Goal: Task Accomplishment & Management: Manage account settings

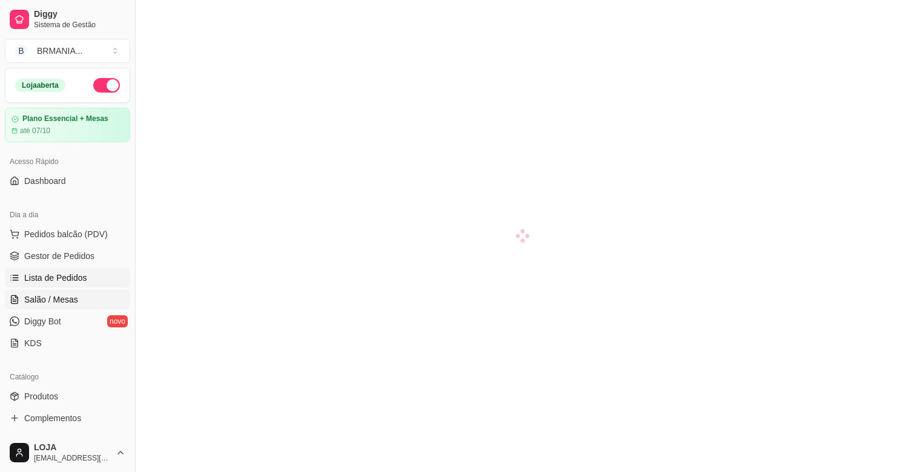
drag, startPoint x: 0, startPoint y: 0, endPoint x: 67, endPoint y: 177, distance: 189.0
click at [67, 268] on link "Lista de Pedidos" at bounding box center [67, 277] width 125 height 19
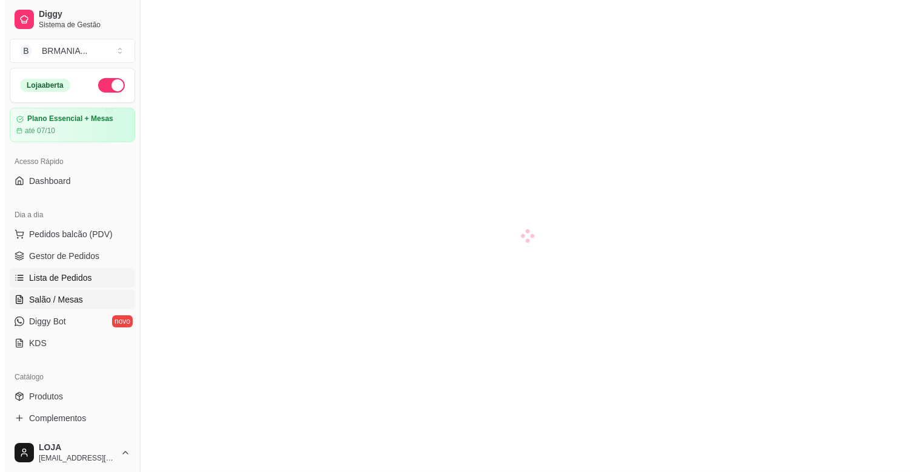
scroll to position [105, 0]
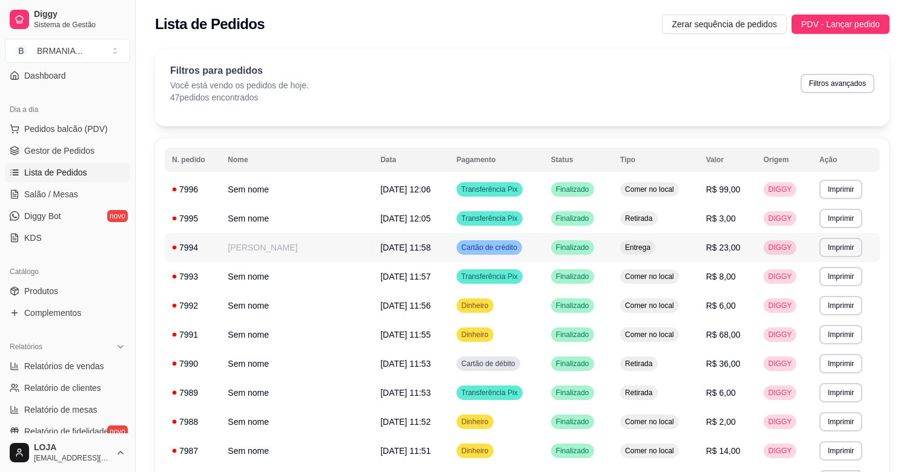
click at [259, 253] on td "[PERSON_NAME]" at bounding box center [296, 247] width 153 height 29
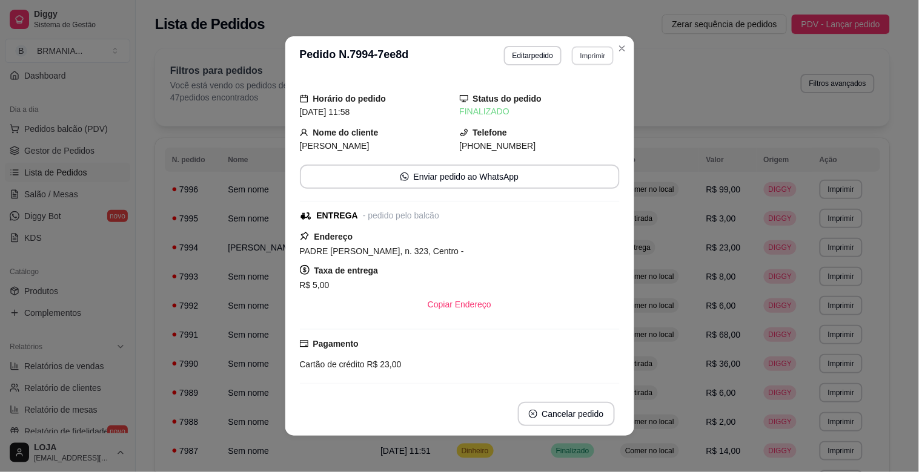
click at [596, 59] on button "Imprimir" at bounding box center [593, 55] width 42 height 19
click at [558, 93] on button "IMPRESSORA" at bounding box center [567, 98] width 88 height 19
click at [3, 232] on div "Dia a dia Pedidos balcão (PDV) Gestor de Pedidos Lista de Pedidos Salão / Mesas…" at bounding box center [67, 173] width 135 height 157
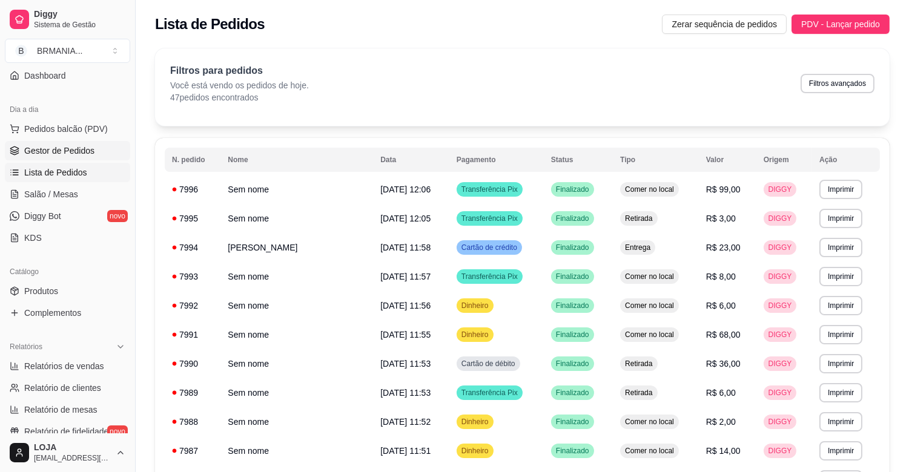
click at [50, 152] on span "Gestor de Pedidos" at bounding box center [59, 151] width 70 height 12
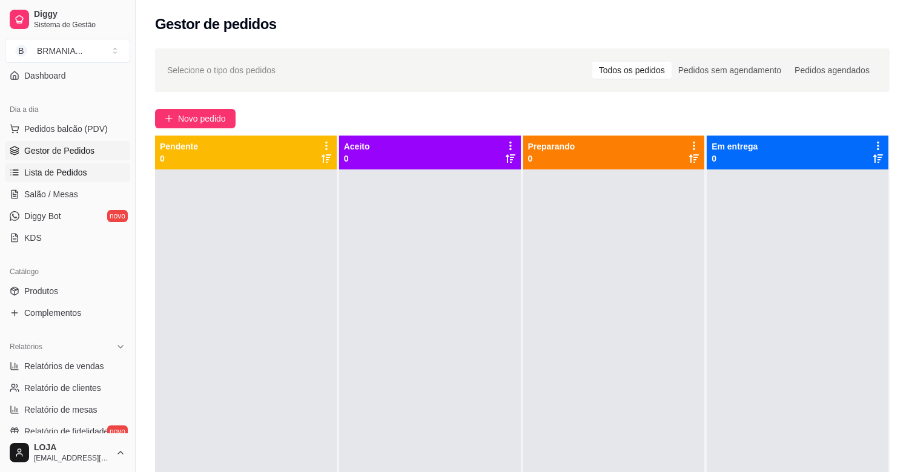
click at [68, 172] on span "Lista de Pedidos" at bounding box center [55, 173] width 63 height 12
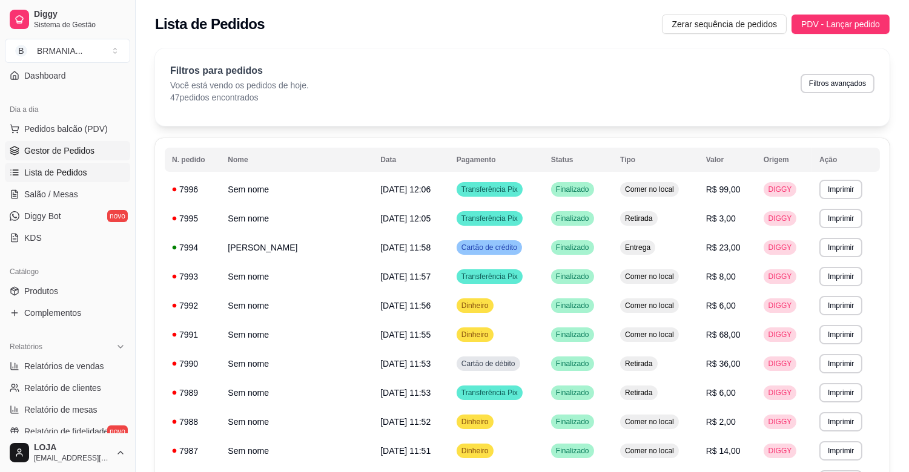
click at [73, 157] on link "Gestor de Pedidos" at bounding box center [67, 150] width 125 height 19
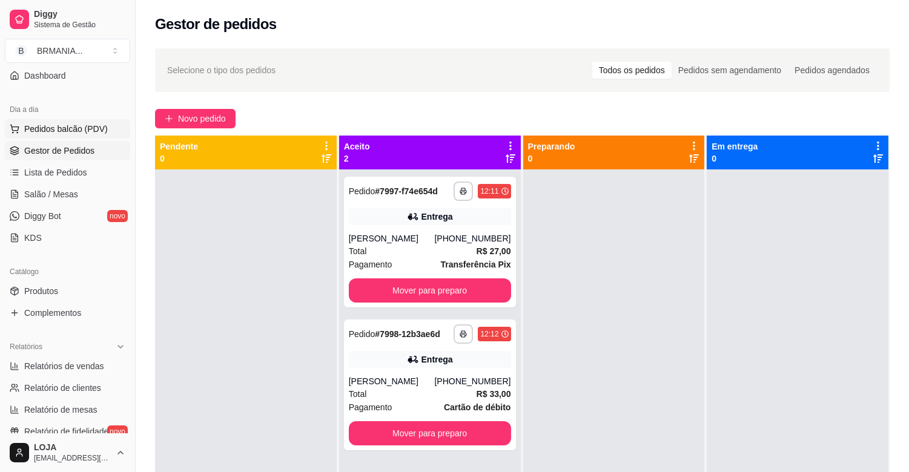
click at [81, 128] on span "Pedidos balcão (PDV)" at bounding box center [66, 129] width 84 height 12
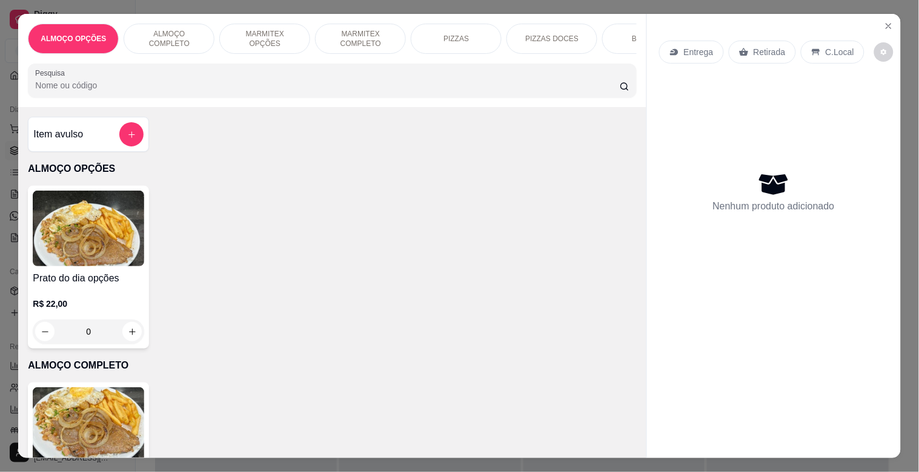
click at [371, 29] on p "MARMITEX COMPLETO" at bounding box center [360, 38] width 70 height 19
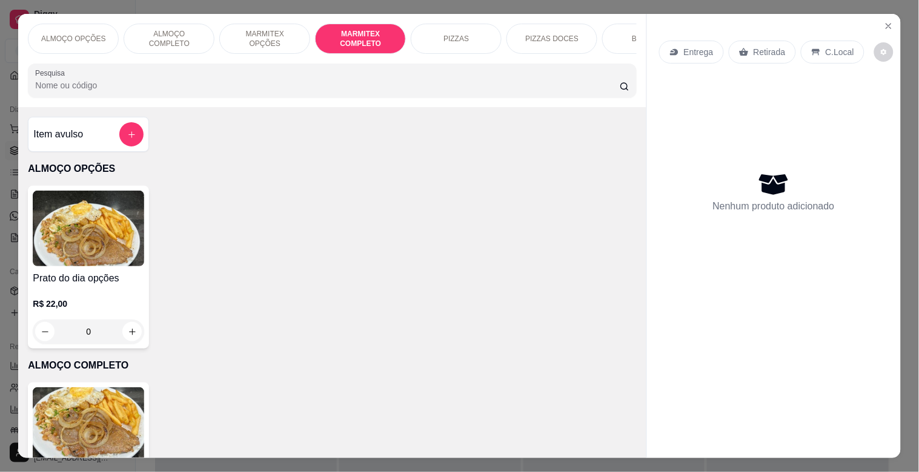
scroll to position [29, 0]
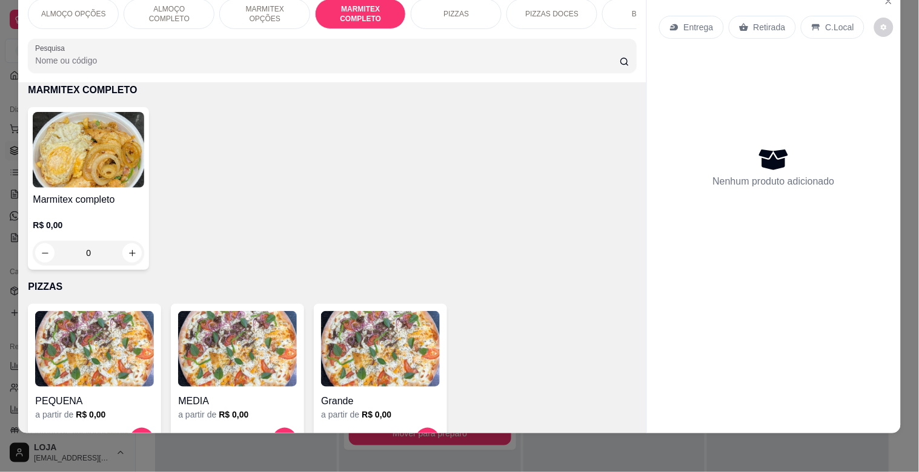
click at [52, 176] on img at bounding box center [88, 150] width 111 height 76
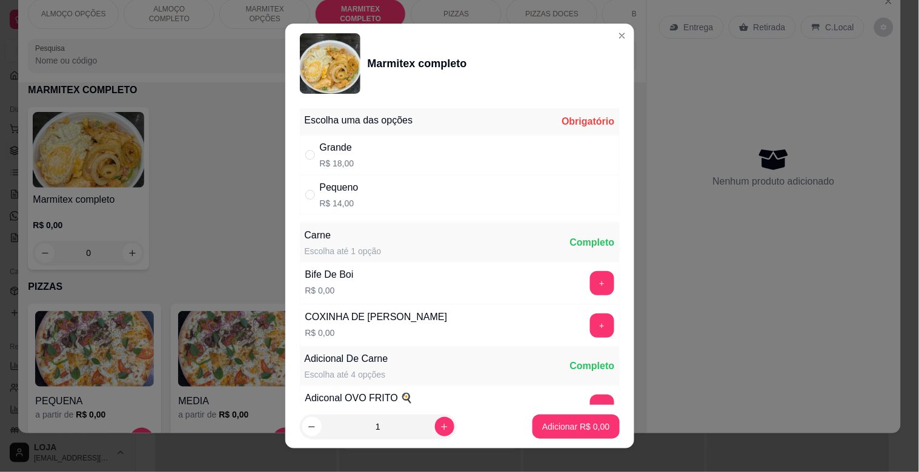
click at [331, 150] on div "Grande" at bounding box center [337, 147] width 35 height 15
radio input "true"
click at [435, 429] on button "increase-product-quantity" at bounding box center [444, 426] width 19 height 19
type input "2"
click at [537, 426] on p "Adicionar R$ 36,00" at bounding box center [573, 427] width 72 height 12
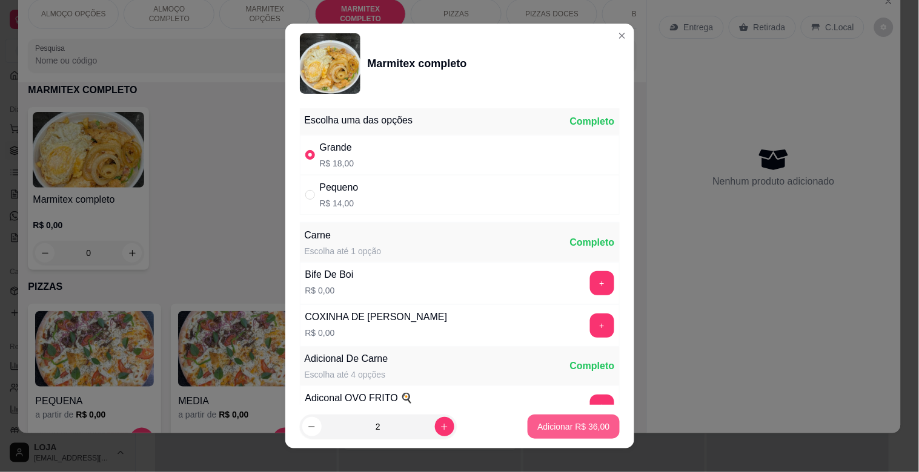
type input "2"
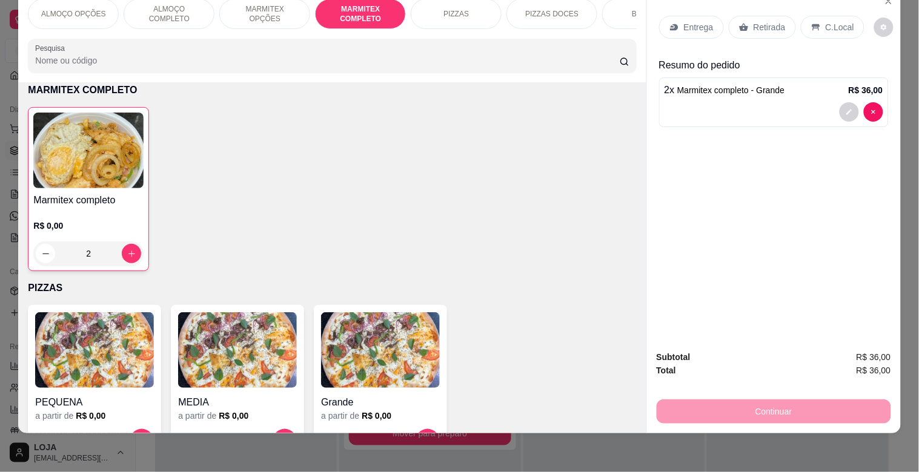
click at [620, 5] on div "BEBIDAS" at bounding box center [647, 14] width 91 height 30
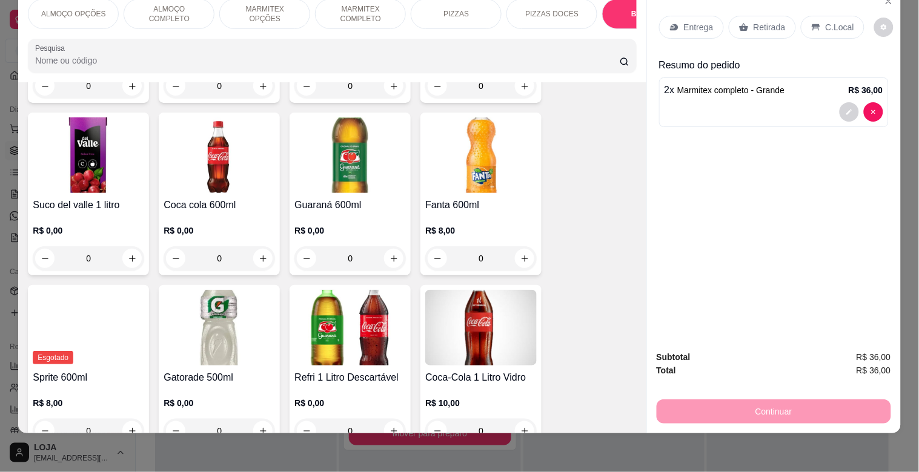
scroll to position [1766, 0]
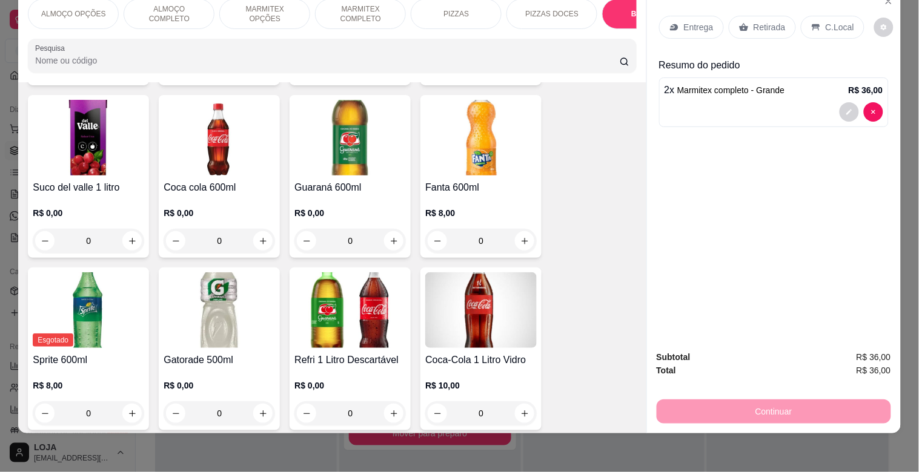
click at [382, 324] on img at bounding box center [349, 311] width 111 height 76
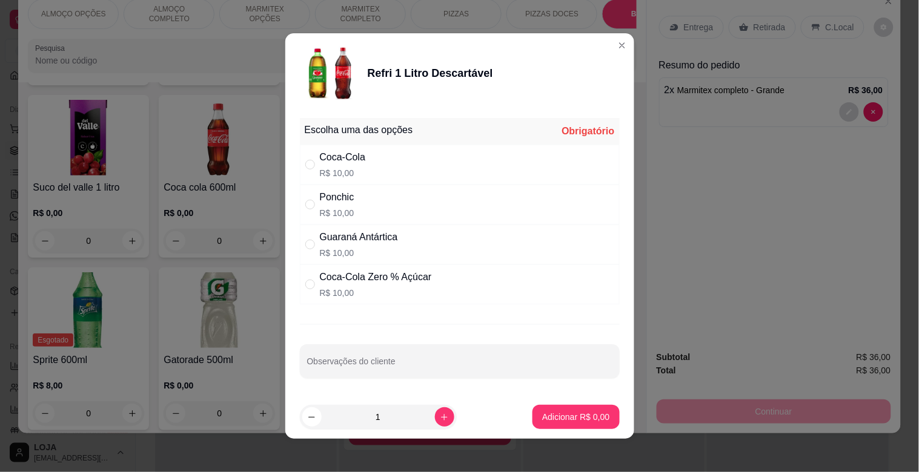
click at [360, 279] on div "Coca-Cola Zero % Açúcar" at bounding box center [376, 277] width 112 height 15
radio input "true"
click at [558, 415] on p "Adicionar R$ 10,00" at bounding box center [573, 417] width 70 height 12
type input "1"
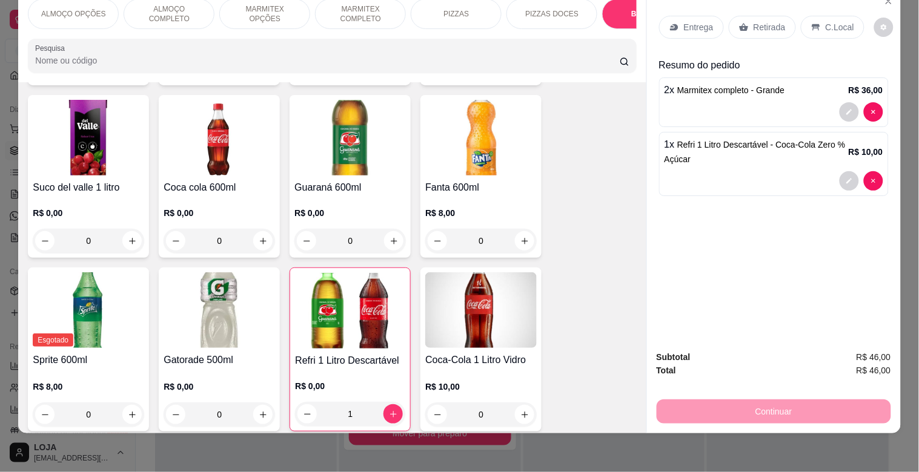
click at [813, 22] on icon at bounding box center [816, 27] width 10 height 10
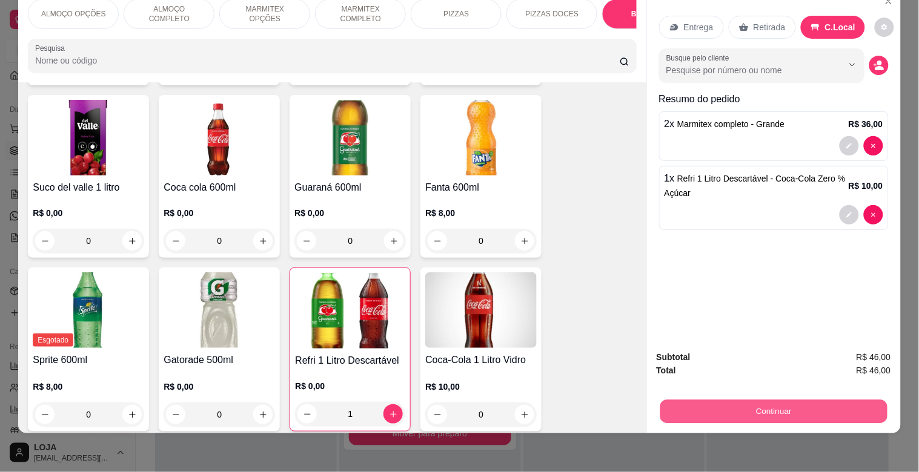
click at [739, 400] on button "Continuar" at bounding box center [772, 412] width 227 height 24
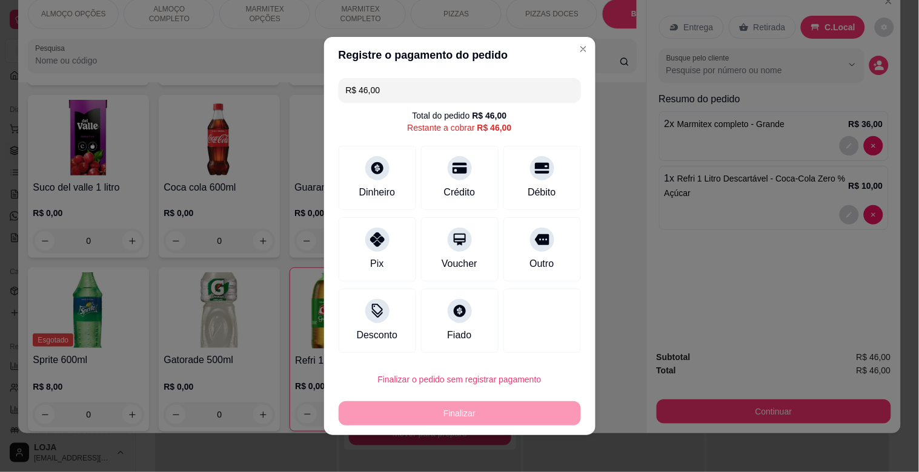
click at [360, 259] on div "Pix" at bounding box center [378, 249] width 78 height 64
type input "R$ 0,00"
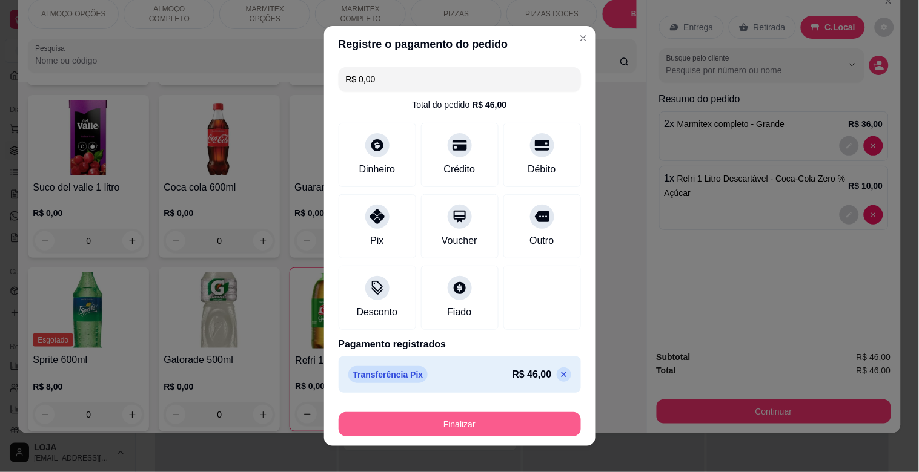
click at [495, 414] on button "Finalizar" at bounding box center [460, 424] width 242 height 24
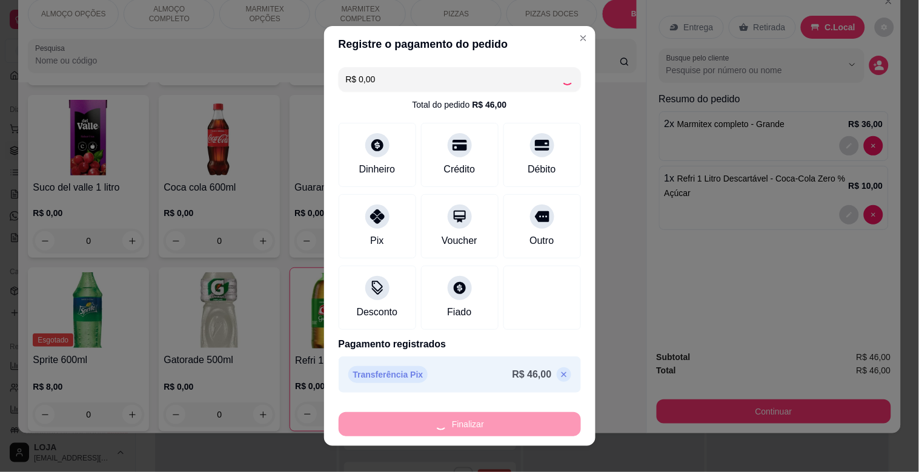
type input "0"
type input "-R$ 46,00"
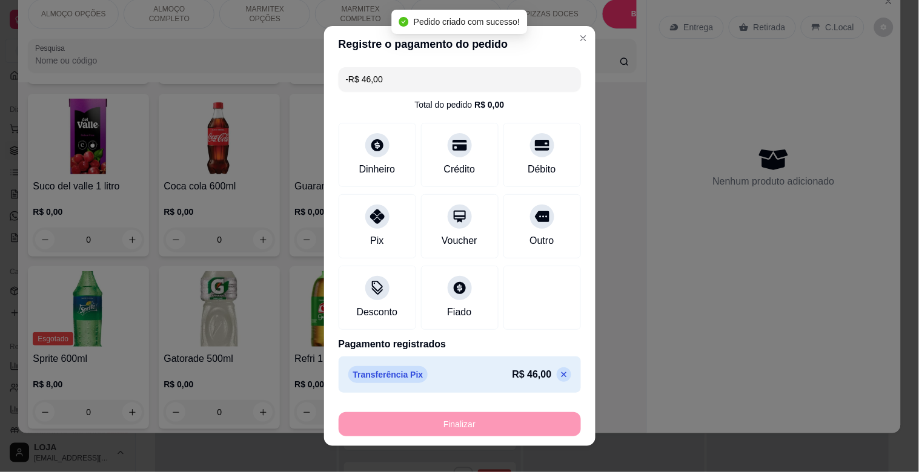
scroll to position [1765, 0]
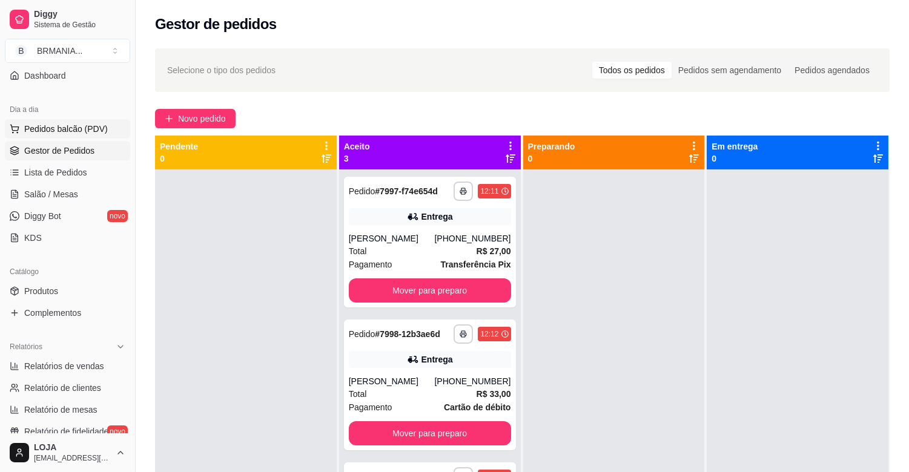
click at [87, 130] on span "Pedidos balcão (PDV)" at bounding box center [66, 129] width 84 height 12
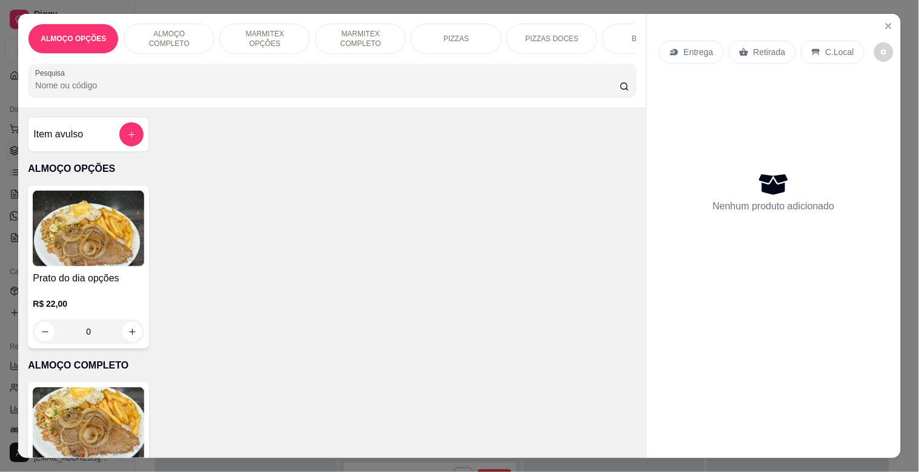
click at [86, 265] on img at bounding box center [88, 229] width 111 height 76
click at [352, 35] on p "MARMITEX COMPLETO" at bounding box center [360, 38] width 70 height 19
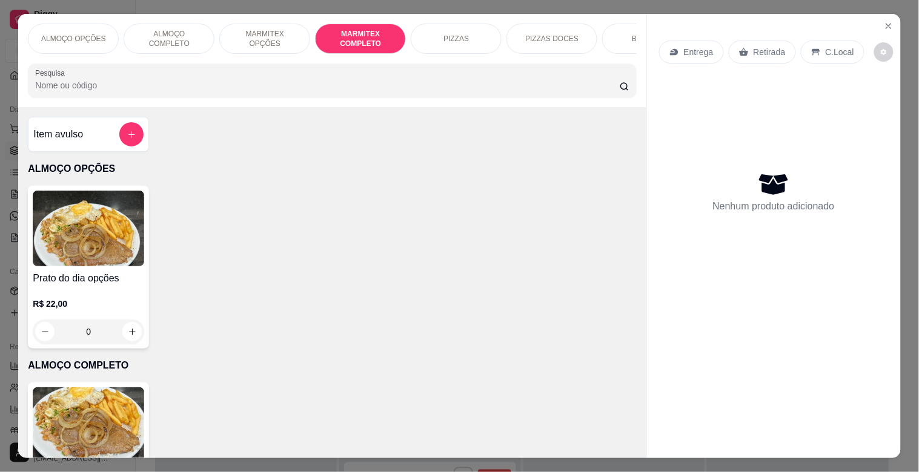
scroll to position [29, 0]
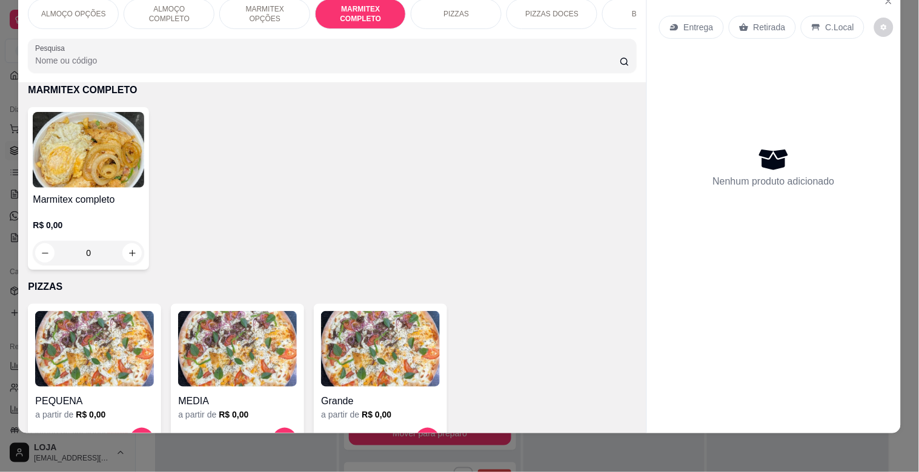
click at [117, 161] on img at bounding box center [88, 150] width 111 height 76
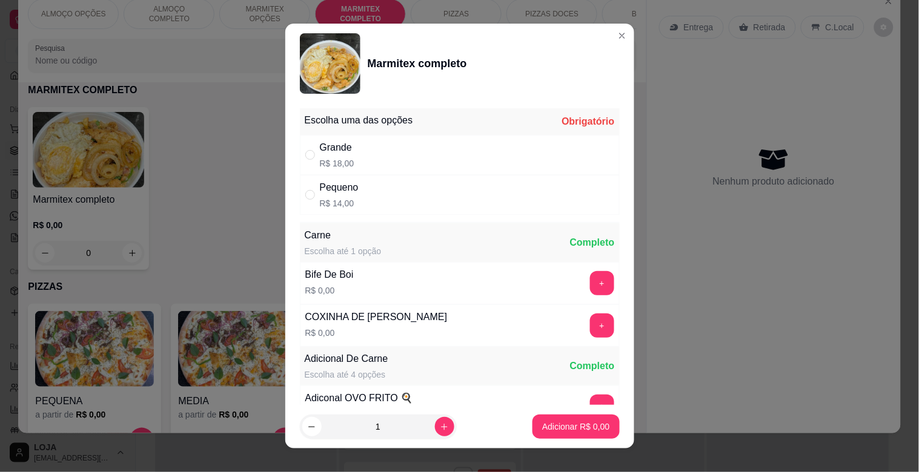
click at [356, 158] on div "Grande R$ 18,00" at bounding box center [460, 155] width 320 height 40
radio input "true"
click at [440, 423] on icon "increase-product-quantity" at bounding box center [444, 427] width 9 height 9
type input "2"
click at [573, 430] on p "Adicionar R$ 36,00" at bounding box center [573, 427] width 72 height 12
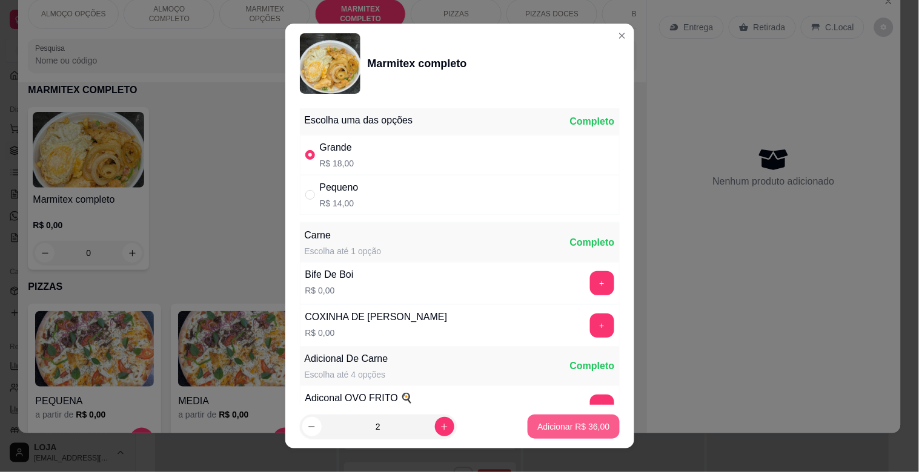
type input "2"
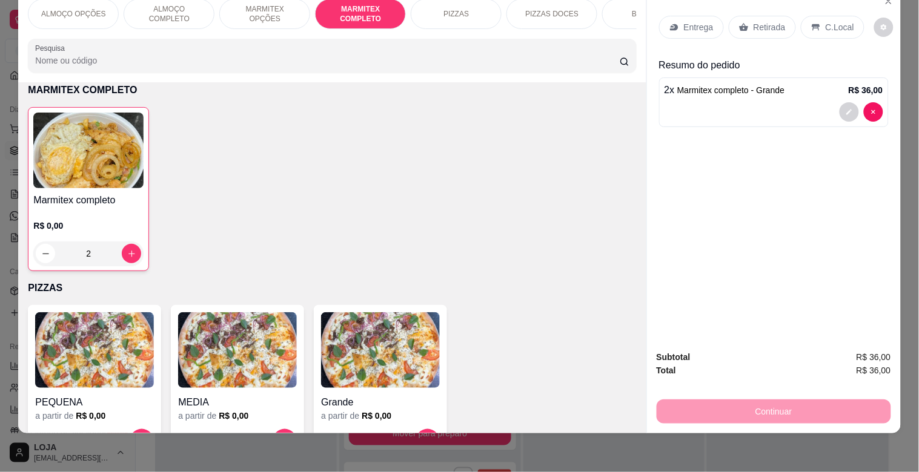
click at [828, 21] on p "C.Local" at bounding box center [839, 27] width 28 height 12
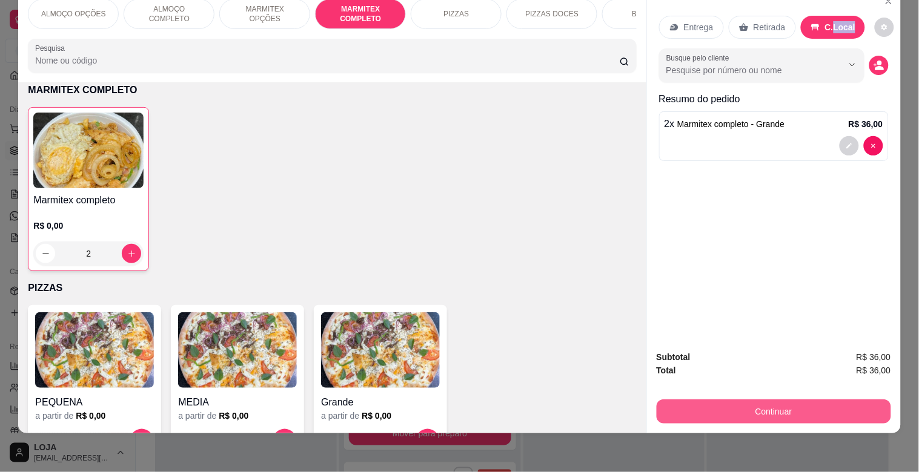
click at [767, 406] on button "Continuar" at bounding box center [773, 412] width 234 height 24
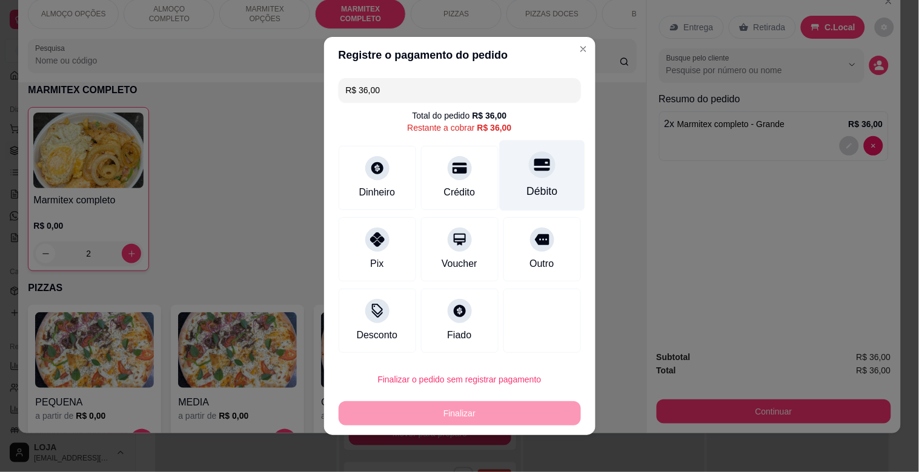
click at [500, 176] on div "Débito" at bounding box center [541, 175] width 85 height 71
type input "R$ 0,00"
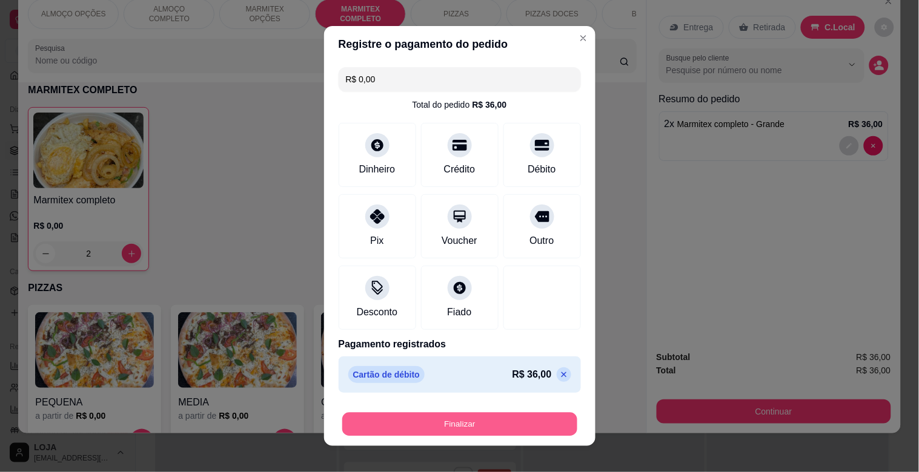
click at [512, 422] on button "Finalizar" at bounding box center [459, 425] width 235 height 24
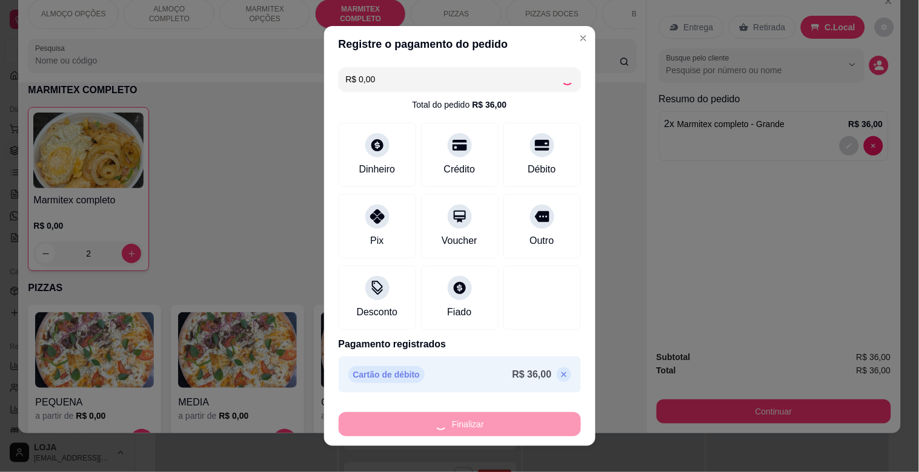
type input "0"
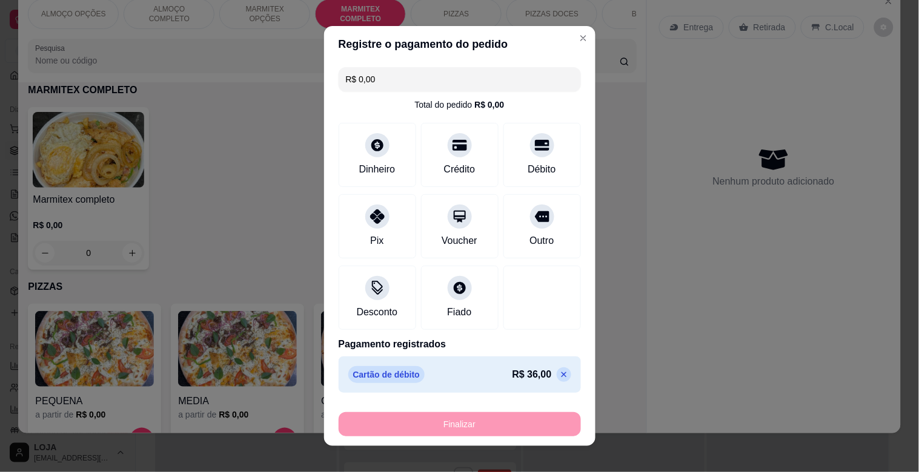
type input "-R$ 36,00"
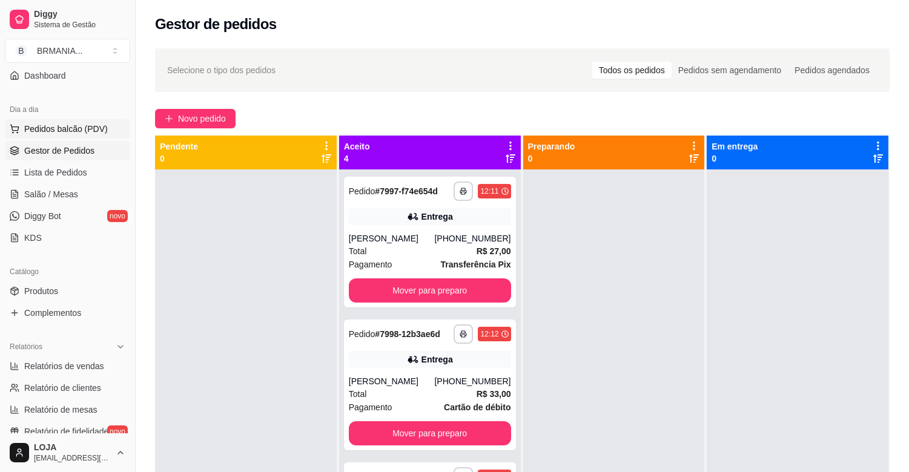
click at [79, 128] on span "Pedidos balcão (PDV)" at bounding box center [66, 129] width 84 height 12
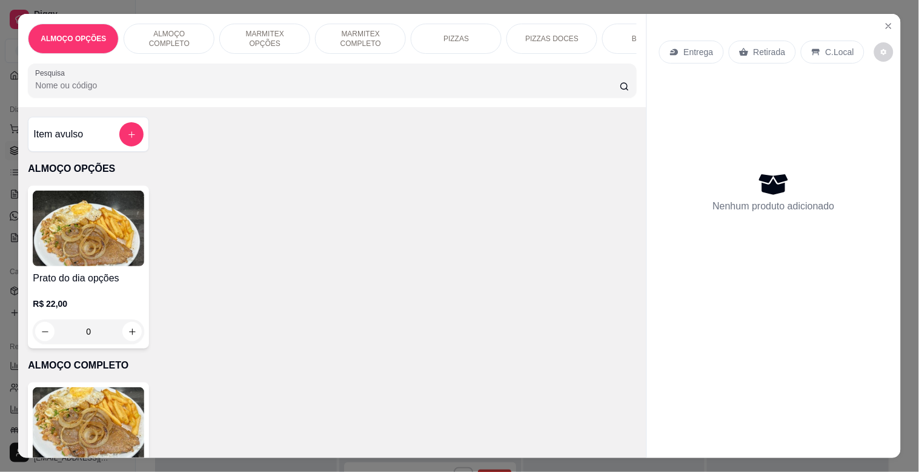
click at [162, 31] on p "ALMOÇO COMPLETO" at bounding box center [169, 38] width 70 height 19
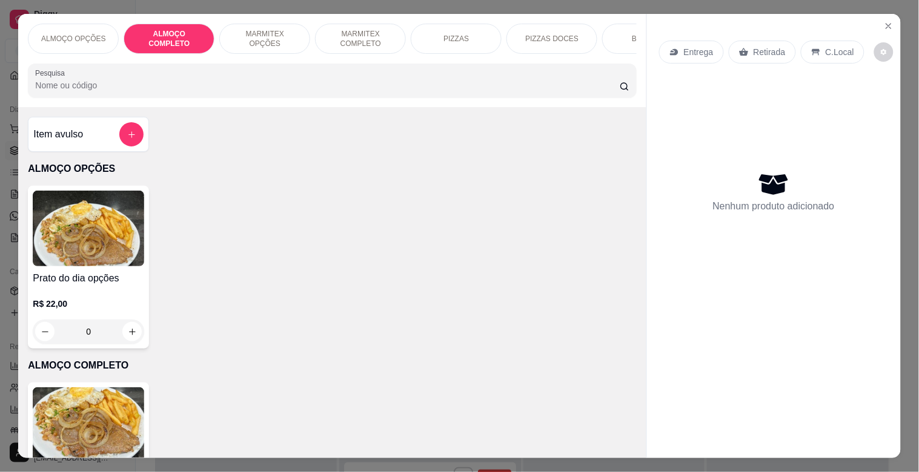
scroll to position [29, 0]
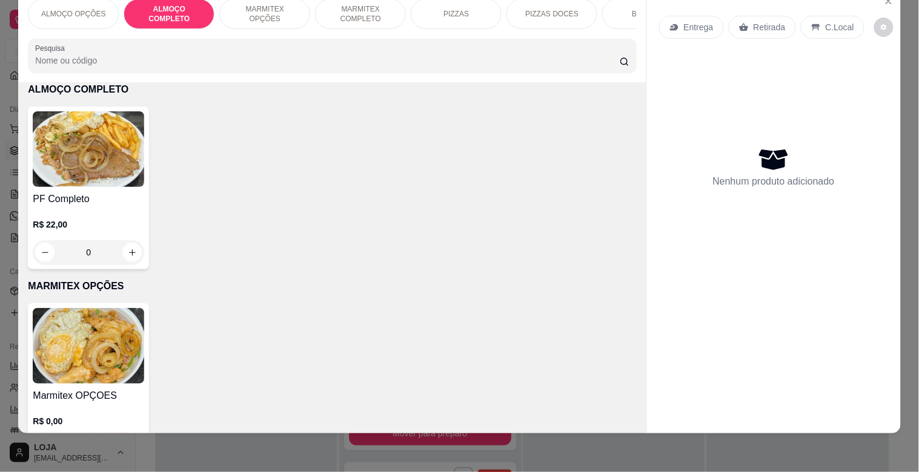
click at [76, 153] on img at bounding box center [88, 149] width 111 height 76
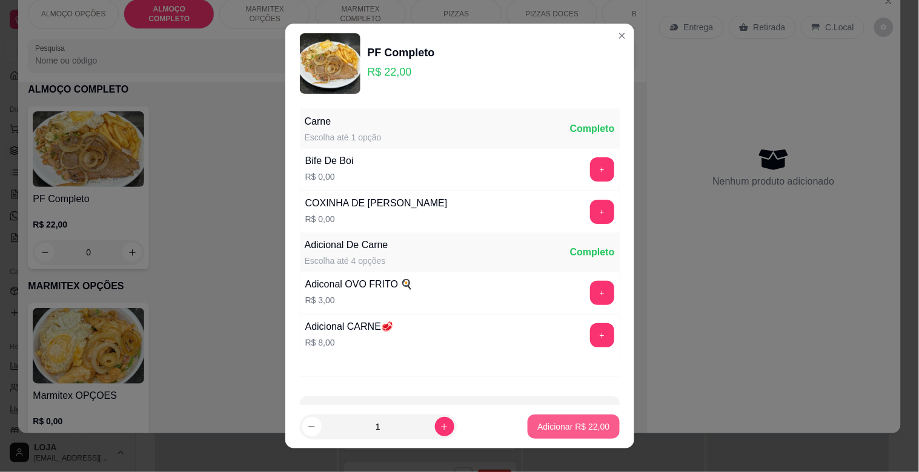
click at [572, 425] on p "Adicionar R$ 22,00" at bounding box center [573, 427] width 72 height 12
type input "1"
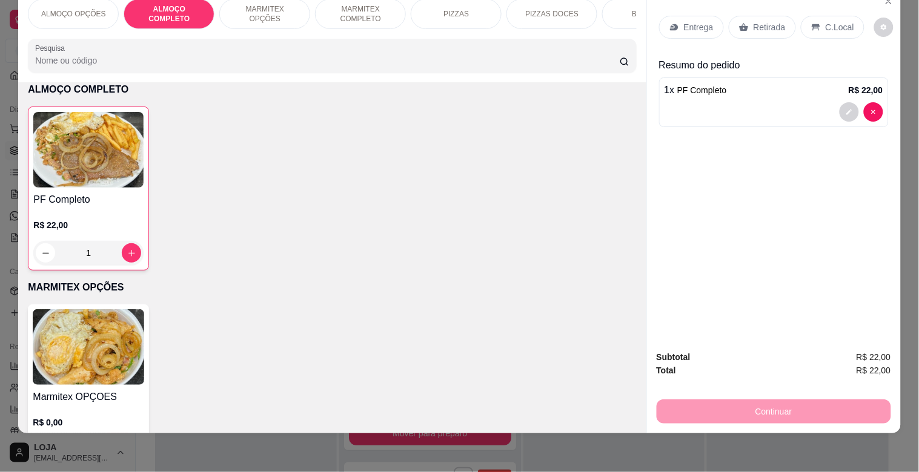
click at [627, 2] on div "BEBIDAS" at bounding box center [647, 14] width 91 height 30
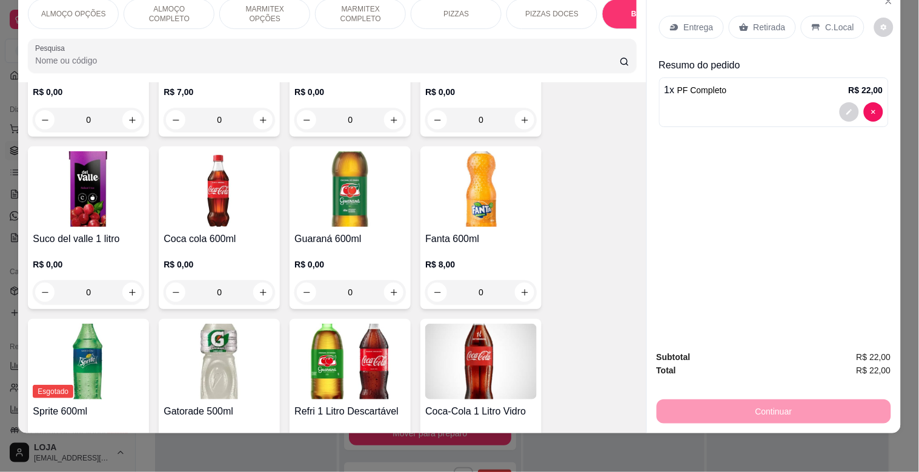
scroll to position [1680, 0]
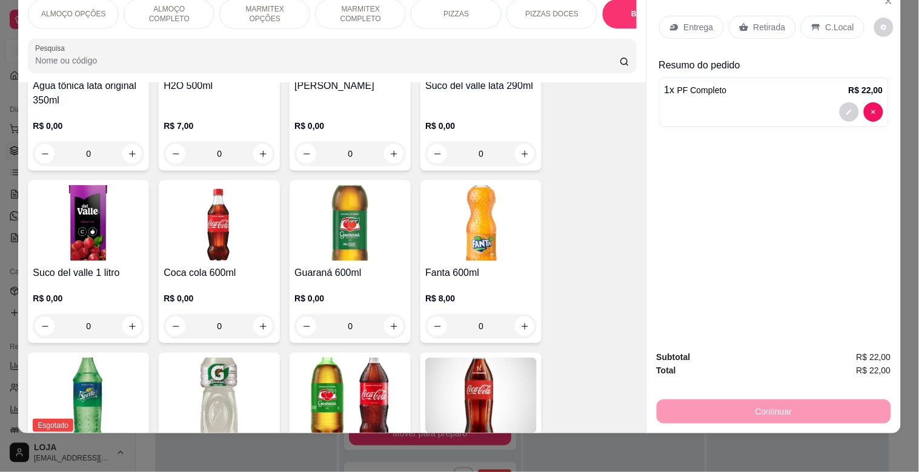
click at [225, 240] on img at bounding box center [219, 223] width 111 height 76
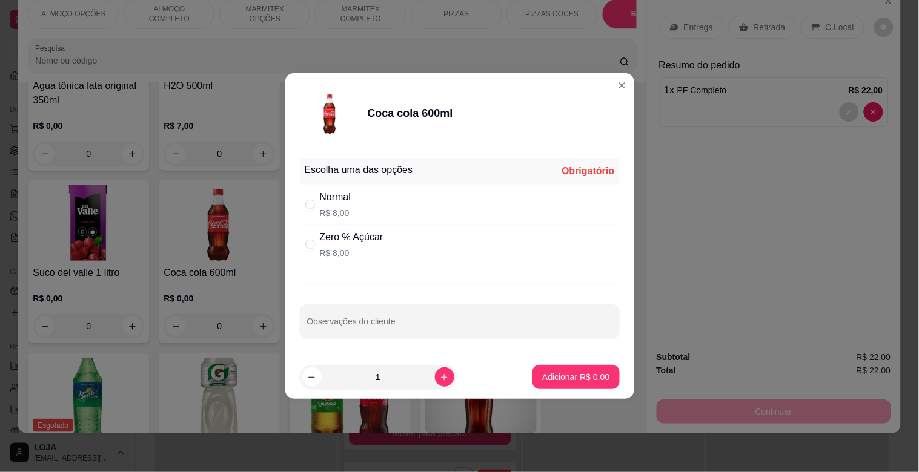
click at [333, 246] on div "Zero % Açúcar R$ 8,00" at bounding box center [352, 244] width 64 height 29
radio input "true"
click at [558, 373] on p "Adicionar R$ 8,00" at bounding box center [575, 377] width 65 height 12
type input "1"
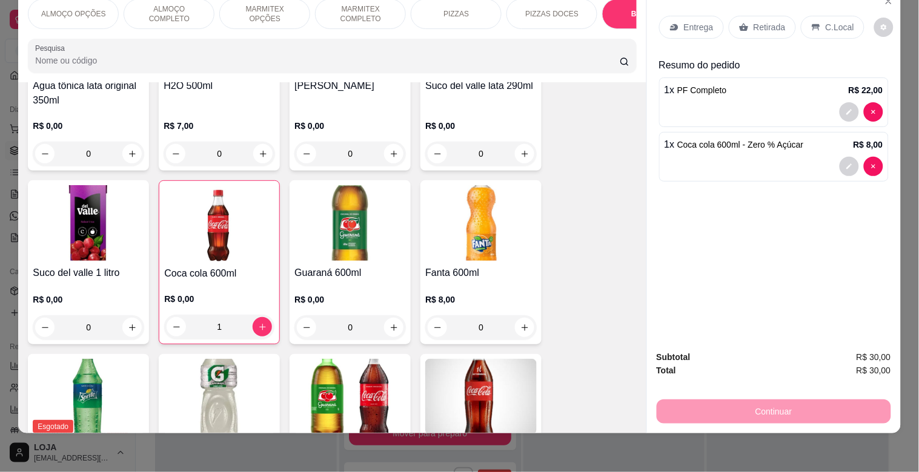
click at [843, 21] on p "C.Local" at bounding box center [839, 27] width 28 height 12
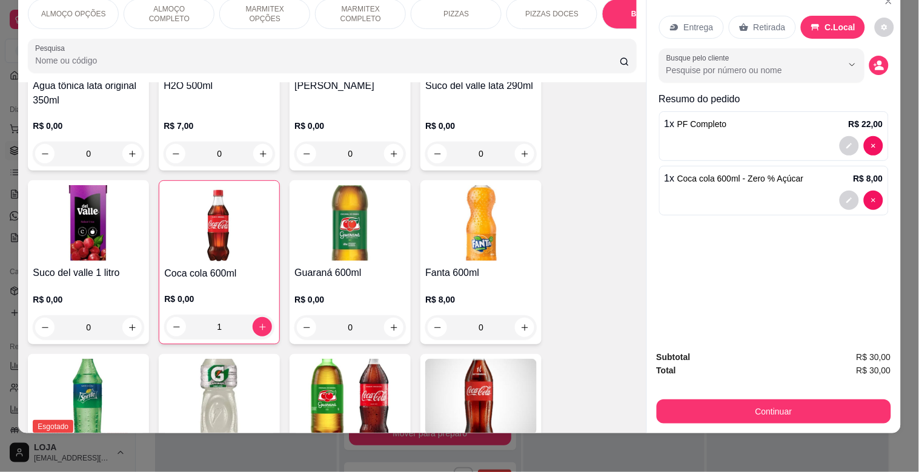
click at [831, 400] on button "Continuar" at bounding box center [773, 412] width 234 height 24
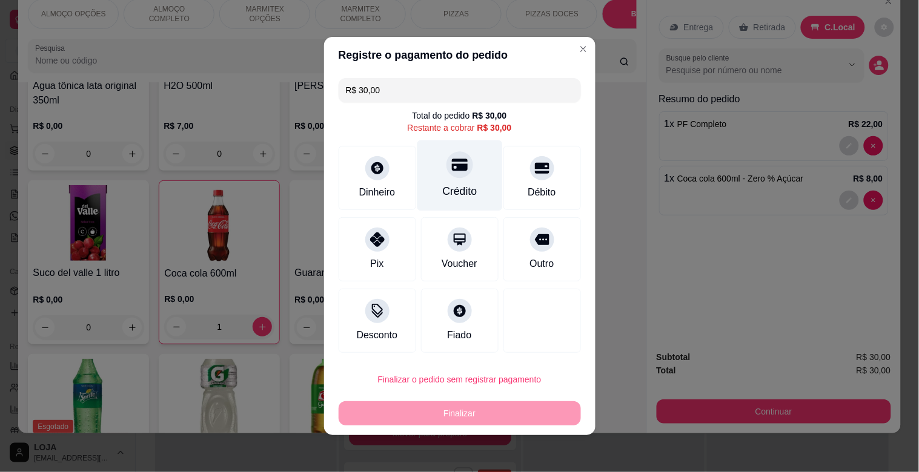
click at [451, 158] on icon at bounding box center [459, 165] width 16 height 16
type input "R$ 0,00"
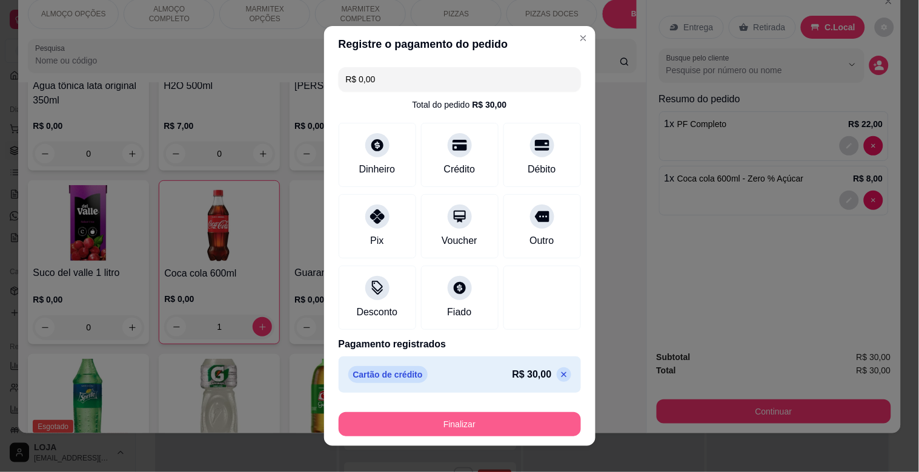
click at [486, 416] on button "Finalizar" at bounding box center [460, 424] width 242 height 24
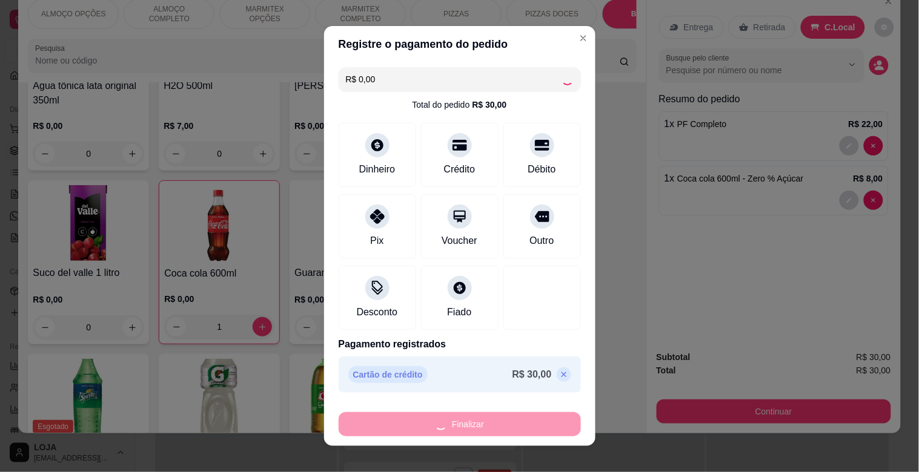
type input "0"
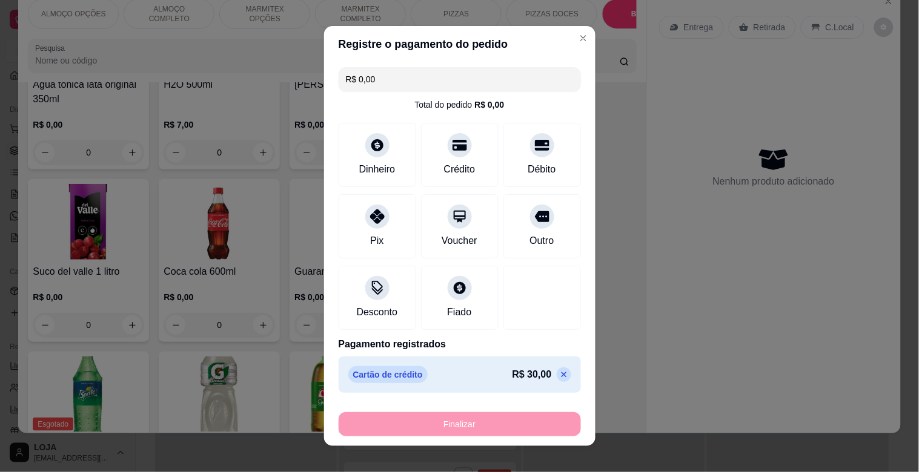
type input "-R$ 30,00"
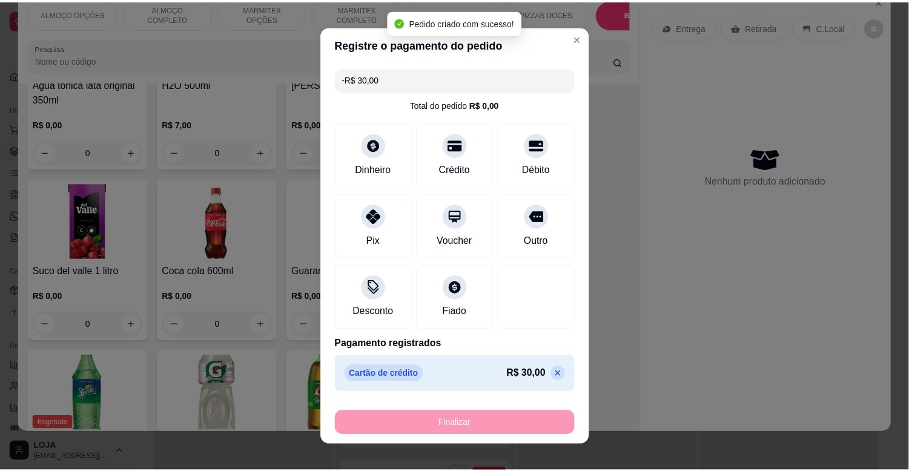
scroll to position [1679, 0]
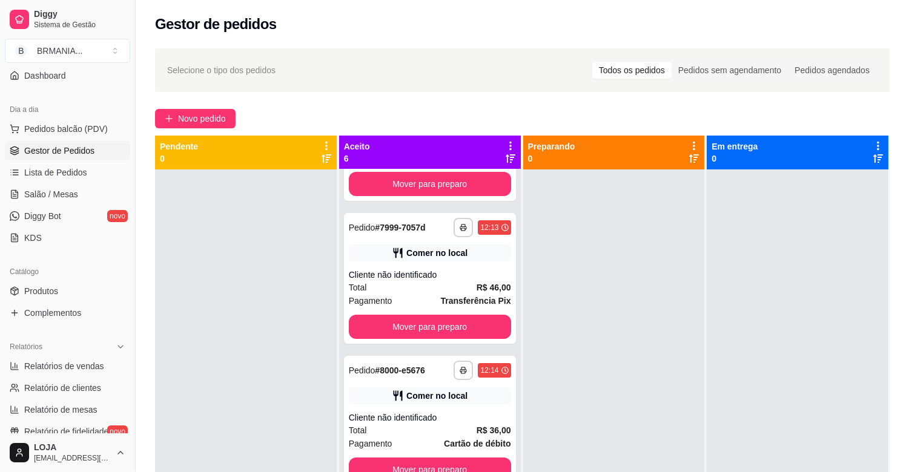
scroll to position [254, 0]
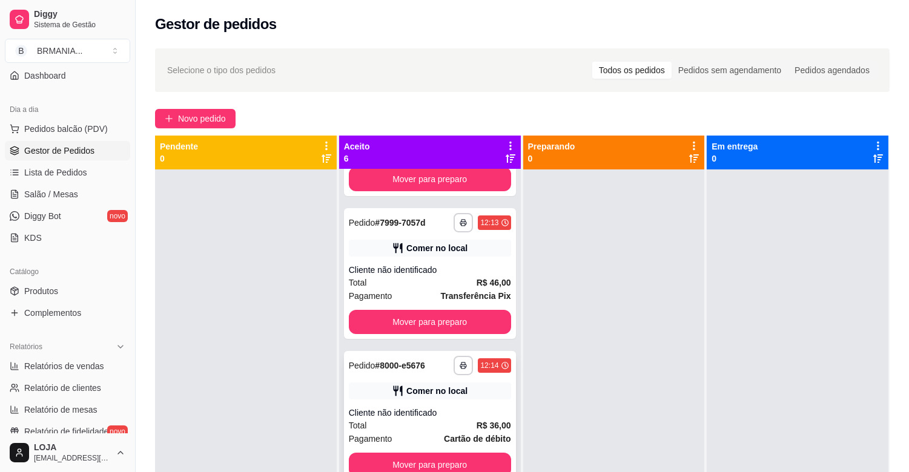
click at [481, 412] on div "Cliente não identificado" at bounding box center [430, 413] width 162 height 12
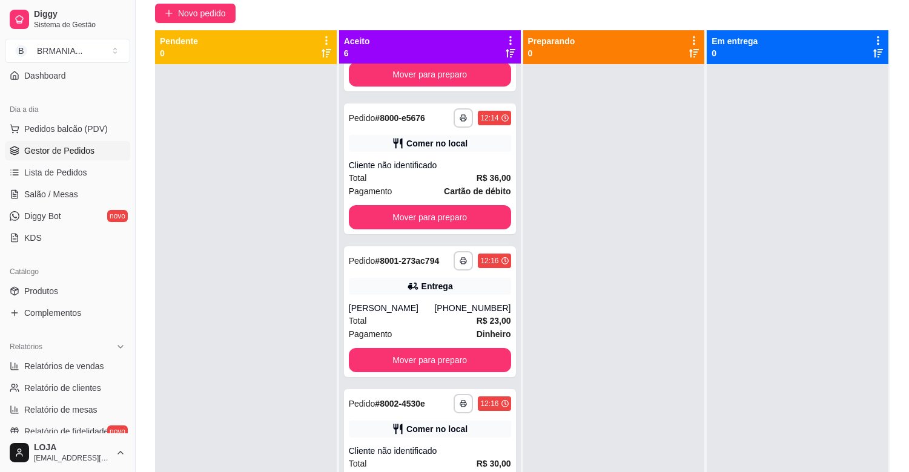
scroll to position [185, 0]
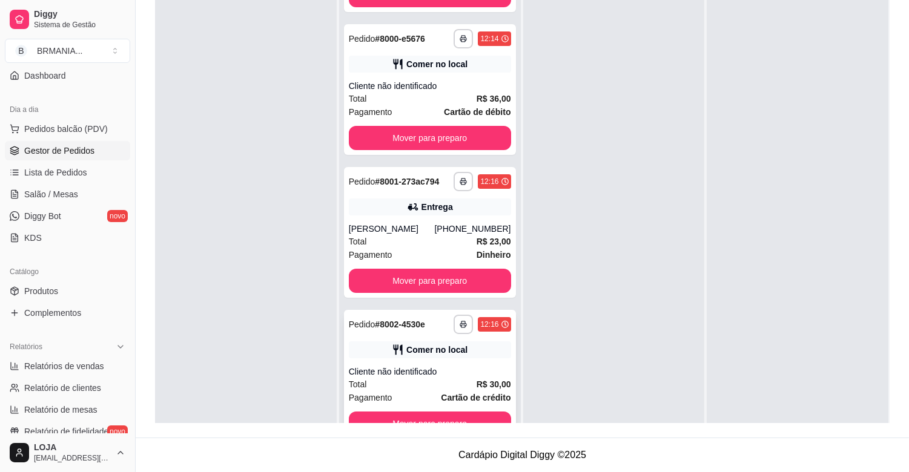
click at [424, 369] on div "Cliente não identificado" at bounding box center [430, 372] width 162 height 12
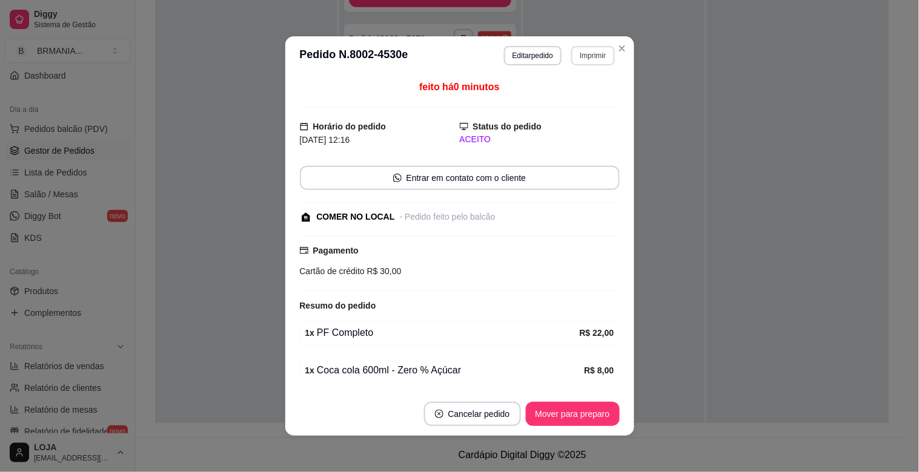
click at [596, 50] on button "Imprimir" at bounding box center [592, 55] width 43 height 19
click at [572, 99] on button "IMPRESSORA" at bounding box center [567, 99] width 88 height 19
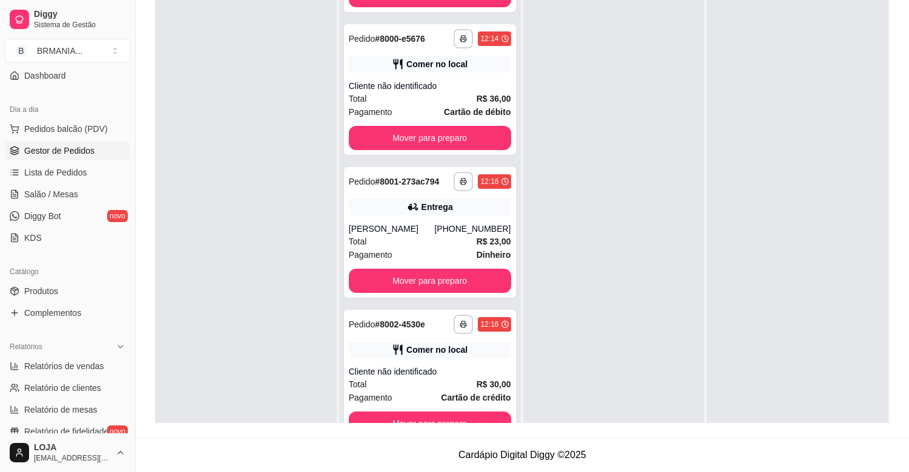
click at [224, 158] on div at bounding box center [246, 221] width 182 height 472
click at [443, 130] on button "Mover para preparo" at bounding box center [429, 139] width 157 height 24
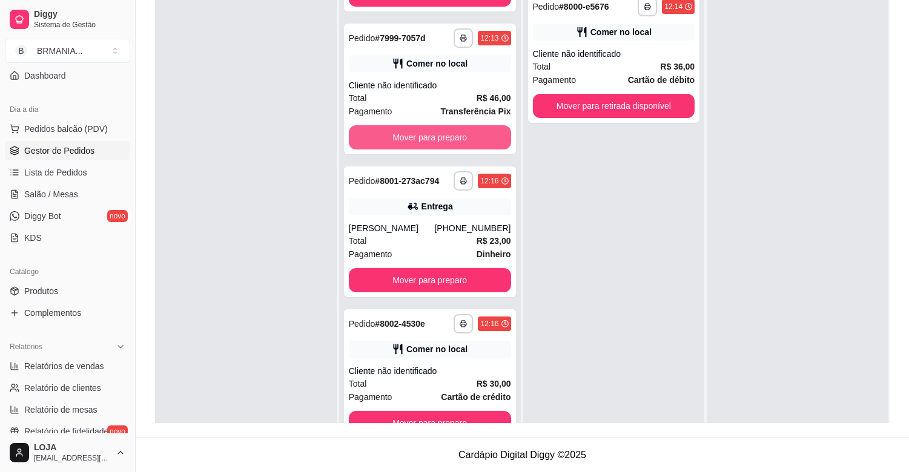
scroll to position [254, 0]
click at [443, 130] on button "Mover para preparo" at bounding box center [430, 137] width 162 height 24
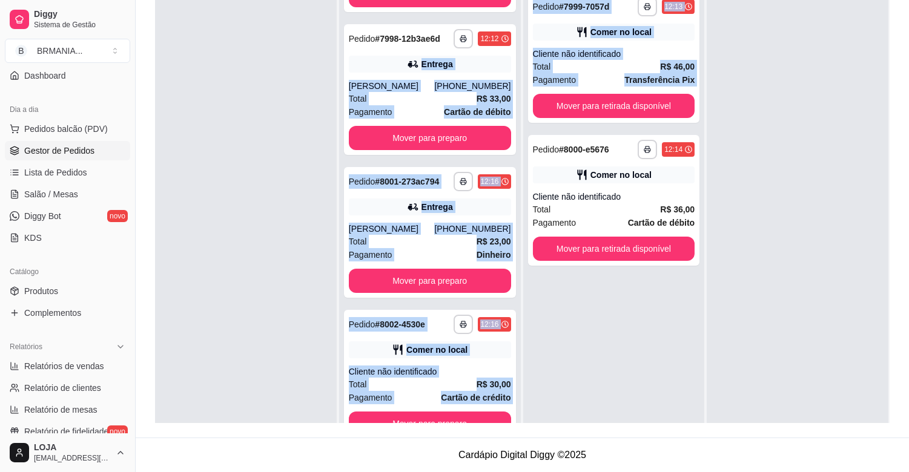
drag, startPoint x: 521, startPoint y: 134, endPoint x: 504, endPoint y: 19, distance: 115.6
click at [506, 20] on div "**********" at bounding box center [522, 187] width 735 height 472
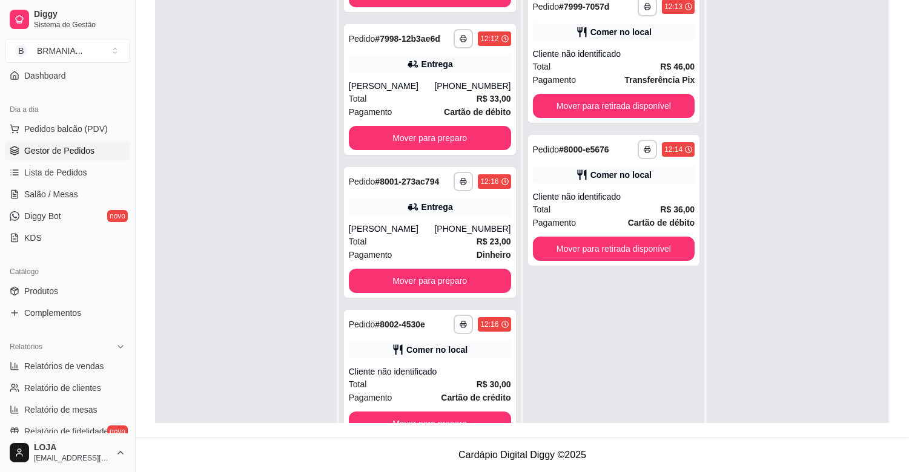
click at [293, 158] on div at bounding box center [246, 221] width 182 height 472
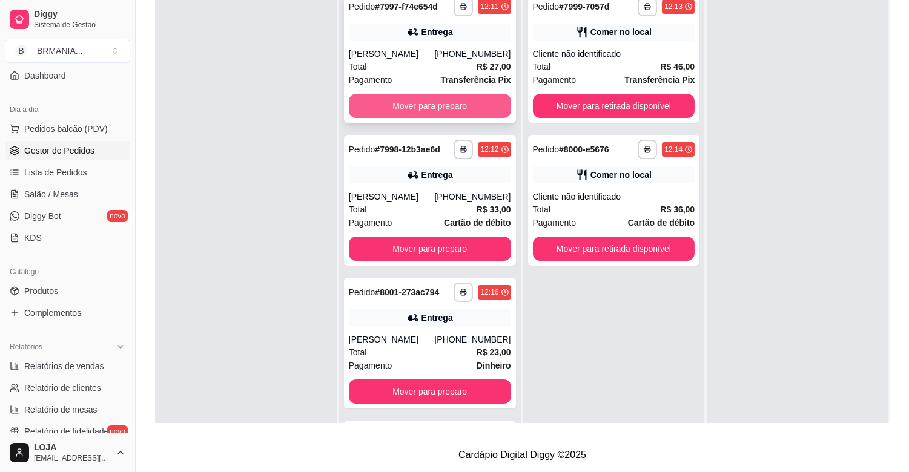
click at [437, 104] on button "Mover para preparo" at bounding box center [430, 106] width 162 height 24
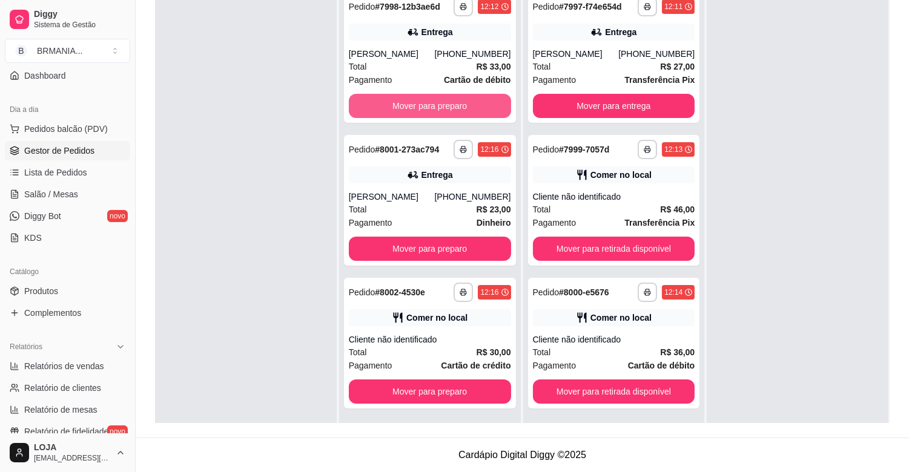
click at [441, 104] on button "Mover para preparo" at bounding box center [430, 106] width 162 height 24
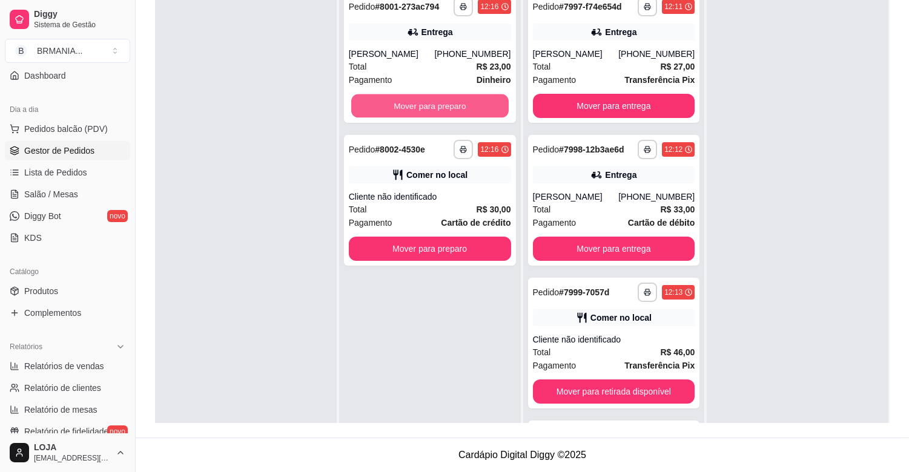
click at [441, 104] on button "Mover para preparo" at bounding box center [429, 106] width 157 height 24
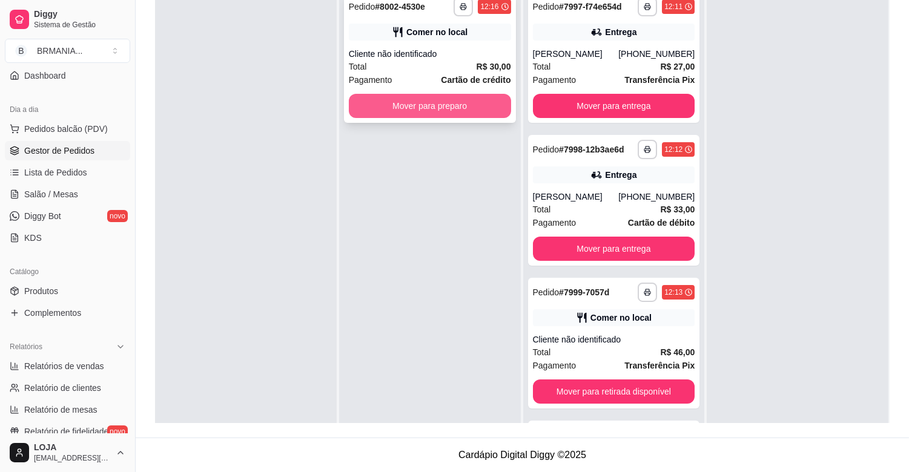
click at [443, 105] on button "Mover para preparo" at bounding box center [430, 106] width 162 height 24
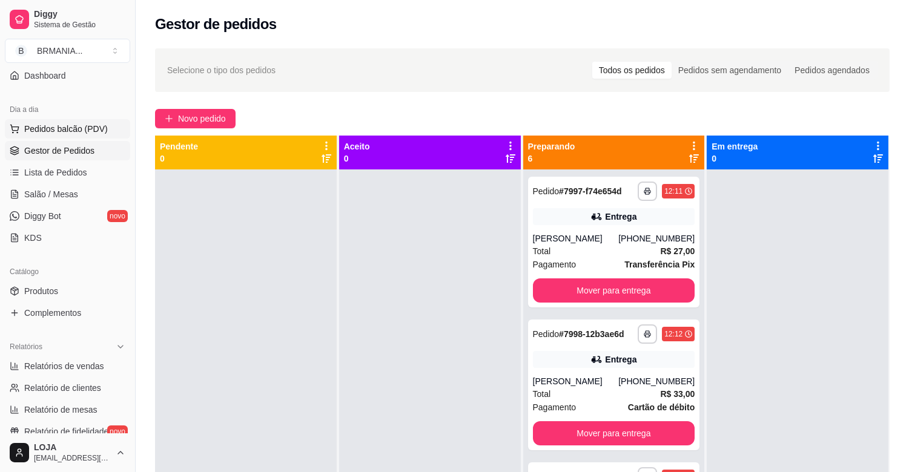
click at [88, 121] on button "Pedidos balcão (PDV)" at bounding box center [67, 128] width 125 height 19
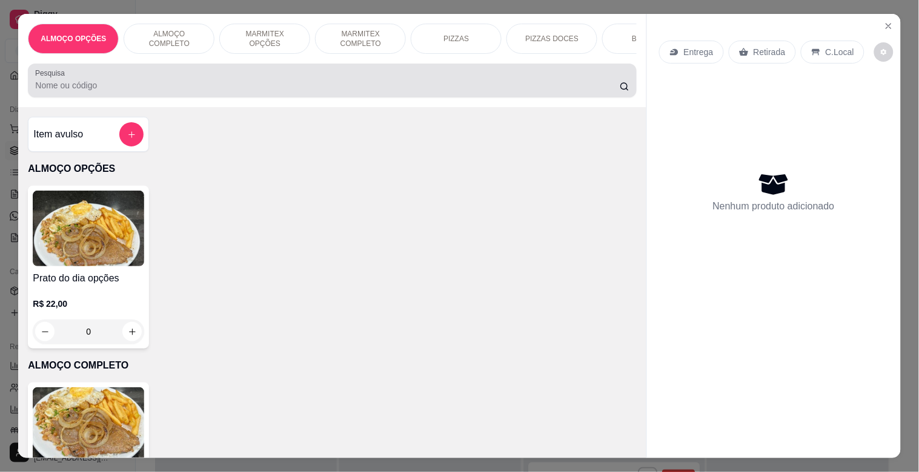
click at [281, 82] on div at bounding box center [331, 80] width 593 height 24
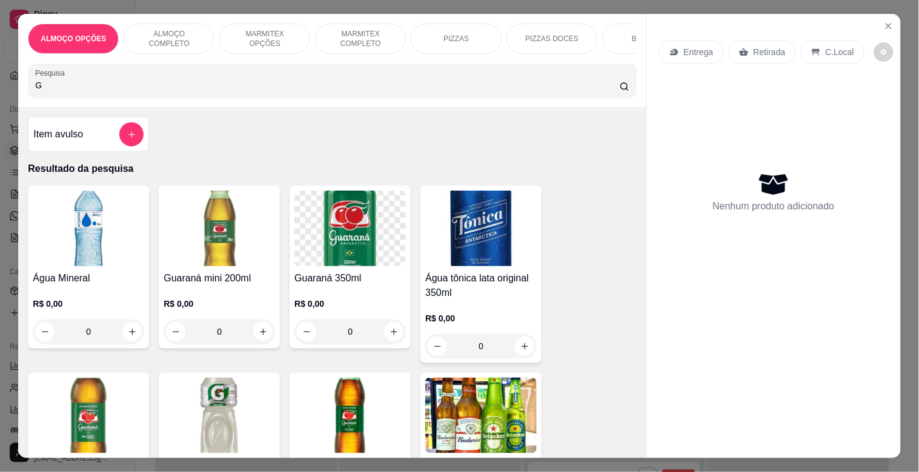
type input "G"
click at [231, 401] on img at bounding box center [219, 416] width 111 height 76
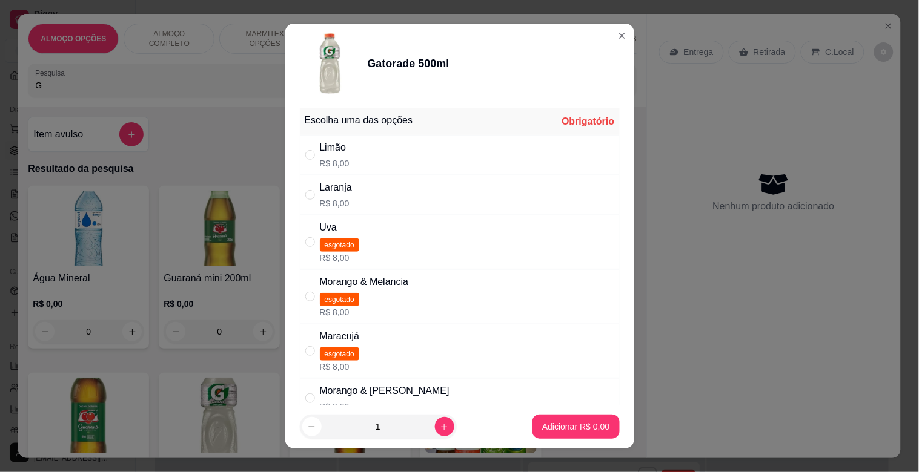
click at [367, 395] on div "Morango & [PERSON_NAME]" at bounding box center [385, 391] width 130 height 15
radio input "true"
click at [562, 435] on button "Adicionar R$ 8,00" at bounding box center [575, 427] width 87 height 24
type input "1"
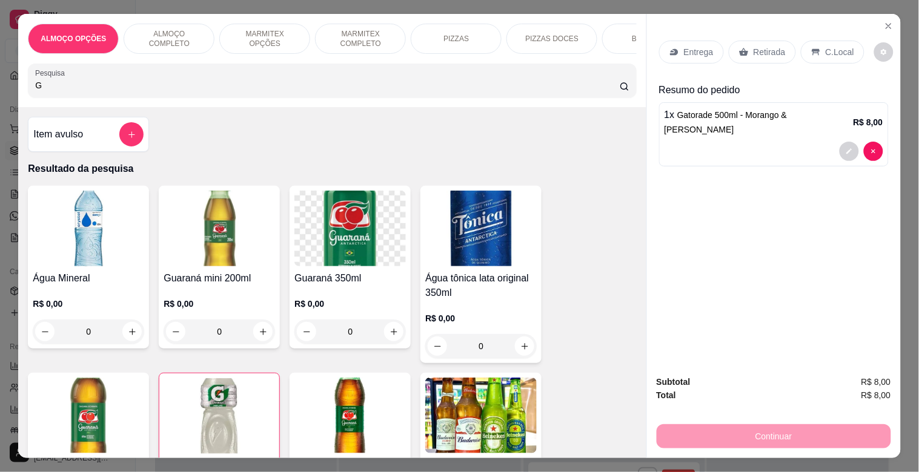
click at [770, 55] on div "Retirada" at bounding box center [762, 52] width 67 height 23
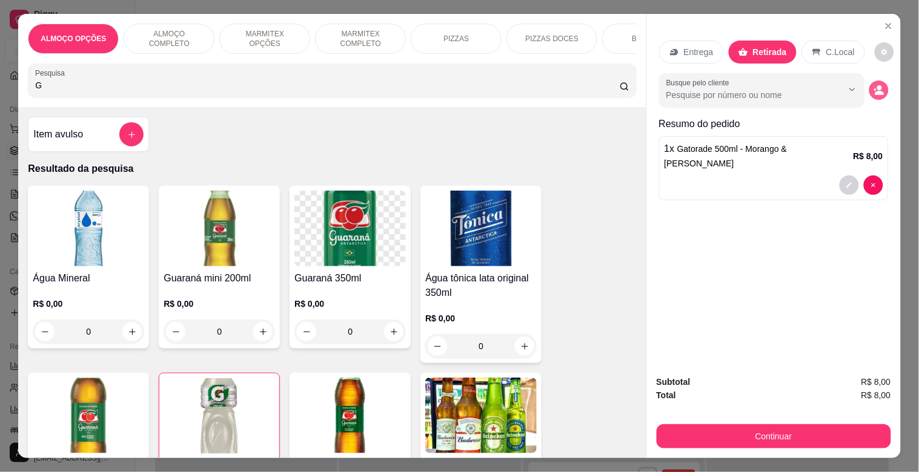
click at [879, 86] on icon "decrease-product-quantity" at bounding box center [878, 90] width 11 height 11
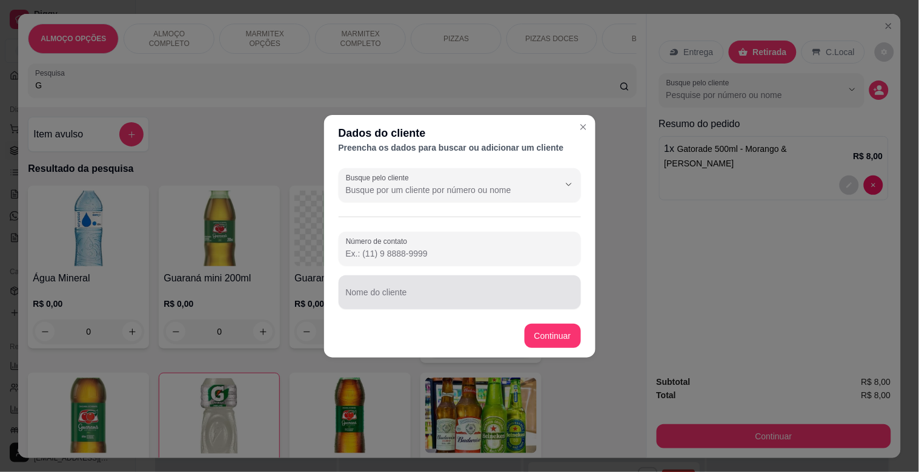
click at [414, 303] on div at bounding box center [460, 292] width 228 height 24
type input "RAISSA"
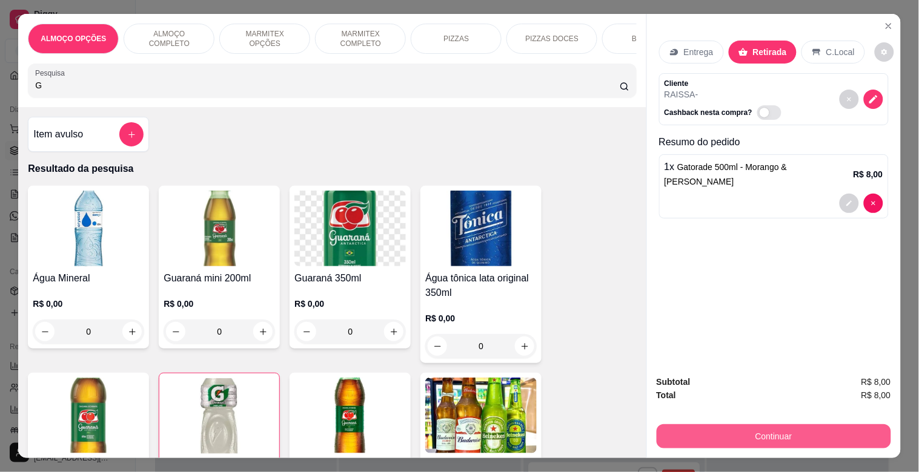
click at [778, 437] on button "Continuar" at bounding box center [773, 437] width 234 height 24
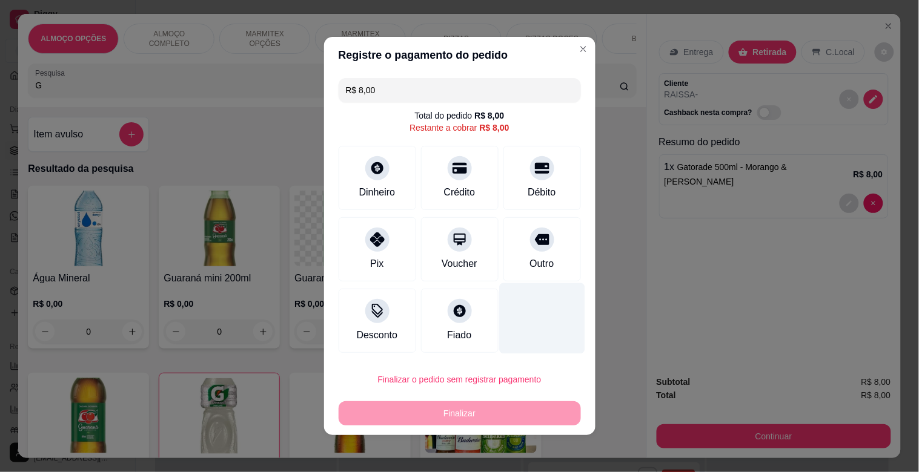
drag, startPoint x: 543, startPoint y: 253, endPoint x: 542, endPoint y: 322, distance: 69.0
click at [546, 271] on div "Outro" at bounding box center [542, 249] width 78 height 64
type input "R$ 0,00"
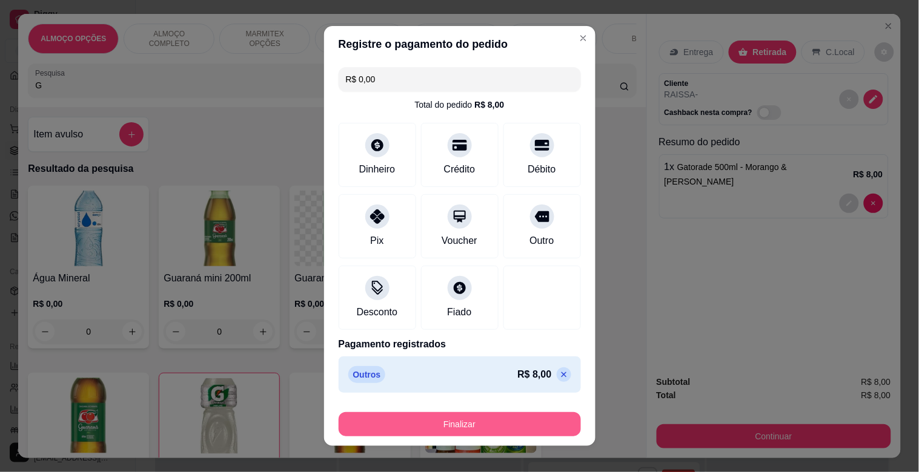
click at [470, 421] on button "Finalizar" at bounding box center [460, 424] width 242 height 24
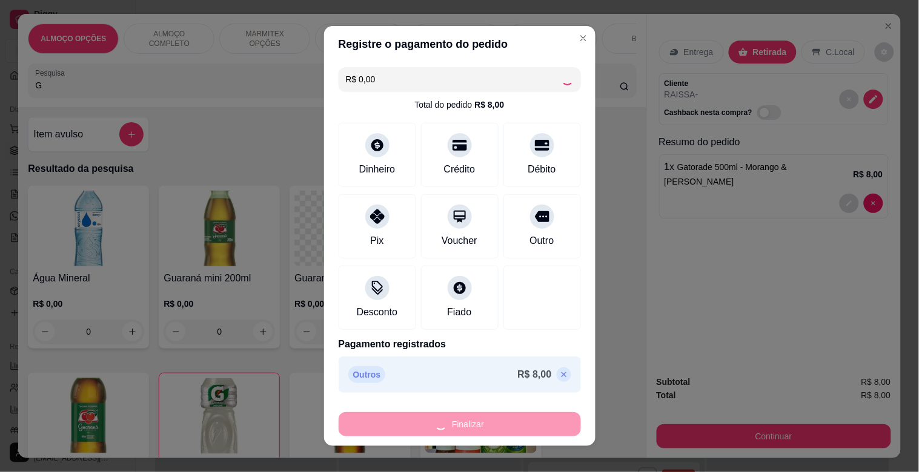
type input "0"
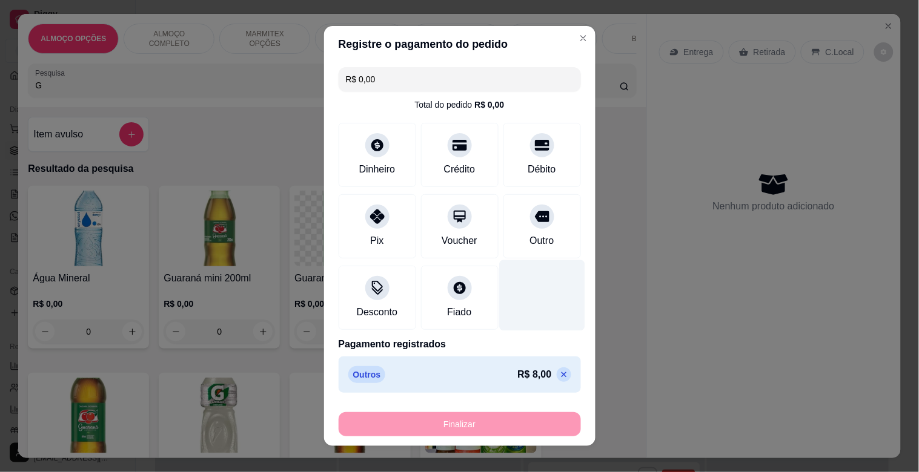
type input "-R$ 8,00"
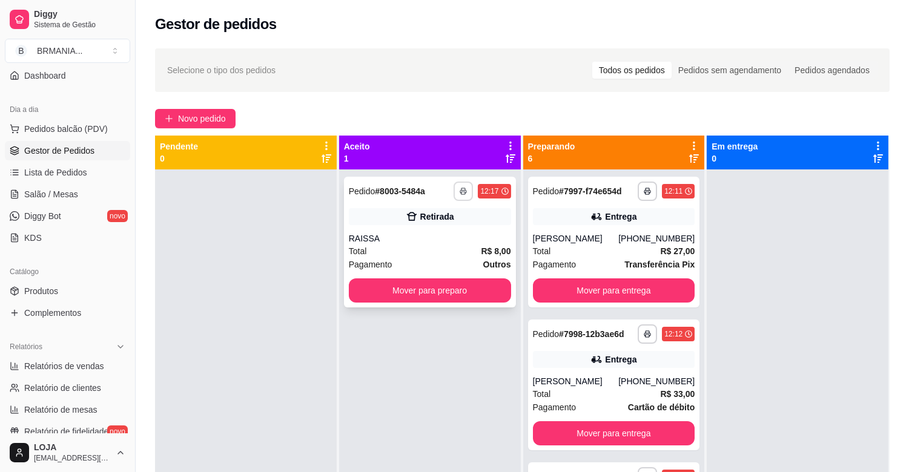
click at [465, 190] on button "button" at bounding box center [463, 191] width 19 height 19
click at [448, 222] on div "Escolha a impressora IMPRESSORA" at bounding box center [427, 225] width 100 height 41
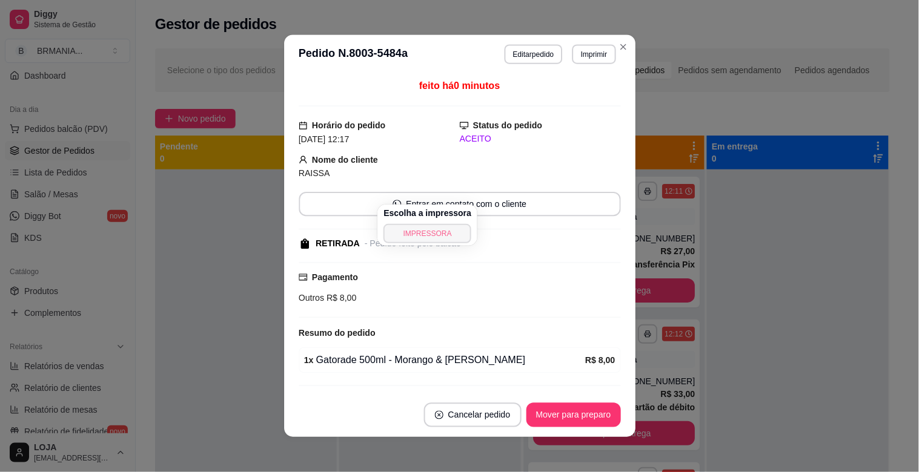
click at [449, 235] on button "IMPRESSORA" at bounding box center [427, 233] width 88 height 19
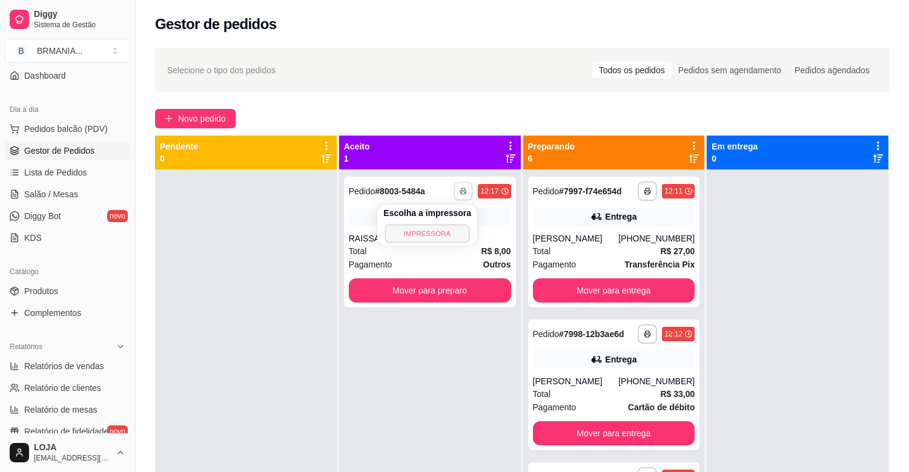
click at [442, 237] on button "IMPRESSORA" at bounding box center [427, 233] width 85 height 19
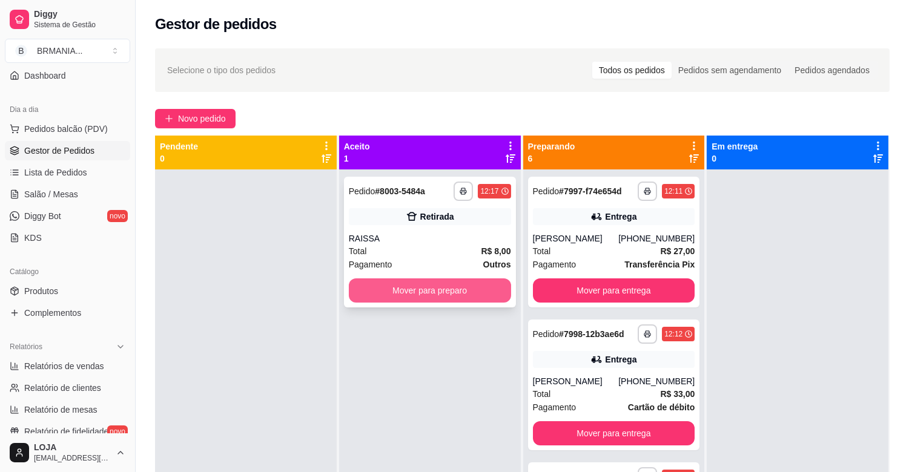
click at [437, 294] on button "Mover para preparo" at bounding box center [430, 291] width 162 height 24
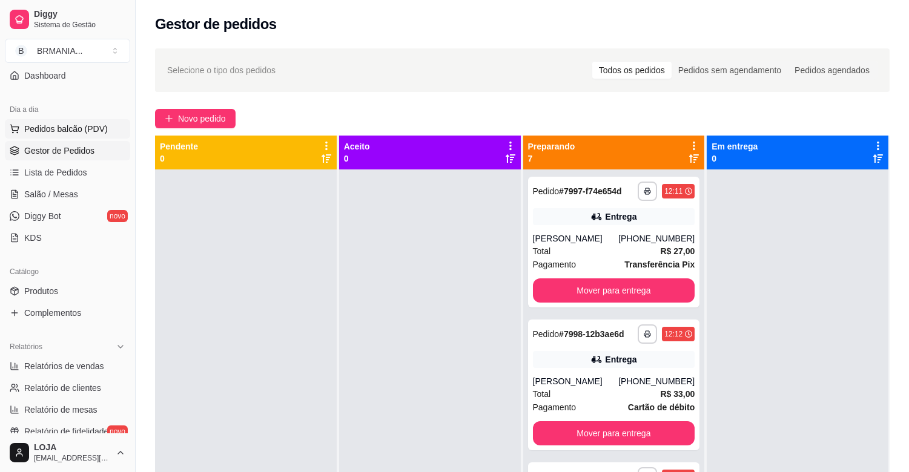
click at [85, 128] on span "Pedidos balcão (PDV)" at bounding box center [66, 129] width 84 height 12
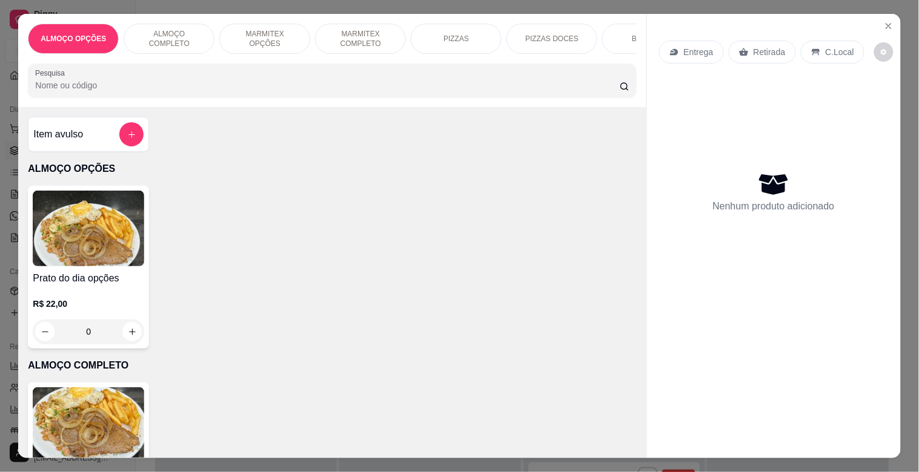
click at [362, 32] on p "MARMITEX COMPLETO" at bounding box center [360, 38] width 70 height 19
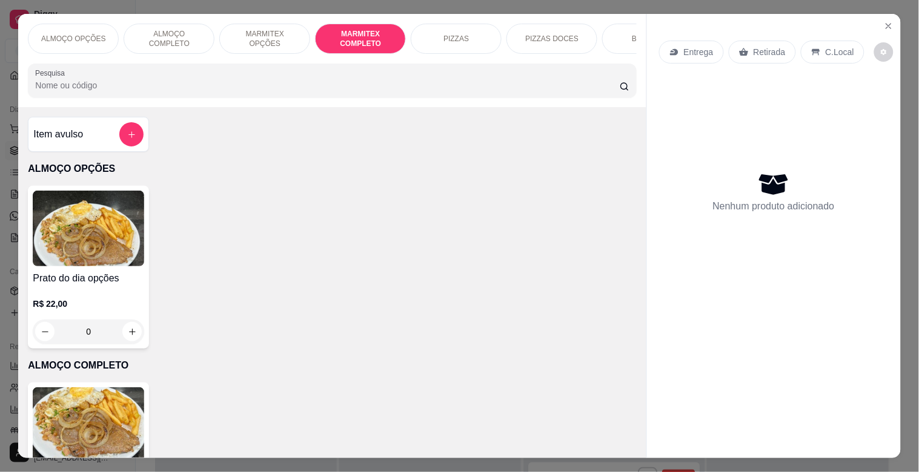
scroll to position [29, 0]
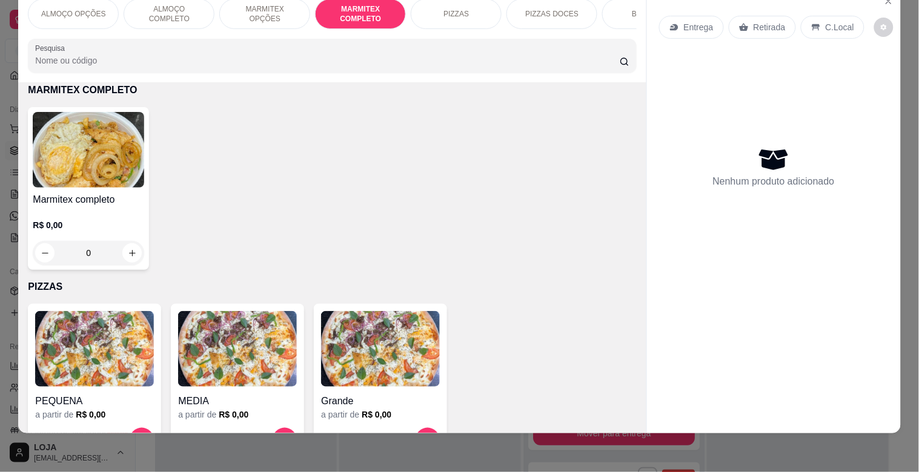
click at [94, 166] on img at bounding box center [88, 150] width 111 height 76
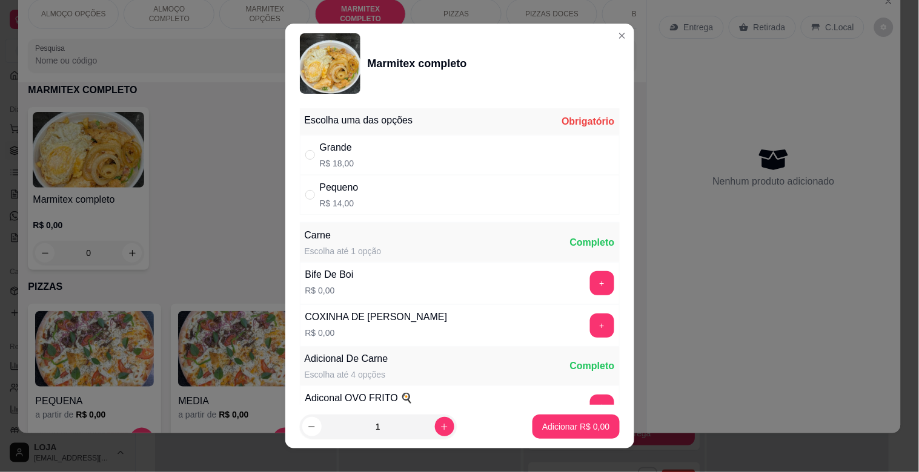
click at [352, 183] on div "Pequeno" at bounding box center [339, 187] width 39 height 15
radio input "true"
click at [590, 323] on button "+" at bounding box center [602, 326] width 24 height 24
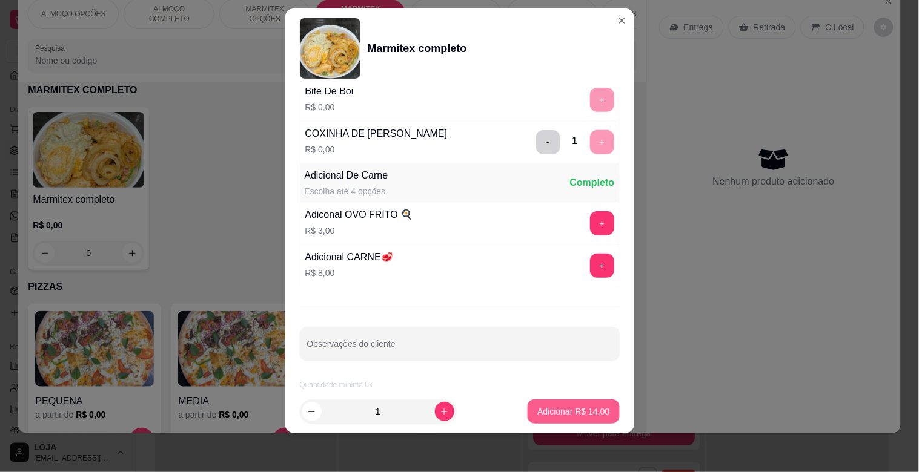
scroll to position [170, 0]
click at [439, 408] on button "increase-product-quantity" at bounding box center [444, 411] width 19 height 19
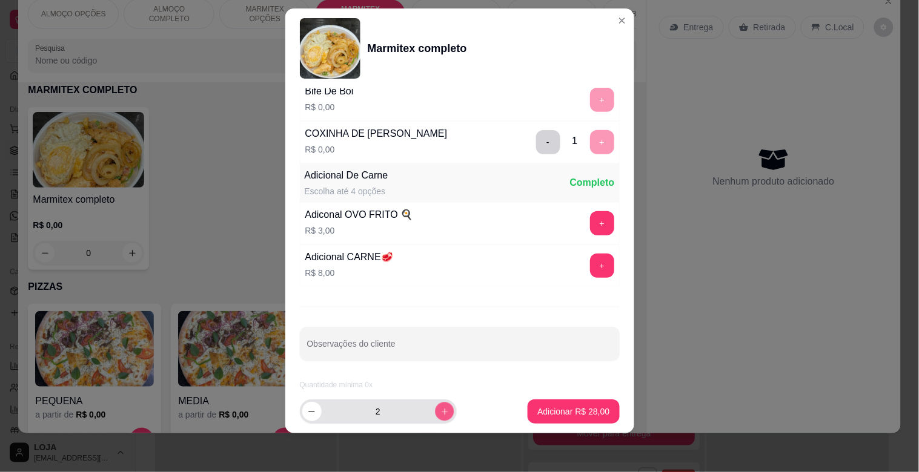
click at [439, 408] on button "increase-product-quantity" at bounding box center [444, 411] width 19 height 19
click at [435, 408] on button "increase-product-quantity" at bounding box center [444, 411] width 19 height 19
type input "4"
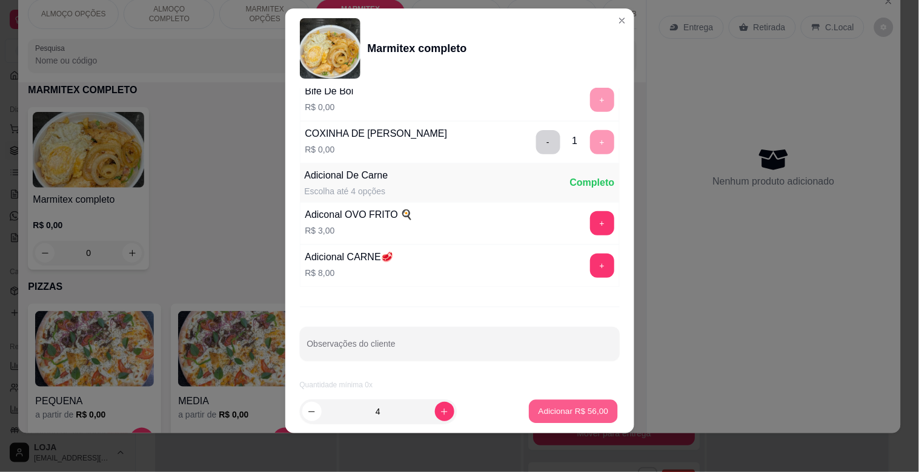
click at [554, 416] on p "Adicionar R$ 56,00" at bounding box center [573, 412] width 70 height 12
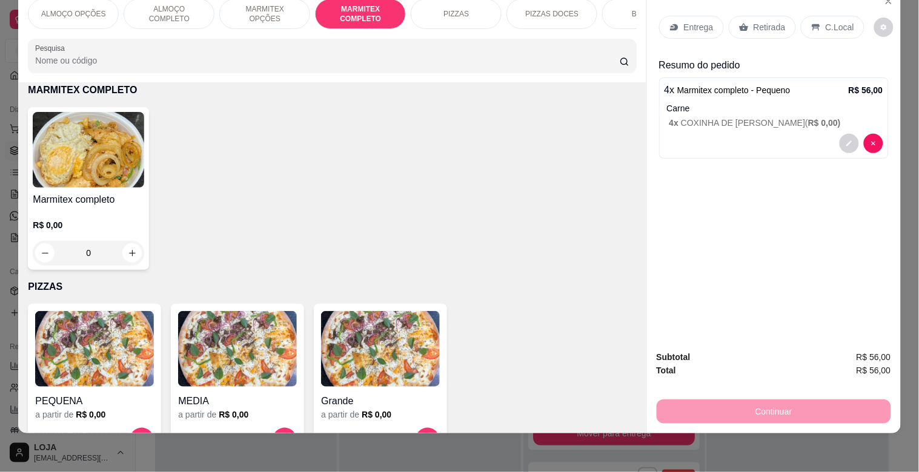
click at [689, 21] on p "Entrega" at bounding box center [699, 27] width 30 height 12
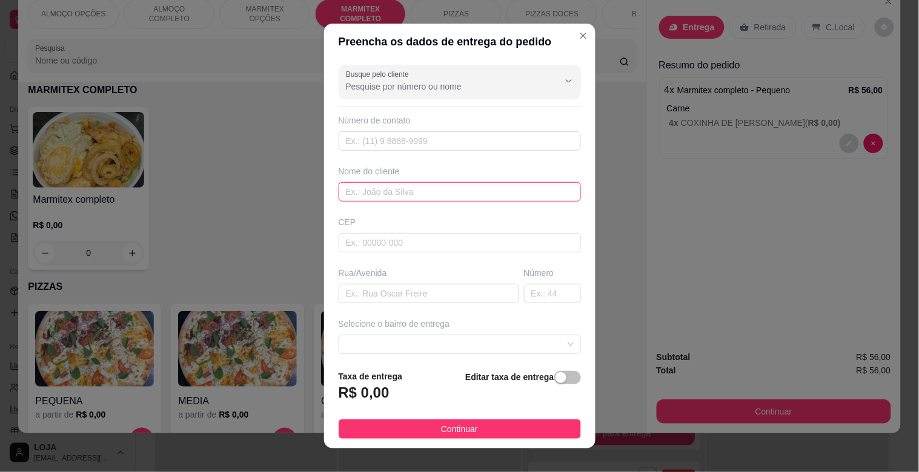
click at [370, 193] on input "text" at bounding box center [460, 191] width 242 height 19
type input "LUCAS"
click at [391, 293] on input "text" at bounding box center [429, 293] width 180 height 19
type input "[PERSON_NAME]"
click at [540, 286] on input "text" at bounding box center [552, 293] width 57 height 19
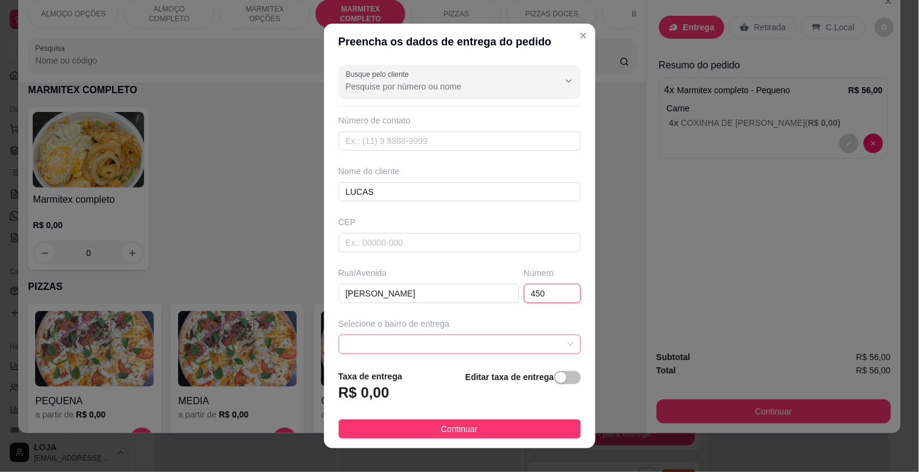
click at [541, 342] on span at bounding box center [460, 344] width 228 height 18
type input "450"
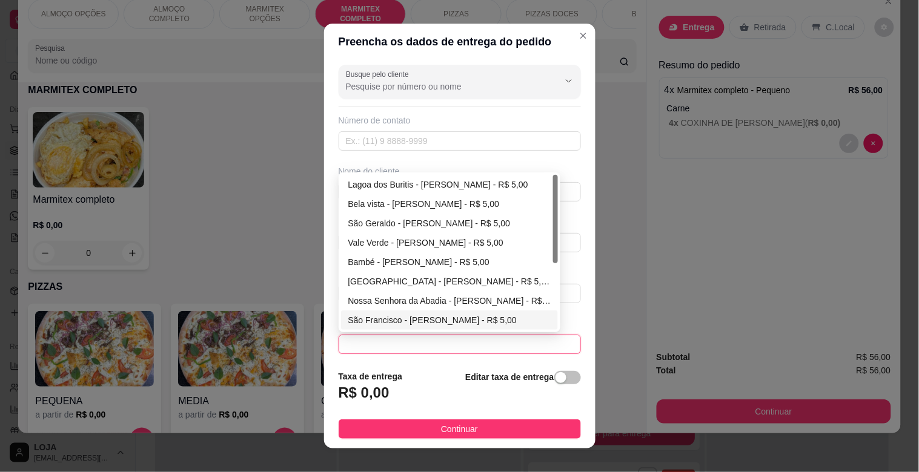
click at [401, 319] on div "São Francisco - [PERSON_NAME] - R$ 5,00" at bounding box center [449, 320] width 203 height 13
type input "[PERSON_NAME]"
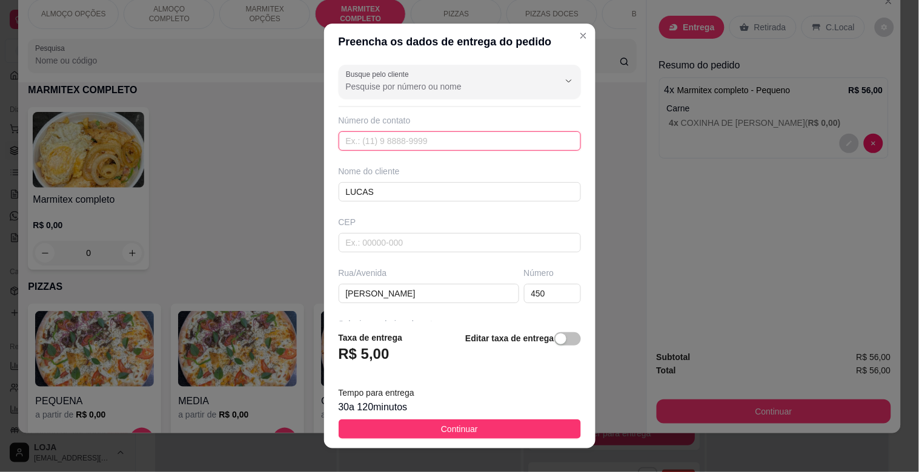
click at [395, 147] on input "text" at bounding box center [460, 140] width 242 height 19
type input "[PHONE_NUMBER]"
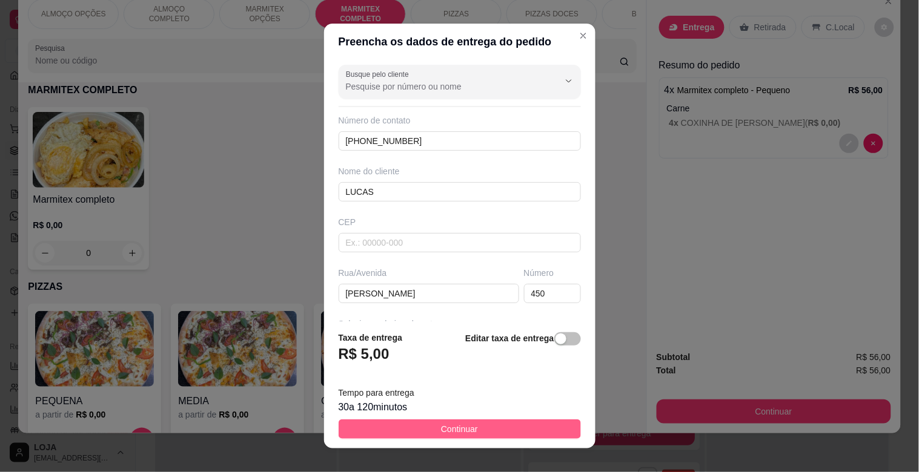
click at [441, 428] on span "Continuar" at bounding box center [459, 429] width 37 height 13
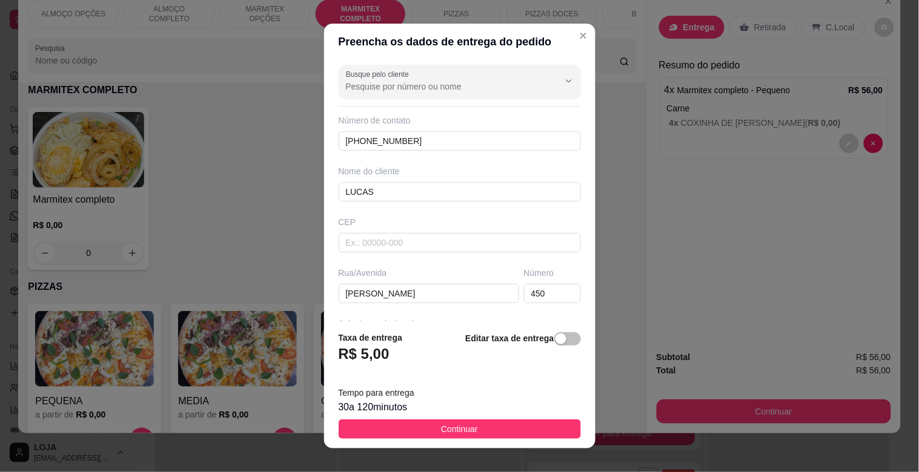
click at [433, 428] on div "ALMOÇO OPÇÕES ALMOÇO COMPLETO MARMITEX OPÇÕES MARMITEX COMPLETO PIZZAS PIZZAS D…" at bounding box center [459, 236] width 919 height 472
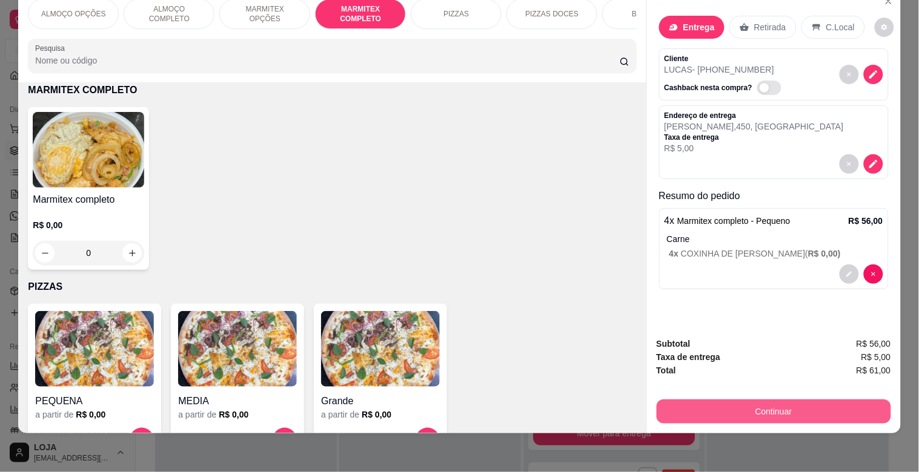
click at [792, 400] on button "Continuar" at bounding box center [773, 412] width 234 height 24
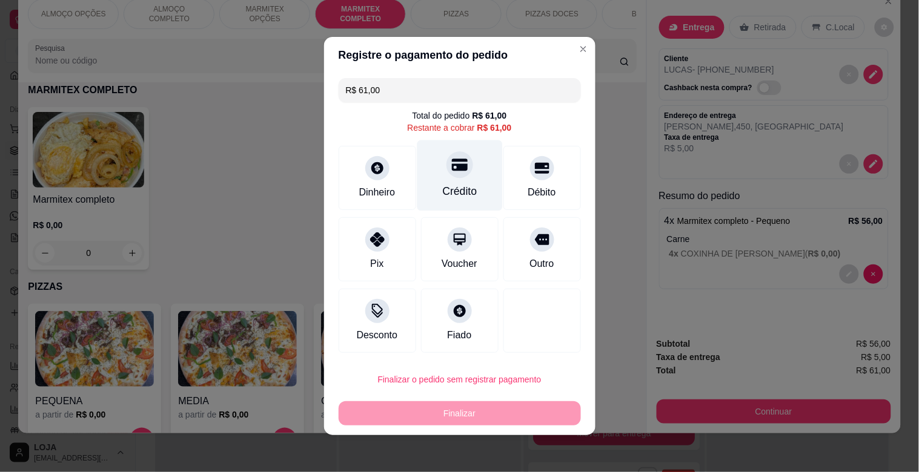
click at [457, 176] on div "Crédito" at bounding box center [459, 175] width 85 height 71
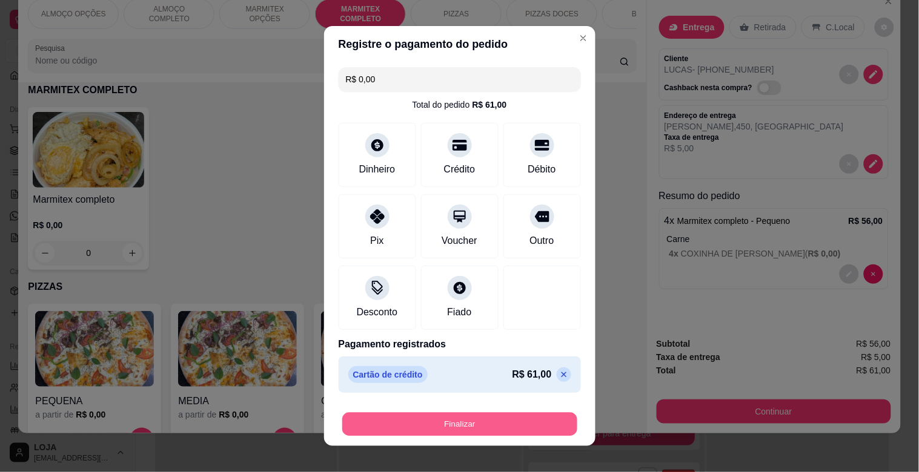
click at [447, 426] on button "Finalizar" at bounding box center [459, 425] width 235 height 24
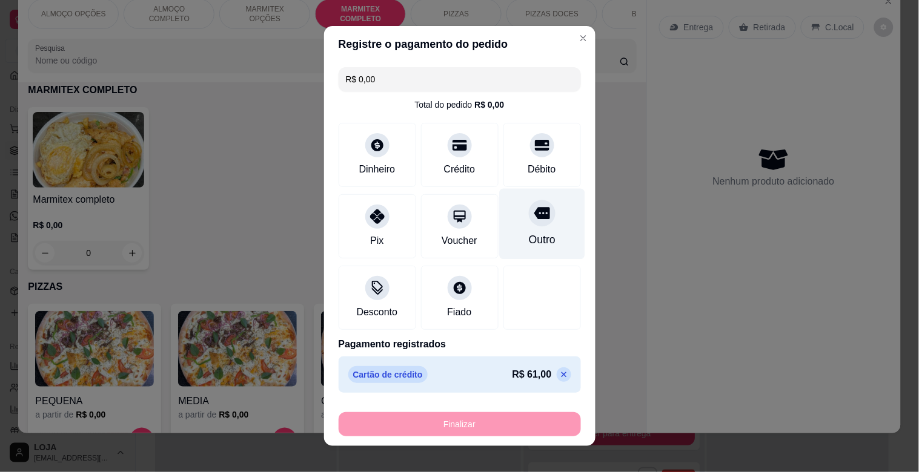
type input "-R$ 61,00"
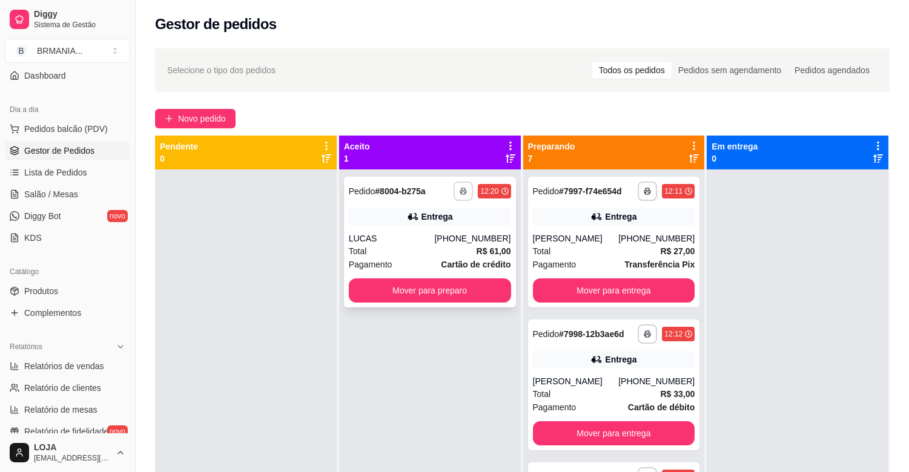
click at [460, 191] on icon "button" at bounding box center [463, 192] width 6 height 3
click at [434, 234] on button "IMPRESSORA" at bounding box center [427, 233] width 85 height 19
click at [448, 286] on button "Mover para preparo" at bounding box center [430, 291] width 162 height 24
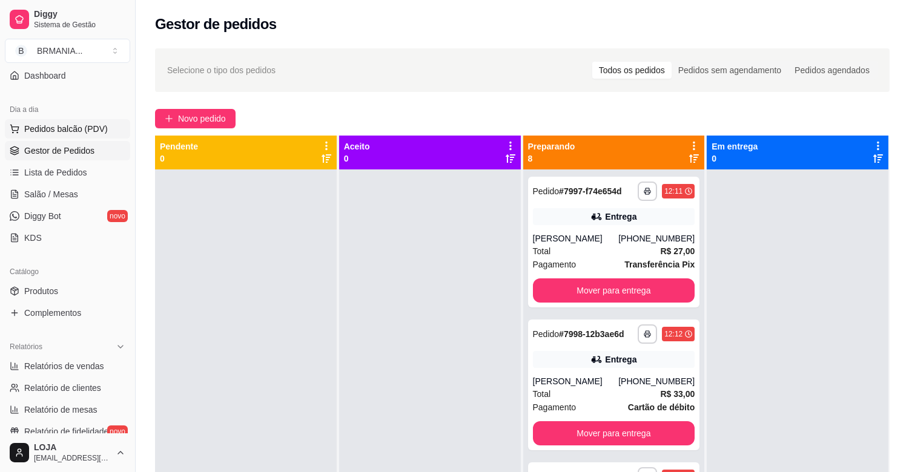
click at [69, 125] on span "Pedidos balcão (PDV)" at bounding box center [66, 129] width 84 height 12
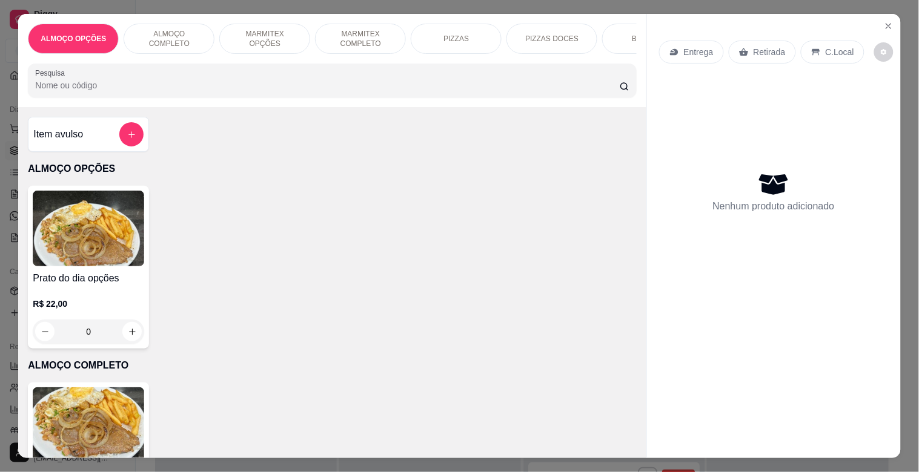
click at [111, 422] on img at bounding box center [88, 426] width 111 height 76
click at [371, 31] on p "MARMITEX COMPLETO" at bounding box center [360, 38] width 70 height 19
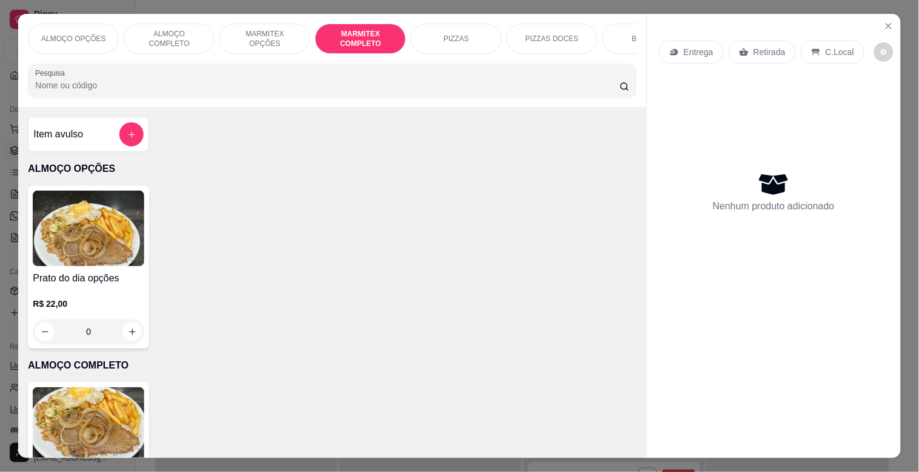
scroll to position [29, 0]
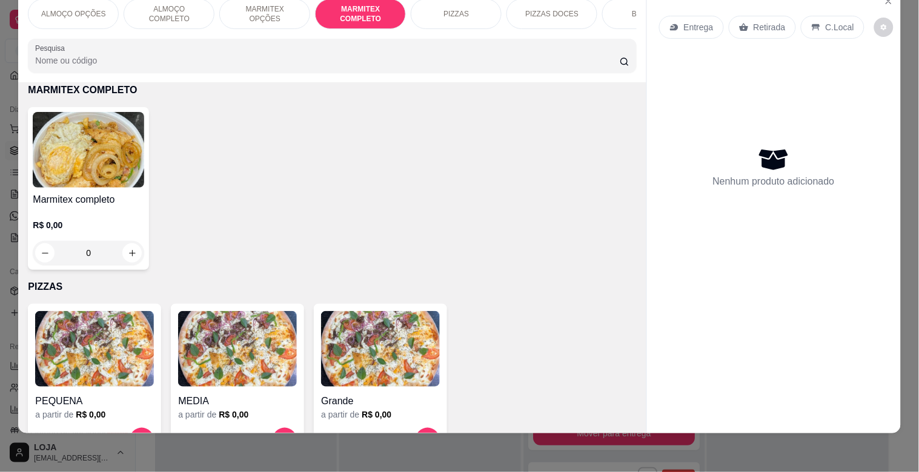
click at [94, 160] on img at bounding box center [88, 150] width 111 height 76
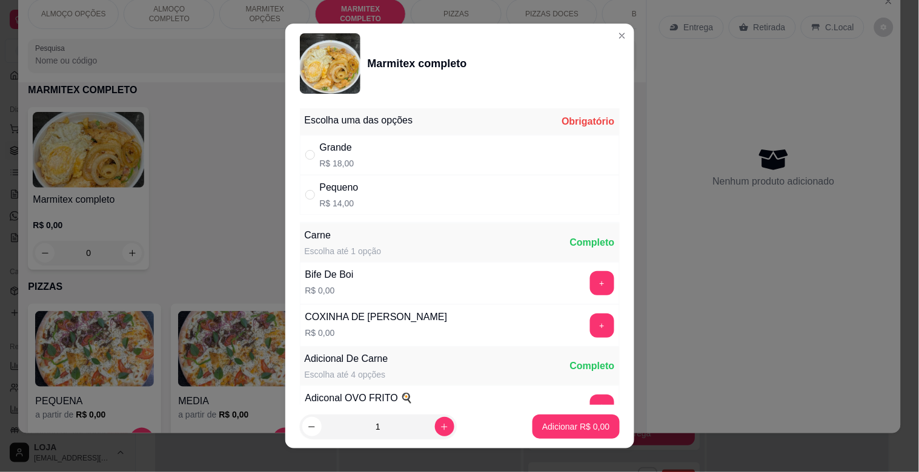
click at [360, 202] on div "Pequeno R$ 14,00" at bounding box center [460, 195] width 320 height 40
radio input "true"
click at [590, 329] on button "+" at bounding box center [602, 326] width 24 height 24
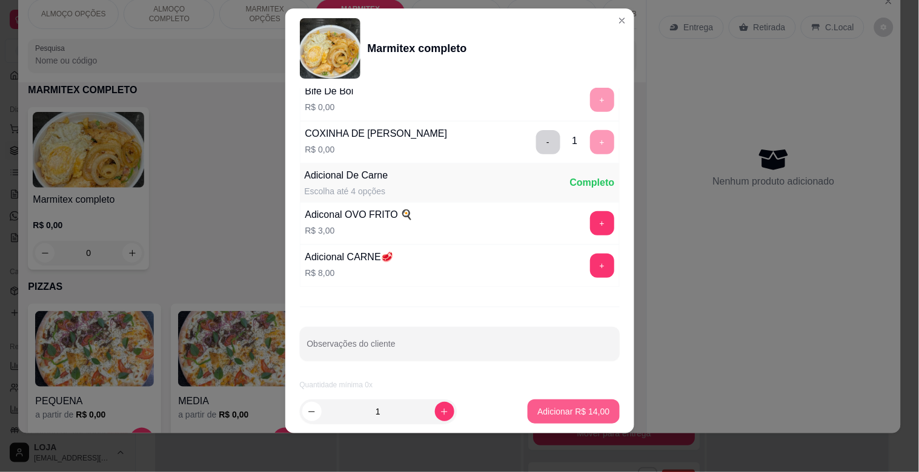
scroll to position [170, 0]
click at [566, 412] on p "Adicionar R$ 14,00" at bounding box center [573, 412] width 72 height 12
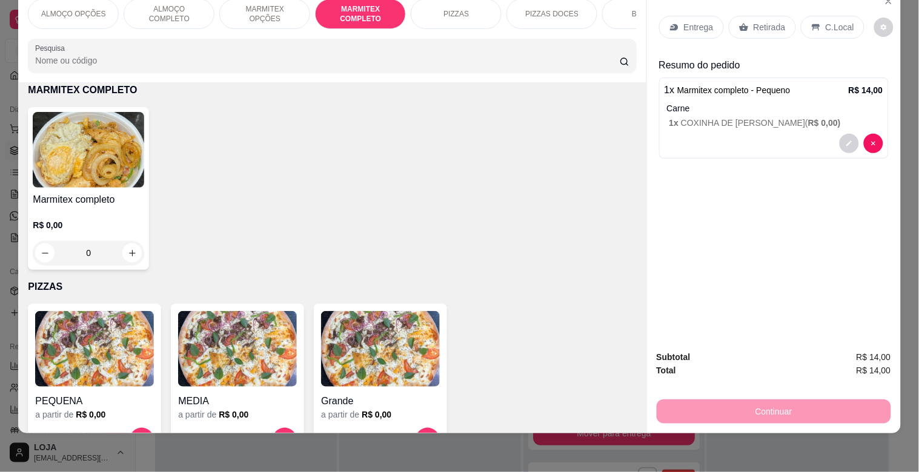
click at [684, 21] on p "Entrega" at bounding box center [699, 27] width 30 height 12
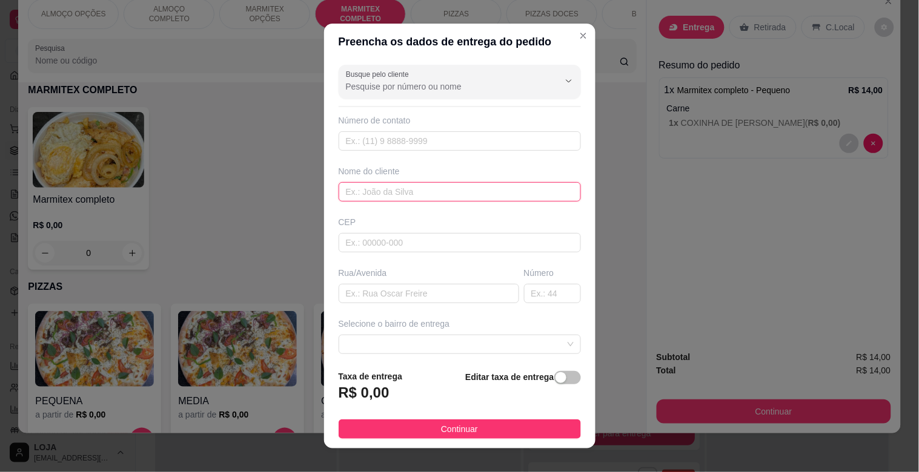
click at [379, 197] on input "text" at bounding box center [460, 191] width 242 height 19
type input "LUCAS"
click at [398, 144] on input "text" at bounding box center [460, 140] width 242 height 19
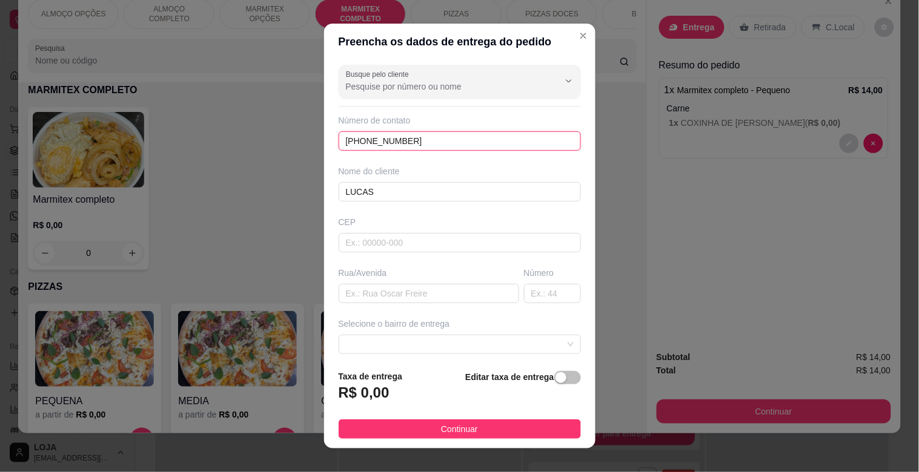
type input "[PHONE_NUMBER]"
drag, startPoint x: 397, startPoint y: 309, endPoint x: 404, endPoint y: 303, distance: 9.1
click at [400, 309] on div "Busque pelo cliente Número de contato [PHONE_NUMBER] Nome do cliente [PERSON_NA…" at bounding box center [459, 210] width 271 height 300
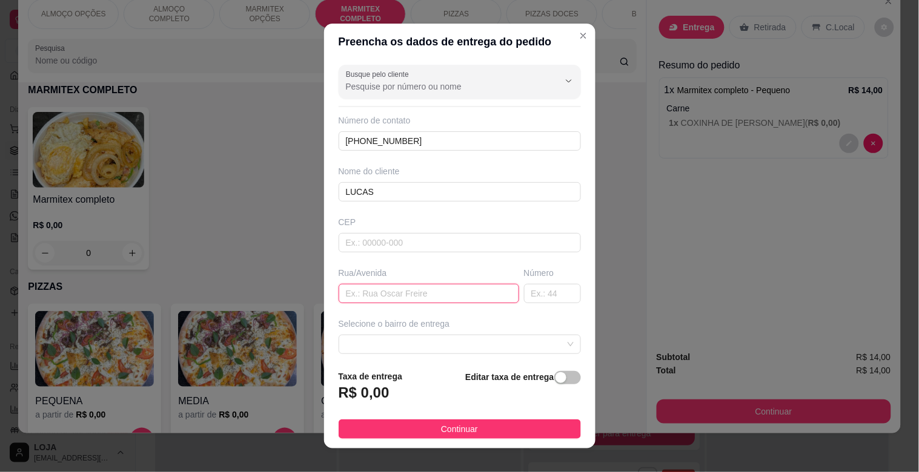
drag, startPoint x: 404, startPoint y: 303, endPoint x: 415, endPoint y: 292, distance: 15.4
click at [406, 302] on input "text" at bounding box center [429, 293] width 180 height 19
click at [549, 345] on div at bounding box center [460, 344] width 242 height 19
type input "RUA TURQUESA"
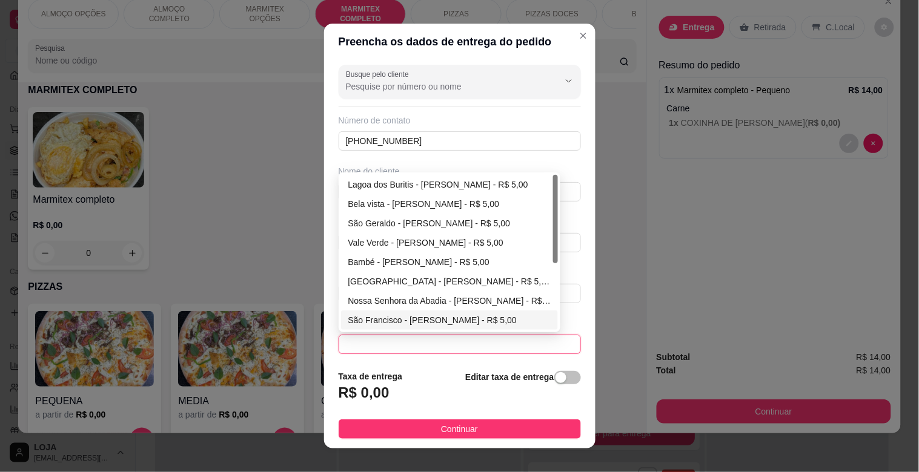
click at [433, 319] on div "São Francisco - [PERSON_NAME] - R$ 5,00" at bounding box center [449, 320] width 203 height 13
type input "[PERSON_NAME]"
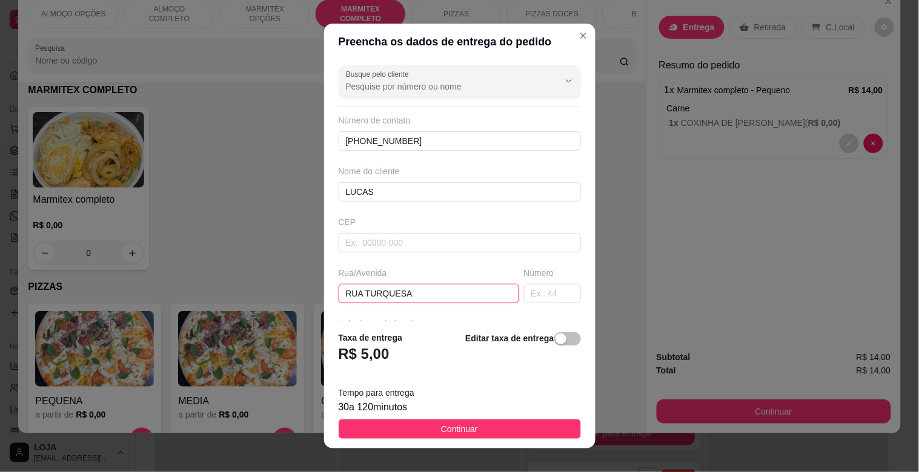
click at [424, 299] on input "RUA TURQUESA" at bounding box center [429, 293] width 180 height 19
click at [524, 297] on input "text" at bounding box center [552, 293] width 57 height 19
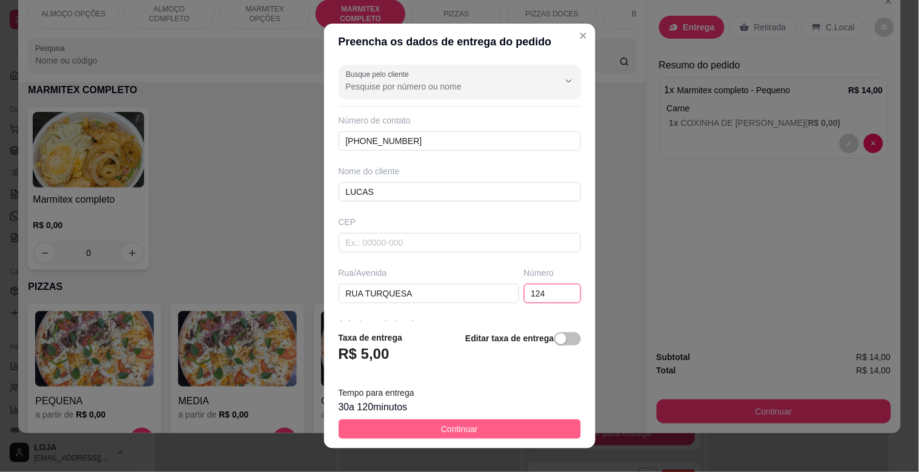
type input "124"
click at [463, 425] on span "Continuar" at bounding box center [459, 429] width 37 height 13
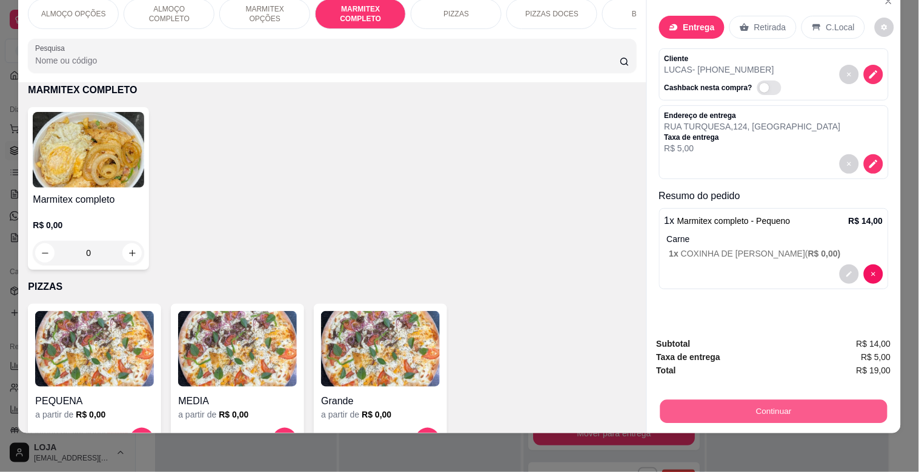
click at [791, 400] on button "Continuar" at bounding box center [772, 412] width 227 height 24
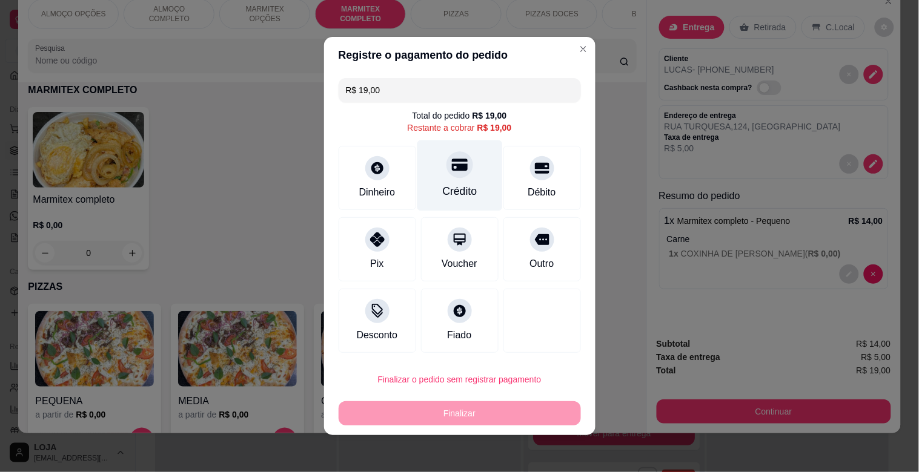
click at [458, 176] on div "Crédito" at bounding box center [459, 175] width 85 height 71
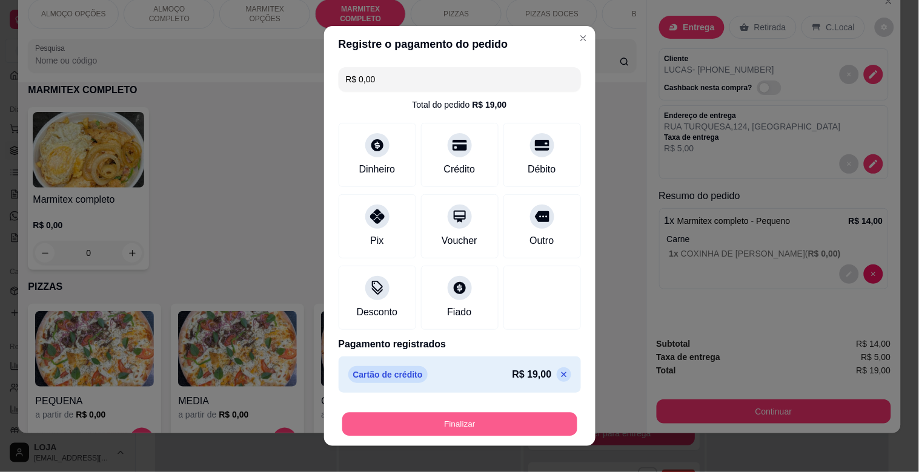
click at [463, 420] on button "Finalizar" at bounding box center [459, 425] width 235 height 24
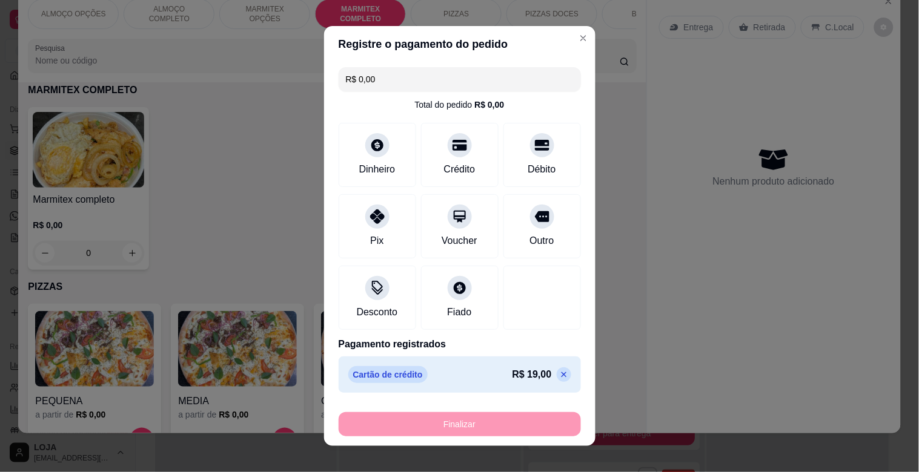
type input "-R$ 19,00"
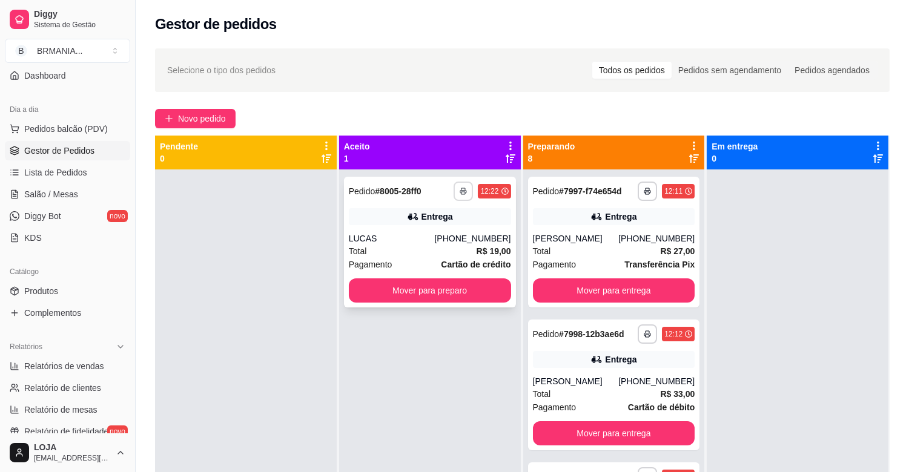
click at [455, 197] on button "button" at bounding box center [463, 191] width 19 height 19
click at [453, 232] on button "IMPRESSORA" at bounding box center [427, 233] width 85 height 19
click at [76, 125] on span "Pedidos balcão (PDV)" at bounding box center [66, 129] width 84 height 12
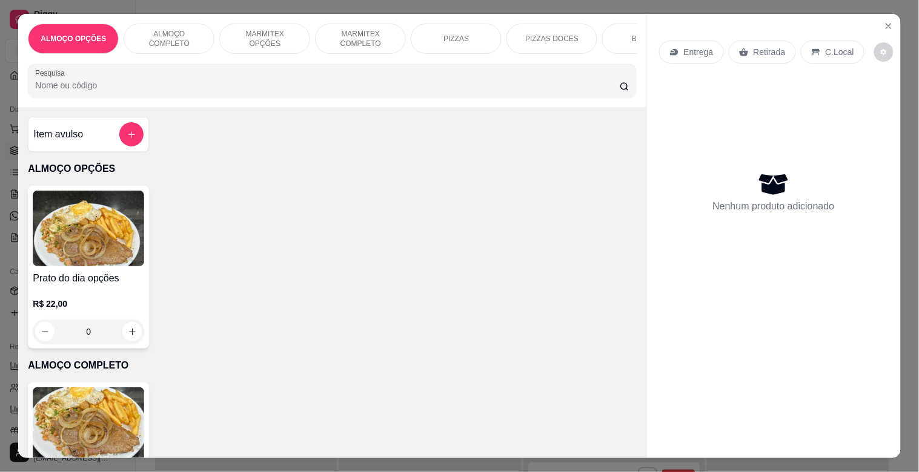
click at [621, 31] on div "BEBIDAS" at bounding box center [647, 39] width 91 height 30
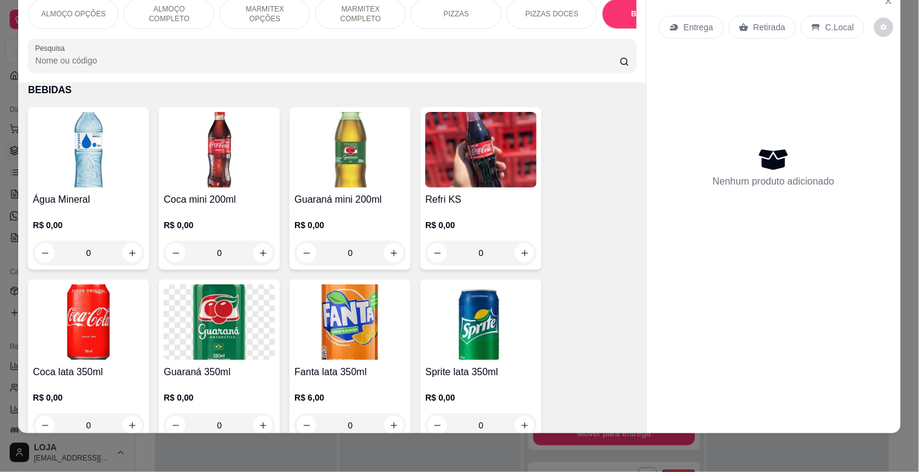
click at [355, 8] on p "MARMITEX COMPLETO" at bounding box center [360, 13] width 70 height 19
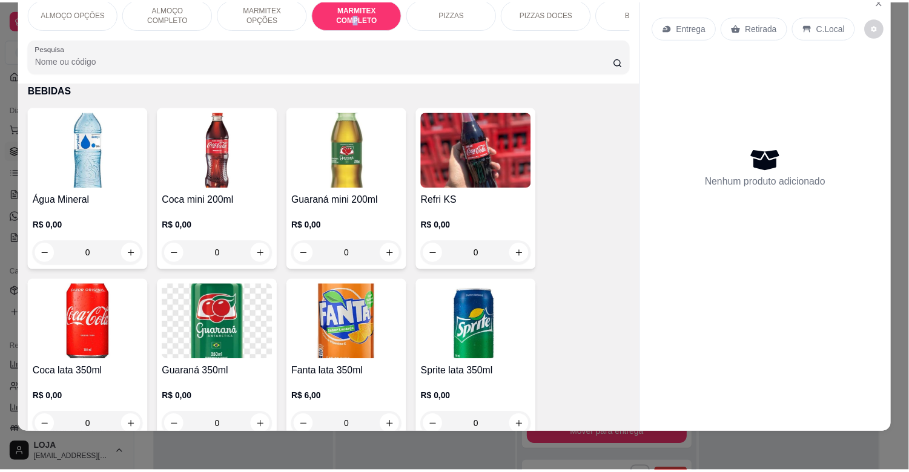
scroll to position [644, 0]
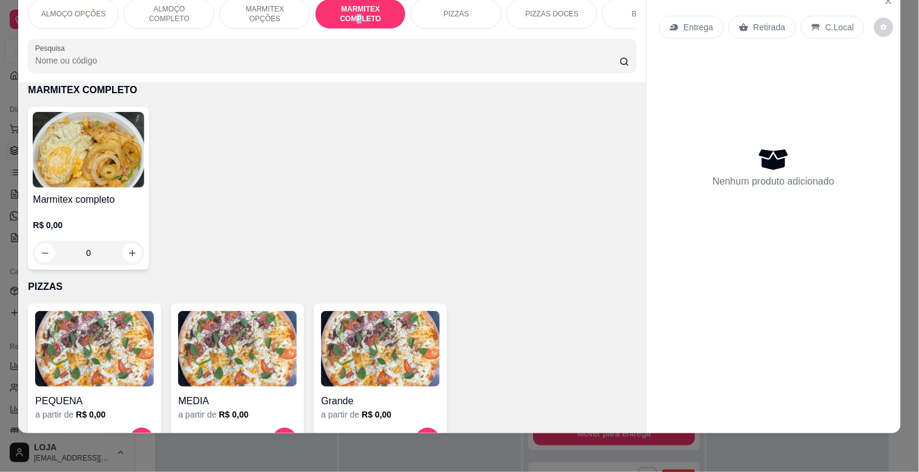
click at [105, 157] on img at bounding box center [88, 150] width 111 height 76
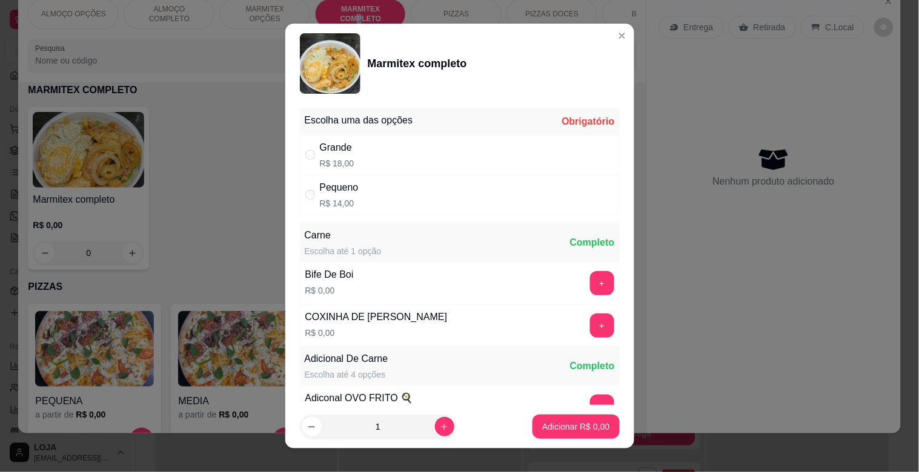
click at [328, 196] on div "Pequeno R$ 14,00" at bounding box center [339, 194] width 39 height 29
radio input "true"
click at [550, 431] on p "Adicionar R$ 14,00" at bounding box center [573, 427] width 72 height 12
type input "1"
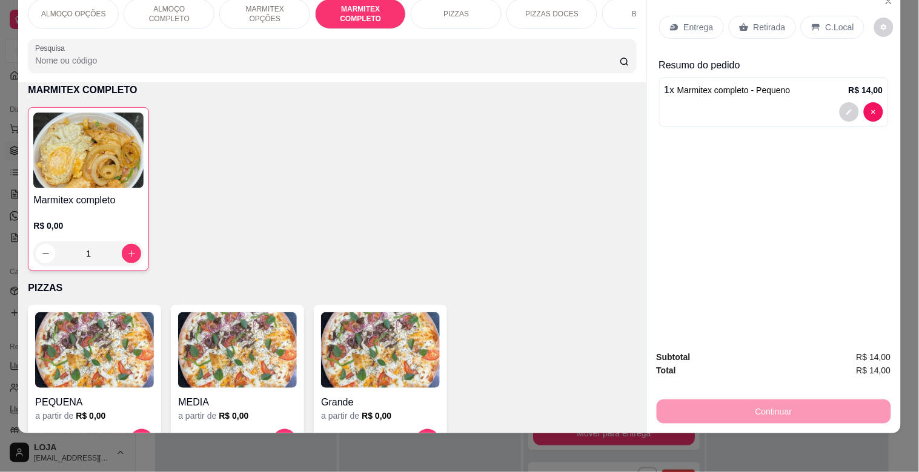
click at [811, 24] on icon at bounding box center [815, 27] width 8 height 7
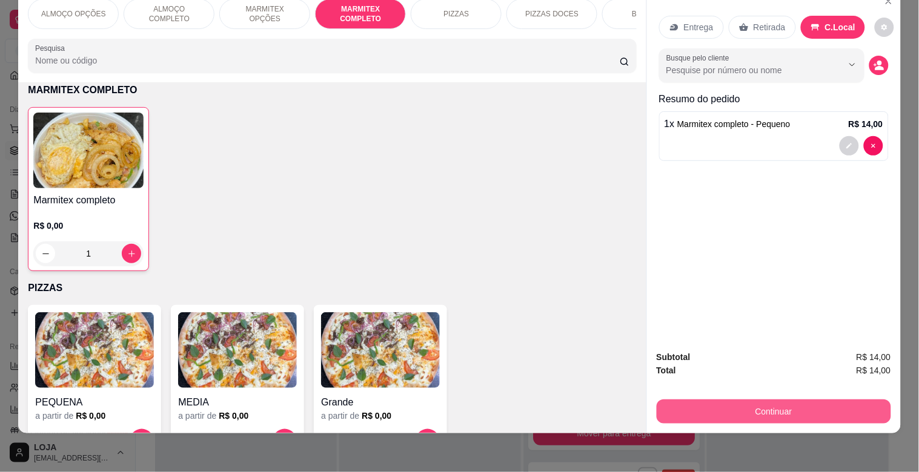
click at [814, 397] on div "Continuar" at bounding box center [773, 410] width 234 height 27
click at [795, 400] on button "Continuar" at bounding box center [773, 412] width 234 height 24
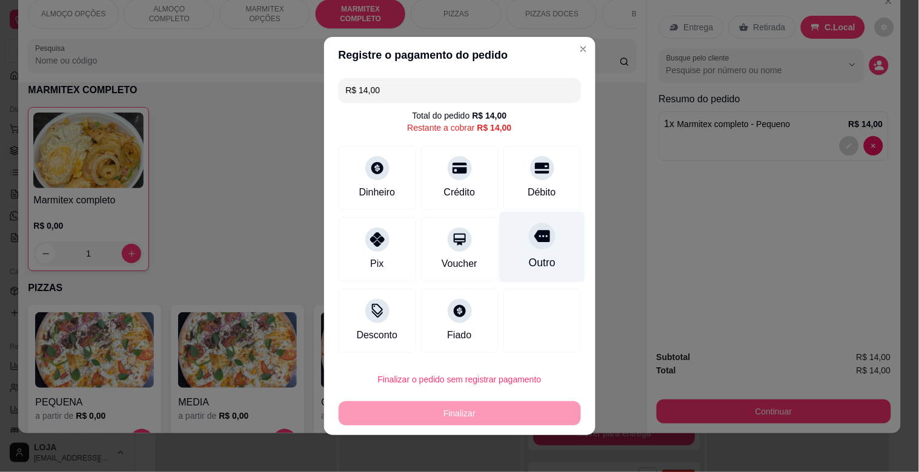
drag, startPoint x: 529, startPoint y: 164, endPoint x: 533, endPoint y: 216, distance: 52.8
click at [535, 168] on icon at bounding box center [542, 168] width 15 height 11
type input "R$ 0,00"
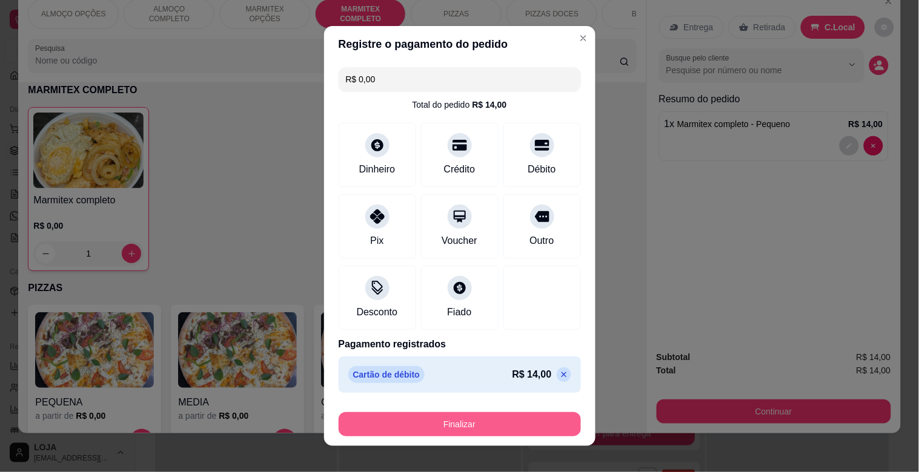
click at [483, 430] on button "Finalizar" at bounding box center [460, 424] width 242 height 24
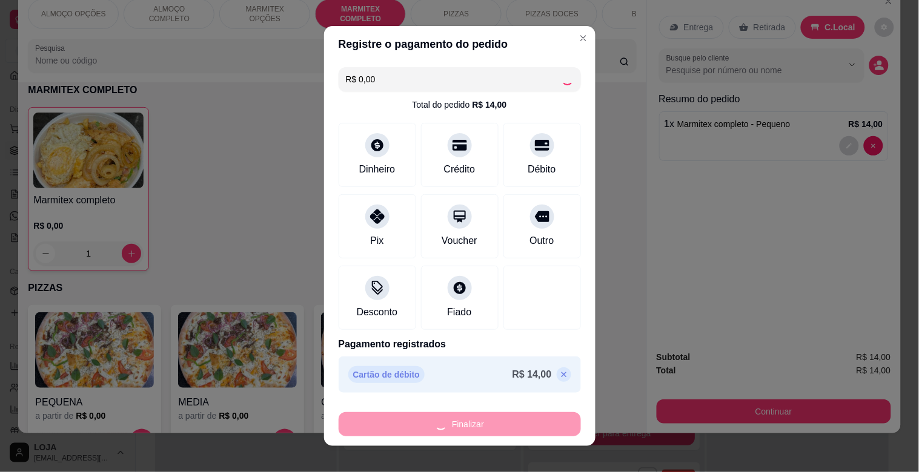
type input "0"
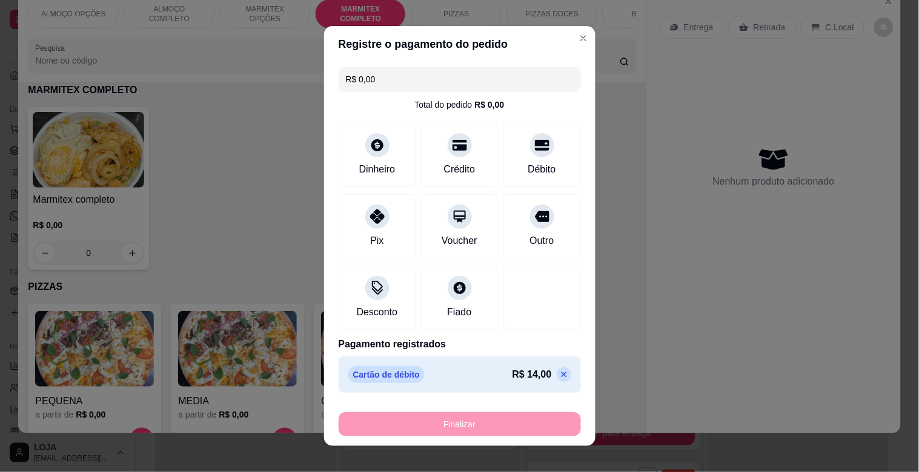
type input "-R$ 14,00"
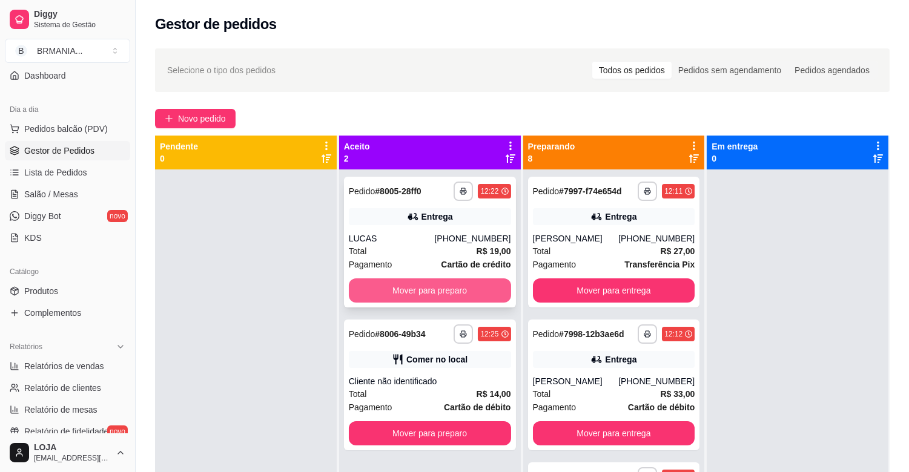
click at [431, 286] on button "Mover para preparo" at bounding box center [430, 291] width 162 height 24
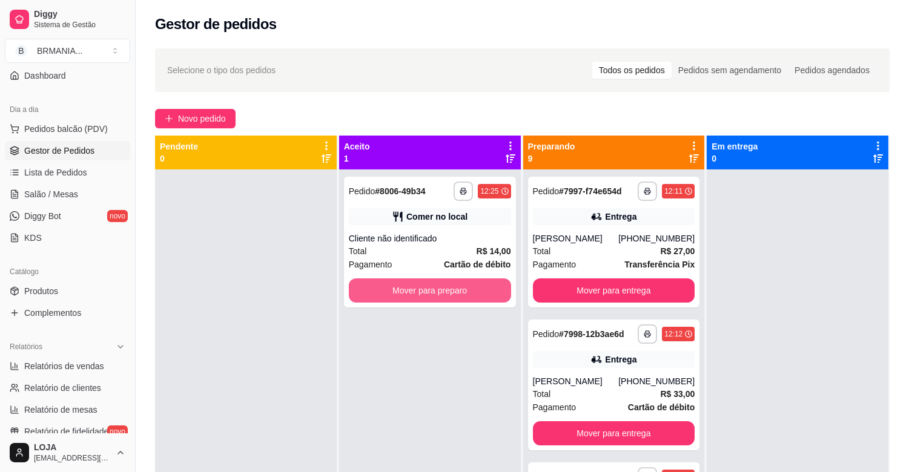
click at [433, 289] on button "Mover para preparo" at bounding box center [430, 291] width 162 height 24
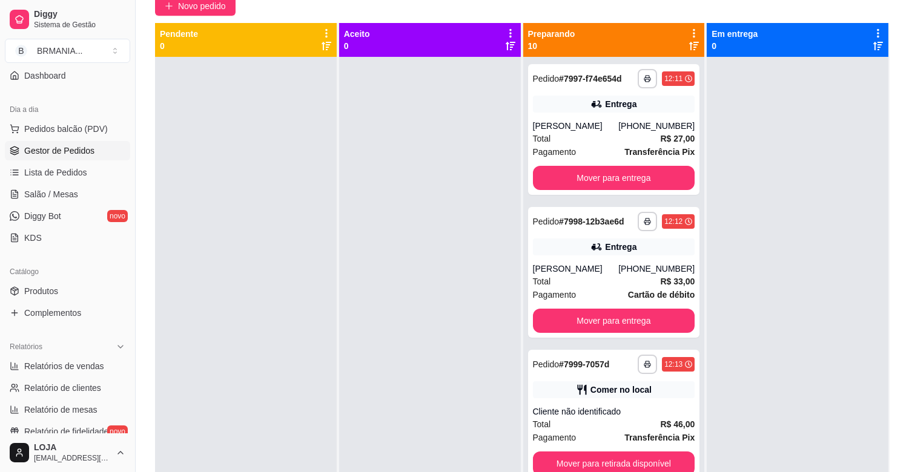
scroll to position [185, 0]
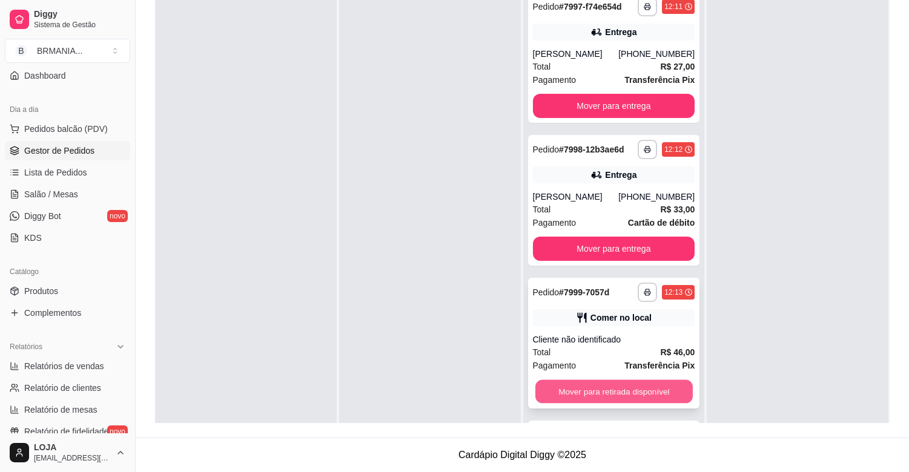
click at [607, 395] on button "Mover para retirada disponível" at bounding box center [613, 392] width 157 height 24
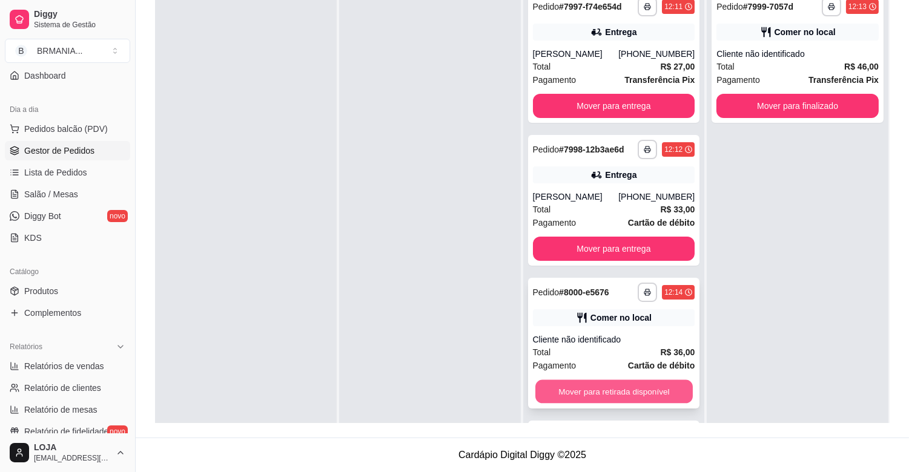
click at [603, 386] on button "Mover para retirada disponível" at bounding box center [613, 392] width 157 height 24
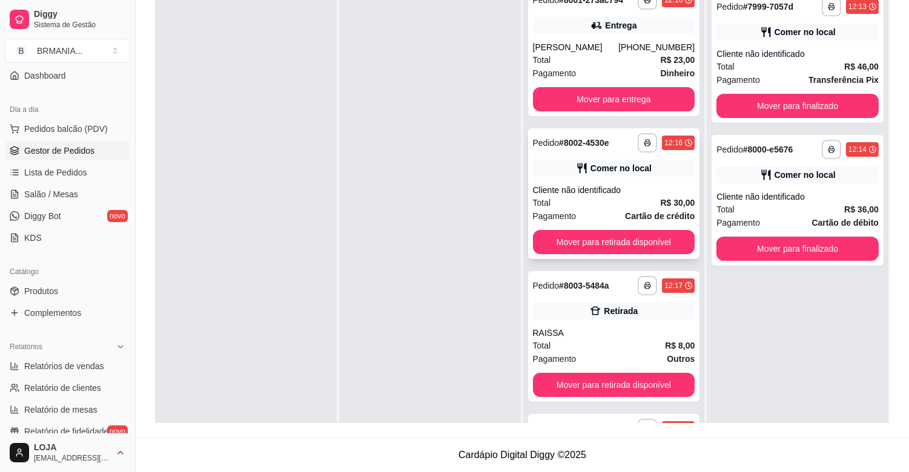
scroll to position [283, 0]
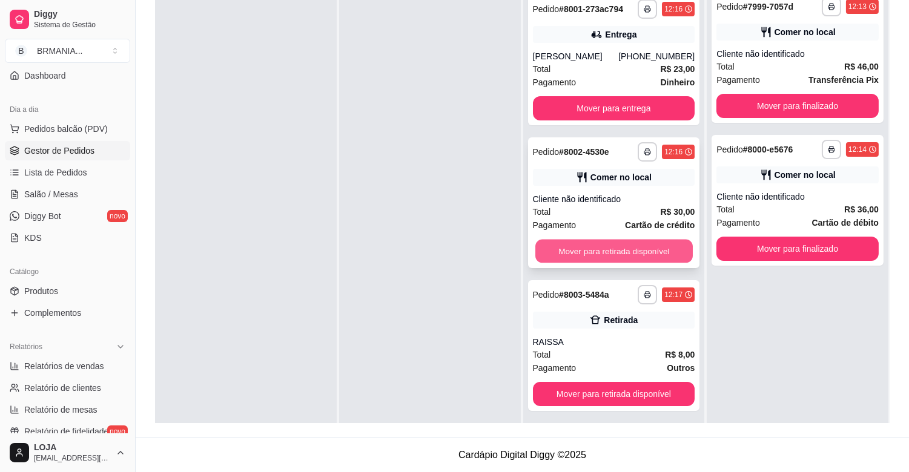
click at [625, 253] on button "Mover para retirada disponível" at bounding box center [613, 252] width 157 height 24
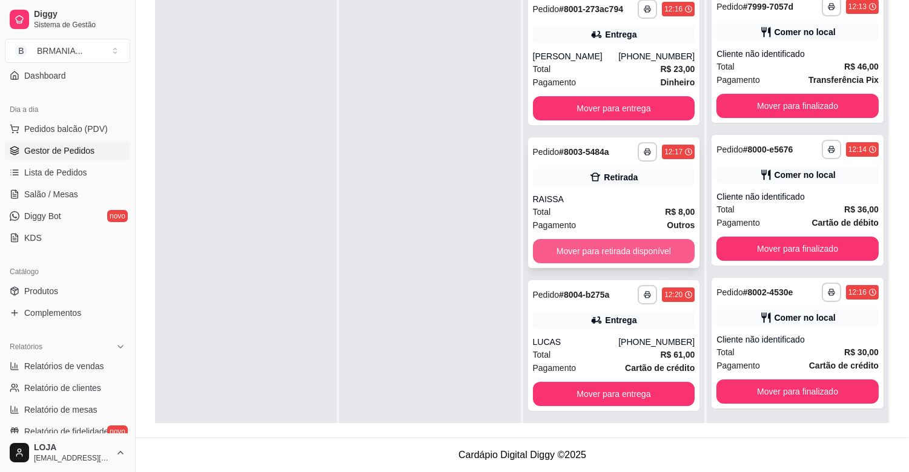
click at [594, 246] on button "Mover para retirada disponível" at bounding box center [614, 251] width 162 height 24
click at [615, 248] on button "Mover para entrega" at bounding box center [614, 251] width 162 height 24
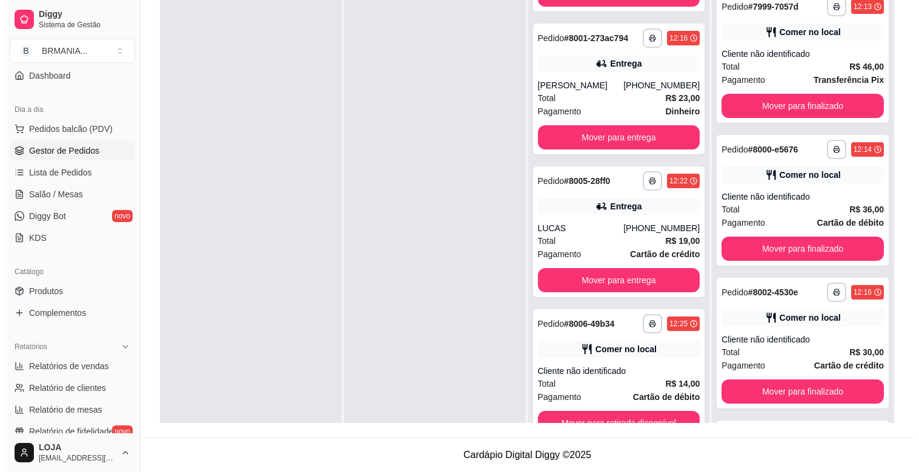
scroll to position [0, 0]
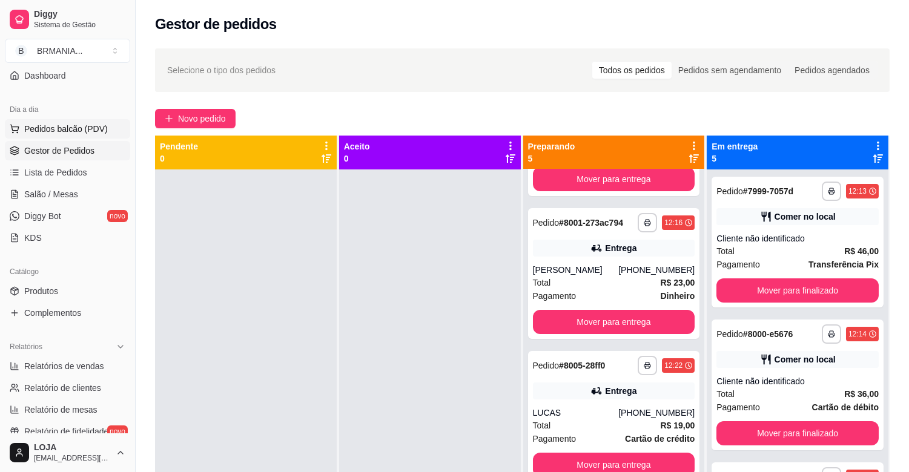
click at [82, 130] on span "Pedidos balcão (PDV)" at bounding box center [66, 129] width 84 height 12
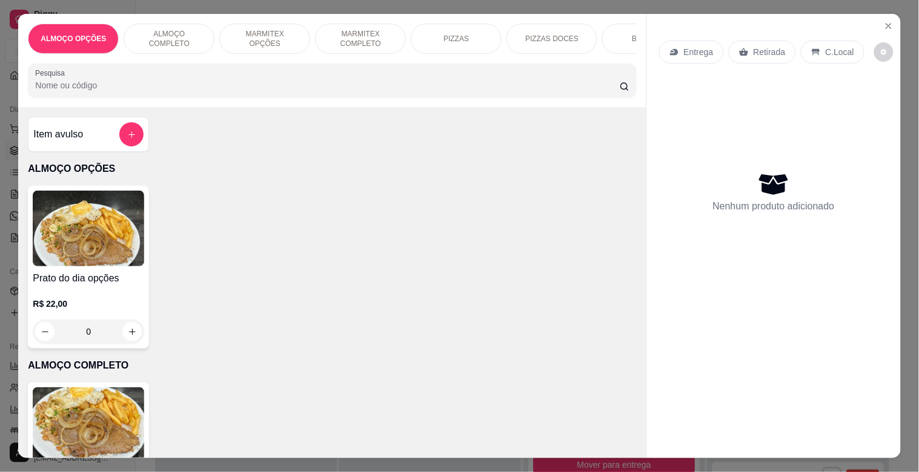
click at [97, 431] on img at bounding box center [88, 426] width 111 height 76
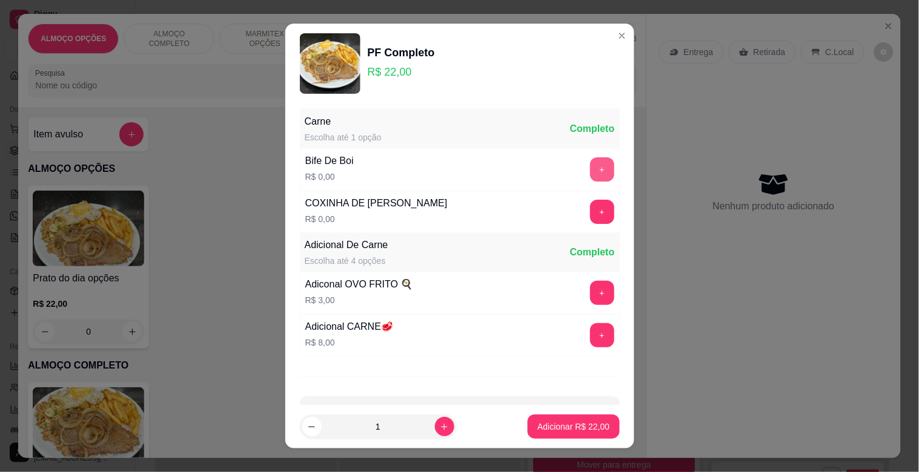
click at [590, 168] on button "+" at bounding box center [602, 169] width 24 height 24
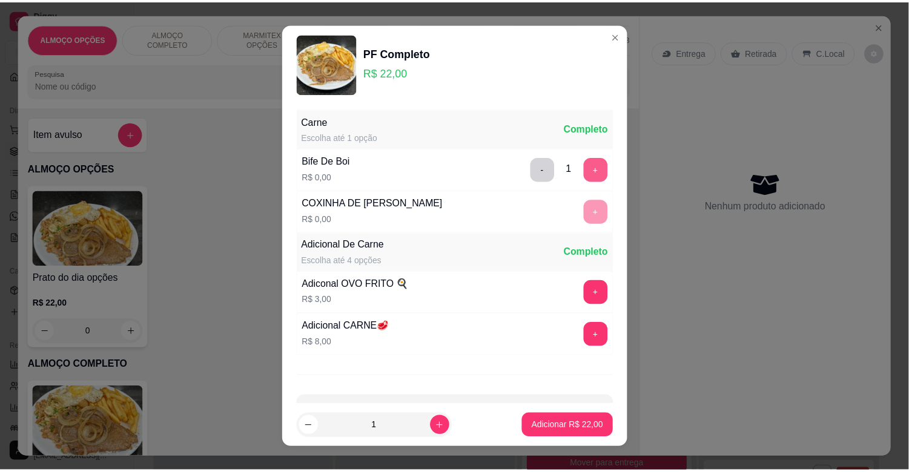
scroll to position [43, 0]
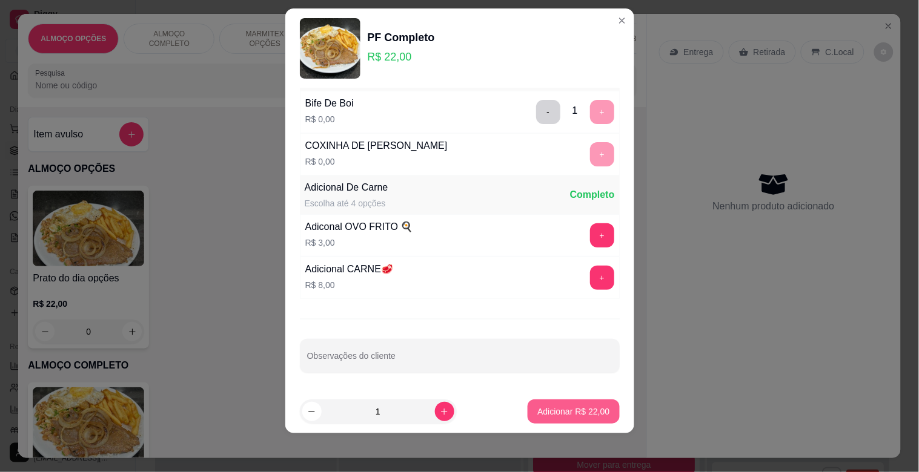
click at [570, 422] on button "Adicionar R$ 22,00" at bounding box center [572, 412] width 91 height 24
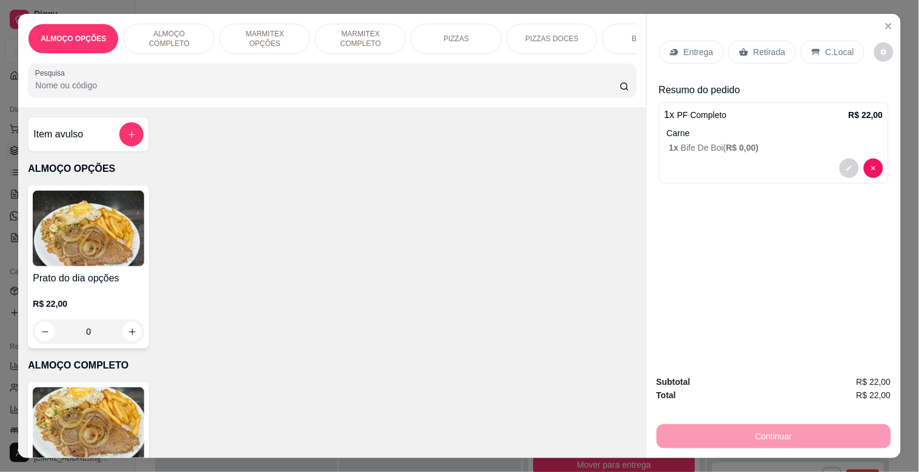
click at [560, 409] on div "PF Completo R$ 22,00 0" at bounding box center [332, 464] width 608 height 163
click at [273, 91] on input "Pesquisa" at bounding box center [327, 85] width 584 height 12
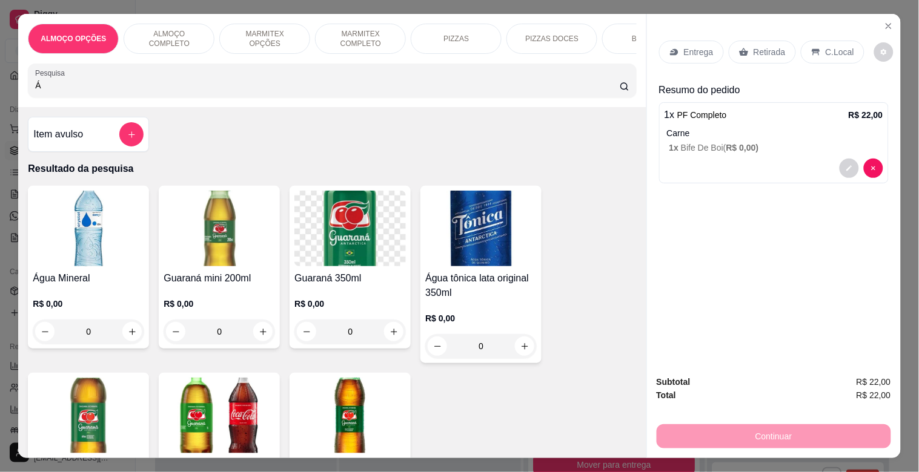
type input "Á"
click at [76, 243] on img at bounding box center [88, 229] width 111 height 76
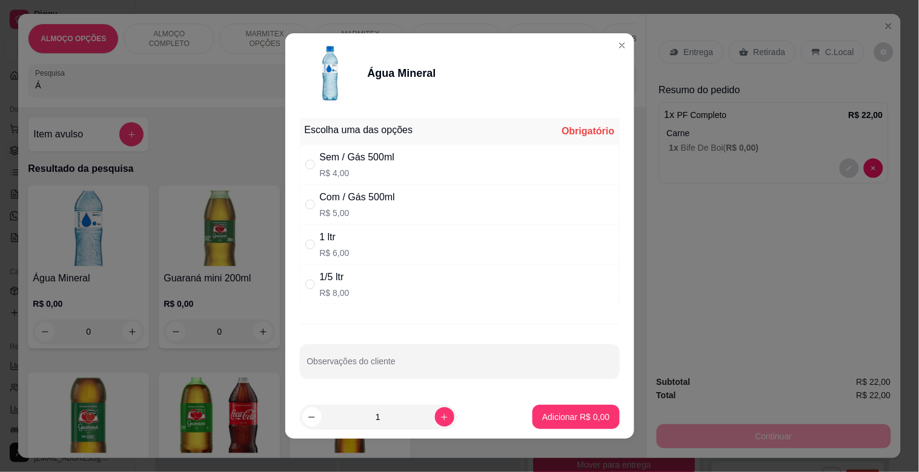
click at [388, 217] on p "R$ 5,00" at bounding box center [357, 213] width 75 height 12
radio input "true"
click at [566, 406] on button "Adicionar R$ 5,00" at bounding box center [575, 417] width 87 height 24
type input "1"
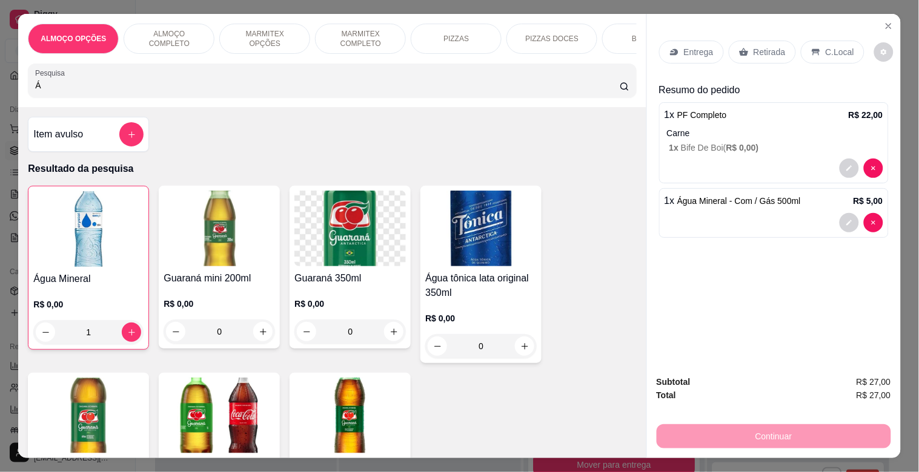
click at [761, 59] on div "Entrega Retirada C.Local" at bounding box center [774, 52] width 230 height 42
click at [825, 46] on p "C.Local" at bounding box center [839, 52] width 28 height 12
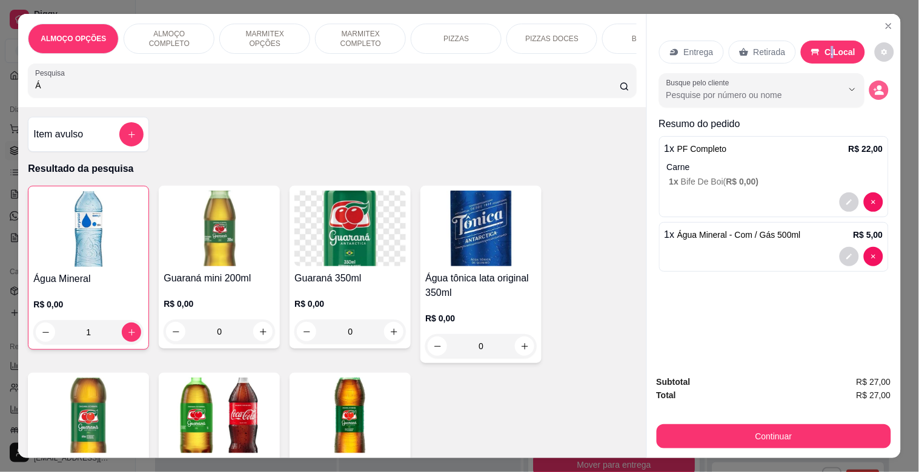
click at [873, 85] on icon "decrease-product-quantity" at bounding box center [878, 90] width 11 height 11
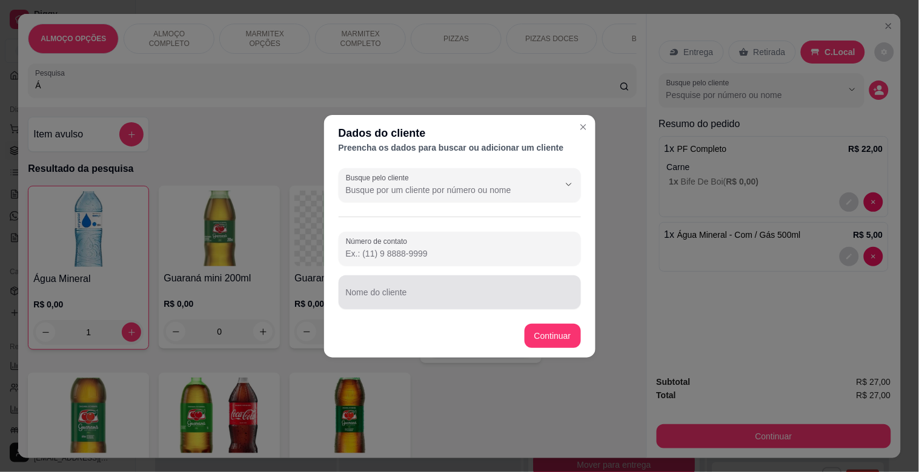
drag, startPoint x: 391, startPoint y: 282, endPoint x: 395, endPoint y: 292, distance: 11.1
click at [395, 292] on div at bounding box center [460, 292] width 228 height 24
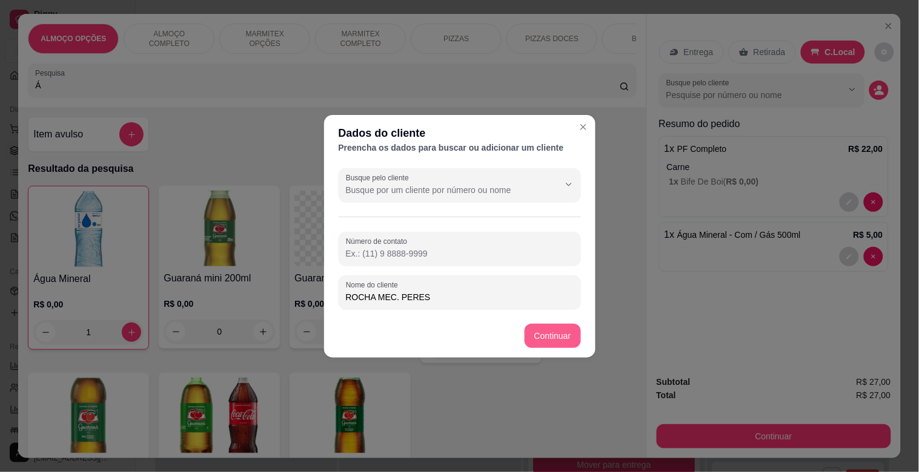
type input "ROCHA MEC. PERES"
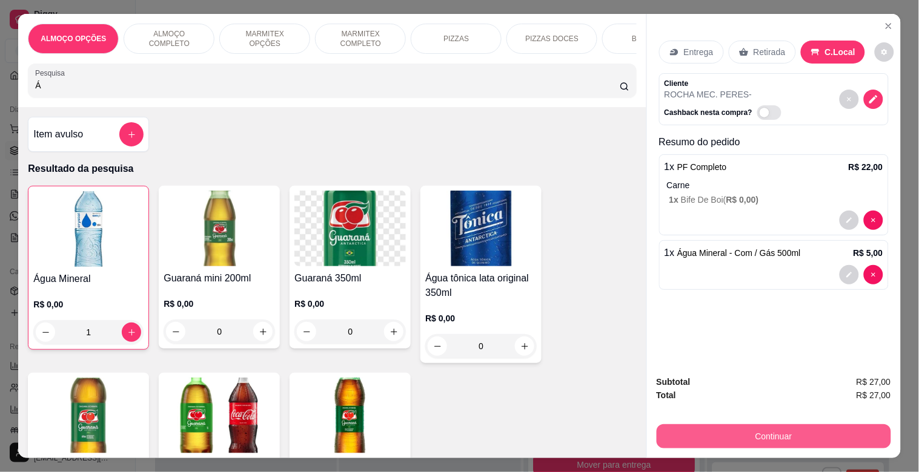
click at [749, 429] on button "Continuar" at bounding box center [773, 437] width 234 height 24
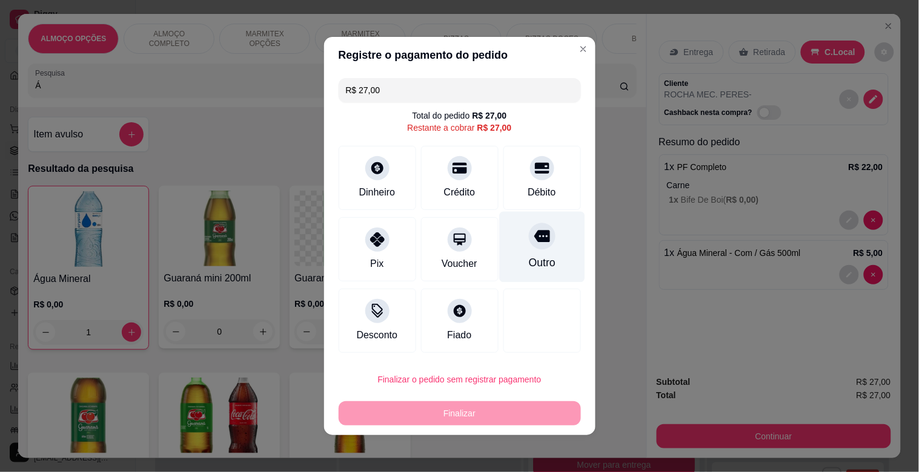
click at [547, 245] on div "Outro" at bounding box center [541, 247] width 85 height 71
type input "R$ 0,00"
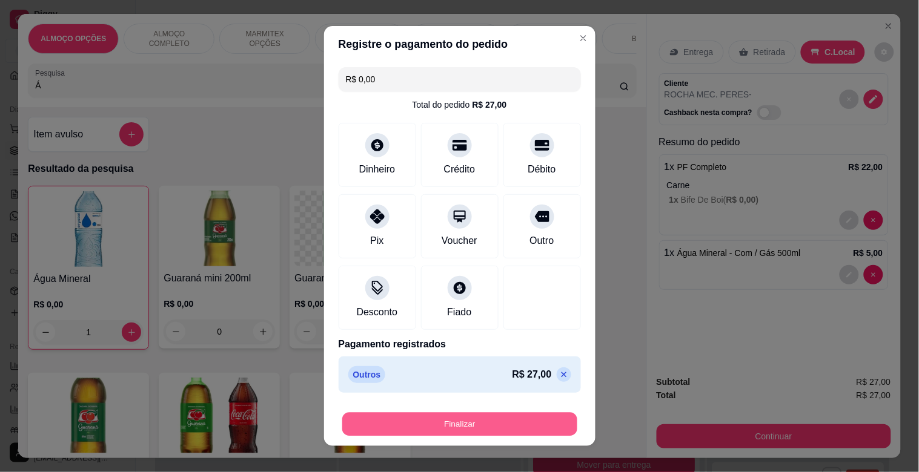
click at [495, 430] on button "Finalizar" at bounding box center [459, 425] width 235 height 24
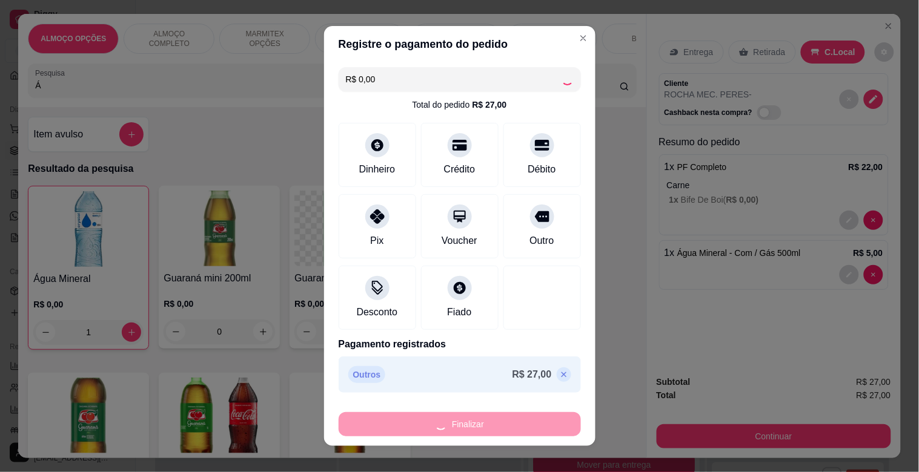
type input "0"
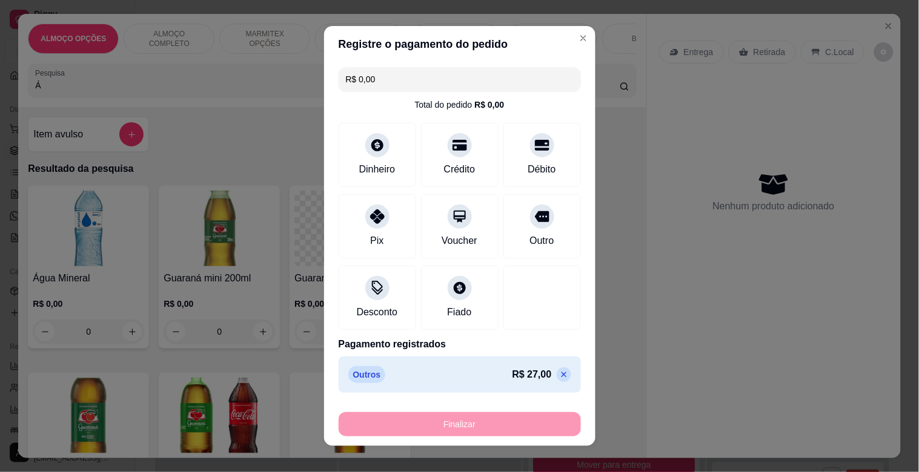
type input "-R$ 27,00"
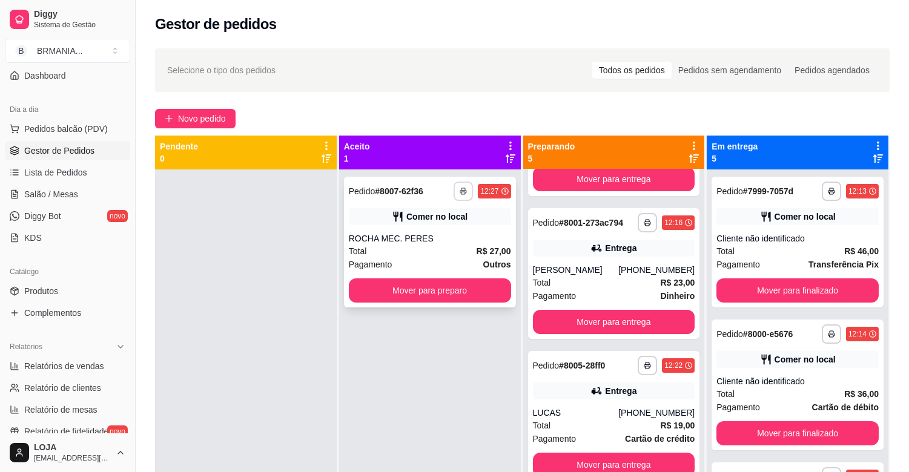
click at [460, 191] on icon "button" at bounding box center [463, 191] width 7 height 7
click at [449, 237] on button "IMPRESSORA" at bounding box center [427, 233] width 85 height 19
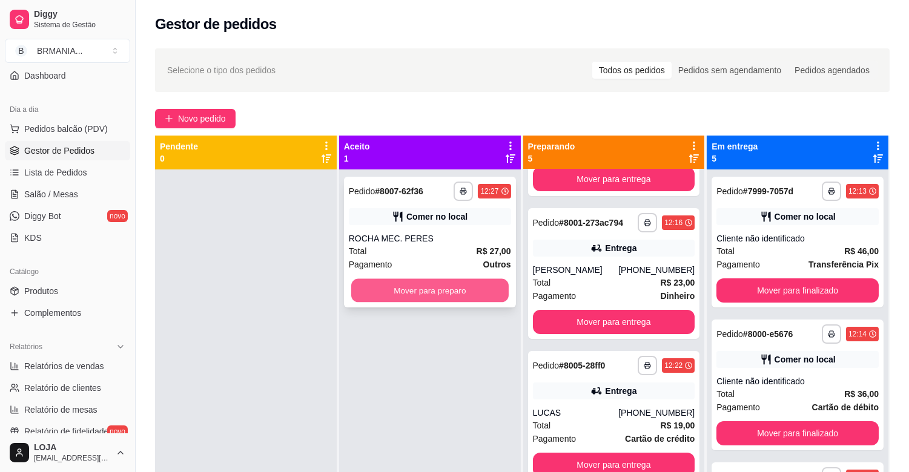
click at [447, 289] on button "Mover para preparo" at bounding box center [429, 291] width 157 height 24
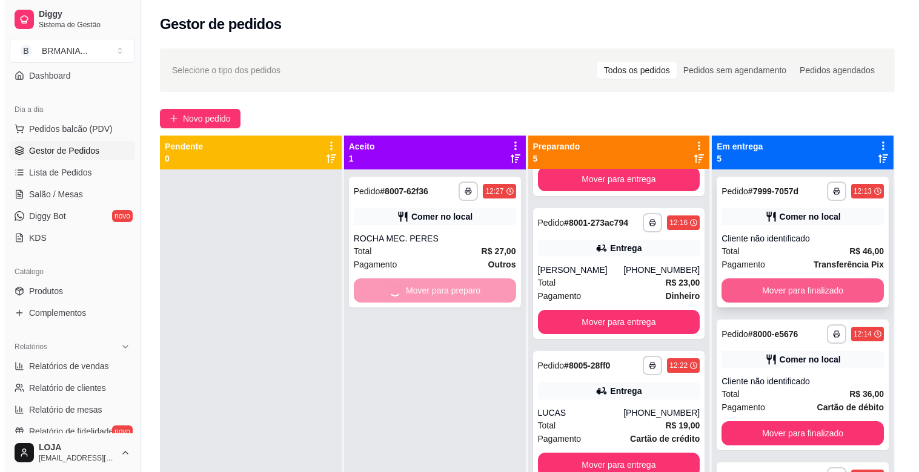
scroll to position [283, 0]
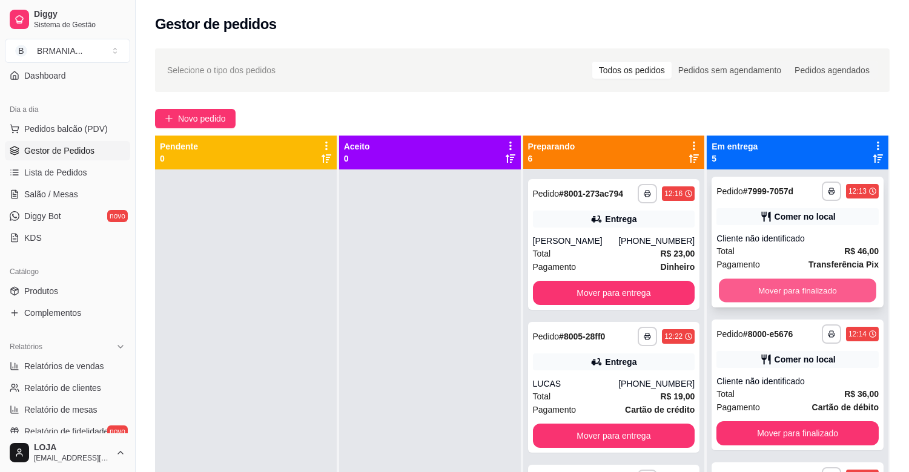
click at [758, 288] on button "Mover para finalizado" at bounding box center [797, 291] width 157 height 24
click at [794, 288] on button "Mover para finalizado" at bounding box center [797, 291] width 162 height 24
click at [780, 288] on button "Mover para finalizado" at bounding box center [797, 291] width 162 height 24
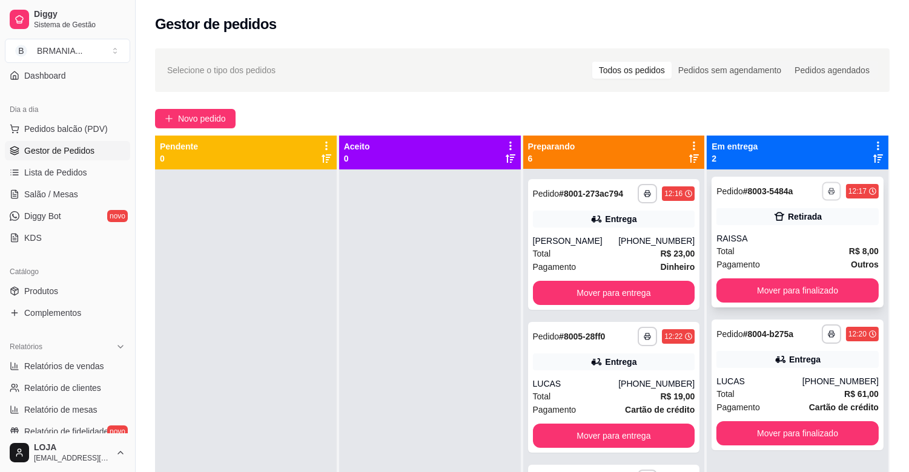
click at [822, 193] on button "button" at bounding box center [831, 191] width 19 height 19
click at [784, 233] on button "IMPRESSORA" at bounding box center [790, 233] width 85 height 19
click at [761, 295] on button "Mover para finalizado" at bounding box center [797, 291] width 162 height 24
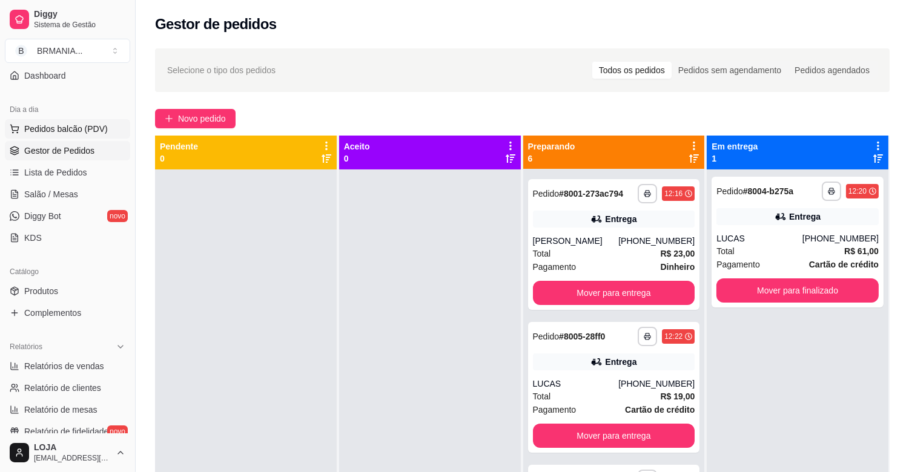
click at [86, 136] on button "Pedidos balcão (PDV)" at bounding box center [67, 128] width 125 height 19
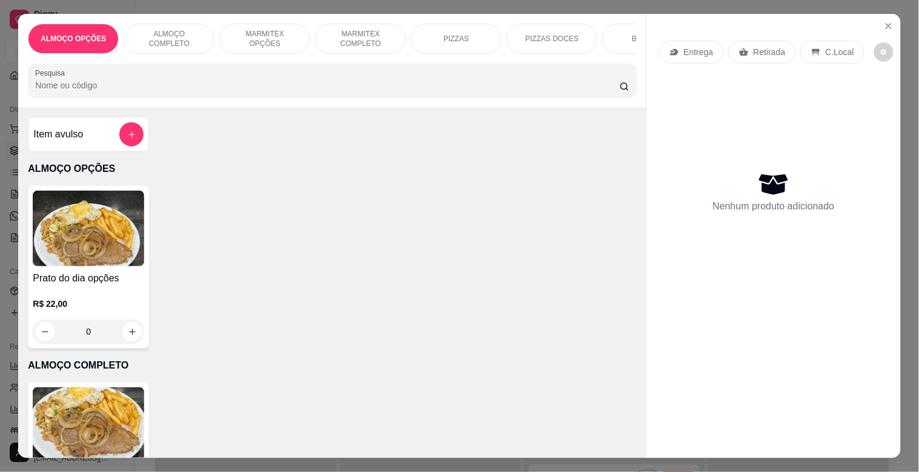
click at [94, 409] on img at bounding box center [88, 426] width 111 height 76
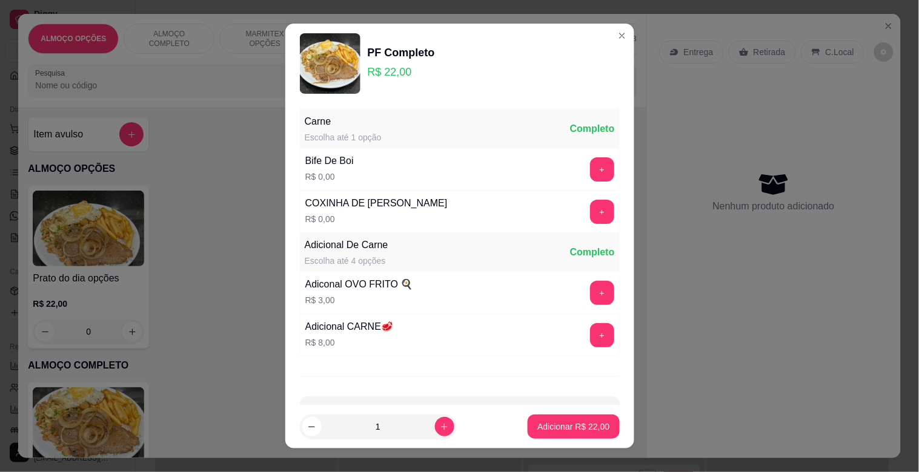
drag, startPoint x: 596, startPoint y: 164, endPoint x: 579, endPoint y: 171, distance: 19.0
click at [597, 164] on div "Carne Escolha até 1 opção Completo Bife De Boi R$ 0,00 + COXINHA DE FRANGO ASSA…" at bounding box center [459, 255] width 349 height 302
click at [590, 167] on button "+" at bounding box center [602, 169] width 24 height 24
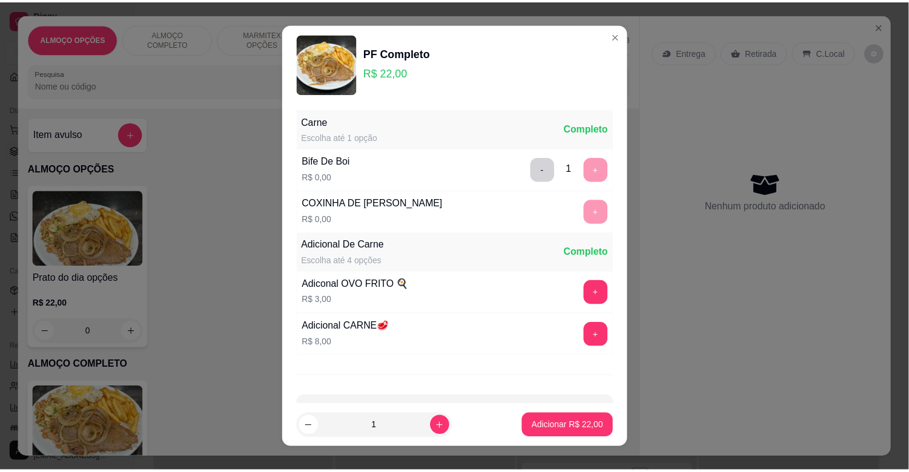
scroll to position [43, 0]
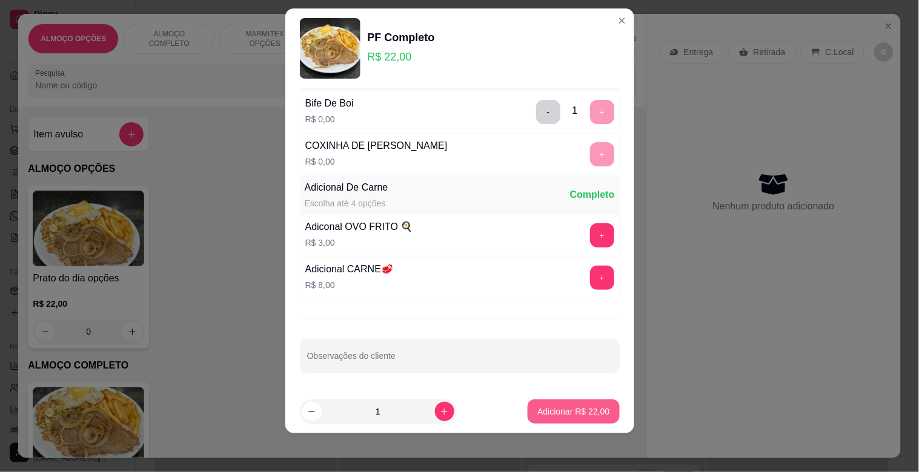
click at [573, 403] on button "Adicionar R$ 22,00" at bounding box center [572, 412] width 91 height 24
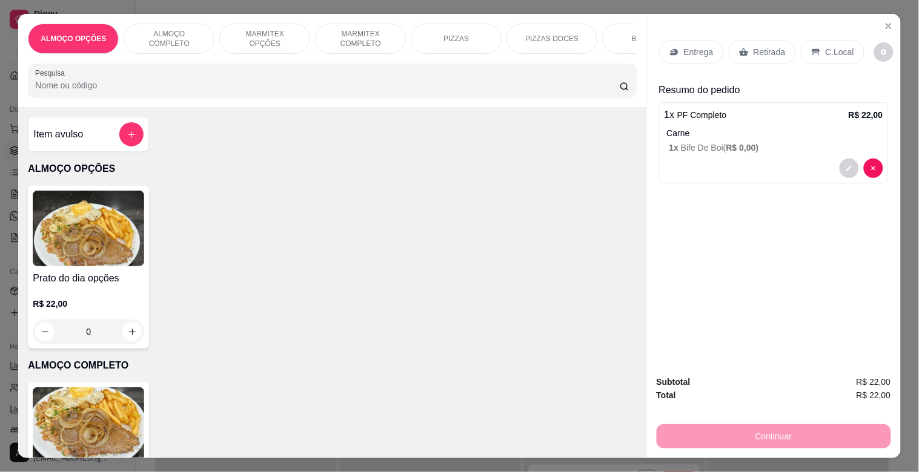
drag, startPoint x: 831, startPoint y: 41, endPoint x: 868, endPoint y: 65, distance: 43.3
click at [834, 46] on p "C.Local" at bounding box center [839, 52] width 28 height 12
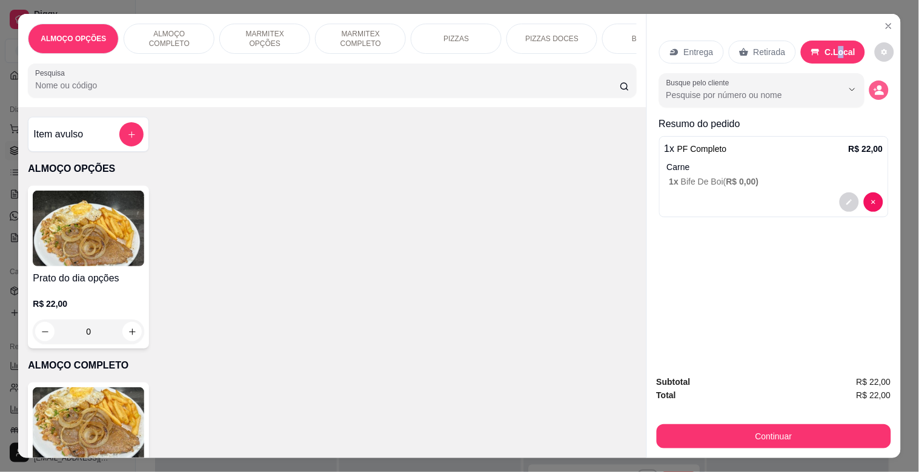
click at [877, 86] on circle "decrease-product-quantity" at bounding box center [879, 88] width 5 height 5
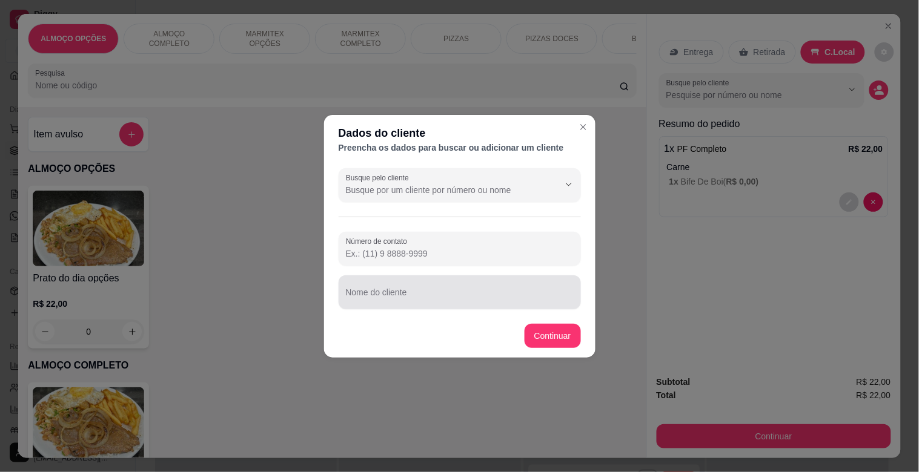
click at [448, 306] on div "Nome do cliente" at bounding box center [460, 293] width 242 height 34
type input "[PERSON_NAME] ([PERSON_NAME])"
drag, startPoint x: 521, startPoint y: 332, endPoint x: 539, endPoint y: 334, distance: 17.7
click at [532, 334] on footer "Continuar" at bounding box center [459, 336] width 271 height 44
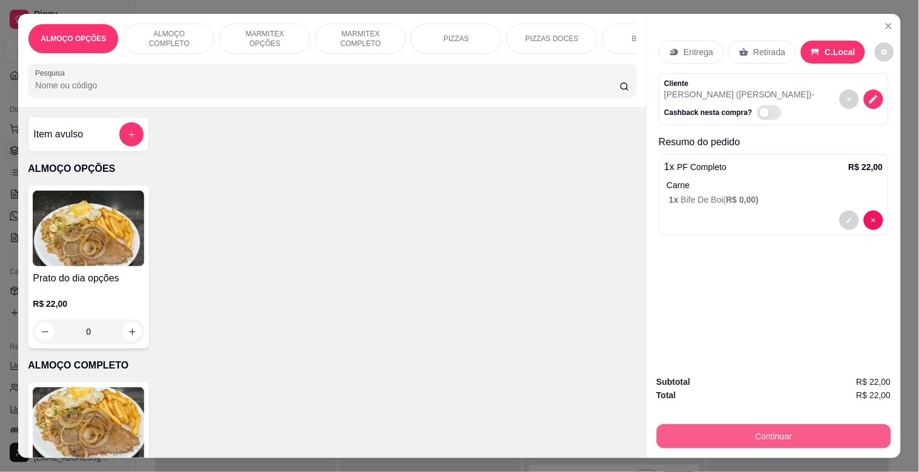
click at [758, 425] on button "Continuar" at bounding box center [773, 437] width 234 height 24
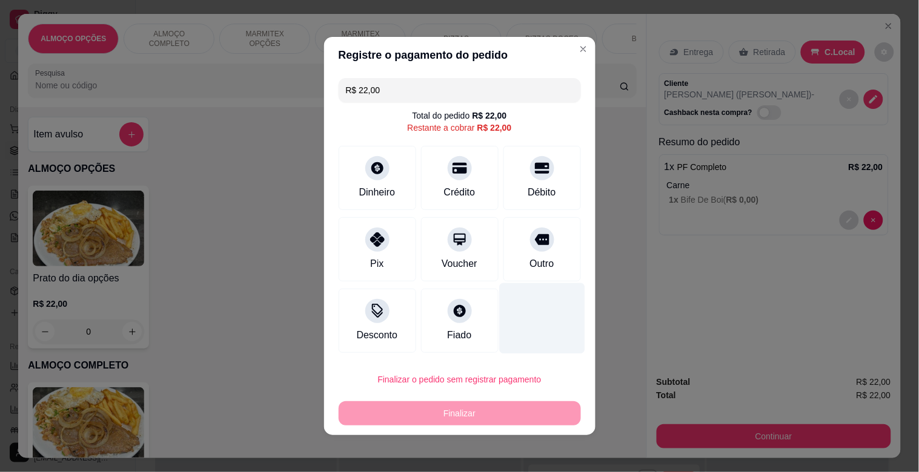
click at [543, 245] on div "Outro" at bounding box center [542, 249] width 78 height 64
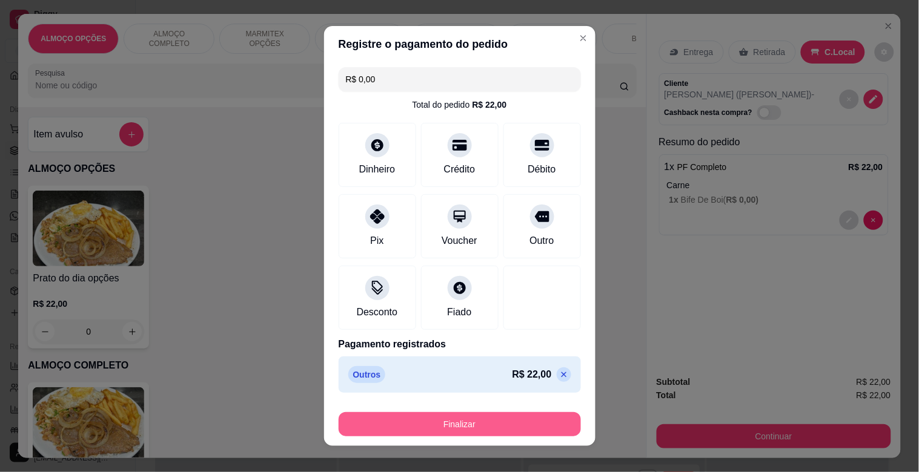
click at [467, 420] on button "Finalizar" at bounding box center [460, 424] width 242 height 24
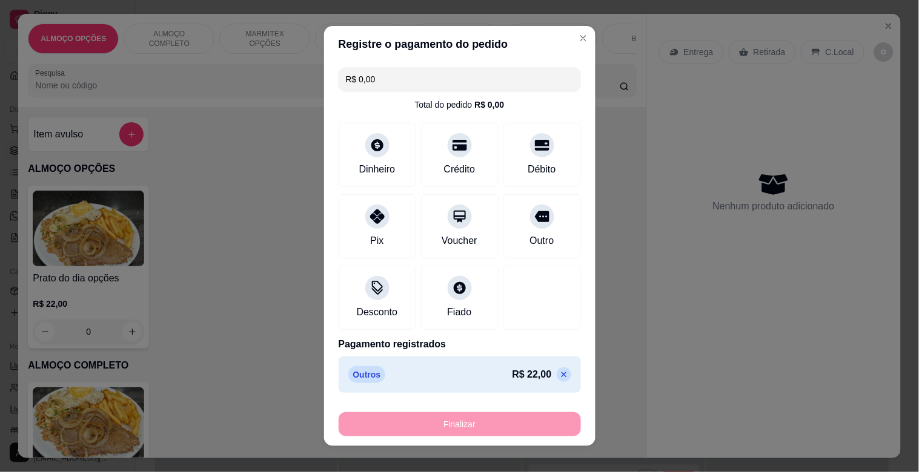
type input "-R$ 22,00"
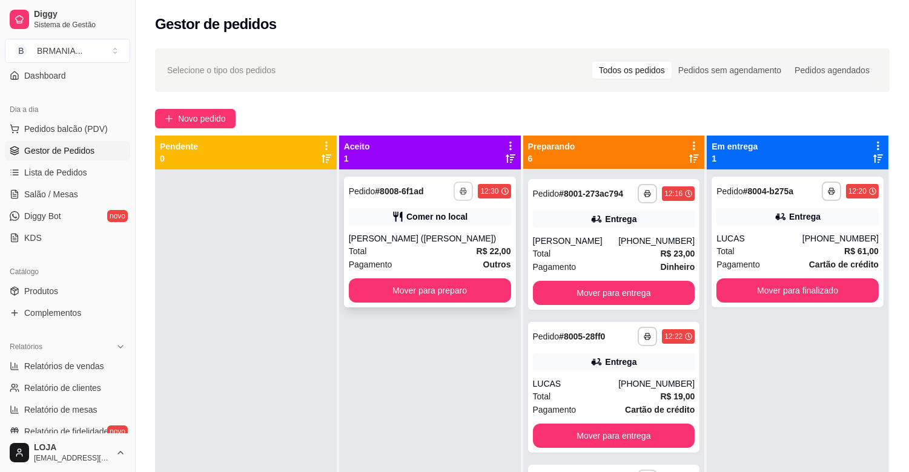
click at [460, 192] on icon "button" at bounding box center [463, 192] width 6 height 3
click at [417, 237] on button "IMPRESSORA" at bounding box center [428, 233] width 88 height 19
click at [462, 263] on div "Pagamento Outros" at bounding box center [430, 264] width 162 height 13
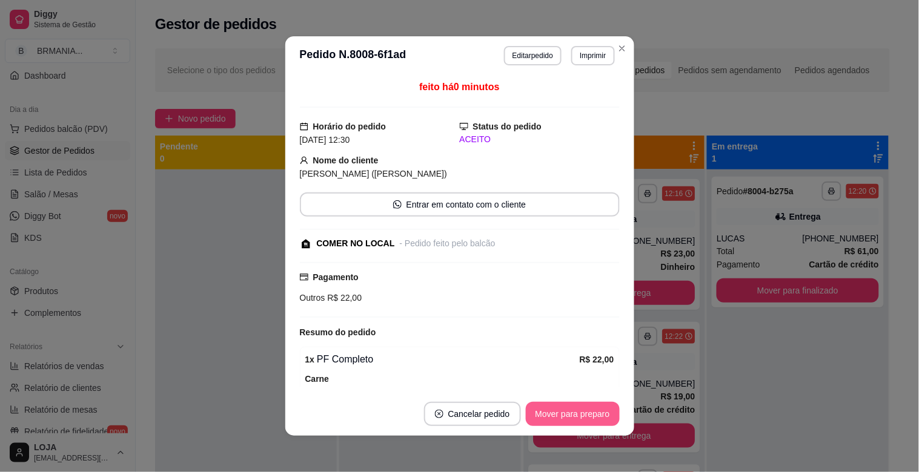
click at [549, 415] on button "Mover para preparo" at bounding box center [573, 414] width 94 height 24
click at [556, 414] on button "Mover para retirada disponível" at bounding box center [552, 415] width 130 height 24
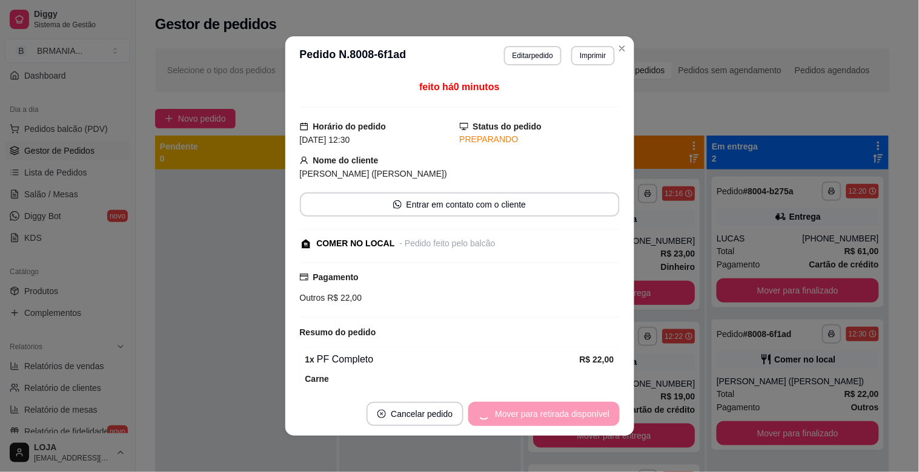
click at [559, 414] on div "Mover para retirada disponível" at bounding box center [543, 414] width 151 height 24
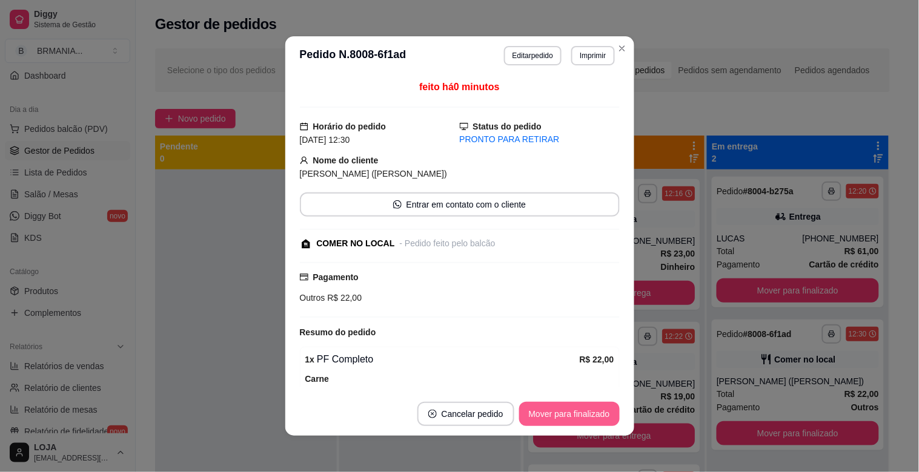
click at [560, 414] on button "Mover para finalizado" at bounding box center [569, 414] width 101 height 24
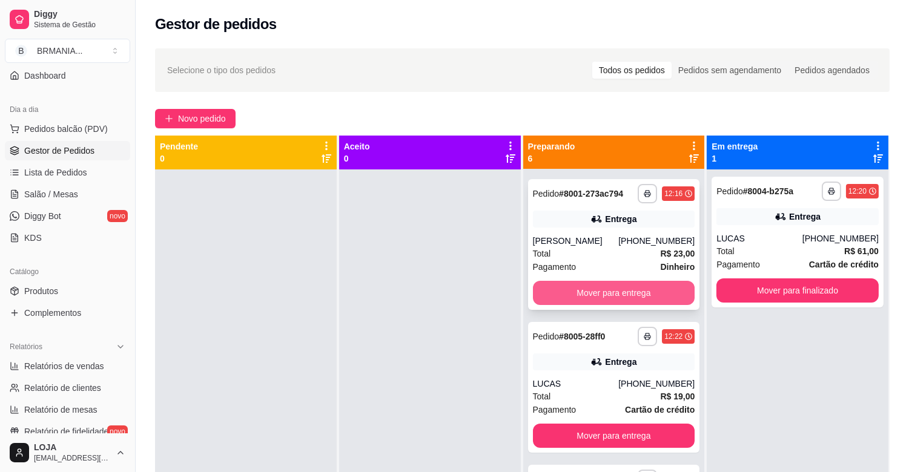
click at [588, 291] on button "Mover para entrega" at bounding box center [614, 293] width 162 height 24
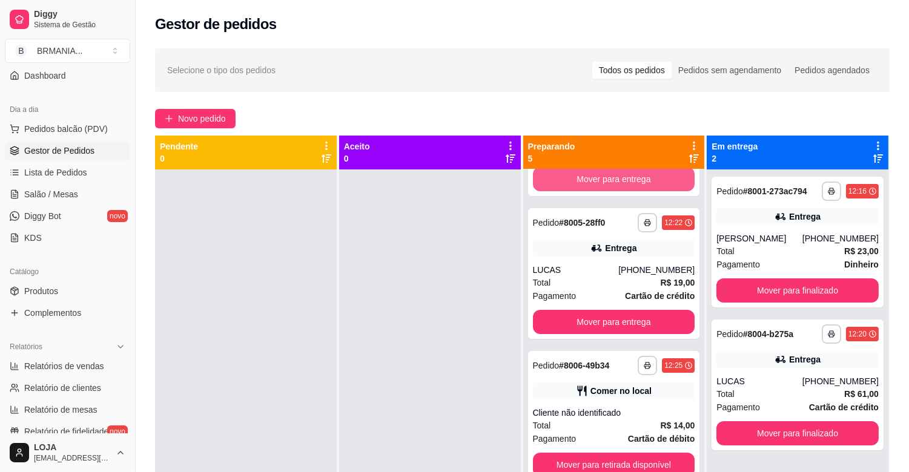
scroll to position [140, 0]
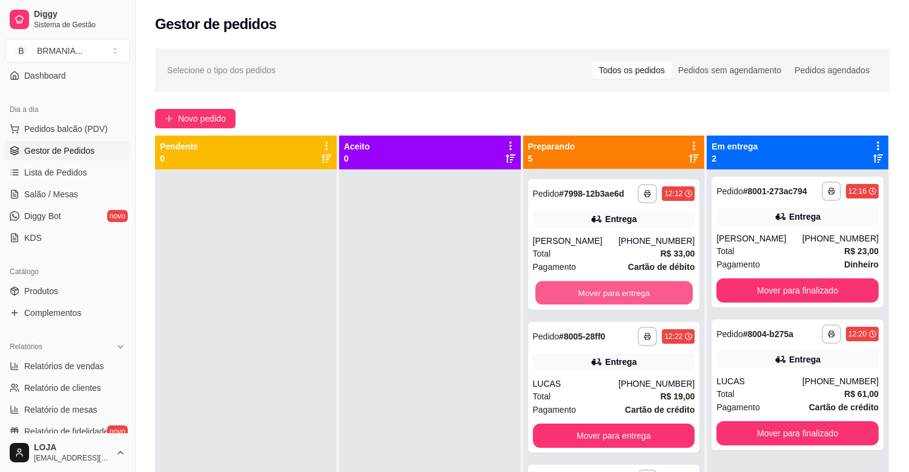
click at [588, 291] on button "Mover para entrega" at bounding box center [613, 294] width 157 height 24
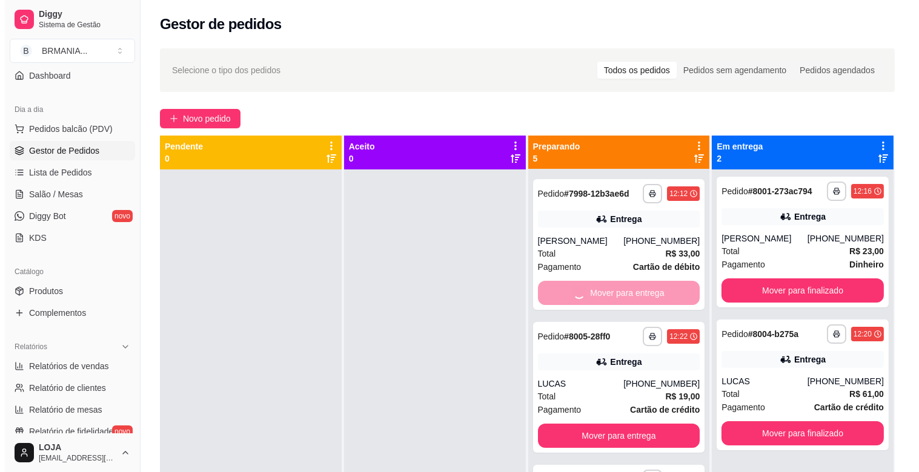
scroll to position [0, 0]
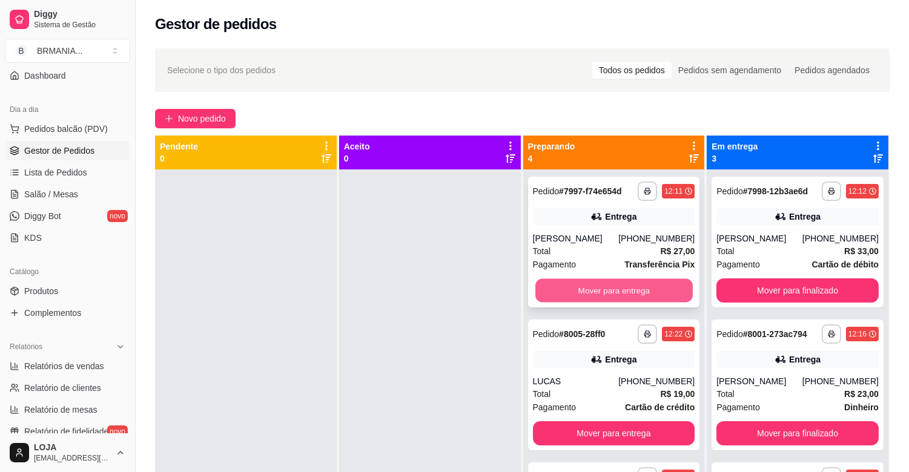
click at [621, 291] on button "Mover para entrega" at bounding box center [613, 291] width 157 height 24
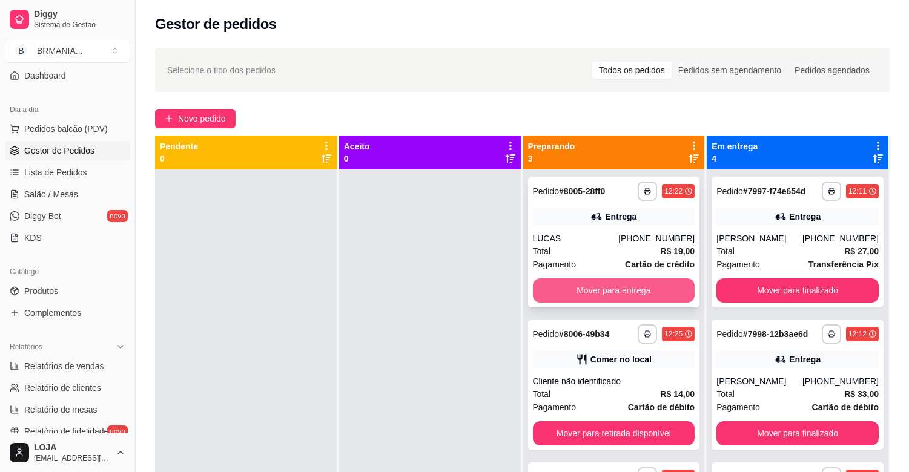
click at [600, 283] on button "Mover para entrega" at bounding box center [614, 291] width 162 height 24
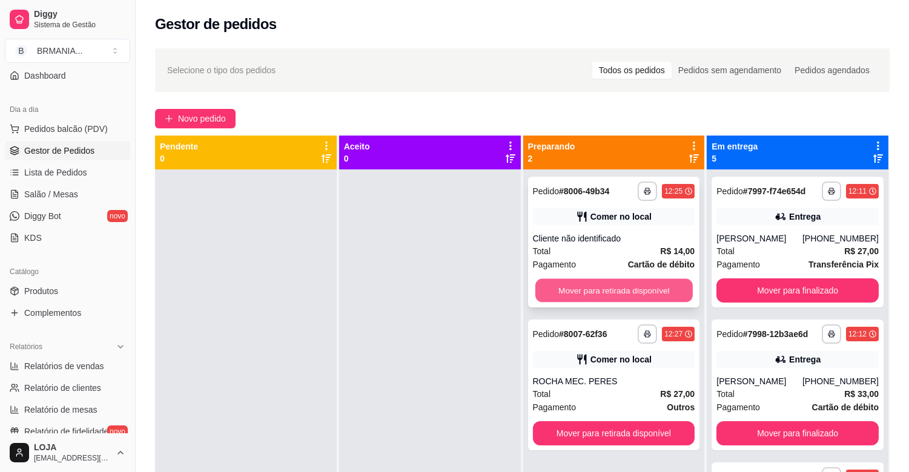
click at [595, 289] on button "Mover para retirada disponível" at bounding box center [613, 291] width 157 height 24
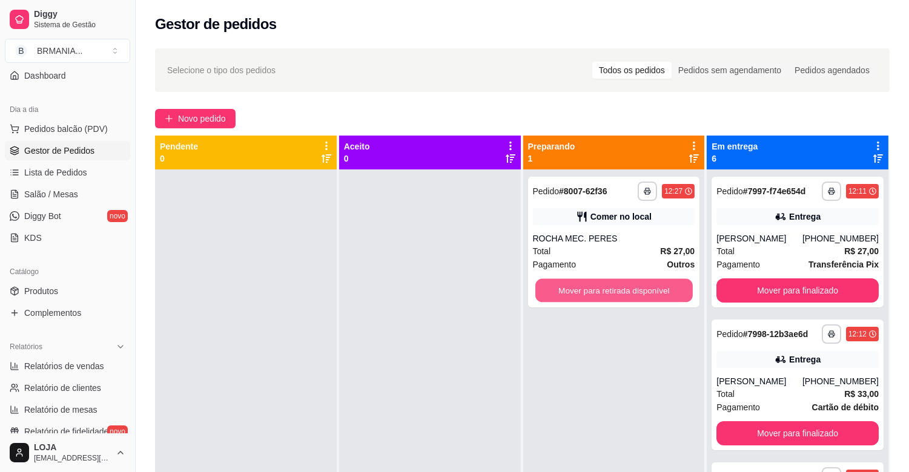
click at [597, 288] on button "Mover para retirada disponível" at bounding box center [613, 291] width 157 height 24
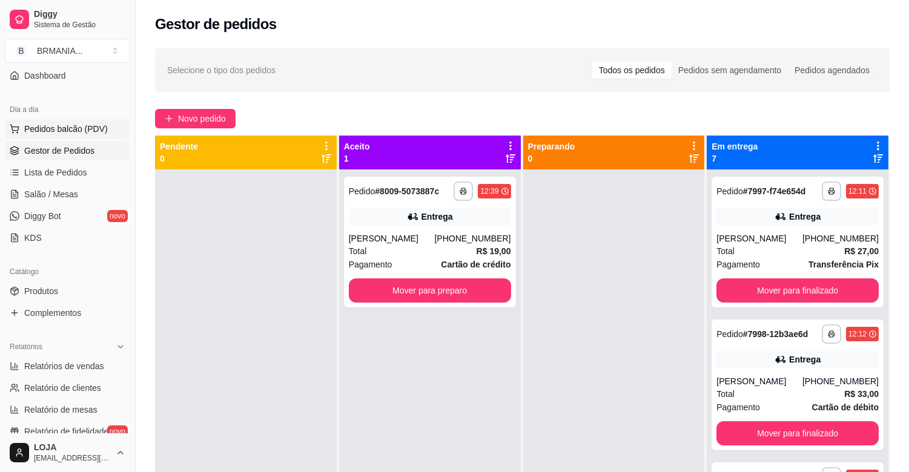
click at [68, 124] on span "Pedidos balcão (PDV)" at bounding box center [66, 129] width 84 height 12
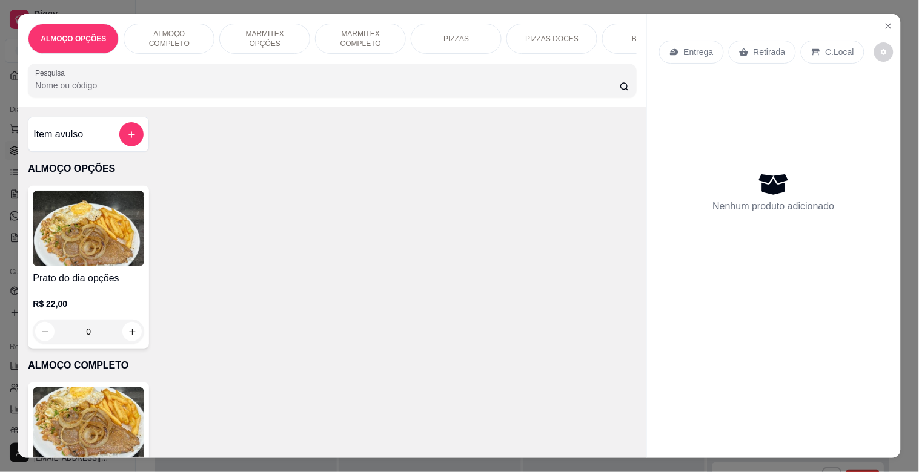
click at [615, 33] on div "BEBIDAS" at bounding box center [647, 39] width 91 height 30
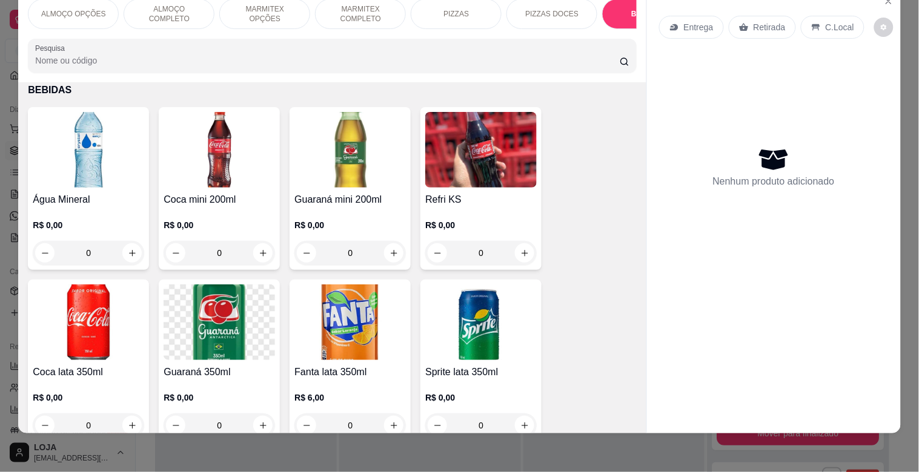
click at [366, 9] on p "MARMITEX COMPLETO" at bounding box center [360, 13] width 70 height 19
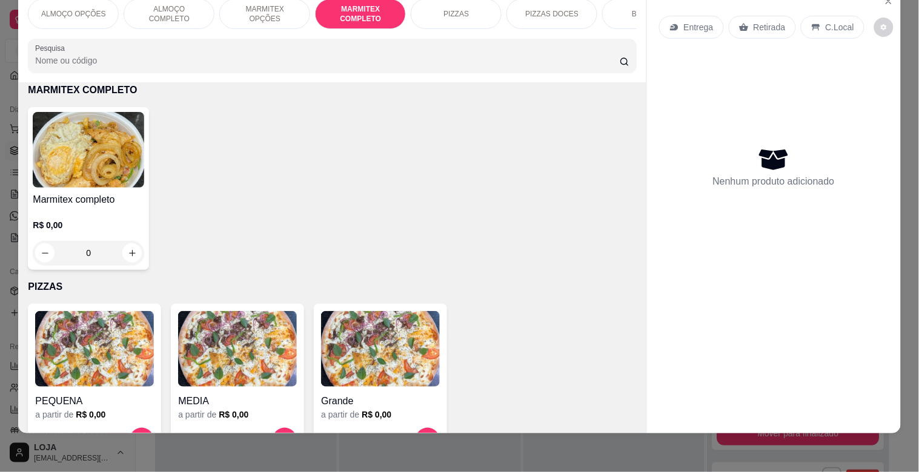
click at [124, 158] on img at bounding box center [88, 150] width 111 height 76
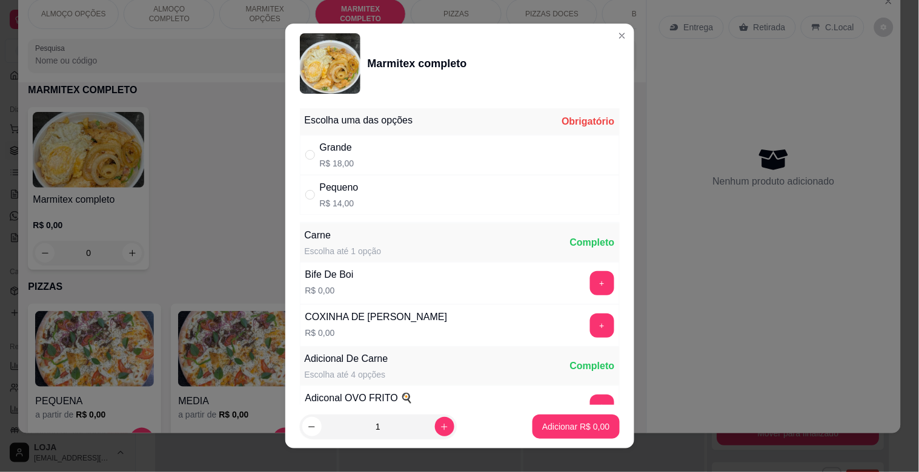
click at [343, 202] on p "R$ 14,00" at bounding box center [339, 203] width 39 height 12
radio input "true"
click at [574, 424] on p "Adicionar R$ 14,00" at bounding box center [573, 427] width 72 height 12
type input "1"
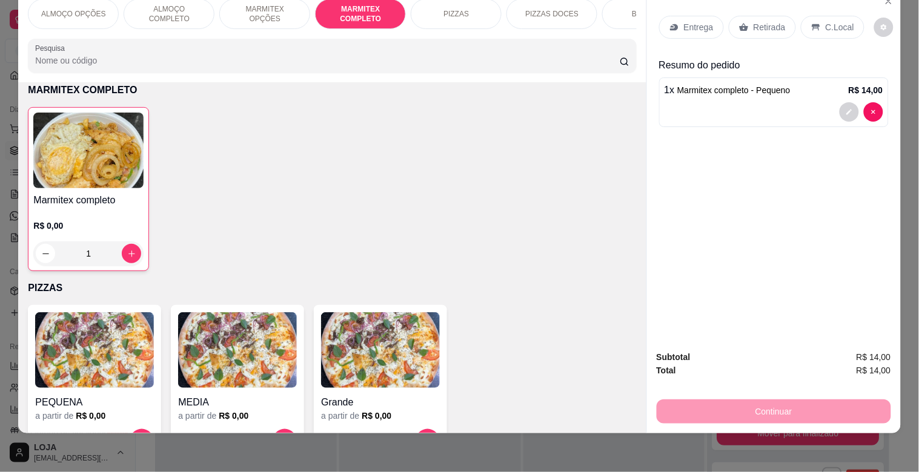
drag, startPoint x: 606, startPoint y: 1, endPoint x: 607, endPoint y: 7, distance: 6.3
click at [606, 1] on div "BEBIDAS" at bounding box center [647, 14] width 91 height 30
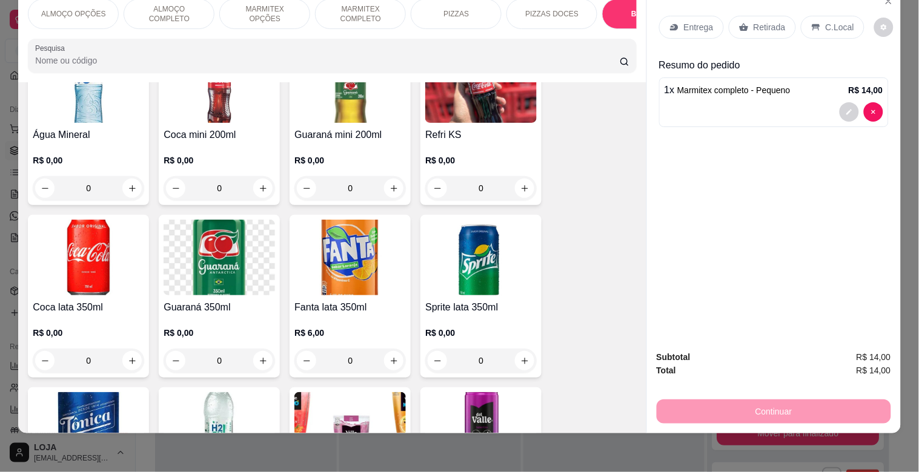
scroll to position [1268, 0]
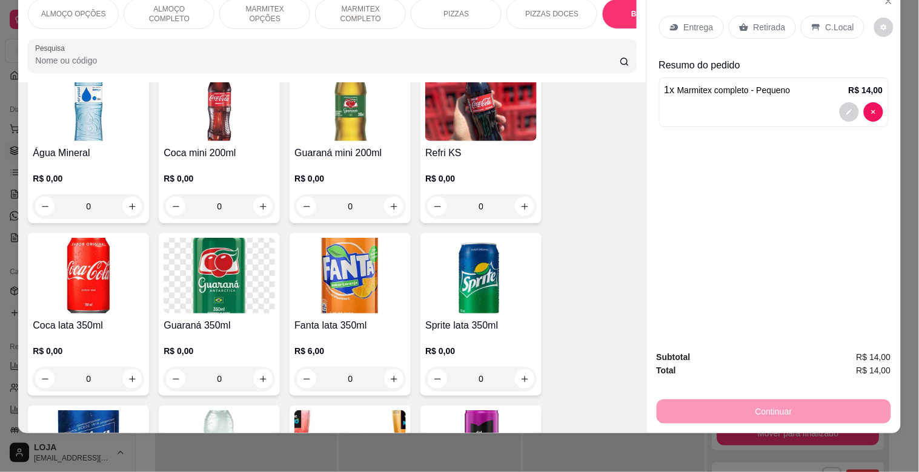
click at [94, 274] on img at bounding box center [88, 276] width 111 height 76
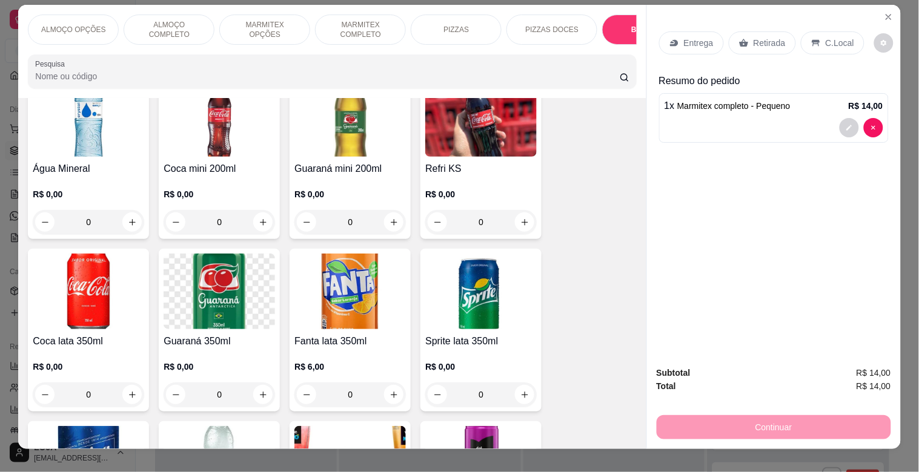
click at [117, 309] on img at bounding box center [88, 292] width 111 height 76
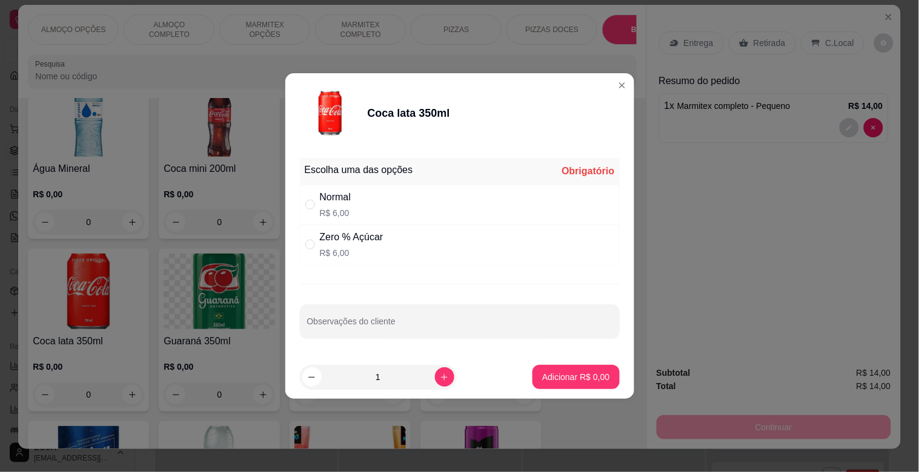
click at [340, 201] on div "Normal" at bounding box center [335, 197] width 31 height 15
radio input "true"
click at [566, 369] on button "Adicionar R$ 6,00" at bounding box center [575, 377] width 87 height 24
type input "1"
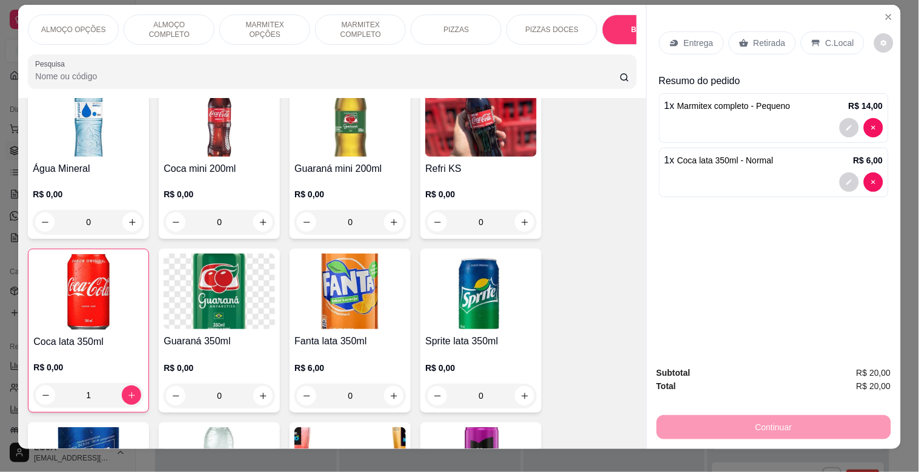
click at [827, 38] on p "C.Local" at bounding box center [839, 43] width 28 height 12
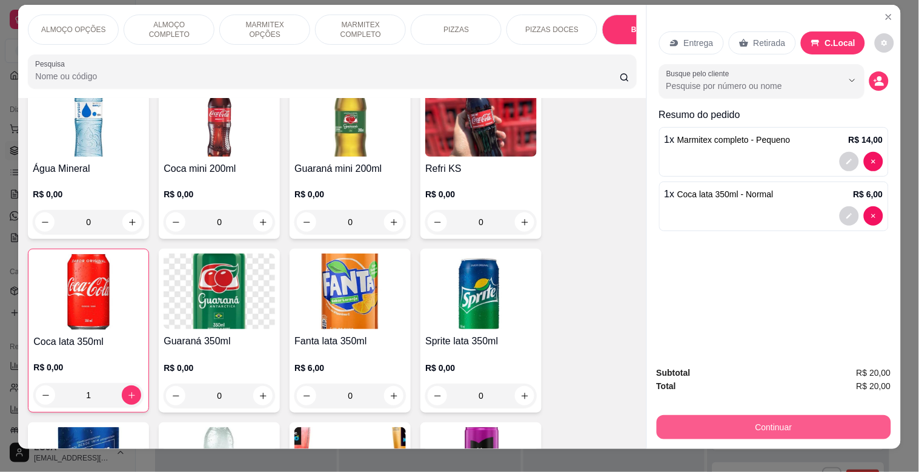
click at [784, 418] on button "Continuar" at bounding box center [773, 427] width 234 height 24
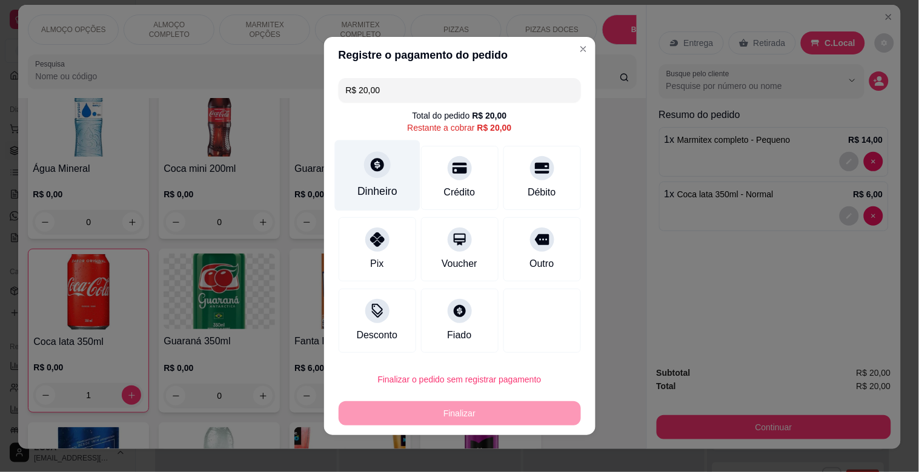
click at [377, 185] on div "Dinheiro" at bounding box center [377, 191] width 40 height 16
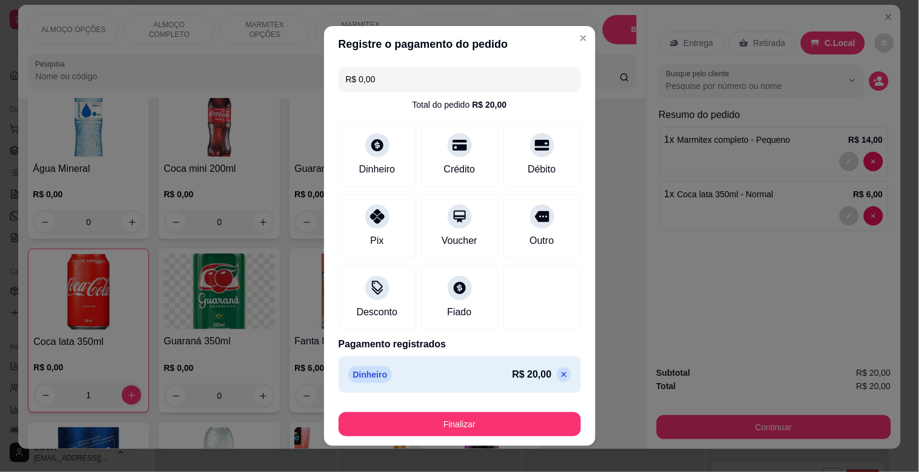
type input "R$ 0,00"
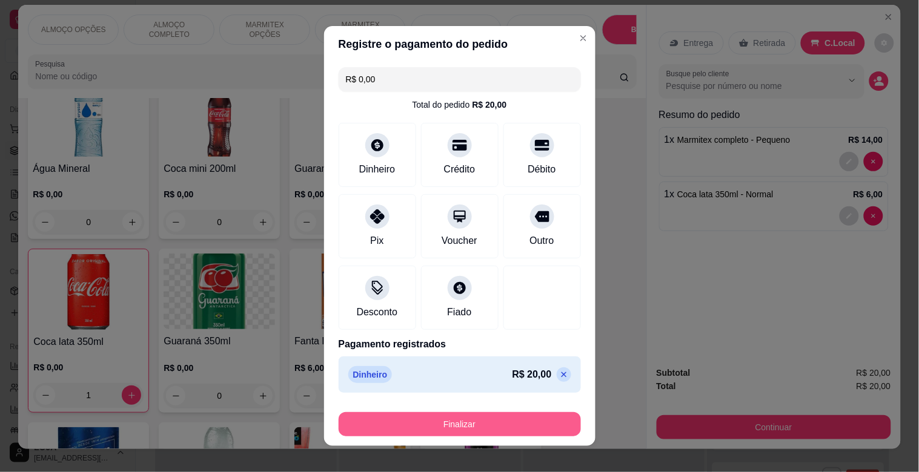
click at [495, 425] on button "Finalizar" at bounding box center [460, 424] width 242 height 24
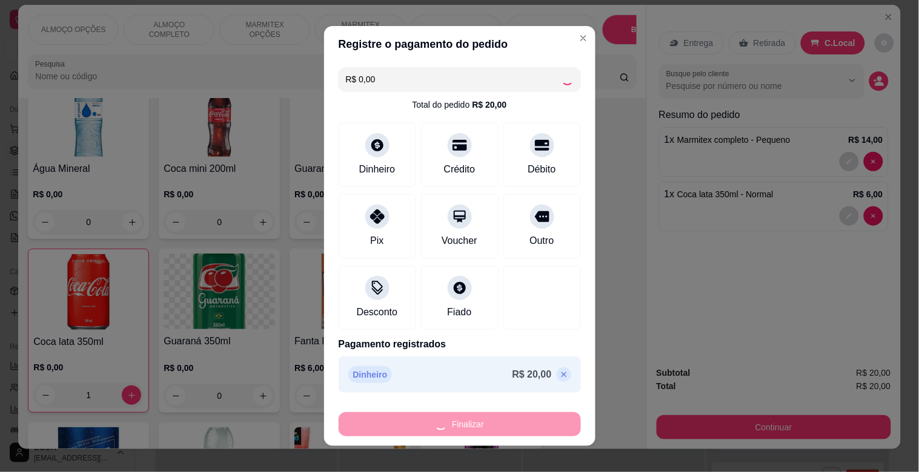
type input "0"
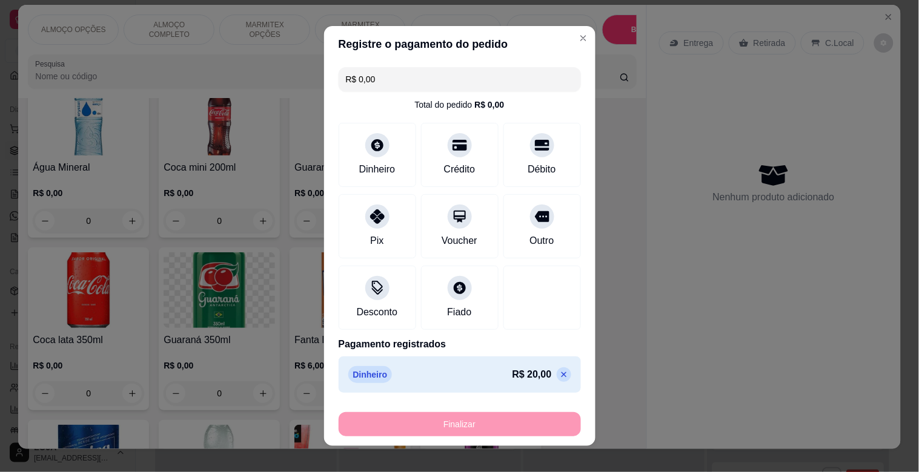
type input "-R$ 20,00"
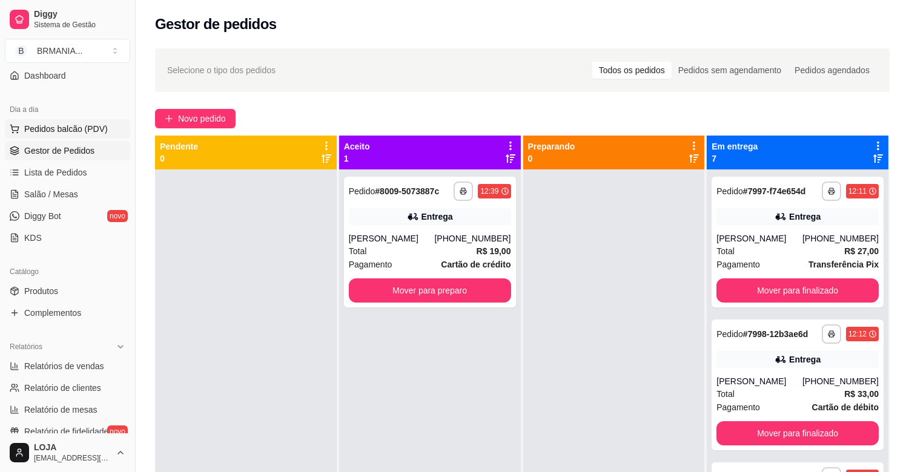
click at [76, 128] on span "Pedidos balcão (PDV)" at bounding box center [66, 129] width 84 height 12
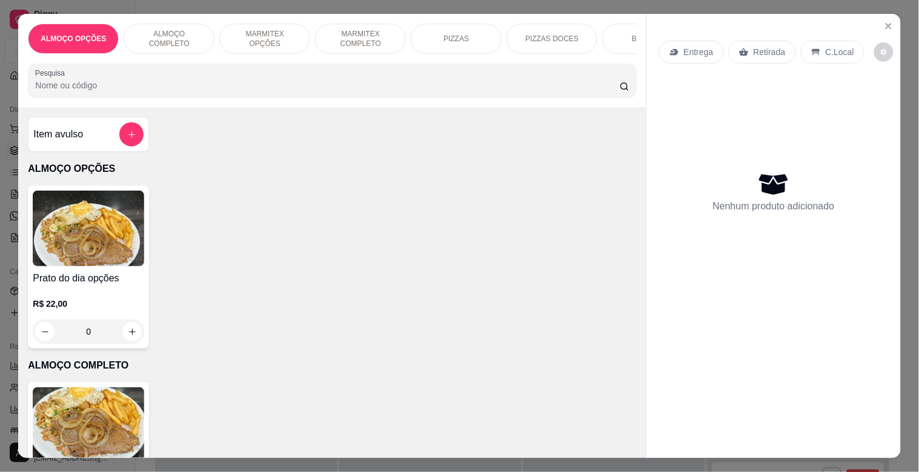
click at [362, 36] on p "MARMITEX COMPLETO" at bounding box center [360, 38] width 70 height 19
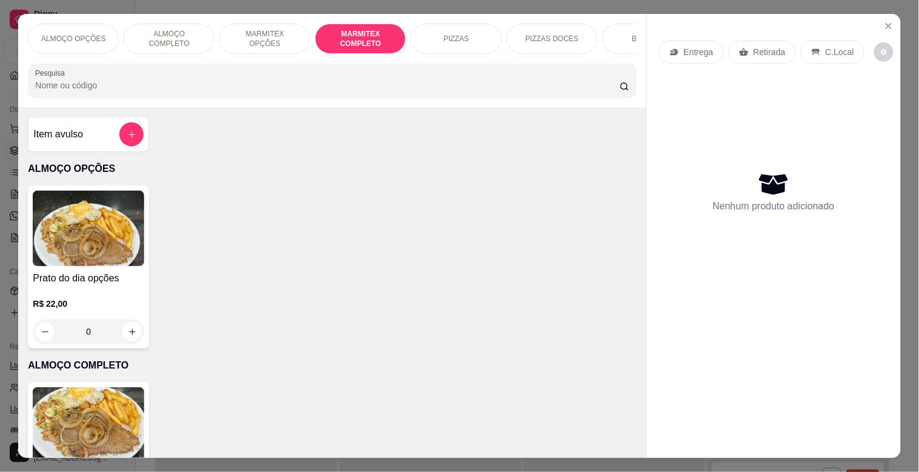
scroll to position [29, 0]
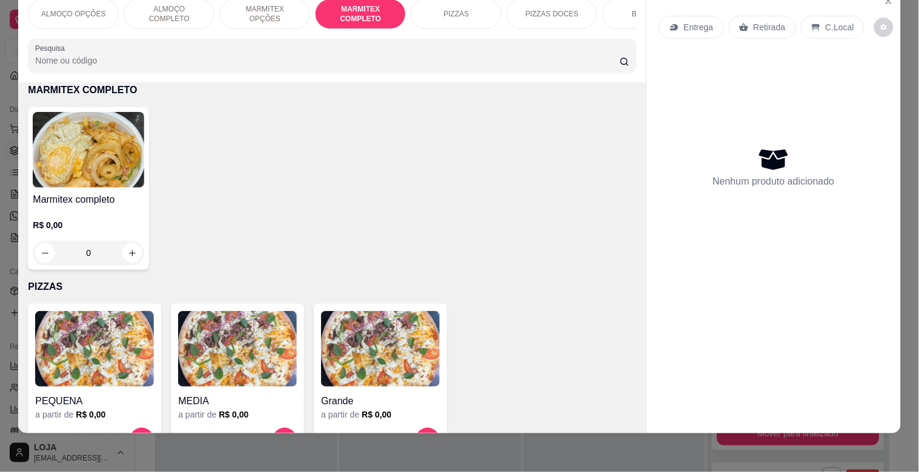
click at [117, 166] on img at bounding box center [88, 150] width 111 height 76
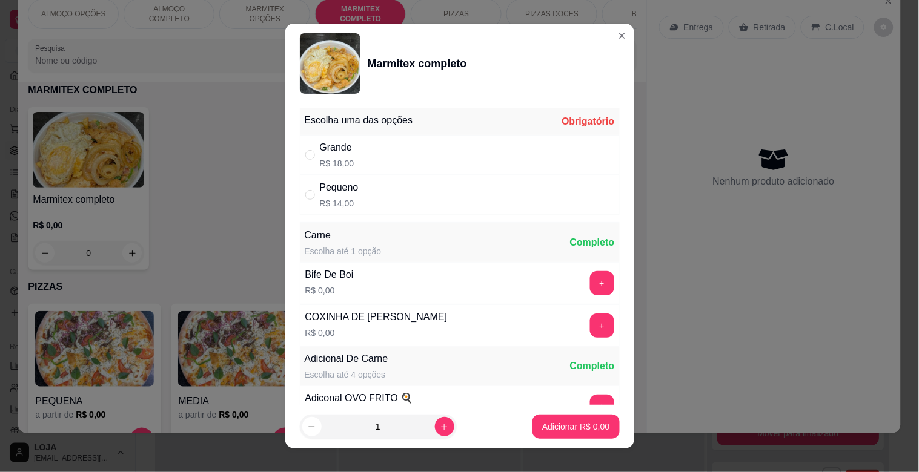
click at [342, 194] on div "Pequeno" at bounding box center [339, 187] width 39 height 15
radio input "true"
click at [563, 421] on p "Adicionar R$ 14,00" at bounding box center [573, 427] width 72 height 12
type input "1"
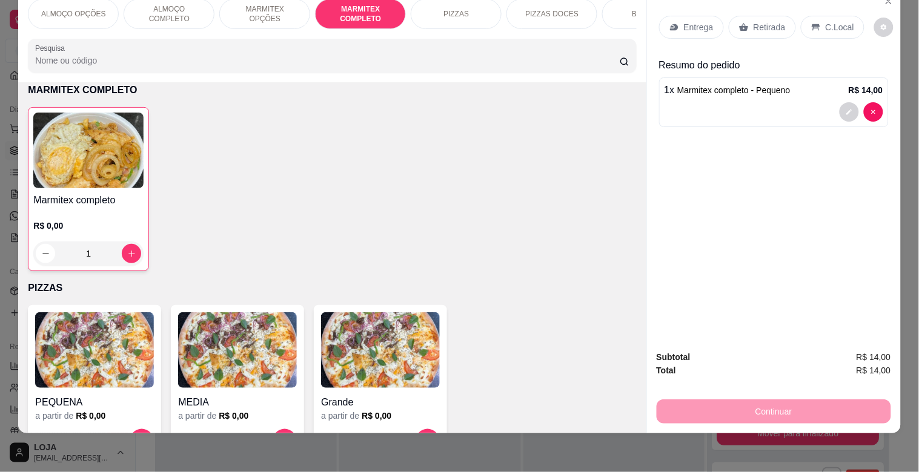
click at [825, 21] on p "C.Local" at bounding box center [839, 27] width 28 height 12
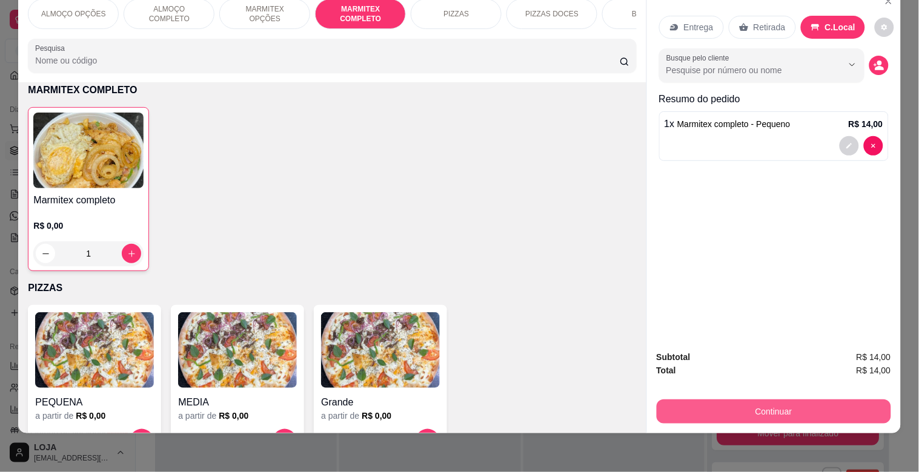
click at [730, 400] on button "Continuar" at bounding box center [773, 412] width 234 height 24
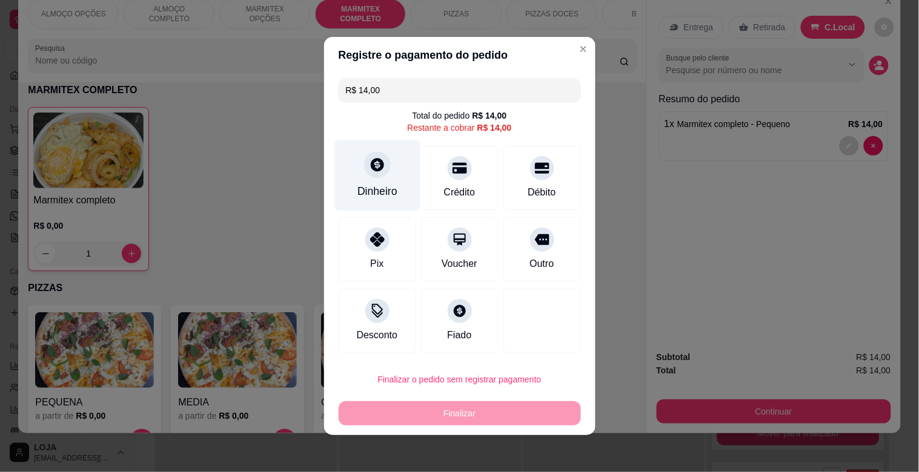
click at [372, 176] on div at bounding box center [377, 164] width 27 height 27
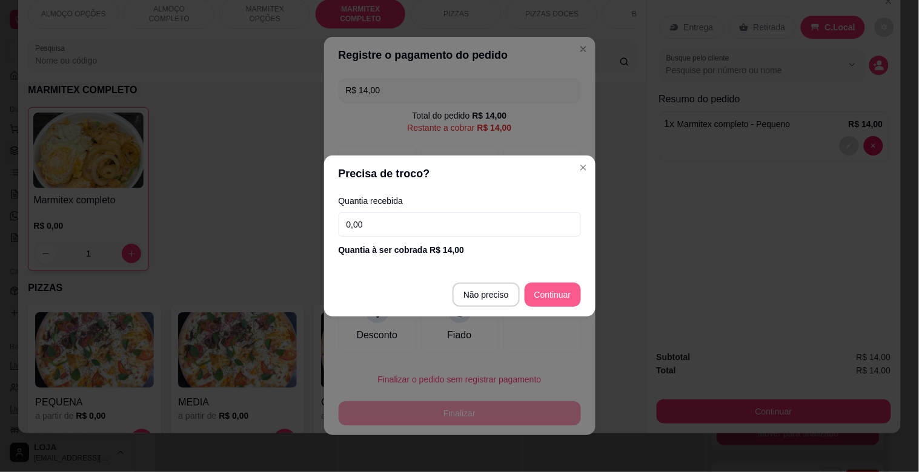
type input "R$ 0,00"
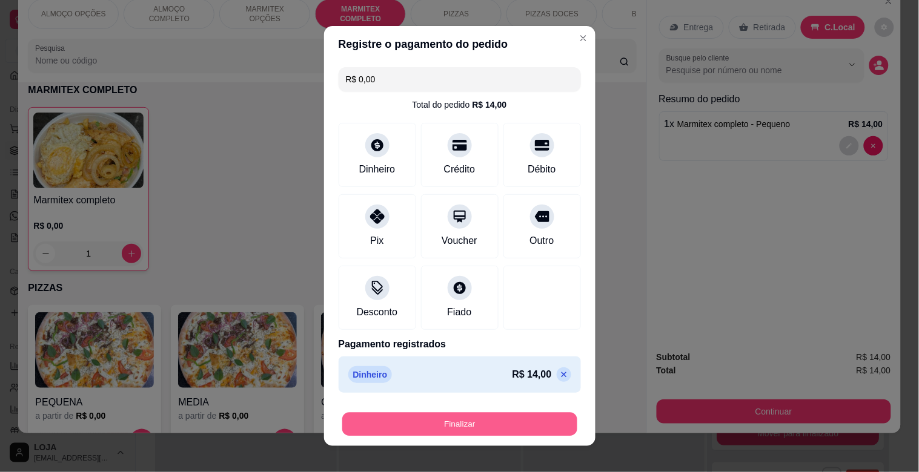
click at [523, 419] on button "Finalizar" at bounding box center [459, 425] width 235 height 24
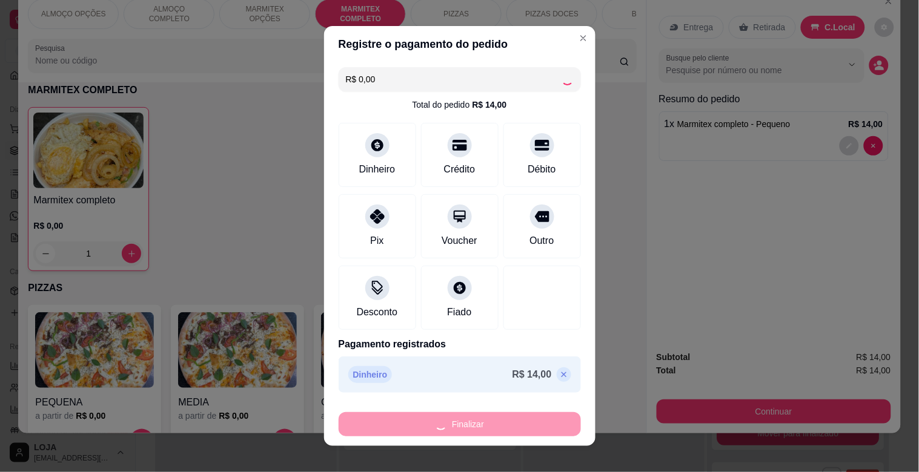
type input "0"
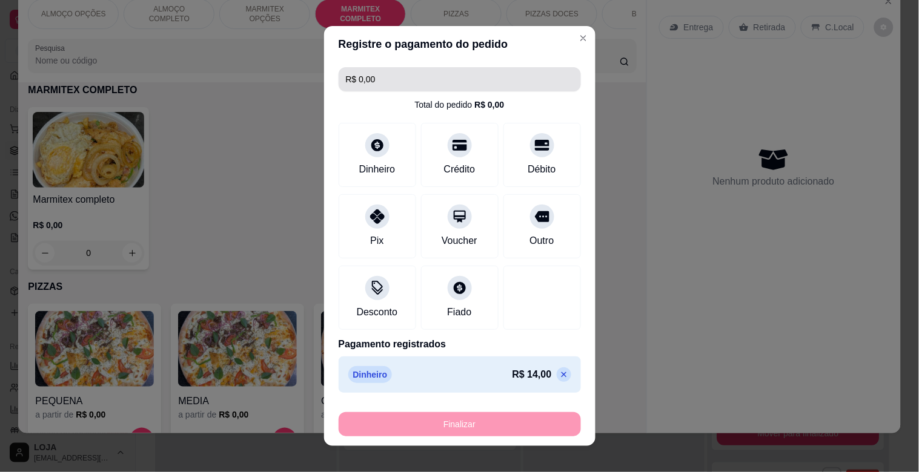
type input "-R$ 14,00"
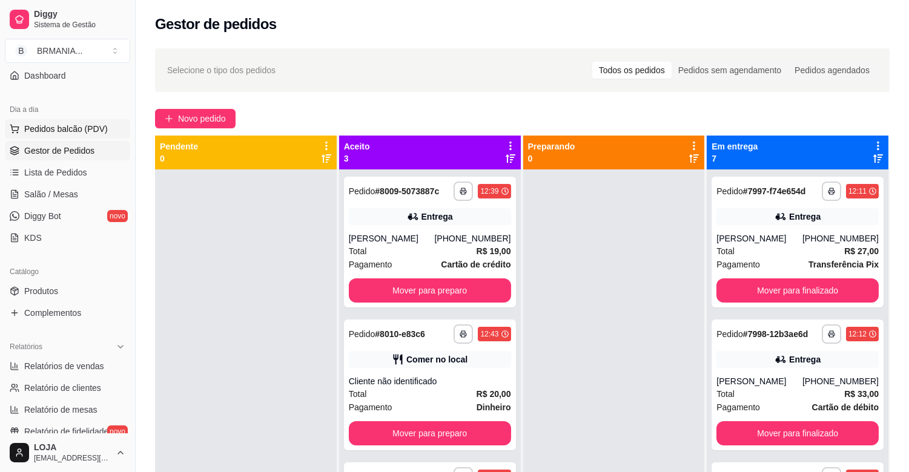
click at [90, 132] on span "Pedidos balcão (PDV)" at bounding box center [66, 129] width 84 height 12
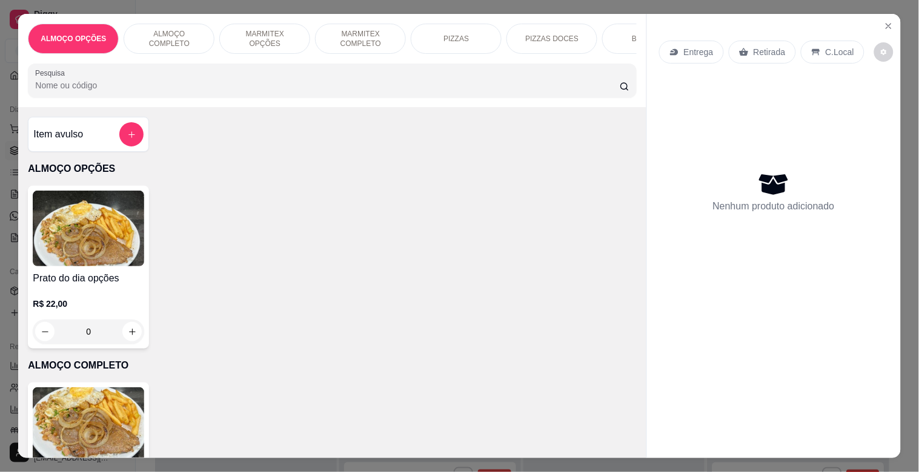
click at [179, 35] on p "ALMOÇO COMPLETO" at bounding box center [169, 38] width 70 height 19
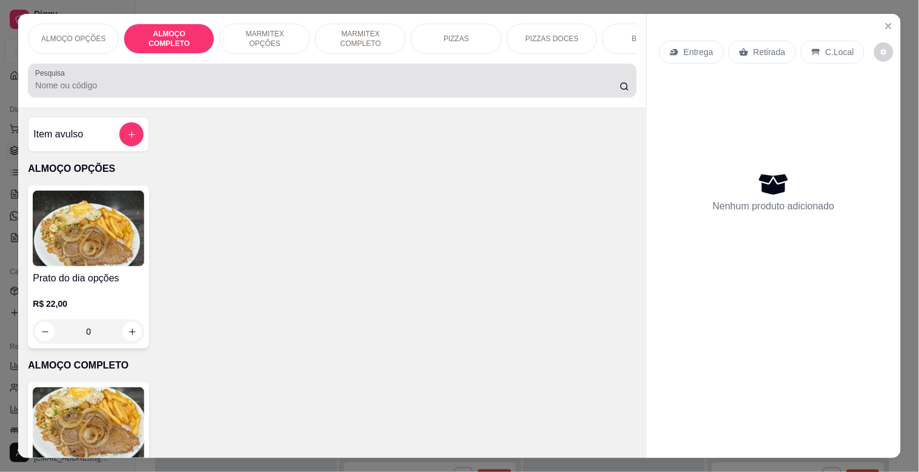
scroll to position [29, 0]
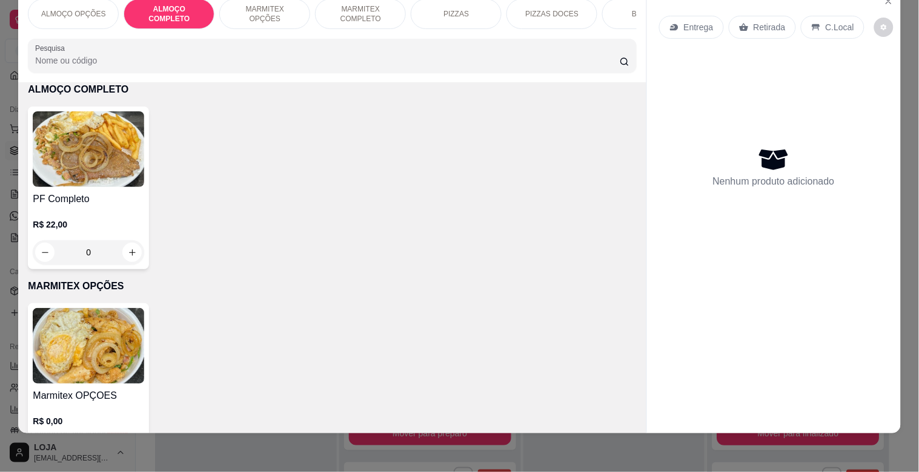
click at [98, 190] on div "PF Completo R$ 22,00 0" at bounding box center [88, 188] width 121 height 163
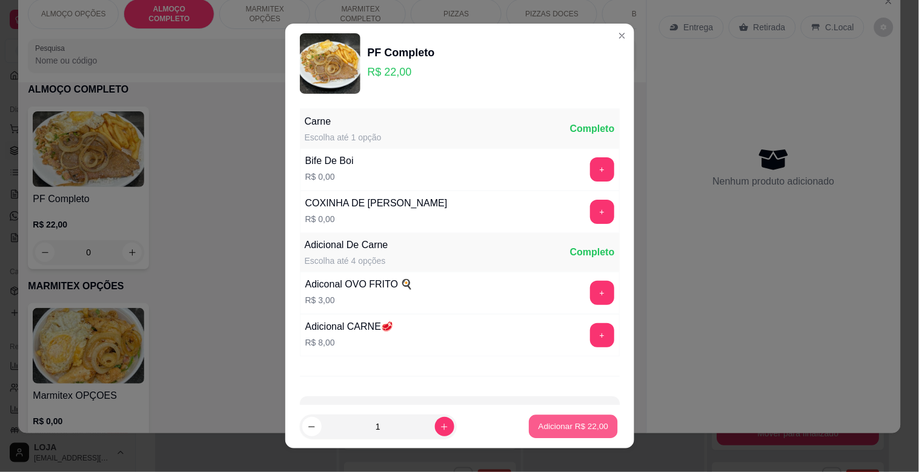
click at [538, 425] on p "Adicionar R$ 22,00" at bounding box center [573, 427] width 70 height 12
type input "1"
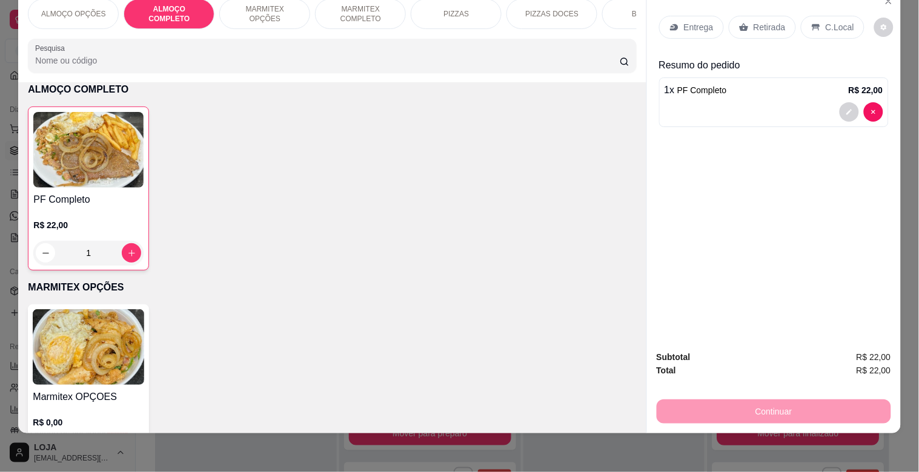
click at [625, 1] on div "BEBIDAS" at bounding box center [647, 14] width 91 height 30
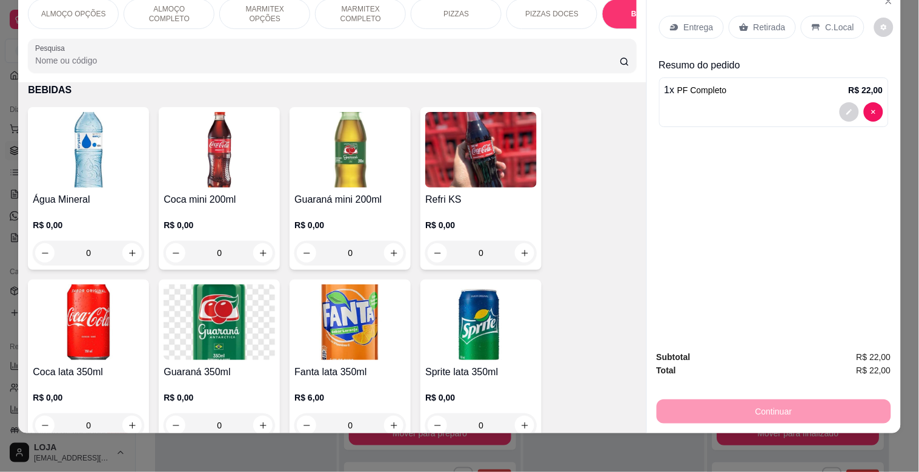
click at [139, 142] on img at bounding box center [88, 150] width 111 height 76
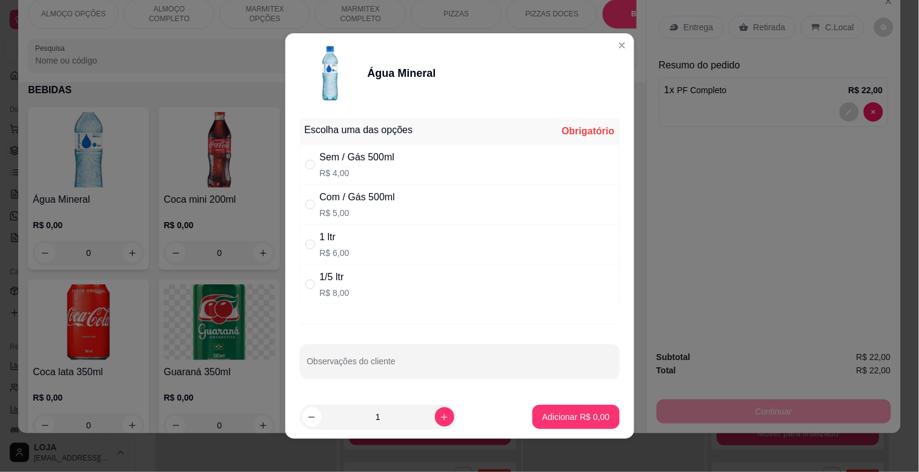
click at [362, 176] on p "R$ 4,00" at bounding box center [357, 173] width 75 height 12
radio input "true"
click at [549, 421] on p "Adicionar R$ 4,00" at bounding box center [575, 417] width 67 height 12
type input "1"
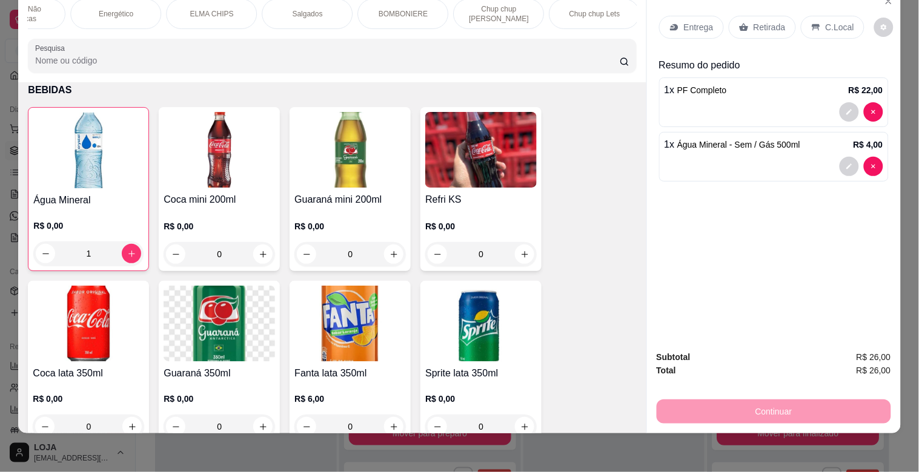
scroll to position [0, 786]
drag, startPoint x: 69, startPoint y: 8, endPoint x: 122, endPoint y: 22, distance: 54.7
click at [70, 8] on p "Bebidas Não alcoólicas" at bounding box center [53, 13] width 70 height 19
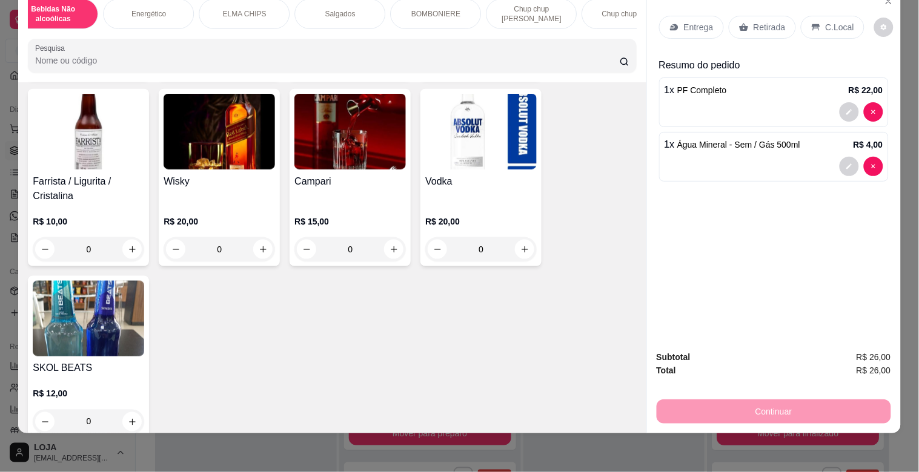
scroll to position [2589, 0]
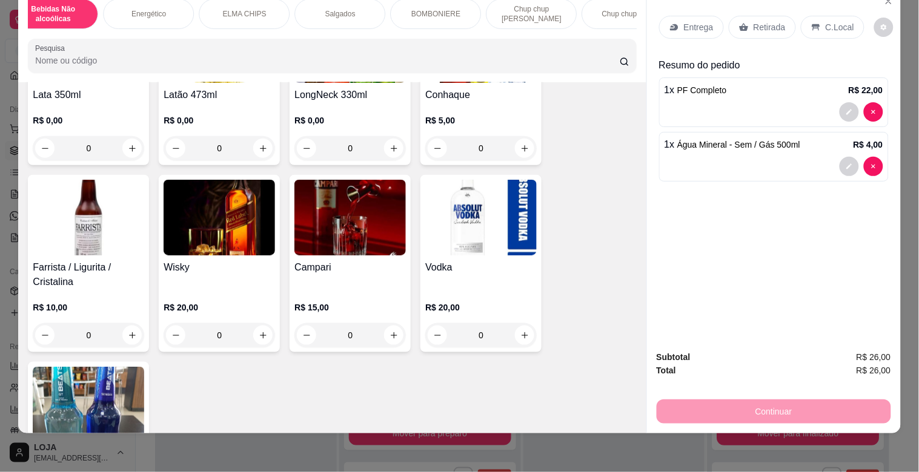
click at [81, 215] on img at bounding box center [88, 218] width 111 height 76
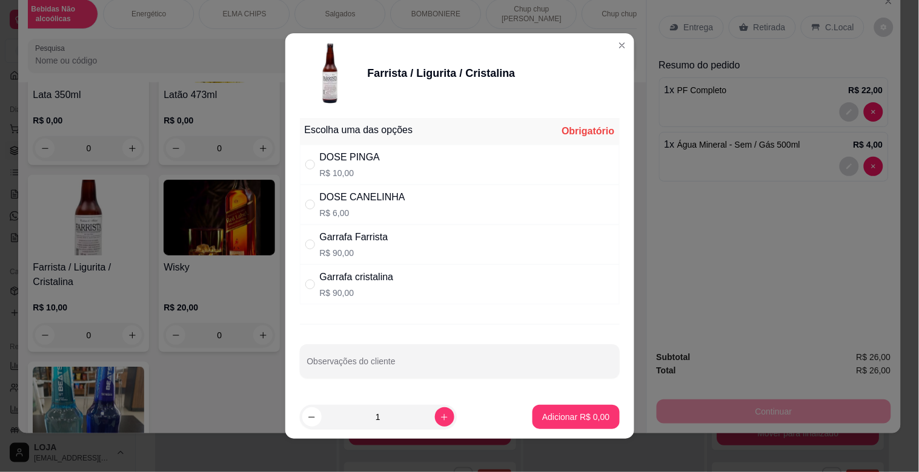
click at [372, 283] on div "Garrafa cristalina" at bounding box center [357, 277] width 74 height 15
radio input "false"
click at [342, 168] on p "R$ 10,00" at bounding box center [350, 173] width 61 height 12
radio input "true"
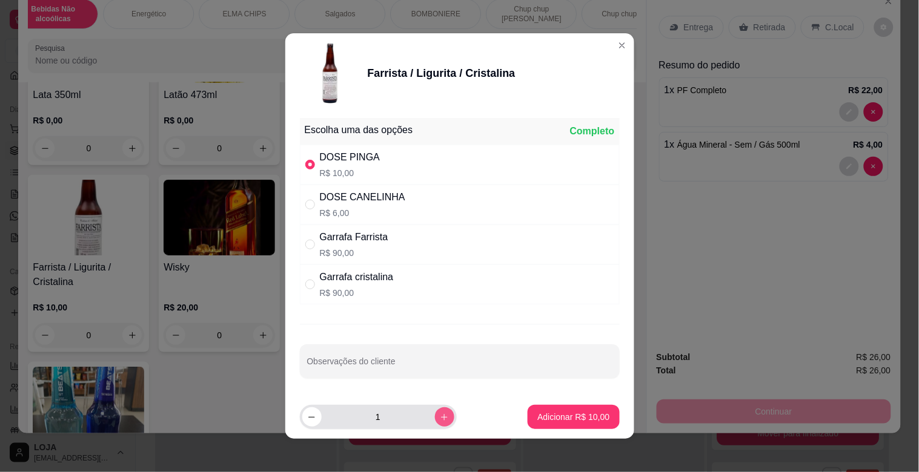
click at [440, 417] on icon "increase-product-quantity" at bounding box center [444, 417] width 9 height 9
click at [440, 416] on icon "increase-product-quantity" at bounding box center [444, 417] width 9 height 9
click at [441, 417] on icon "increase-product-quantity" at bounding box center [444, 417] width 7 height 7
click at [307, 418] on icon "decrease-product-quantity" at bounding box center [311, 417] width 9 height 9
type input "3"
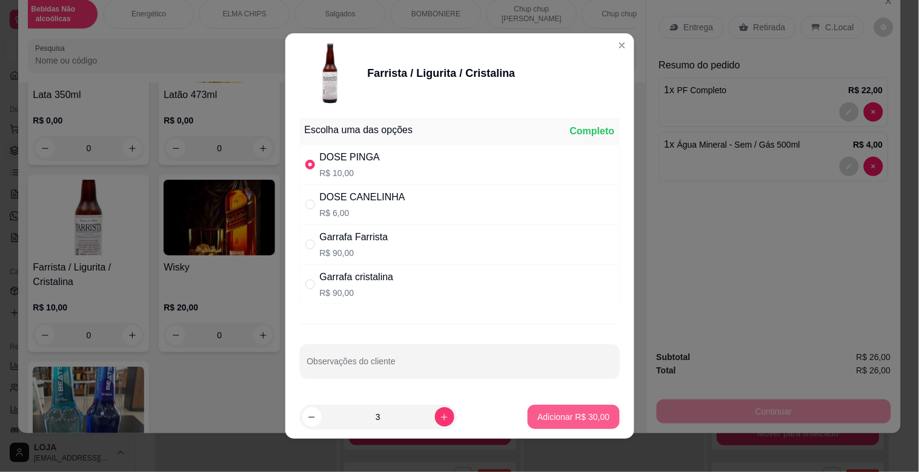
click at [537, 415] on p "Adicionar R$ 30,00" at bounding box center [573, 417] width 72 height 12
type input "3"
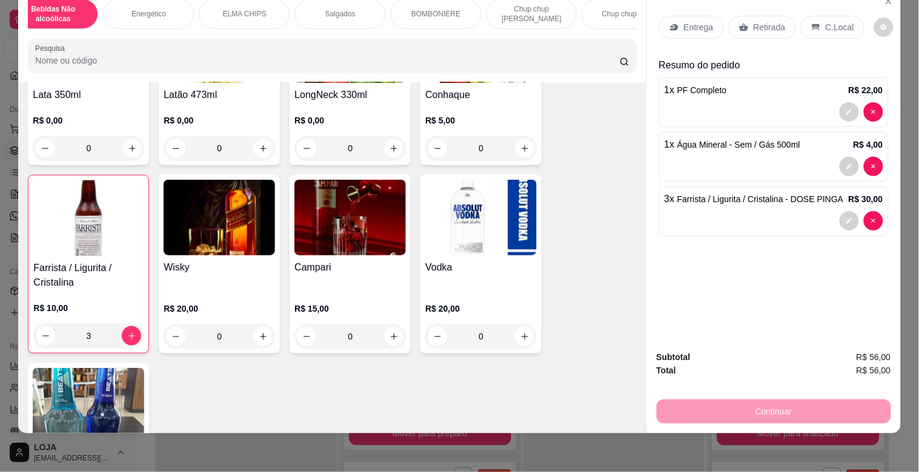
click at [825, 21] on p "C.Local" at bounding box center [839, 27] width 28 height 12
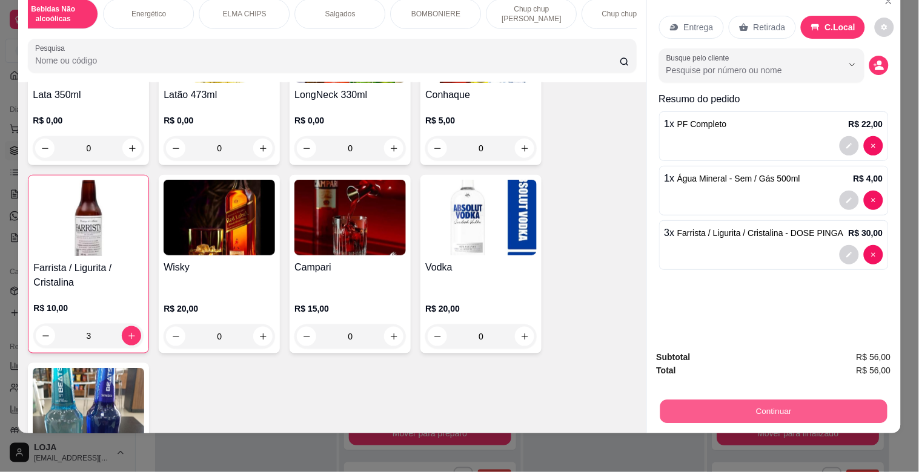
click at [775, 400] on button "Continuar" at bounding box center [772, 412] width 227 height 24
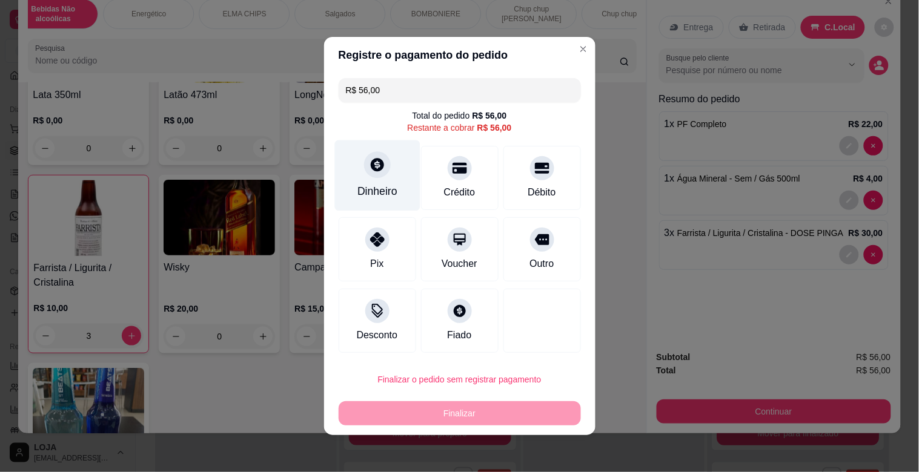
click at [357, 186] on div "Dinheiro" at bounding box center [377, 191] width 40 height 16
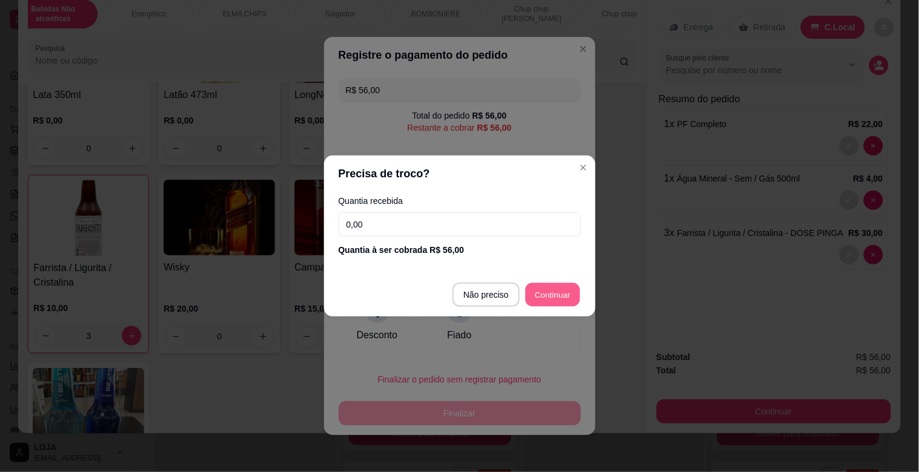
type input "R$ 0,00"
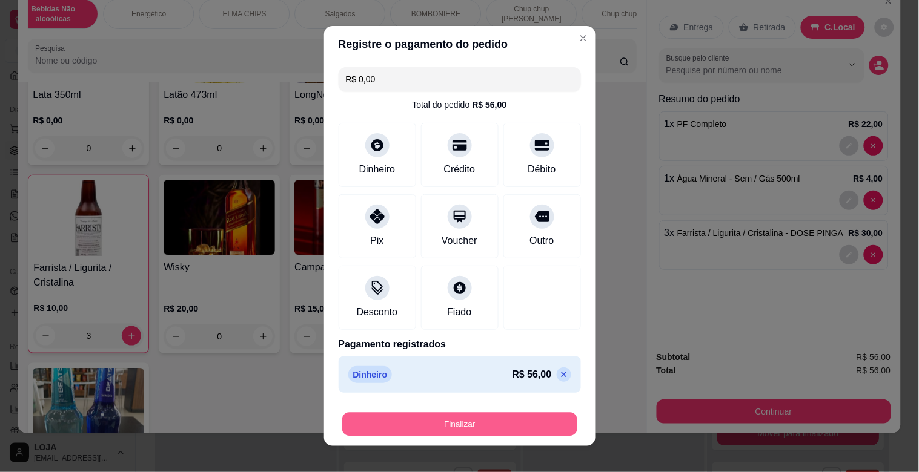
click at [501, 428] on button "Finalizar" at bounding box center [459, 425] width 235 height 24
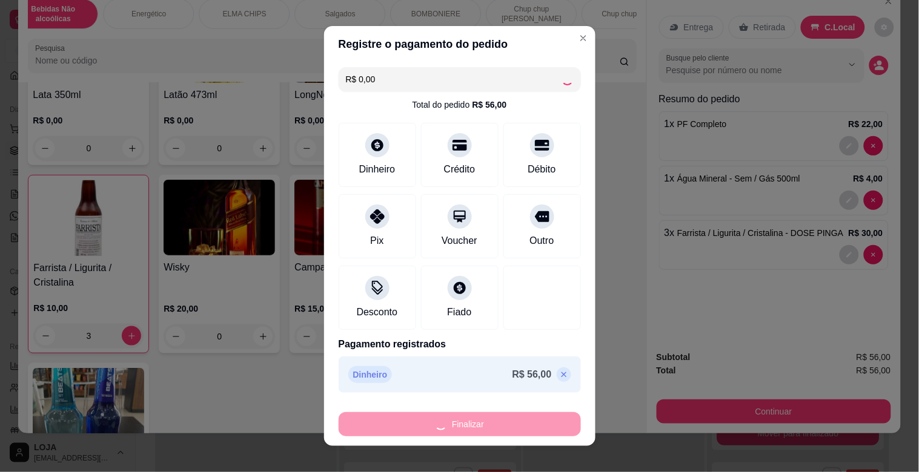
type input "0"
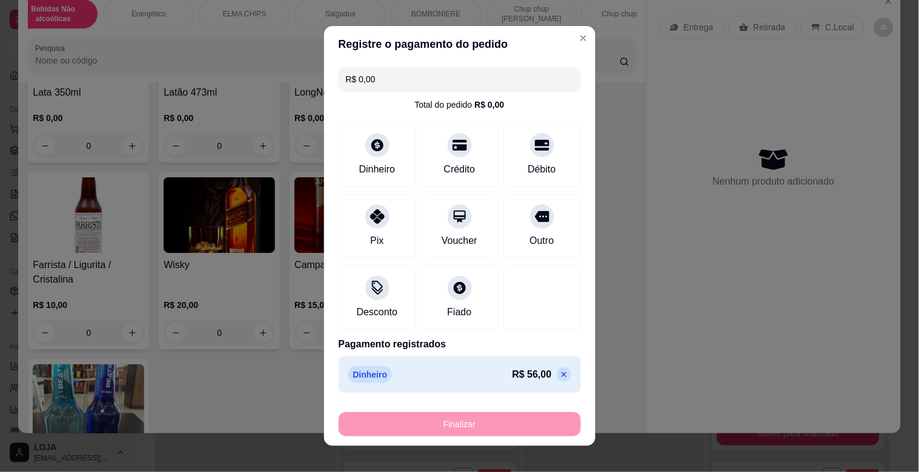
type input "-R$ 56,00"
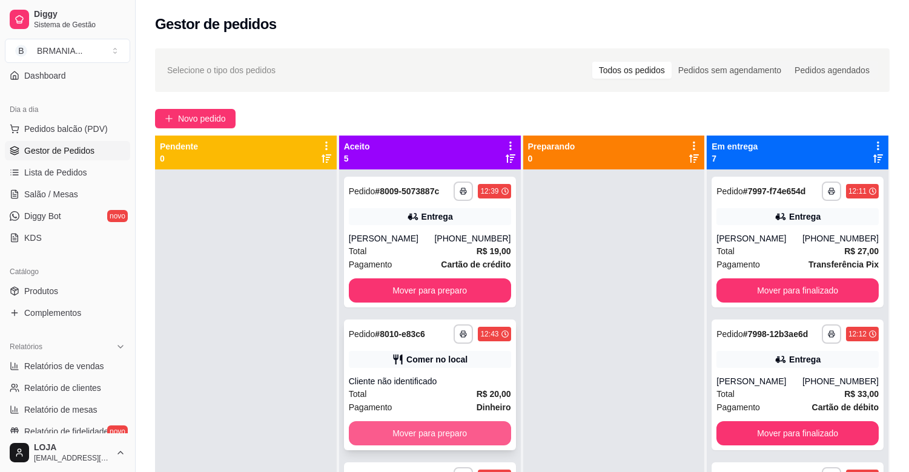
click at [442, 428] on button "Mover para preparo" at bounding box center [430, 433] width 162 height 24
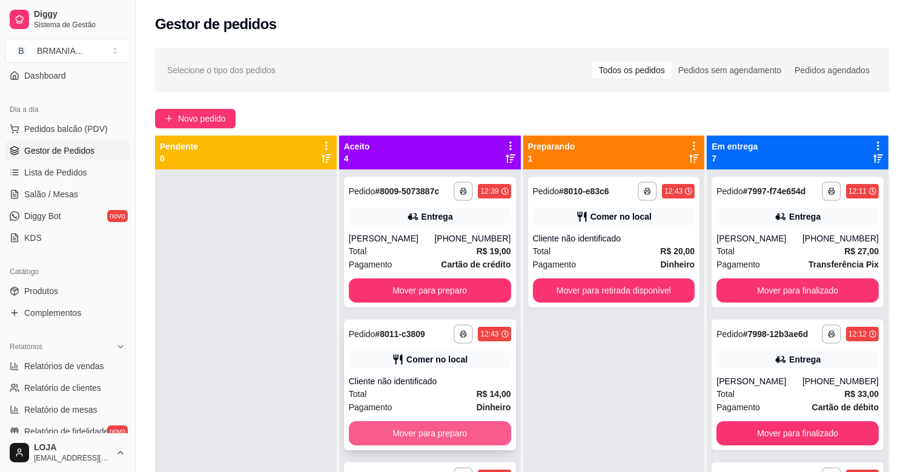
click at [449, 438] on button "Mover para preparo" at bounding box center [430, 433] width 162 height 24
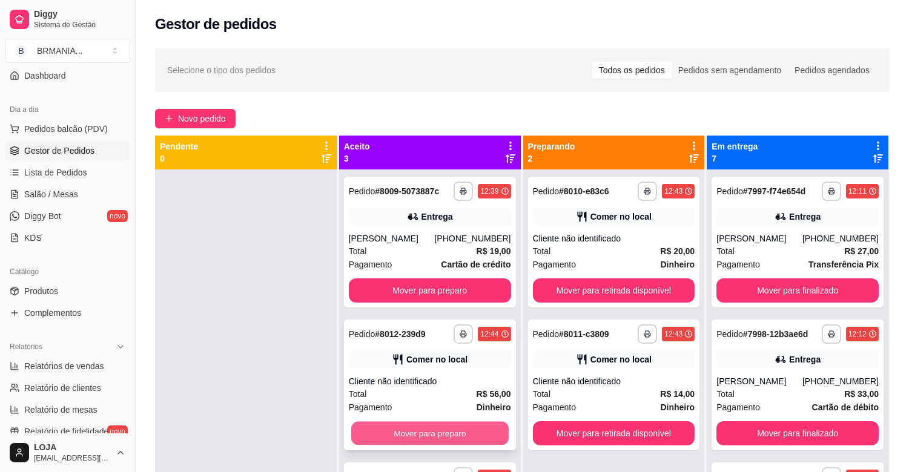
click at [452, 437] on button "Mover para preparo" at bounding box center [429, 434] width 157 height 24
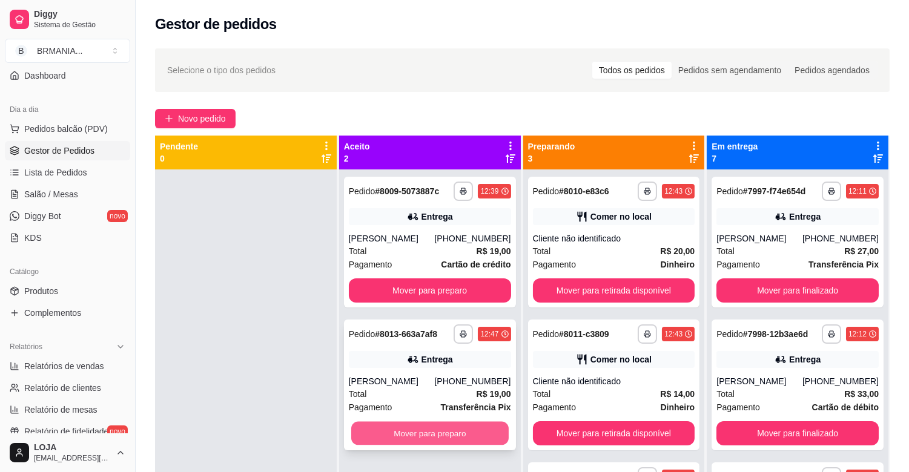
click at [452, 437] on button "Mover para preparo" at bounding box center [429, 434] width 157 height 24
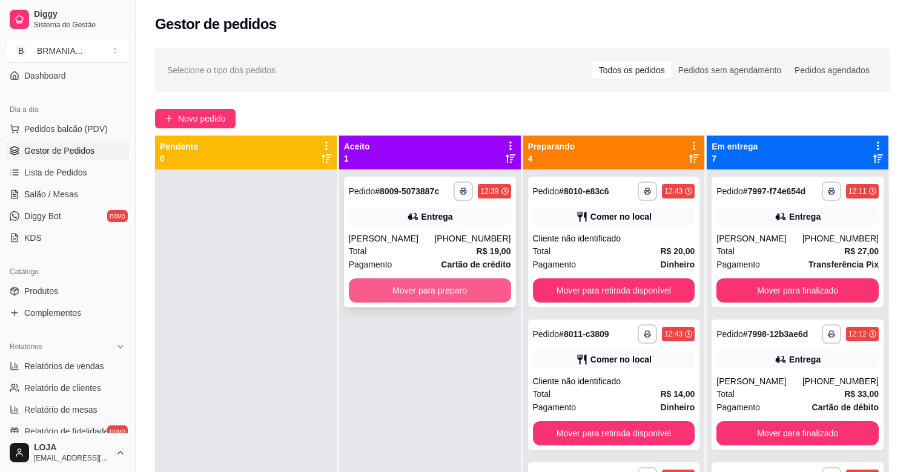
click at [430, 293] on button "Mover para preparo" at bounding box center [430, 291] width 162 height 24
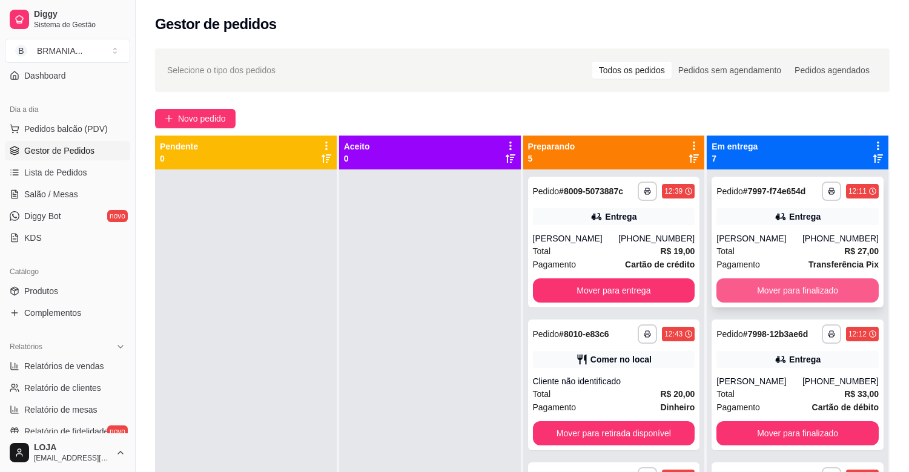
click at [813, 292] on button "Mover para finalizado" at bounding box center [797, 291] width 162 height 24
click at [813, 292] on button "Mover para finalizado" at bounding box center [797, 291] width 157 height 24
click at [813, 292] on button "Mover para finalizado" at bounding box center [797, 291] width 162 height 24
click at [812, 292] on button "Mover para finalizado" at bounding box center [797, 291] width 162 height 24
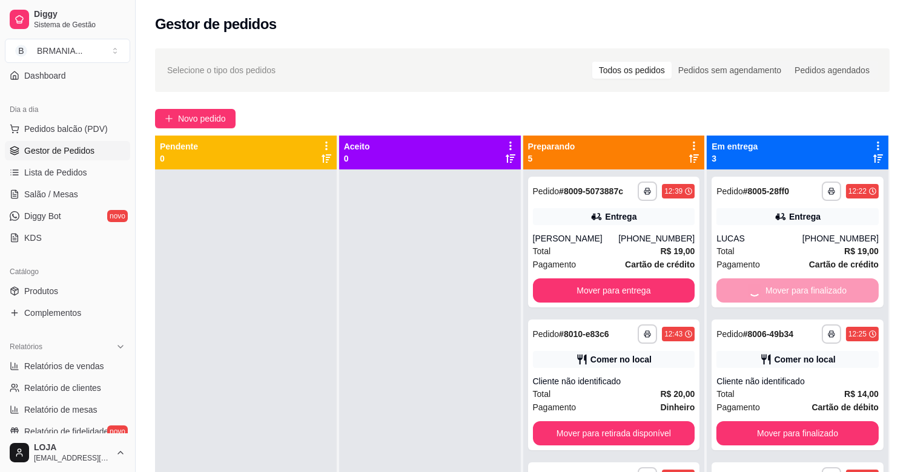
click at [812, 421] on button "Mover para finalizado" at bounding box center [797, 433] width 162 height 24
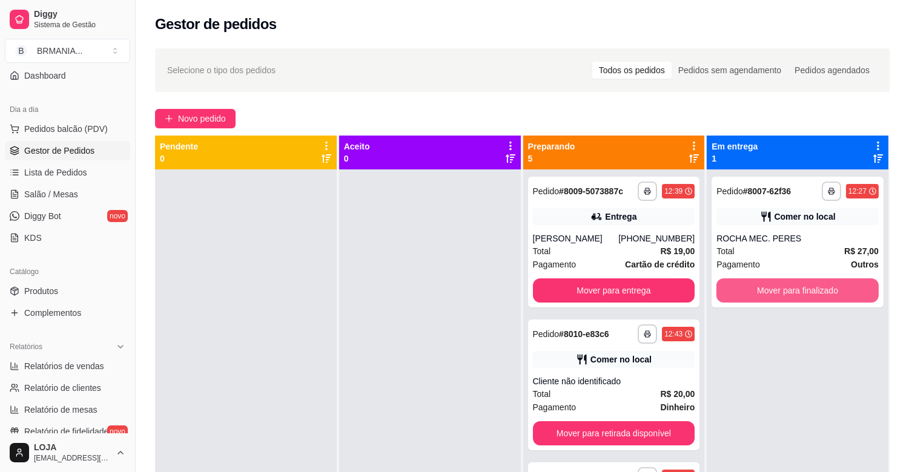
click at [812, 292] on button "Mover para finalizado" at bounding box center [797, 291] width 162 height 24
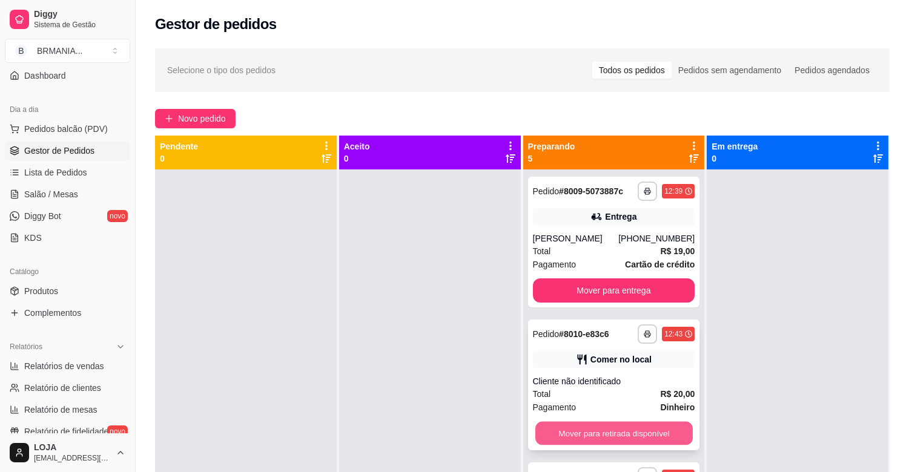
click at [628, 431] on button "Mover para retirada disponível" at bounding box center [613, 434] width 157 height 24
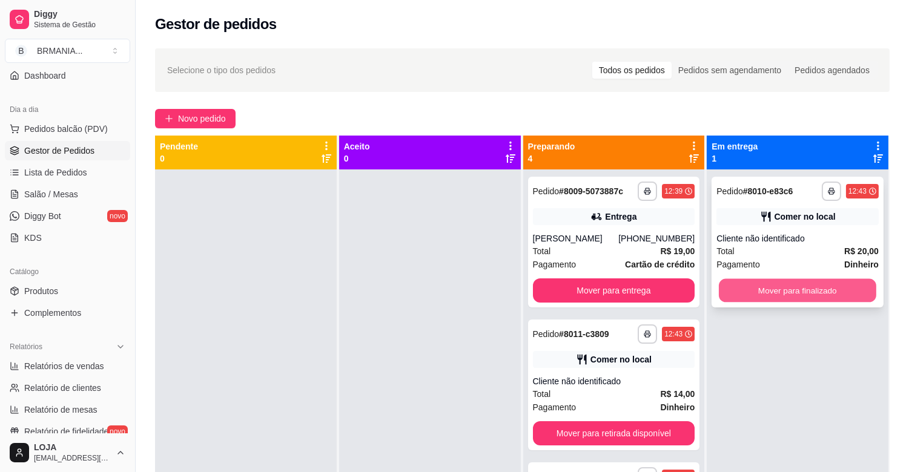
click at [758, 285] on button "Mover para finalizado" at bounding box center [797, 291] width 157 height 24
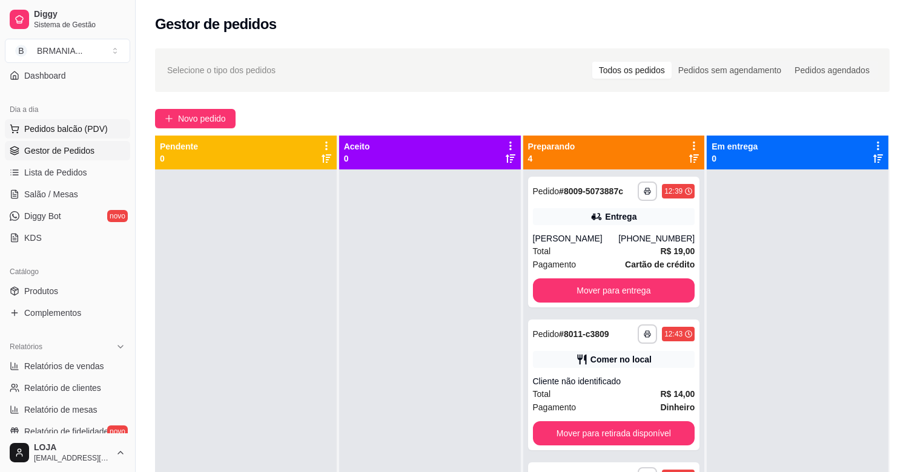
click at [58, 134] on span "Pedidos balcão (PDV)" at bounding box center [66, 129] width 84 height 12
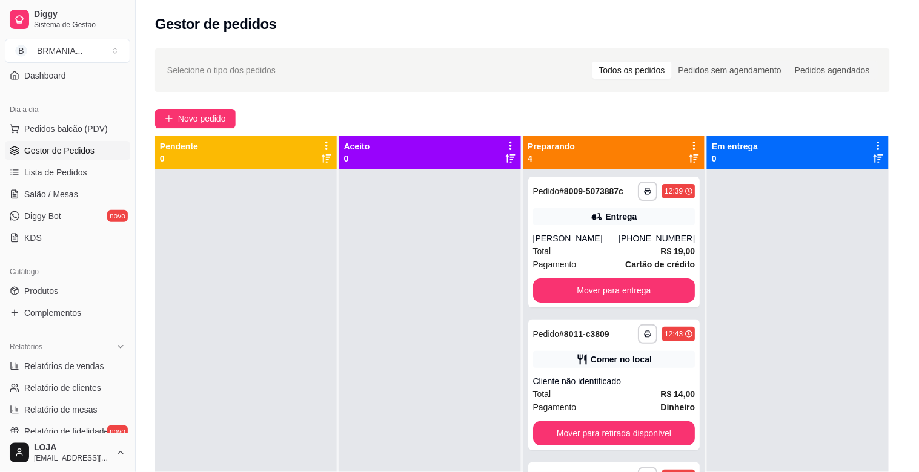
click at [188, 86] on input "Pesquisa" at bounding box center [327, 85] width 584 height 12
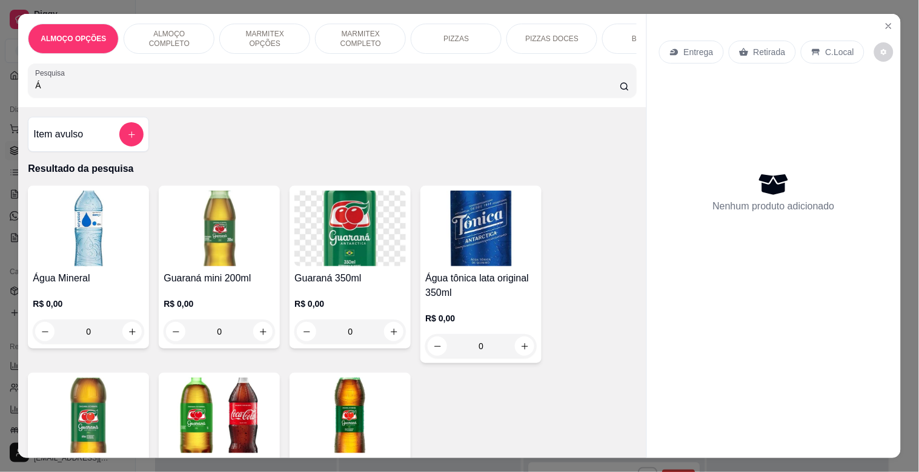
type input "Á"
click at [87, 273] on div "Água Mineral R$ 0,00 0" at bounding box center [88, 267] width 121 height 163
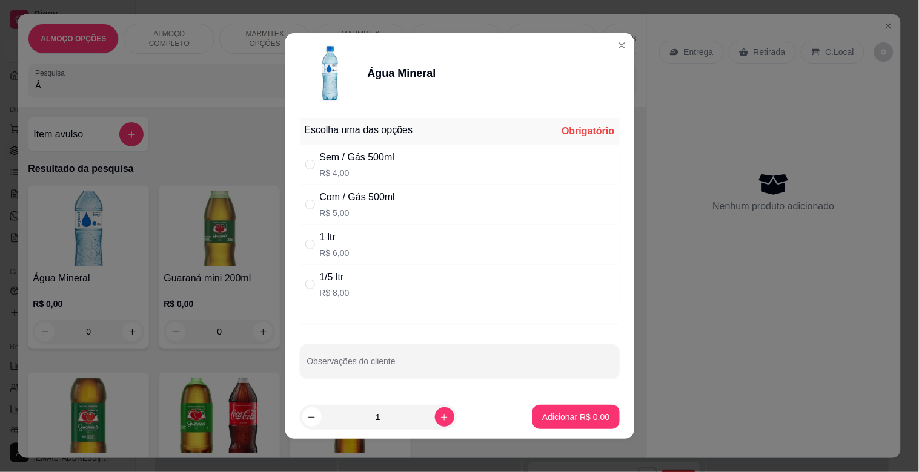
click at [356, 157] on div "Sem / Gás 500ml" at bounding box center [357, 157] width 75 height 15
radio input "true"
click at [543, 415] on p "Adicionar R$ 4,00" at bounding box center [575, 417] width 67 height 12
type input "1"
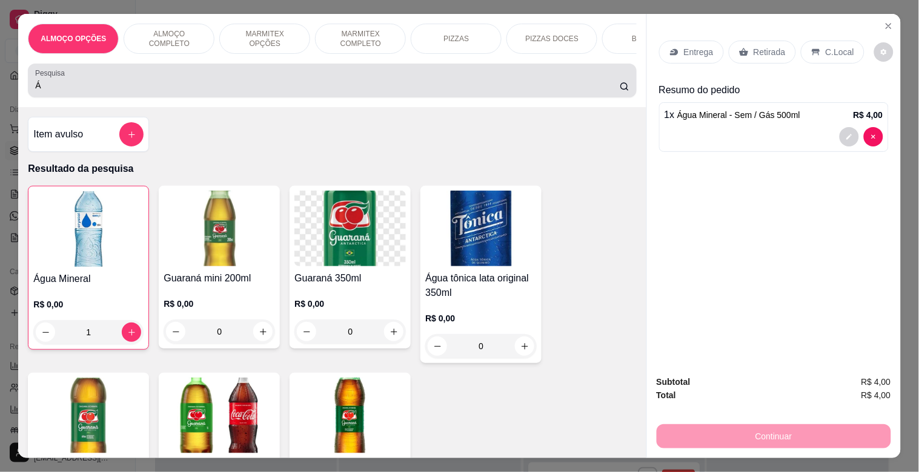
click at [140, 87] on input "Á" at bounding box center [327, 85] width 584 height 12
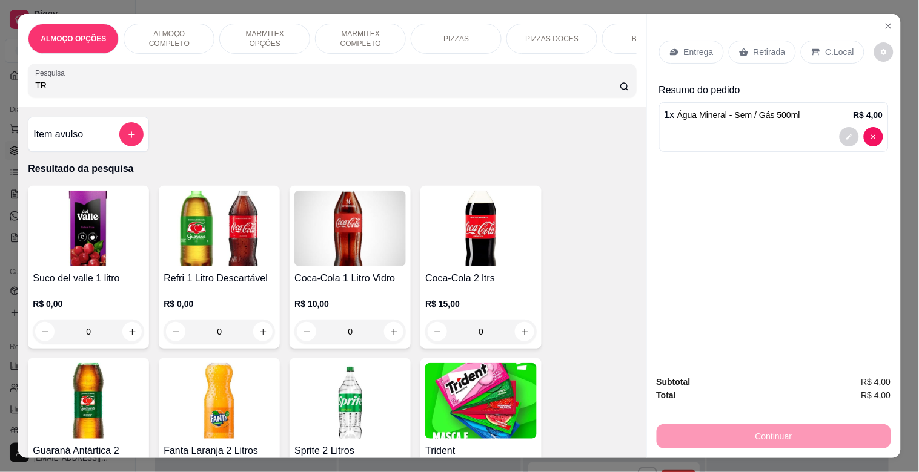
type input "TR"
click at [443, 417] on img at bounding box center [480, 401] width 111 height 76
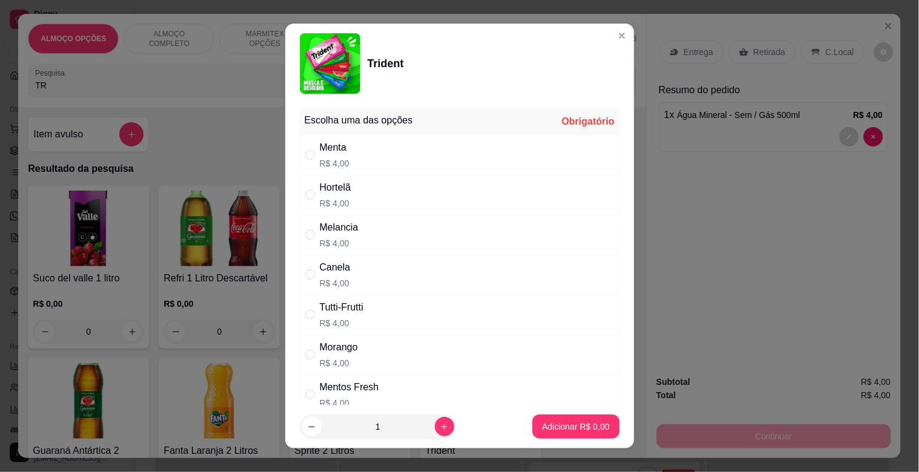
click at [340, 149] on div "Menta" at bounding box center [335, 147] width 30 height 15
radio input "true"
click at [543, 421] on p "Adicionar R$ 4,00" at bounding box center [575, 427] width 65 height 12
type input "1"
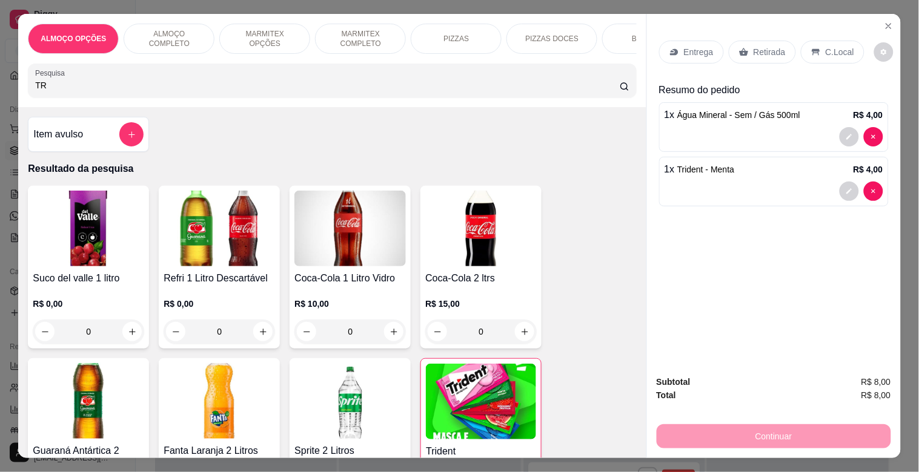
click at [741, 47] on icon at bounding box center [744, 52] width 10 height 10
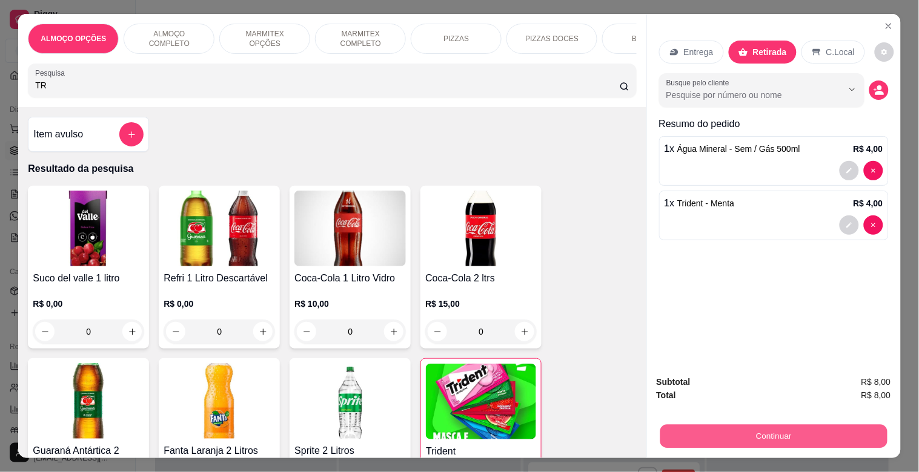
click at [808, 437] on button "Continuar" at bounding box center [772, 437] width 227 height 24
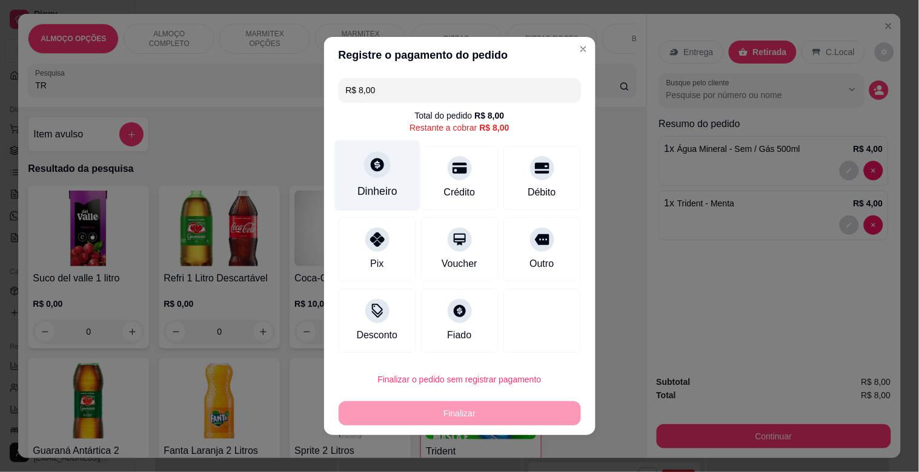
click at [380, 189] on div "Dinheiro" at bounding box center [377, 191] width 40 height 16
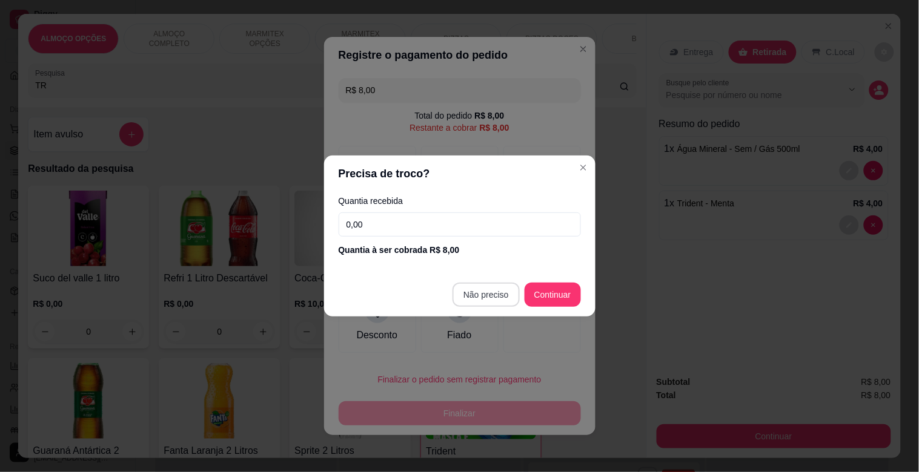
type input "R$ 0,00"
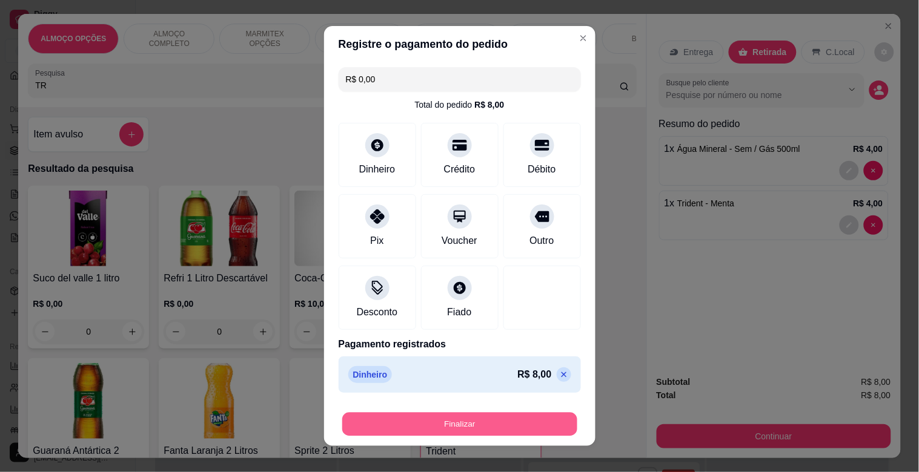
click at [469, 421] on button "Finalizar" at bounding box center [459, 425] width 235 height 24
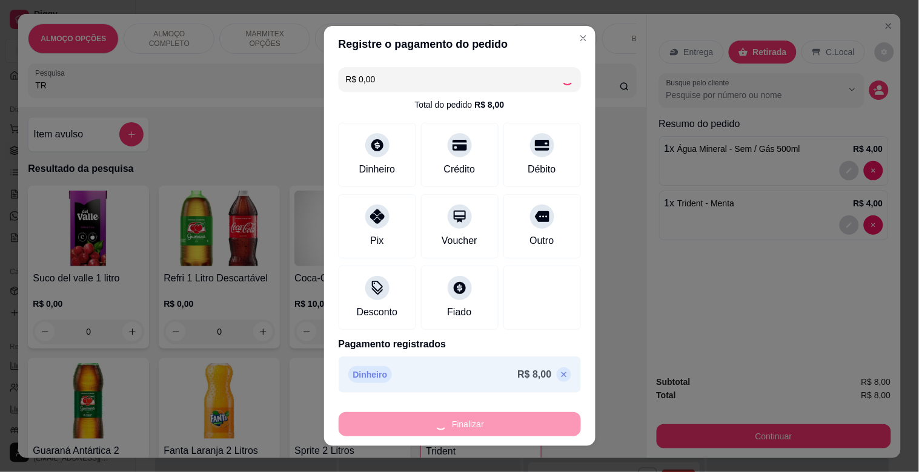
type input "0"
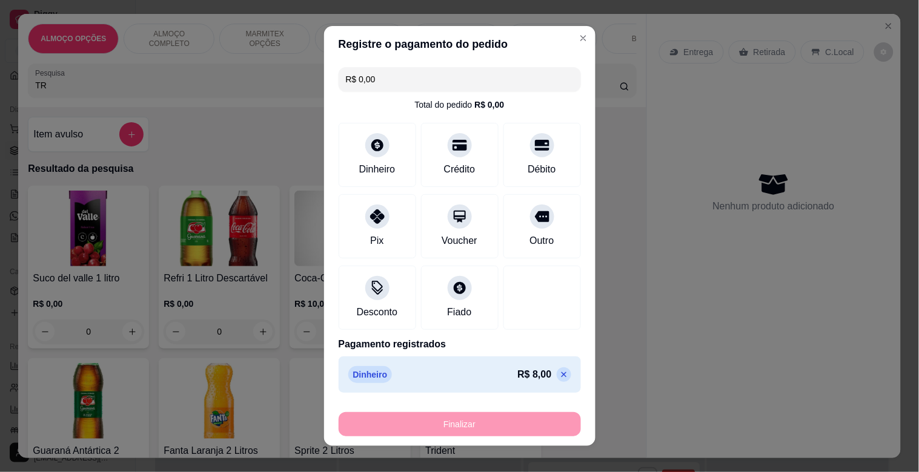
type input "-R$ 8,00"
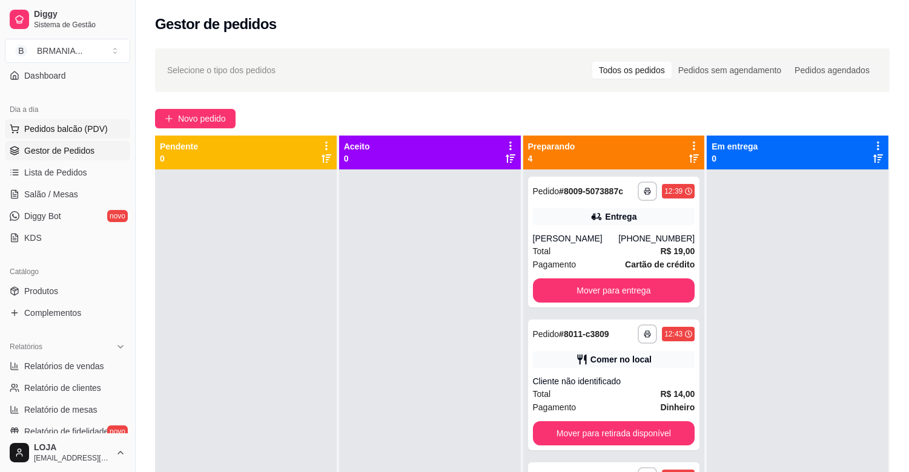
click at [88, 136] on button "Pedidos balcão (PDV)" at bounding box center [67, 128] width 125 height 19
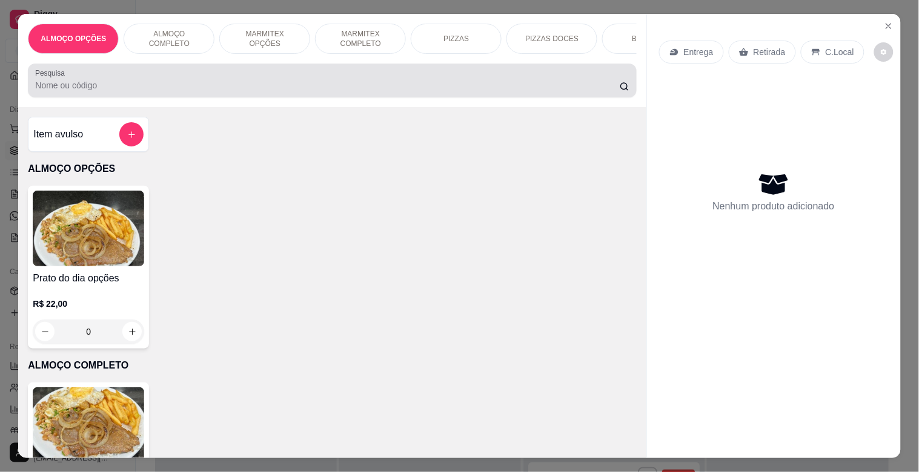
click at [237, 81] on div at bounding box center [331, 80] width 593 height 24
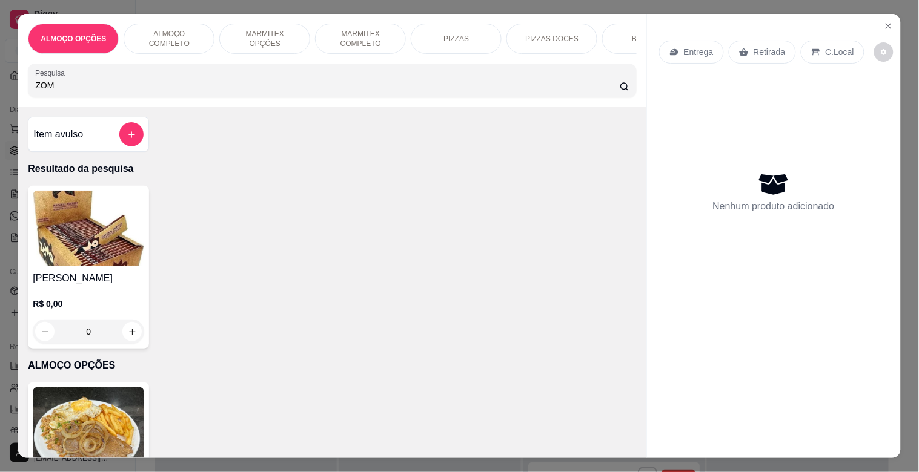
type input "ZOM"
click at [104, 245] on img at bounding box center [88, 229] width 111 height 76
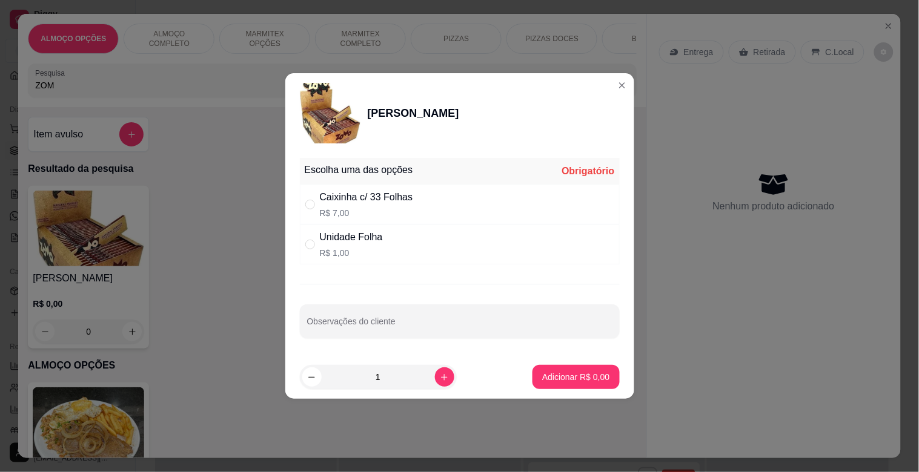
drag, startPoint x: 391, startPoint y: 213, endPoint x: 497, endPoint y: 270, distance: 120.1
click at [395, 213] on p "R$ 7,00" at bounding box center [366, 213] width 93 height 12
radio input "true"
click at [580, 377] on p "Adicionar R$ 7,00" at bounding box center [575, 377] width 67 height 12
type input "1"
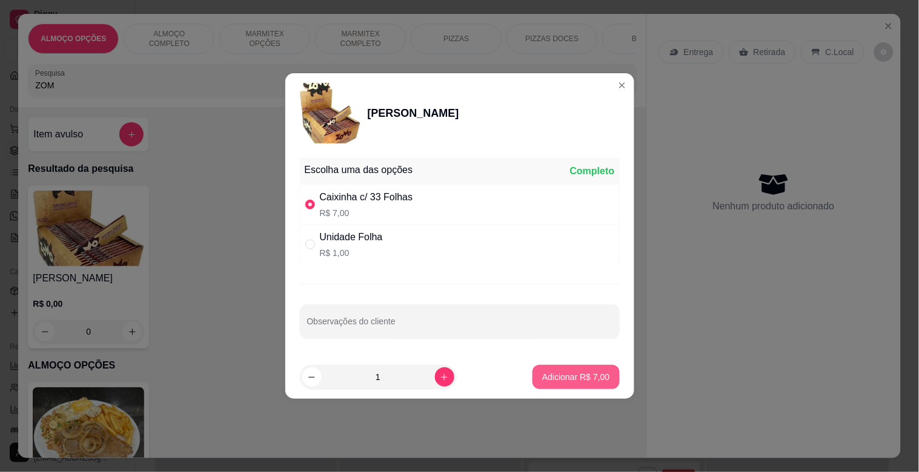
type input "1"
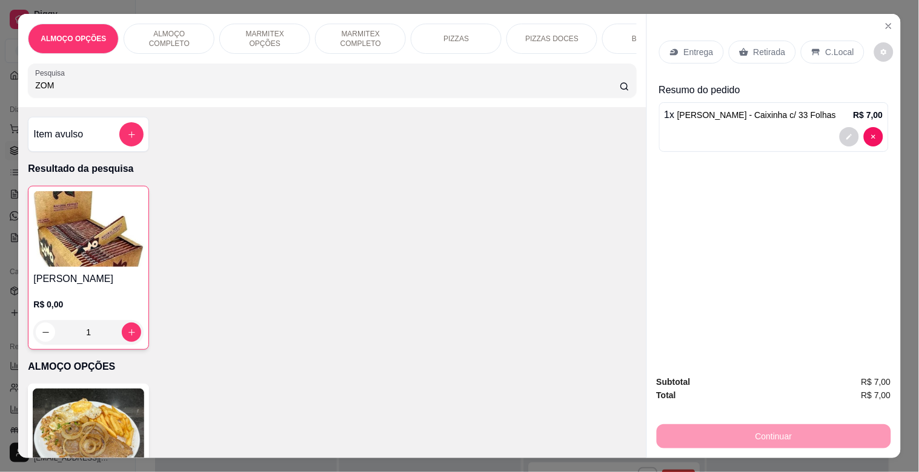
click at [761, 46] on p "Retirada" at bounding box center [769, 52] width 32 height 12
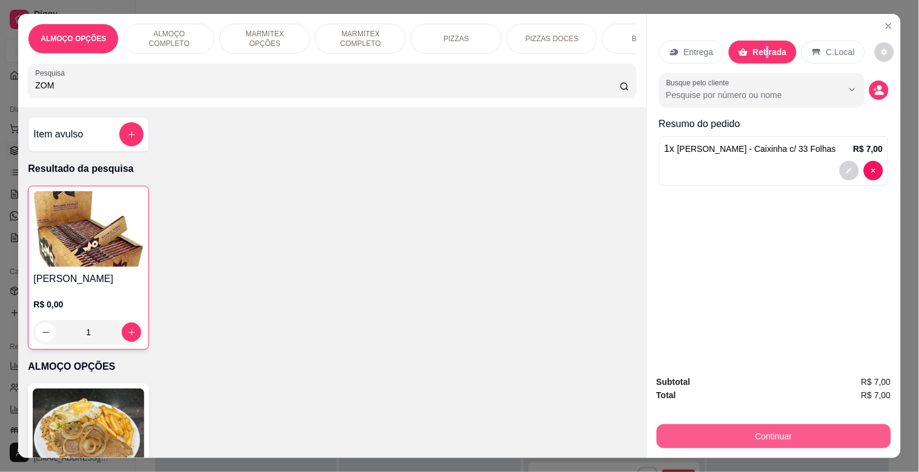
click at [765, 428] on button "Continuar" at bounding box center [773, 437] width 234 height 24
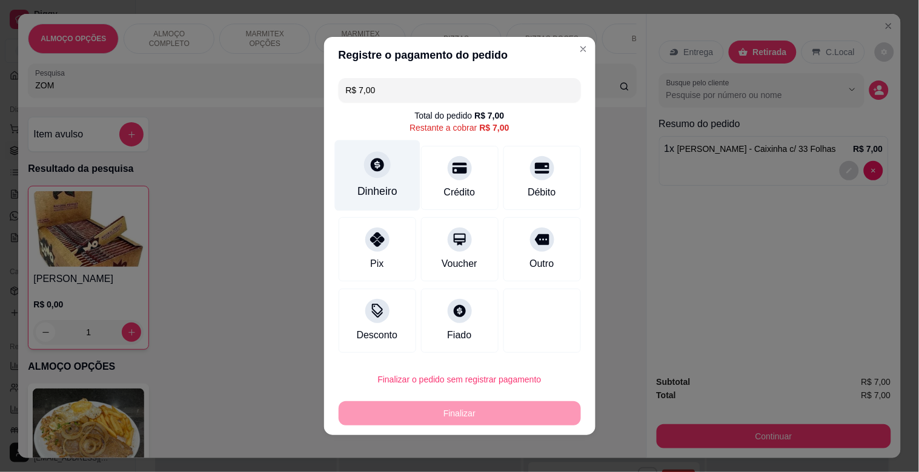
click at [400, 180] on div "Dinheiro" at bounding box center [376, 175] width 85 height 71
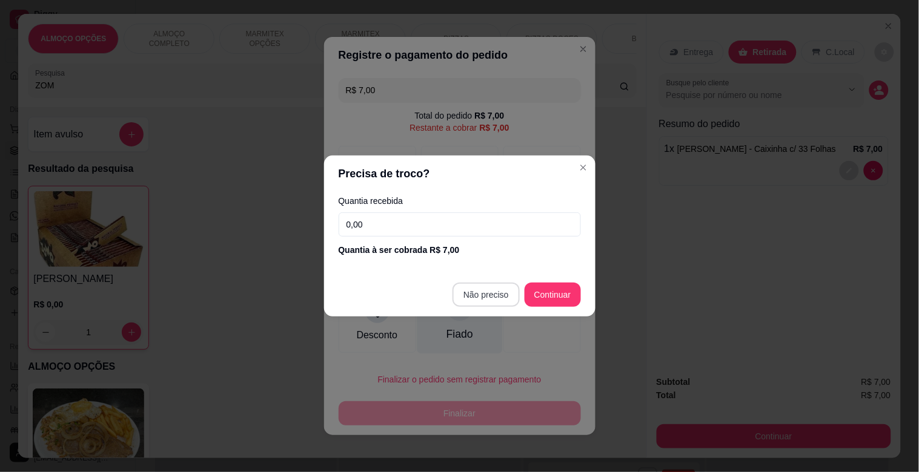
type input "R$ 0,00"
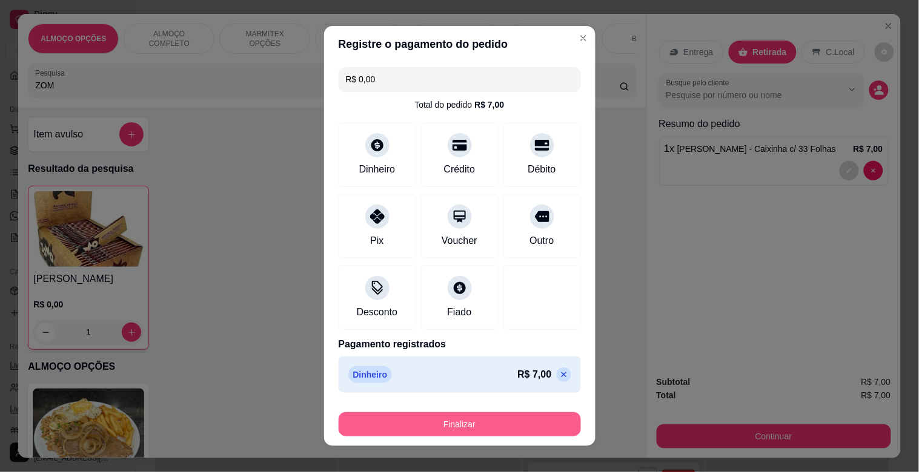
click at [447, 415] on button "Finalizar" at bounding box center [460, 424] width 242 height 24
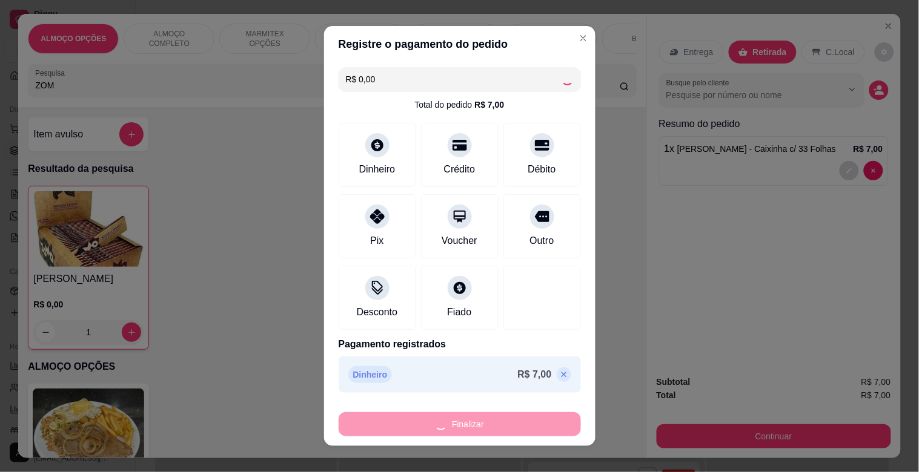
type input "0"
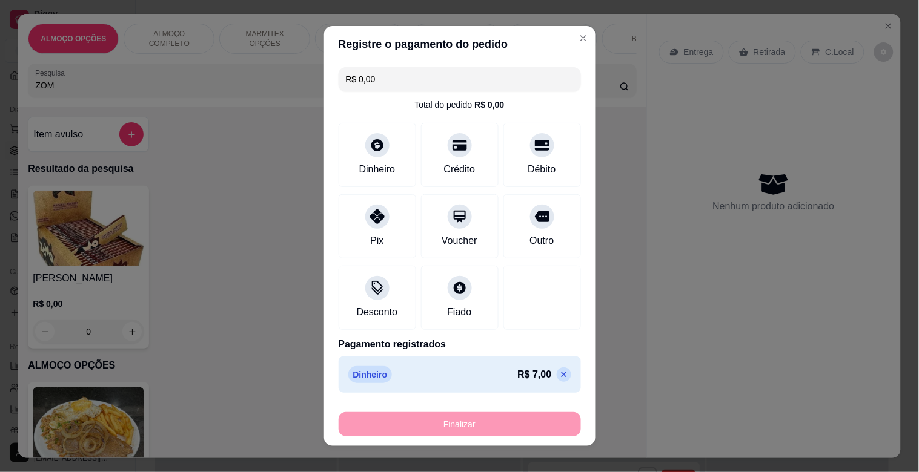
type input "-R$ 7,00"
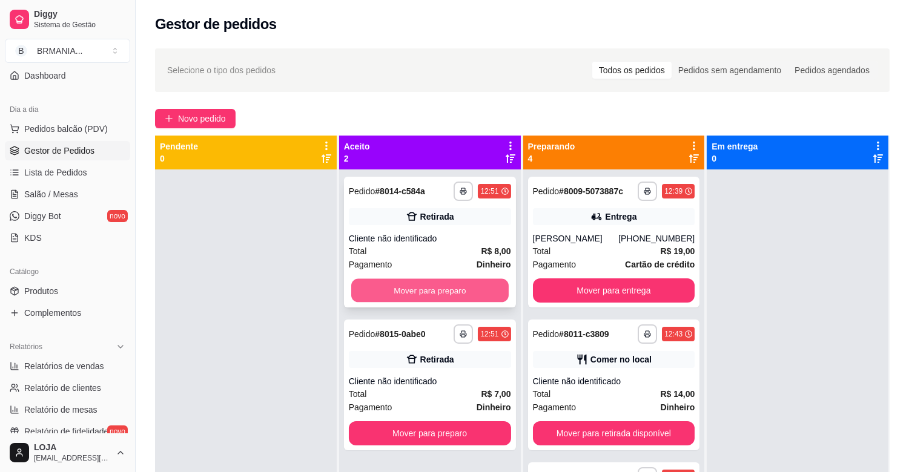
click at [454, 287] on button "Mover para preparo" at bounding box center [429, 291] width 157 height 24
click at [440, 291] on div "Mover para preparo" at bounding box center [430, 291] width 162 height 24
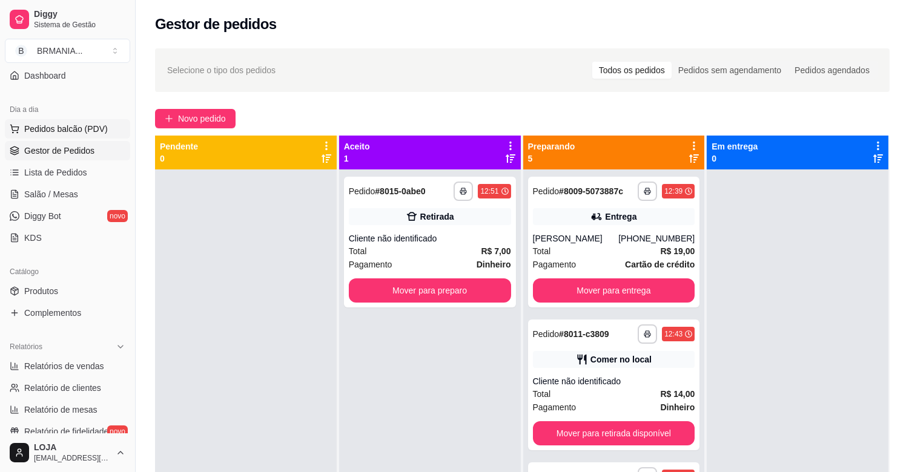
click at [74, 123] on span "Pedidos balcão (PDV)" at bounding box center [66, 129] width 84 height 12
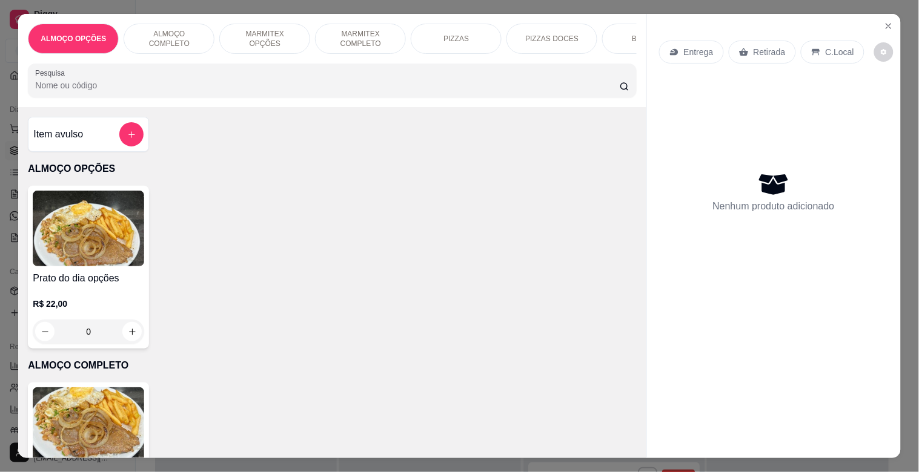
click at [103, 412] on img at bounding box center [88, 426] width 111 height 76
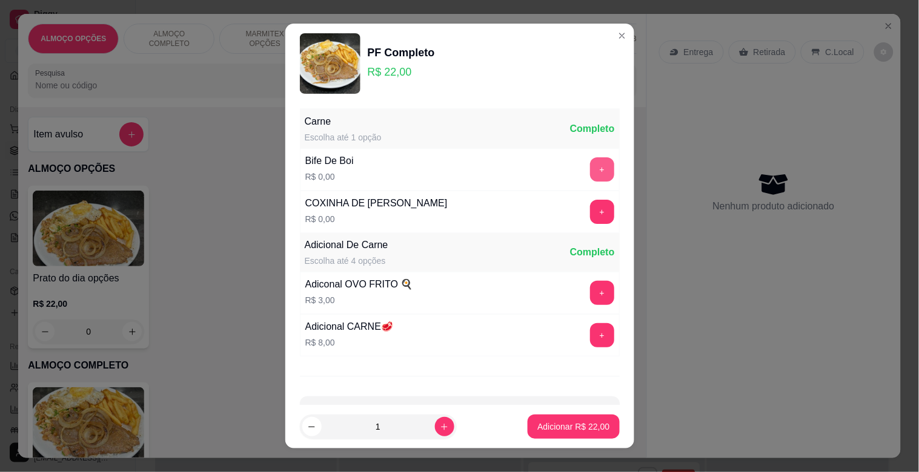
click at [590, 172] on button "+" at bounding box center [602, 169] width 24 height 24
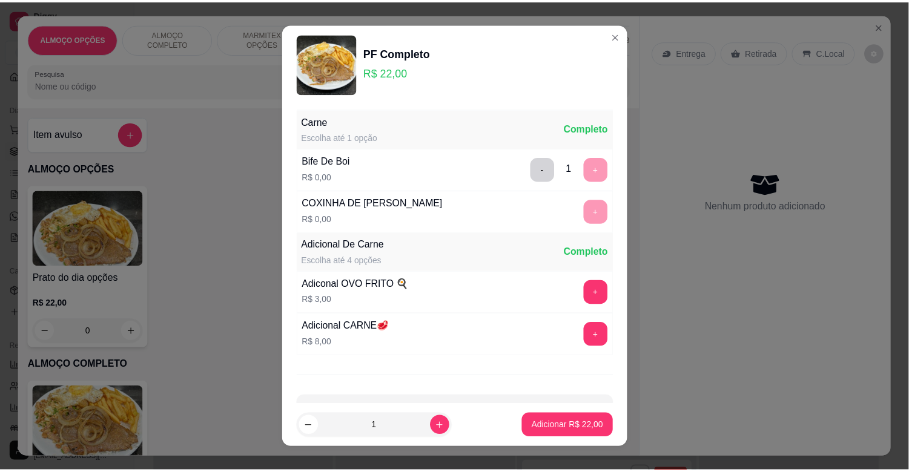
scroll to position [43, 0]
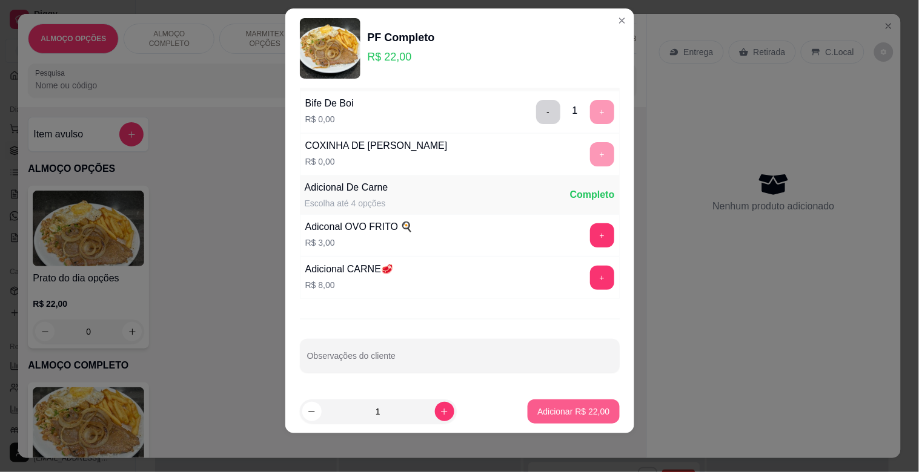
click at [549, 408] on p "Adicionar R$ 22,00" at bounding box center [573, 412] width 72 height 12
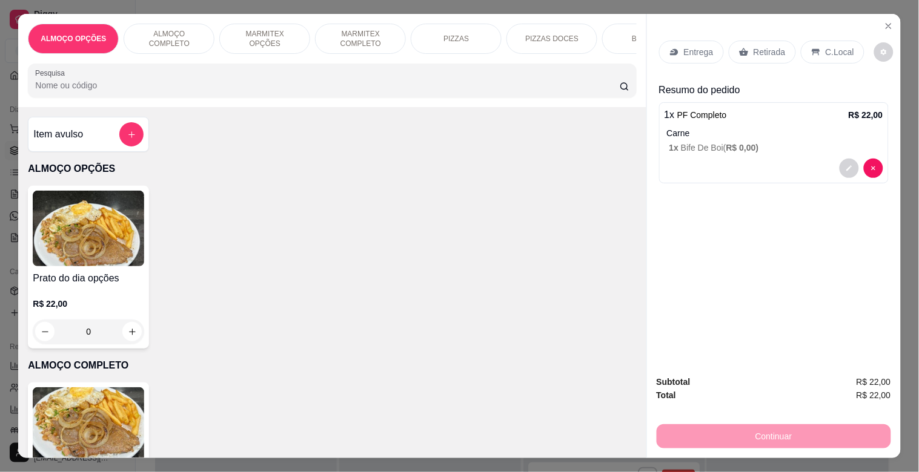
click at [825, 46] on p "C.Local" at bounding box center [839, 52] width 28 height 12
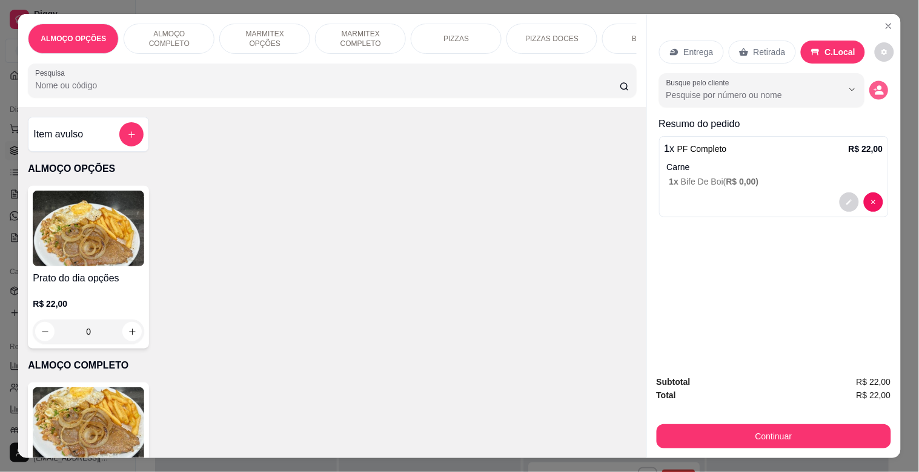
click at [874, 88] on icon "decrease-product-quantity" at bounding box center [878, 90] width 10 height 10
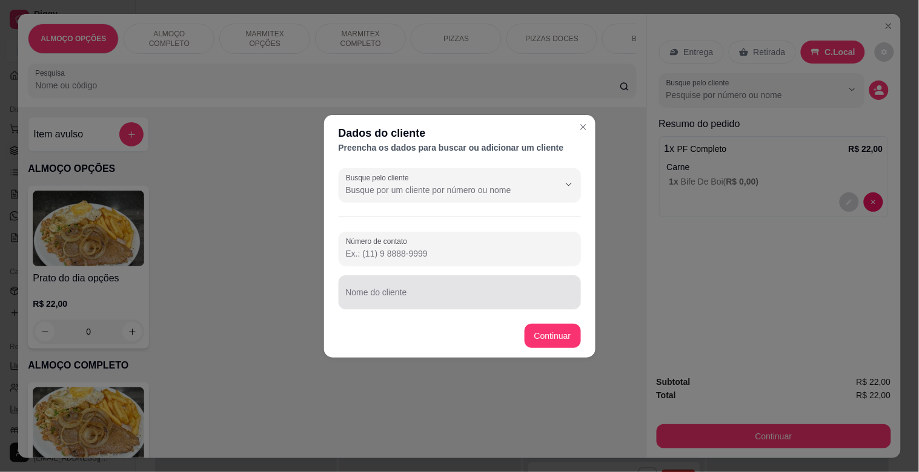
drag, startPoint x: 397, startPoint y: 286, endPoint x: 395, endPoint y: 293, distance: 7.1
click at [395, 292] on div at bounding box center [460, 292] width 228 height 24
type input "TIM REQUISIÇAO MODERNA"
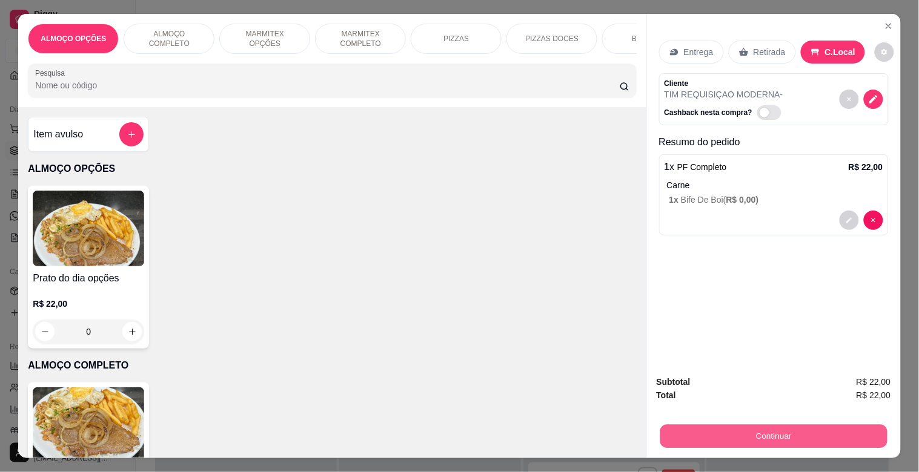
click at [745, 428] on button "Continuar" at bounding box center [772, 437] width 227 height 24
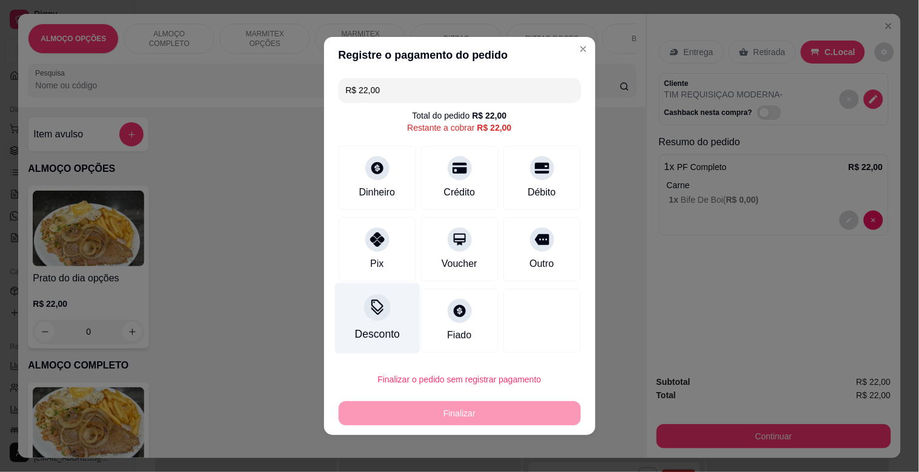
click at [362, 335] on div "Desconto" at bounding box center [376, 334] width 45 height 16
click at [366, 269] on input at bounding box center [459, 270] width 242 height 24
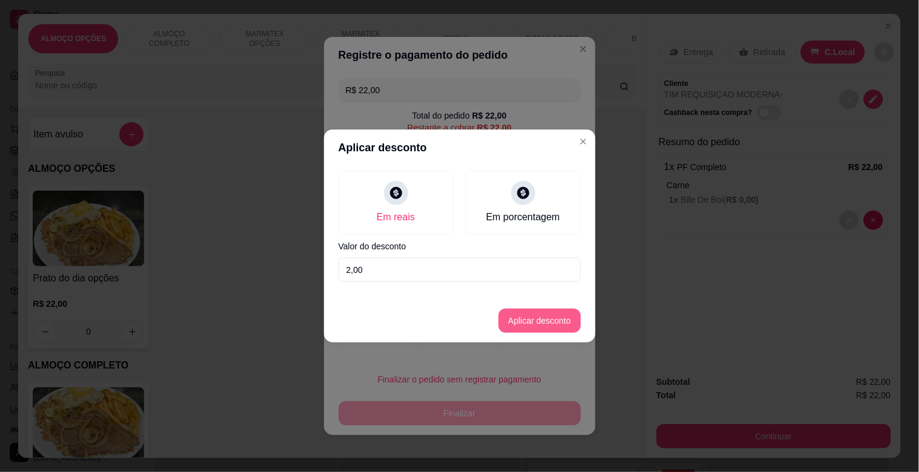
type input "2,00"
click at [563, 316] on button "Aplicar desconto" at bounding box center [539, 321] width 79 height 24
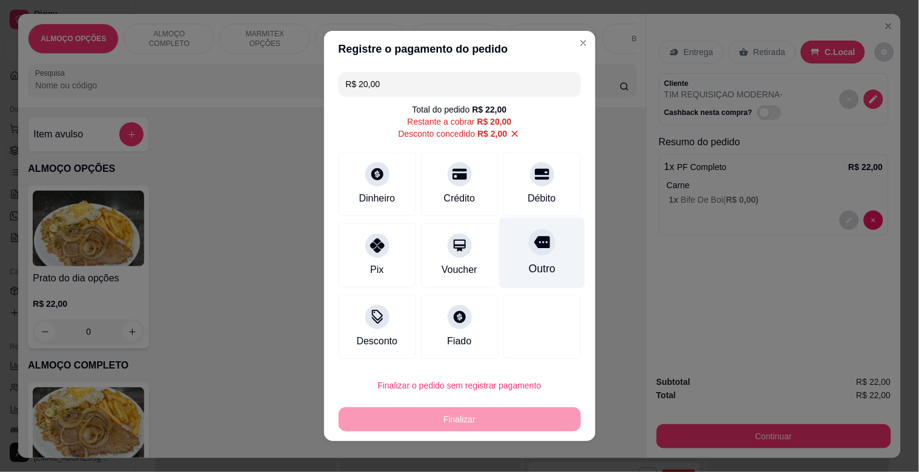
click at [537, 282] on div "Outro" at bounding box center [541, 253] width 85 height 71
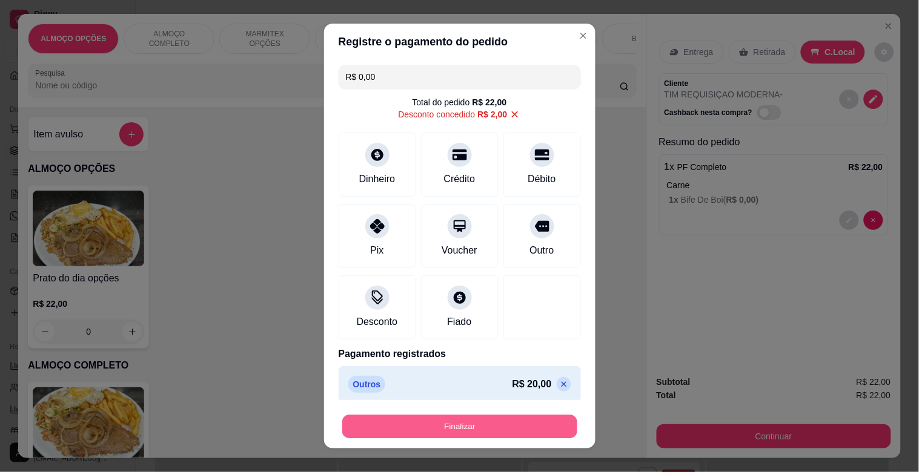
click at [478, 432] on button "Finalizar" at bounding box center [459, 427] width 235 height 24
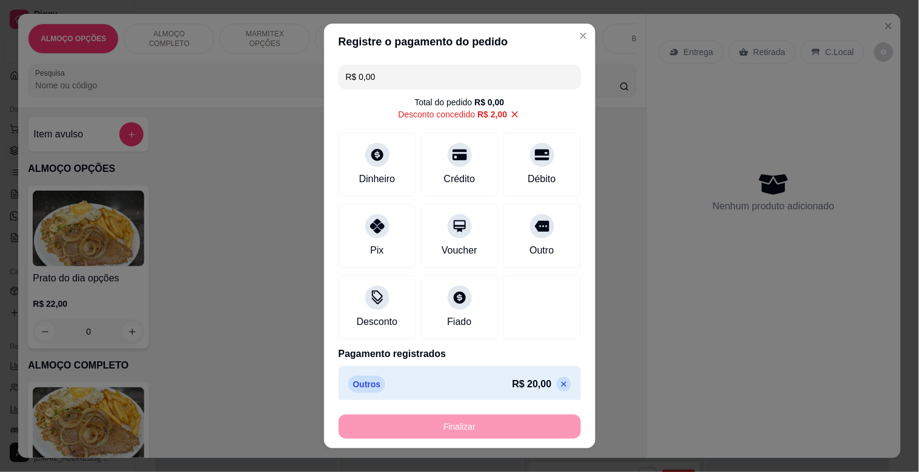
type input "-R$ 22,00"
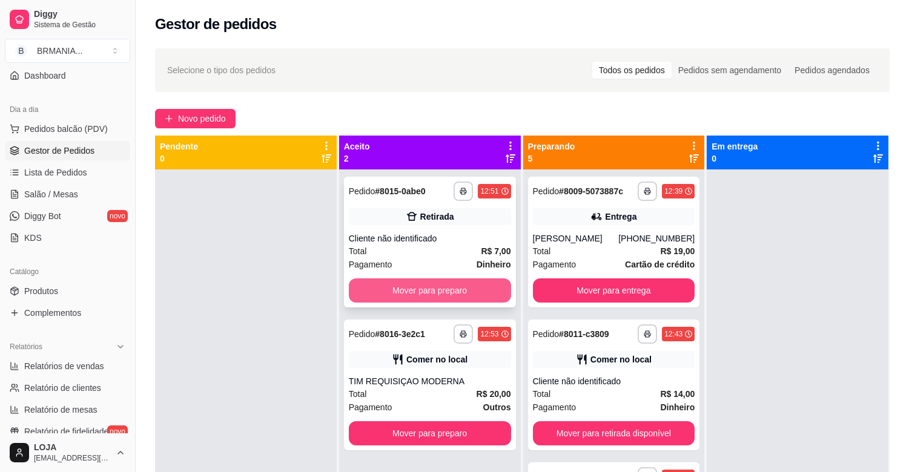
click at [394, 286] on button "Mover para preparo" at bounding box center [430, 291] width 162 height 24
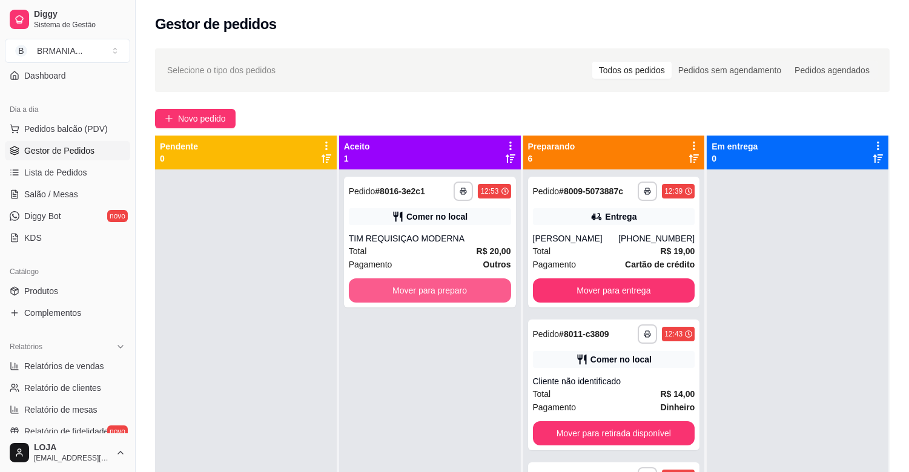
click at [394, 286] on button "Mover para preparo" at bounding box center [430, 291] width 162 height 24
click at [394, 286] on div "Mover para preparo" at bounding box center [430, 291] width 162 height 24
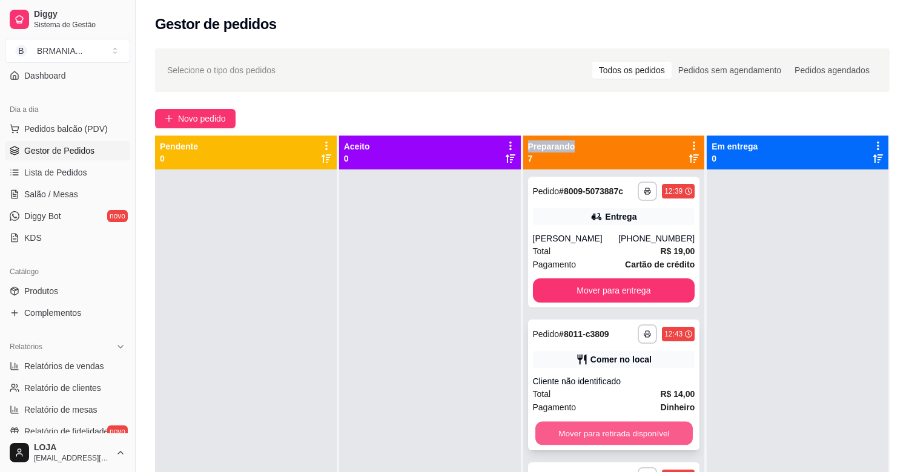
click at [616, 431] on button "Mover para retirada disponível" at bounding box center [613, 434] width 157 height 24
click at [616, 431] on div "Mover para retirada disponível" at bounding box center [614, 433] width 162 height 24
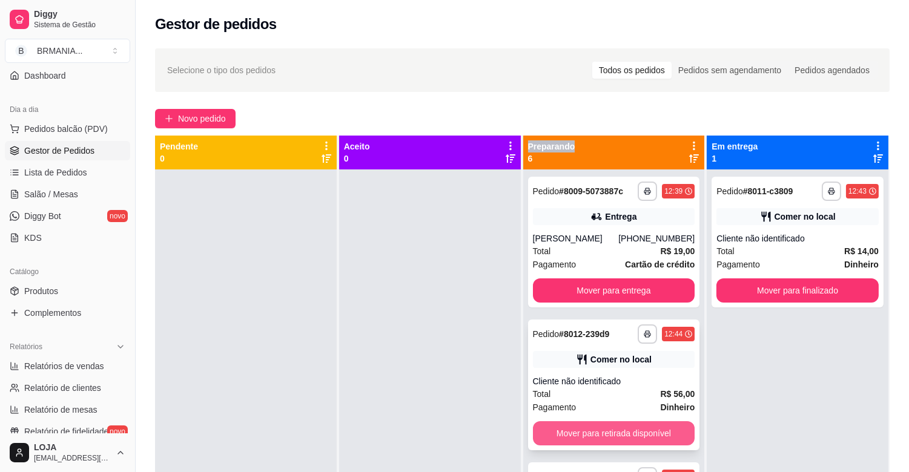
click at [600, 427] on button "Mover para retirada disponível" at bounding box center [614, 433] width 162 height 24
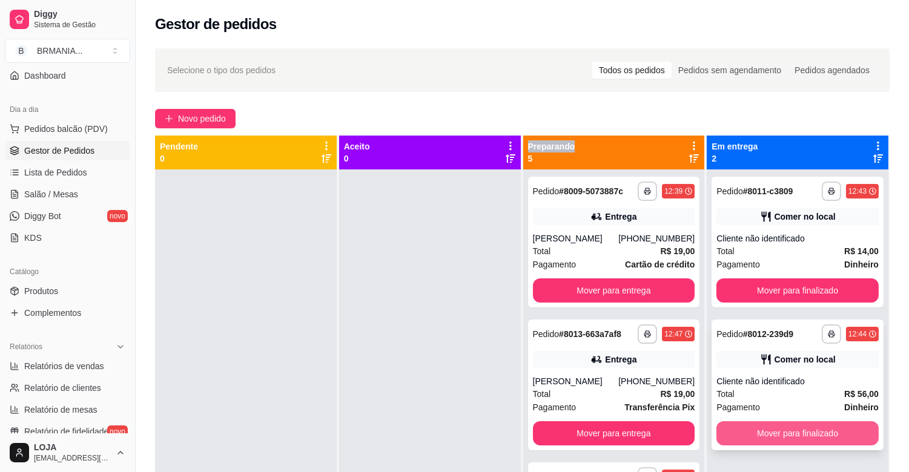
click at [785, 430] on button "Mover para finalizado" at bounding box center [797, 433] width 162 height 24
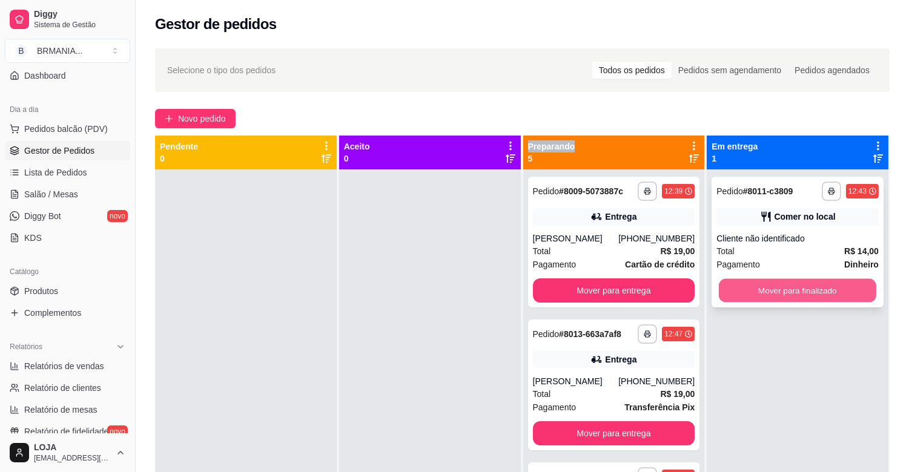
click at [798, 298] on button "Mover para finalizado" at bounding box center [797, 291] width 157 height 24
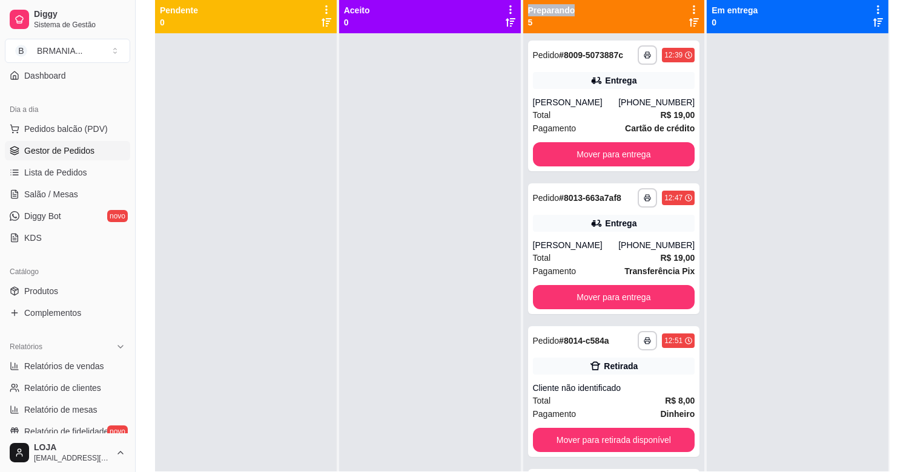
scroll to position [156, 0]
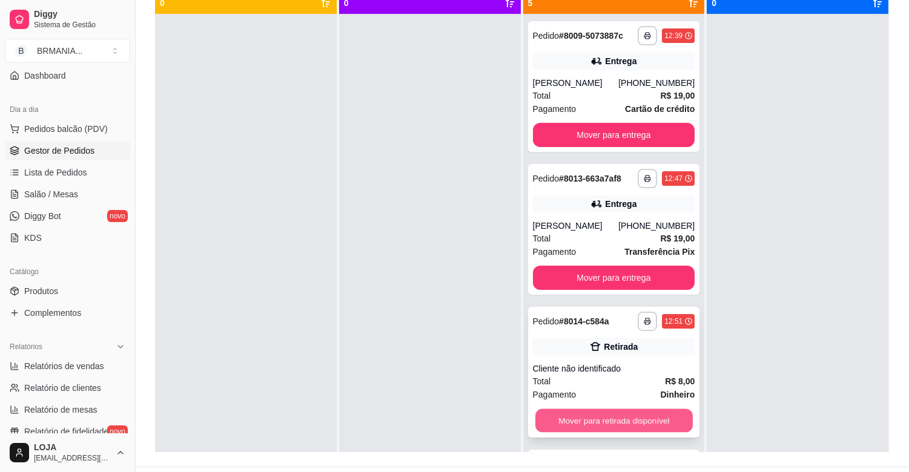
click at [610, 418] on button "Mover para retirada disponível" at bounding box center [613, 421] width 157 height 24
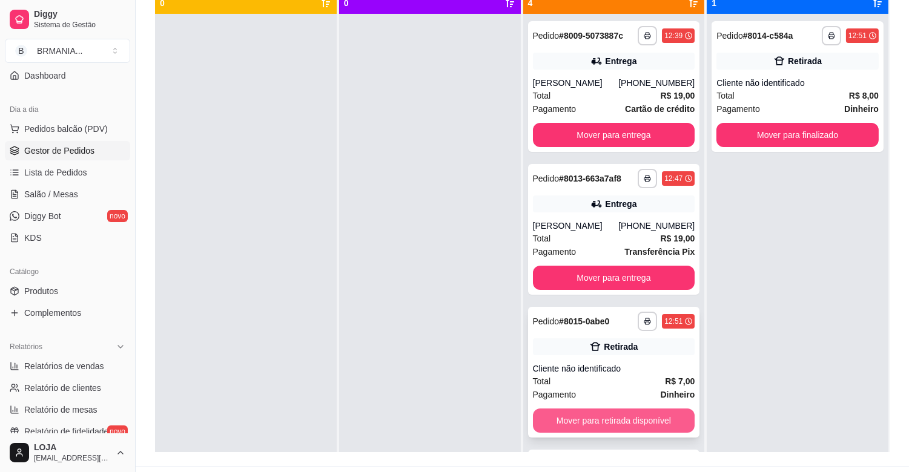
click at [609, 418] on button "Mover para retirada disponível" at bounding box center [614, 421] width 162 height 24
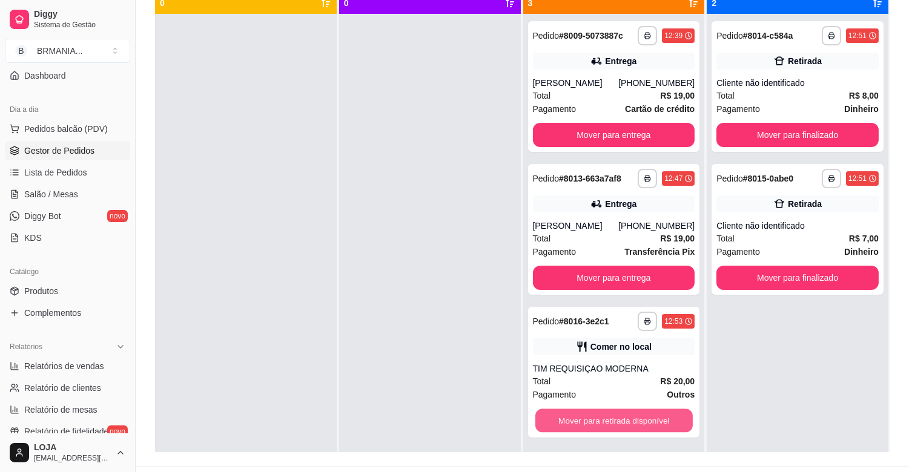
click at [609, 418] on button "Mover para retirada disponível" at bounding box center [613, 421] width 157 height 24
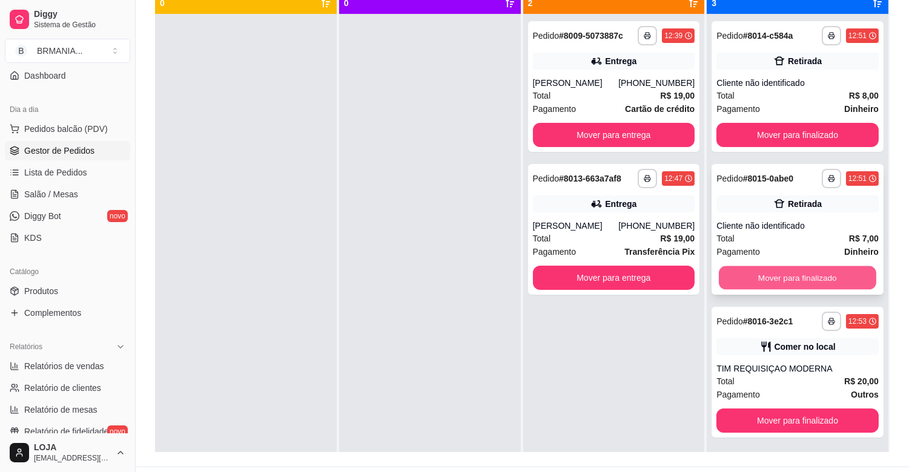
click at [748, 282] on button "Mover para finalizado" at bounding box center [797, 278] width 157 height 24
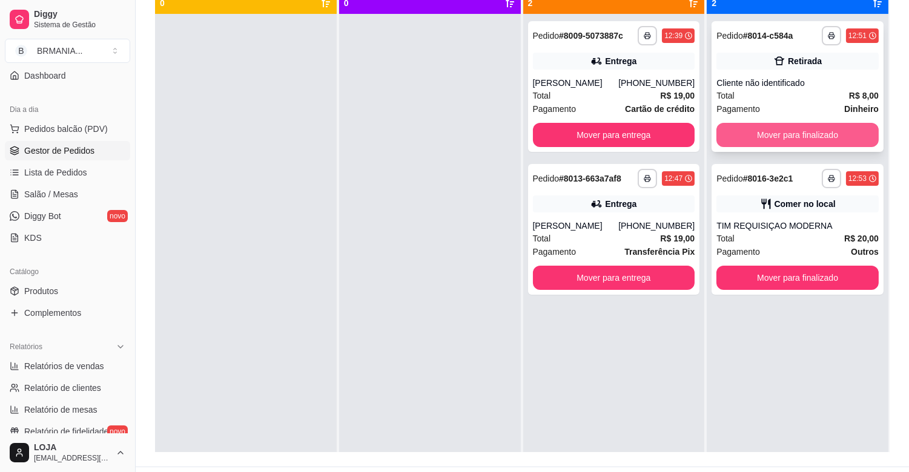
click at [774, 126] on button "Mover para finalizado" at bounding box center [797, 135] width 162 height 24
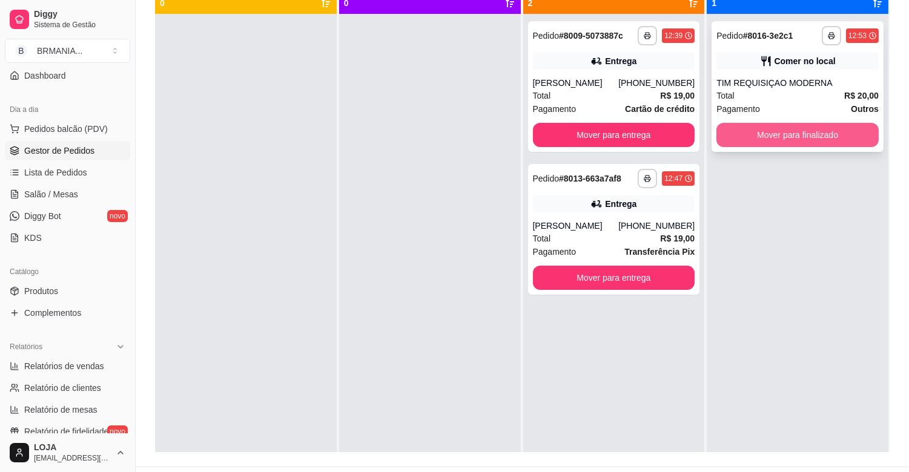
click at [773, 127] on button "Mover para finalizado" at bounding box center [797, 135] width 162 height 24
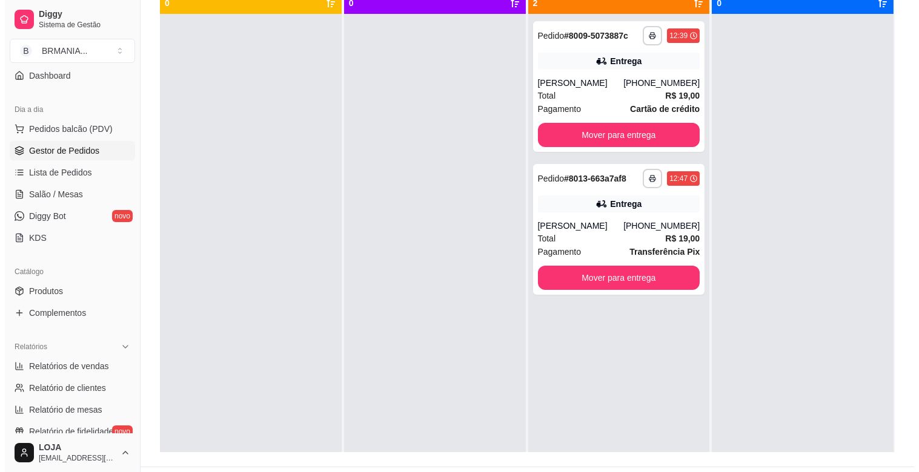
scroll to position [0, 0]
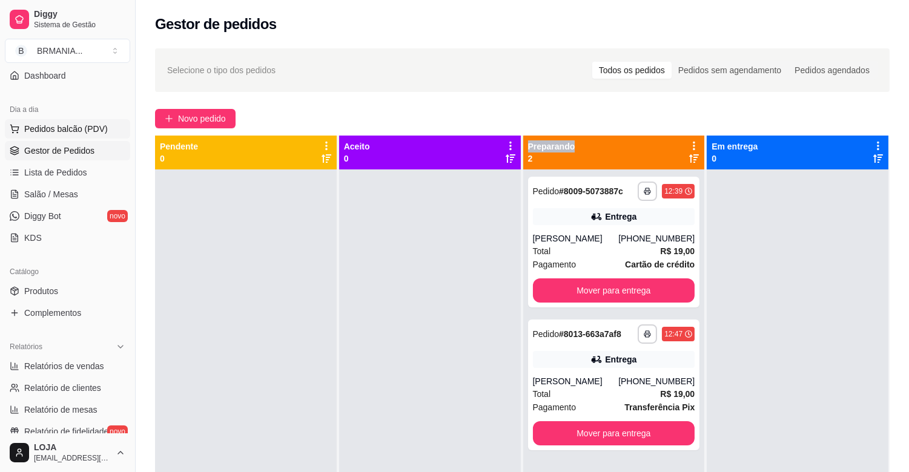
click at [94, 125] on span "Pedidos balcão (PDV)" at bounding box center [66, 129] width 84 height 12
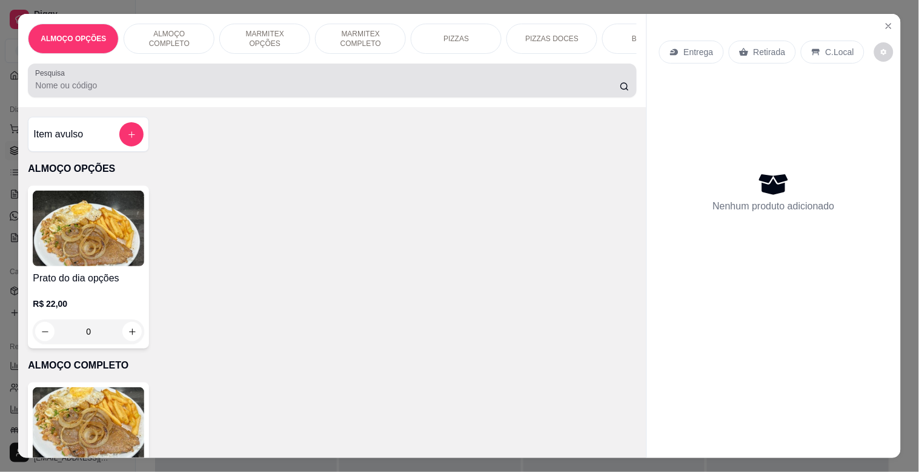
click at [143, 87] on input "Pesquisa" at bounding box center [327, 85] width 584 height 12
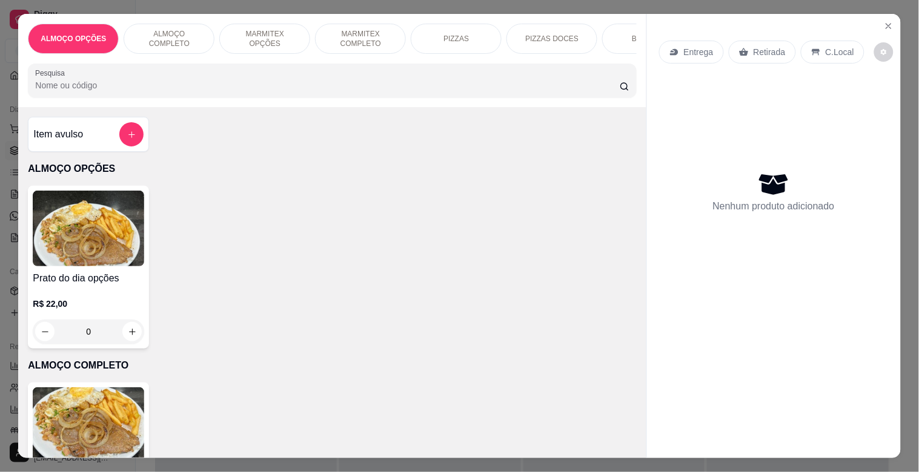
click at [118, 423] on img at bounding box center [88, 426] width 111 height 76
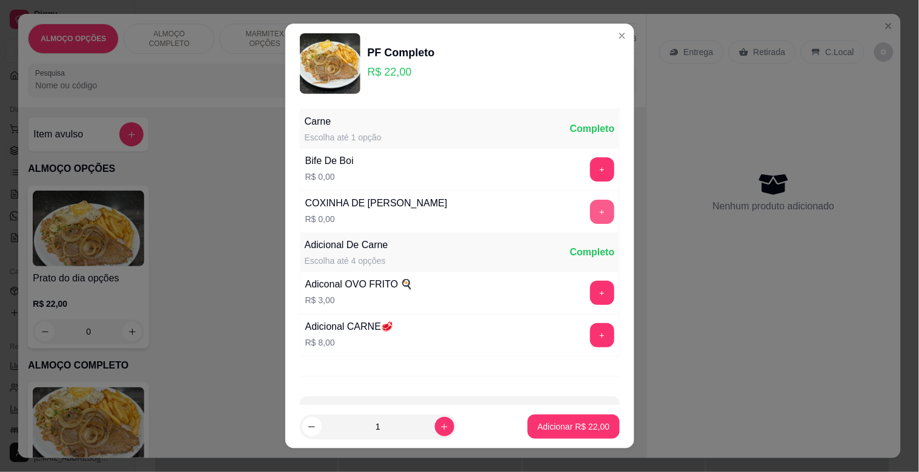
click at [590, 205] on button "+" at bounding box center [602, 212] width 24 height 24
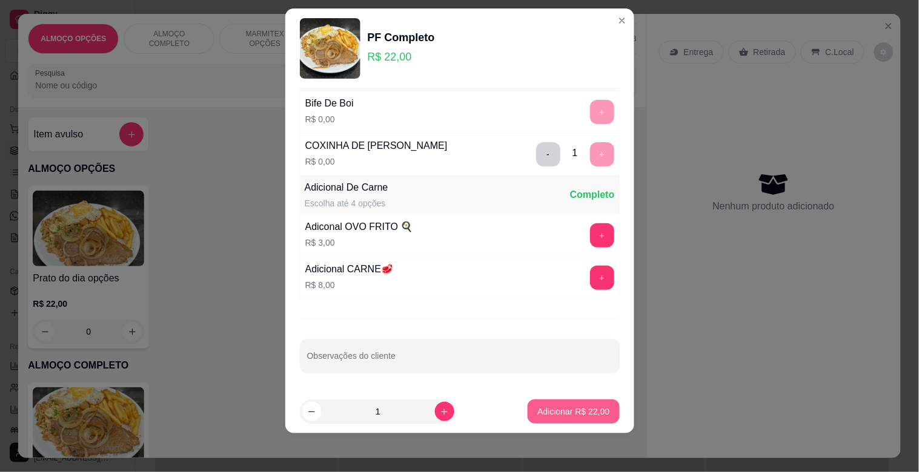
click at [550, 418] on button "Adicionar R$ 22,00" at bounding box center [572, 412] width 91 height 24
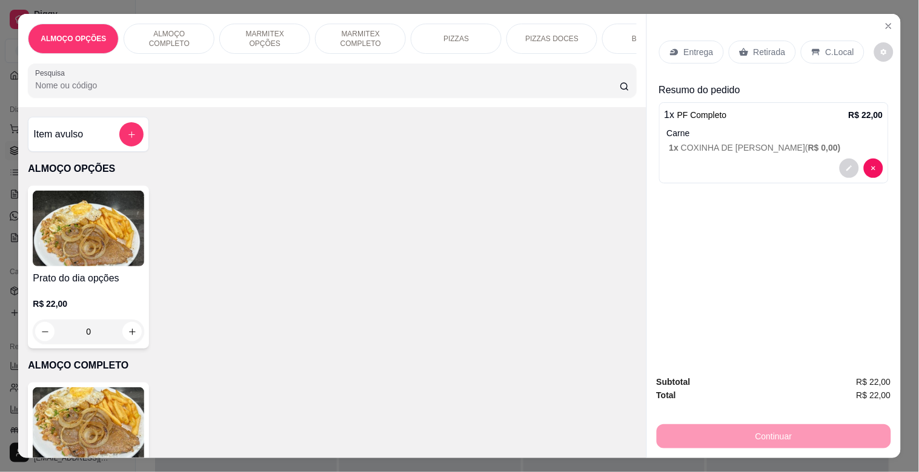
click at [828, 33] on div "Entrega Retirada C.Local" at bounding box center [774, 52] width 230 height 42
click at [833, 41] on div "C.Local" at bounding box center [833, 52] width 64 height 23
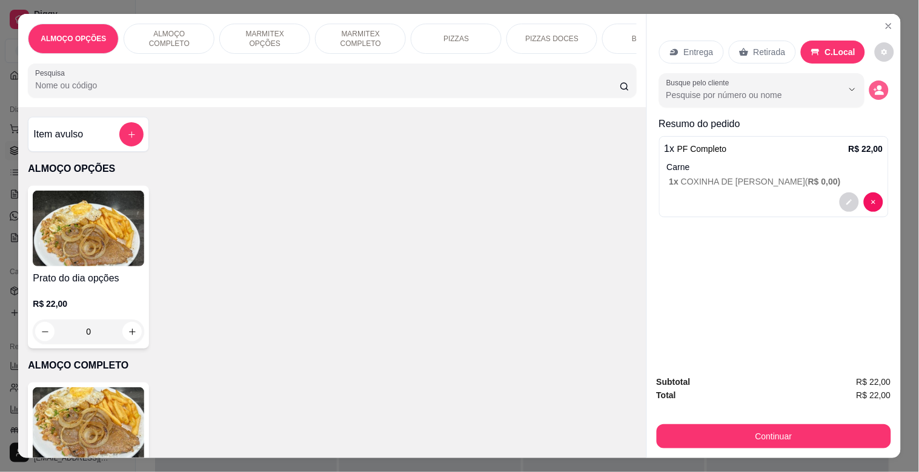
click at [879, 85] on icon "decrease-product-quantity" at bounding box center [878, 90] width 11 height 11
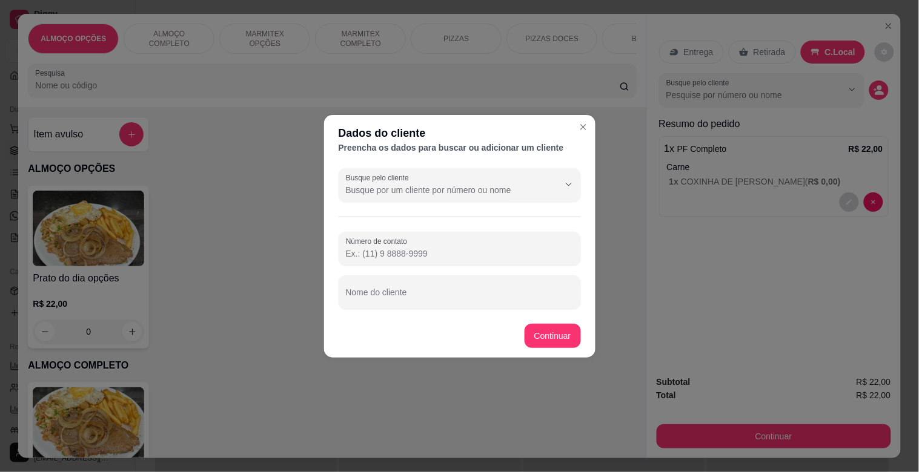
click at [498, 312] on div "Busque pelo cliente Número de contato Nome do cliente" at bounding box center [459, 239] width 271 height 151
click at [474, 299] on input "Nome do cliente" at bounding box center [460, 297] width 228 height 12
type input "[PERSON_NAME]"
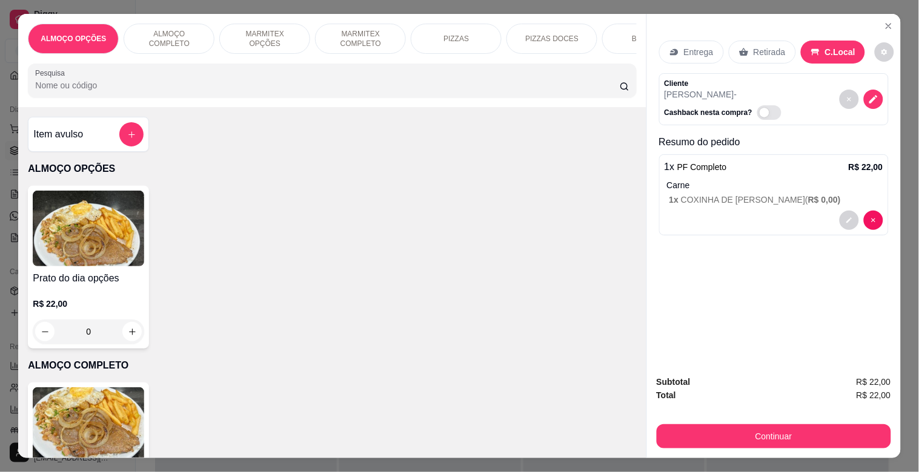
click at [730, 426] on button "Continuar" at bounding box center [773, 437] width 234 height 24
click at [383, 313] on div "Desconto" at bounding box center [376, 318] width 85 height 71
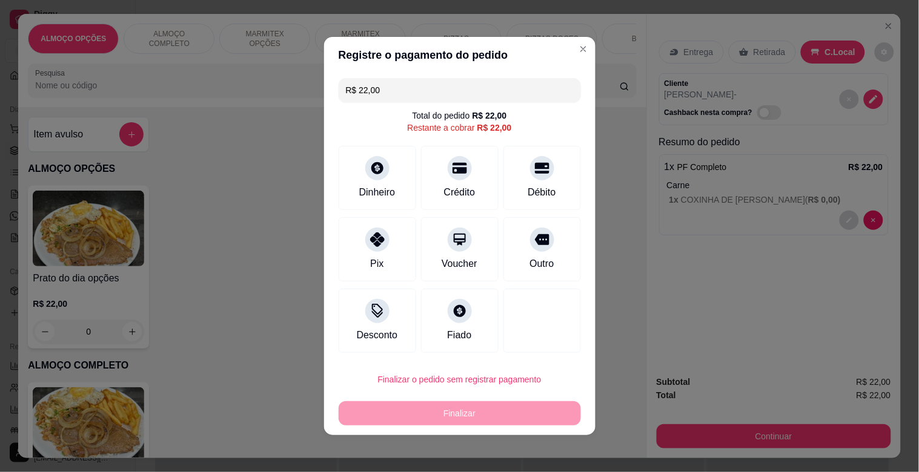
click at [366, 277] on input at bounding box center [459, 270] width 243 height 24
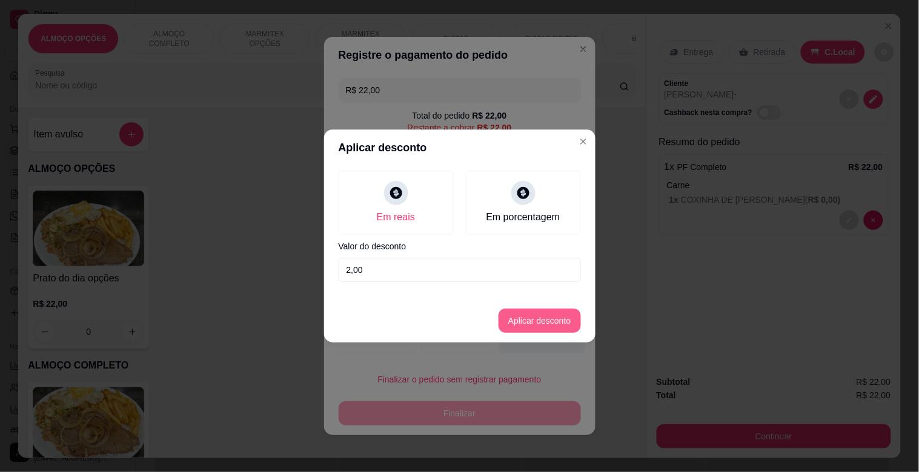
type input "2,00"
click at [558, 325] on button "Aplicar desconto" at bounding box center [539, 321] width 82 height 24
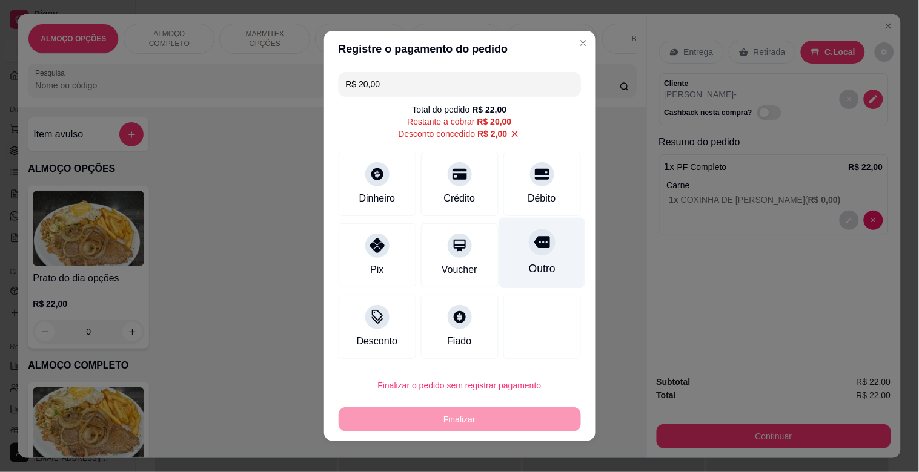
click at [528, 263] on div "Outro" at bounding box center [541, 269] width 27 height 16
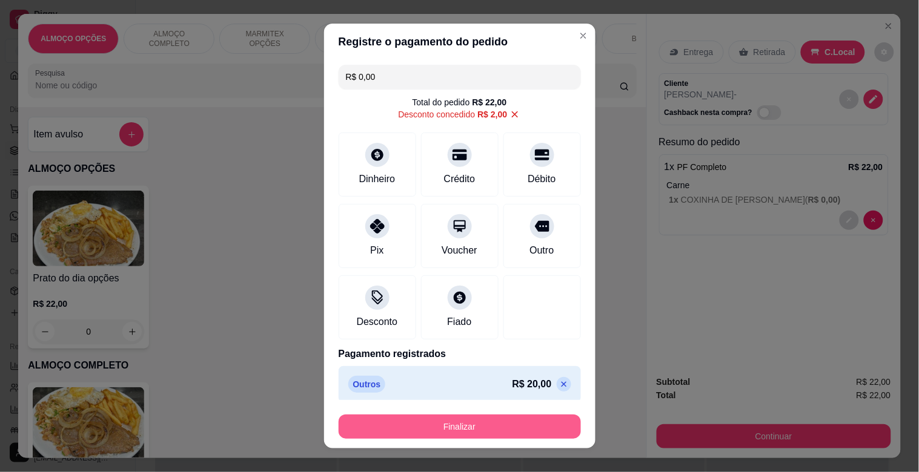
click at [477, 425] on button "Finalizar" at bounding box center [460, 427] width 242 height 24
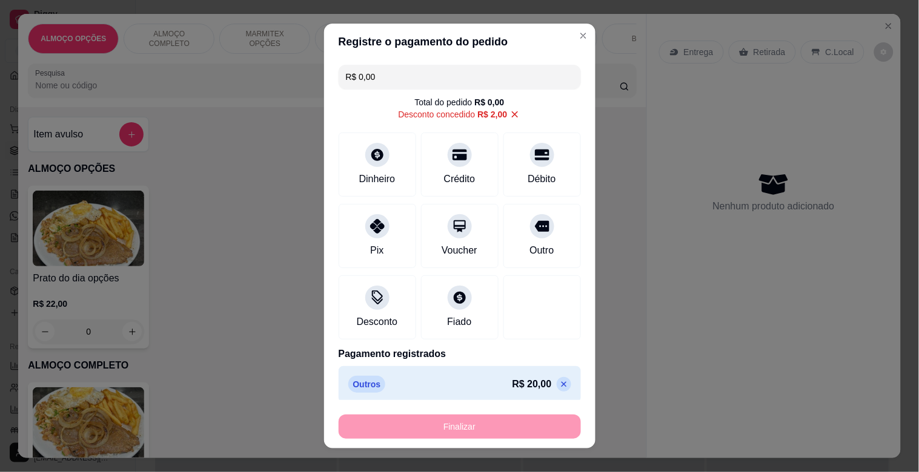
type input "-R$ 22,00"
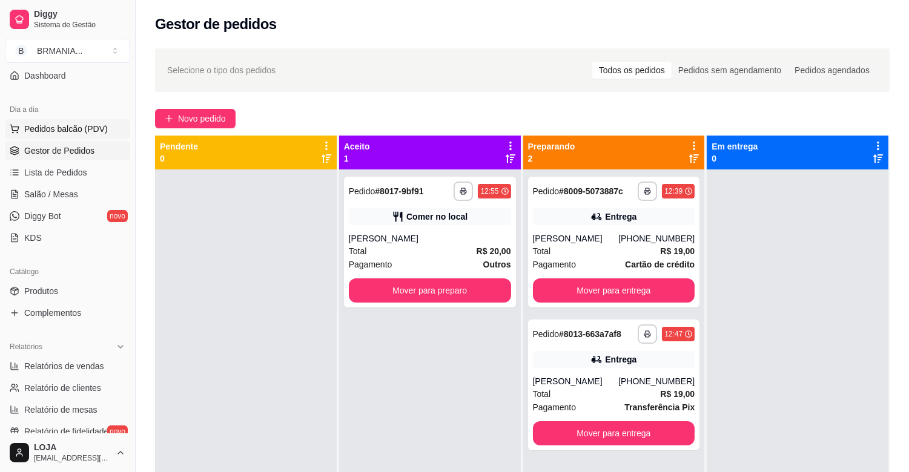
click at [87, 127] on span "Pedidos balcão (PDV)" at bounding box center [66, 129] width 84 height 12
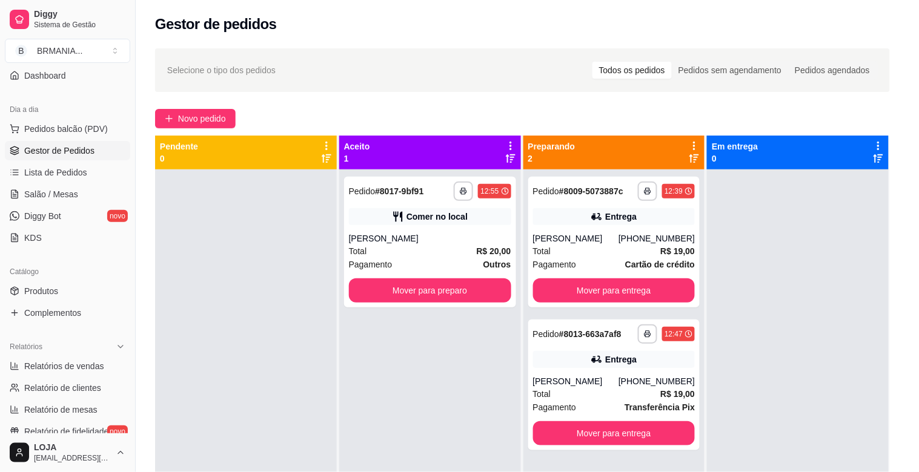
click at [82, 412] on img at bounding box center [88, 426] width 111 height 76
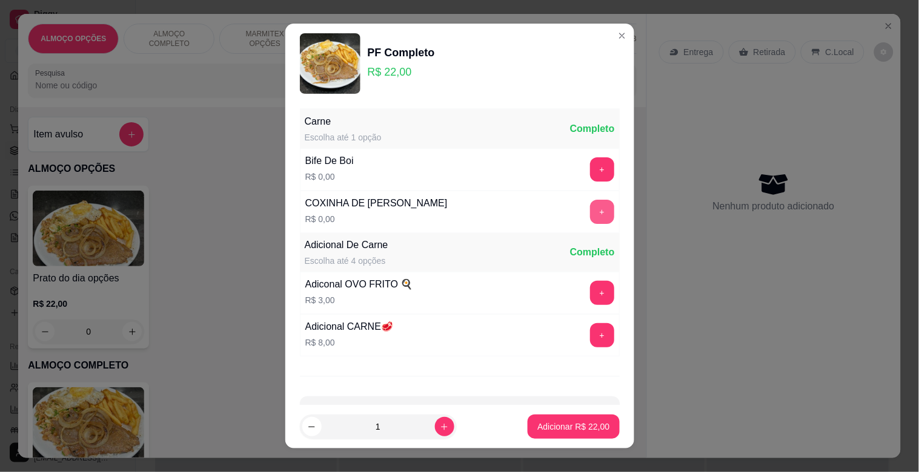
click at [590, 209] on button "+" at bounding box center [602, 212] width 24 height 24
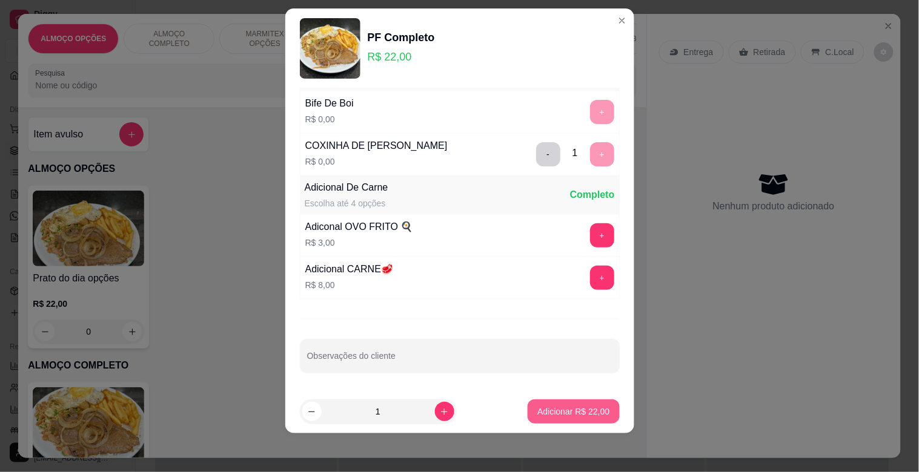
click at [572, 418] on button "Adicionar R$ 22,00" at bounding box center [572, 412] width 91 height 24
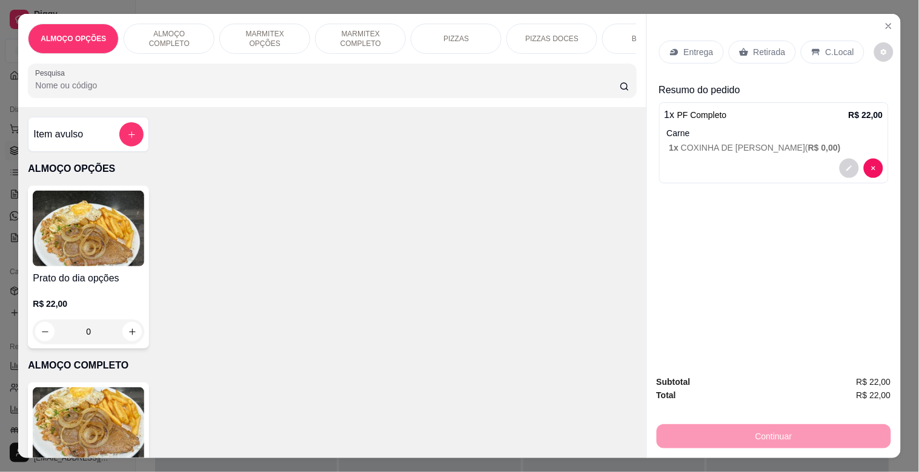
click at [825, 51] on p "C.Local" at bounding box center [839, 52] width 28 height 12
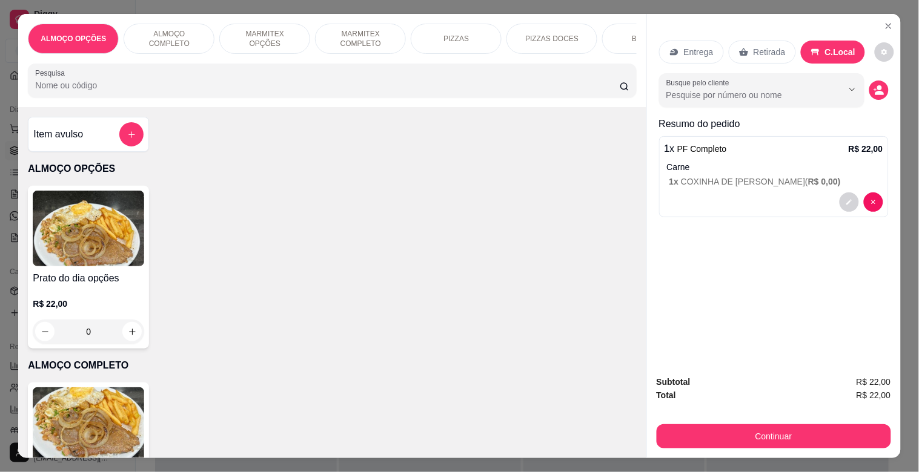
click at [873, 85] on div "Busque pelo cliente" at bounding box center [774, 90] width 230 height 34
click at [874, 91] on icon "decrease-product-quantity" at bounding box center [878, 93] width 9 height 4
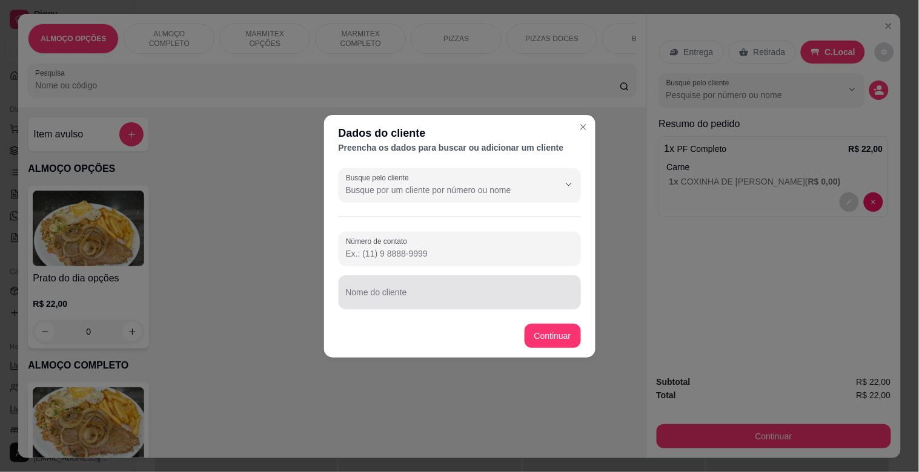
click at [492, 305] on div "Nome do cliente" at bounding box center [460, 293] width 242 height 34
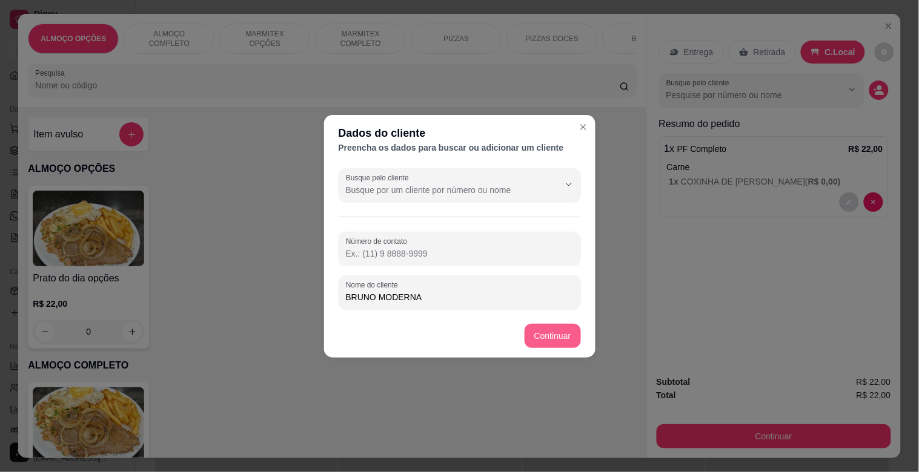
type input "BRUNO MODERNA"
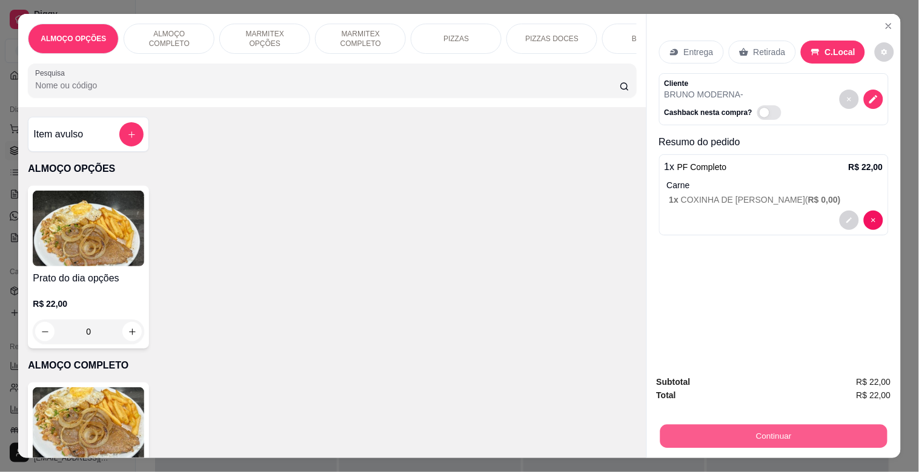
click at [700, 430] on button "Continuar" at bounding box center [772, 437] width 227 height 24
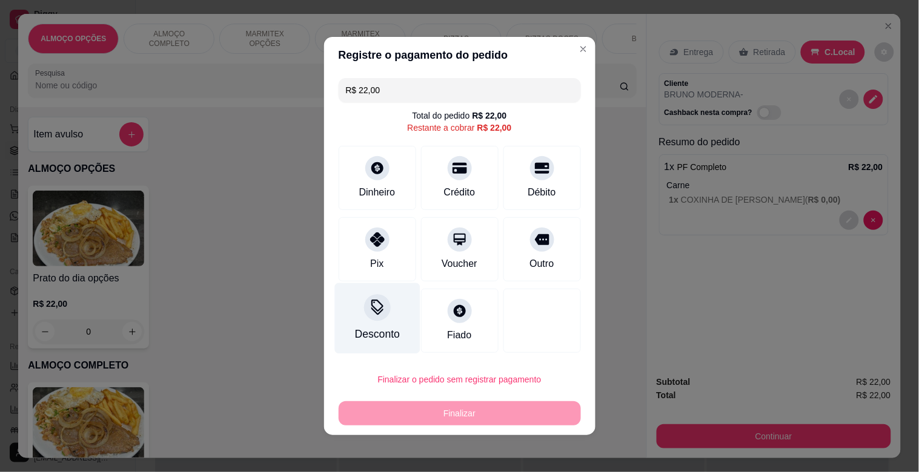
click at [370, 324] on div "Desconto" at bounding box center [376, 318] width 85 height 71
click at [362, 268] on input at bounding box center [459, 270] width 242 height 24
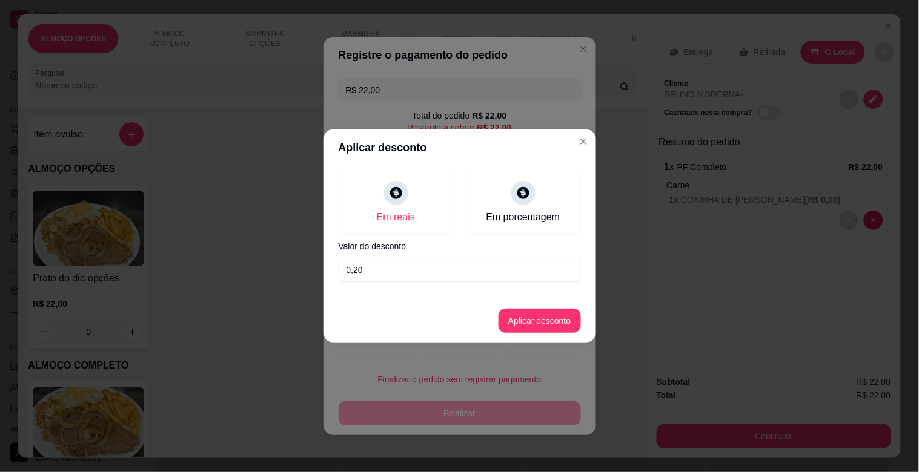
type input "2,00"
click at [546, 325] on button "Aplicar desconto" at bounding box center [539, 321] width 82 height 24
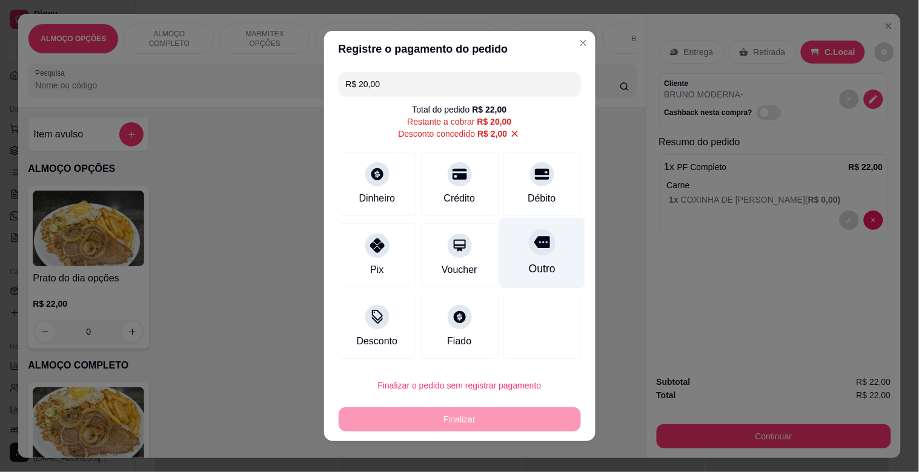
click at [507, 269] on div "Outro" at bounding box center [541, 253] width 85 height 71
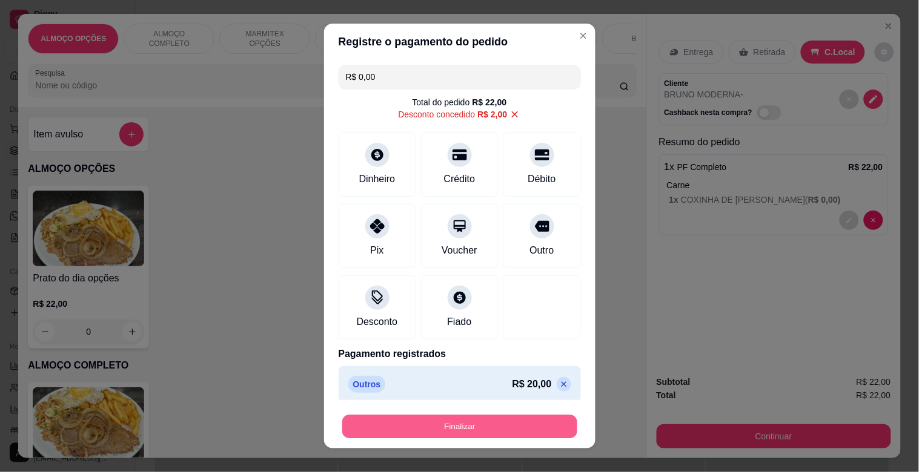
click at [449, 428] on button "Finalizar" at bounding box center [459, 427] width 235 height 24
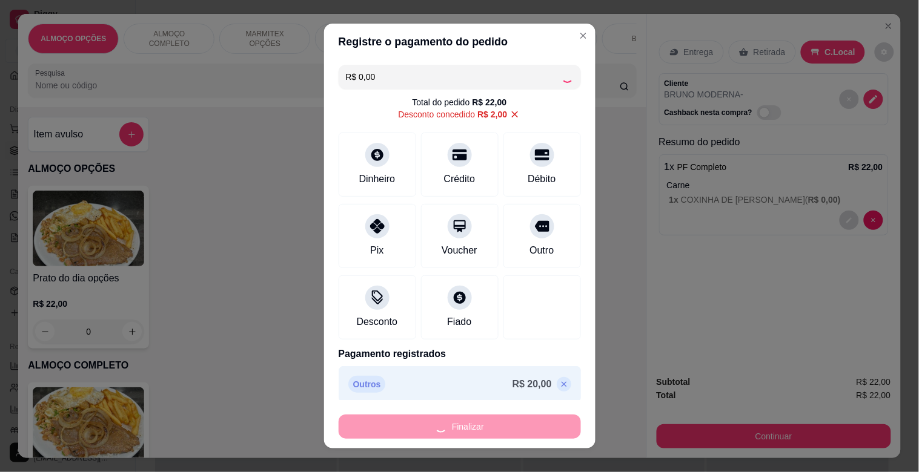
type input "-R$ 22,00"
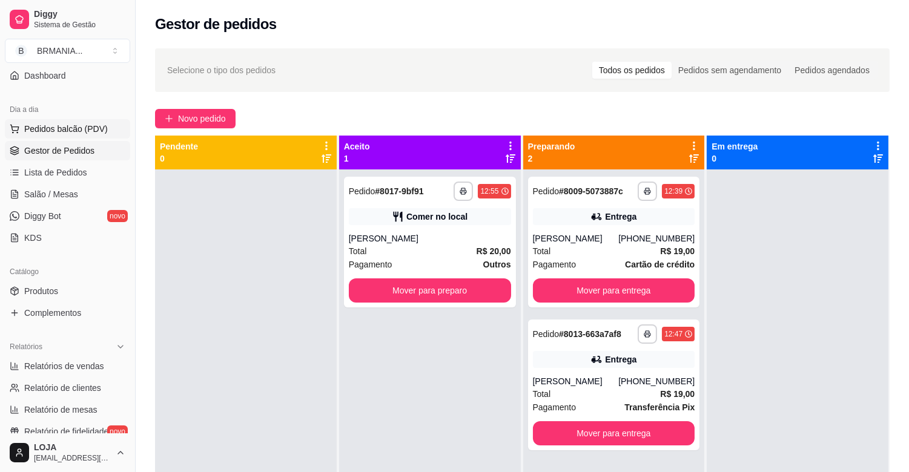
drag, startPoint x: 78, startPoint y: 122, endPoint x: 81, endPoint y: 128, distance: 6.6
click at [80, 123] on span "Pedidos balcão (PDV)" at bounding box center [66, 129] width 84 height 12
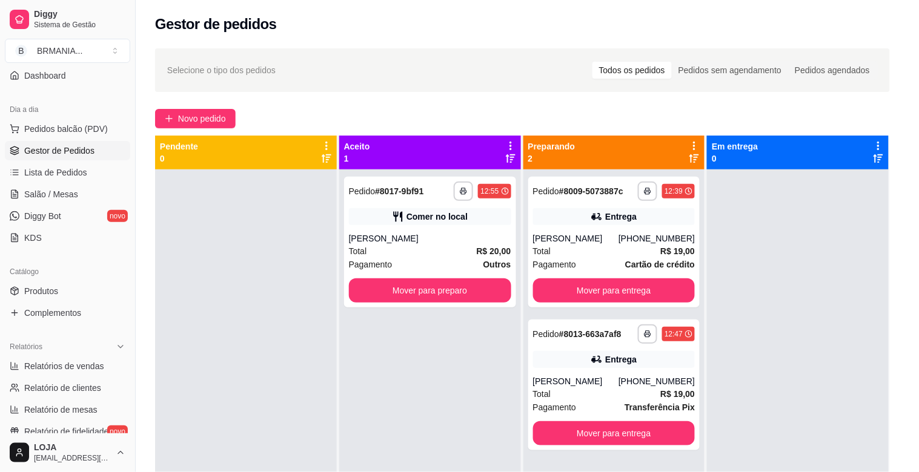
click at [81, 385] on div "Item avulso ALMOÇO OPÇÕES Prato do dia opções R$ 22,00 0 ALMOÇO COMPLETO PF Com…" at bounding box center [332, 282] width 628 height 351
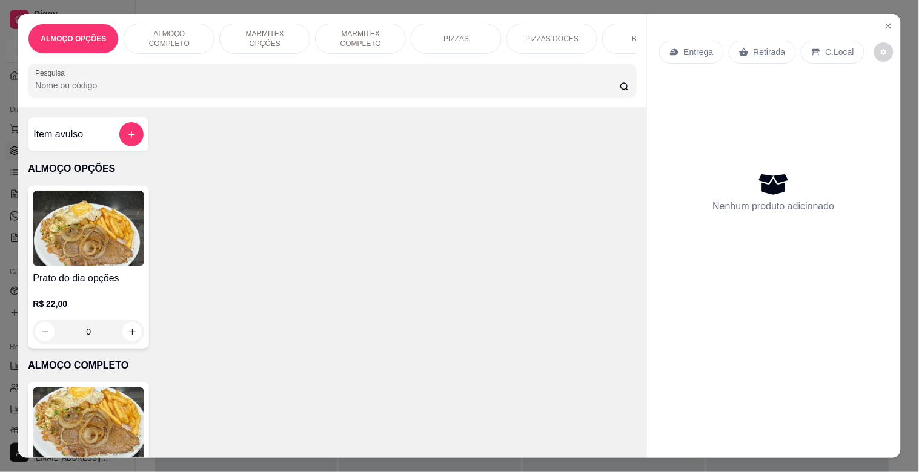
click at [92, 407] on img at bounding box center [88, 426] width 111 height 76
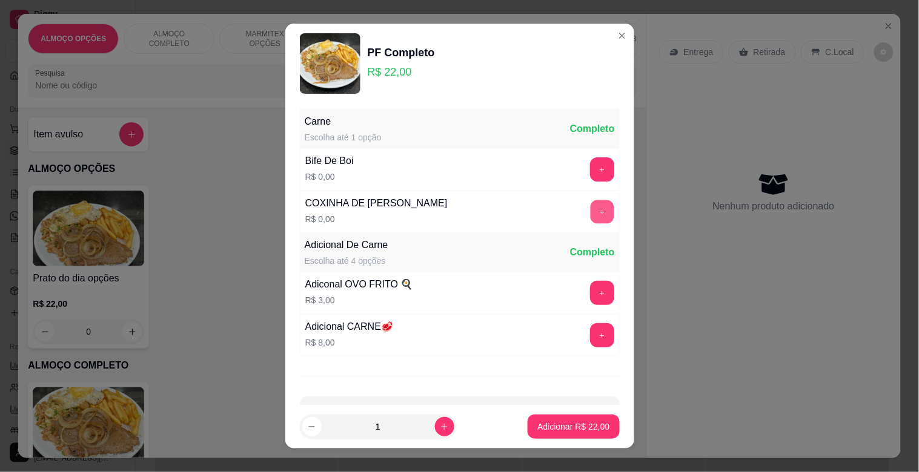
click at [590, 211] on button "+" at bounding box center [602, 212] width 24 height 24
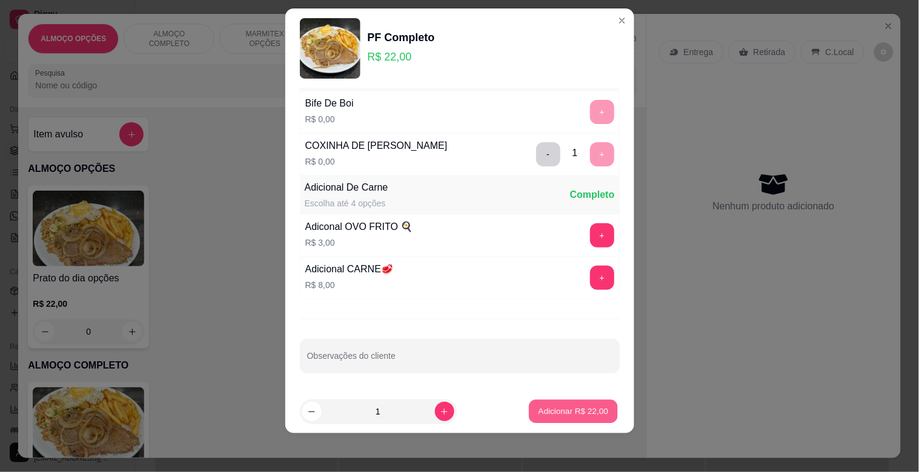
click at [540, 412] on p "Adicionar R$ 22,00" at bounding box center [573, 412] width 70 height 12
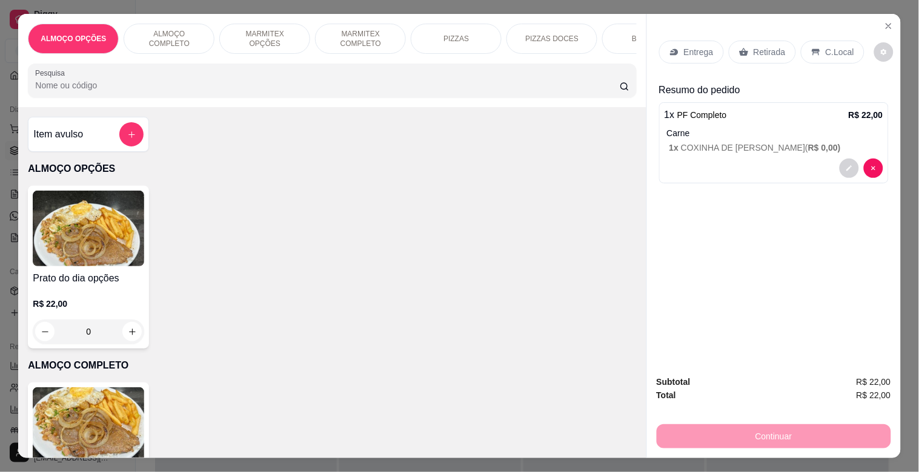
click at [834, 46] on p "C.Local" at bounding box center [839, 52] width 28 height 12
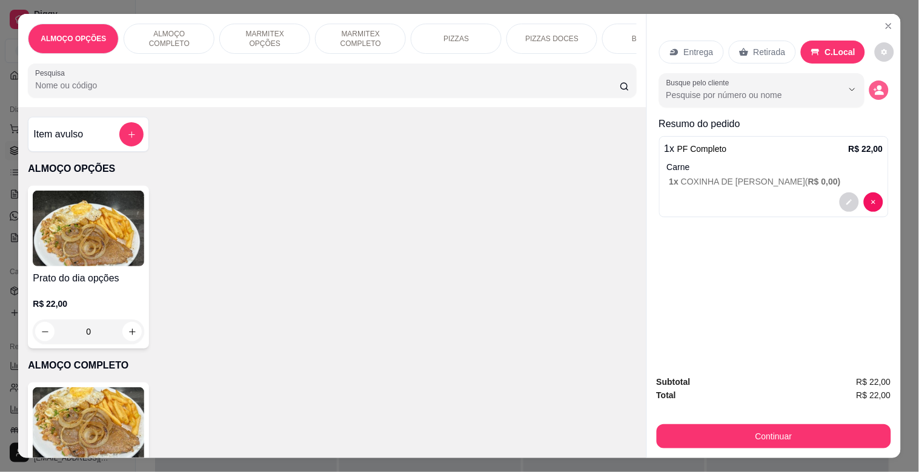
click at [873, 85] on icon "decrease-product-quantity" at bounding box center [878, 90] width 11 height 11
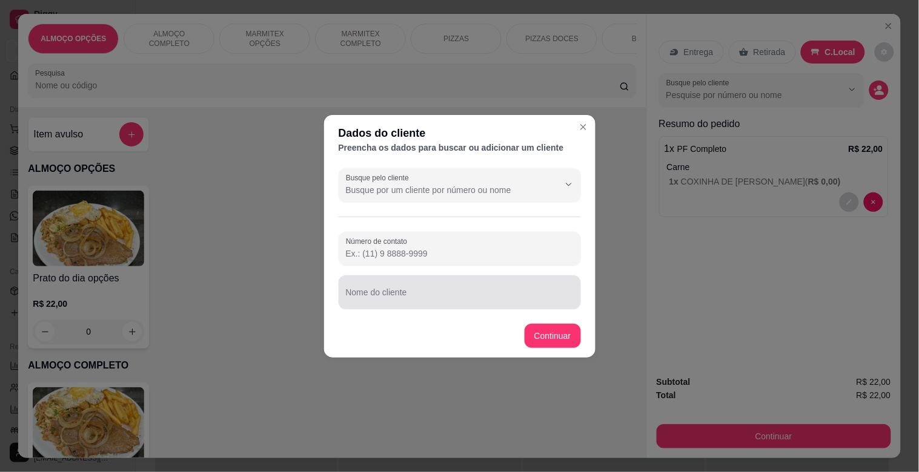
click at [420, 301] on input "Nome do cliente" at bounding box center [460, 297] width 228 height 12
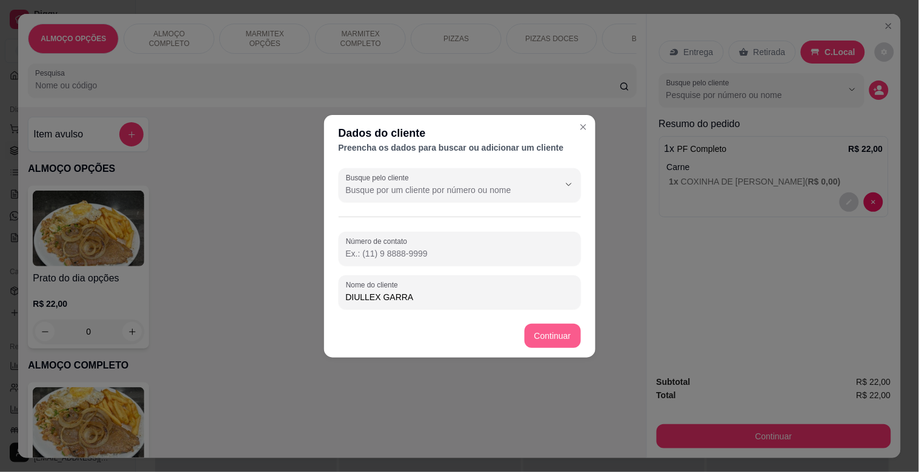
type input "DIULLEX GARRA"
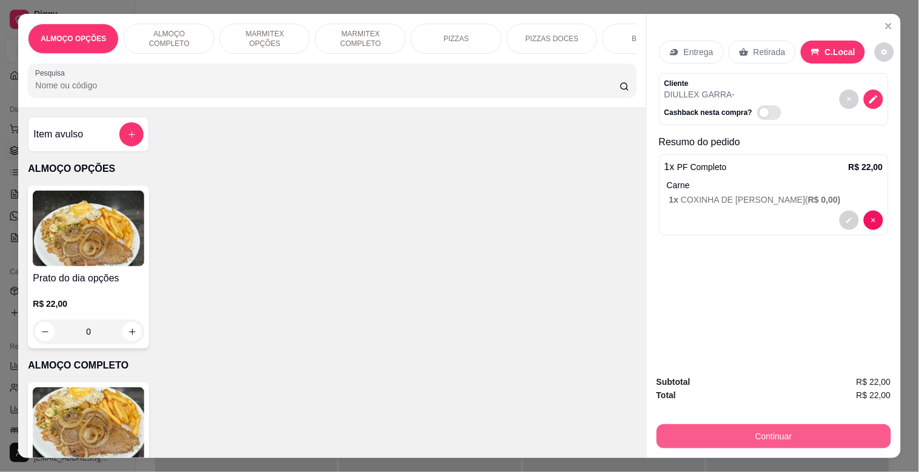
click at [799, 432] on button "Continuar" at bounding box center [773, 437] width 234 height 24
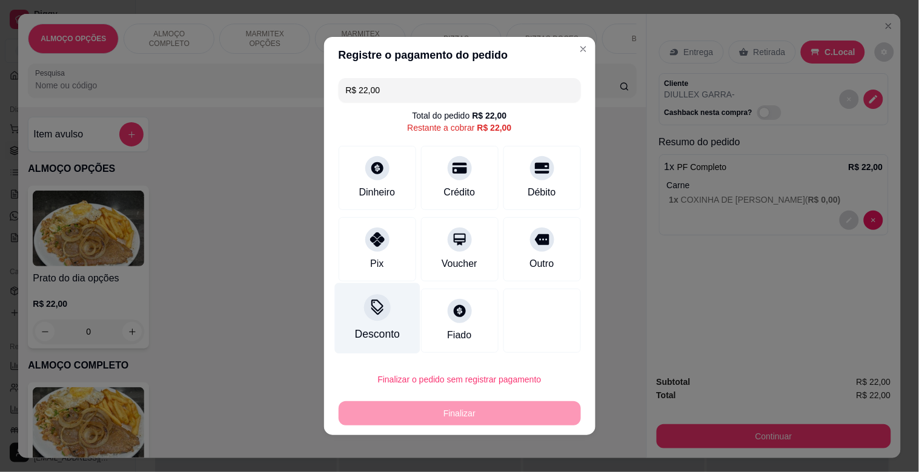
click at [368, 326] on div "Desconto" at bounding box center [376, 334] width 45 height 16
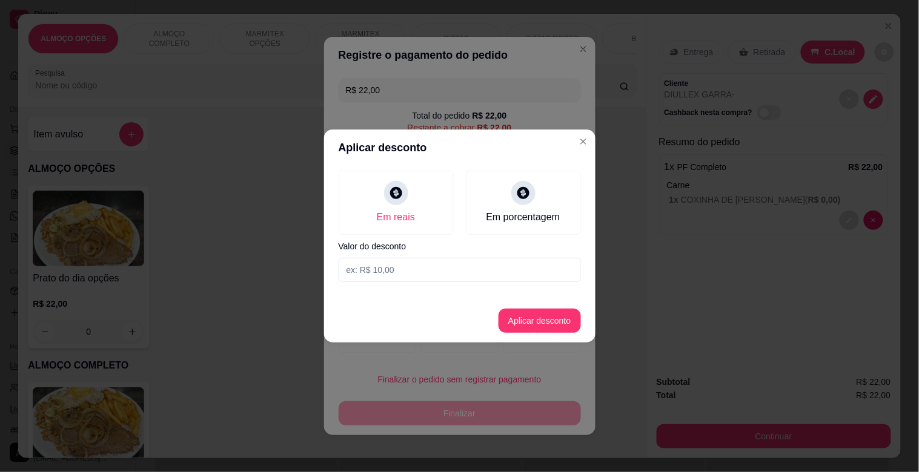
click at [408, 273] on input at bounding box center [460, 270] width 242 height 24
type input "2,00"
click at [551, 323] on button "Aplicar desconto" at bounding box center [539, 321] width 82 height 24
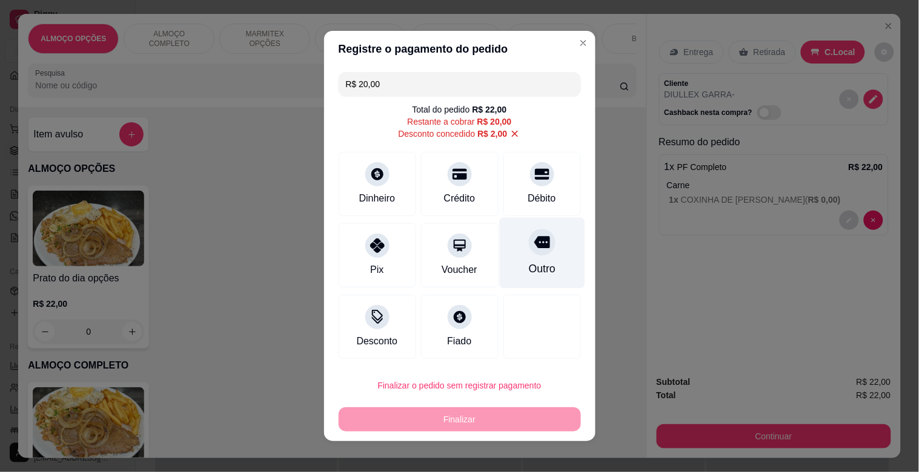
click at [515, 257] on div "Outro" at bounding box center [541, 253] width 85 height 71
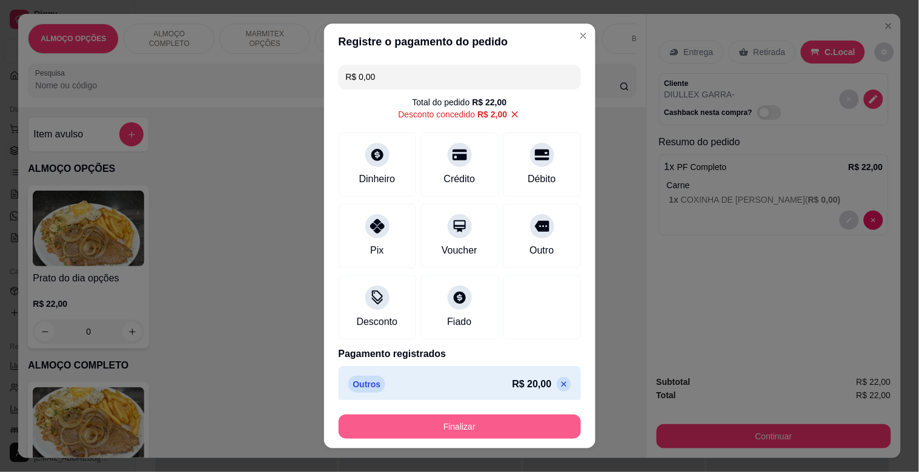
click at [445, 436] on button "Finalizar" at bounding box center [460, 427] width 242 height 24
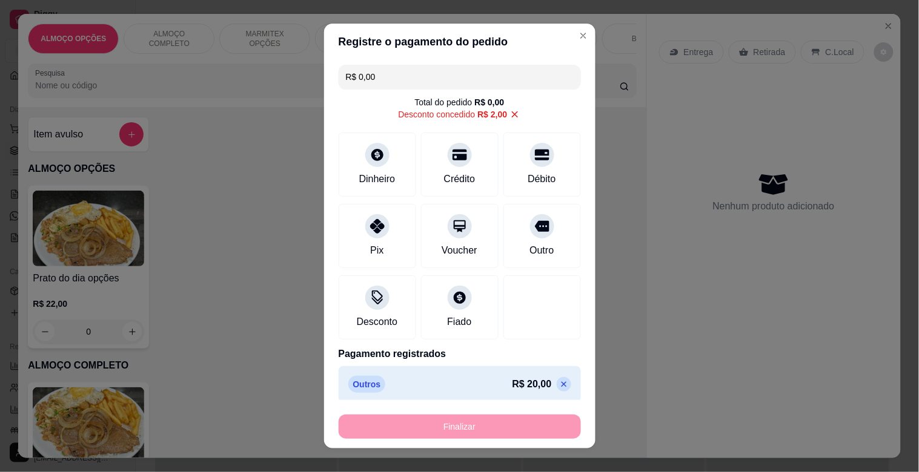
type input "-R$ 22,00"
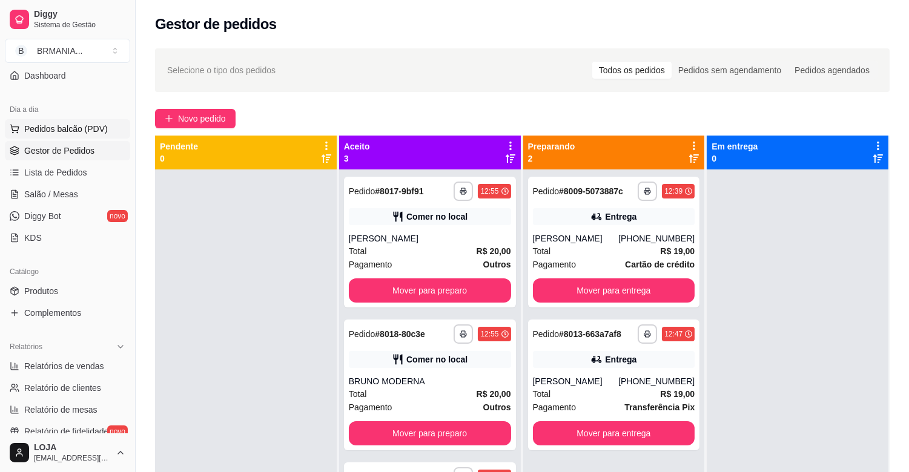
click at [77, 131] on span "Pedidos balcão (PDV)" at bounding box center [66, 129] width 84 height 12
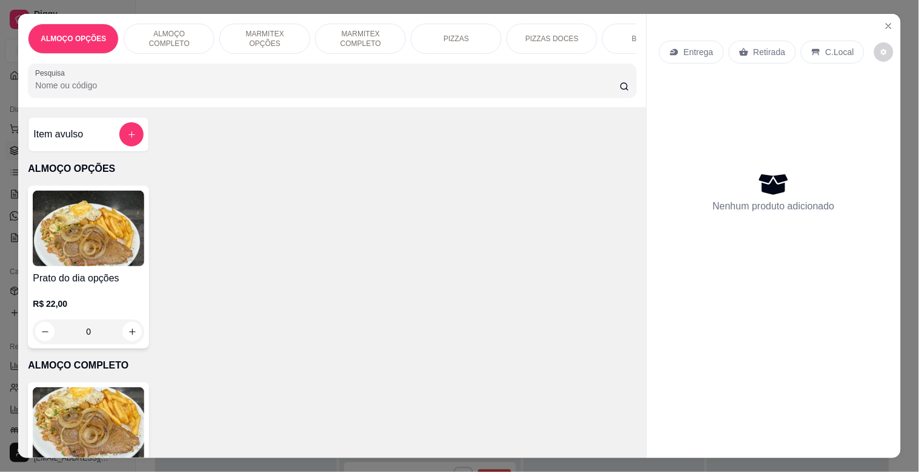
click at [108, 422] on img at bounding box center [88, 426] width 111 height 76
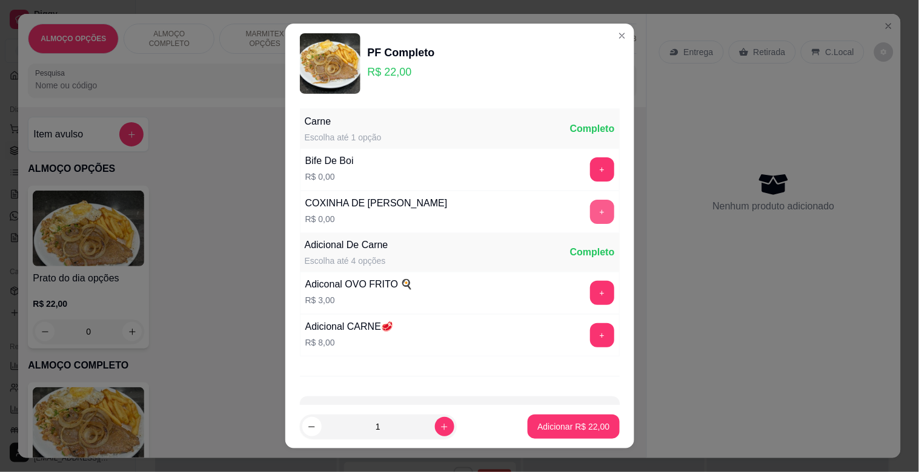
click at [590, 214] on button "+" at bounding box center [602, 212] width 24 height 24
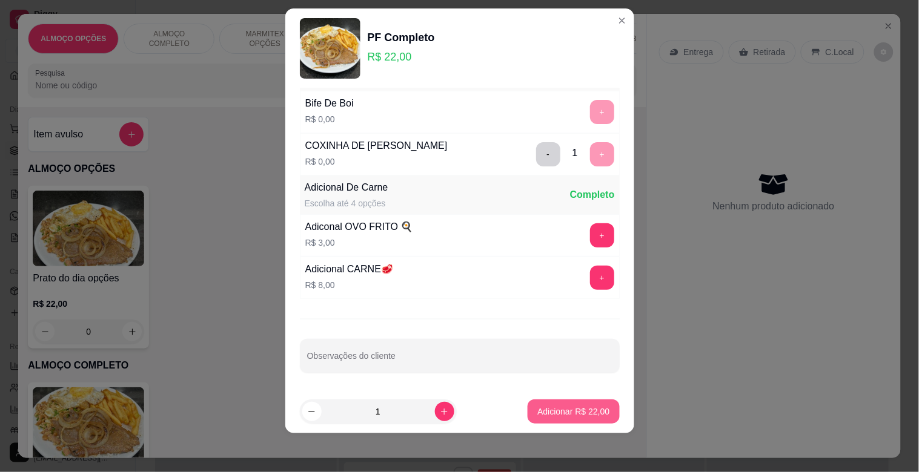
click at [555, 402] on button "Adicionar R$ 22,00" at bounding box center [572, 412] width 91 height 24
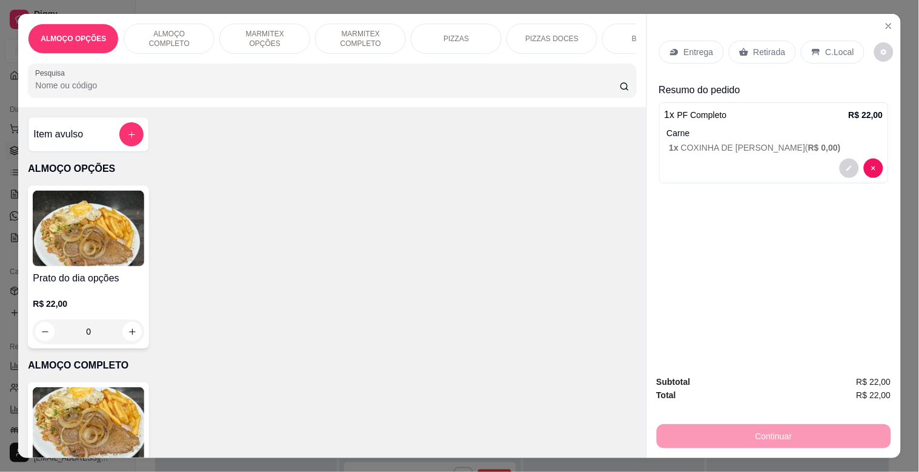
click at [826, 46] on p "C.Local" at bounding box center [839, 52] width 28 height 12
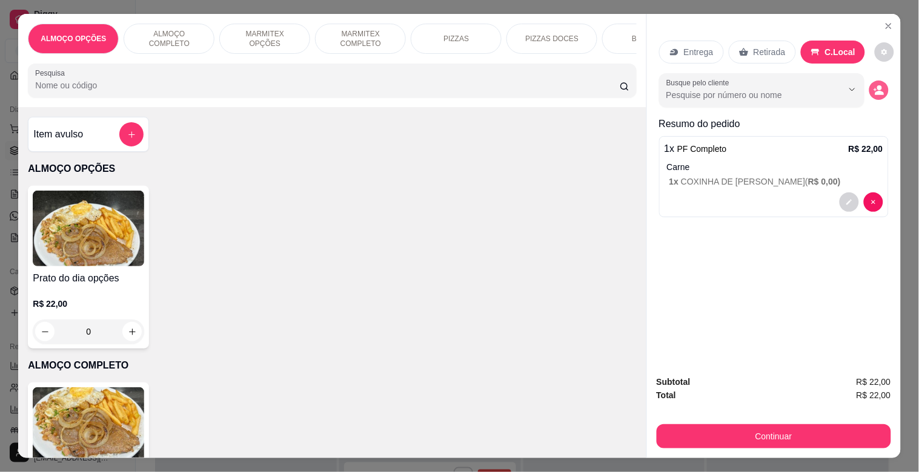
click at [881, 84] on button "decrease-product-quantity" at bounding box center [878, 90] width 19 height 19
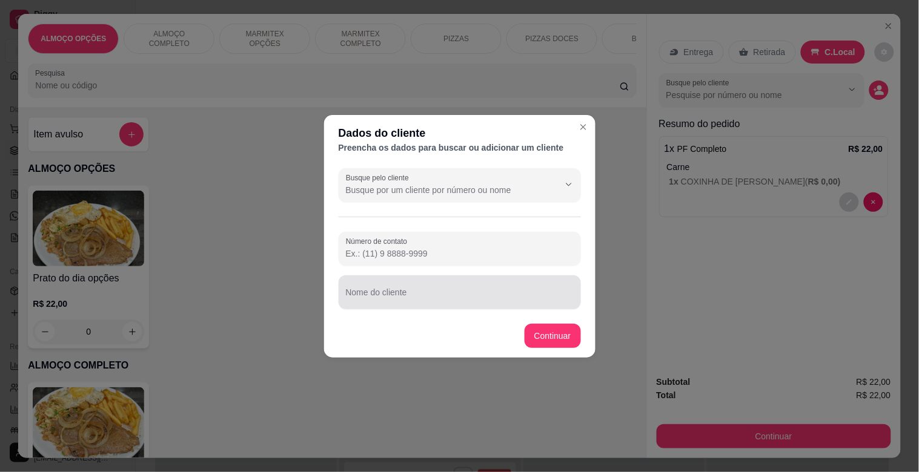
click at [517, 302] on input "Nome do cliente" at bounding box center [460, 297] width 228 height 12
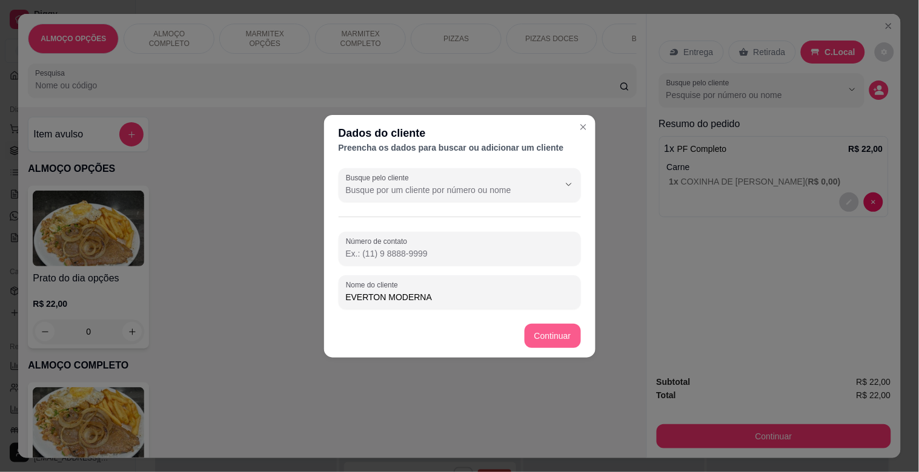
type input "EVERTON MODERNA"
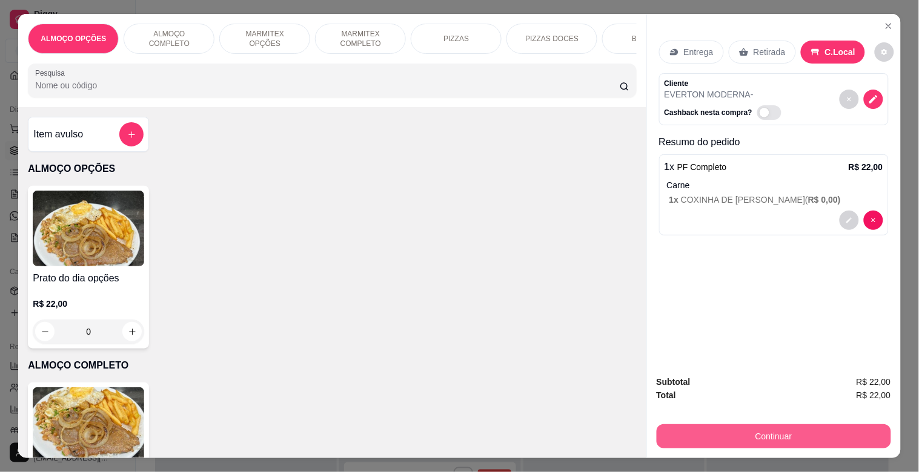
click at [750, 425] on button "Continuar" at bounding box center [773, 437] width 234 height 24
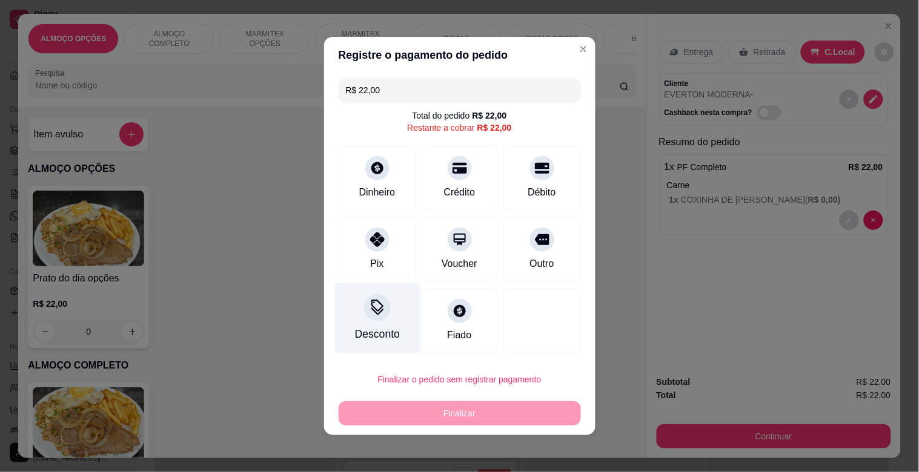
click at [389, 329] on div "Desconto" at bounding box center [376, 334] width 45 height 16
click at [398, 279] on input at bounding box center [459, 270] width 243 height 24
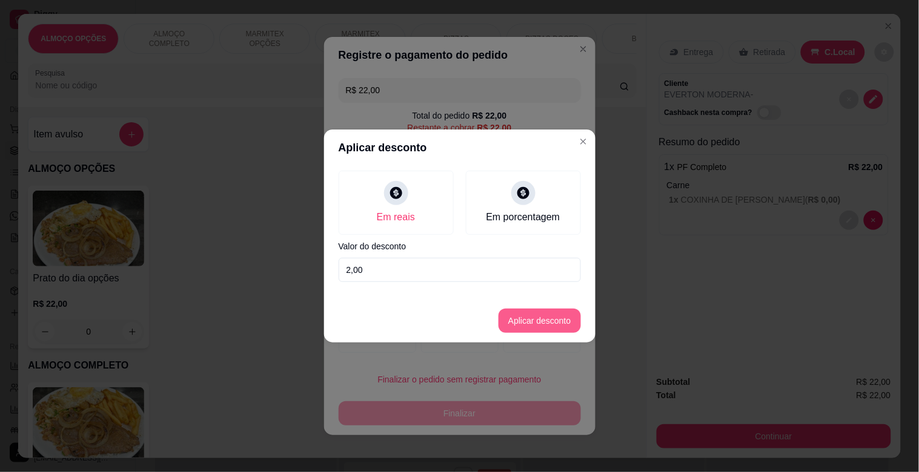
type input "2,00"
click at [530, 320] on button "Aplicar desconto" at bounding box center [539, 321] width 82 height 24
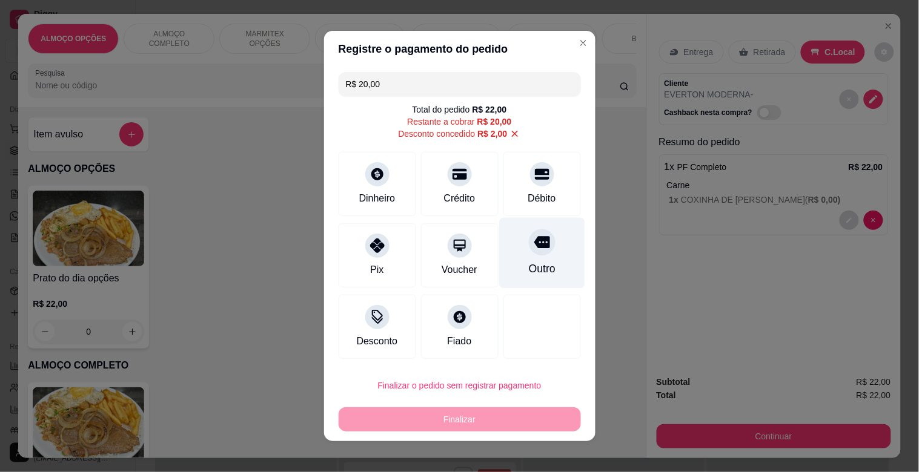
click at [528, 268] on div "Outro" at bounding box center [541, 269] width 27 height 16
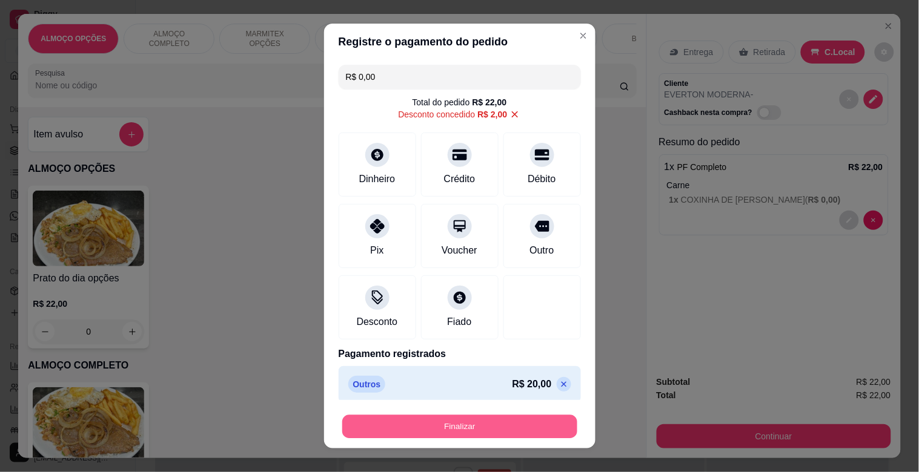
click at [477, 425] on button "Finalizar" at bounding box center [459, 427] width 235 height 24
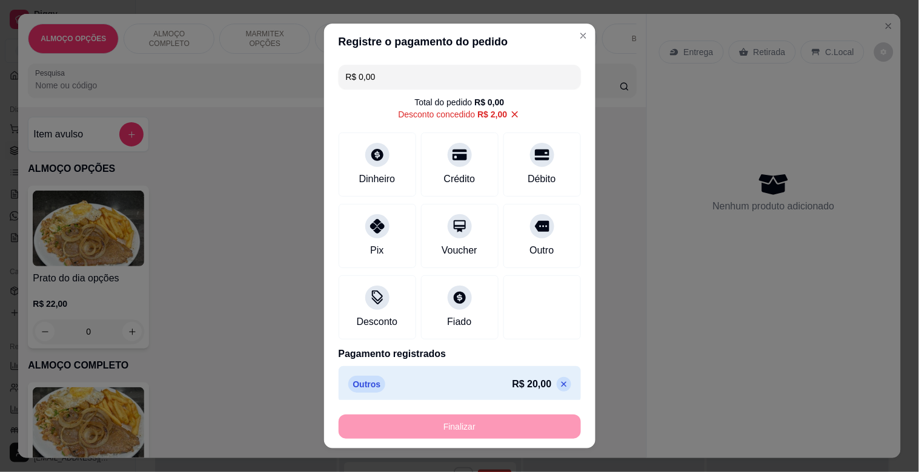
type input "-R$ 22,00"
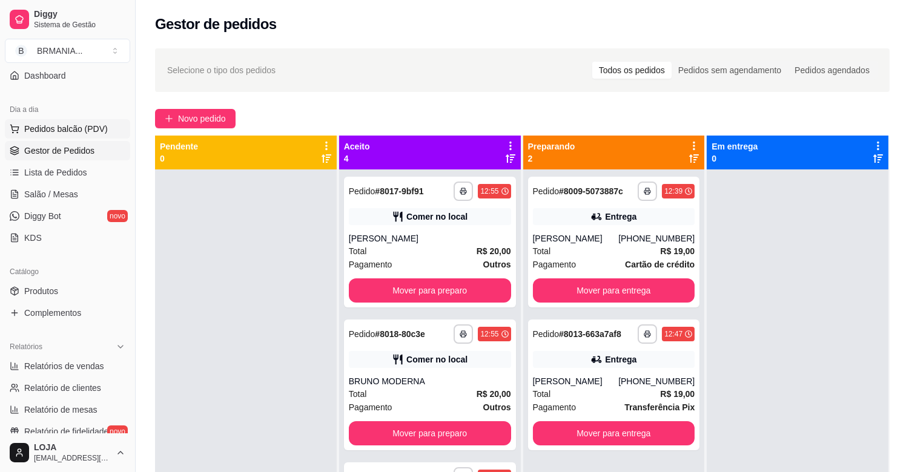
click at [88, 119] on button "Pedidos balcão (PDV)" at bounding box center [67, 128] width 125 height 19
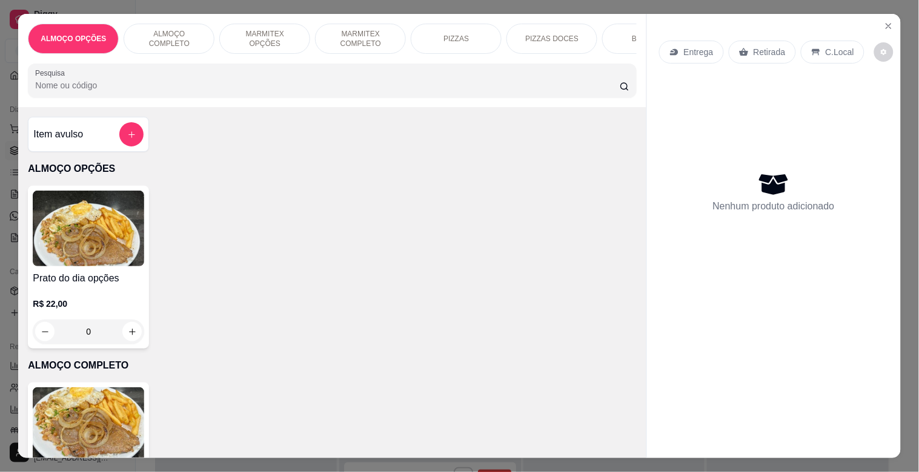
click at [121, 403] on img at bounding box center [88, 426] width 111 height 76
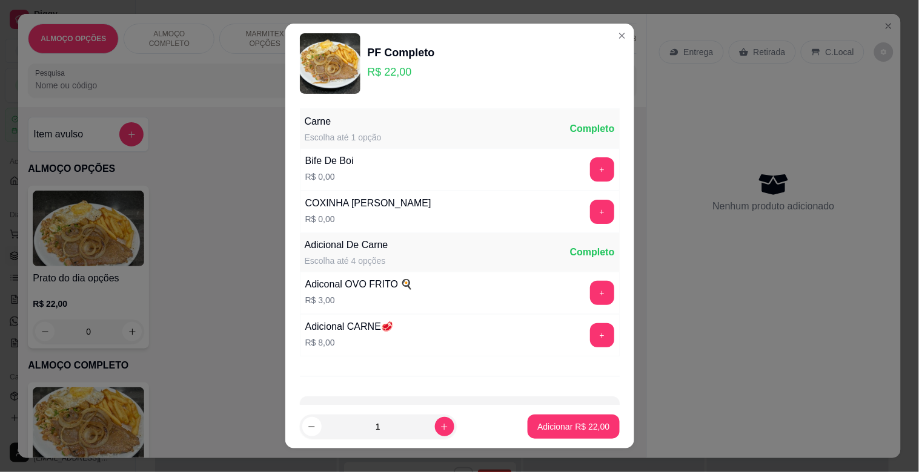
scroll to position [105, 0]
click at [590, 214] on button "+" at bounding box center [602, 212] width 24 height 24
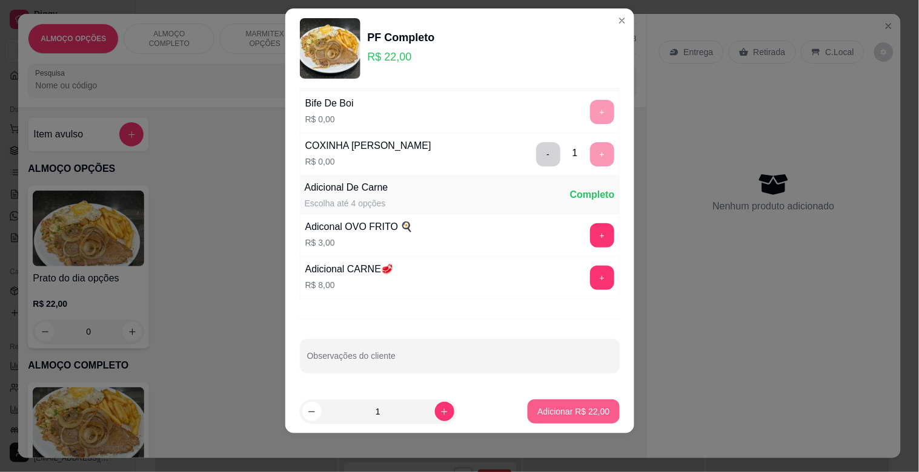
click at [561, 403] on button "Adicionar R$ 22,00" at bounding box center [572, 412] width 91 height 24
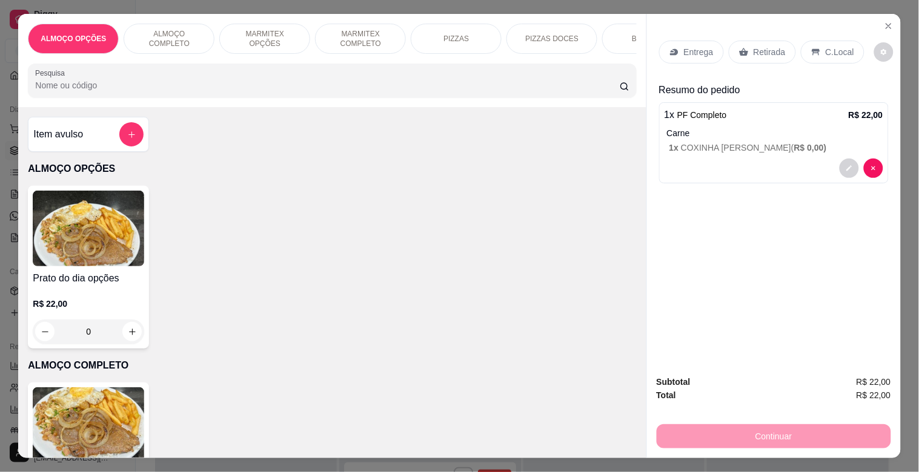
click at [825, 41] on div "C.Local" at bounding box center [833, 52] width 64 height 23
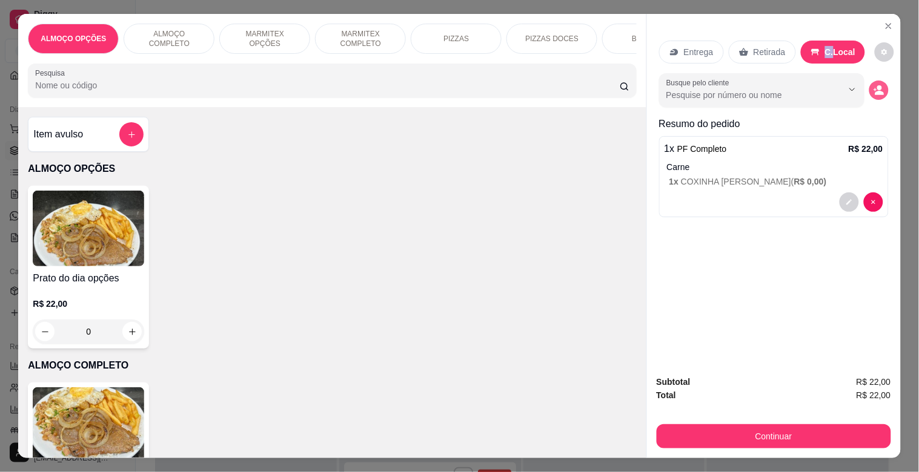
click at [874, 91] on icon "decrease-product-quantity" at bounding box center [878, 93] width 9 height 4
click at [406, 305] on div "Nome do cliente" at bounding box center [459, 293] width 242 height 34
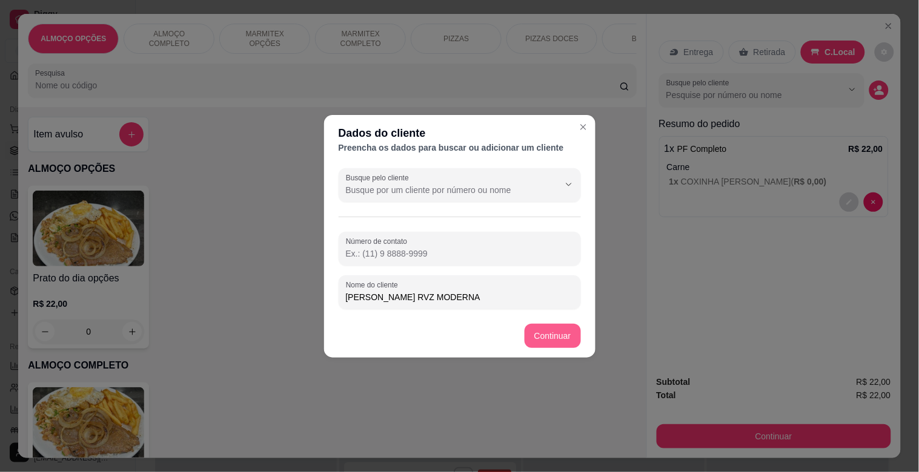
type input "JOAO LUIZ RVZ MODERNA"
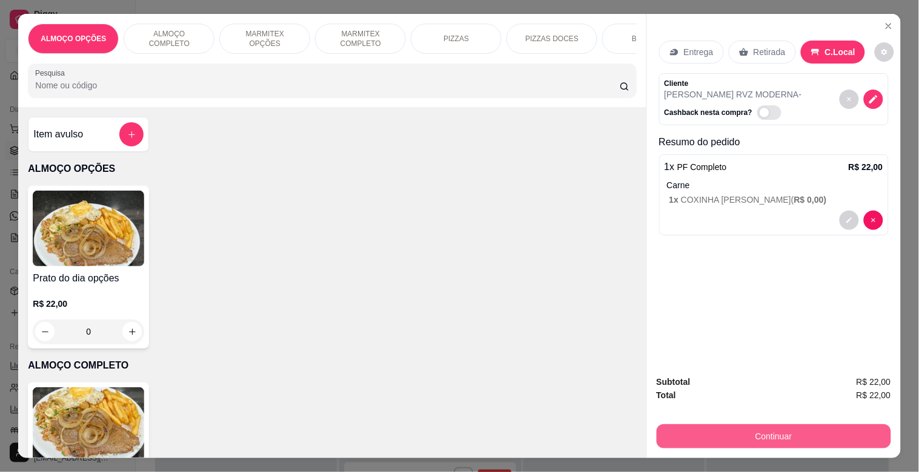
click at [728, 425] on button "Continuar" at bounding box center [773, 437] width 234 height 24
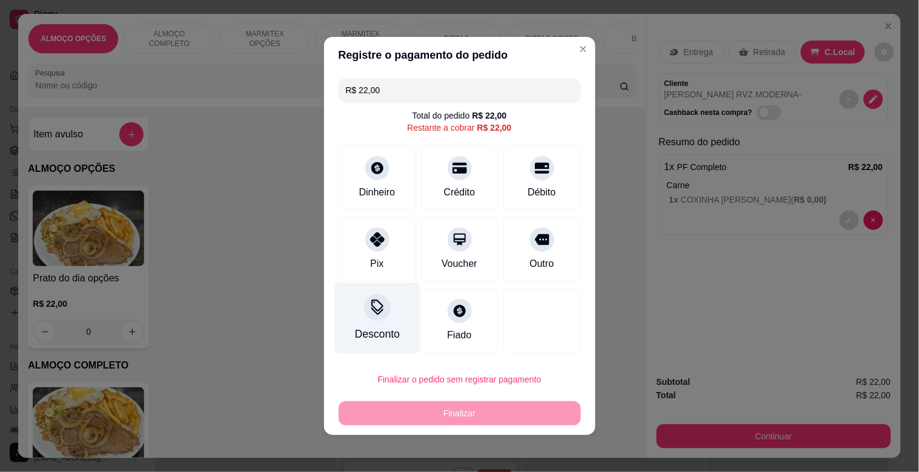
drag, startPoint x: 340, startPoint y: 317, endPoint x: 350, endPoint y: 320, distance: 10.6
click at [350, 320] on div "Desconto" at bounding box center [376, 318] width 85 height 71
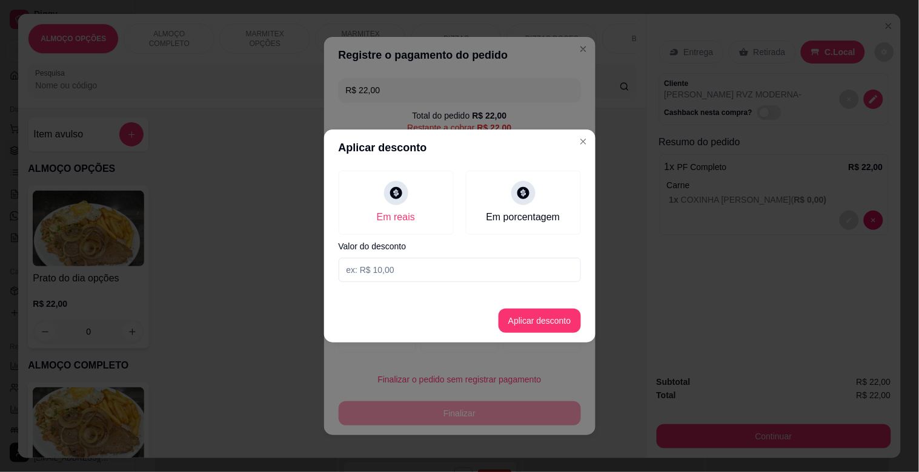
click at [405, 269] on input at bounding box center [460, 270] width 242 height 24
type input "2,00"
click at [558, 325] on button "Aplicar desconto" at bounding box center [539, 321] width 79 height 24
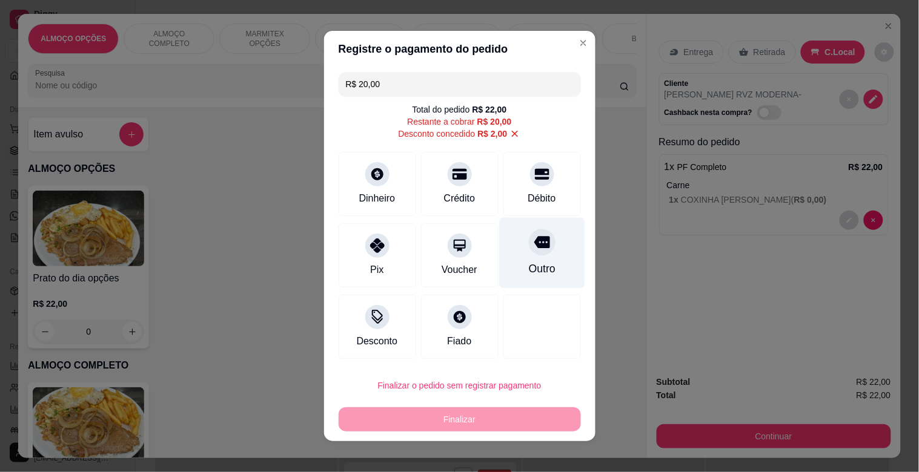
click at [540, 254] on div "Outro" at bounding box center [541, 253] width 85 height 71
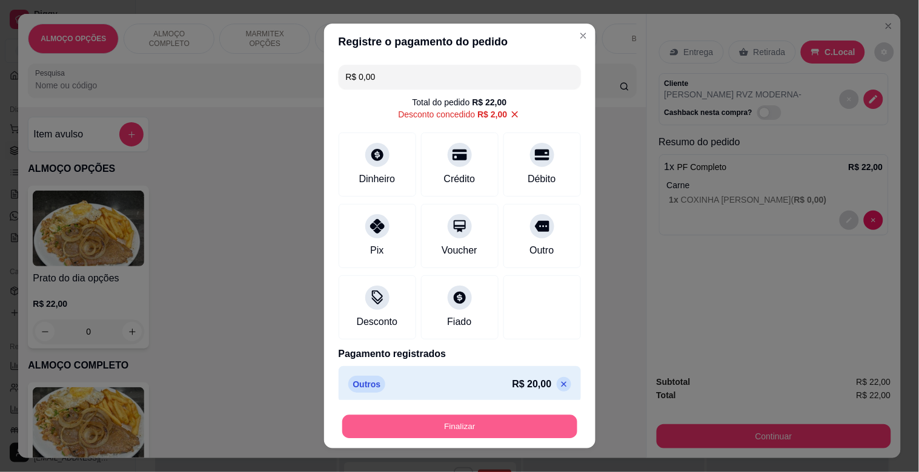
click at [469, 432] on button "Finalizar" at bounding box center [459, 427] width 235 height 24
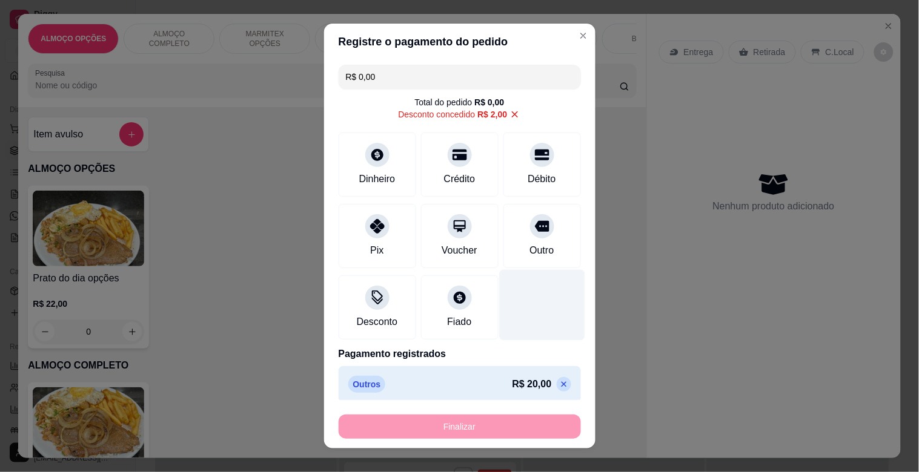
type input "-R$ 22,00"
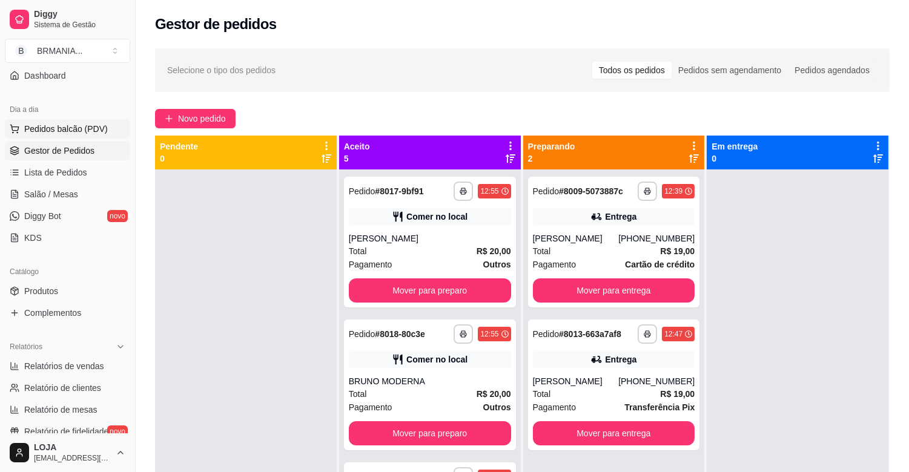
click at [77, 126] on span "Pedidos balcão (PDV)" at bounding box center [66, 129] width 84 height 12
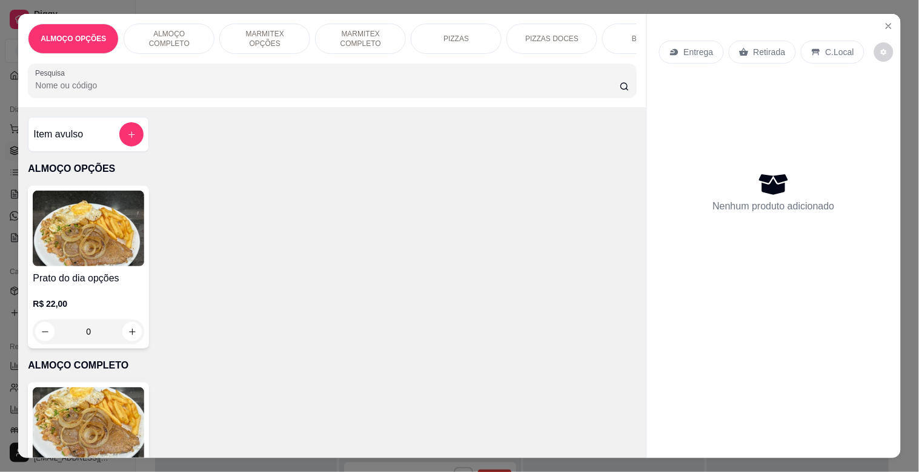
click at [76, 426] on img at bounding box center [88, 426] width 111 height 76
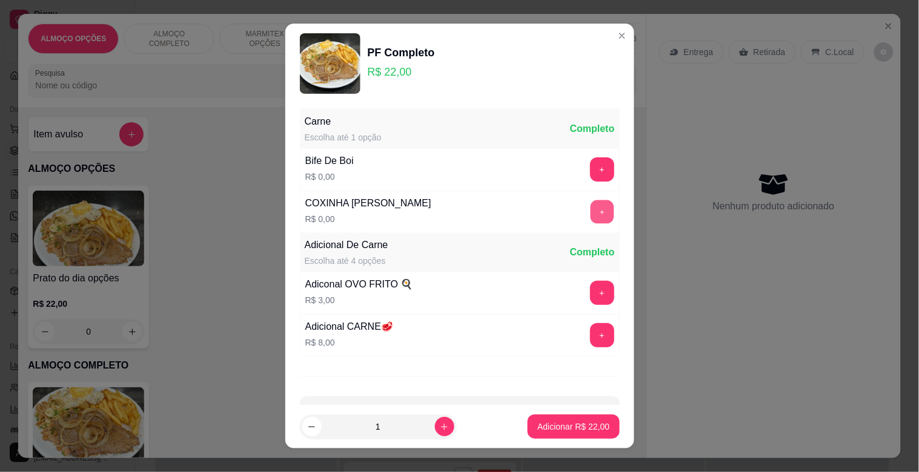
click at [590, 215] on button "+" at bounding box center [602, 212] width 24 height 24
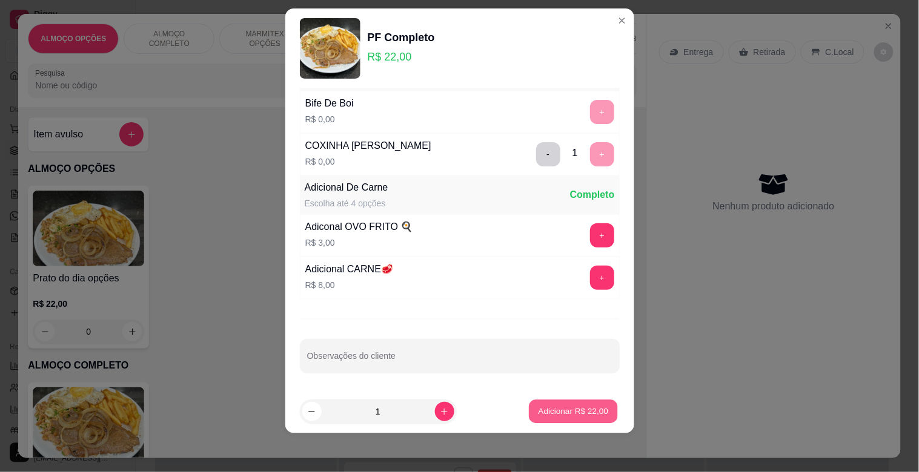
click at [550, 420] on button "Adicionar R$ 22,00" at bounding box center [573, 412] width 89 height 24
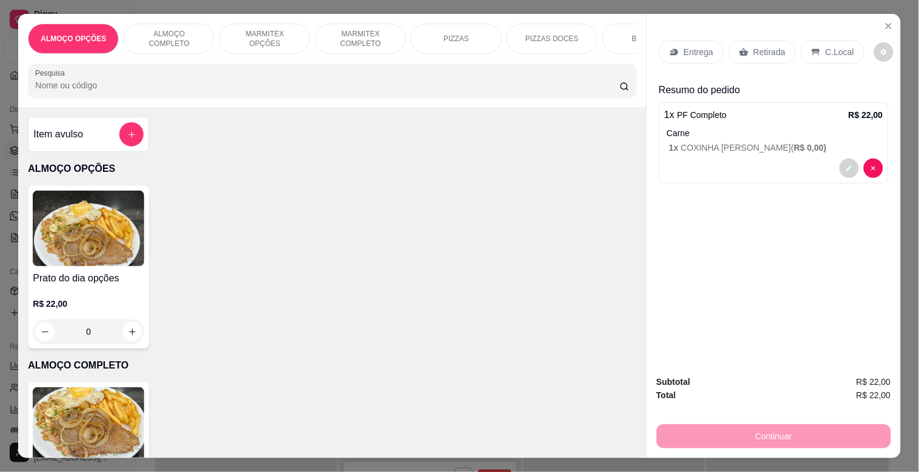
drag, startPoint x: 344, startPoint y: 34, endPoint x: 322, endPoint y: 62, distance: 35.7
click at [345, 34] on p "MARMITEX COMPLETO" at bounding box center [360, 38] width 70 height 19
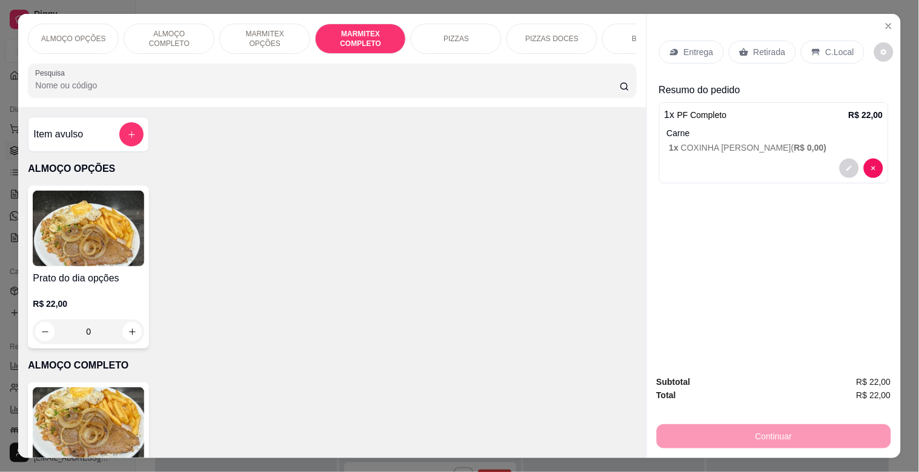
scroll to position [29, 0]
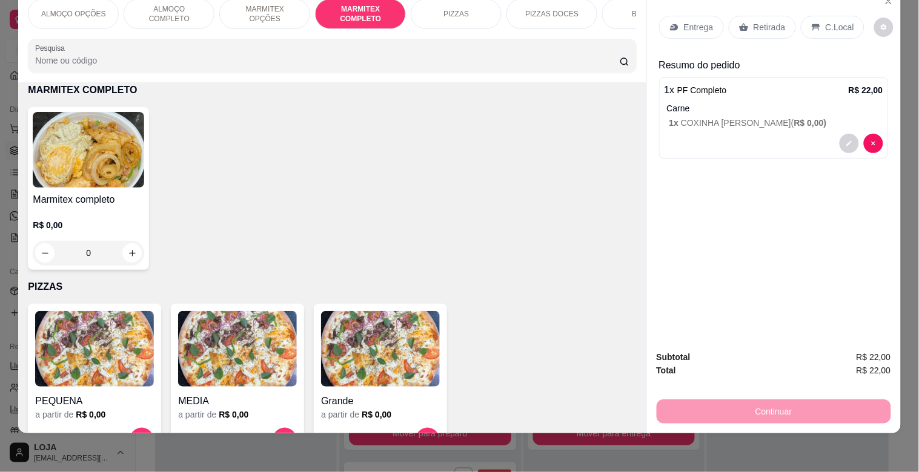
click at [138, 188] on div at bounding box center [88, 150] width 111 height 76
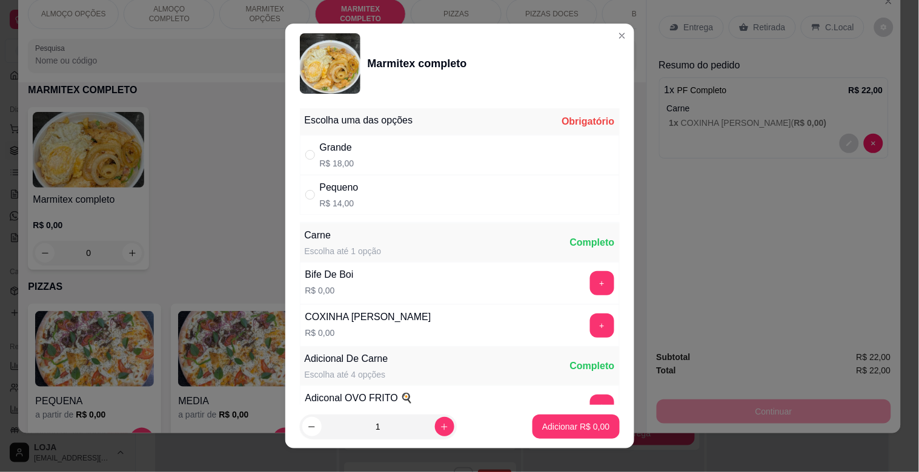
drag, startPoint x: 382, startPoint y: 196, endPoint x: 535, endPoint y: 252, distance: 163.0
click at [382, 197] on div "Pequeno R$ 14,00" at bounding box center [460, 195] width 320 height 40
radio input "true"
click at [558, 421] on p "Adicionar R$ 14,00" at bounding box center [573, 427] width 72 height 12
type input "1"
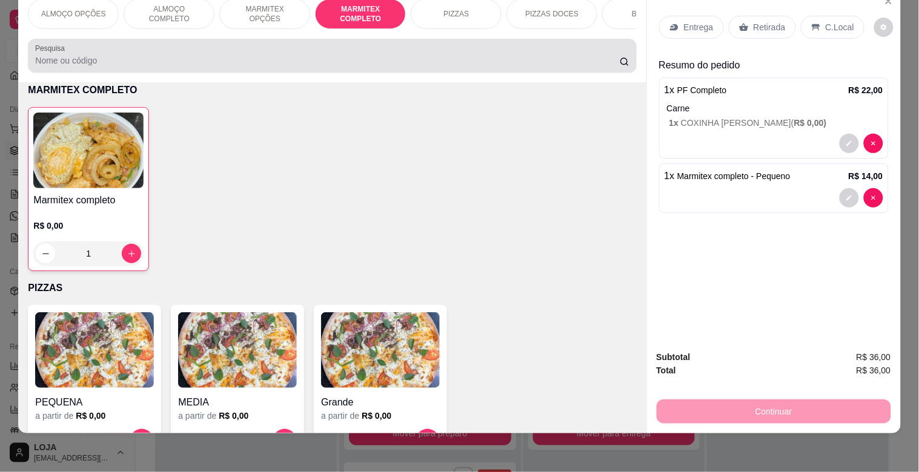
click at [300, 58] on input "Pesquisa" at bounding box center [327, 61] width 584 height 12
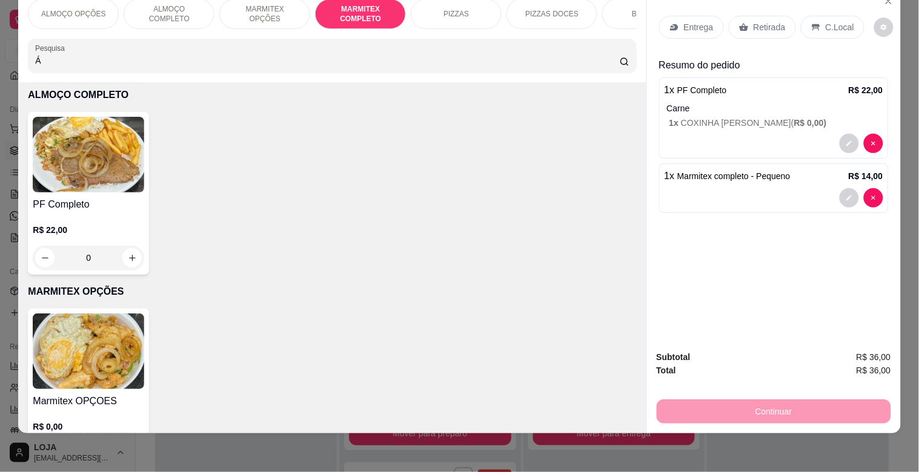
scroll to position [1028, 0]
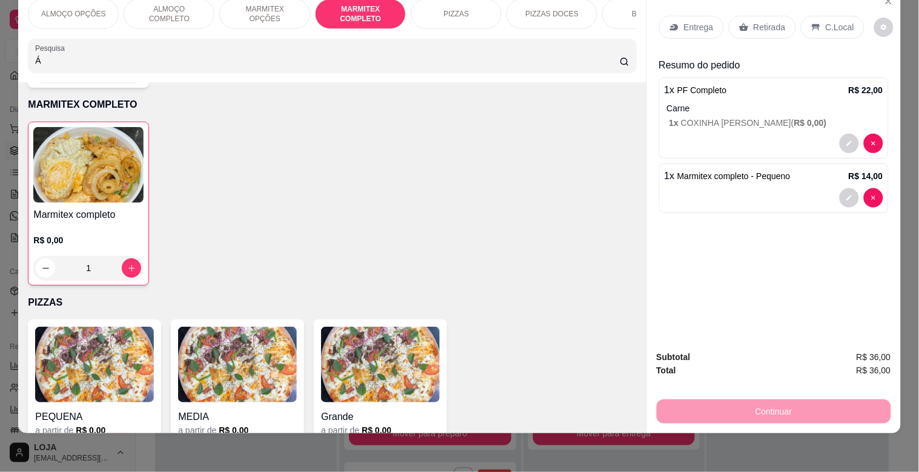
type input "Á"
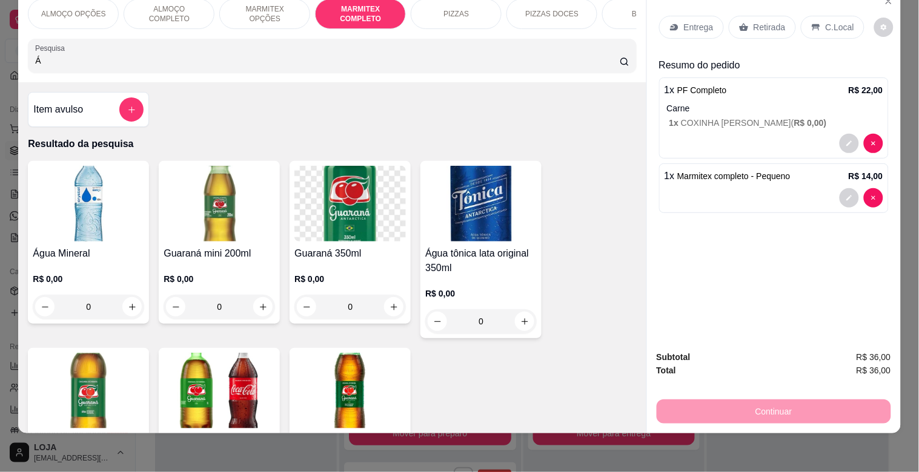
click at [78, 245] on div "Água Mineral R$ 0,00 0" at bounding box center [88, 242] width 121 height 163
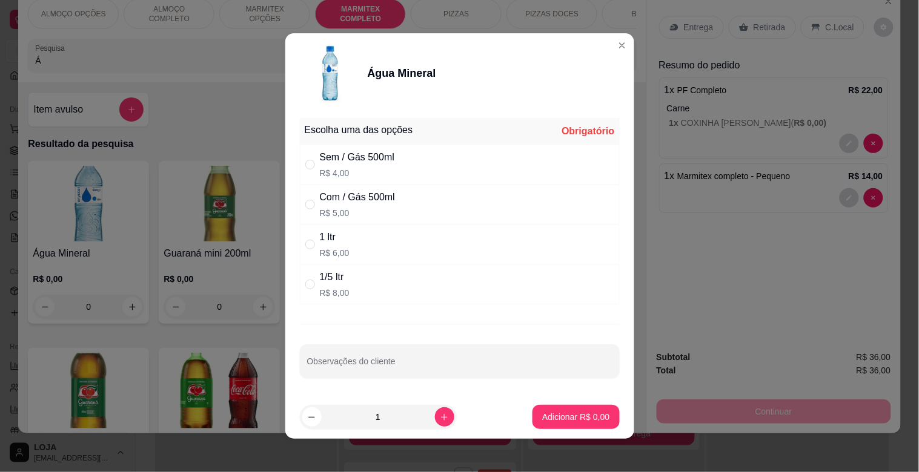
drag, startPoint x: 376, startPoint y: 200, endPoint x: 415, endPoint y: 259, distance: 71.2
click at [377, 200] on div "Com / Gás 500ml" at bounding box center [357, 197] width 75 height 15
radio input "true"
click at [542, 415] on p "Adicionar R$ 5,00" at bounding box center [575, 417] width 67 height 12
type input "1"
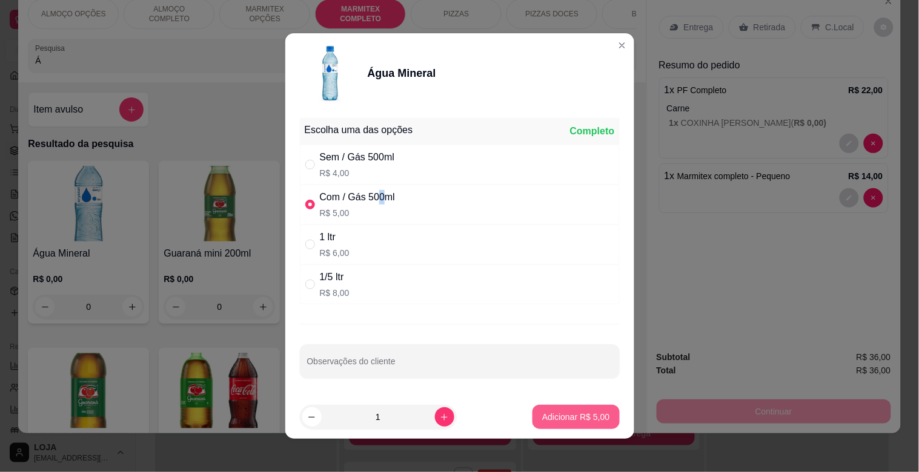
type input "1"
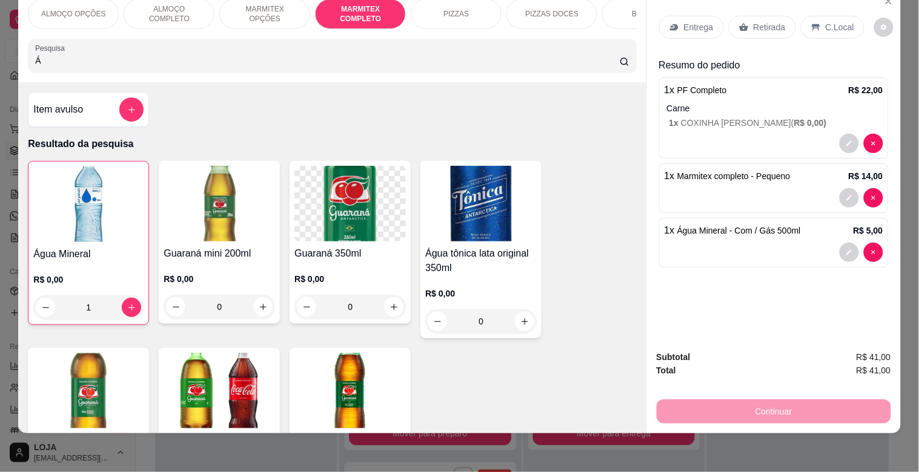
click at [826, 21] on p "C.Local" at bounding box center [839, 27] width 28 height 12
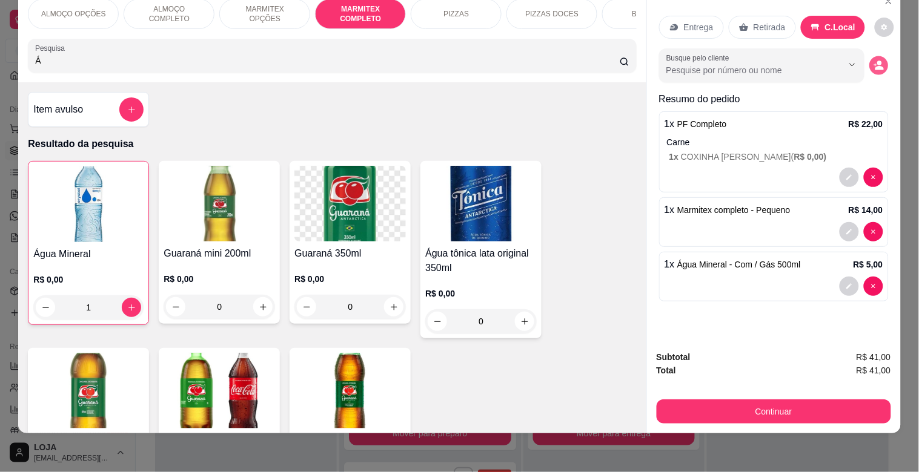
click at [875, 66] on icon "decrease-product-quantity" at bounding box center [879, 68] width 8 height 4
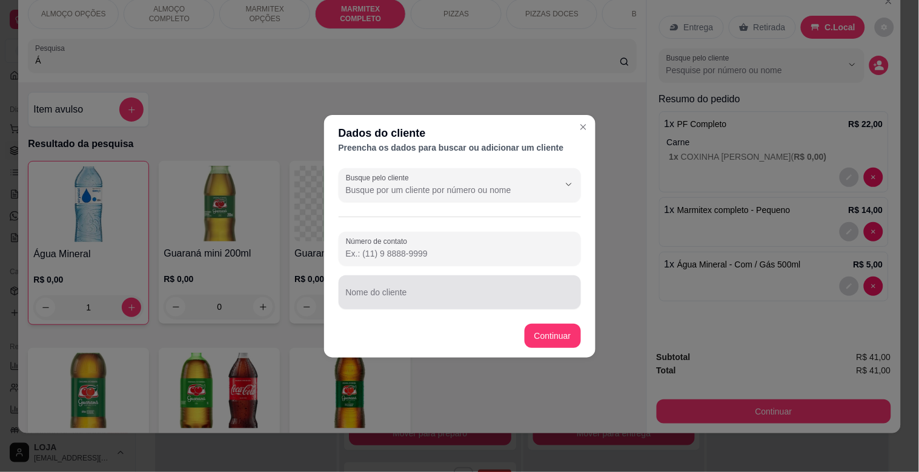
click at [435, 291] on input "Nome do cliente" at bounding box center [460, 297] width 228 height 12
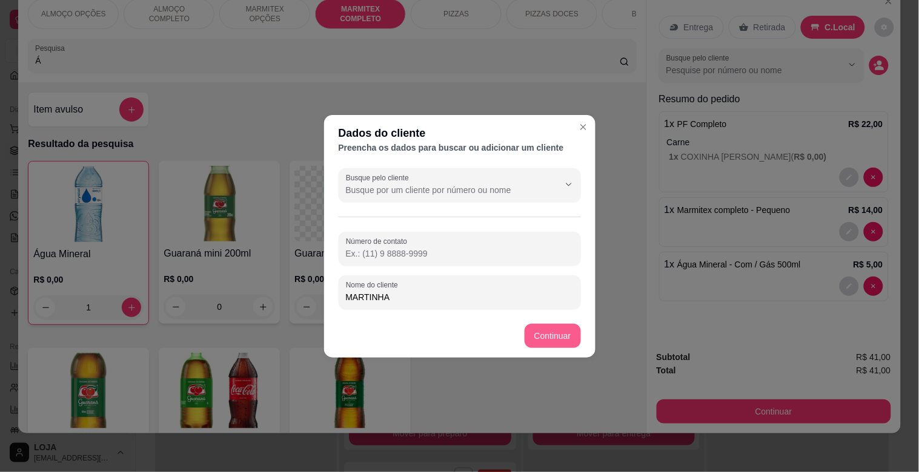
type input "MARTINHA"
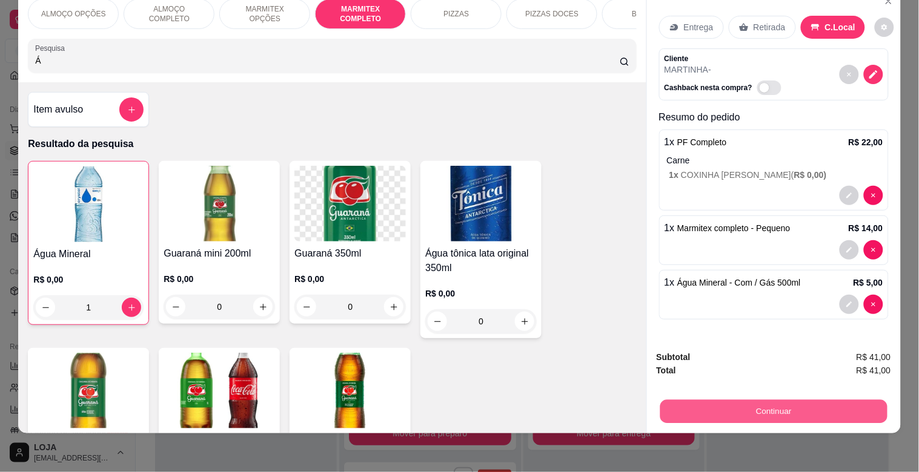
click at [768, 403] on button "Continuar" at bounding box center [772, 412] width 227 height 24
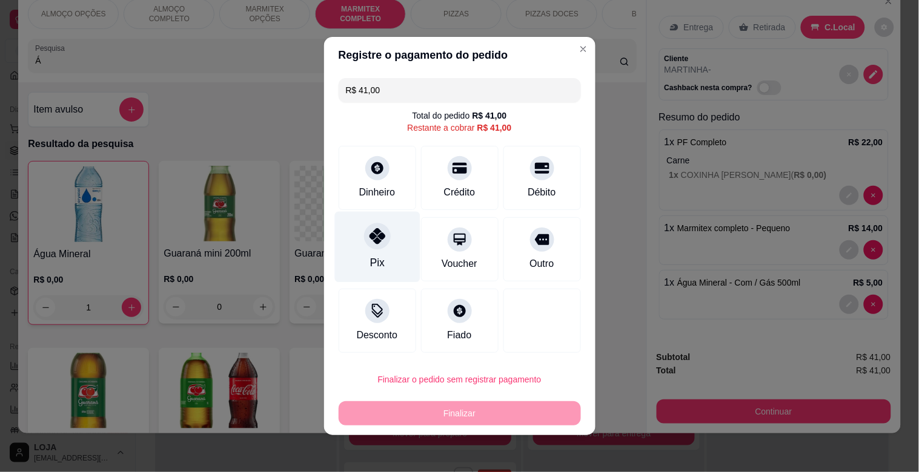
click at [369, 255] on div "Pix" at bounding box center [376, 263] width 15 height 16
type input "R$ 0,00"
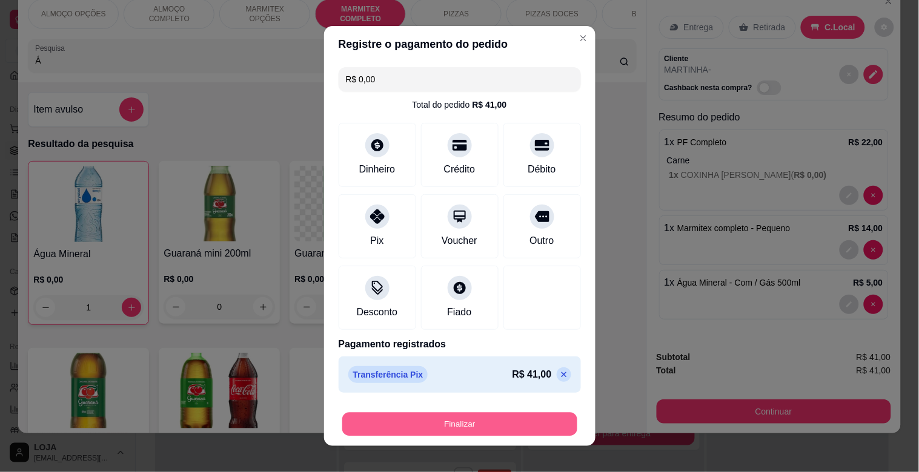
click at [437, 426] on button "Finalizar" at bounding box center [459, 425] width 235 height 24
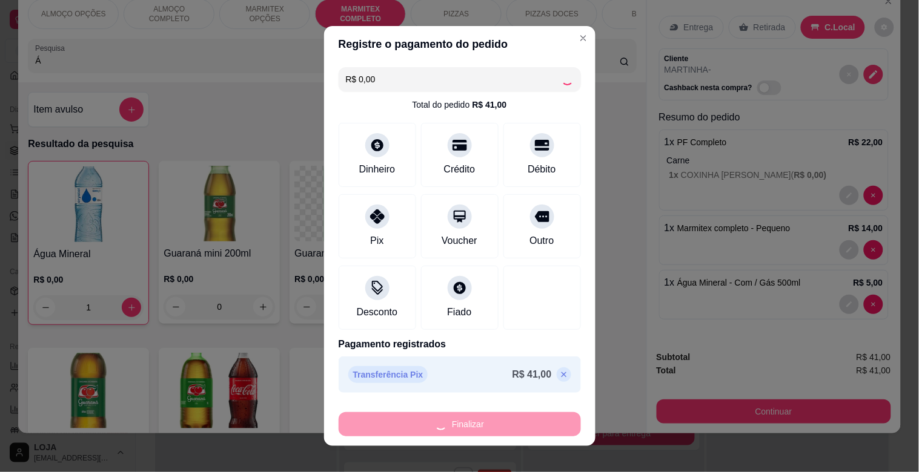
type input "0"
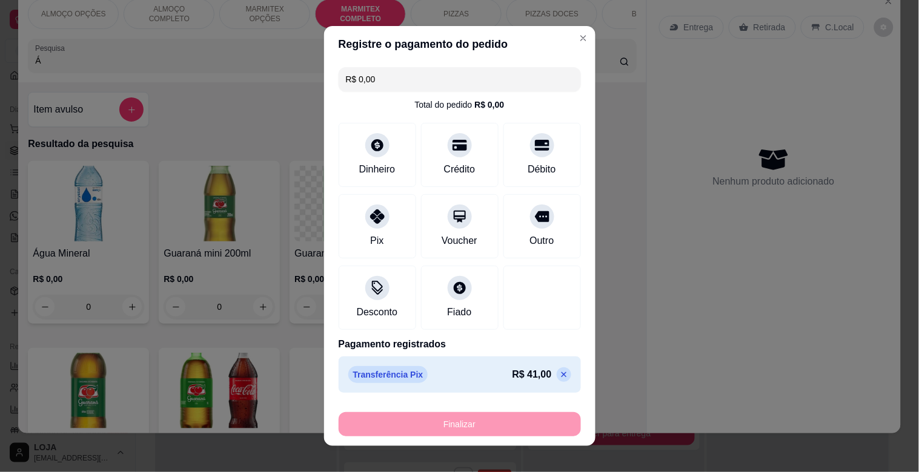
type input "-R$ 41,00"
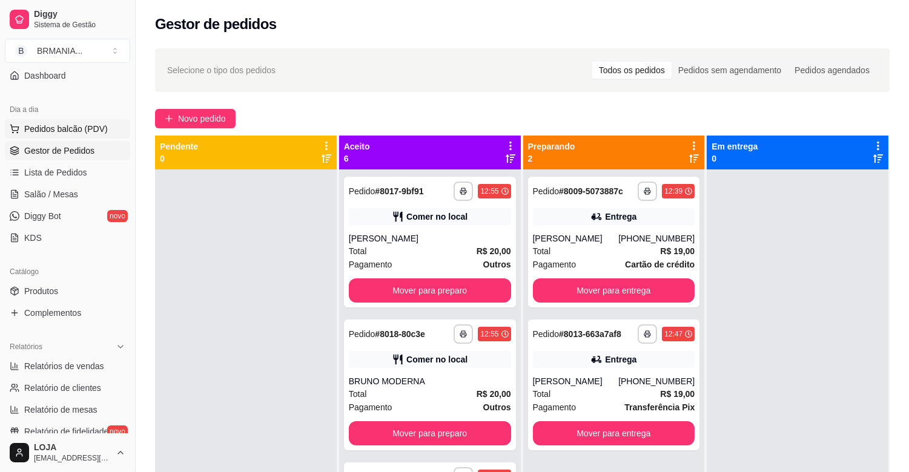
click at [73, 129] on span "Pedidos balcão (PDV)" at bounding box center [66, 129] width 84 height 12
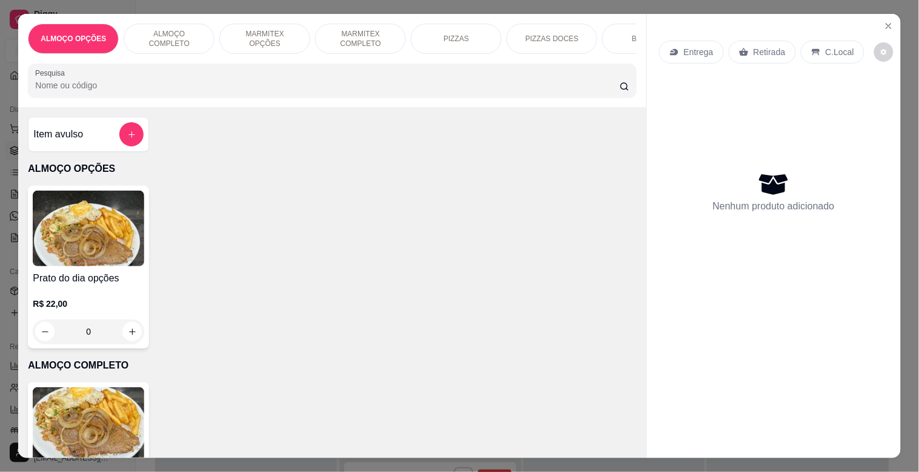
click at [108, 427] on img at bounding box center [88, 426] width 111 height 76
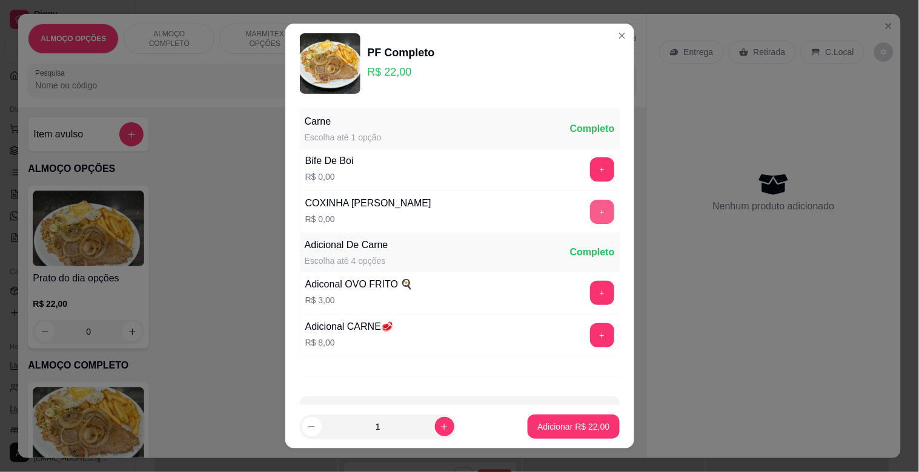
click at [590, 211] on button "+" at bounding box center [602, 212] width 24 height 24
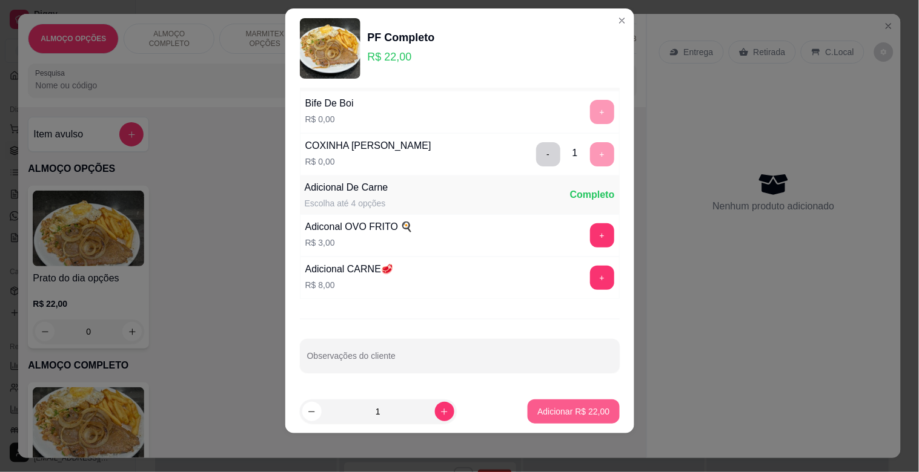
click at [562, 411] on p "Adicionar R$ 22,00" at bounding box center [573, 412] width 72 height 12
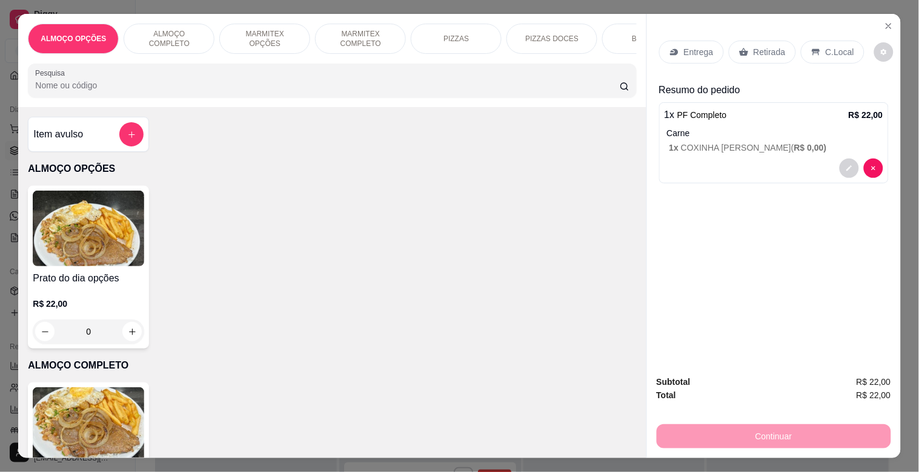
click at [778, 48] on div "Retirada" at bounding box center [762, 52] width 67 height 23
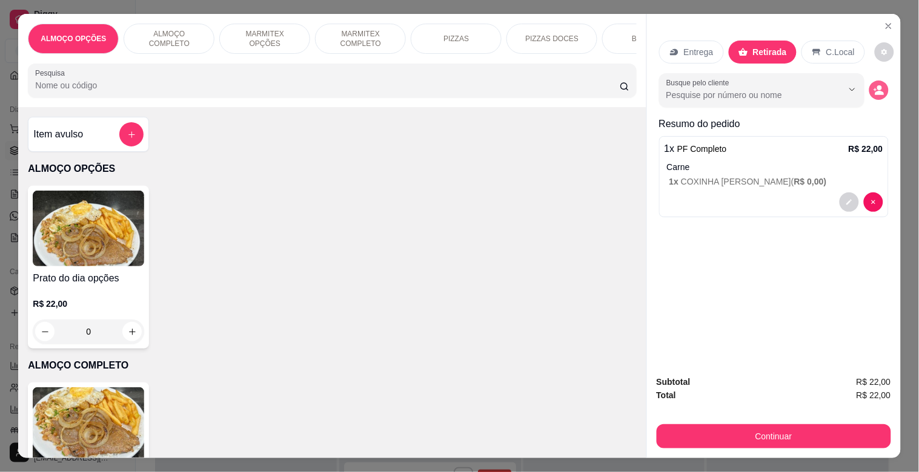
click at [873, 87] on icon "decrease-product-quantity" at bounding box center [878, 90] width 11 height 11
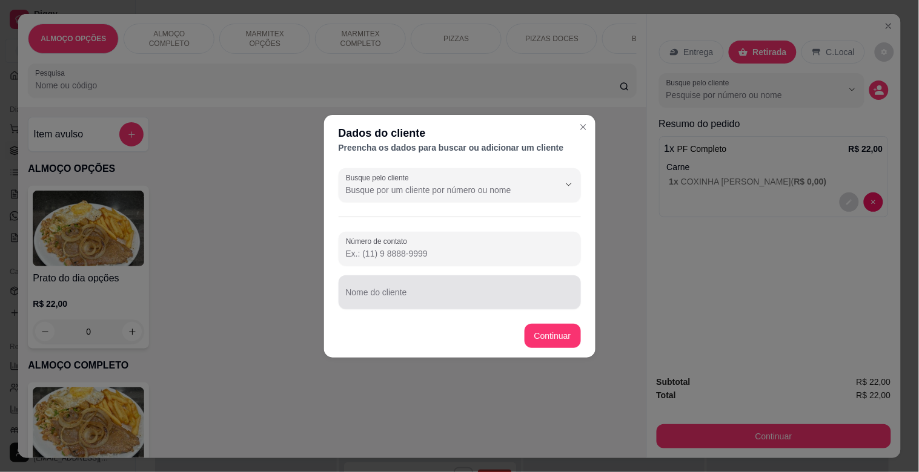
click at [420, 299] on input "Nome do cliente" at bounding box center [460, 297] width 228 height 12
type input "ALISSON MODERNA"
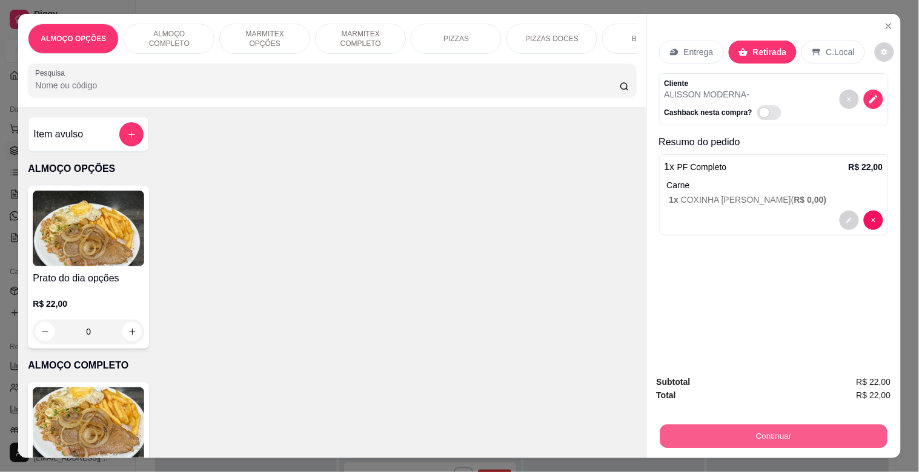
click at [752, 425] on button "Continuar" at bounding box center [772, 437] width 227 height 24
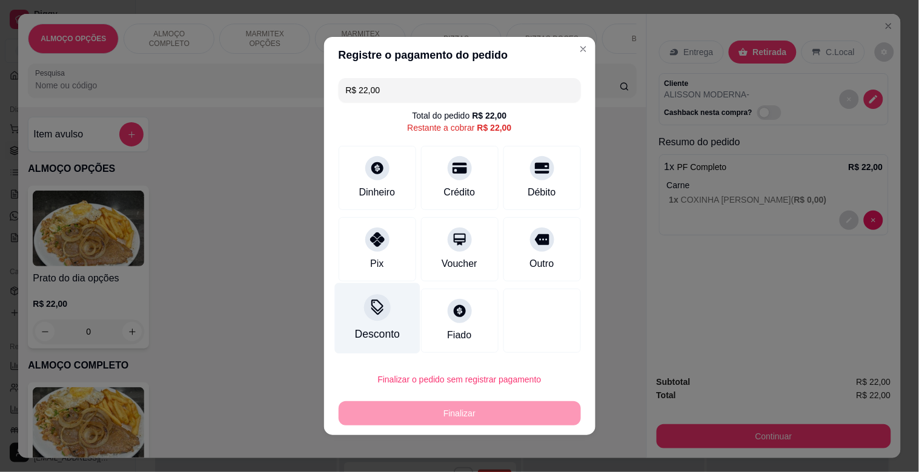
click at [385, 326] on div "Desconto" at bounding box center [376, 334] width 45 height 16
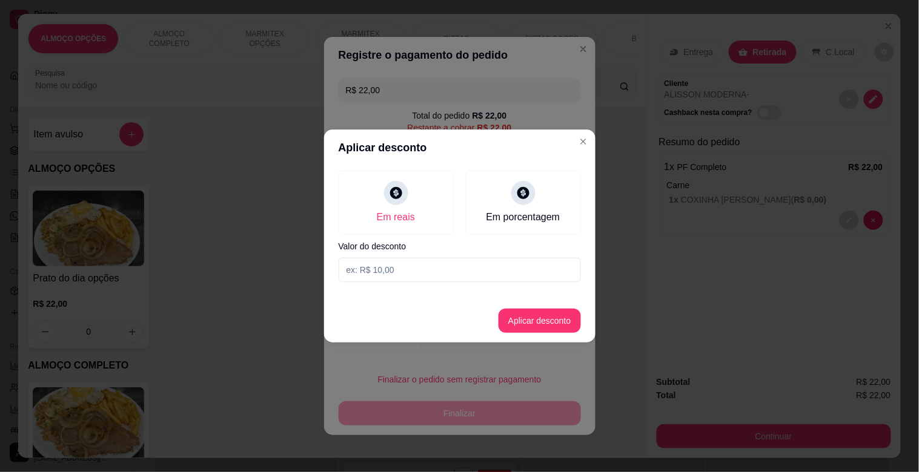
click at [427, 277] on input at bounding box center [460, 270] width 242 height 24
type input "2,00"
click at [546, 327] on button "Aplicar desconto" at bounding box center [539, 321] width 82 height 24
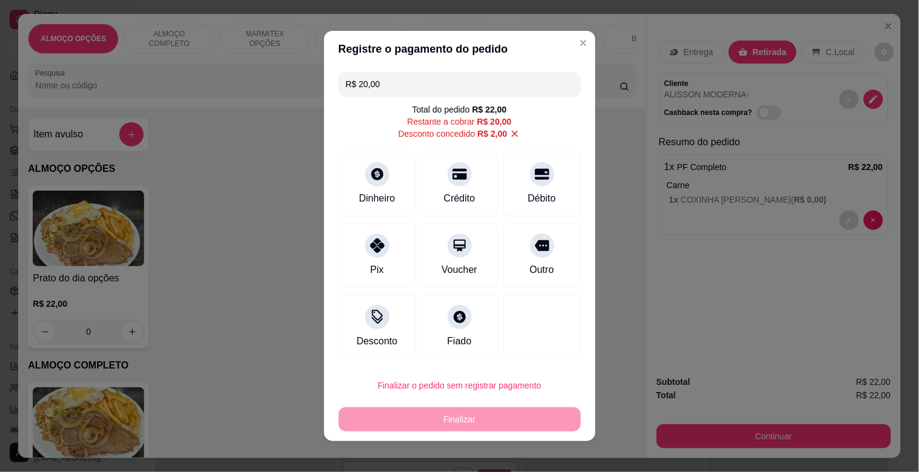
click at [527, 218] on div "R$ 20,00 Total do pedido R$ 22,00 Restante a cobrar R$ 20,00 Desconto concedido…" at bounding box center [459, 215] width 271 height 297
click at [535, 242] on icon at bounding box center [542, 243] width 16 height 12
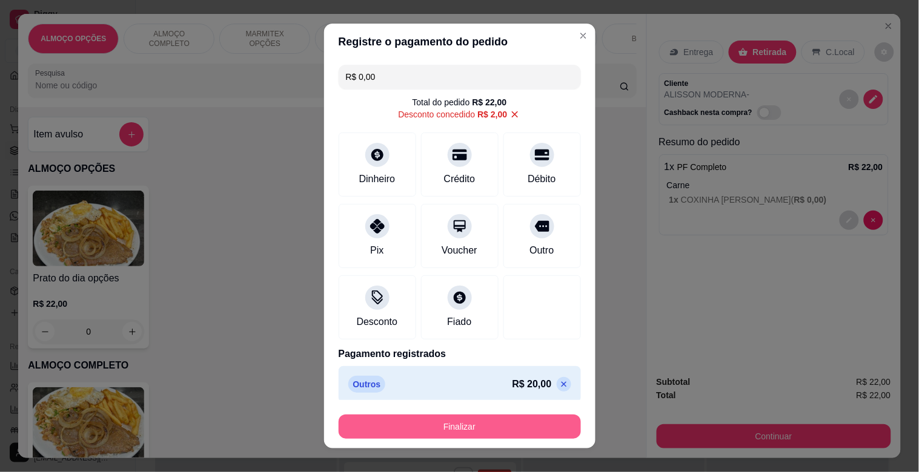
click at [411, 430] on button "Finalizar" at bounding box center [460, 427] width 242 height 24
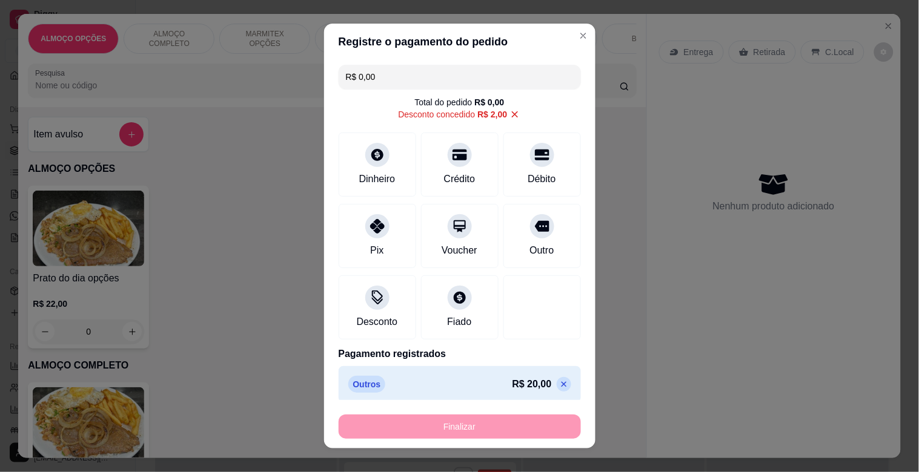
type input "-R$ 22,00"
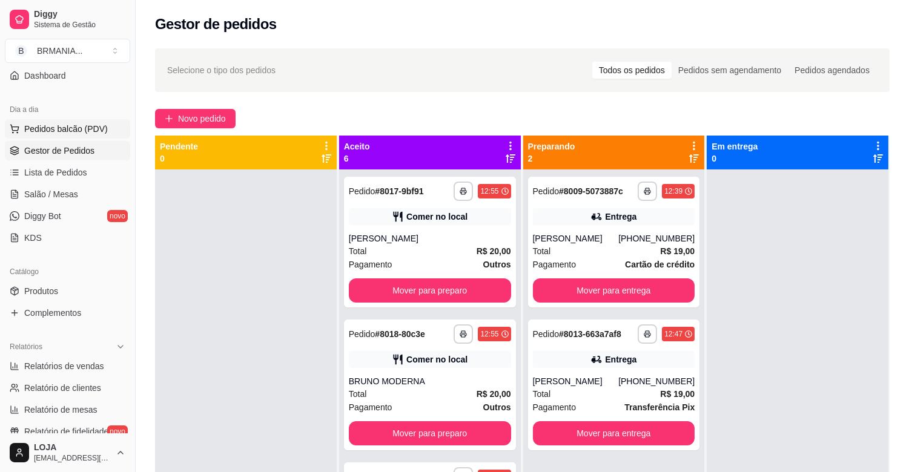
click at [68, 134] on span "Pedidos balcão (PDV)" at bounding box center [66, 129] width 84 height 12
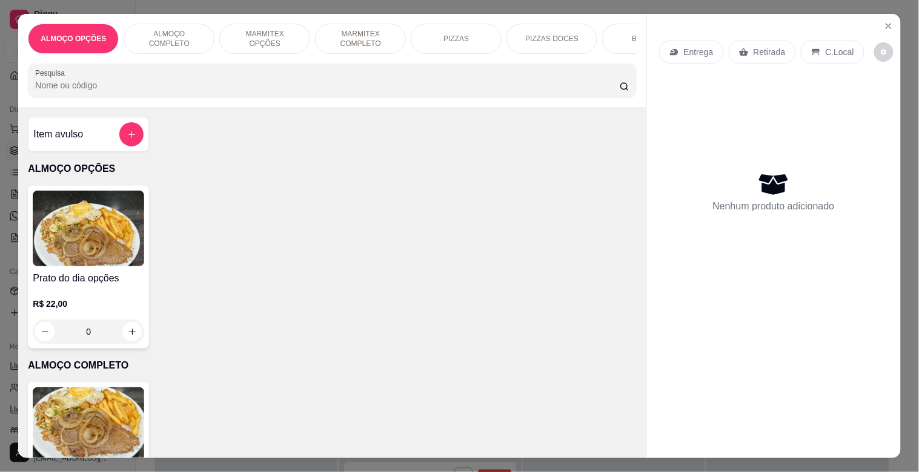
click at [113, 411] on img at bounding box center [88, 426] width 111 height 76
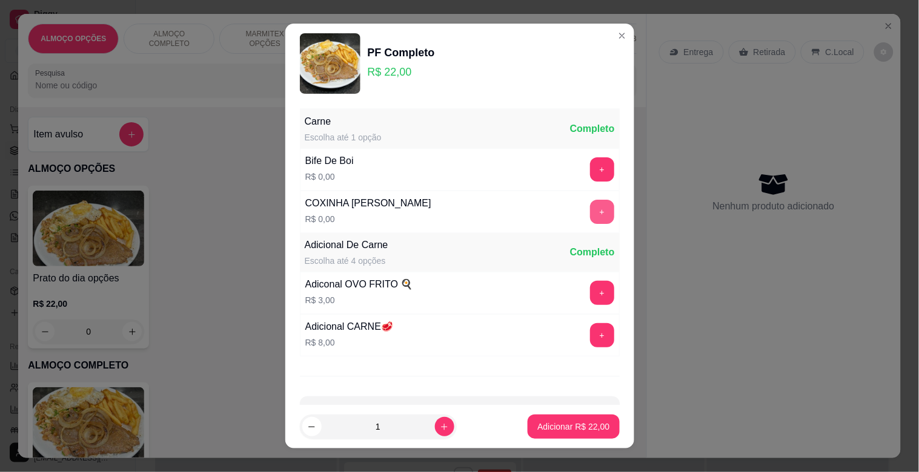
click at [590, 213] on button "+" at bounding box center [602, 212] width 24 height 24
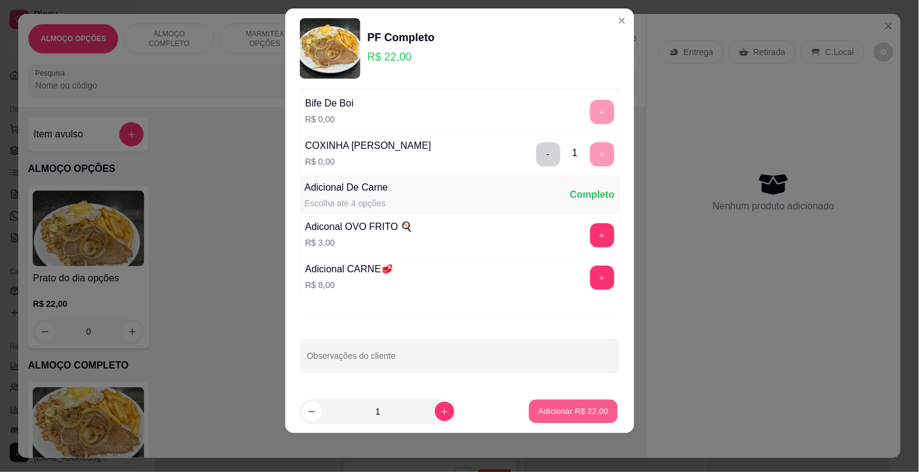
click at [547, 404] on button "Adicionar R$ 22,00" at bounding box center [573, 412] width 89 height 24
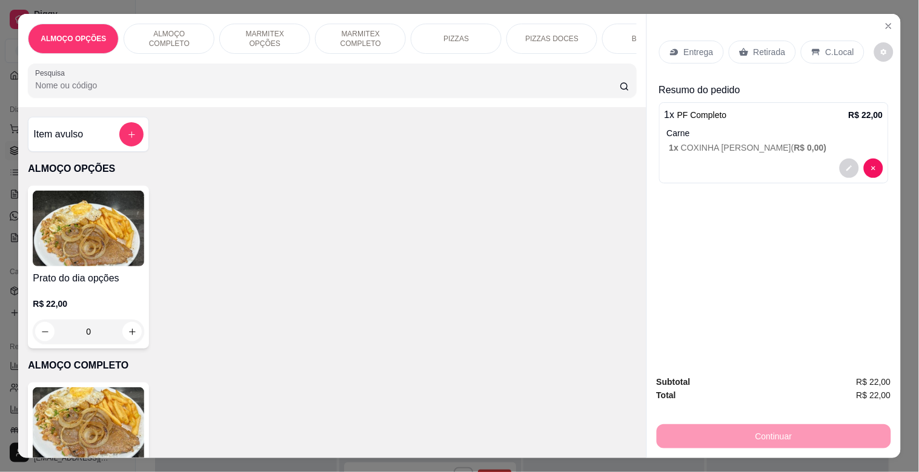
click at [773, 46] on p "Retirada" at bounding box center [769, 52] width 32 height 12
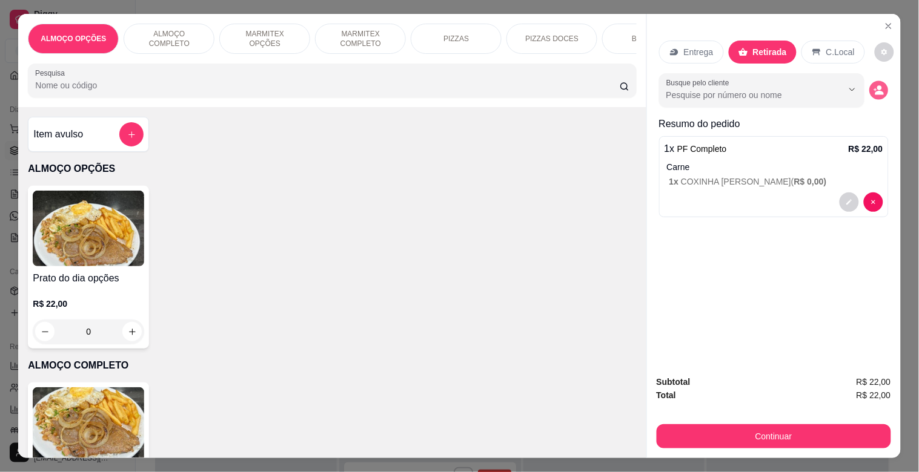
click at [876, 81] on button "decrease-product-quantity" at bounding box center [878, 90] width 19 height 19
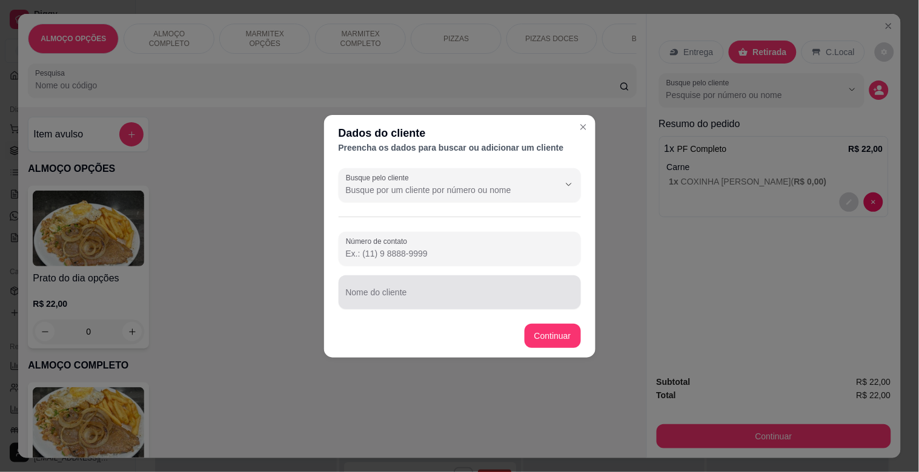
click at [523, 292] on input "Nome do cliente" at bounding box center [460, 297] width 228 height 12
type input "JEFERSON MODERNA"
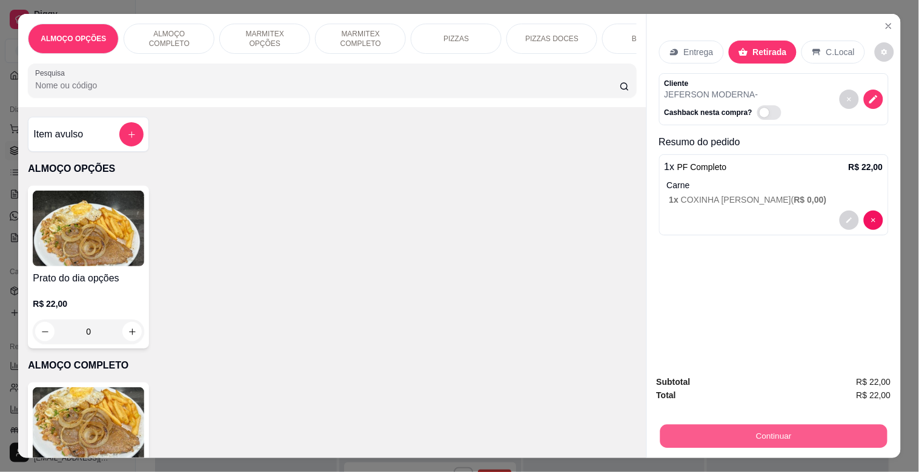
click at [687, 440] on button "Continuar" at bounding box center [772, 437] width 227 height 24
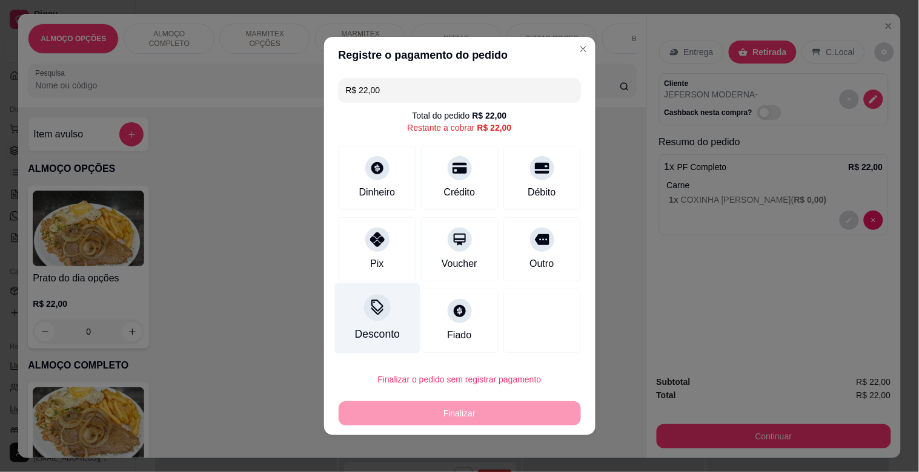
click at [356, 305] on div "Desconto" at bounding box center [376, 318] width 85 height 71
click at [392, 279] on input at bounding box center [459, 270] width 242 height 24
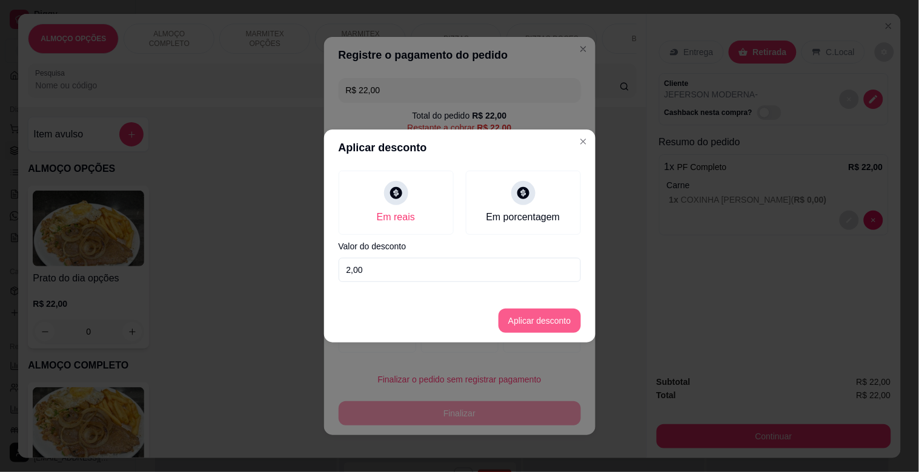
type input "2,00"
click at [571, 319] on button "Aplicar desconto" at bounding box center [539, 321] width 82 height 24
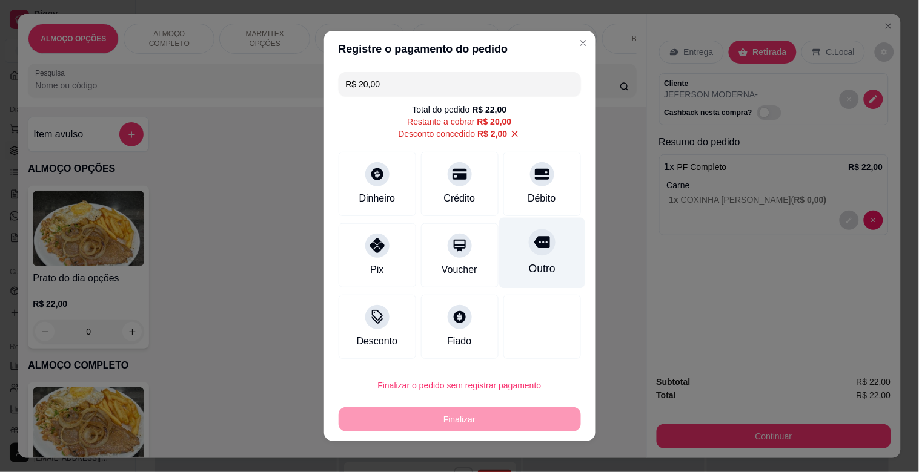
click at [550, 251] on div "Outro" at bounding box center [541, 253] width 85 height 71
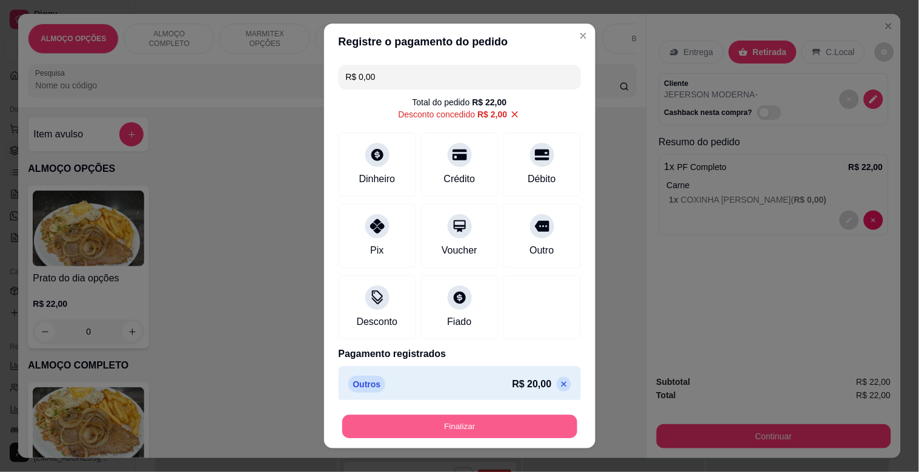
click at [461, 422] on button "Finalizar" at bounding box center [459, 427] width 235 height 24
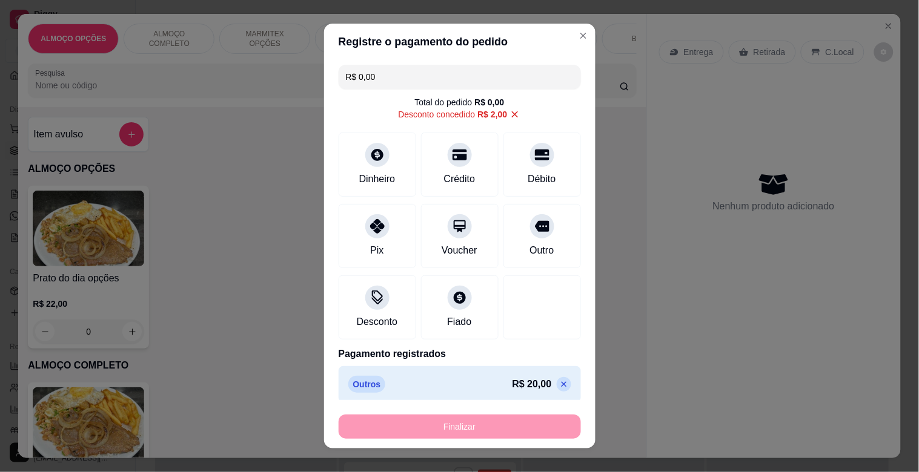
type input "-R$ 22,00"
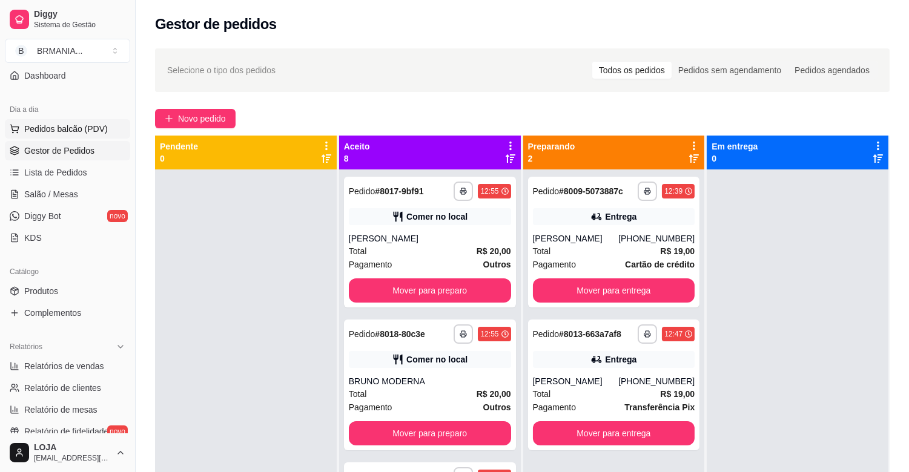
click at [47, 130] on span "Pedidos balcão (PDV)" at bounding box center [66, 129] width 84 height 12
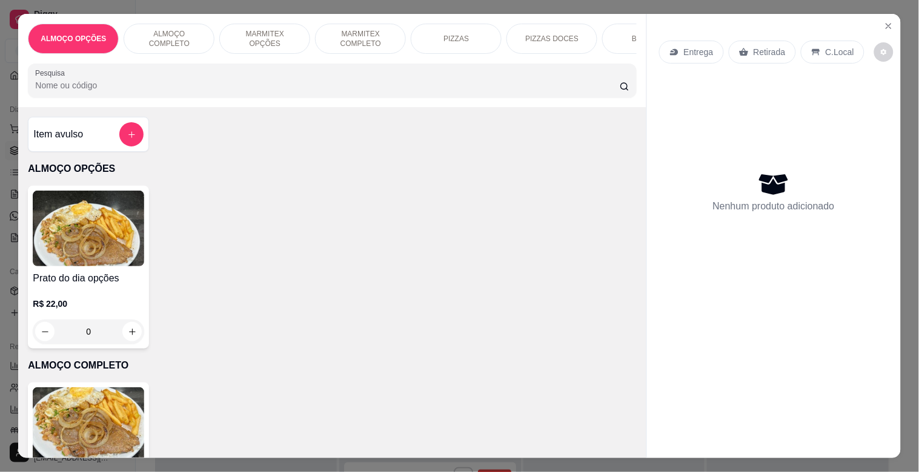
click at [113, 403] on img at bounding box center [88, 426] width 111 height 76
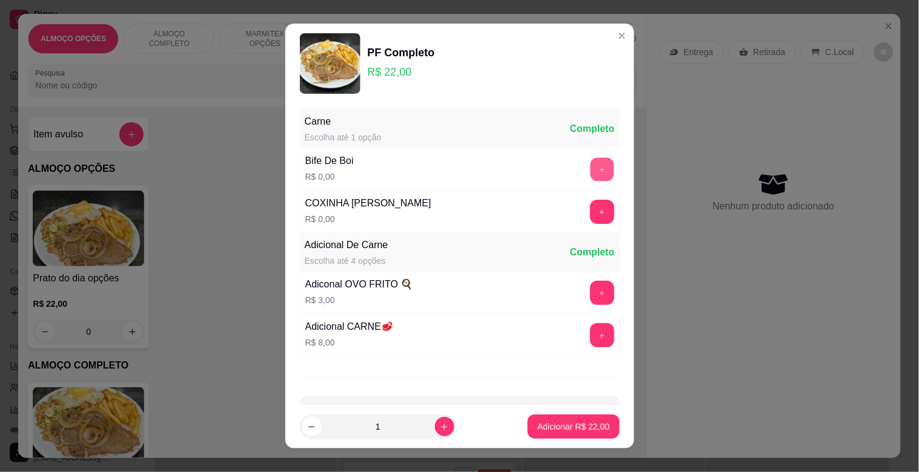
click at [590, 170] on button "+" at bounding box center [602, 170] width 24 height 24
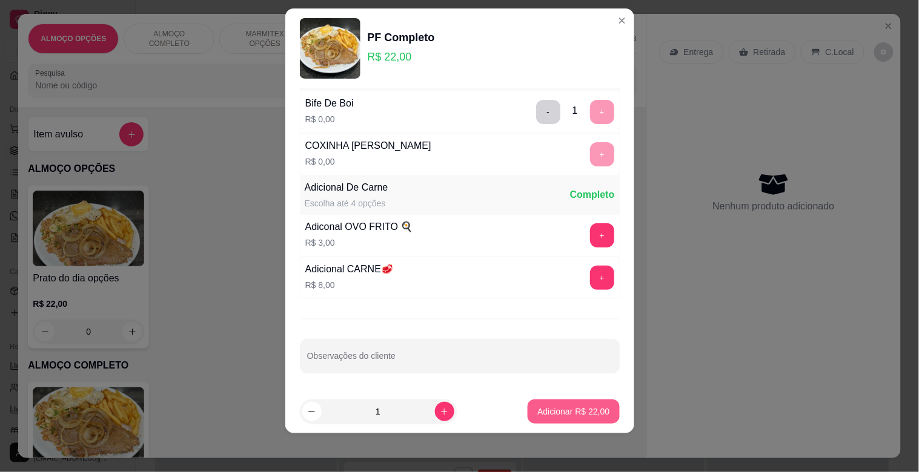
click at [543, 414] on p "Adicionar R$ 22,00" at bounding box center [573, 412] width 72 height 12
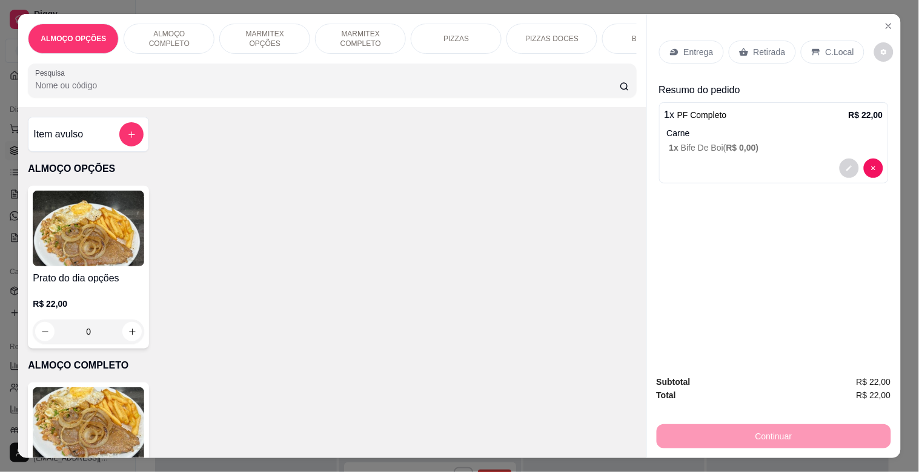
click at [761, 47] on p "Retirada" at bounding box center [769, 52] width 32 height 12
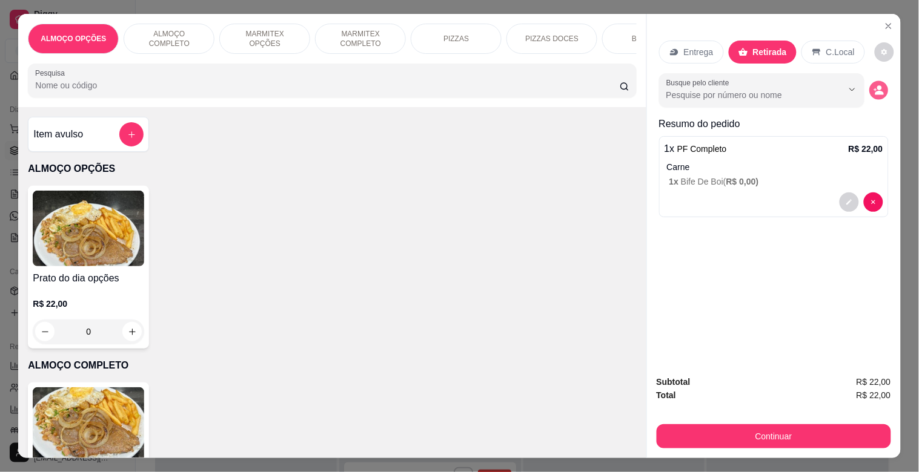
click at [873, 85] on icon "decrease-product-quantity" at bounding box center [878, 90] width 10 height 10
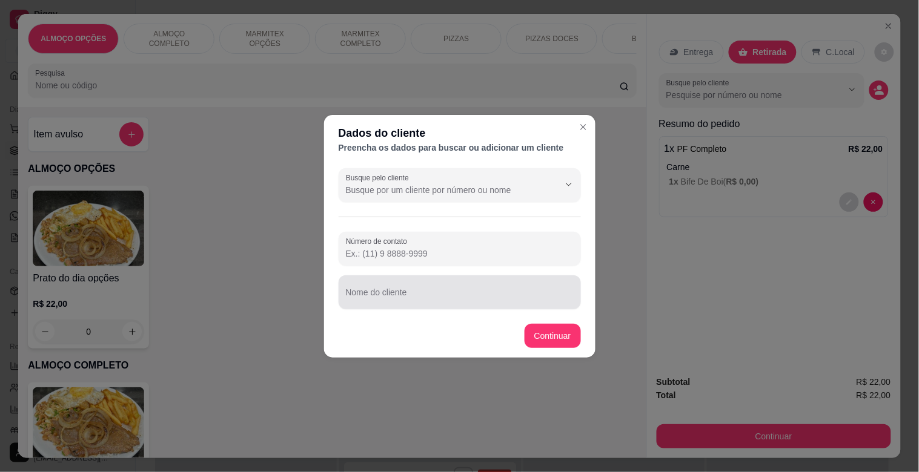
click at [457, 305] on div "Nome do cliente" at bounding box center [460, 293] width 242 height 34
type input "LEANDRO REQUISIÇAO MODERNA"
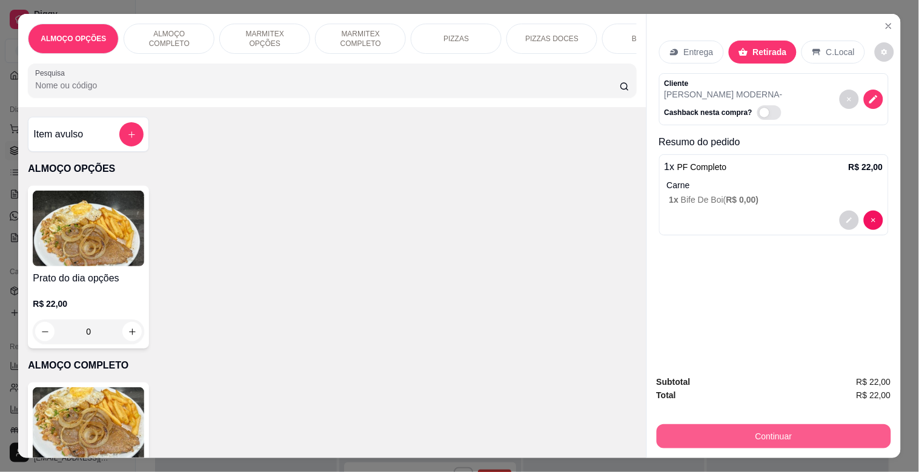
click at [754, 429] on button "Continuar" at bounding box center [773, 437] width 234 height 24
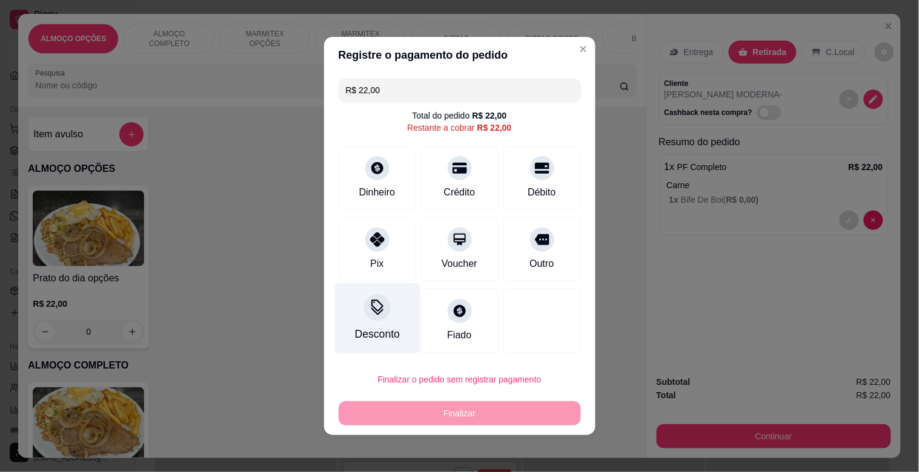
click at [367, 323] on div "Desconto" at bounding box center [376, 318] width 85 height 71
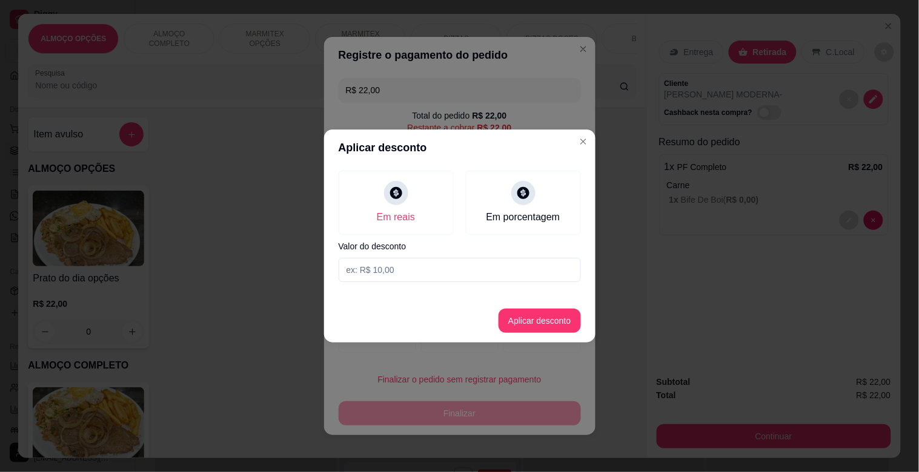
click at [398, 267] on input at bounding box center [460, 270] width 242 height 24
type input "2,00"
click at [519, 313] on button "Aplicar desconto" at bounding box center [539, 321] width 82 height 24
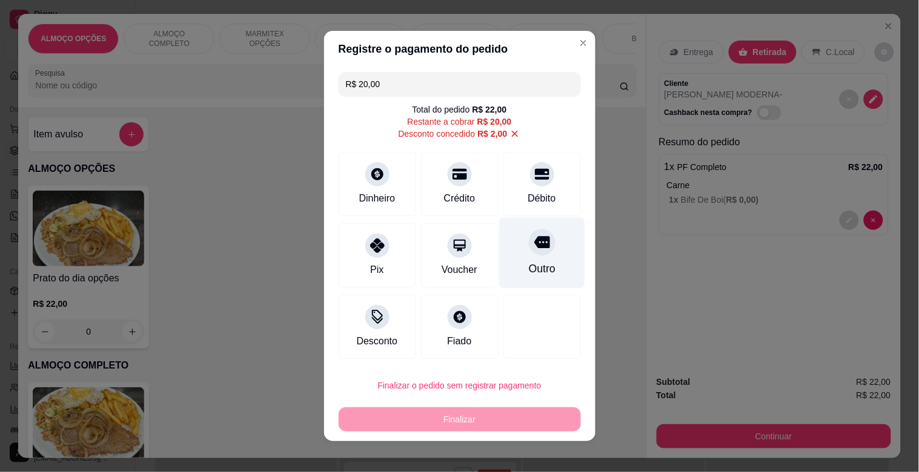
click at [531, 262] on div "Outro" at bounding box center [541, 269] width 27 height 16
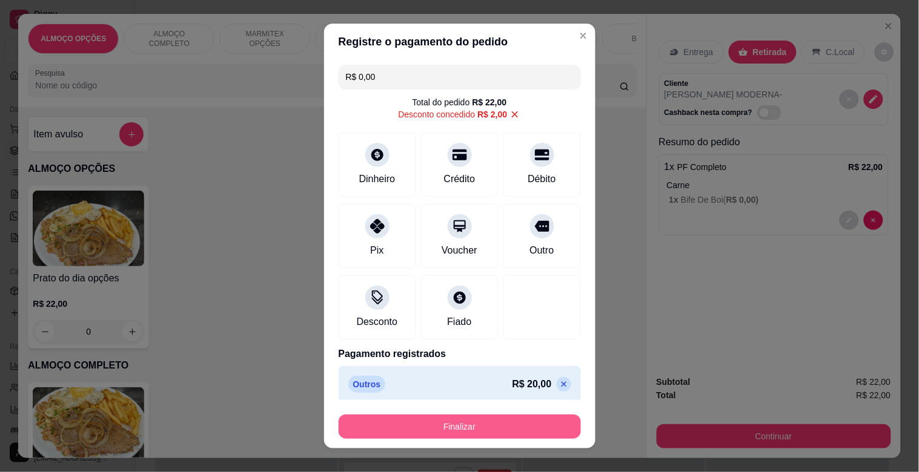
click at [455, 426] on button "Finalizar" at bounding box center [460, 427] width 242 height 24
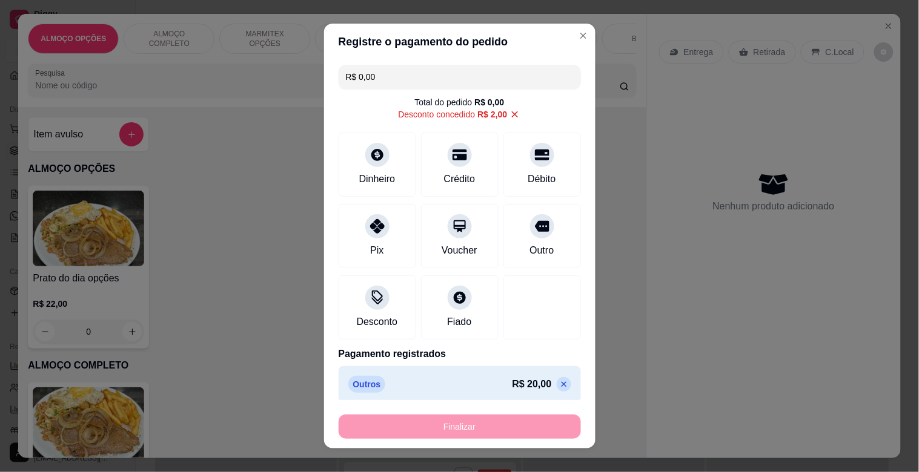
type input "-R$ 22,00"
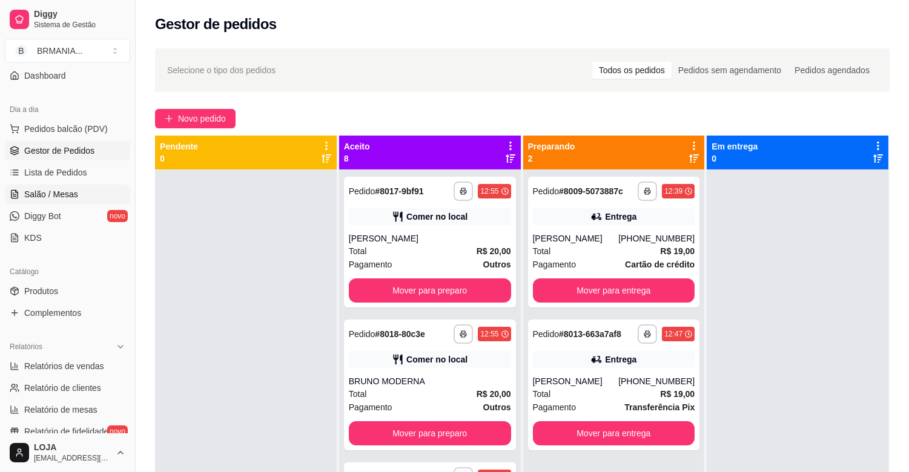
click at [58, 185] on link "Salão / Mesas" at bounding box center [67, 194] width 125 height 19
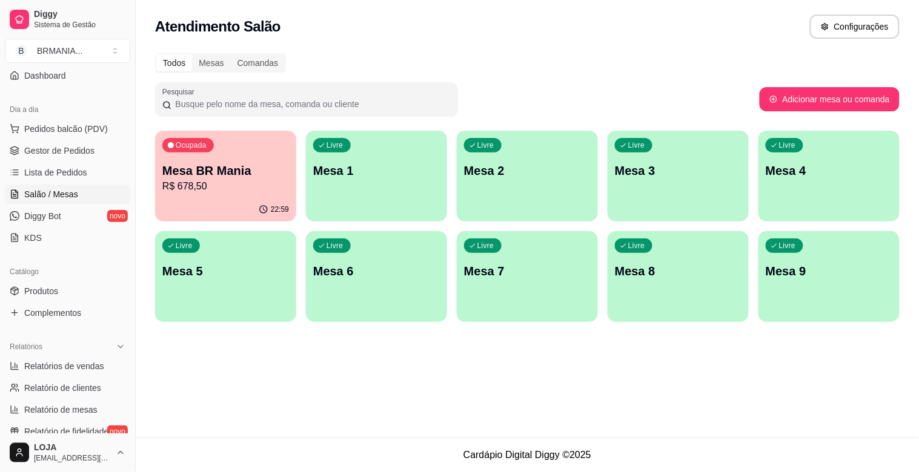
click at [231, 210] on div "22:59" at bounding box center [225, 210] width 141 height 24
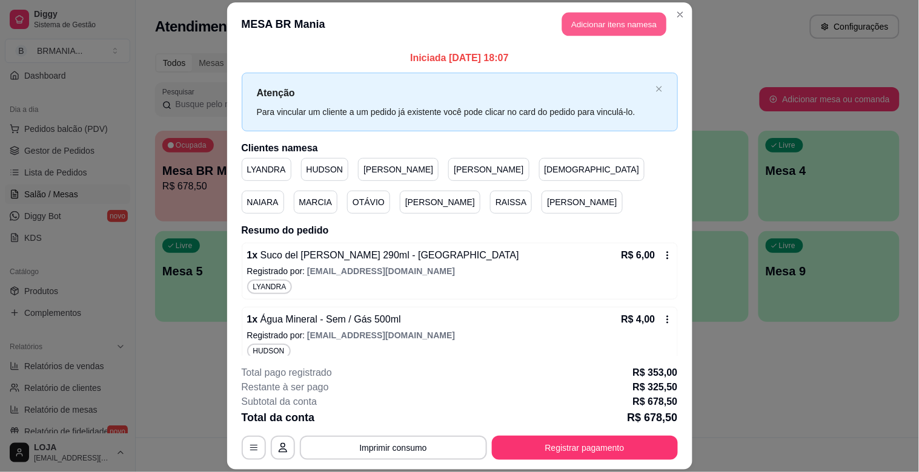
click at [600, 29] on button "Adicionar itens na mesa" at bounding box center [614, 25] width 104 height 24
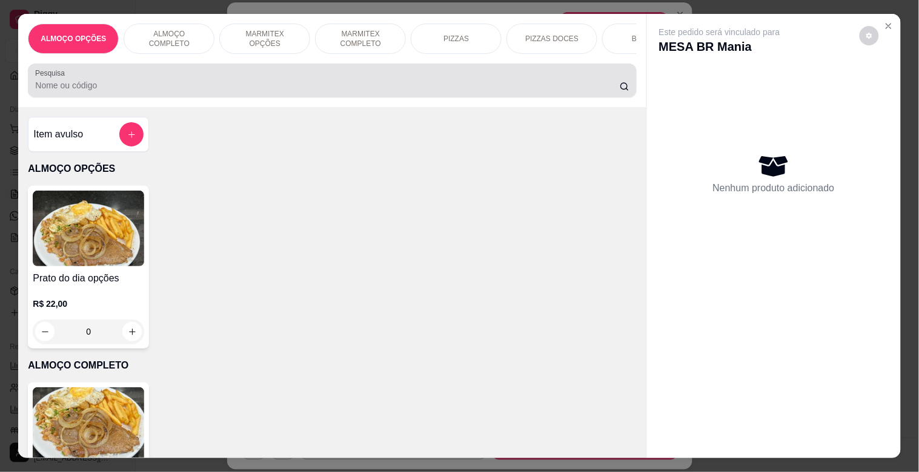
click at [289, 83] on div at bounding box center [331, 80] width 593 height 24
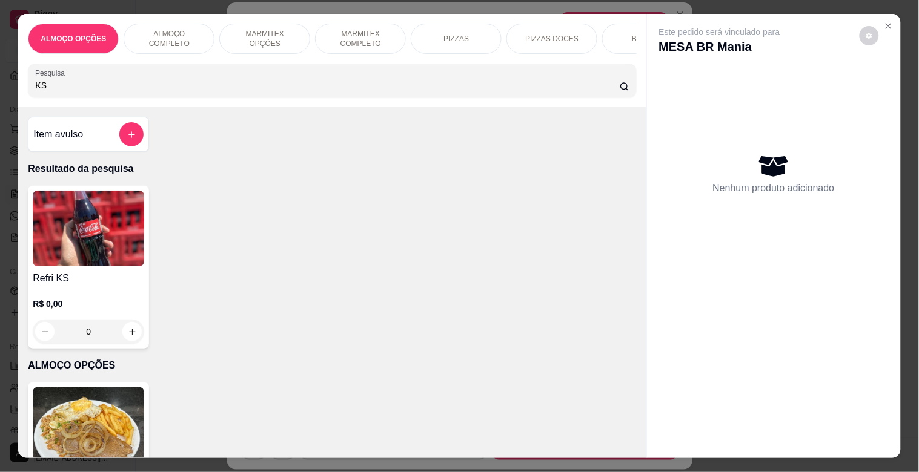
type input "KS"
click at [87, 243] on img at bounding box center [88, 229] width 111 height 76
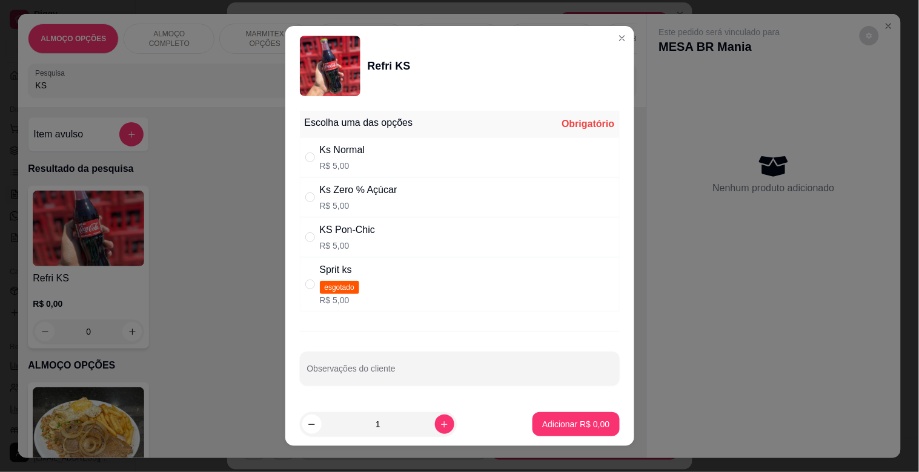
click at [385, 190] on div "Ks Zero % Açúcar" at bounding box center [359, 190] width 78 height 15
radio input "true"
click at [597, 423] on button "Adicionar R$ 5,00" at bounding box center [575, 424] width 87 height 24
type input "1"
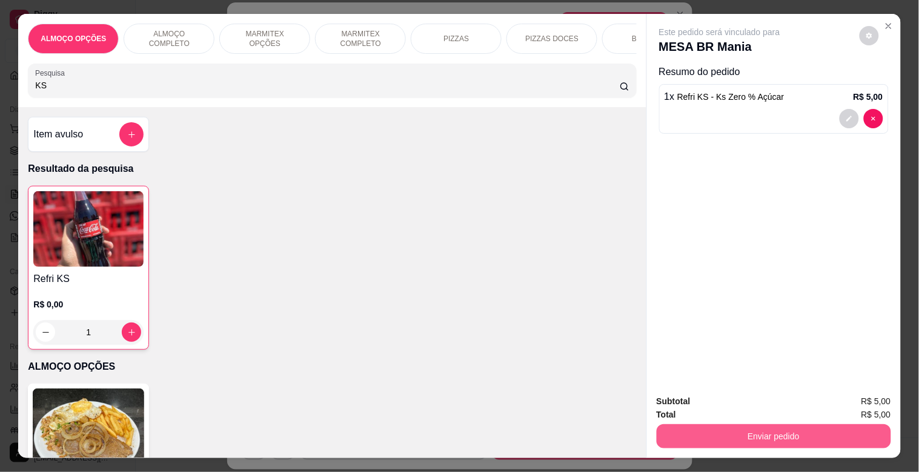
click at [816, 426] on button "Enviar pedido" at bounding box center [773, 437] width 234 height 24
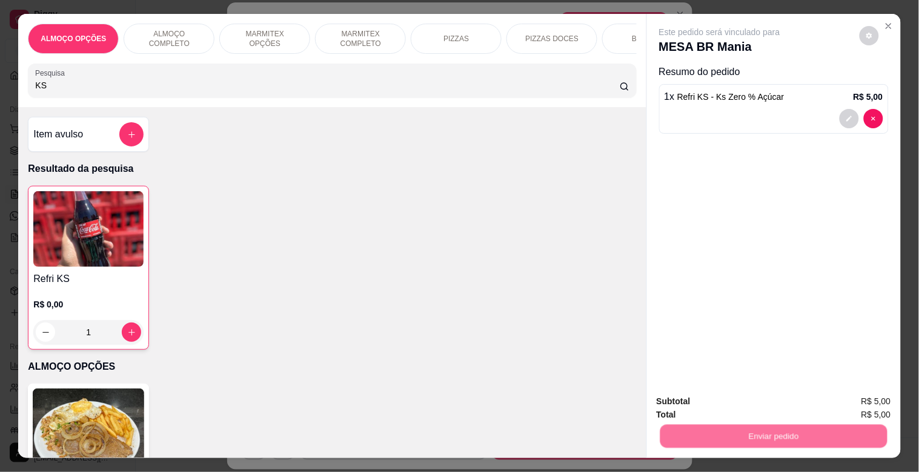
click at [821, 403] on button "Sim, quero registrar" at bounding box center [848, 401] width 90 height 23
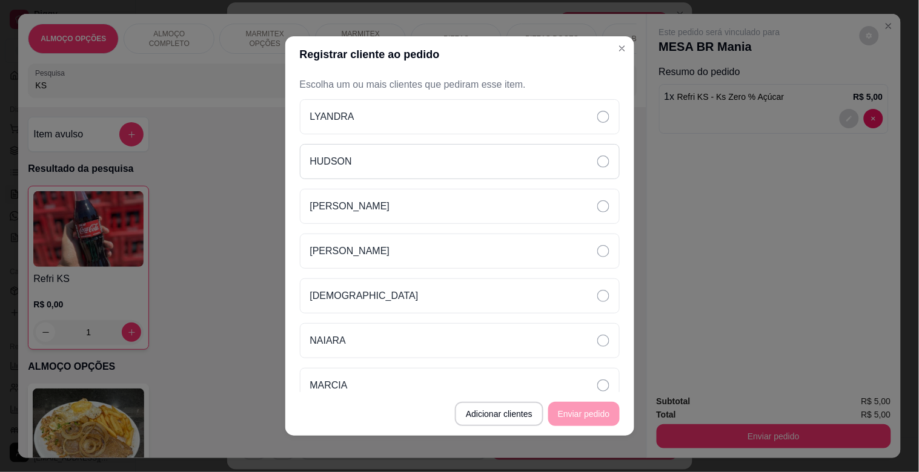
click at [374, 152] on div "HUDSON" at bounding box center [460, 161] width 320 height 35
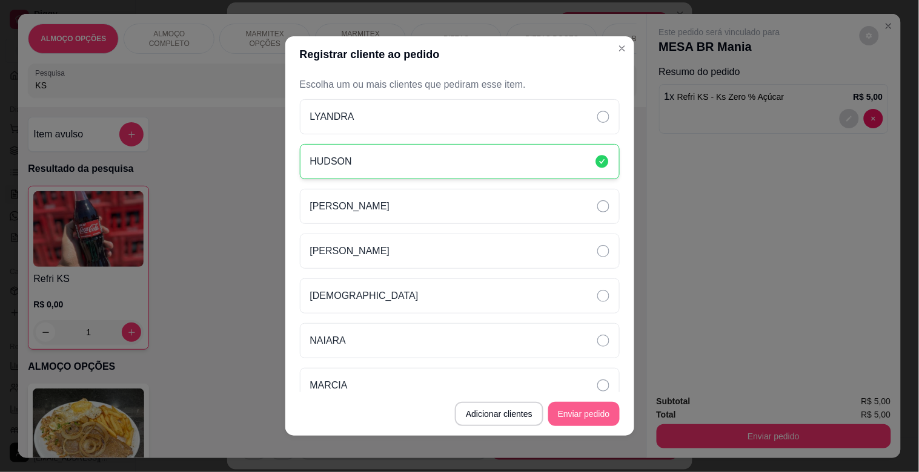
click at [580, 419] on button "Enviar pedido" at bounding box center [583, 414] width 71 height 24
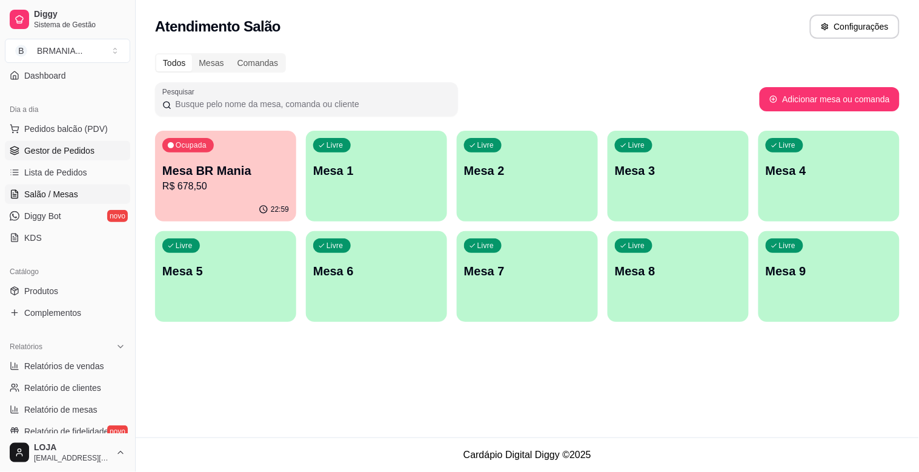
click at [67, 154] on span "Gestor de Pedidos" at bounding box center [59, 151] width 70 height 12
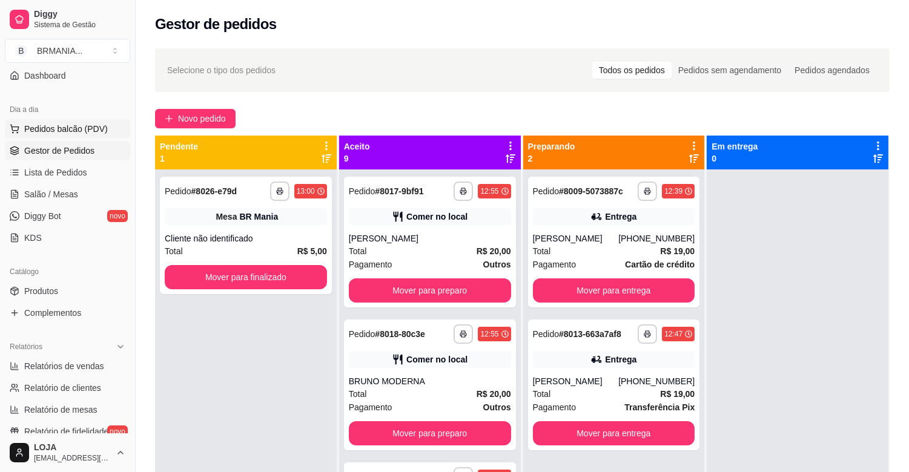
click at [74, 127] on span "Pedidos balcão (PDV)" at bounding box center [66, 129] width 84 height 12
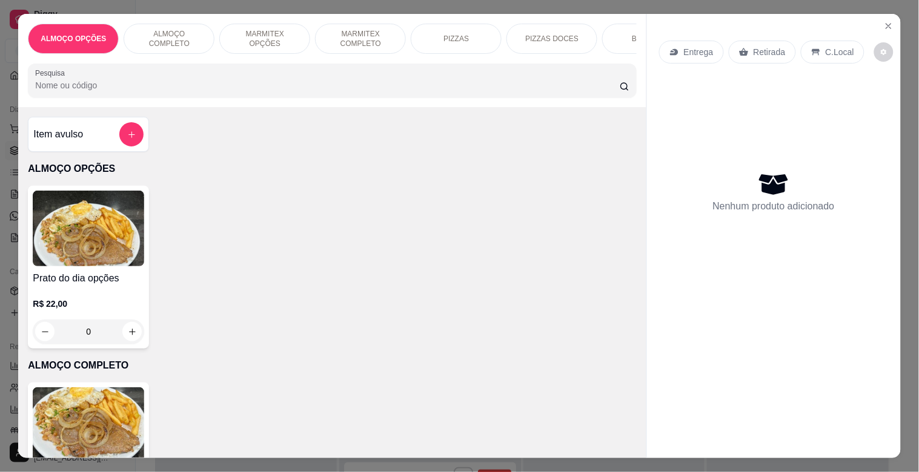
click at [97, 400] on img at bounding box center [88, 426] width 111 height 76
click at [111, 401] on img at bounding box center [88, 426] width 111 height 76
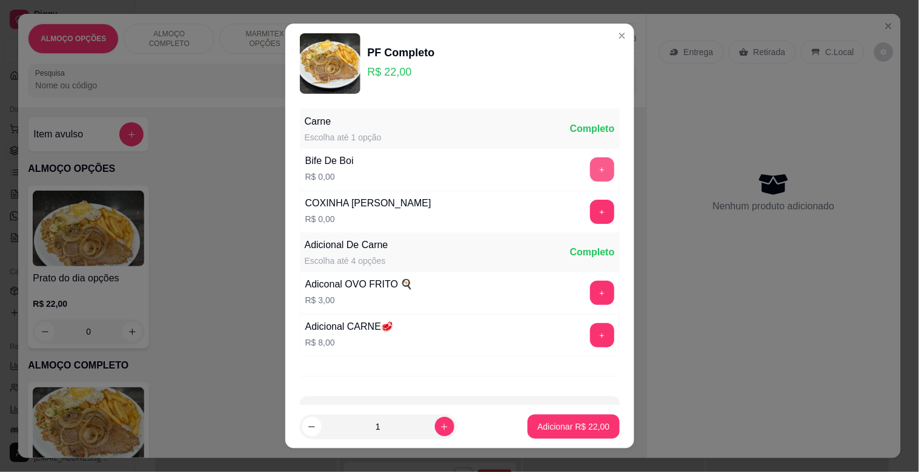
click at [590, 165] on button "+" at bounding box center [602, 169] width 24 height 24
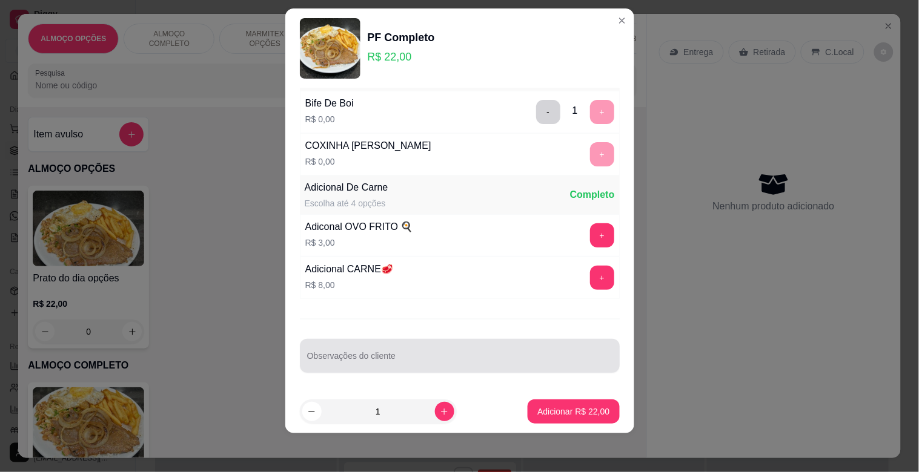
click at [352, 359] on input "Observações do cliente" at bounding box center [459, 361] width 305 height 12
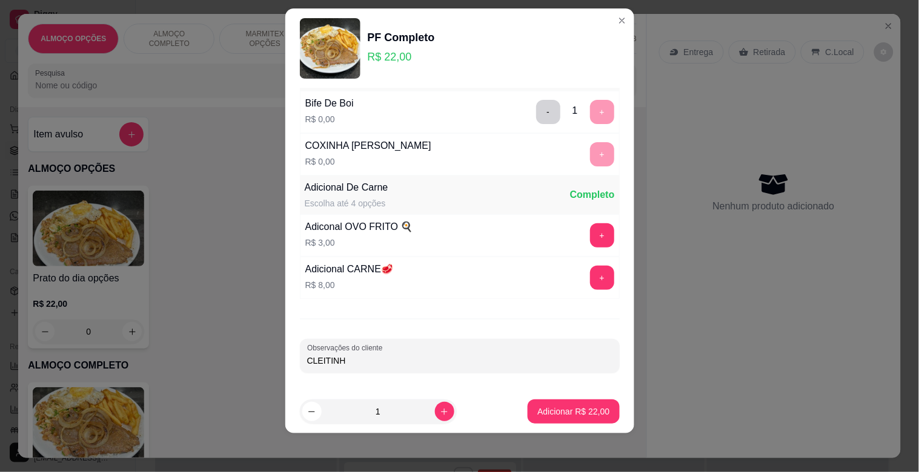
type input "CLEITINHO"
click at [565, 413] on p "Adicionar R$ 22,00" at bounding box center [573, 412] width 70 height 12
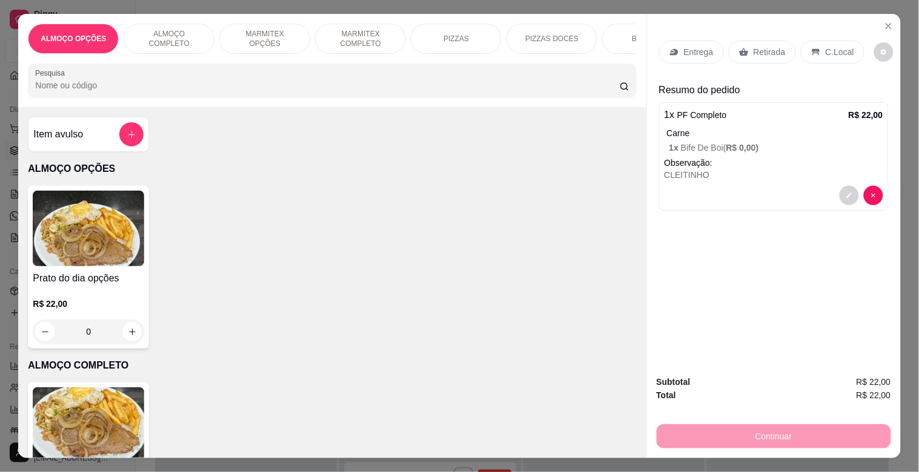
click at [121, 421] on img at bounding box center [88, 426] width 111 height 76
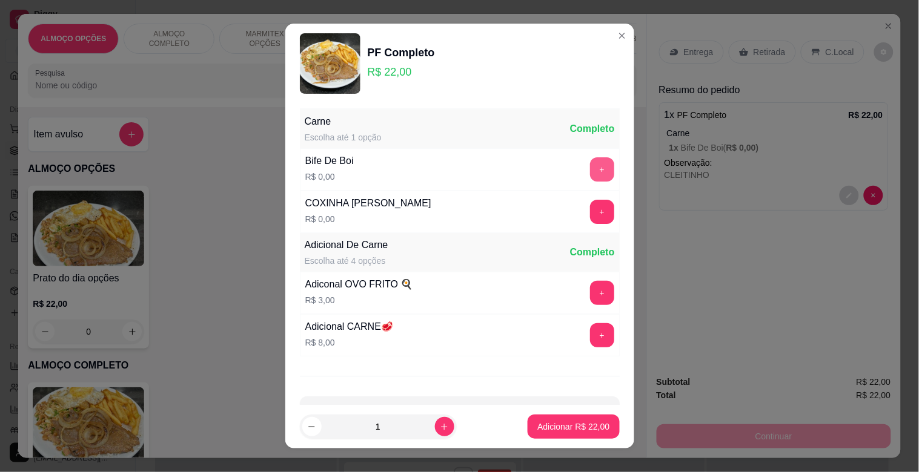
click at [590, 167] on button "+" at bounding box center [602, 169] width 24 height 24
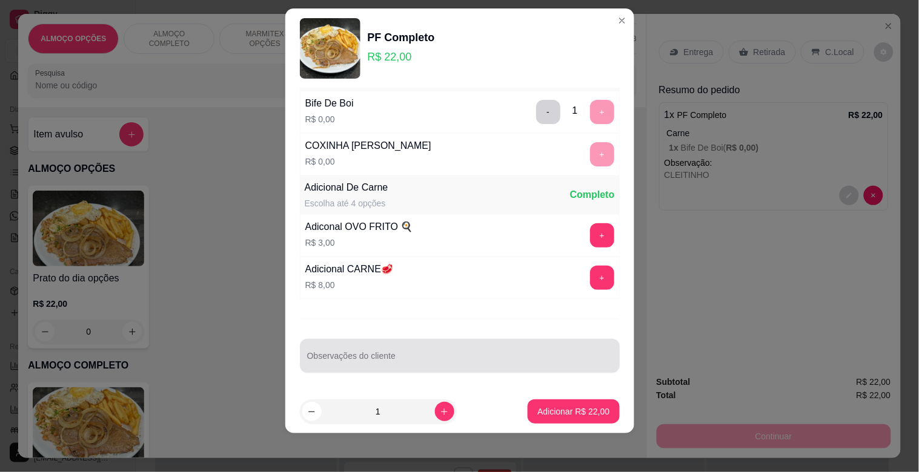
click at [394, 355] on input "Observações do cliente" at bounding box center [459, 361] width 305 height 12
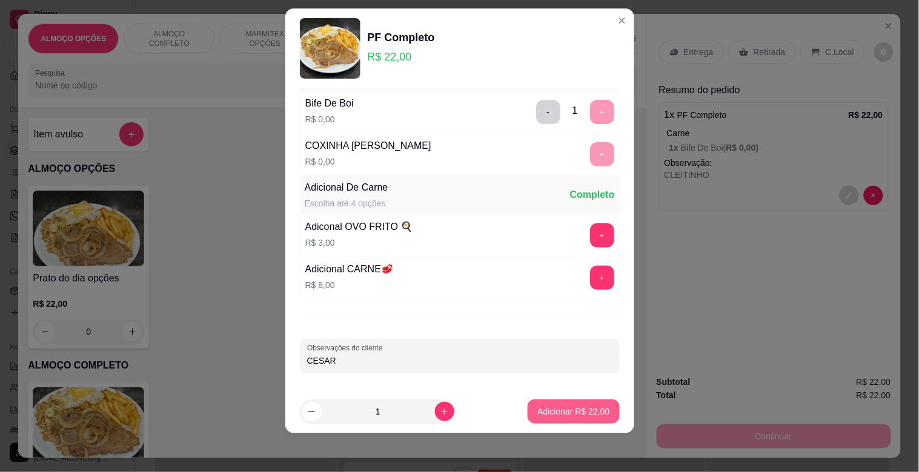
type input "CESAR"
click at [575, 408] on p "Adicionar R$ 22,00" at bounding box center [573, 412] width 70 height 12
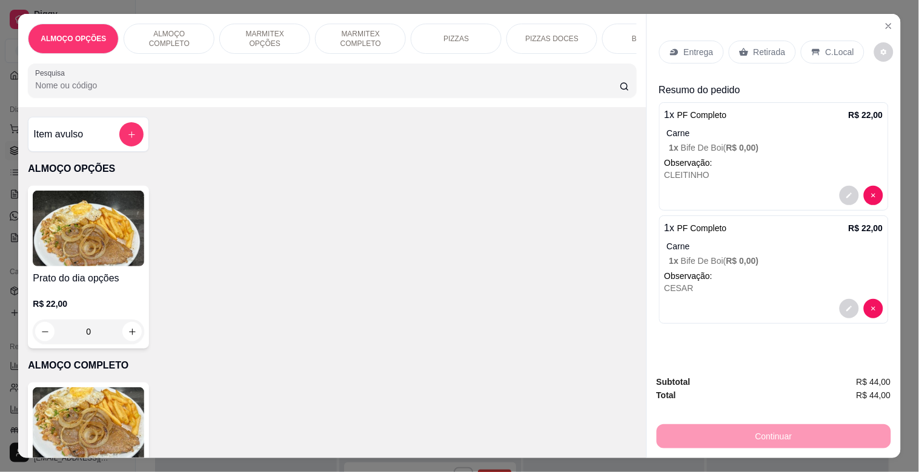
click at [104, 423] on img at bounding box center [88, 426] width 111 height 76
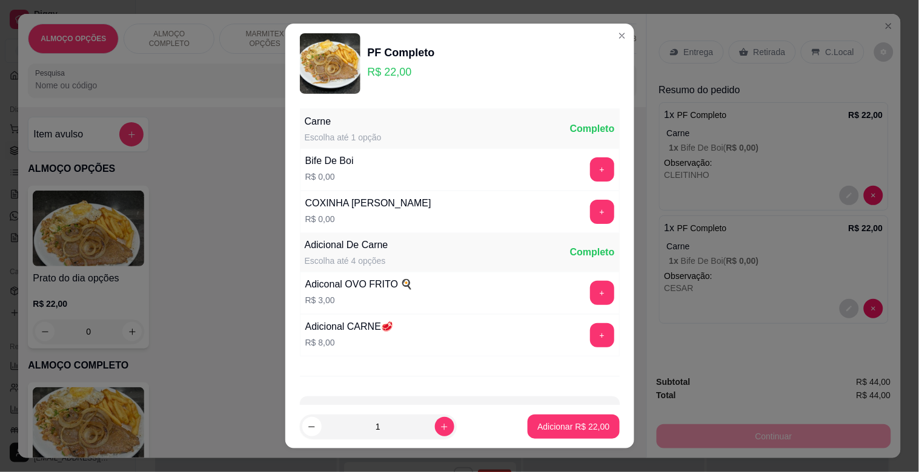
click at [590, 170] on button "+" at bounding box center [602, 169] width 24 height 24
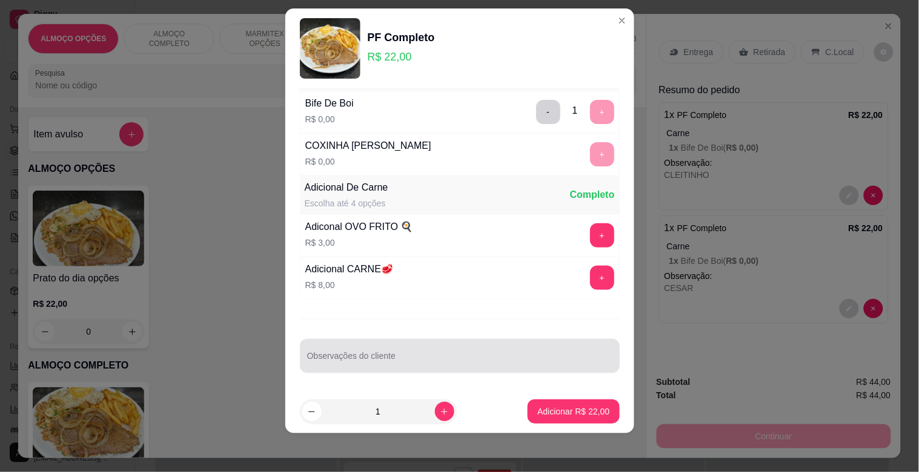
click at [409, 345] on div at bounding box center [459, 356] width 305 height 24
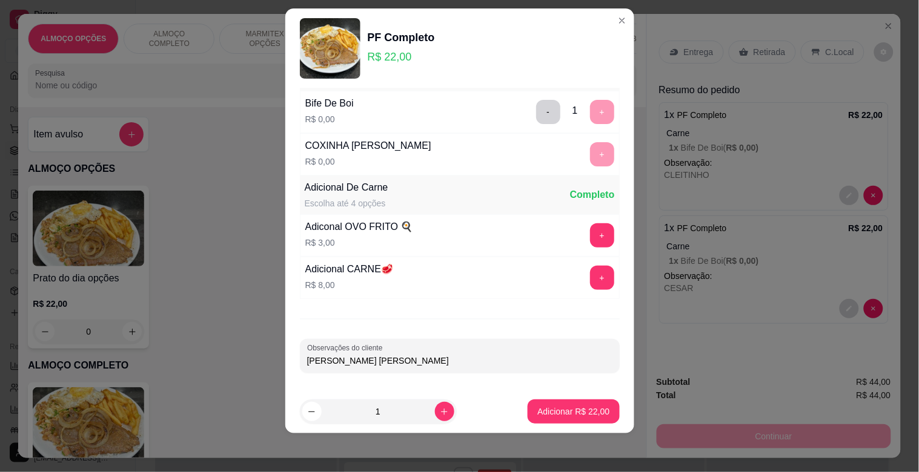
type input "ALEX PRANCHA"
click at [570, 418] on button "Adicionar R$ 22,00" at bounding box center [573, 412] width 89 height 24
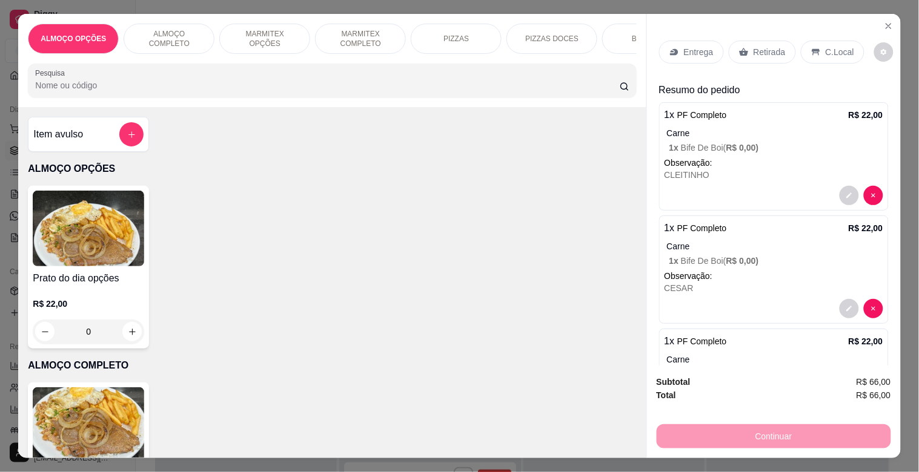
click at [753, 47] on p "Retirada" at bounding box center [769, 52] width 32 height 12
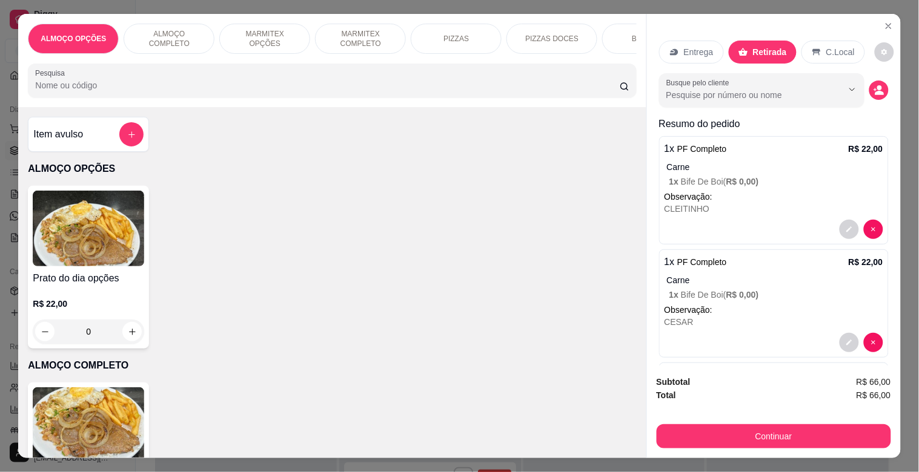
click at [693, 47] on p "Entrega" at bounding box center [699, 52] width 30 height 12
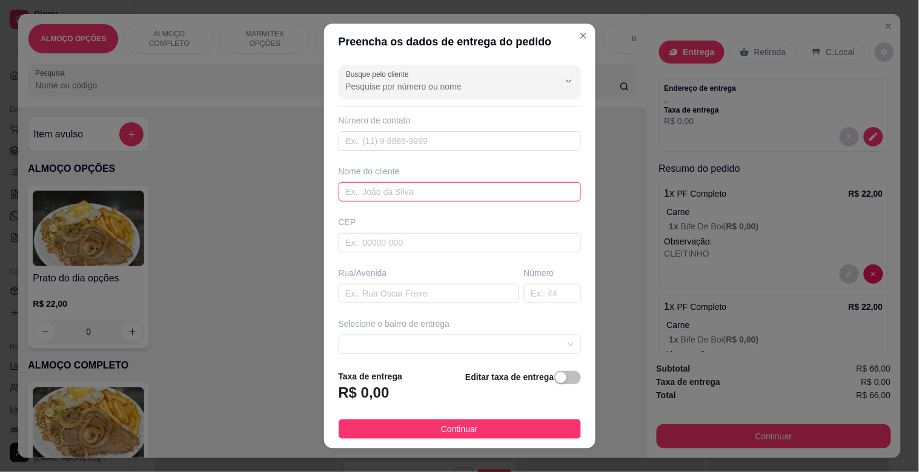
click at [398, 192] on input "text" at bounding box center [460, 191] width 242 height 19
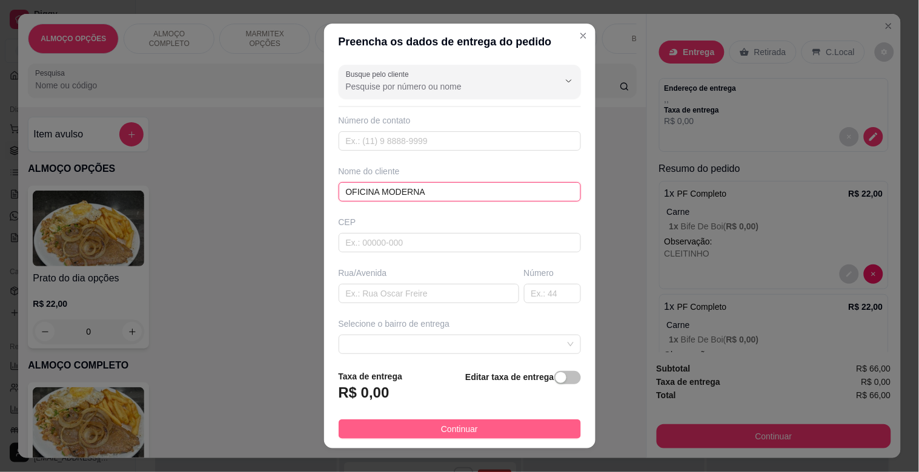
type input "OFICINA MODERNA"
click at [480, 425] on button "Continuar" at bounding box center [460, 429] width 242 height 19
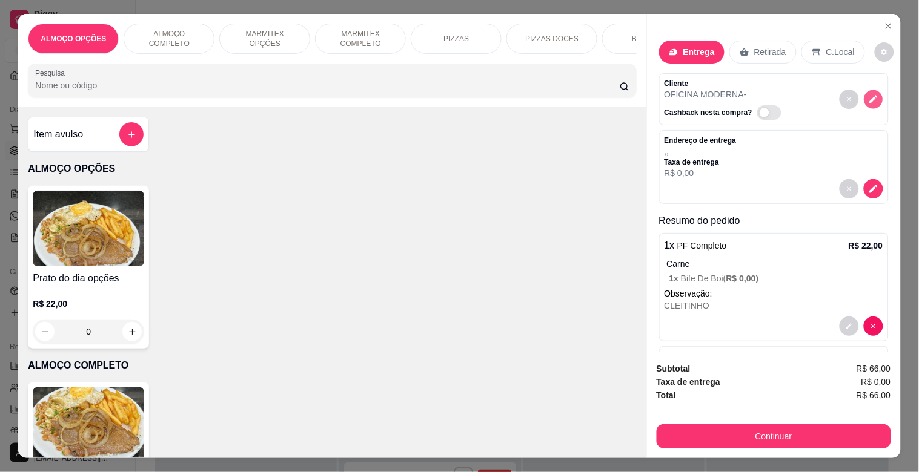
click at [868, 94] on icon "decrease-product-quantity" at bounding box center [873, 99] width 10 height 10
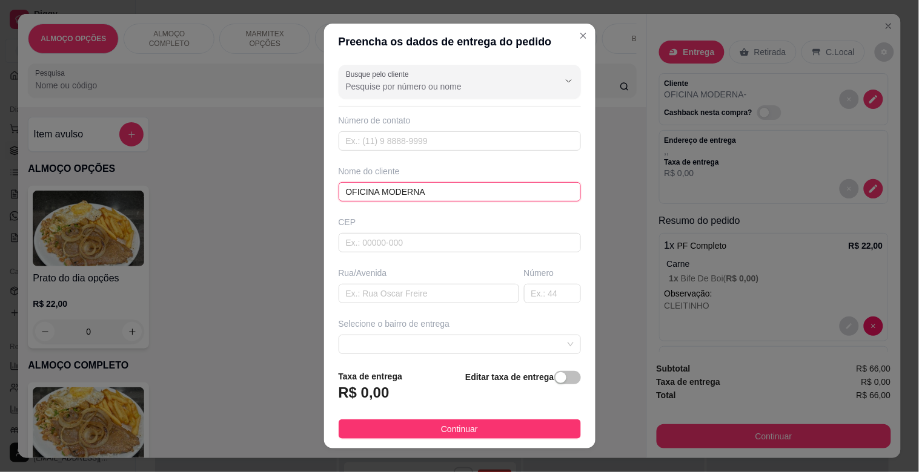
click at [342, 193] on input "OFICINA MODERNA" at bounding box center [460, 191] width 242 height 19
click at [366, 193] on input "REQWUISIÇAO OFICINA MODERNA" at bounding box center [460, 191] width 242 height 19
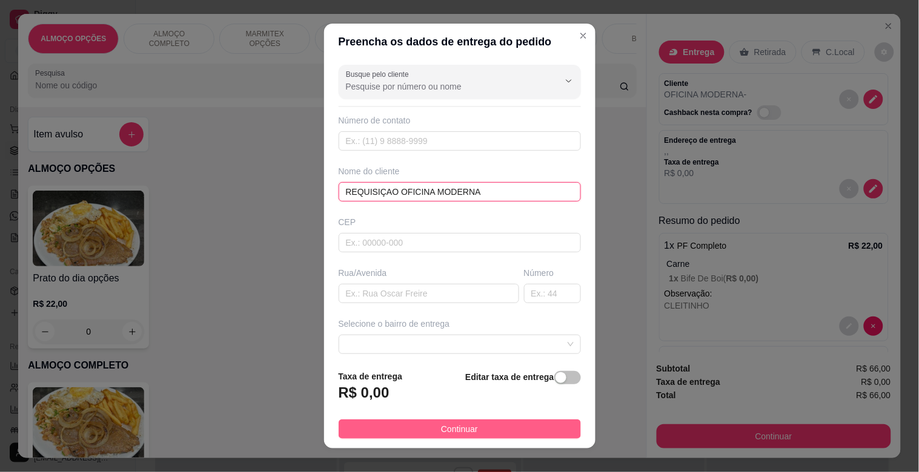
type input "REQUISIÇAO OFICINA MODERNA"
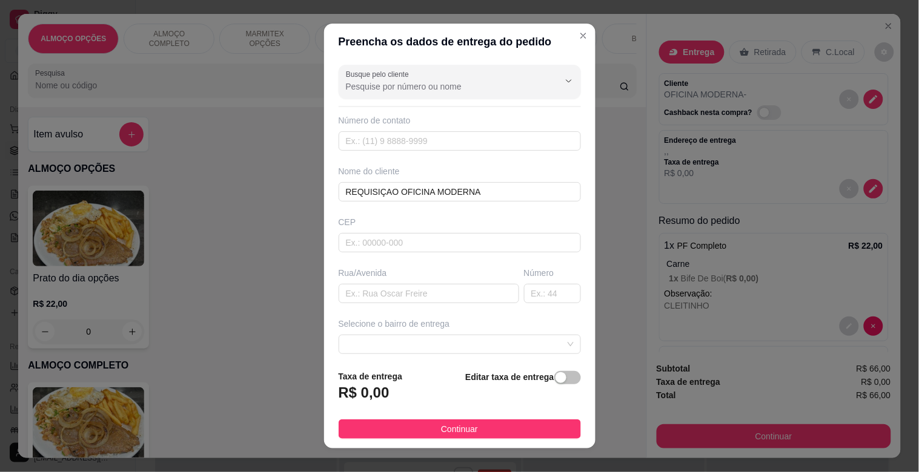
drag, startPoint x: 437, startPoint y: 424, endPoint x: 785, endPoint y: 434, distance: 347.8
click at [441, 424] on span "Continuar" at bounding box center [459, 429] width 37 height 13
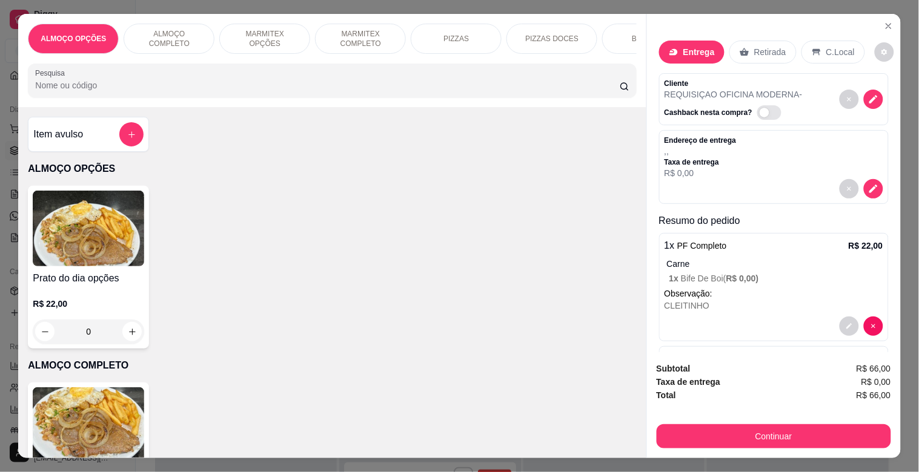
drag, startPoint x: 830, startPoint y: 416, endPoint x: 838, endPoint y: 430, distance: 15.7
click at [837, 426] on div "Continuar" at bounding box center [773, 434] width 234 height 27
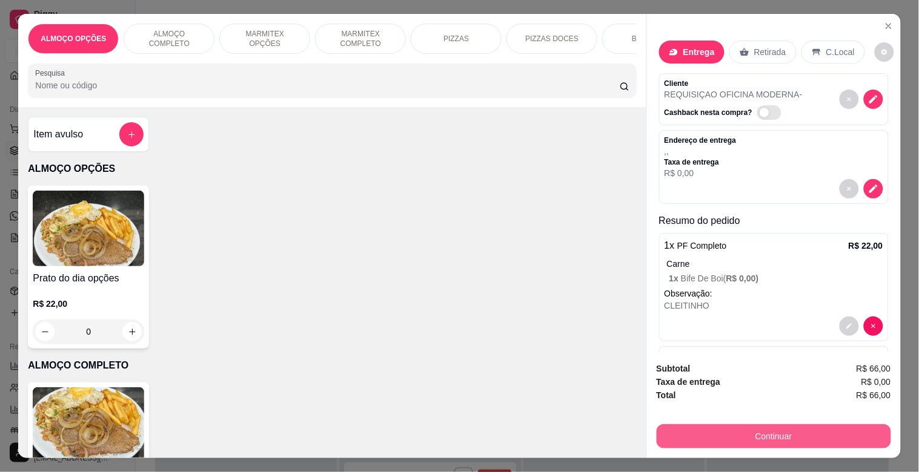
click at [836, 431] on button "Continuar" at bounding box center [773, 437] width 234 height 24
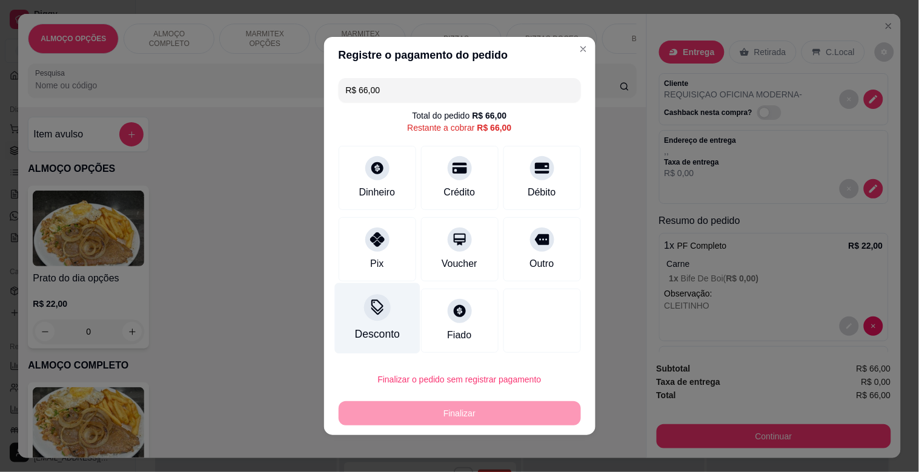
click at [368, 331] on div "Desconto" at bounding box center [376, 334] width 45 height 16
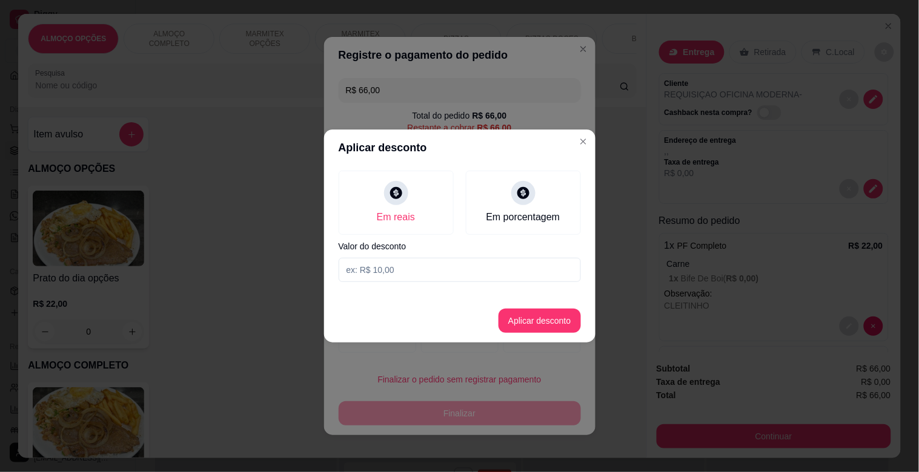
click at [403, 265] on input at bounding box center [460, 270] width 242 height 24
type input "6,00"
click at [543, 330] on button "Aplicar desconto" at bounding box center [539, 321] width 82 height 24
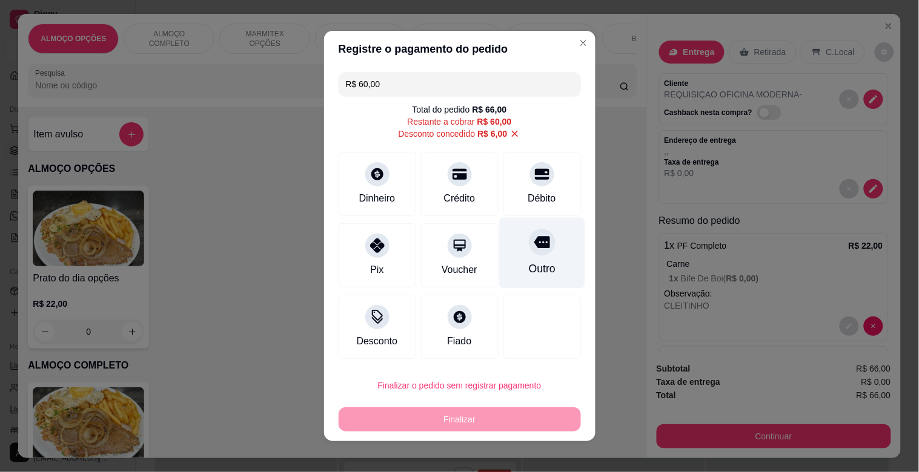
drag, startPoint x: 521, startPoint y: 247, endPoint x: 543, endPoint y: 335, distance: 90.6
click at [534, 247] on icon at bounding box center [542, 242] width 16 height 16
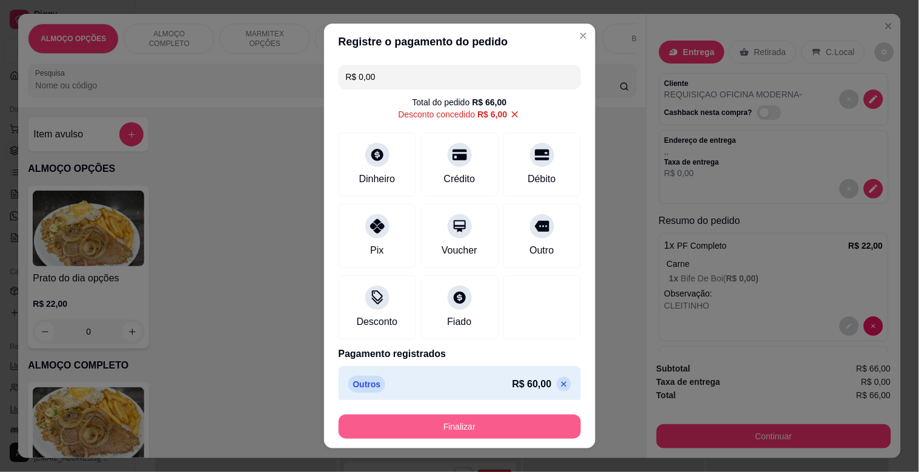
click at [453, 421] on button "Finalizar" at bounding box center [460, 427] width 242 height 24
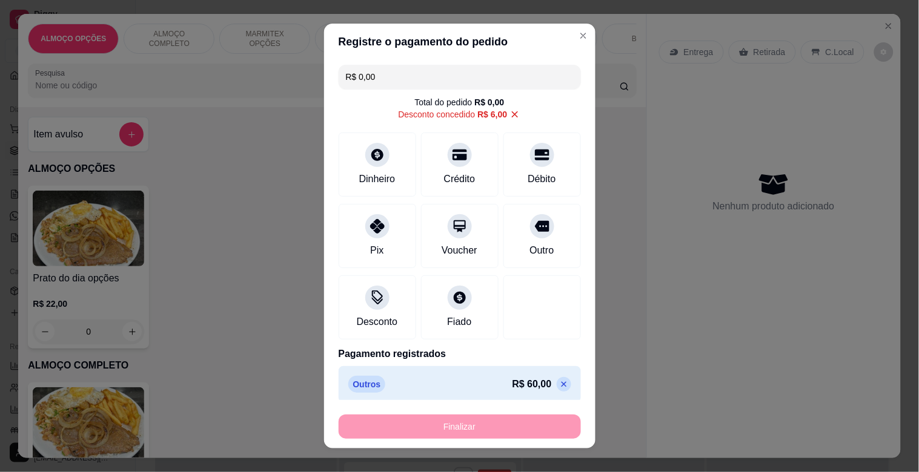
type input "-R$ 66,00"
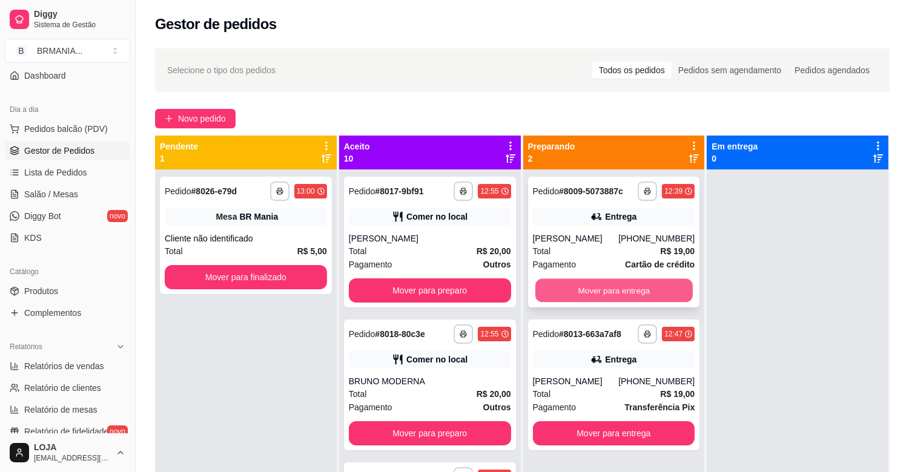
click at [638, 285] on button "Mover para entrega" at bounding box center [613, 291] width 157 height 24
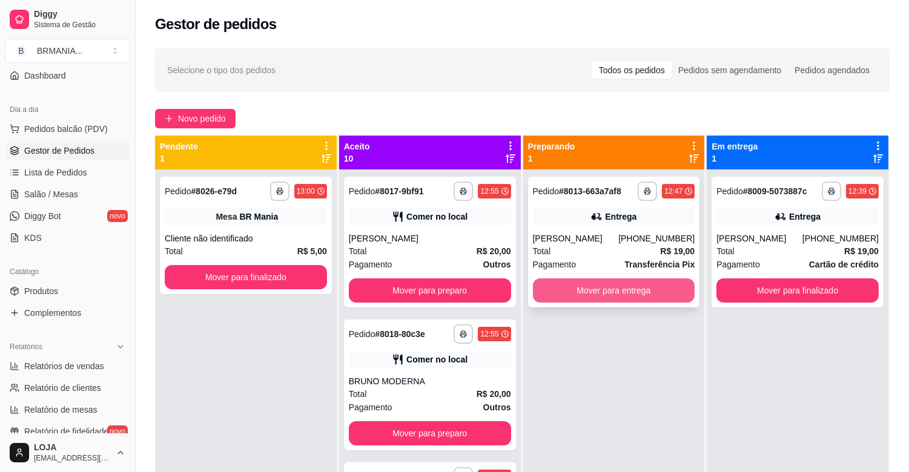
click at [629, 299] on button "Mover para entrega" at bounding box center [614, 291] width 162 height 24
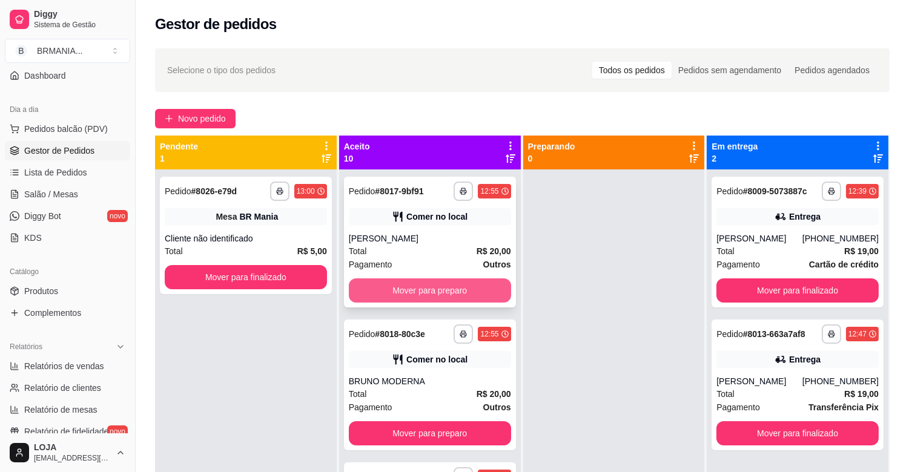
click at [436, 282] on button "Mover para preparo" at bounding box center [430, 291] width 162 height 24
click at [441, 291] on div "Mover para preparo" at bounding box center [430, 291] width 162 height 24
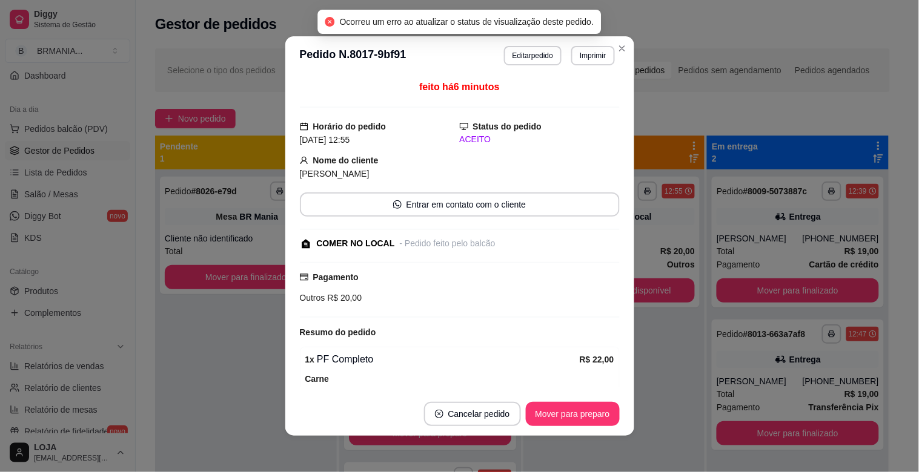
click at [441, 291] on div "Pagamento Outros R$ 20,00" at bounding box center [460, 288] width 320 height 34
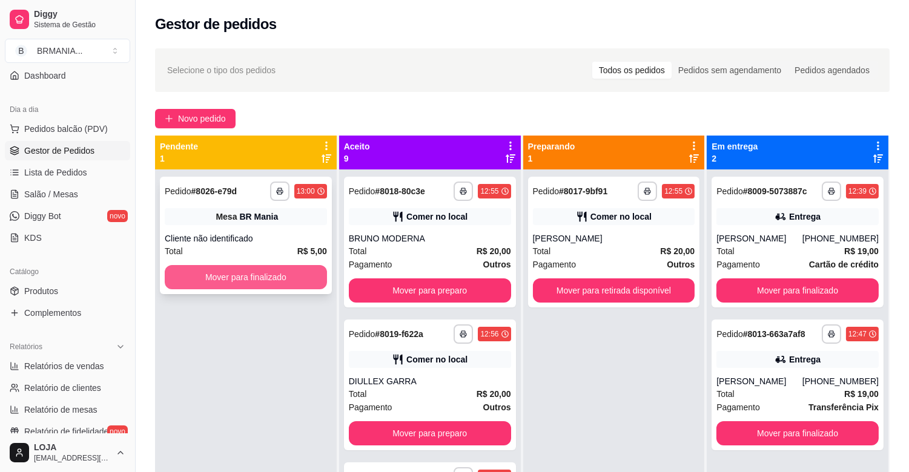
click at [263, 275] on button "Mover para finalizado" at bounding box center [246, 277] width 162 height 24
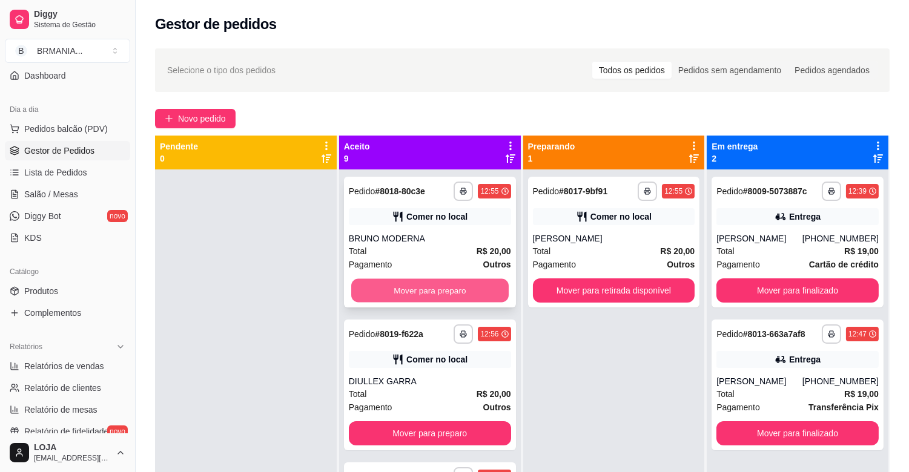
click at [434, 294] on button "Mover para preparo" at bounding box center [429, 291] width 157 height 24
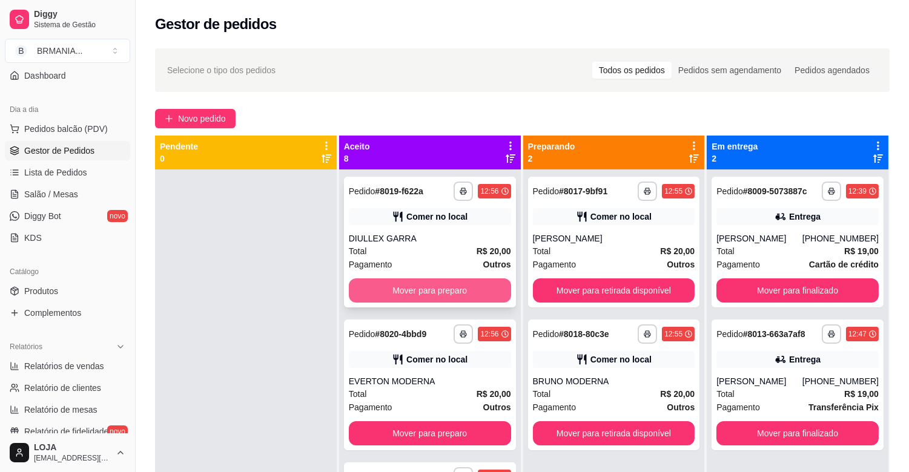
click at [440, 293] on button "Mover para preparo" at bounding box center [430, 291] width 162 height 24
click at [441, 291] on button "Mover para preparo" at bounding box center [430, 291] width 162 height 24
click at [444, 289] on button "Mover para preparo" at bounding box center [429, 291] width 157 height 24
click at [444, 287] on button "Mover para preparo" at bounding box center [429, 291] width 157 height 24
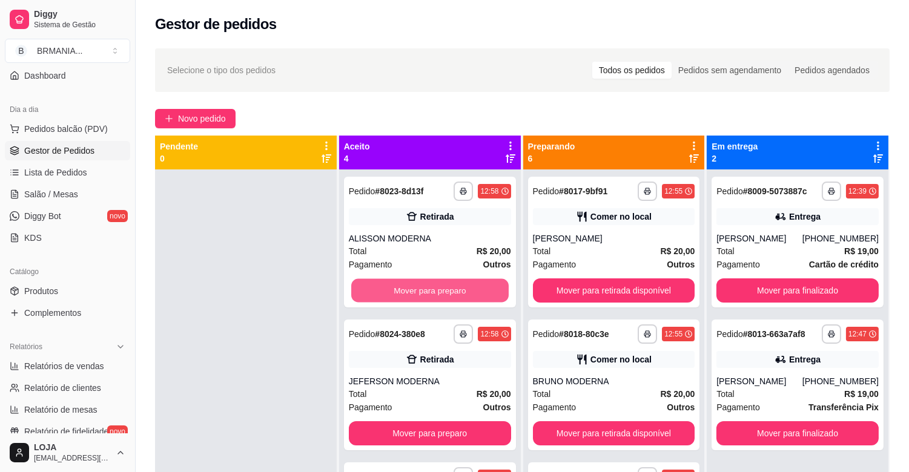
click at [444, 287] on button "Mover para preparo" at bounding box center [429, 291] width 157 height 24
click at [444, 421] on button "Mover para preparo" at bounding box center [430, 433] width 162 height 24
click at [444, 287] on button "Mover para preparo" at bounding box center [429, 291] width 157 height 24
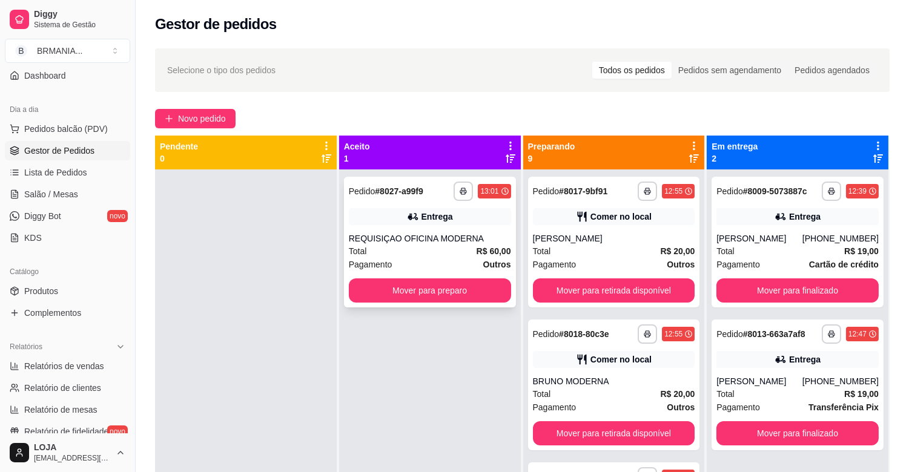
click at [495, 293] on button "Mover para preparo" at bounding box center [430, 291] width 162 height 24
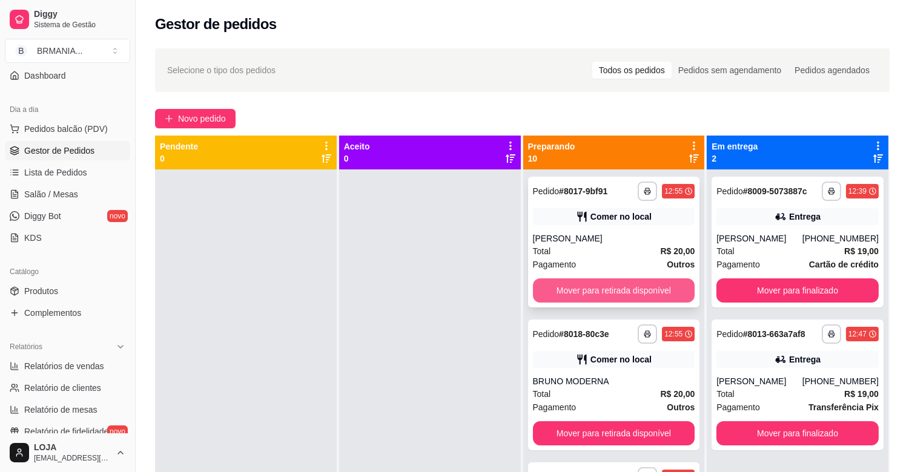
click at [609, 293] on button "Mover para retirada disponível" at bounding box center [614, 291] width 162 height 24
click at [595, 421] on button "Mover para retirada disponível" at bounding box center [614, 433] width 162 height 24
click at [595, 291] on button "Mover para retirada disponível" at bounding box center [614, 291] width 162 height 24
click at [596, 287] on button "Mover para retirada disponível" at bounding box center [614, 291] width 162 height 24
click at [597, 287] on button "Mover para retirada disponível" at bounding box center [614, 291] width 162 height 24
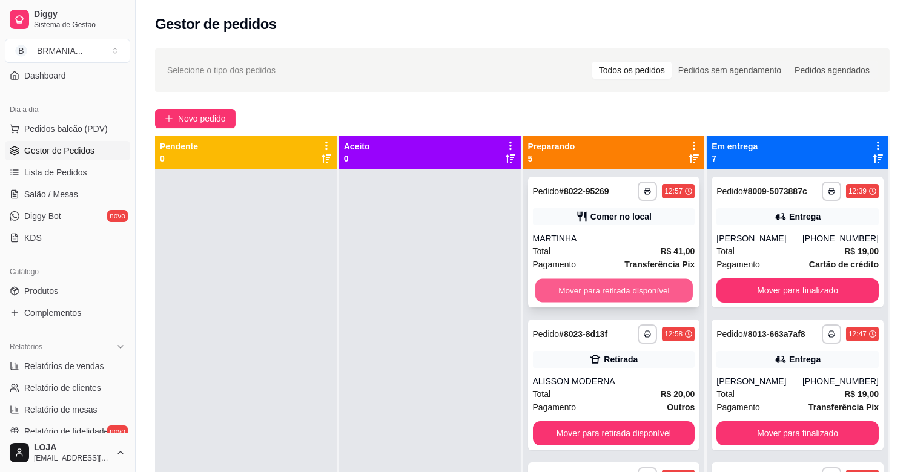
click at [598, 288] on button "Mover para retirada disponível" at bounding box center [613, 291] width 157 height 24
click at [598, 287] on button "Mover para retirada disponível" at bounding box center [614, 291] width 162 height 24
click at [598, 288] on button "Mover para retirada disponível" at bounding box center [614, 291] width 162 height 24
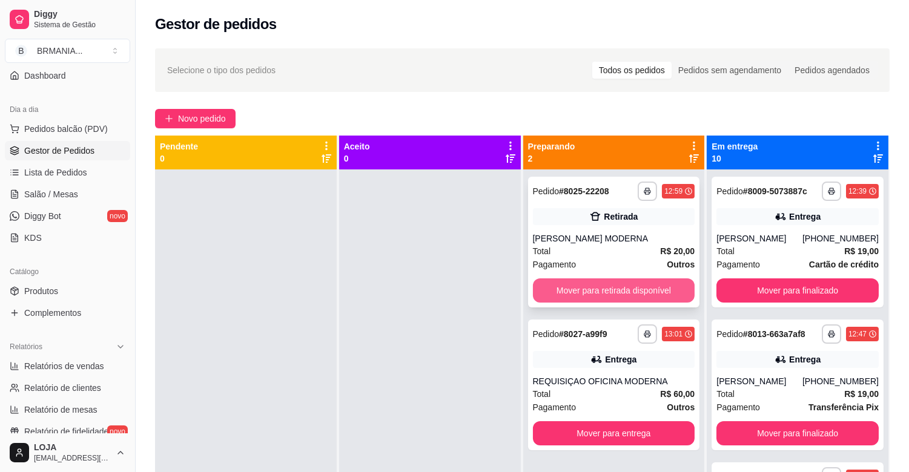
click at [598, 287] on button "Mover para retirada disponível" at bounding box center [614, 291] width 162 height 24
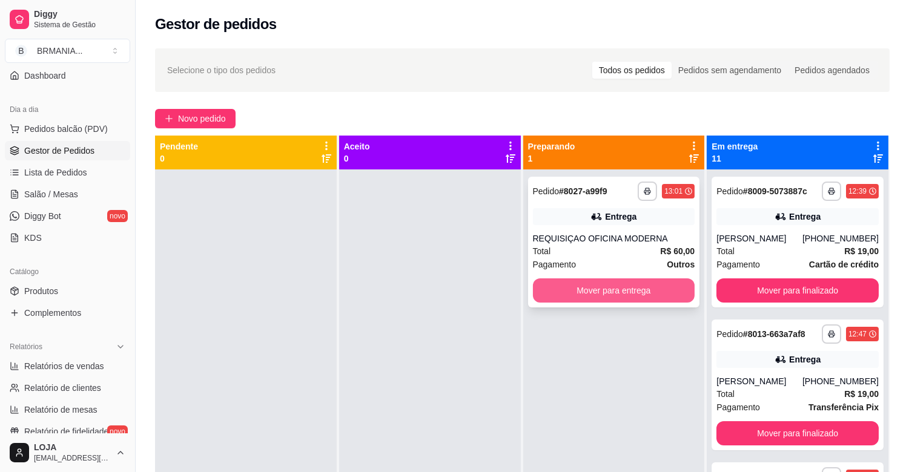
click at [600, 287] on button "Mover para entrega" at bounding box center [614, 291] width 162 height 24
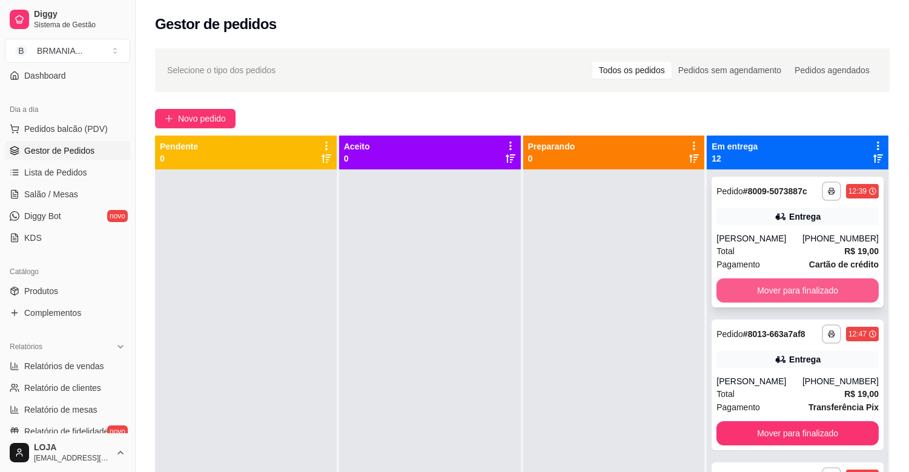
click at [804, 286] on button "Mover para finalizado" at bounding box center [797, 291] width 162 height 24
click at [798, 285] on button "Mover para finalizado" at bounding box center [797, 291] width 157 height 24
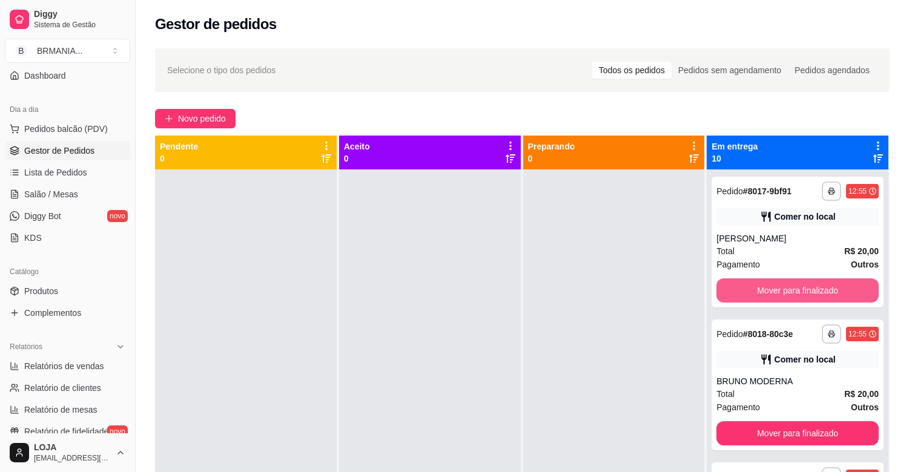
click at [798, 285] on button "Mover para finalizado" at bounding box center [797, 291] width 162 height 24
click at [798, 285] on button "Mover para finalizado" at bounding box center [797, 291] width 157 height 24
click at [795, 286] on button "Mover para finalizado" at bounding box center [797, 291] width 162 height 24
click at [794, 286] on button "Mover para finalizado" at bounding box center [797, 291] width 162 height 24
click at [794, 287] on button "Mover para finalizado" at bounding box center [797, 291] width 157 height 24
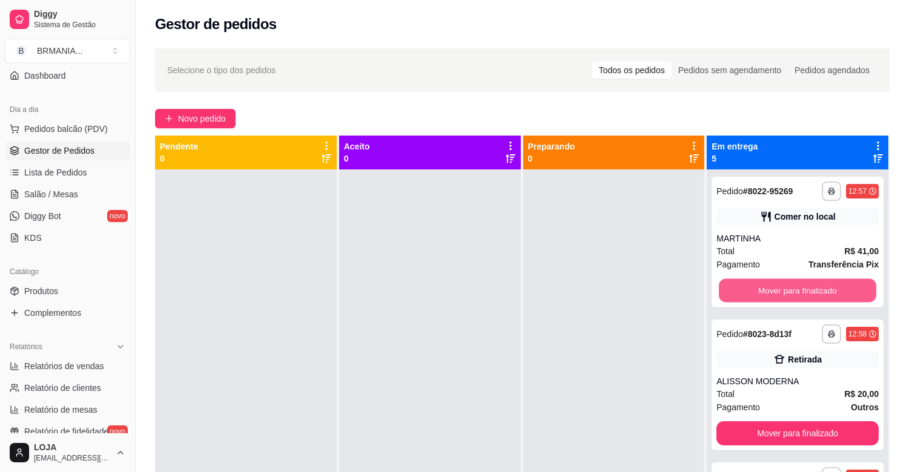
click at [794, 287] on button "Mover para finalizado" at bounding box center [797, 291] width 157 height 24
click at [792, 287] on button "Mover para finalizado" at bounding box center [797, 291] width 162 height 24
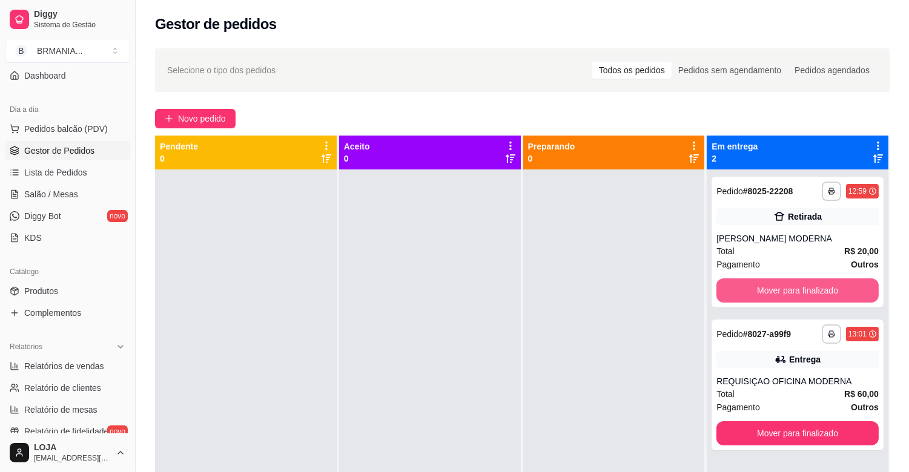
click at [792, 287] on button "Mover para finalizado" at bounding box center [797, 291] width 162 height 24
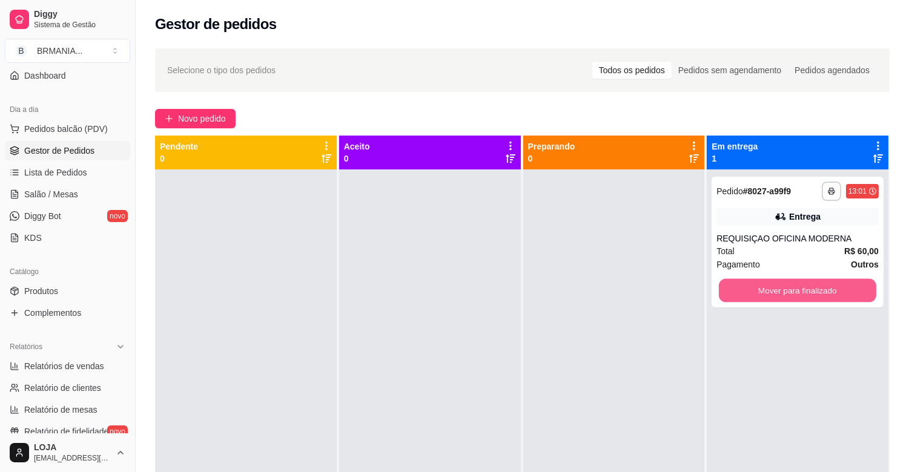
click at [792, 287] on button "Mover para finalizado" at bounding box center [797, 291] width 157 height 24
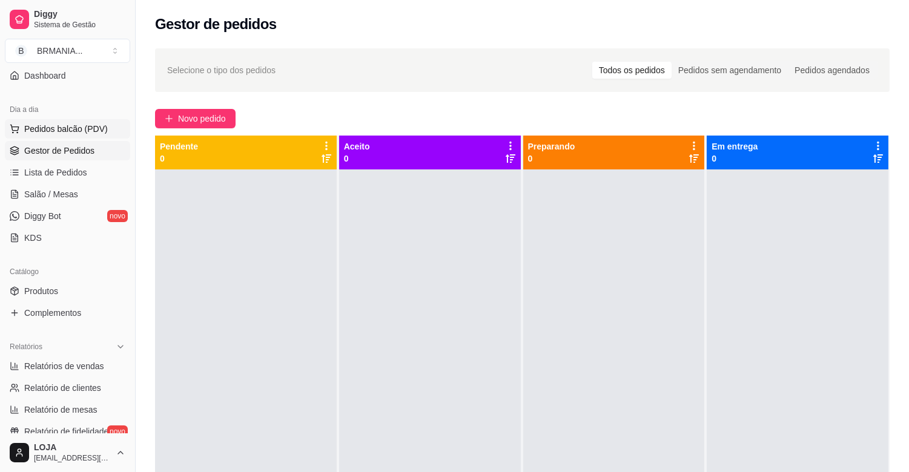
click at [76, 134] on span "Pedidos balcão (PDV)" at bounding box center [66, 129] width 84 height 12
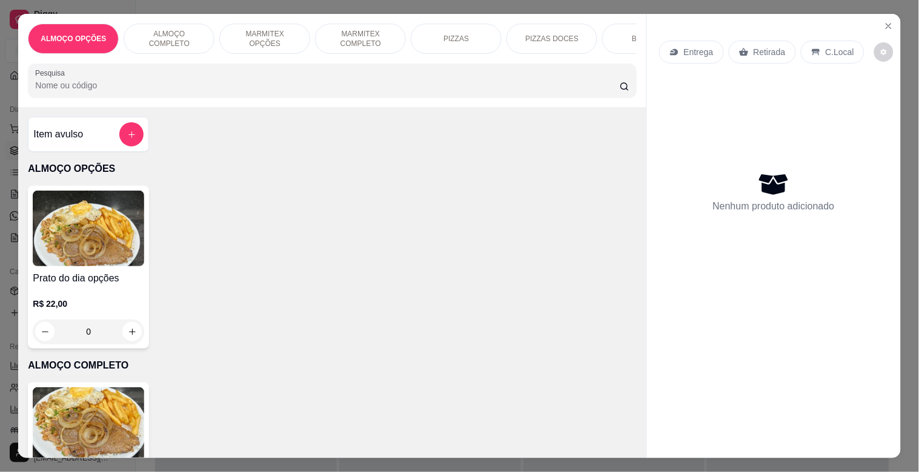
click at [353, 40] on p "MARMITEX COMPLETO" at bounding box center [360, 38] width 70 height 19
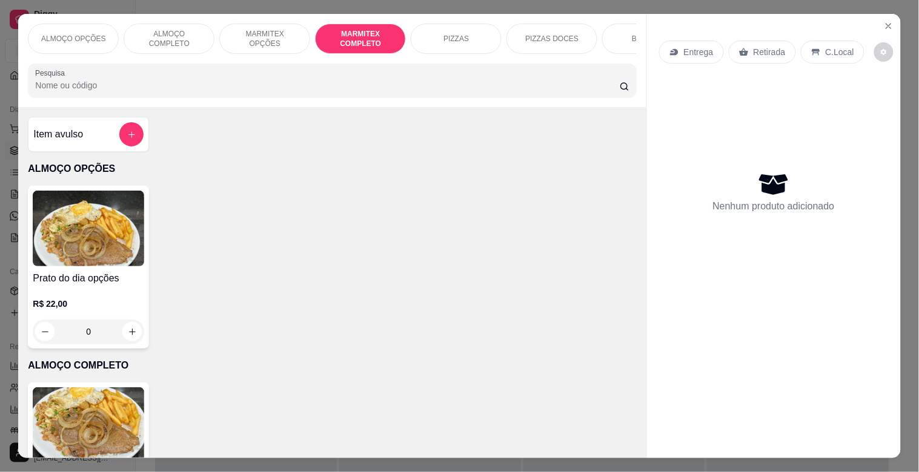
scroll to position [29, 0]
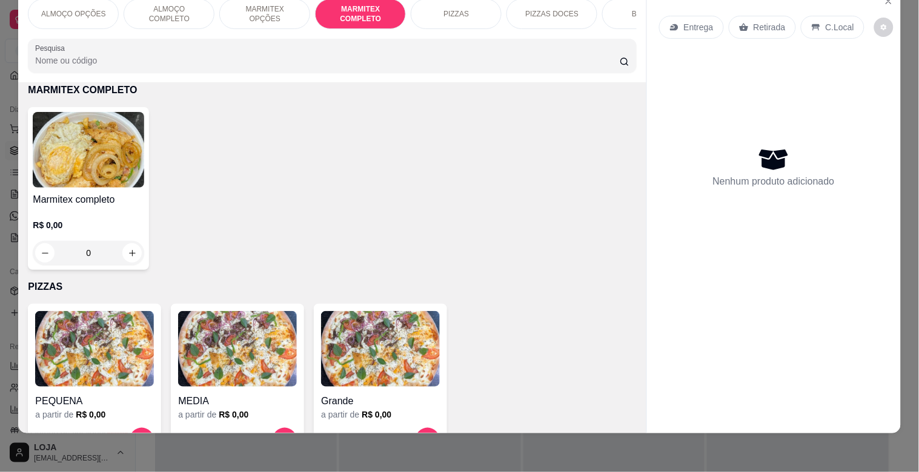
click at [119, 161] on img at bounding box center [88, 150] width 111 height 76
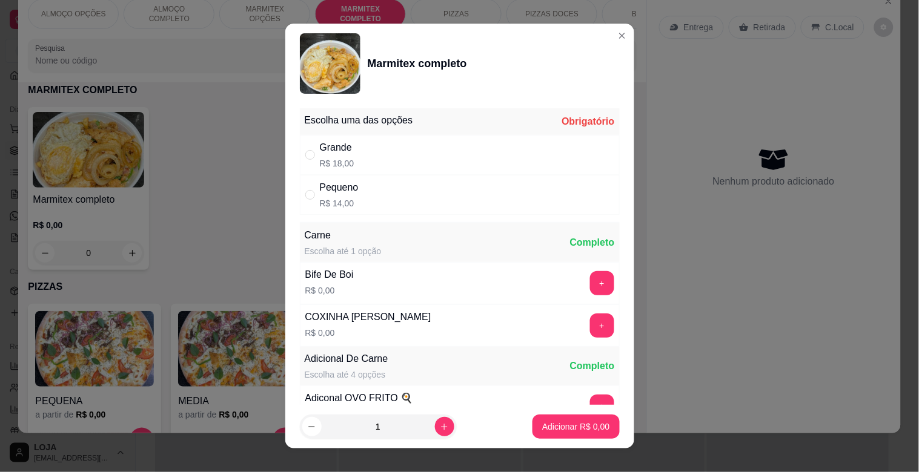
drag, startPoint x: 323, startPoint y: 153, endPoint x: 353, endPoint y: 190, distance: 47.3
click at [324, 154] on div "Grande" at bounding box center [337, 147] width 35 height 15
radio input "true"
click at [590, 286] on button "+" at bounding box center [602, 283] width 24 height 24
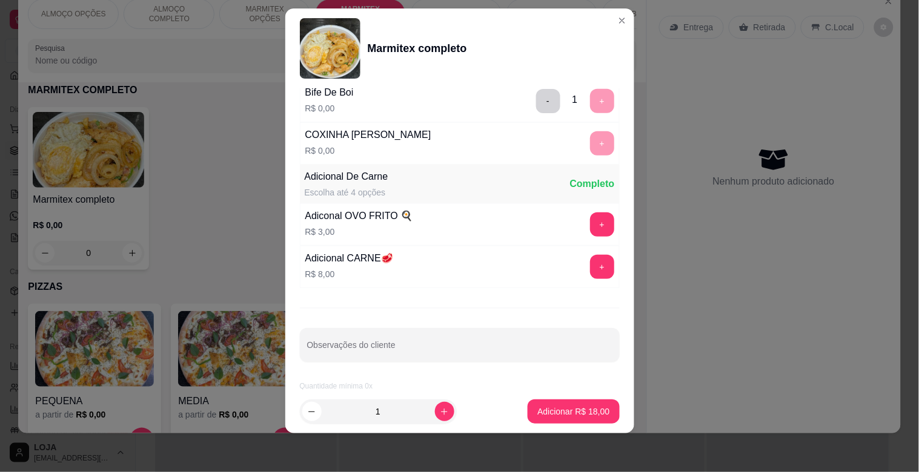
scroll to position [170, 0]
click at [440, 412] on icon "increase-product-quantity" at bounding box center [444, 412] width 9 height 9
type input "2"
click at [573, 415] on p "Adicionar R$ 36,00" at bounding box center [573, 412] width 72 height 12
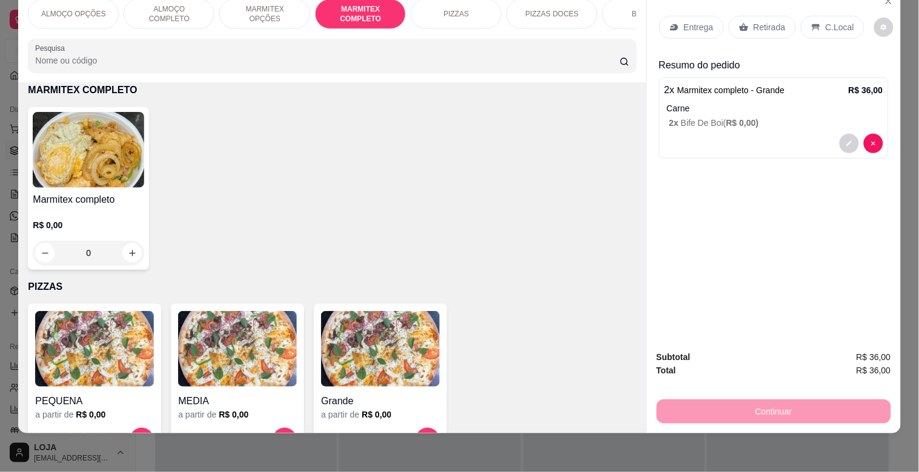
click at [701, 21] on p "Entrega" at bounding box center [699, 27] width 30 height 12
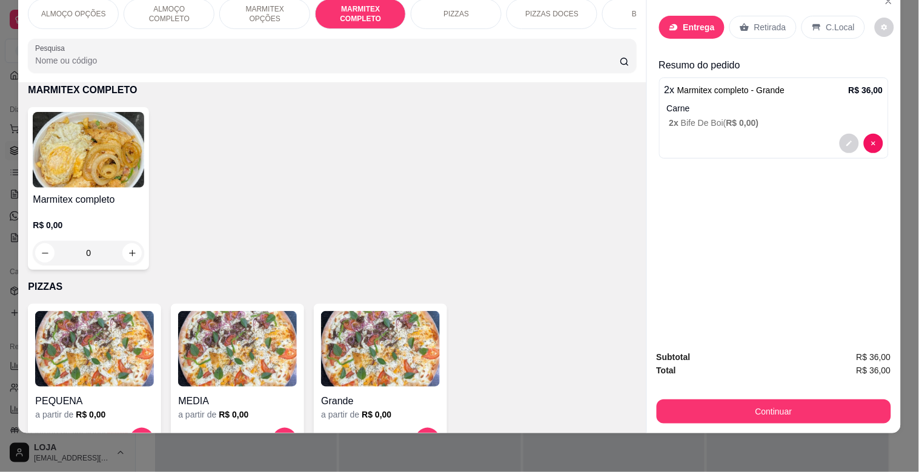
click at [378, 191] on input "text" at bounding box center [460, 191] width 242 height 19
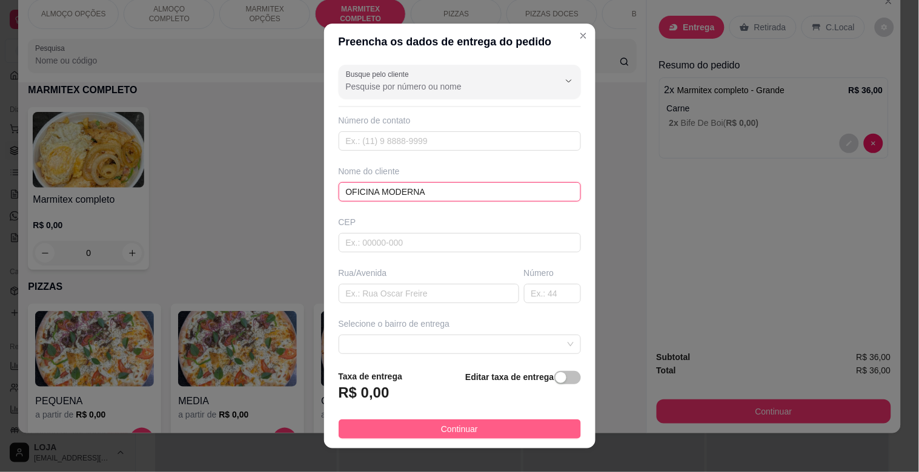
type input "OFICINA MODERNA"
click at [509, 428] on button "Continuar" at bounding box center [460, 429] width 242 height 19
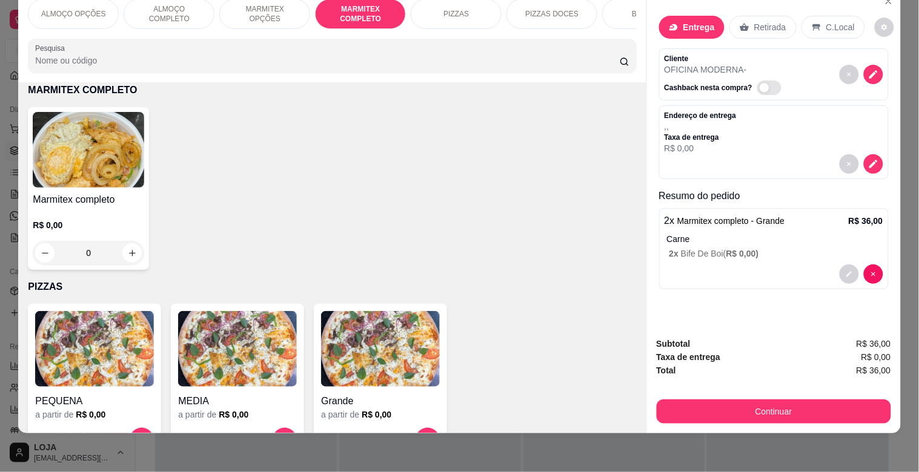
click at [753, 410] on button "Continuar" at bounding box center [773, 412] width 234 height 24
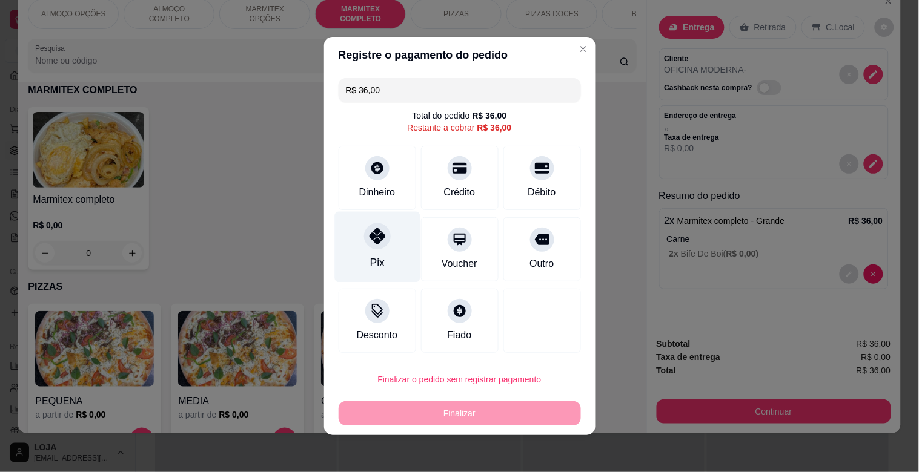
click at [380, 252] on div "Pix" at bounding box center [376, 247] width 85 height 71
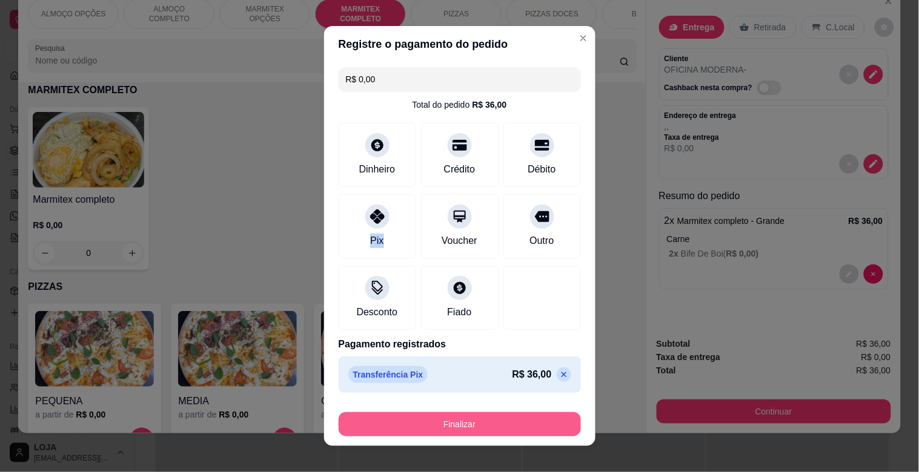
click at [440, 429] on button "Finalizar" at bounding box center [460, 424] width 242 height 24
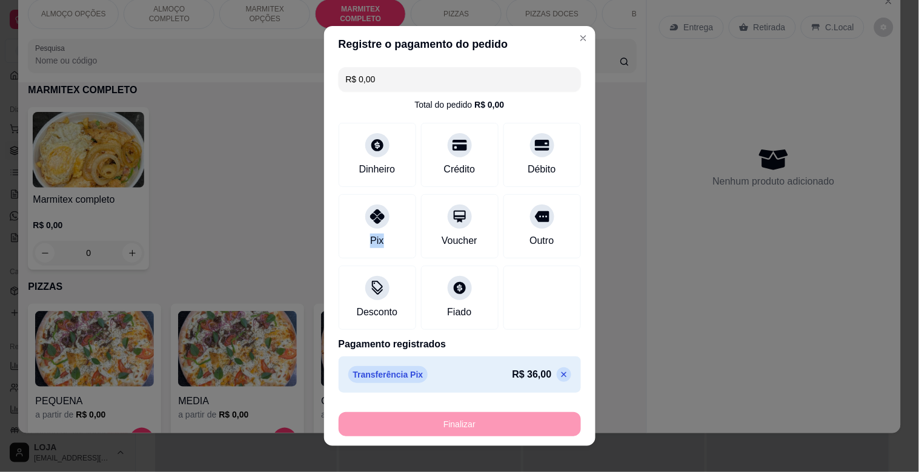
type input "-R$ 36,00"
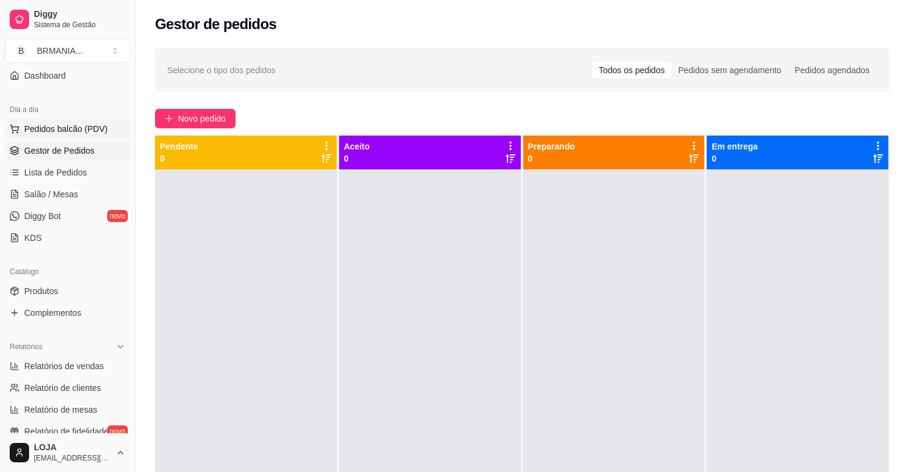
click at [70, 128] on span "Pedidos balcão (PDV)" at bounding box center [66, 129] width 84 height 12
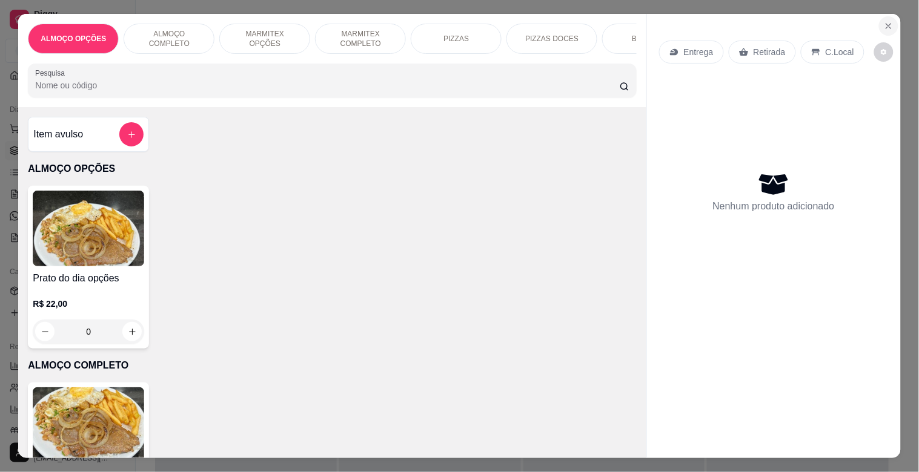
click at [885, 21] on icon "Close" at bounding box center [889, 26] width 10 height 10
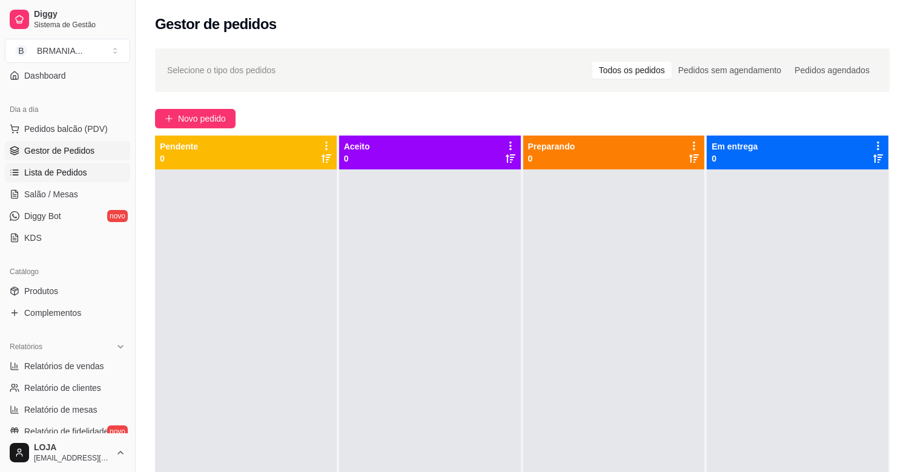
click at [70, 167] on span "Lista de Pedidos" at bounding box center [55, 173] width 63 height 12
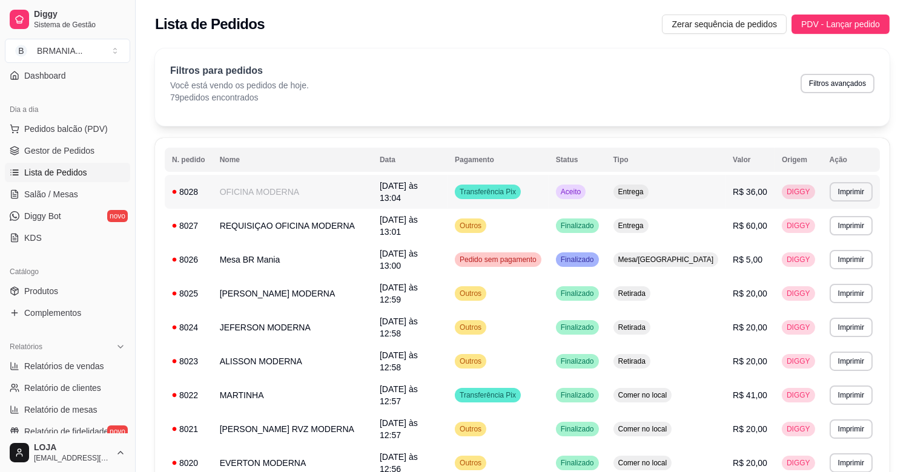
click at [540, 192] on td "Transferência Pix" at bounding box center [498, 192] width 101 height 34
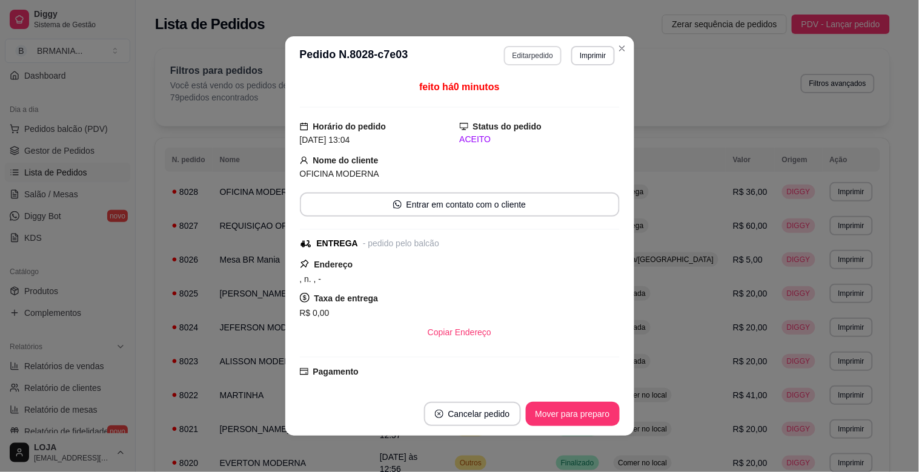
click at [520, 50] on button "Editar pedido" at bounding box center [533, 55] width 58 height 19
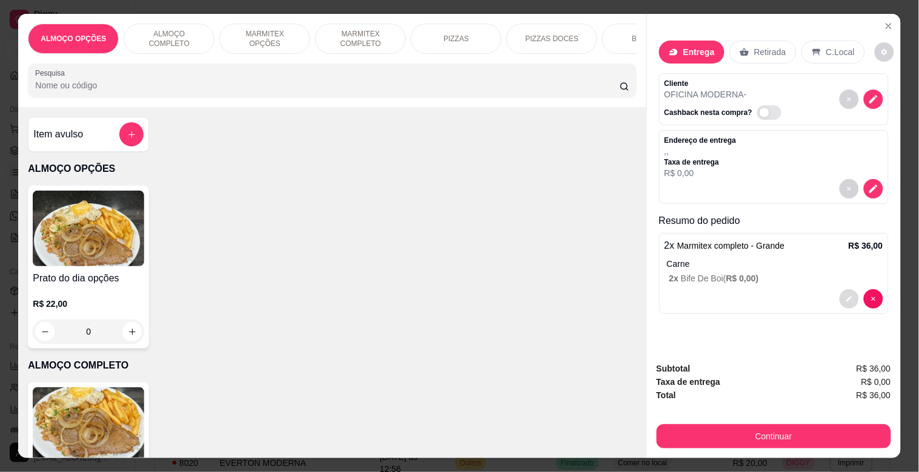
click at [845, 296] on icon "decrease-product-quantity" at bounding box center [848, 299] width 7 height 7
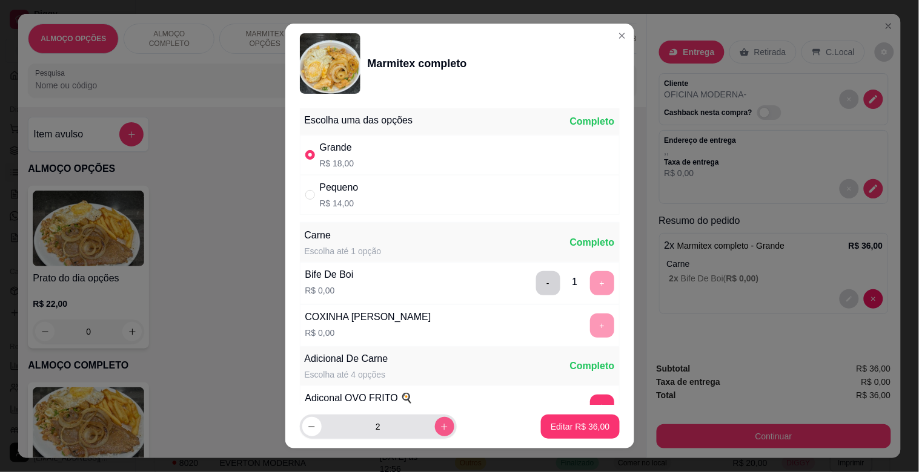
click at [440, 428] on icon "increase-product-quantity" at bounding box center [444, 427] width 9 height 9
type input "3"
click at [595, 426] on button "Editar R$ 54,00" at bounding box center [580, 427] width 78 height 24
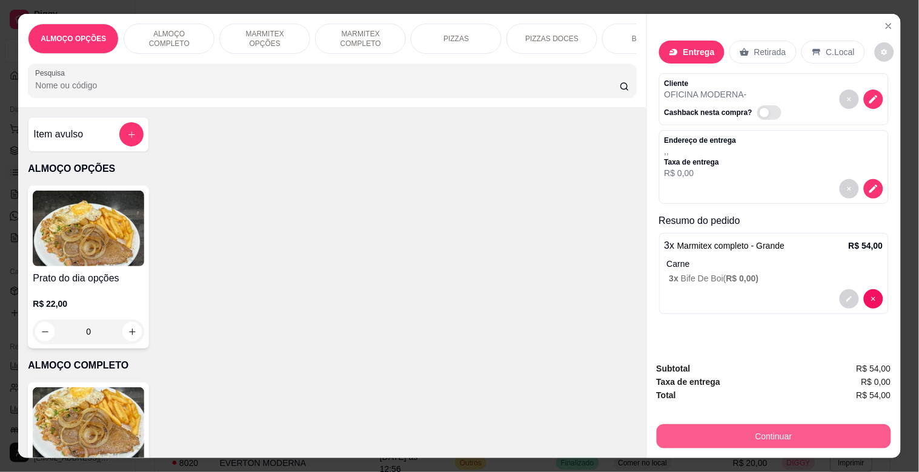
click at [842, 428] on button "Continuar" at bounding box center [773, 437] width 234 height 24
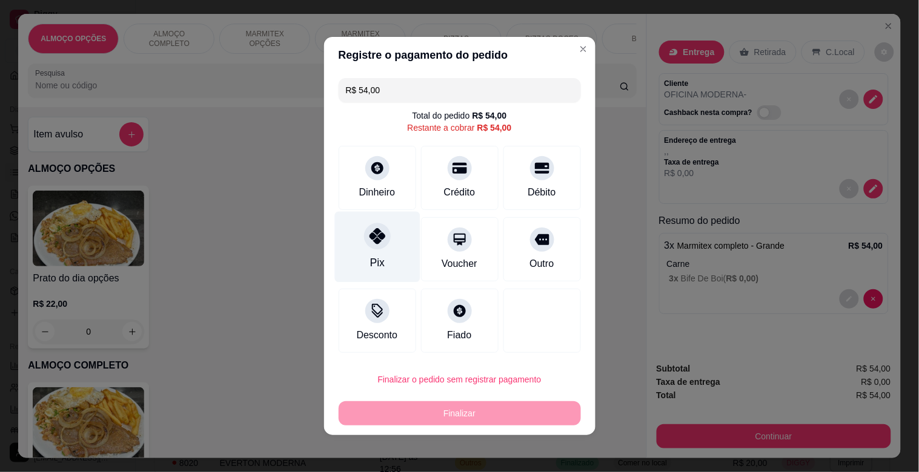
click at [357, 251] on div "Pix" at bounding box center [376, 247] width 85 height 71
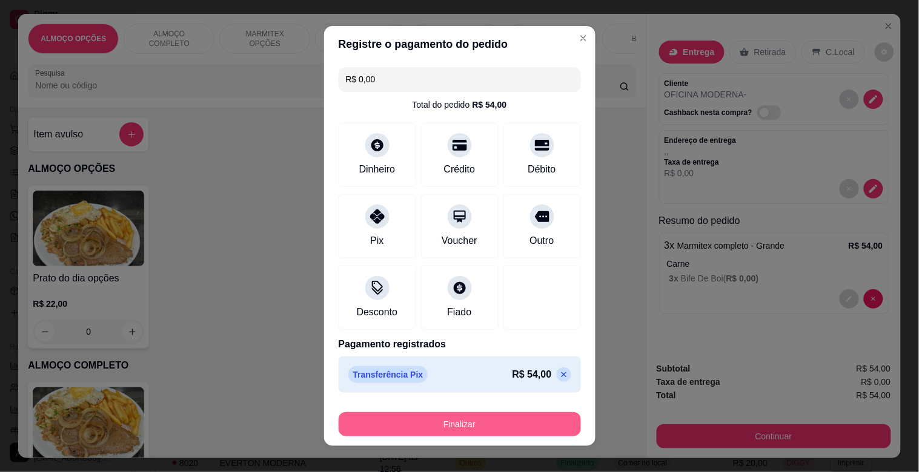
click at [444, 430] on button "Finalizar" at bounding box center [460, 424] width 242 height 24
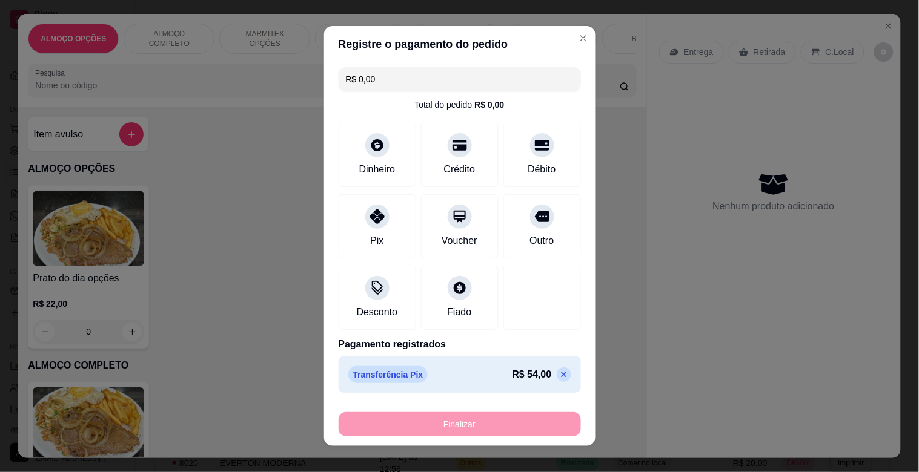
type input "-R$ 54,00"
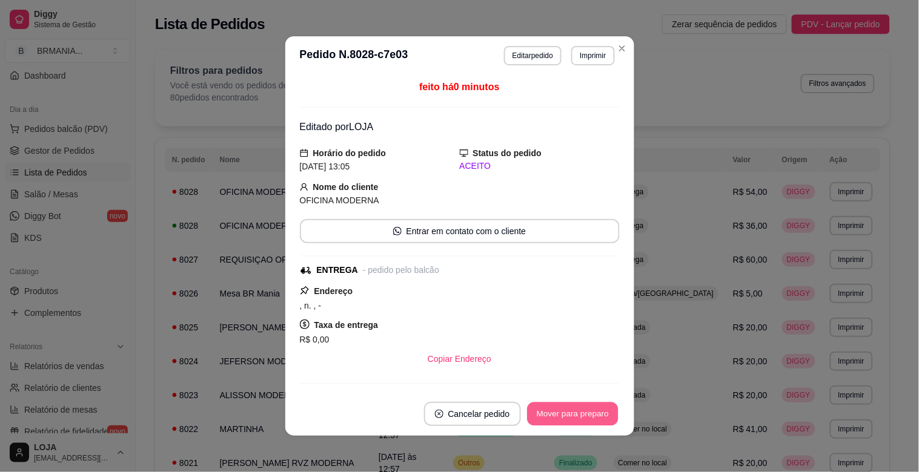
click at [584, 407] on button "Mover para preparo" at bounding box center [572, 415] width 91 height 24
click at [584, 414] on button "Mover para entrega" at bounding box center [572, 415] width 91 height 24
click at [586, 411] on button "Mover para finalizado" at bounding box center [569, 414] width 101 height 24
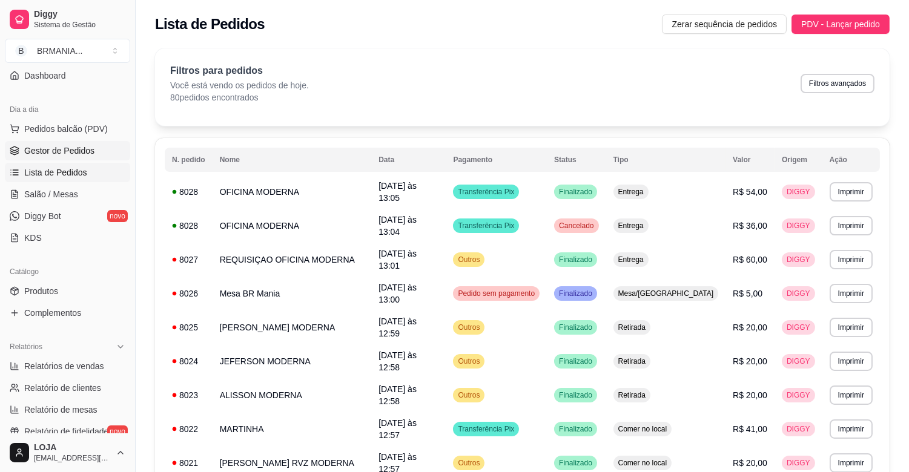
click at [70, 148] on span "Gestor de Pedidos" at bounding box center [59, 151] width 70 height 12
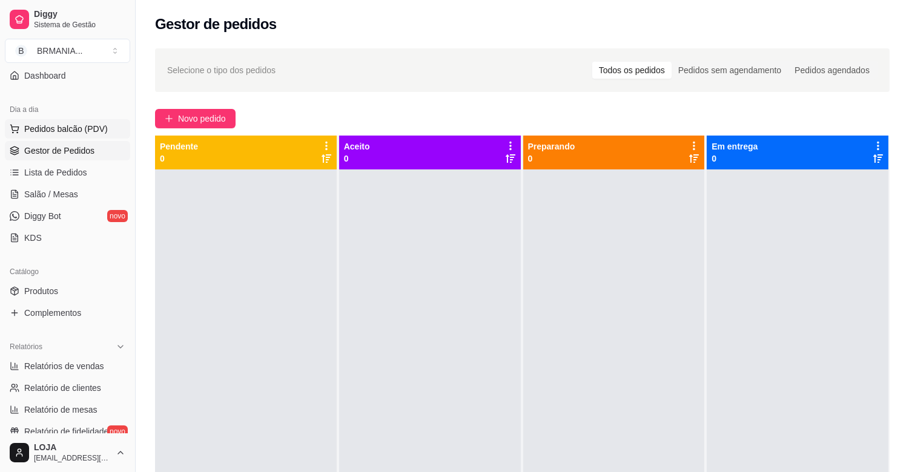
click at [46, 127] on span "Pedidos balcão (PDV)" at bounding box center [66, 129] width 84 height 12
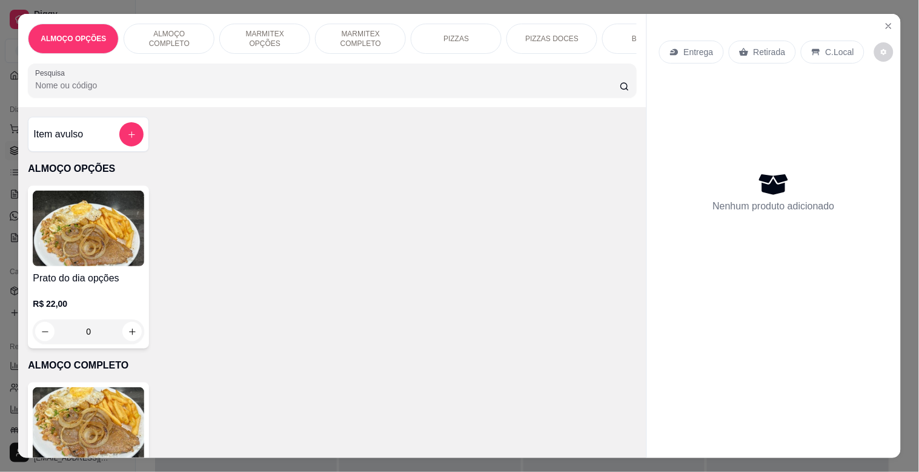
click at [116, 406] on img at bounding box center [88, 426] width 111 height 76
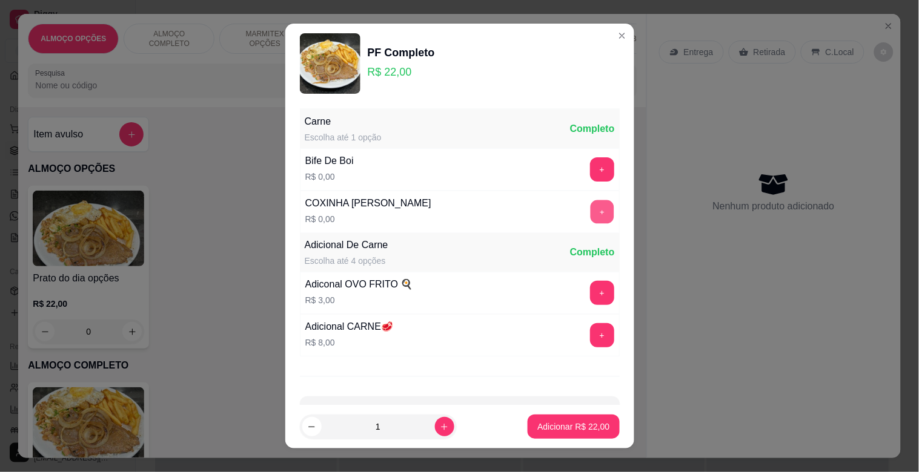
click at [590, 207] on button "+" at bounding box center [602, 212] width 24 height 24
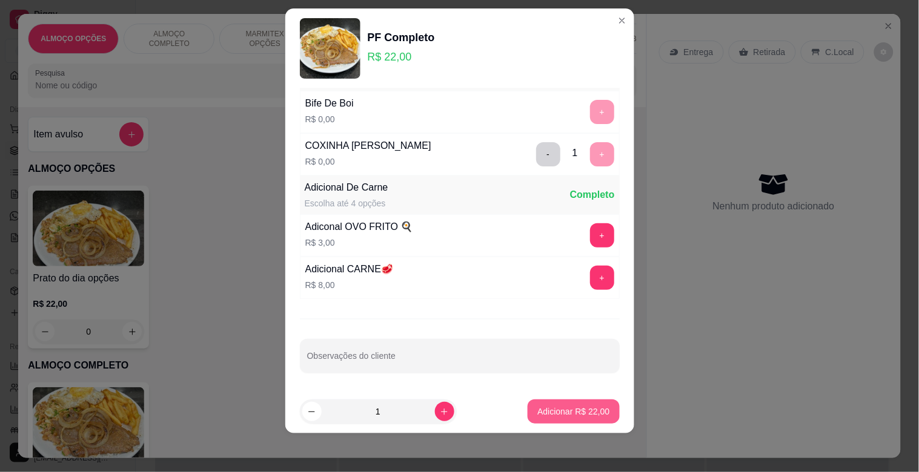
click at [562, 414] on p "Adicionar R$ 22,00" at bounding box center [573, 412] width 72 height 12
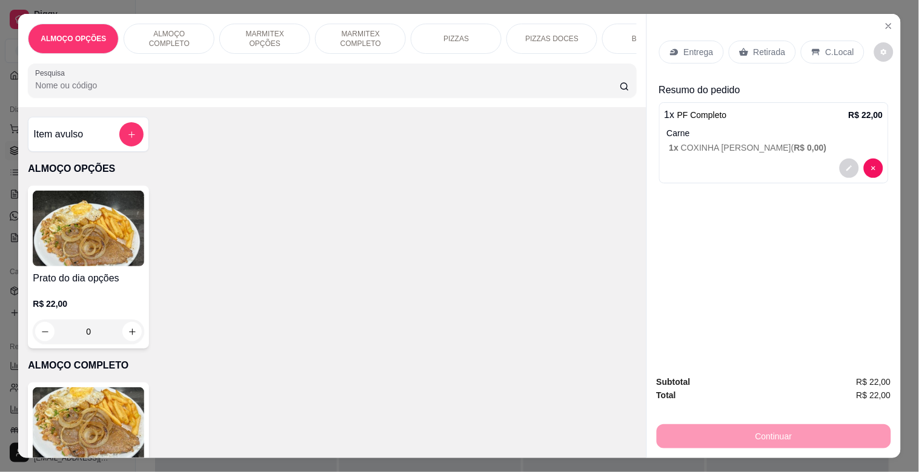
click at [753, 50] on p "Retirada" at bounding box center [769, 52] width 32 height 12
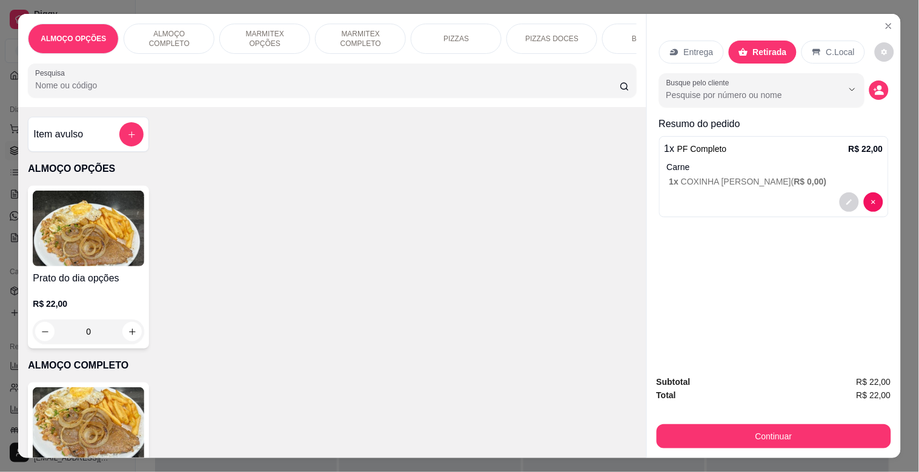
click at [816, 41] on div "C.Local" at bounding box center [833, 52] width 64 height 23
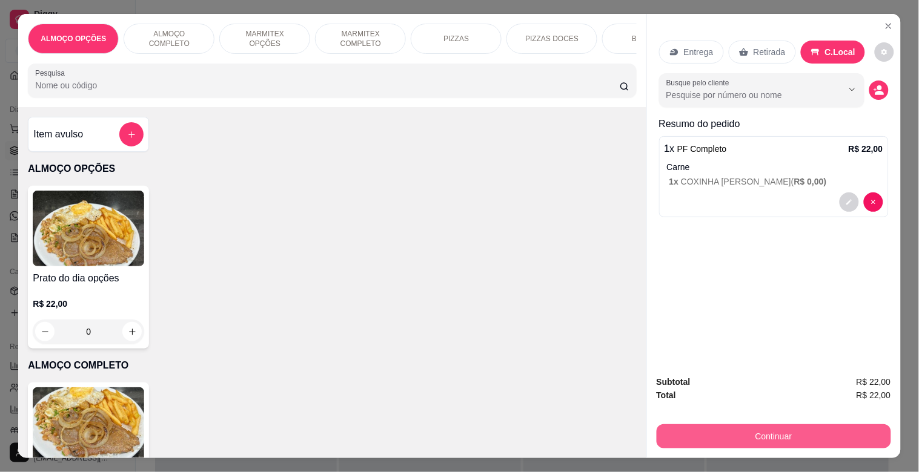
click at [807, 425] on button "Continuar" at bounding box center [773, 437] width 234 height 24
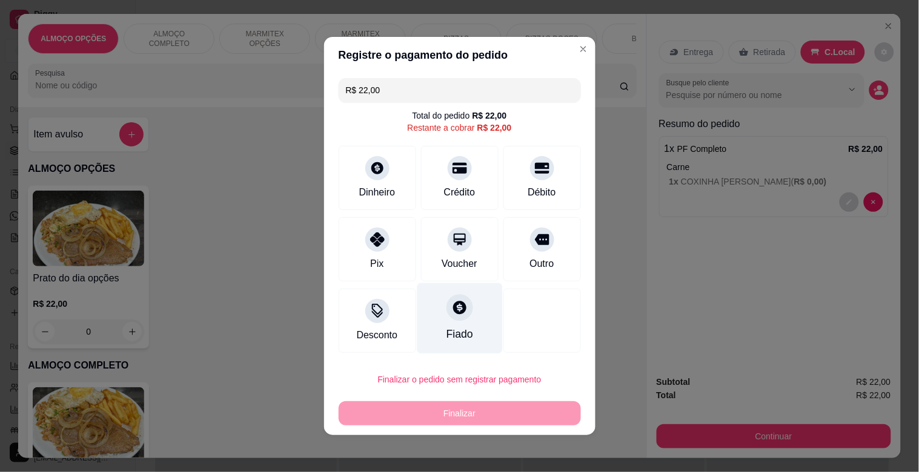
drag, startPoint x: 380, startPoint y: 259, endPoint x: 426, endPoint y: 305, distance: 65.9
click at [380, 259] on div "Pix" at bounding box center [378, 249] width 78 height 64
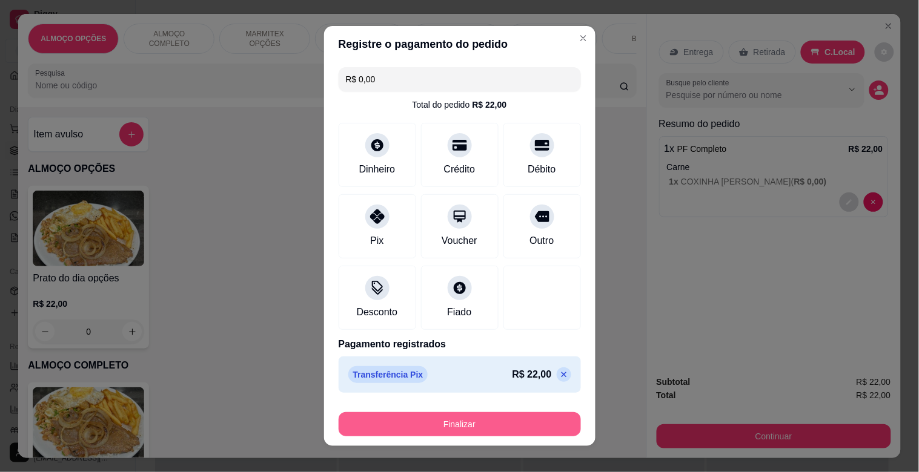
click at [426, 415] on button "Finalizar" at bounding box center [460, 424] width 242 height 24
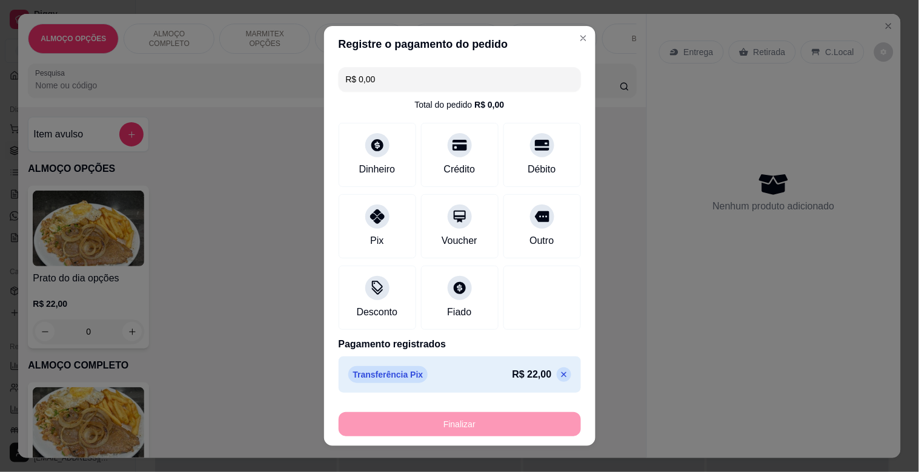
type input "-R$ 22,00"
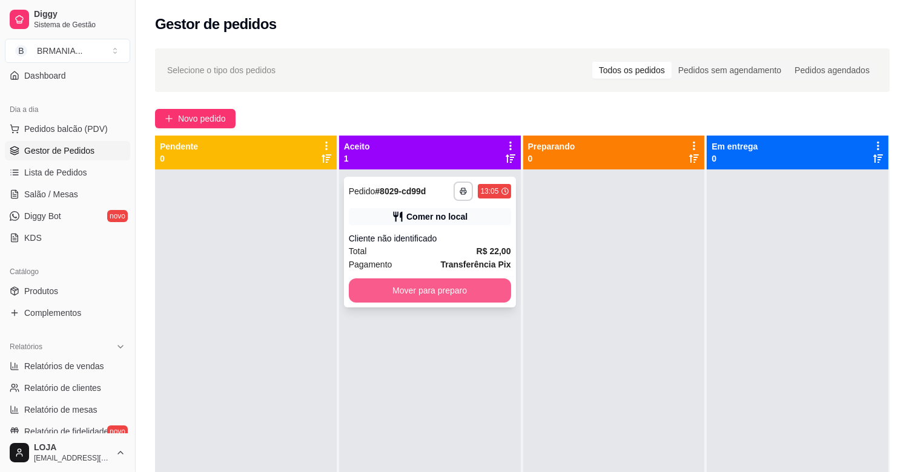
click at [412, 286] on button "Mover para preparo" at bounding box center [430, 291] width 162 height 24
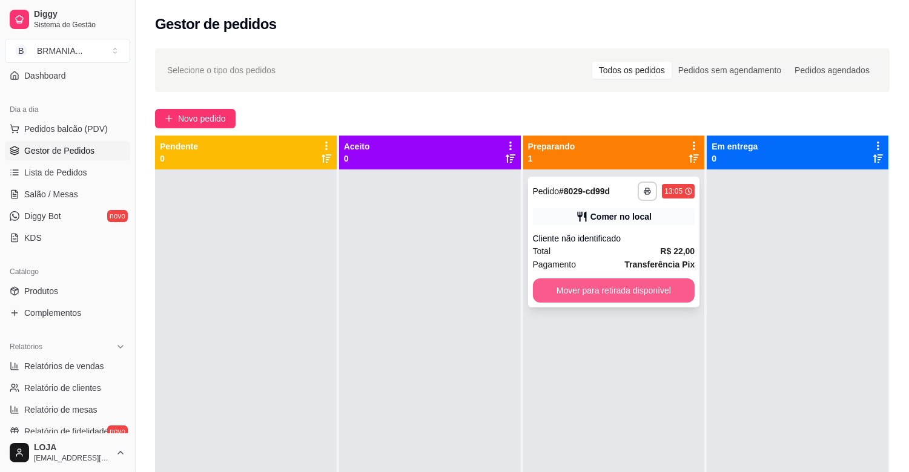
click at [589, 289] on button "Mover para retirada disponível" at bounding box center [614, 291] width 162 height 24
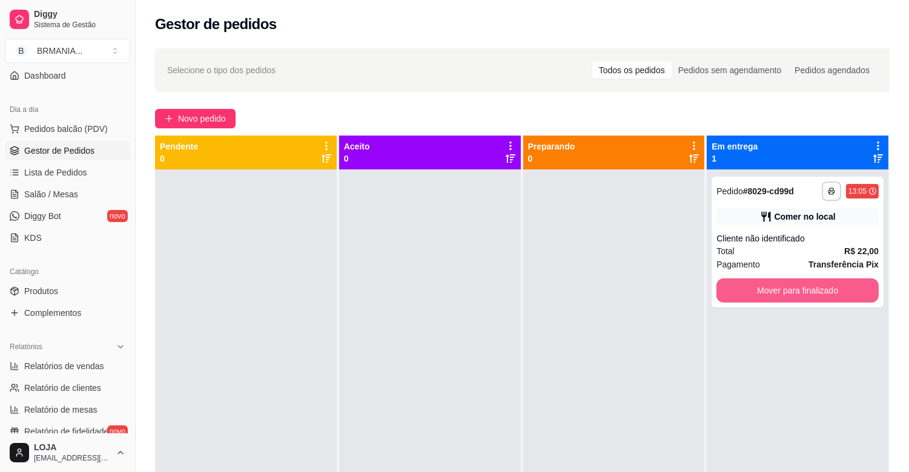
click at [719, 289] on button "Mover para finalizado" at bounding box center [797, 291] width 162 height 24
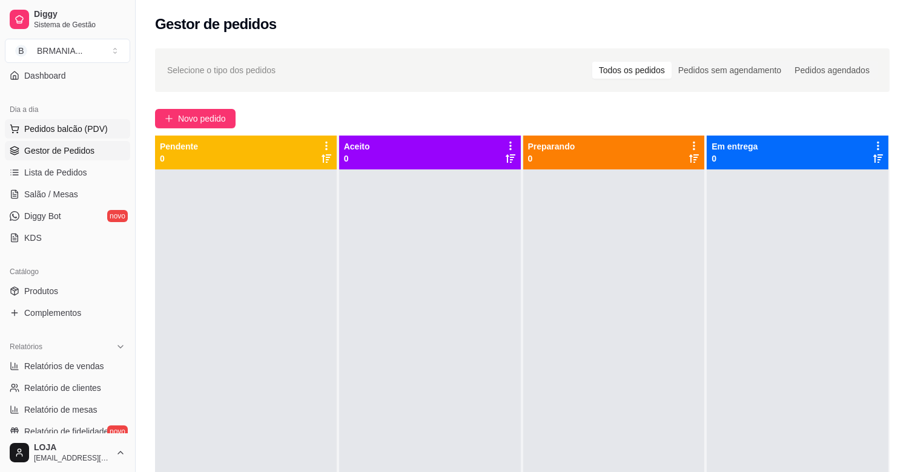
click at [64, 132] on span "Pedidos balcão (PDV)" at bounding box center [66, 129] width 84 height 12
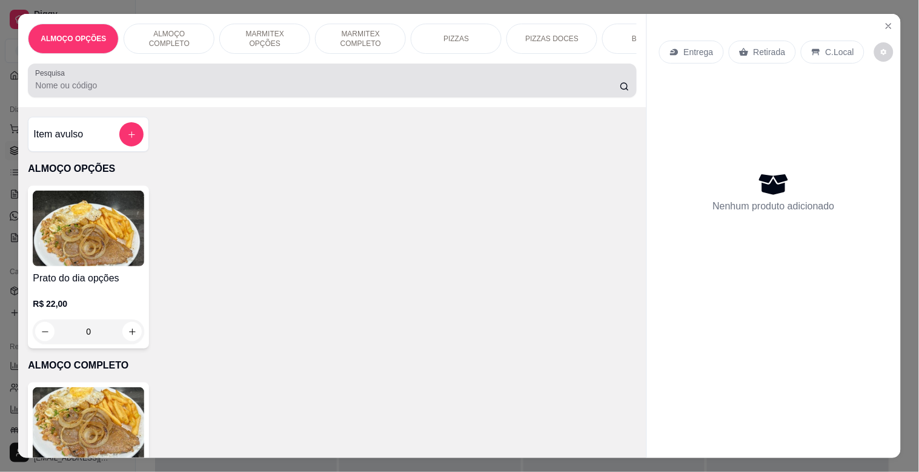
click at [210, 89] on input "Pesquisa" at bounding box center [327, 85] width 584 height 12
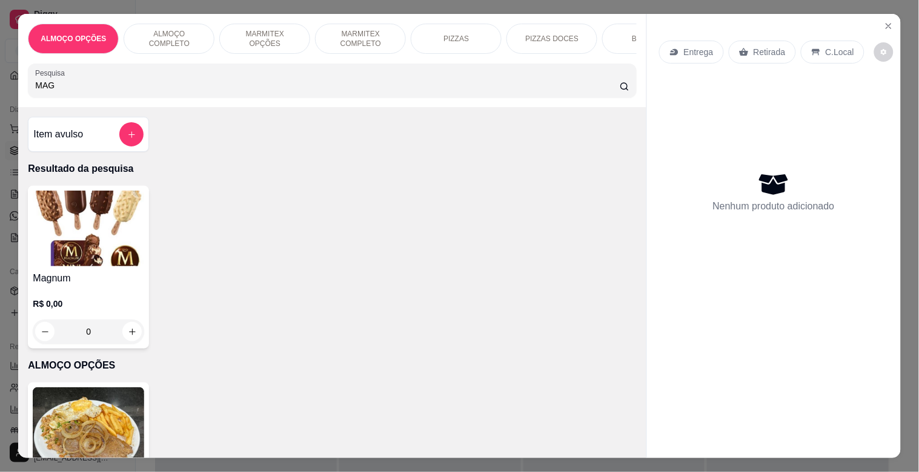
type input "MAG"
click at [67, 260] on img at bounding box center [88, 229] width 111 height 76
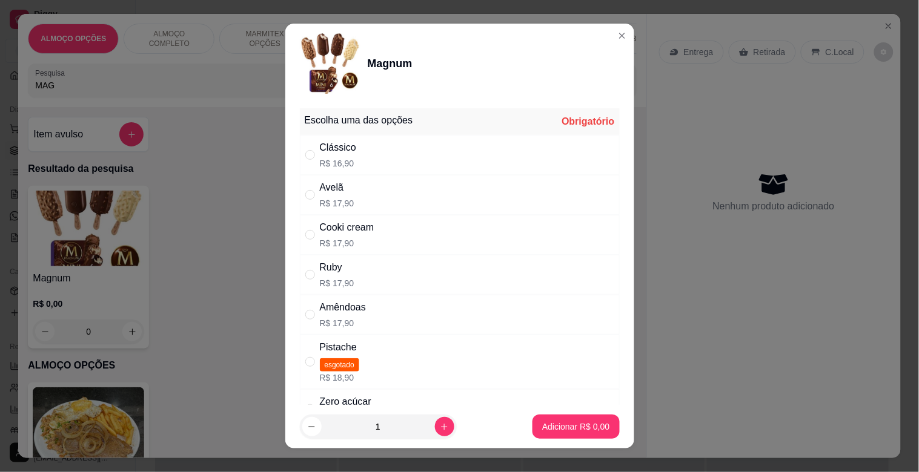
click at [380, 310] on div "Amêndoas R$ 17,90" at bounding box center [460, 315] width 320 height 40
radio input "true"
click at [440, 430] on icon "increase-product-quantity" at bounding box center [444, 427] width 9 height 9
type input "2"
click at [541, 420] on button "Adicionar R$ 35,80" at bounding box center [572, 427] width 91 height 24
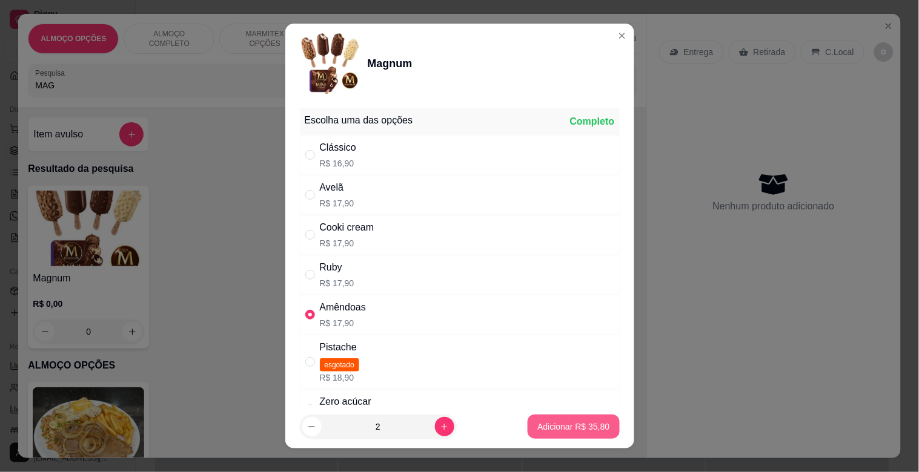
type input "2"
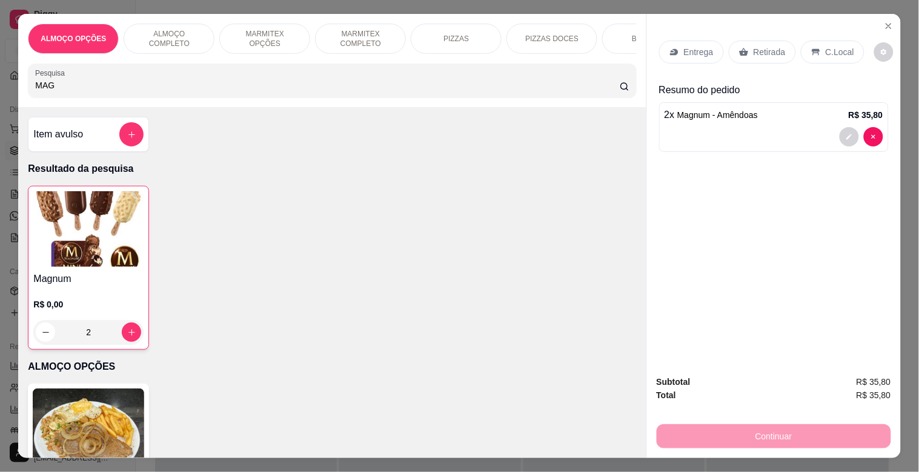
click at [761, 53] on div "Retirada" at bounding box center [762, 52] width 67 height 23
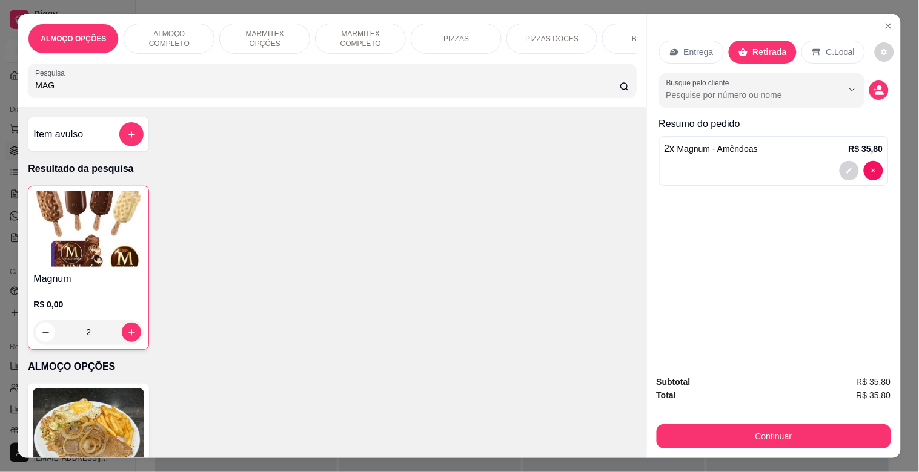
click at [861, 425] on button "Continuar" at bounding box center [773, 437] width 234 height 24
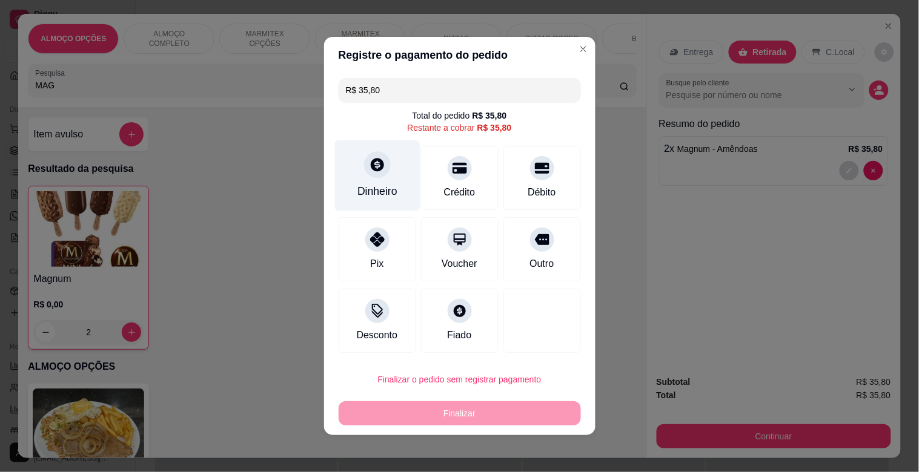
click at [369, 162] on icon at bounding box center [377, 165] width 16 height 16
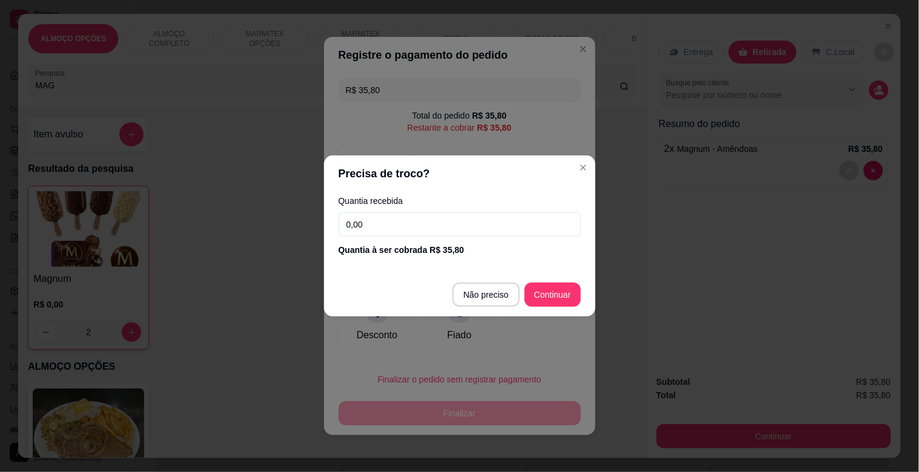
click at [395, 219] on input "0,00" at bounding box center [460, 225] width 242 height 24
type input "100,00"
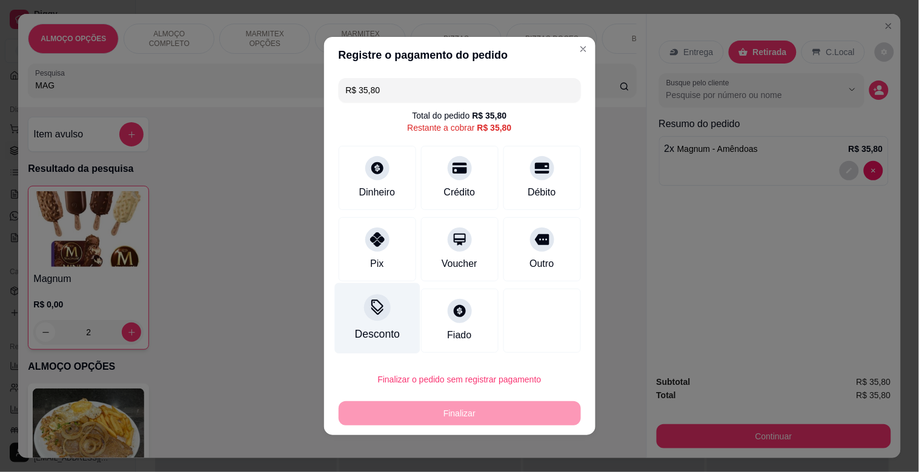
click at [377, 330] on div "Desconto" at bounding box center [376, 334] width 45 height 16
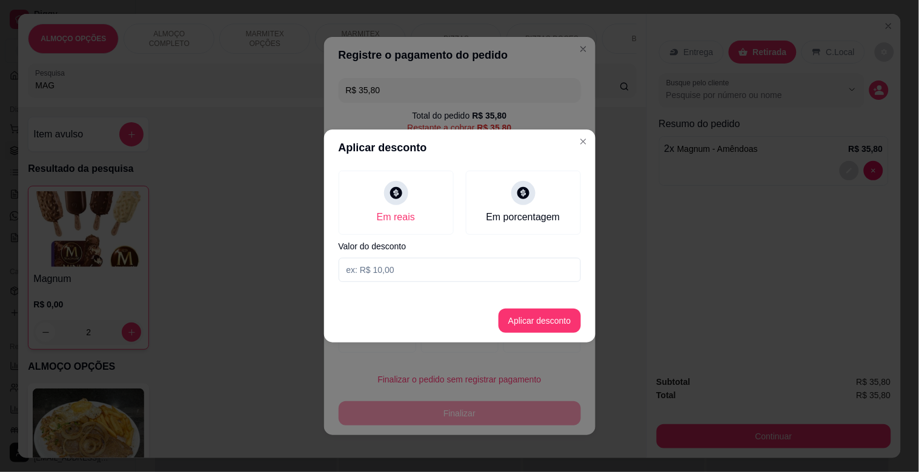
click at [412, 276] on input at bounding box center [460, 270] width 242 height 24
type input "0,80"
click at [520, 331] on button "Aplicar desconto" at bounding box center [539, 321] width 82 height 24
type input "R$ 35,00"
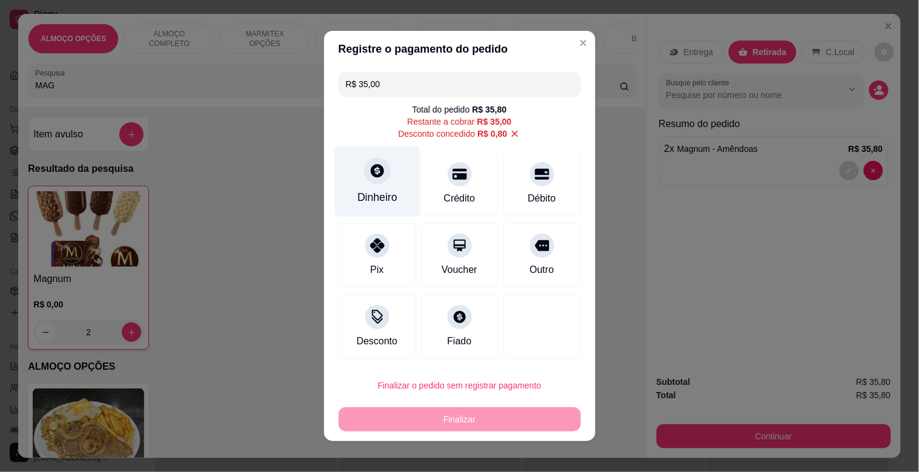
click at [377, 171] on icon at bounding box center [377, 171] width 16 height 16
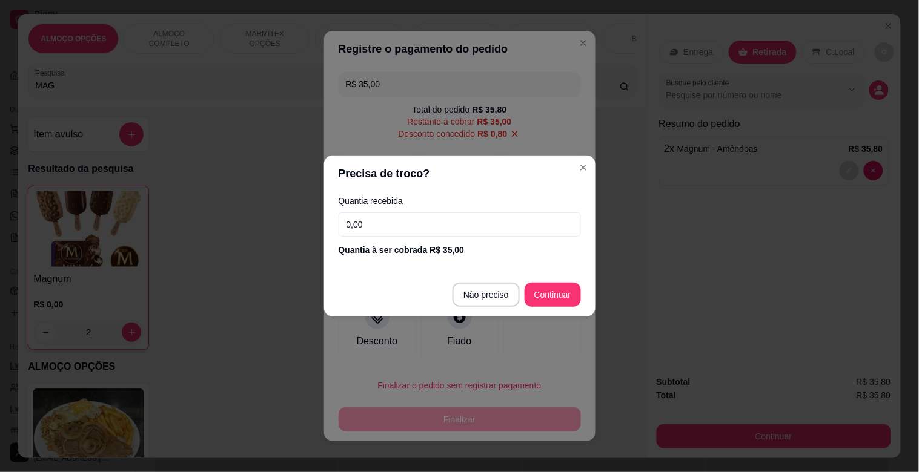
click at [397, 220] on input "0,00" at bounding box center [460, 225] width 242 height 24
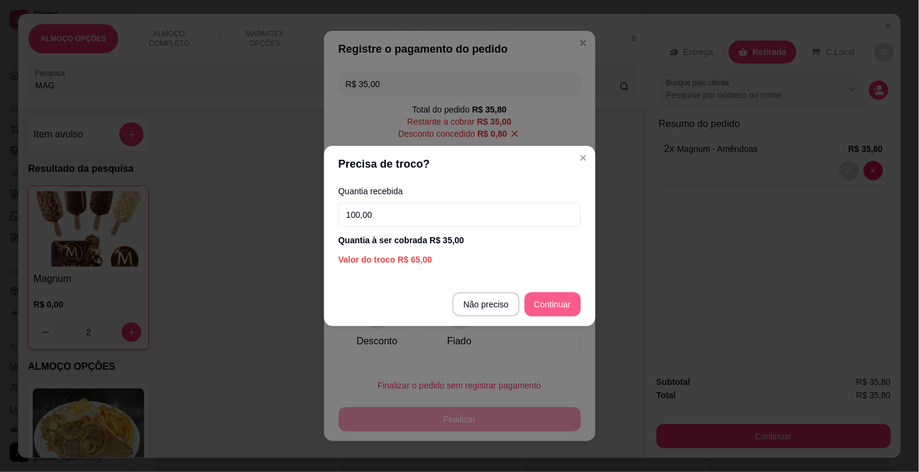
type input "100,00"
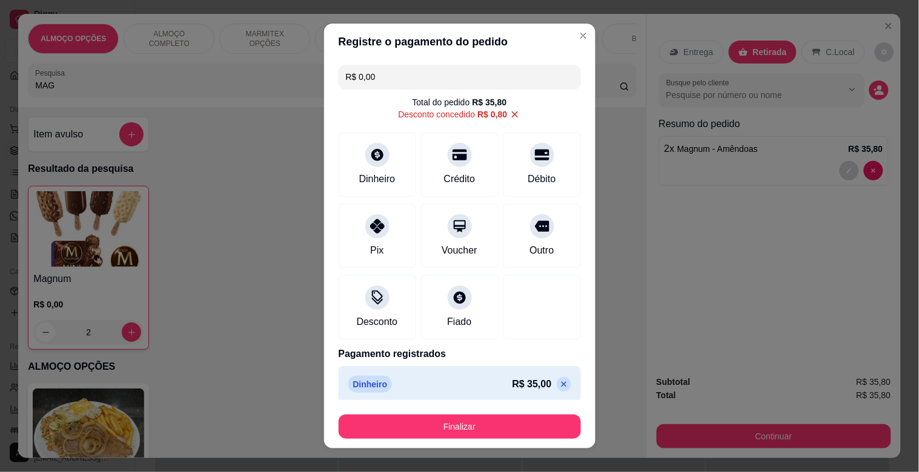
click at [559, 385] on icon at bounding box center [564, 385] width 10 height 10
type input "R$ 35,00"
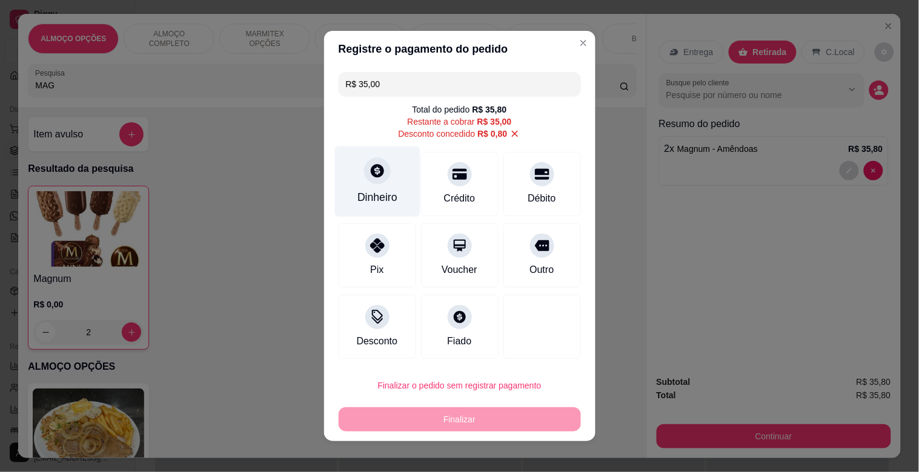
click at [372, 190] on div "Dinheiro" at bounding box center [376, 182] width 85 height 71
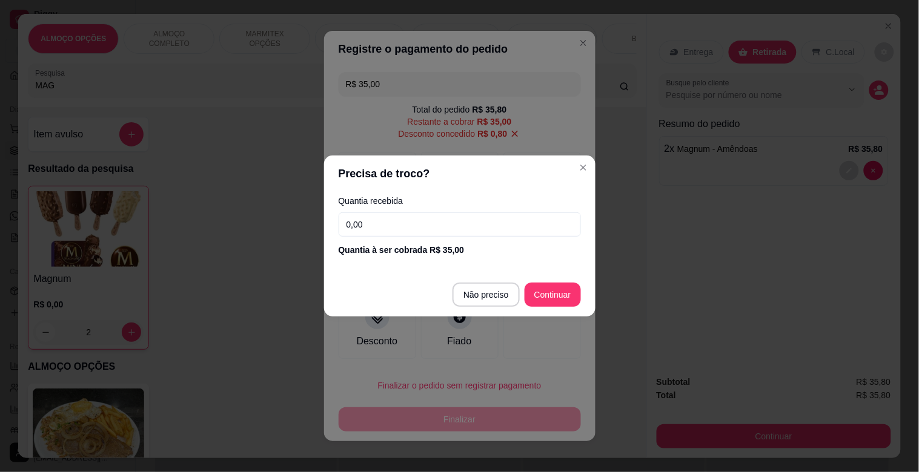
click at [411, 227] on input "0,00" at bounding box center [460, 225] width 242 height 24
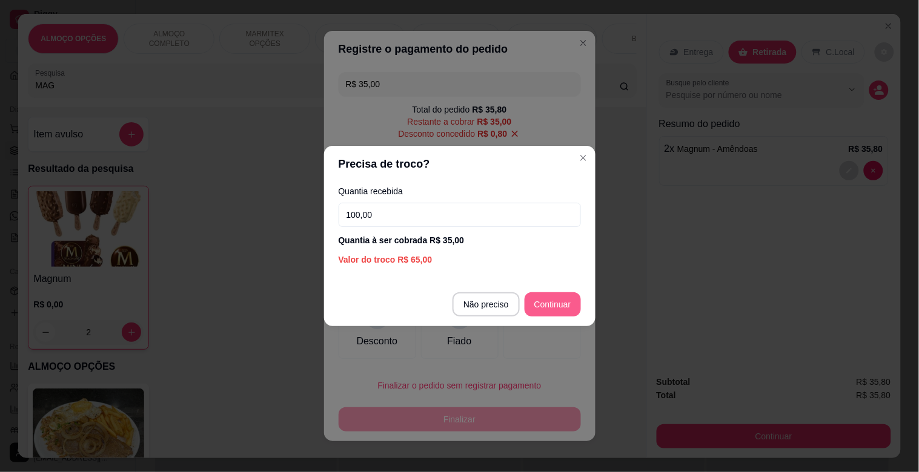
type input "100,00"
type input "R$ 0,00"
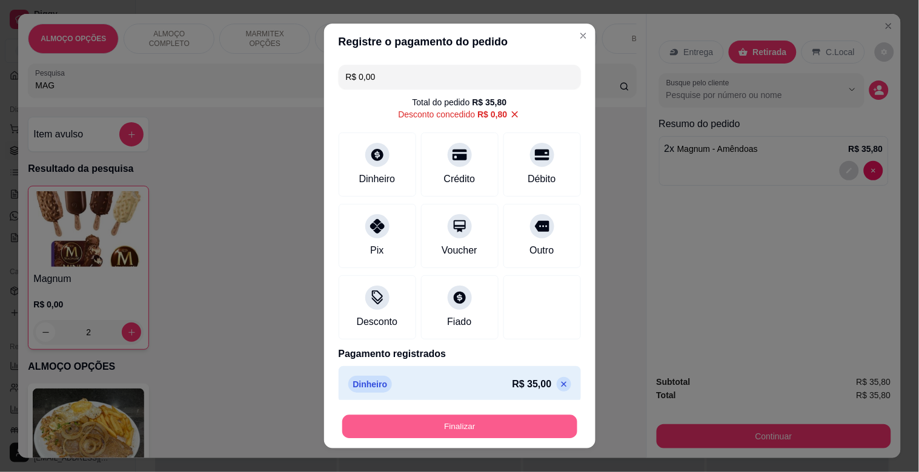
click at [436, 423] on button "Finalizar" at bounding box center [459, 427] width 235 height 24
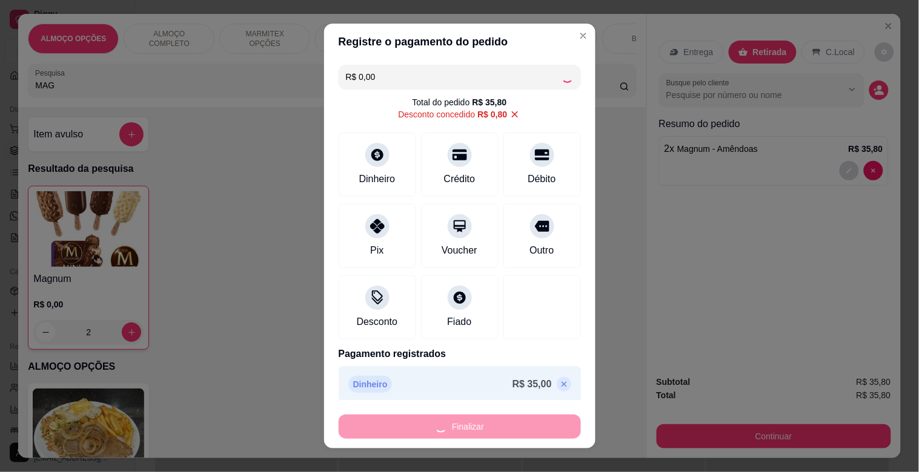
type input "0"
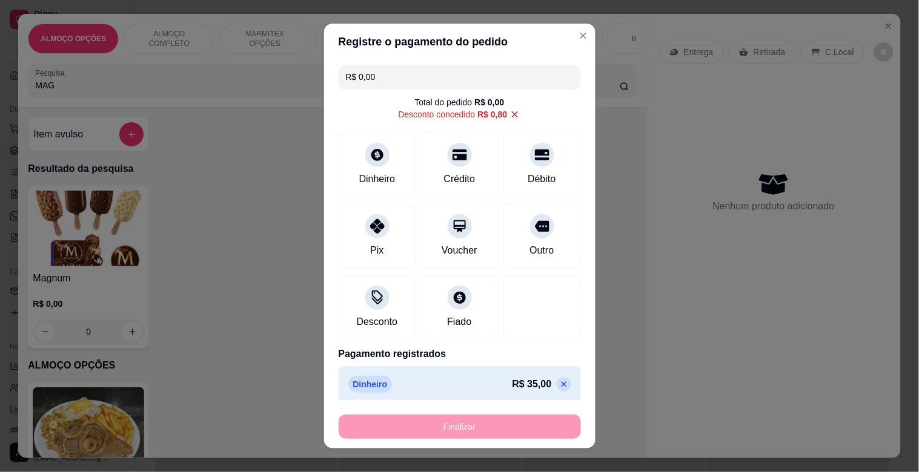
type input "-R$ 35,80"
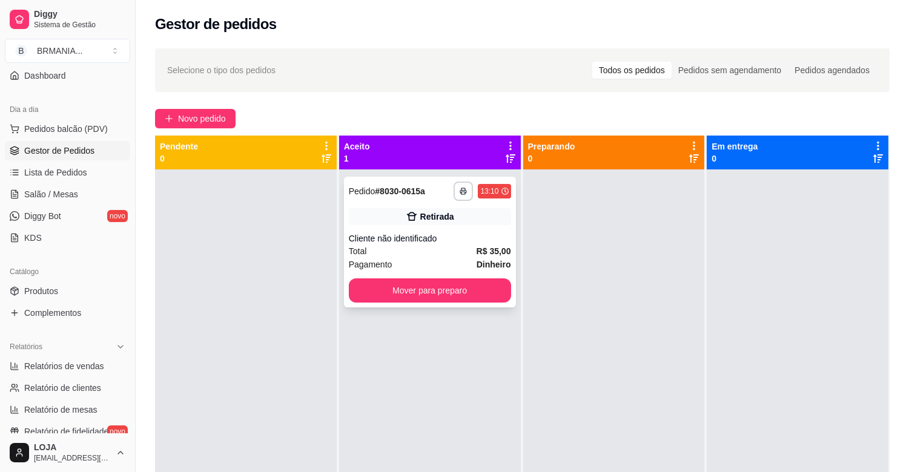
click at [428, 303] on div "**********" at bounding box center [430, 242] width 172 height 131
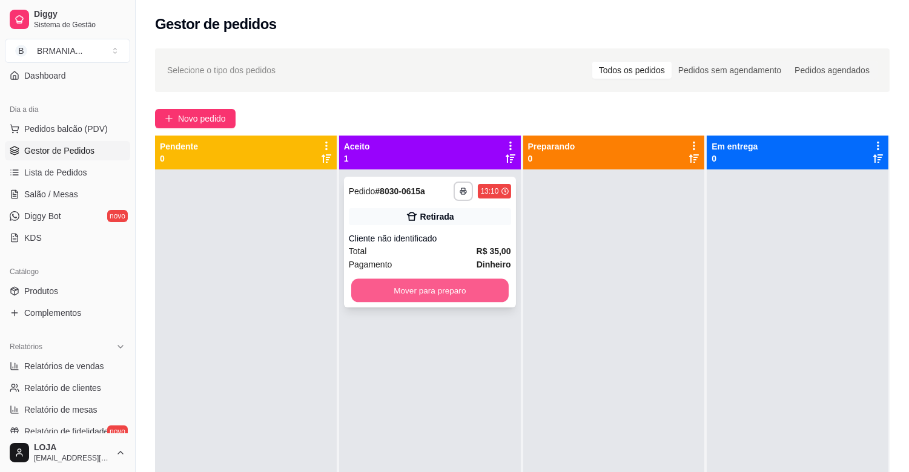
click at [480, 281] on button "Mover para preparo" at bounding box center [429, 291] width 157 height 24
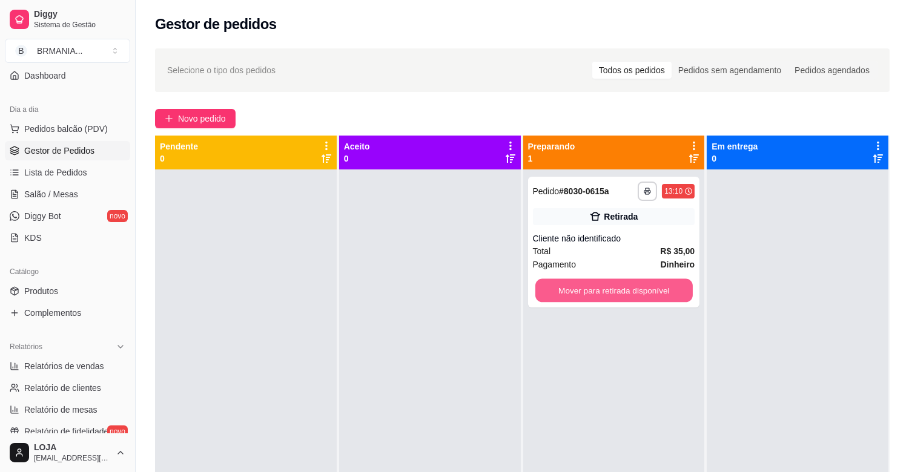
click at [573, 288] on button "Mover para retirada disponível" at bounding box center [613, 291] width 157 height 24
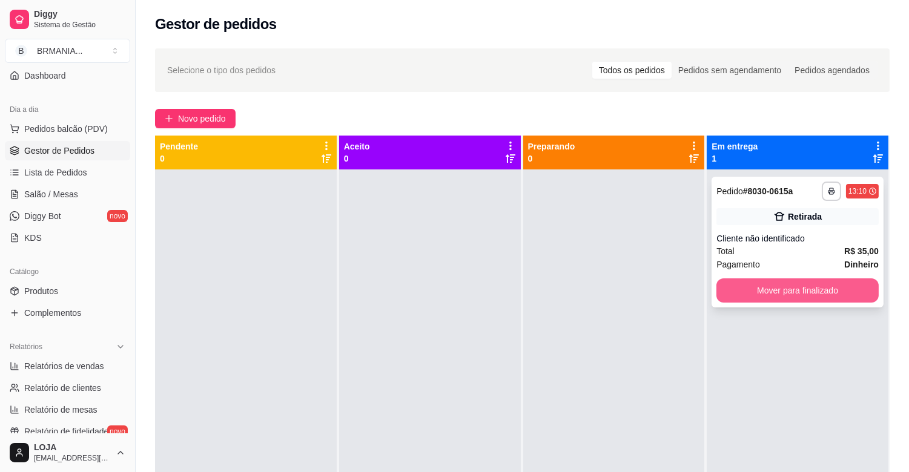
click at [758, 288] on button "Mover para finalizado" at bounding box center [797, 291] width 162 height 24
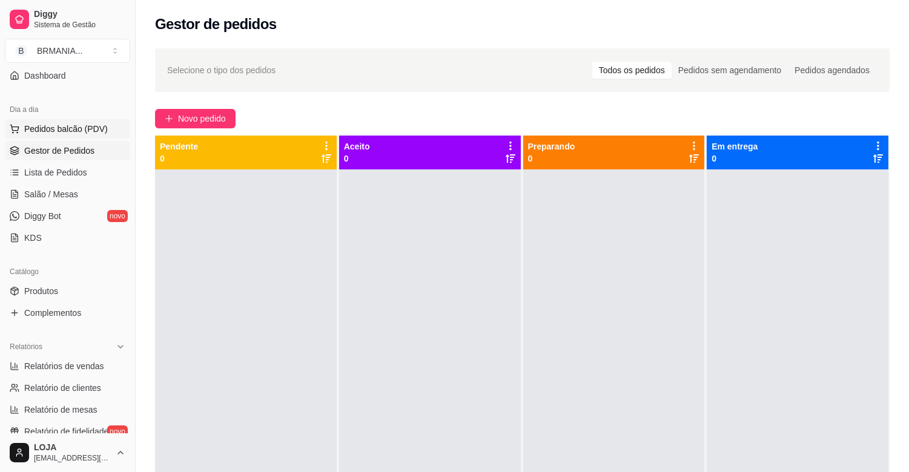
click at [75, 136] on button "Pedidos balcão (PDV)" at bounding box center [67, 128] width 125 height 19
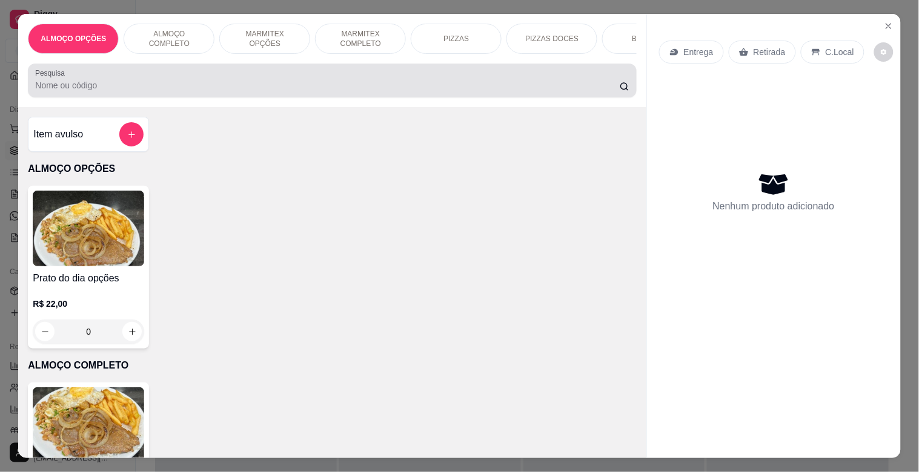
click at [208, 88] on input "Pesquisa" at bounding box center [327, 85] width 584 height 12
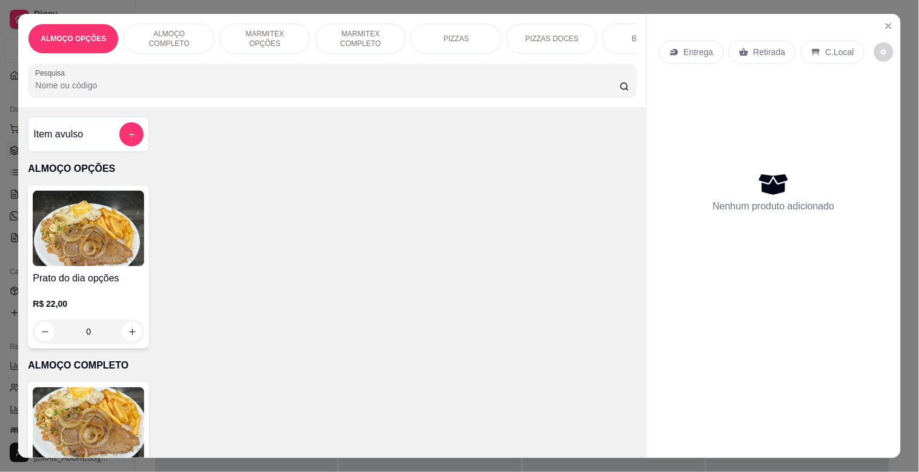
click at [358, 36] on p "MARMITEX COMPLETO" at bounding box center [360, 38] width 70 height 19
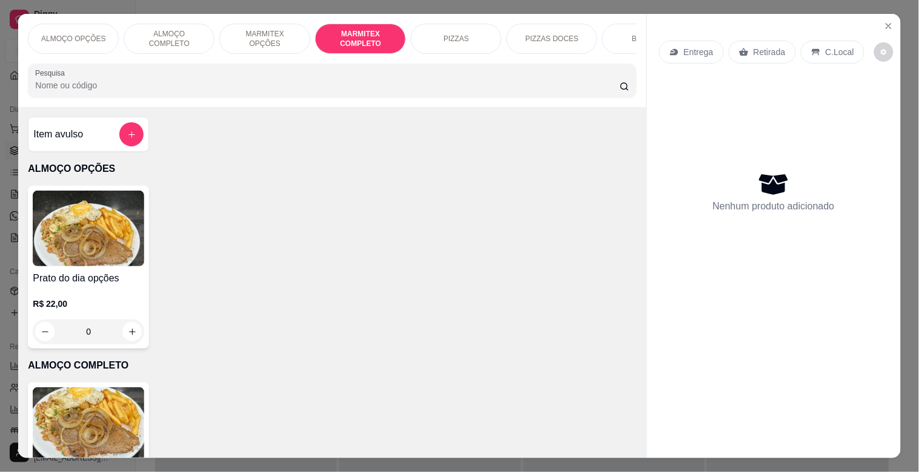
scroll to position [29, 0]
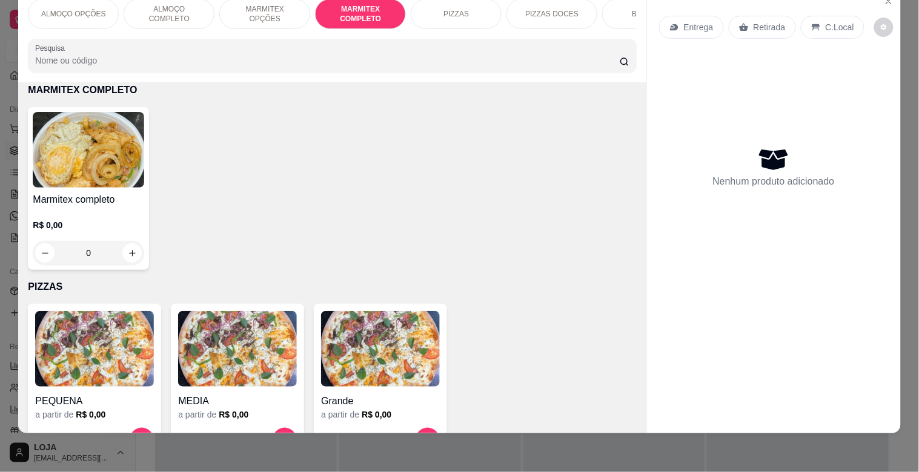
drag, startPoint x: 0, startPoint y: 132, endPoint x: 71, endPoint y: 152, distance: 74.2
click at [10, 133] on div "ALMOÇO OPÇÕES ALMOÇO COMPLETO MARMITEX OPÇÕES MARMITEX COMPLETO PIZZAS PIZZAS D…" at bounding box center [459, 236] width 919 height 472
click at [71, 152] on img at bounding box center [88, 150] width 111 height 76
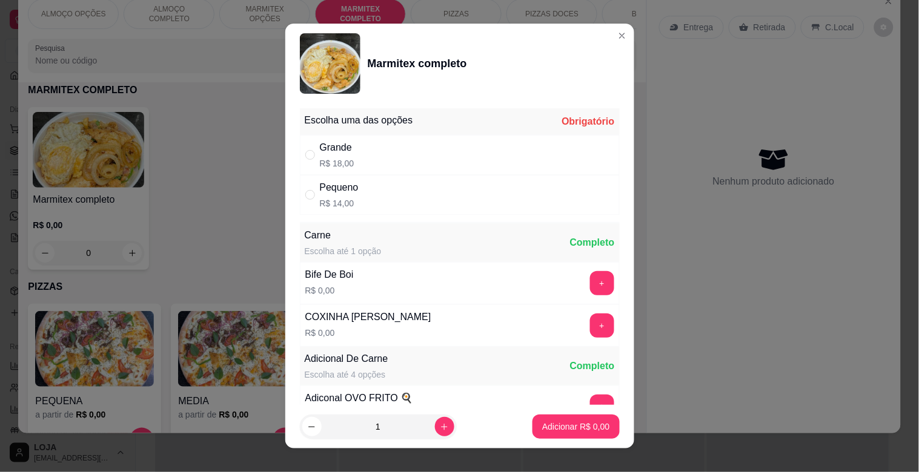
drag, startPoint x: 364, startPoint y: 159, endPoint x: 533, endPoint y: 231, distance: 183.9
click at [367, 159] on div "Grande R$ 18,00" at bounding box center [460, 155] width 320 height 40
radio input "true"
click at [590, 291] on button "+" at bounding box center [602, 283] width 24 height 24
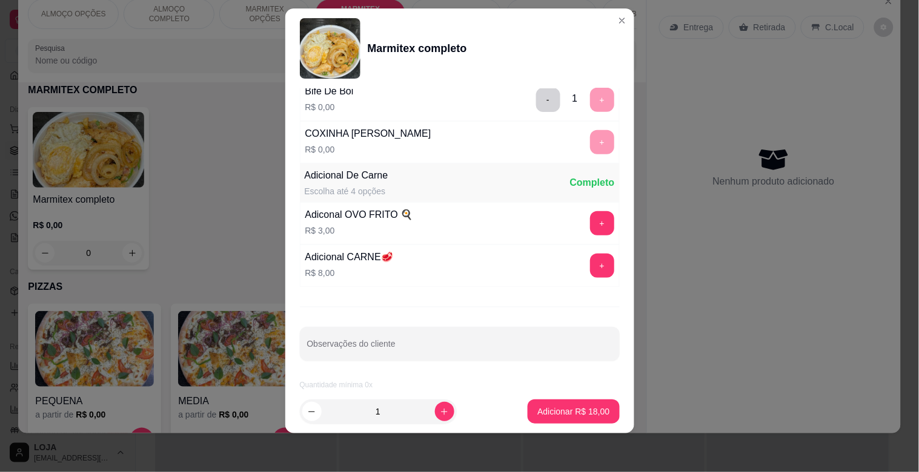
scroll to position [170, 0]
click at [569, 406] on p "Adicionar R$ 18,00" at bounding box center [573, 412] width 70 height 12
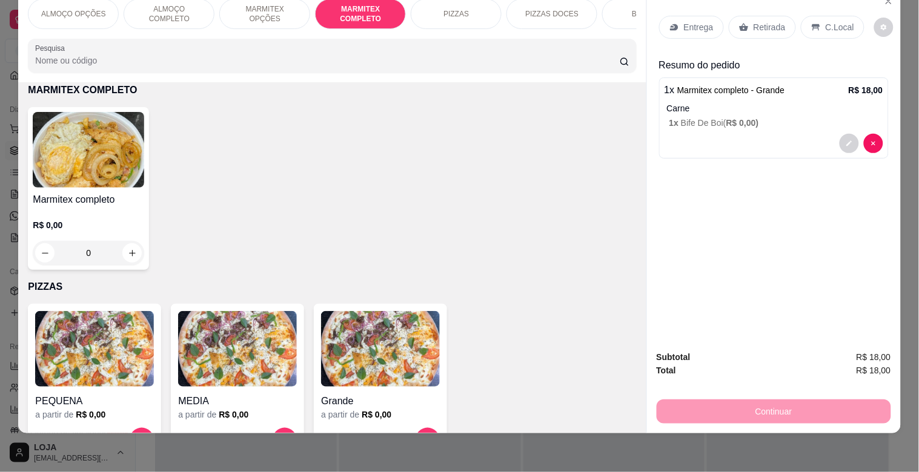
click at [772, 21] on p "Retirada" at bounding box center [769, 27] width 32 height 12
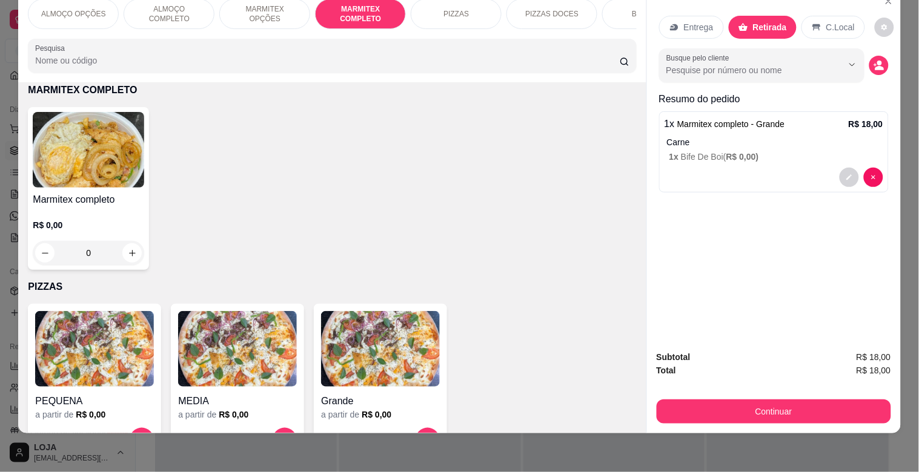
click at [378, 56] on input "Pesquisa" at bounding box center [327, 61] width 584 height 12
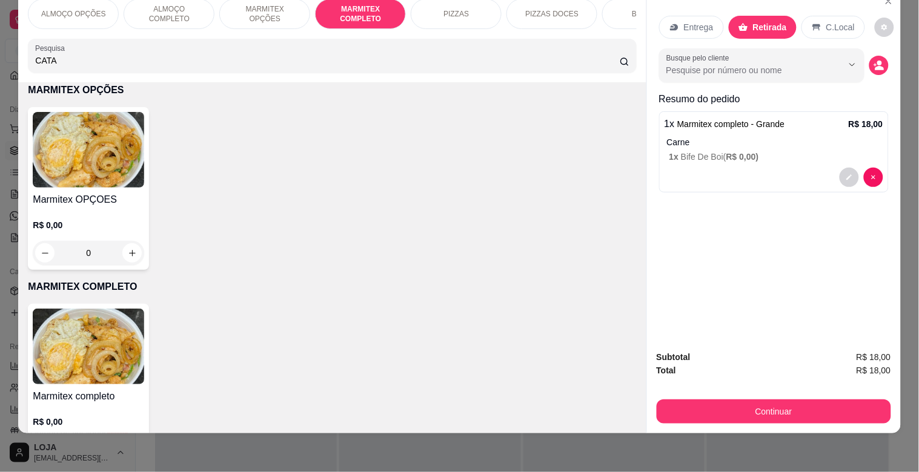
scroll to position [842, 0]
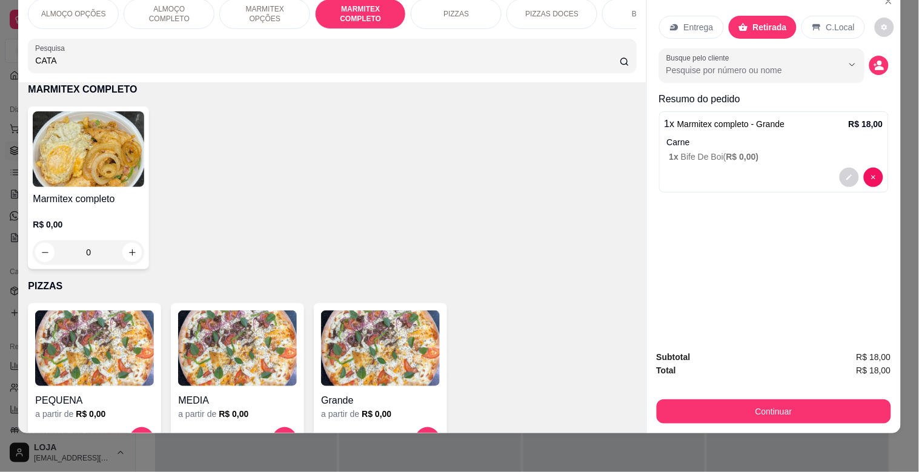
type input "CATA"
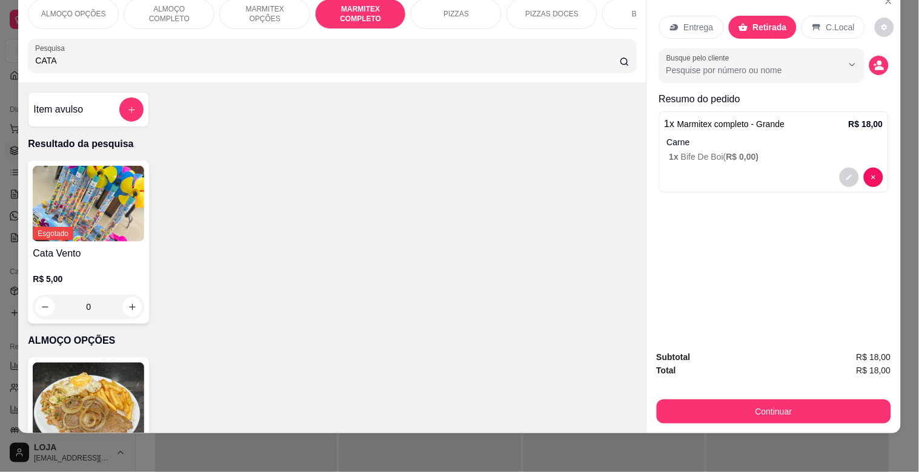
scroll to position [2, 0]
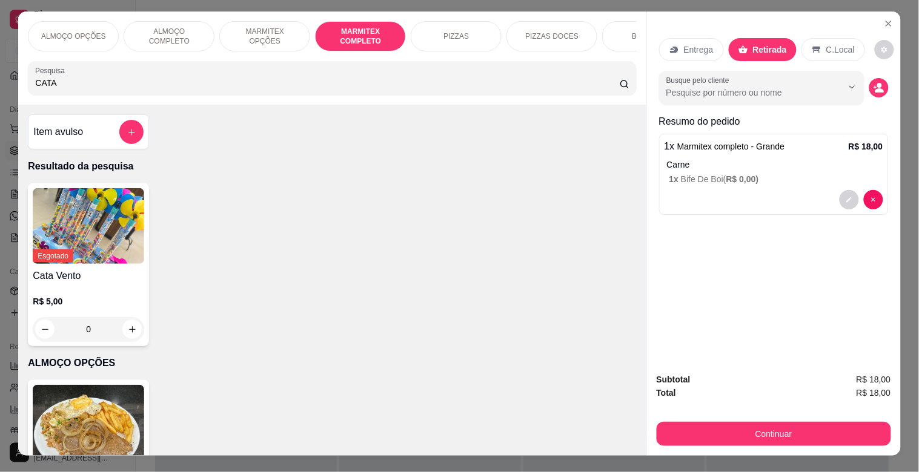
click at [127, 132] on icon "add-separate-item" at bounding box center [131, 132] width 9 height 9
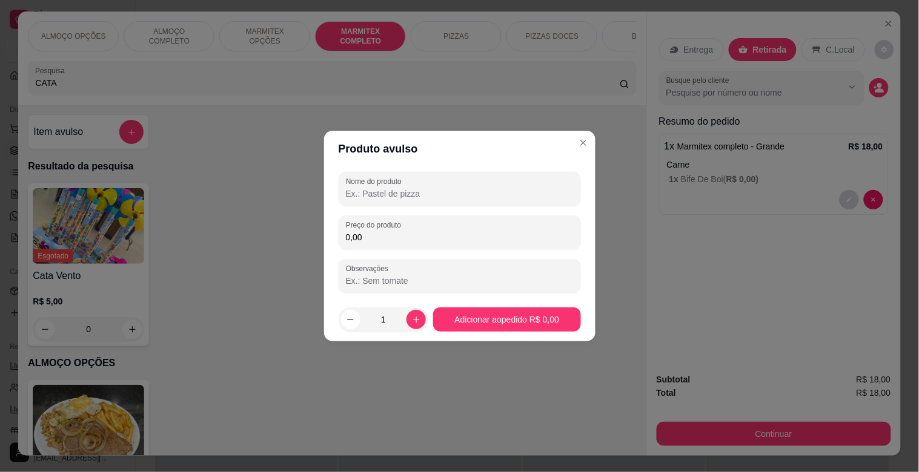
click at [400, 195] on input "Nome do produto" at bounding box center [460, 194] width 228 height 12
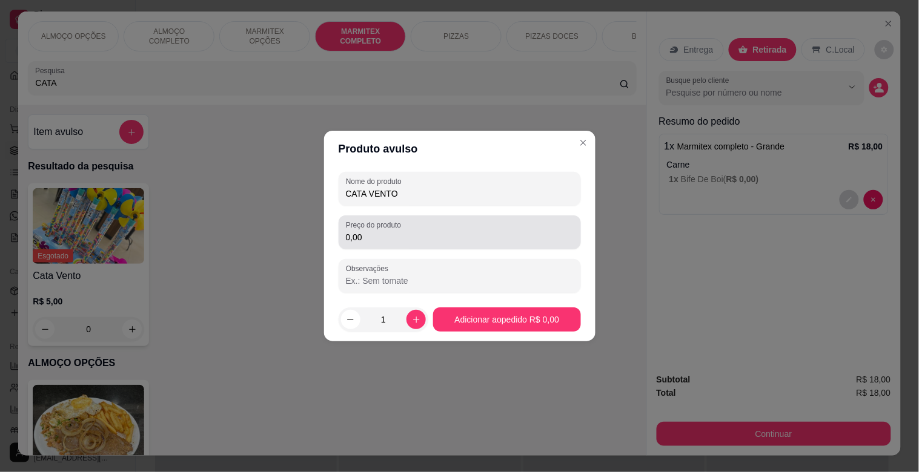
type input "CATA VENTO"
click at [365, 243] on div "0,00" at bounding box center [460, 232] width 228 height 24
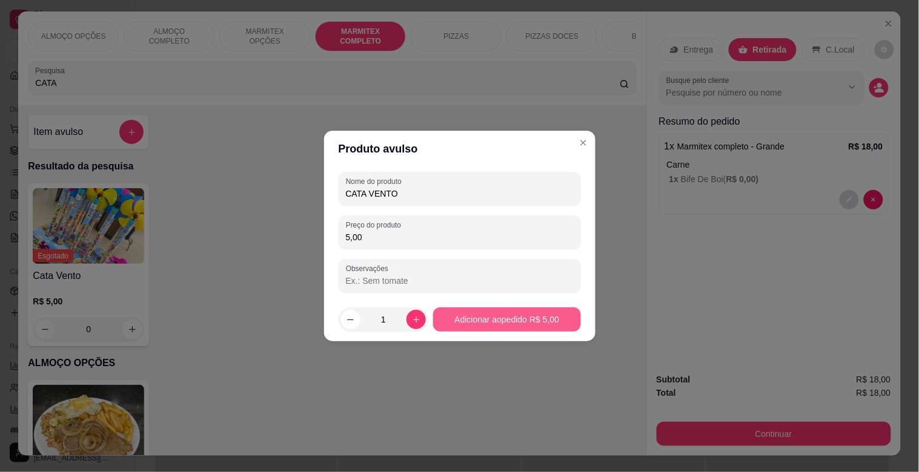
type input "5,00"
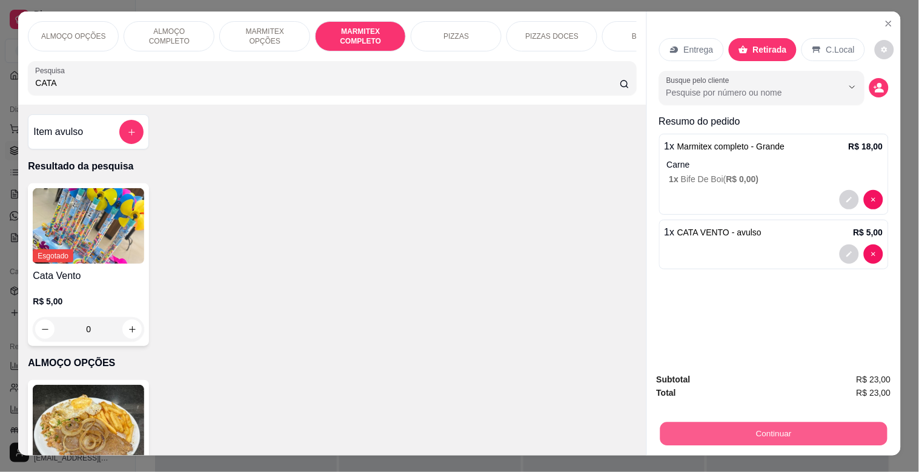
click at [762, 432] on button "Continuar" at bounding box center [772, 434] width 227 height 24
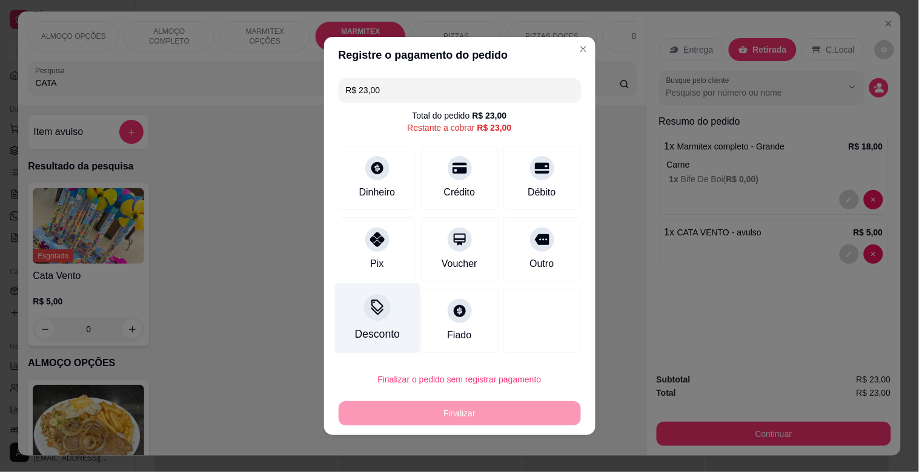
click at [377, 257] on div "Pix" at bounding box center [376, 264] width 13 height 15
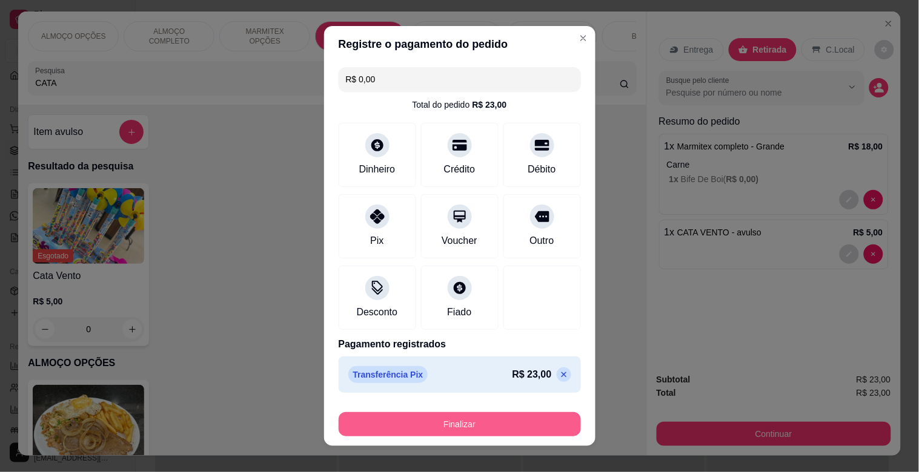
click at [444, 421] on button "Finalizar" at bounding box center [460, 424] width 242 height 24
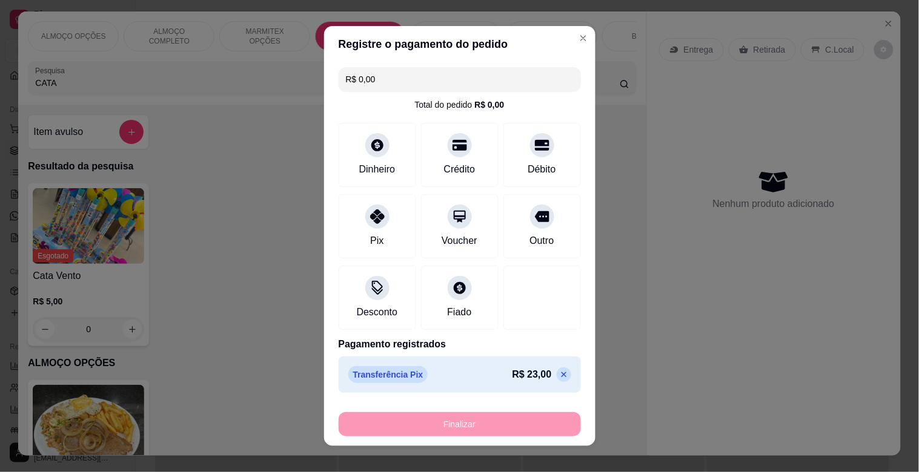
type input "-R$ 23,00"
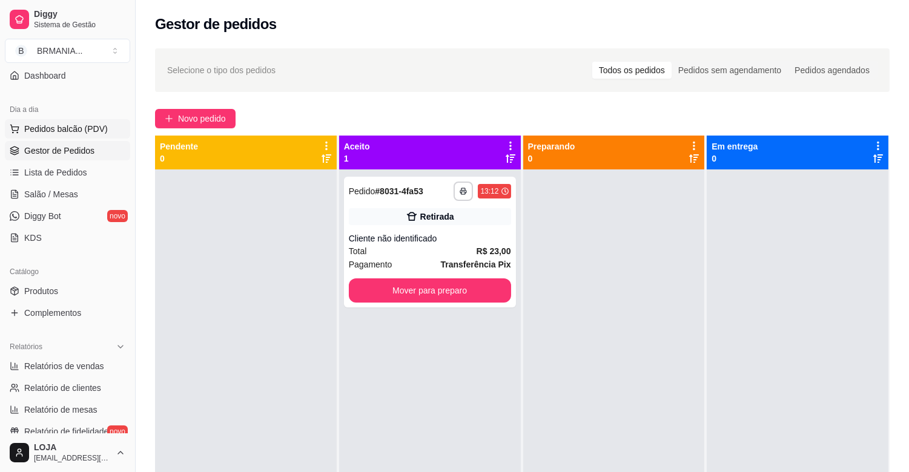
click at [59, 135] on button "Pedidos balcão (PDV)" at bounding box center [67, 128] width 125 height 19
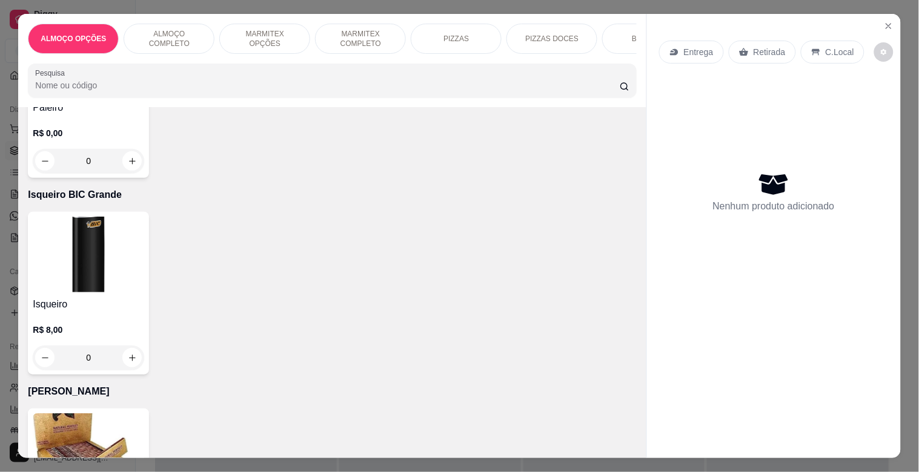
scroll to position [7715, 0]
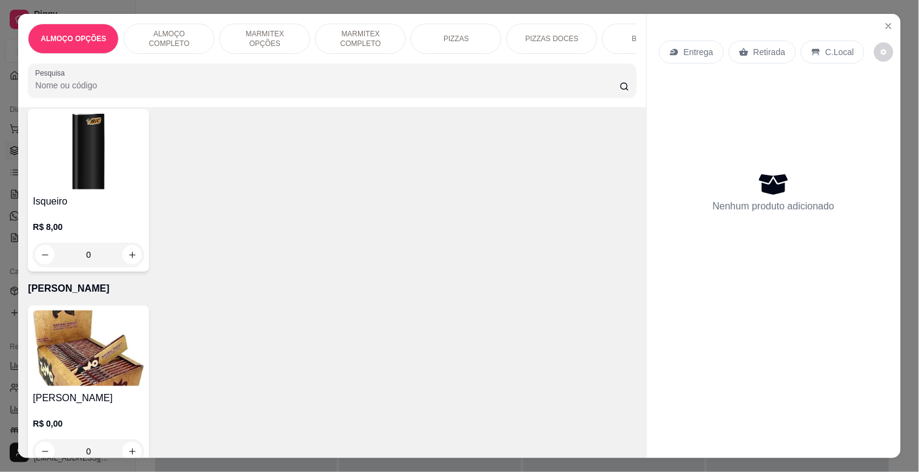
click at [33, 321] on img at bounding box center [88, 349] width 111 height 76
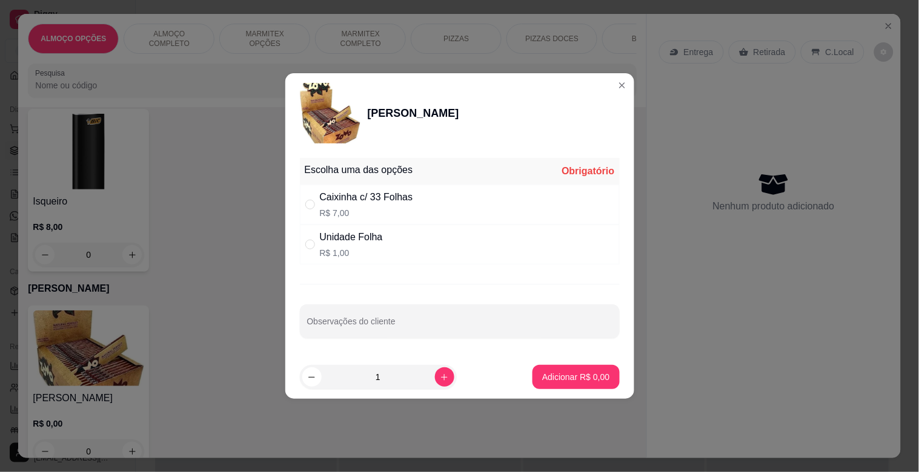
click at [421, 200] on div "Caixinha c/ 33 Folhas R$ 7,00" at bounding box center [460, 205] width 320 height 40
radio input "true"
click at [586, 367] on button "Adicionar R$ 7,00" at bounding box center [575, 377] width 87 height 24
type input "1"
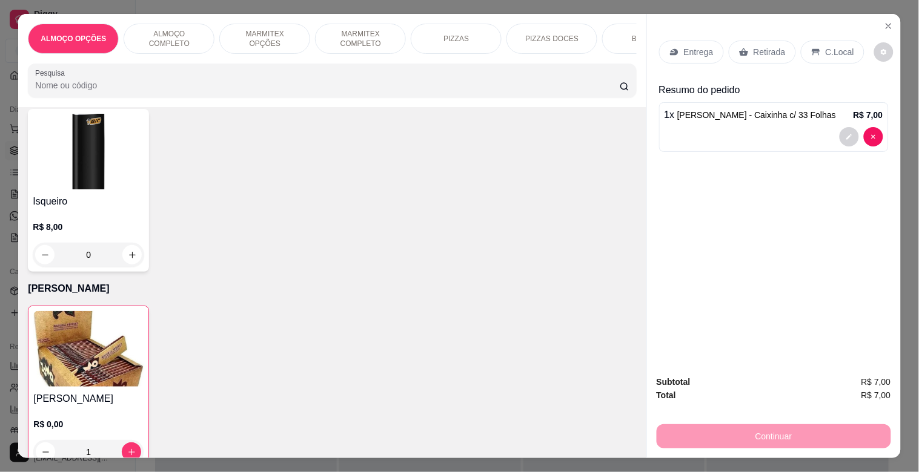
click at [767, 56] on div "Retirada" at bounding box center [762, 52] width 67 height 23
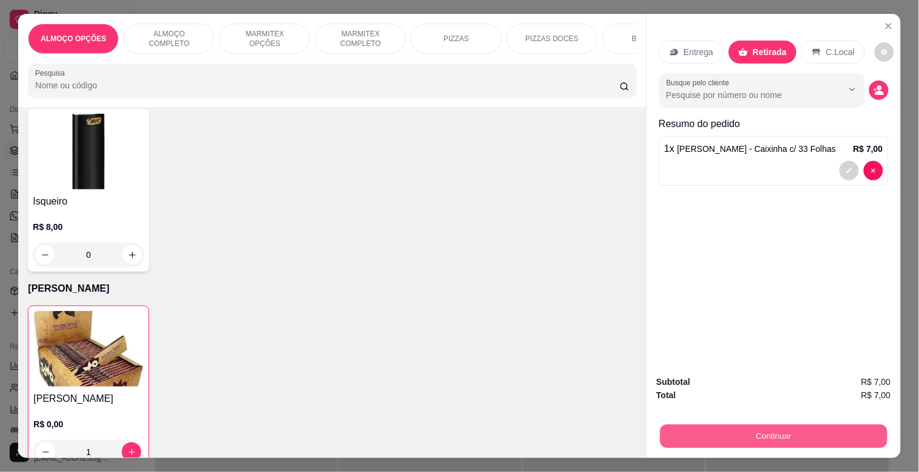
click at [772, 437] on button "Continuar" at bounding box center [772, 437] width 227 height 24
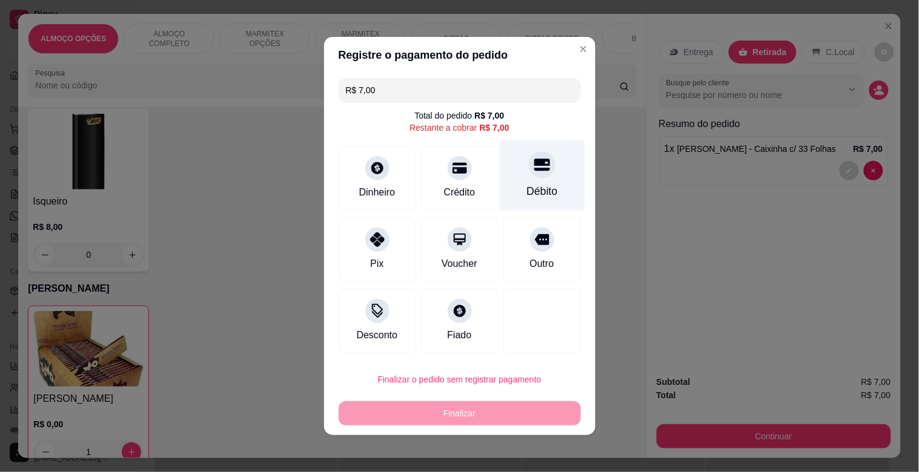
click at [526, 198] on div "Débito" at bounding box center [541, 191] width 31 height 16
type input "R$ 0,00"
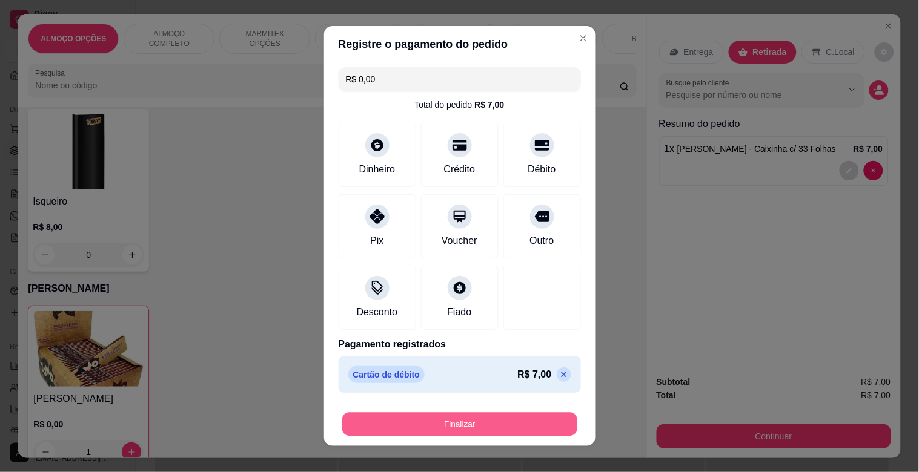
click at [474, 421] on button "Finalizar" at bounding box center [459, 425] width 235 height 24
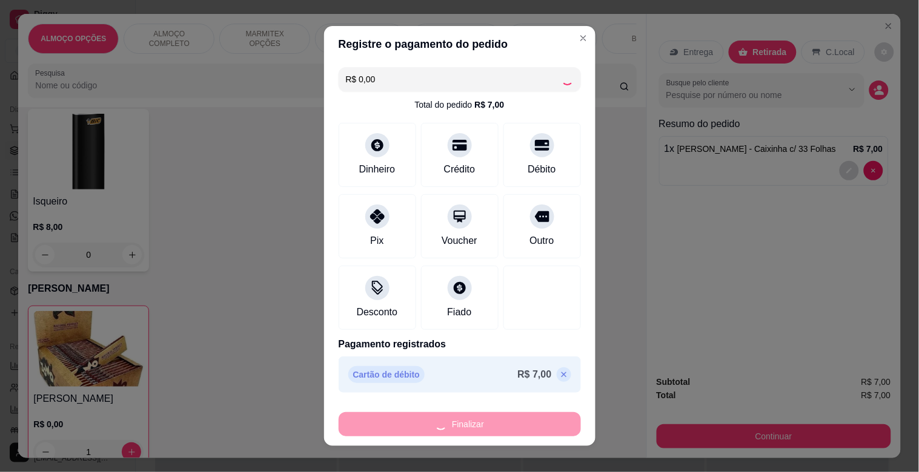
type input "0"
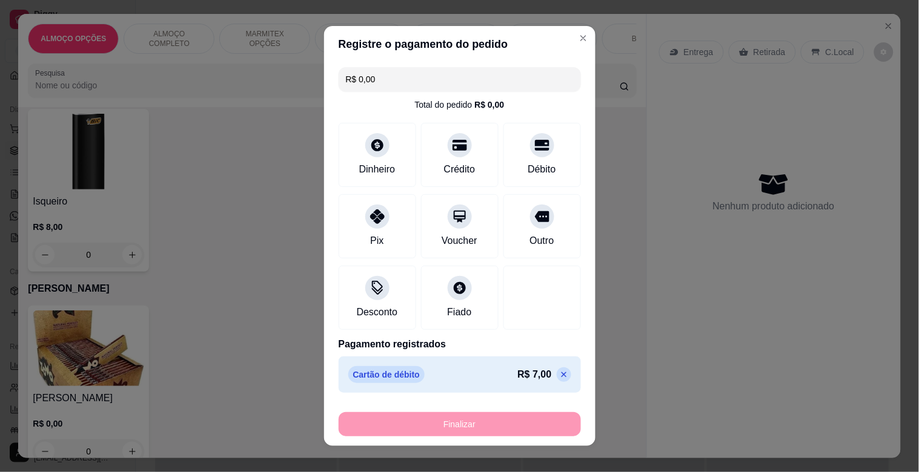
type input "-R$ 7,00"
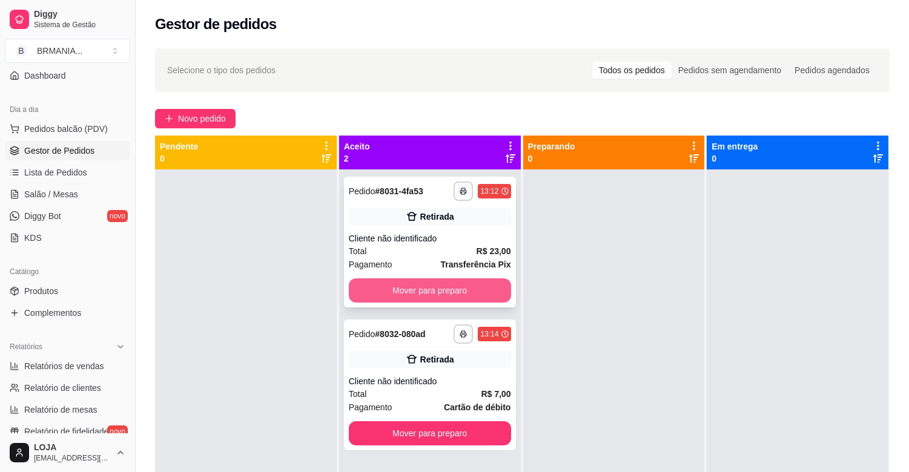
click at [412, 288] on button "Mover para preparo" at bounding box center [430, 291] width 162 height 24
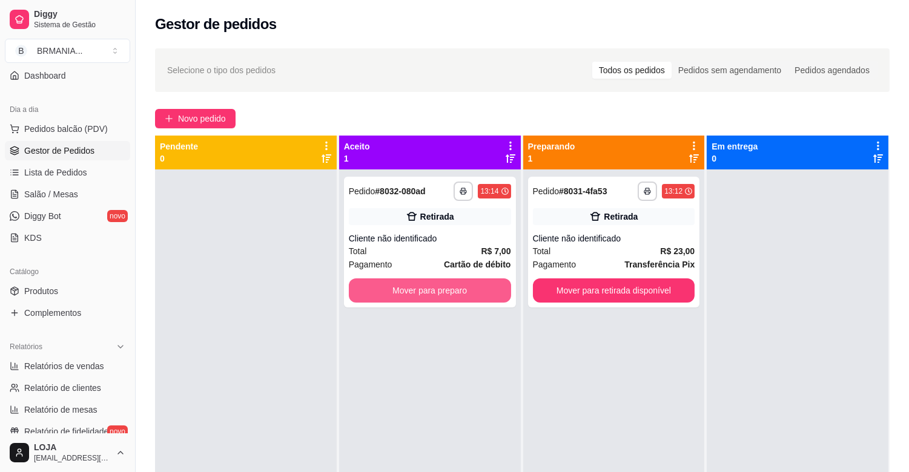
click at [418, 288] on button "Mover para preparo" at bounding box center [430, 291] width 162 height 24
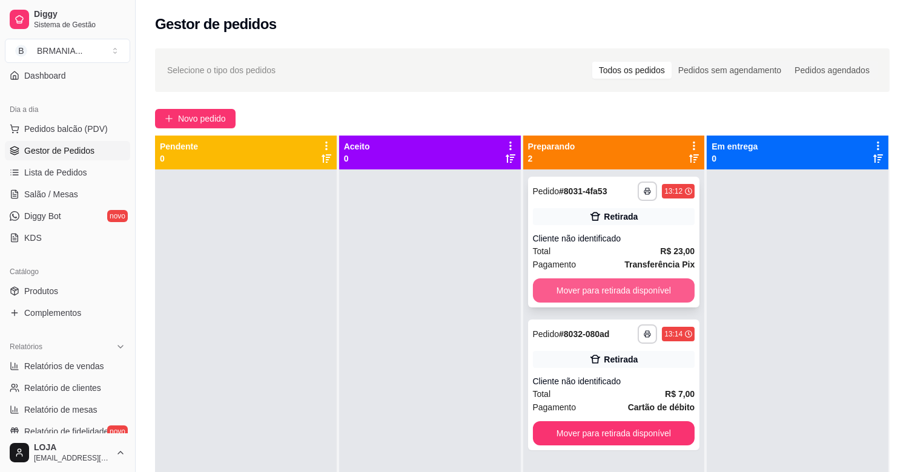
click at [613, 294] on button "Mover para retirada disponível" at bounding box center [614, 291] width 162 height 24
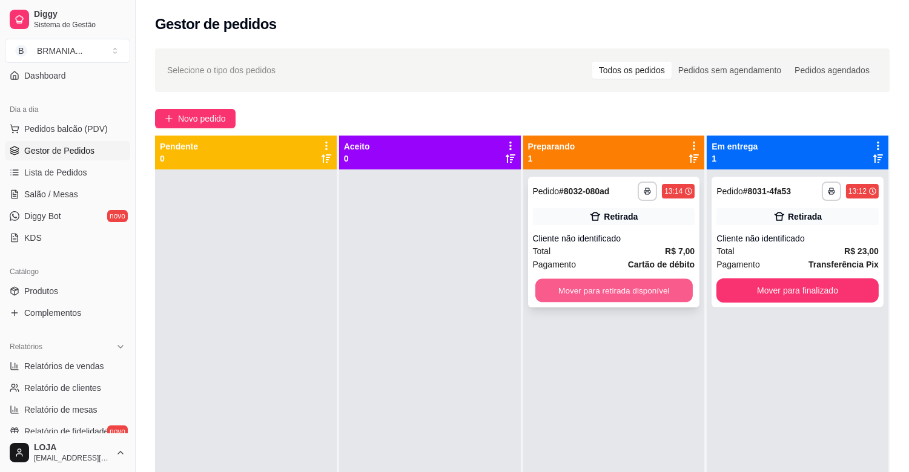
click at [672, 293] on button "Mover para retirada disponível" at bounding box center [613, 291] width 157 height 24
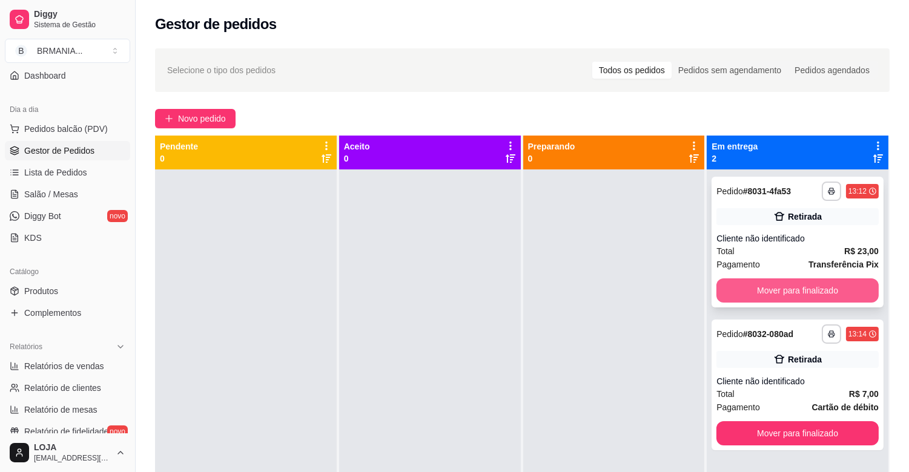
click at [788, 286] on button "Mover para finalizado" at bounding box center [797, 291] width 162 height 24
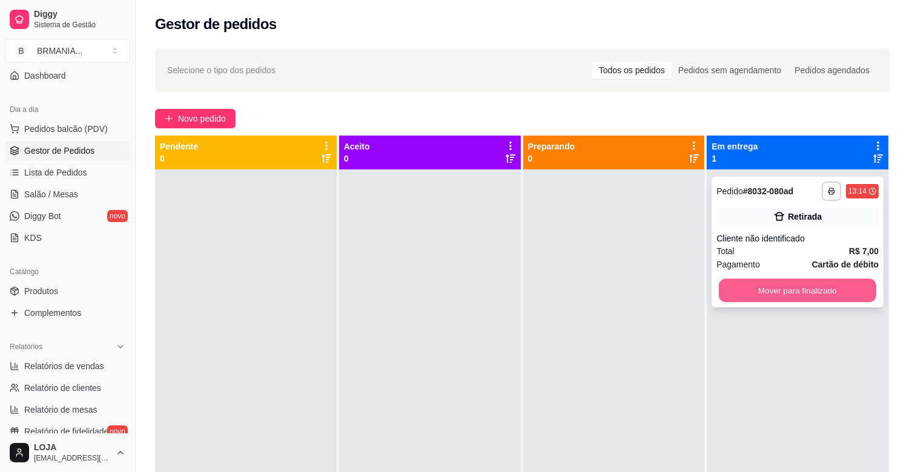
click at [786, 288] on button "Mover para finalizado" at bounding box center [797, 291] width 157 height 24
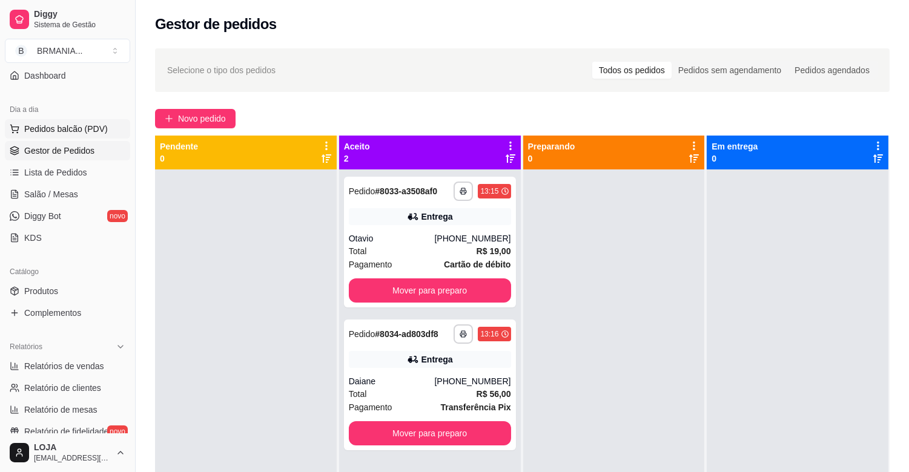
click at [64, 135] on button "Pedidos balcão (PDV)" at bounding box center [67, 128] width 125 height 19
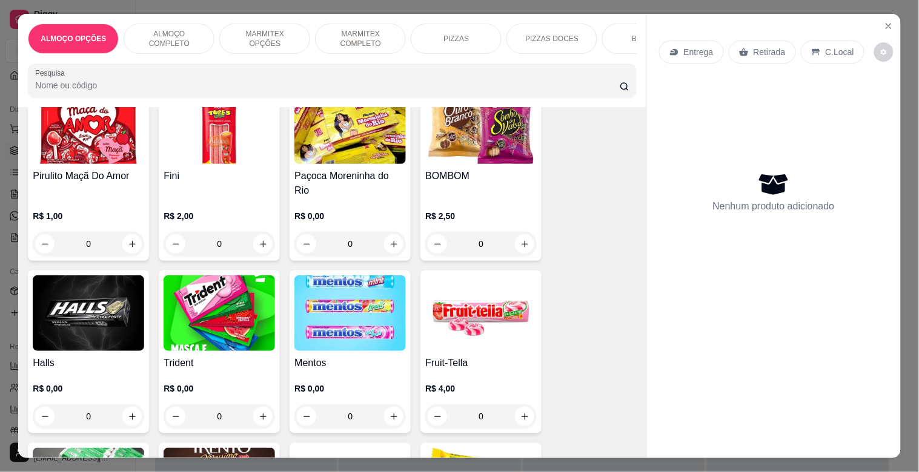
scroll to position [4457, 0]
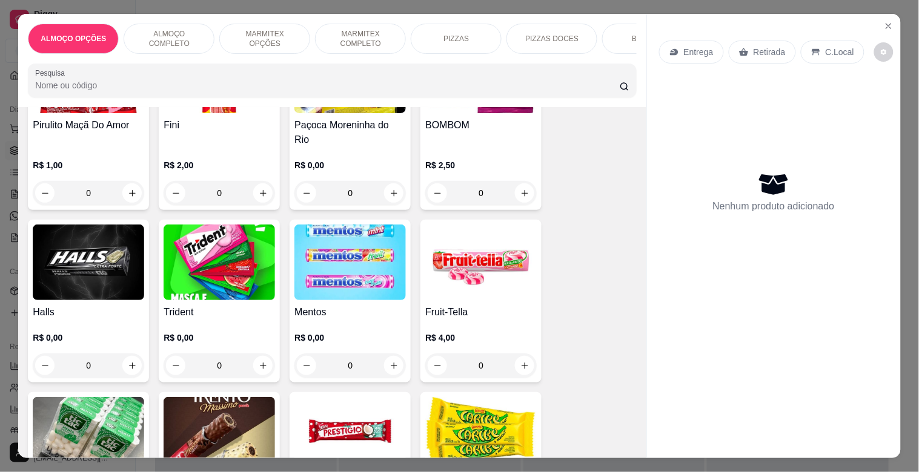
click at [79, 279] on div "Halls R$ 0,00 0" at bounding box center [88, 301] width 121 height 163
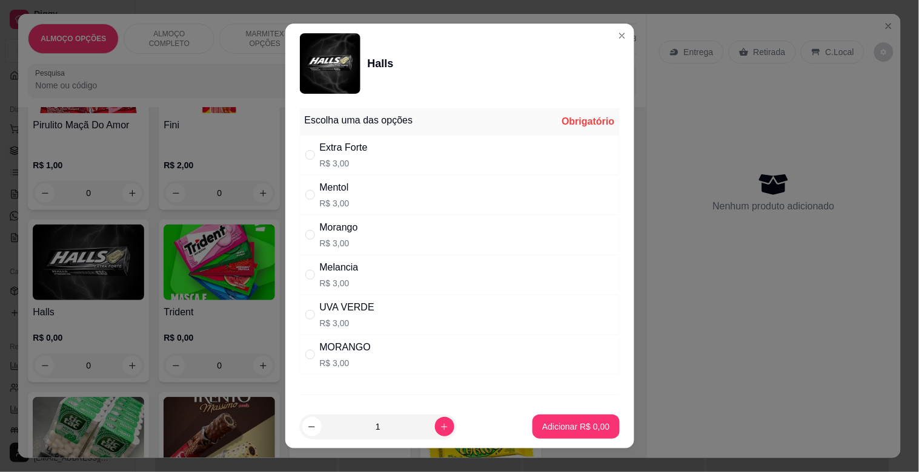
click at [361, 147] on div "Extra Forte" at bounding box center [344, 147] width 48 height 15
radio input "true"
click at [564, 436] on button "Adicionar R$ 3,00" at bounding box center [576, 427] width 84 height 24
type input "1"
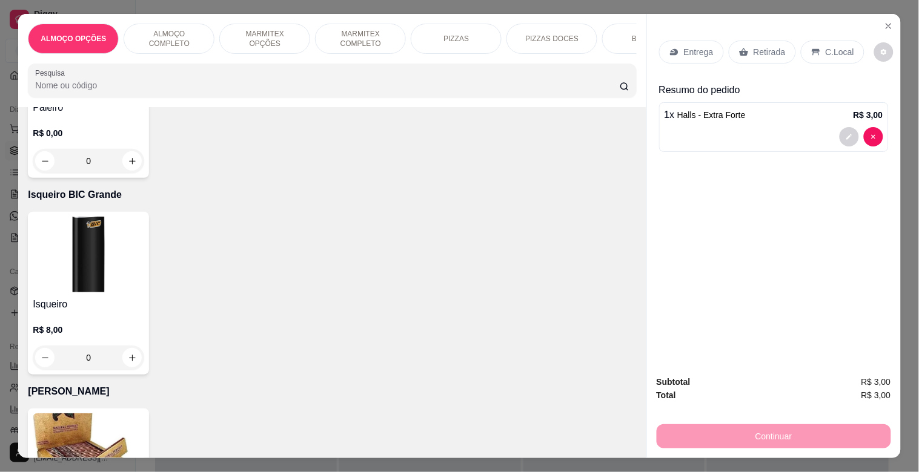
scroll to position [7561, 0]
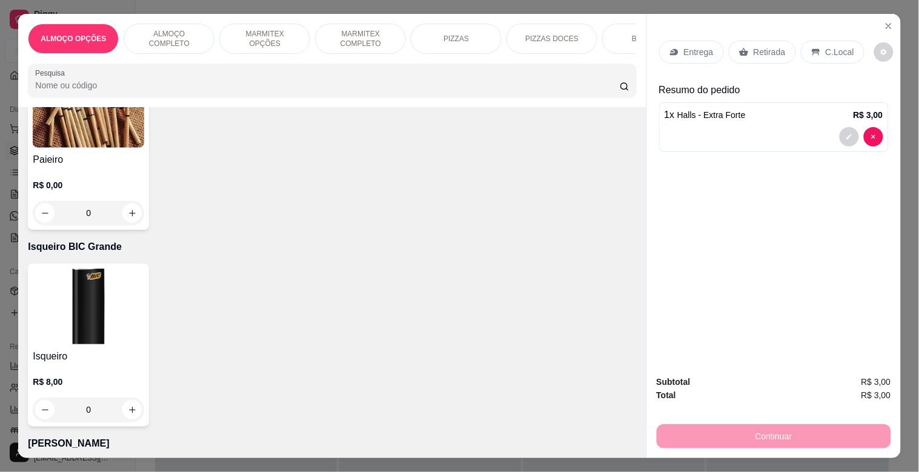
click at [56, 153] on h4 "Paieiro" at bounding box center [88, 160] width 111 height 15
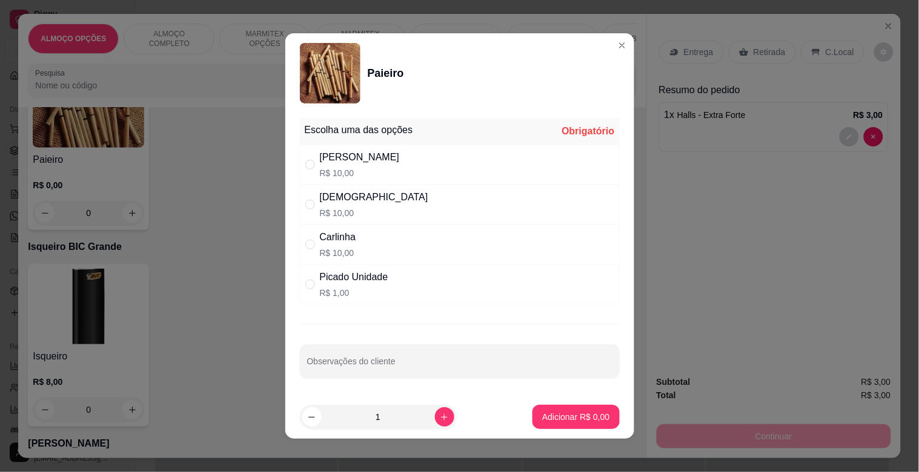
click at [348, 279] on div "Picado Unidade" at bounding box center [354, 277] width 68 height 15
radio input "true"
click at [436, 418] on button "increase-product-quantity" at bounding box center [444, 417] width 19 height 19
type input "2"
click at [572, 411] on button "Adicionar R$ 2,00" at bounding box center [576, 418] width 84 height 24
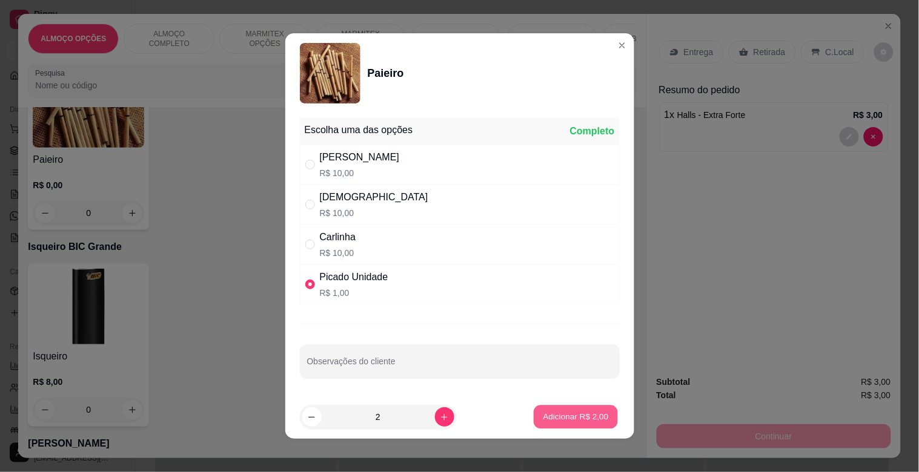
type input "2"
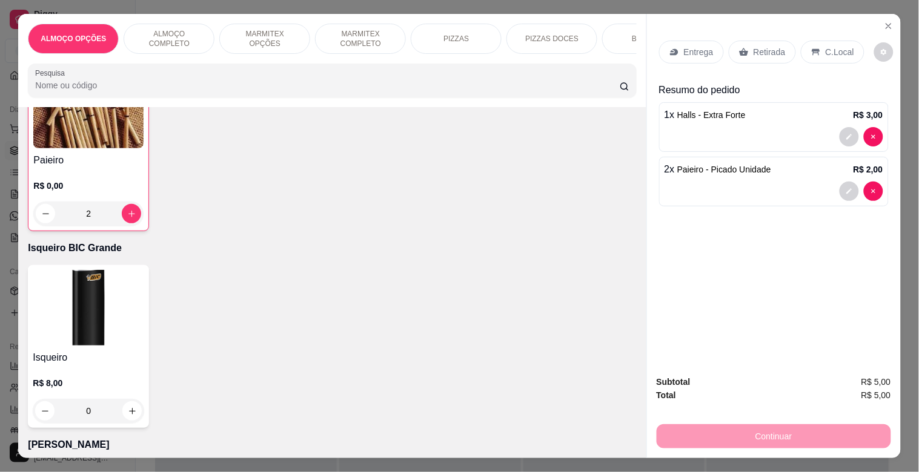
scroll to position [7562, 0]
click at [771, 51] on p "Retirada" at bounding box center [769, 52] width 32 height 12
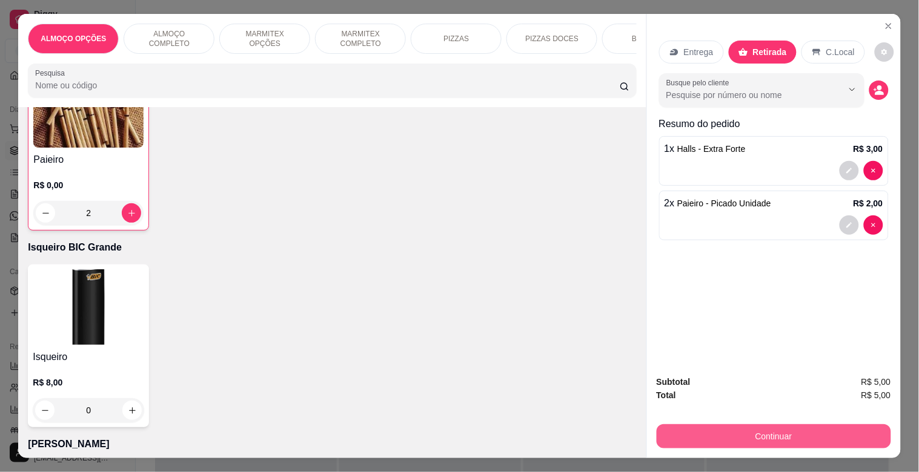
click at [769, 432] on button "Continuar" at bounding box center [773, 437] width 234 height 24
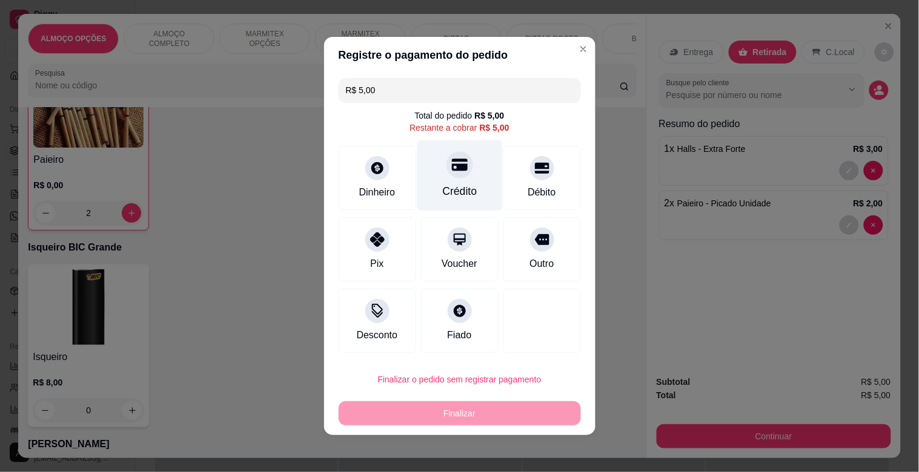
click at [456, 179] on div "Crédito" at bounding box center [459, 175] width 85 height 71
type input "R$ 0,00"
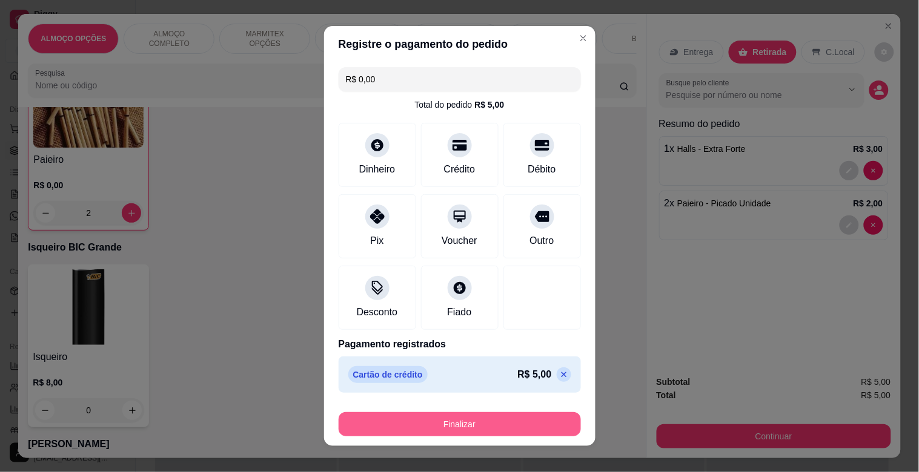
click at [475, 420] on button "Finalizar" at bounding box center [460, 424] width 242 height 24
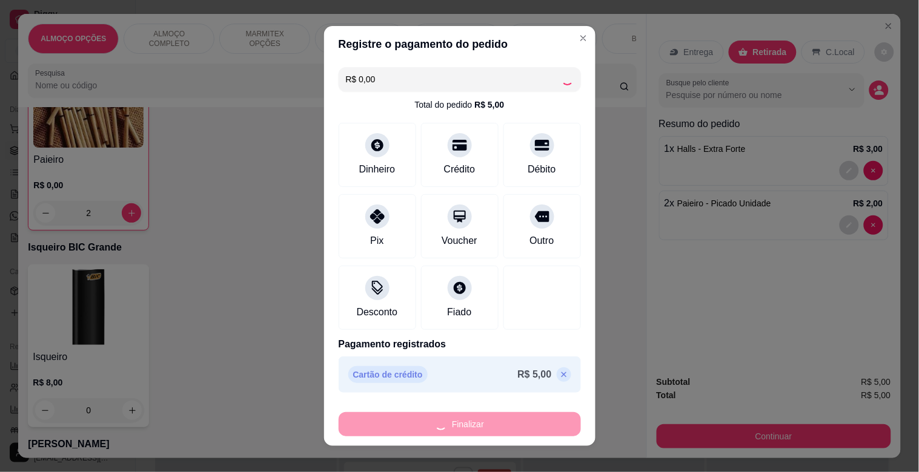
type input "0"
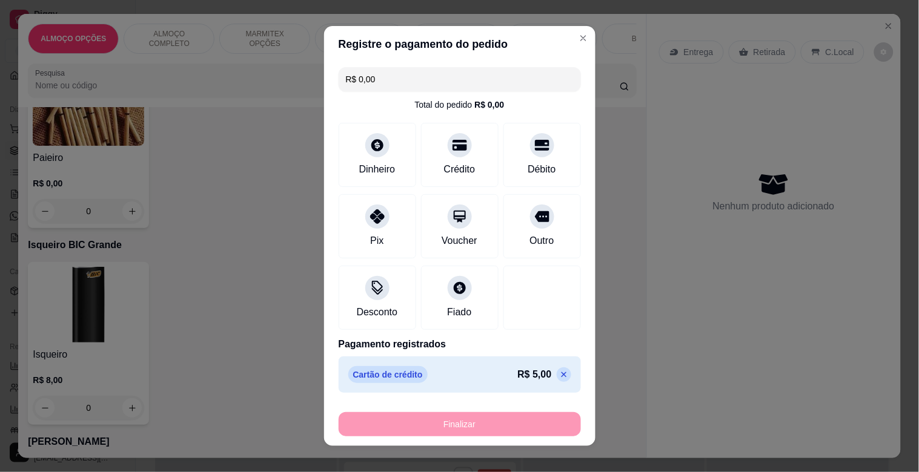
type input "-R$ 5,00"
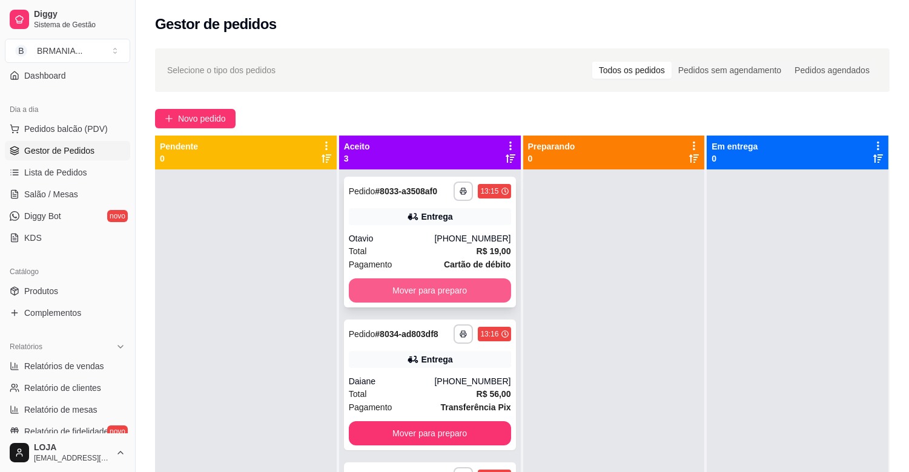
click at [452, 283] on button "Mover para preparo" at bounding box center [430, 291] width 162 height 24
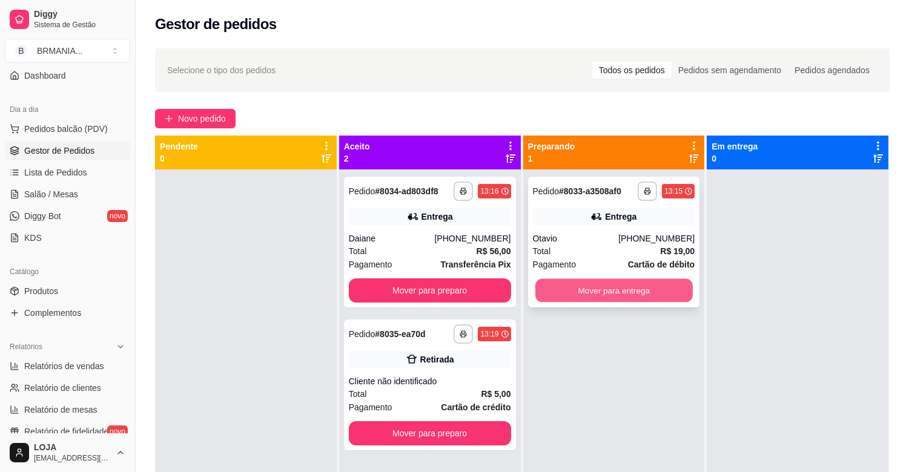
click at [598, 295] on button "Mover para entrega" at bounding box center [613, 291] width 157 height 24
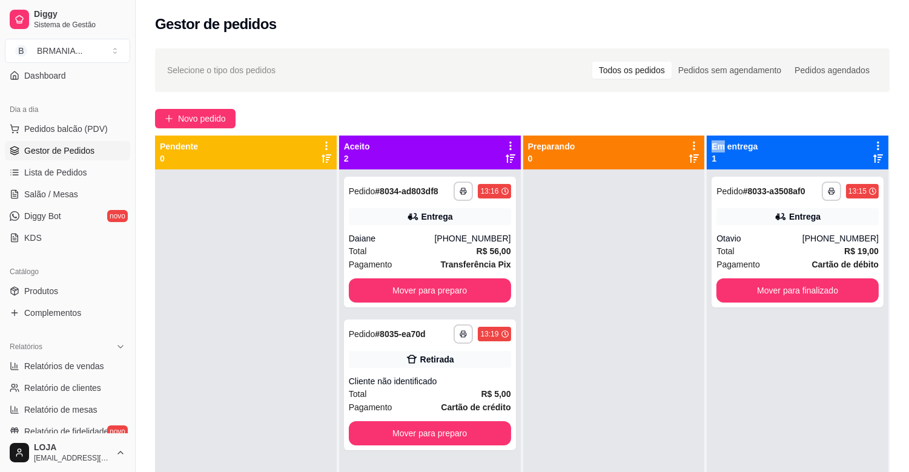
drag, startPoint x: 598, startPoint y: 295, endPoint x: 583, endPoint y: 370, distance: 76.6
click at [61, 128] on span "Pedidos balcão (PDV)" at bounding box center [66, 129] width 84 height 12
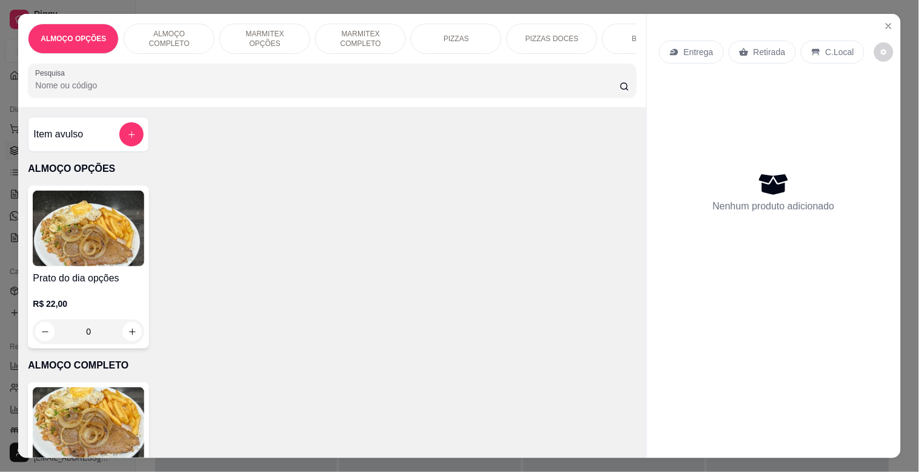
click at [149, 28] on div "ALMOÇO COMPLETO" at bounding box center [169, 39] width 91 height 30
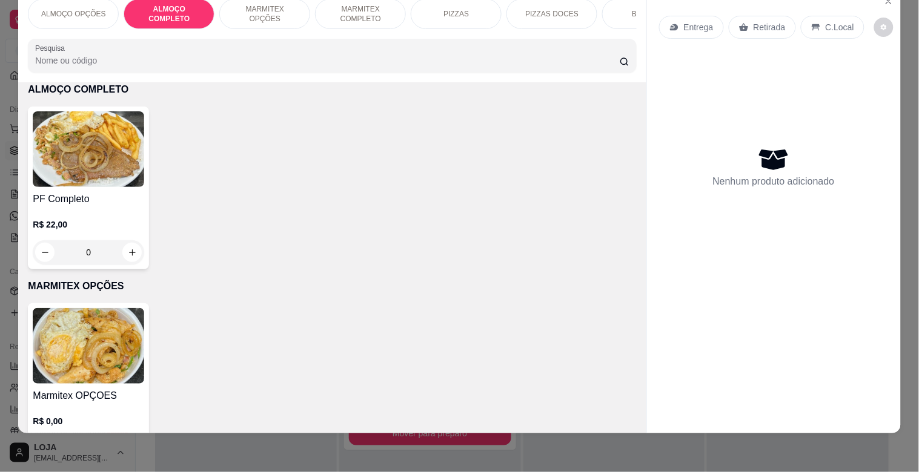
click at [43, 153] on img at bounding box center [88, 149] width 111 height 76
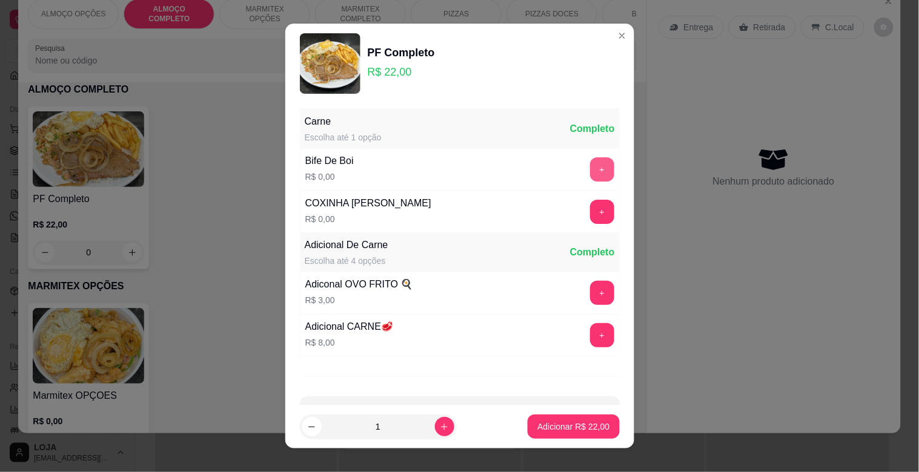
click at [590, 168] on button "+" at bounding box center [602, 169] width 24 height 24
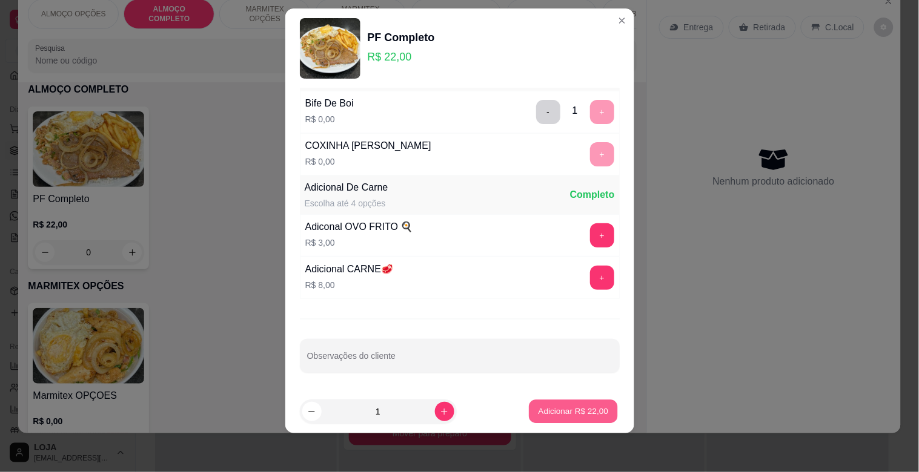
click at [558, 412] on p "Adicionar R$ 22,00" at bounding box center [573, 412] width 70 height 12
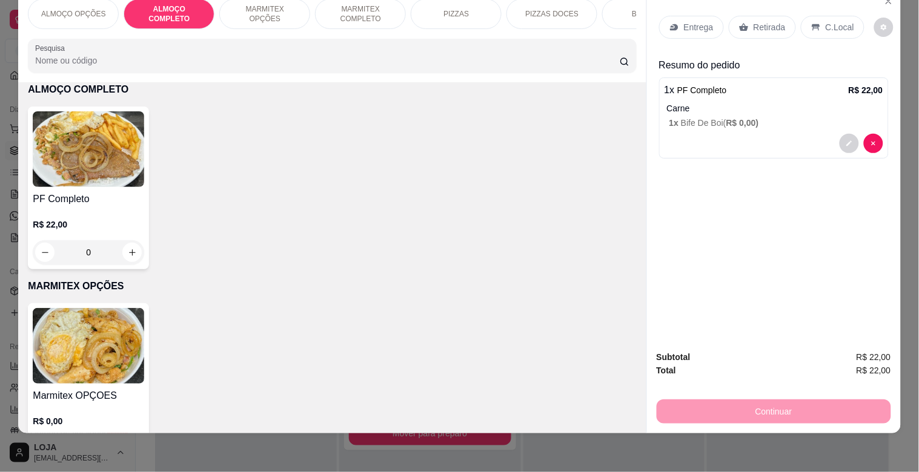
click at [620, 9] on div "BEBIDAS" at bounding box center [647, 14] width 91 height 30
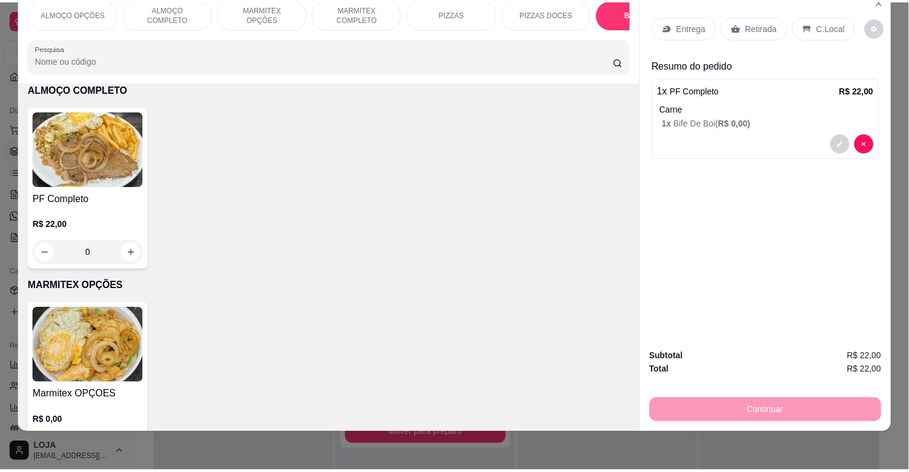
scroll to position [1220, 0]
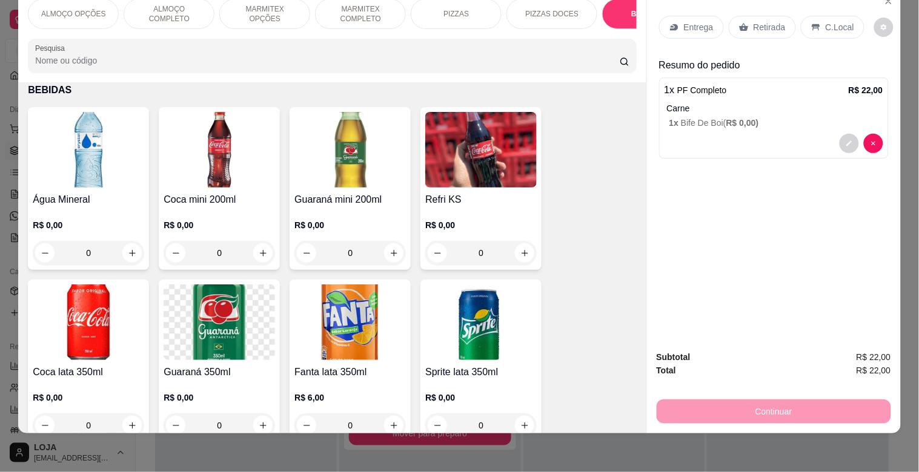
click at [114, 327] on img at bounding box center [88, 323] width 111 height 76
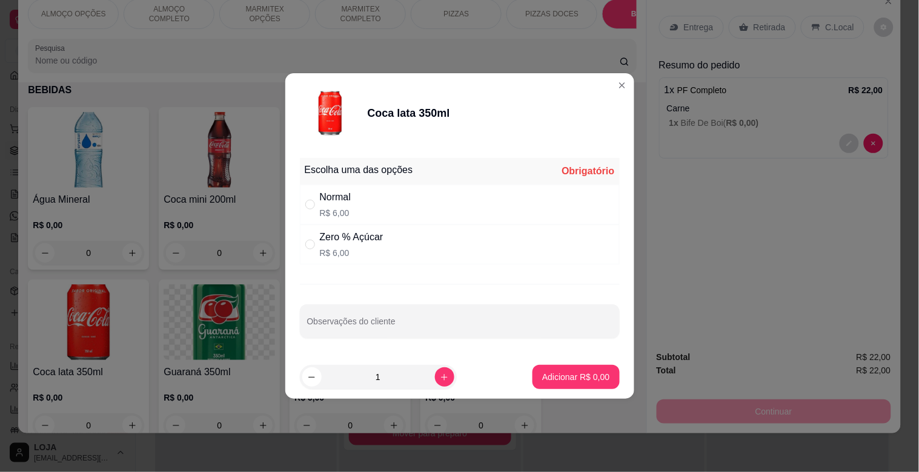
click at [415, 200] on div "Normal R$ 6,00" at bounding box center [460, 205] width 320 height 40
radio input "true"
click at [544, 374] on p "Adicionar R$ 6,00" at bounding box center [575, 377] width 67 height 12
type input "1"
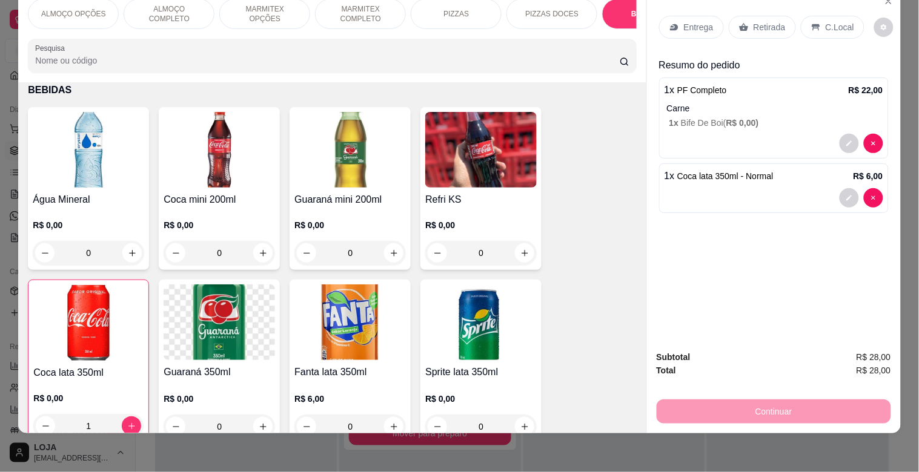
click at [758, 16] on div "Retirada" at bounding box center [762, 27] width 67 height 23
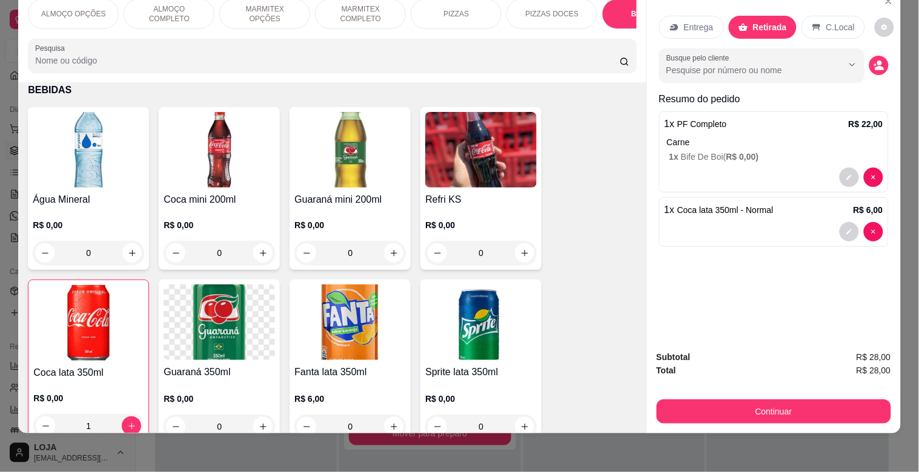
click at [801, 25] on div "C.Local" at bounding box center [833, 27] width 64 height 23
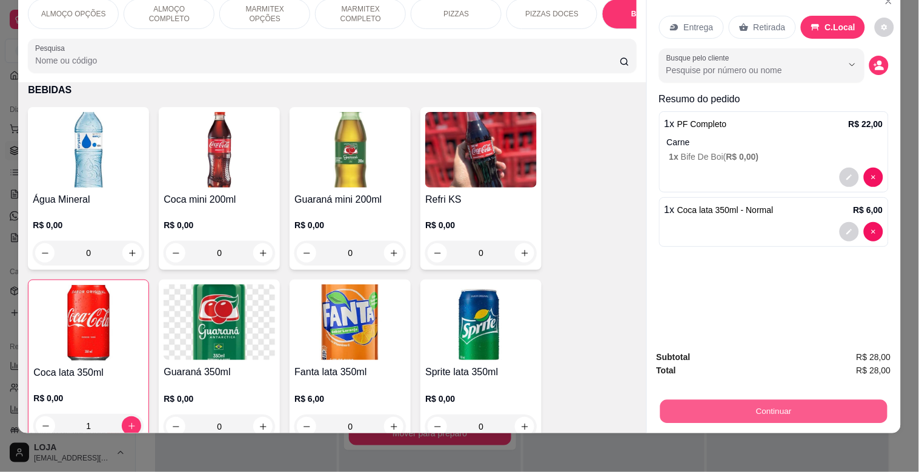
click at [807, 404] on button "Continuar" at bounding box center [772, 412] width 227 height 24
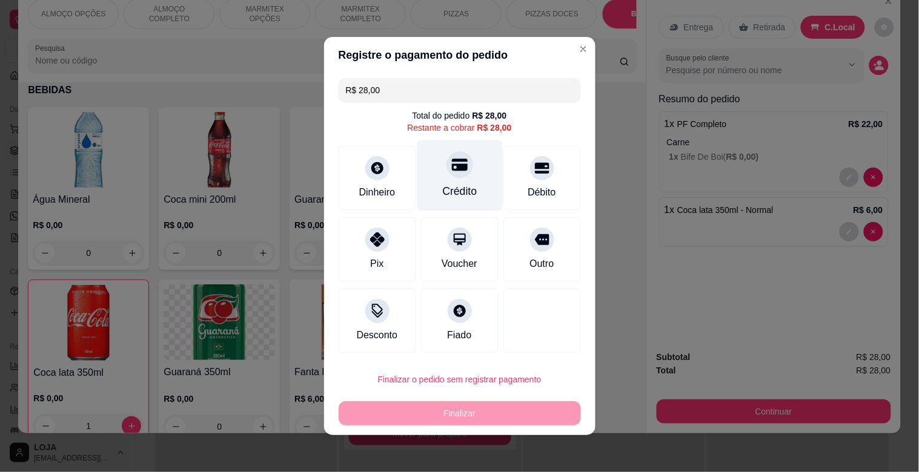
click at [463, 167] on div "Crédito" at bounding box center [459, 175] width 85 height 71
type input "R$ 0,00"
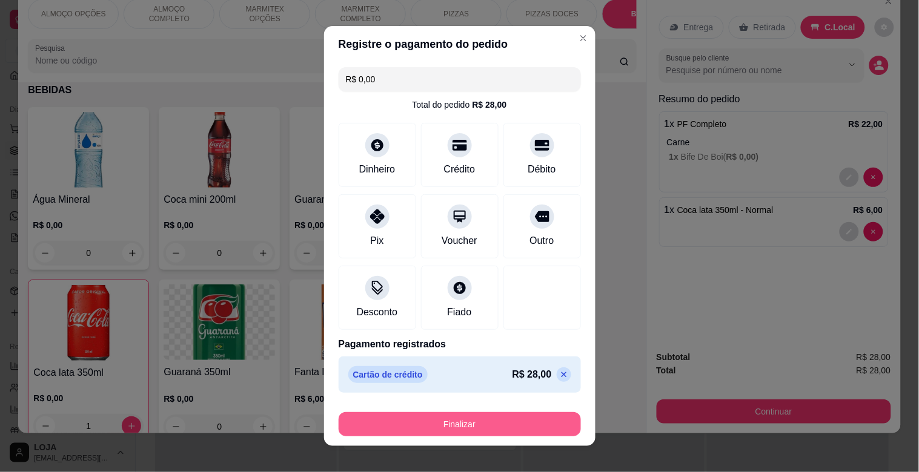
click at [546, 420] on button "Finalizar" at bounding box center [460, 424] width 242 height 24
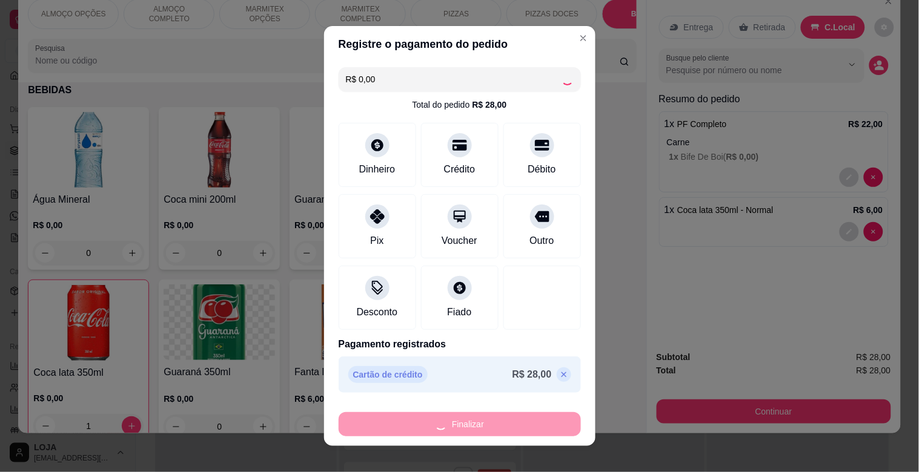
type input "0"
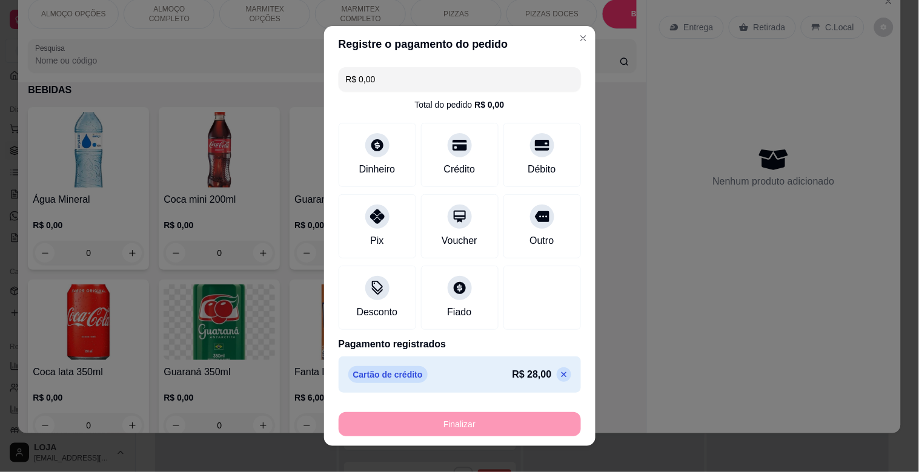
type input "-R$ 28,00"
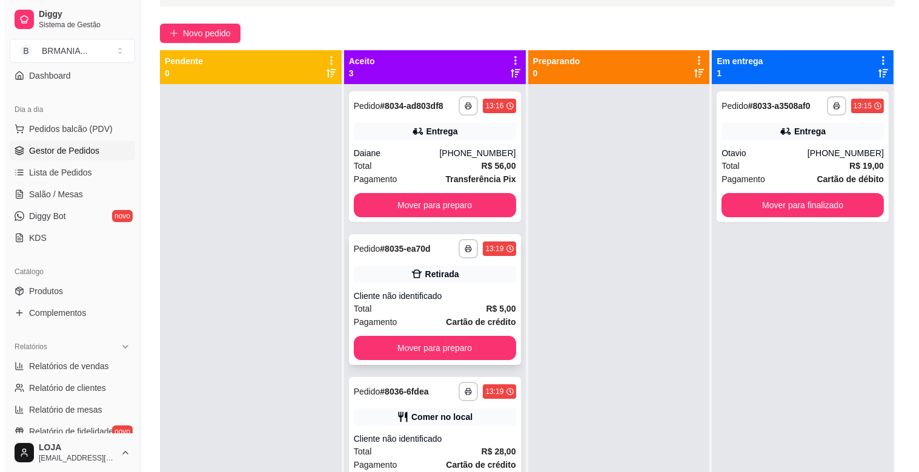
scroll to position [107, 0]
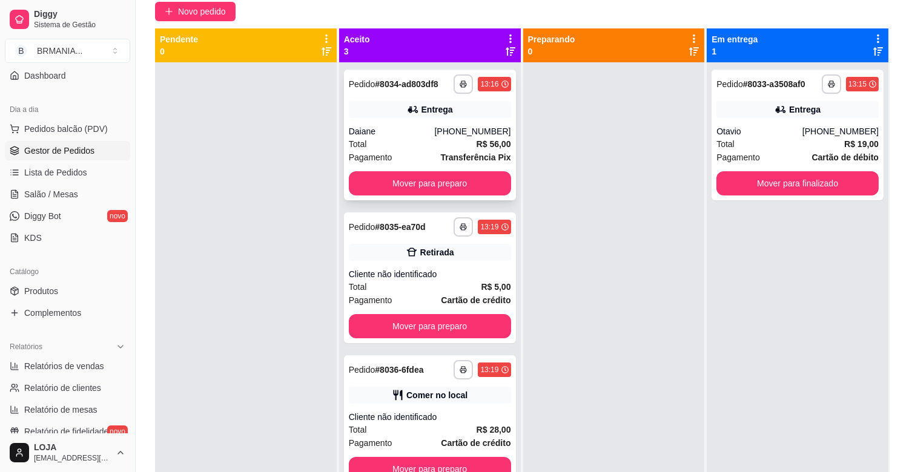
click at [374, 160] on span "Pagamento" at bounding box center [371, 157] width 44 height 13
click at [451, 190] on button "Mover para preparo" at bounding box center [429, 184] width 157 height 24
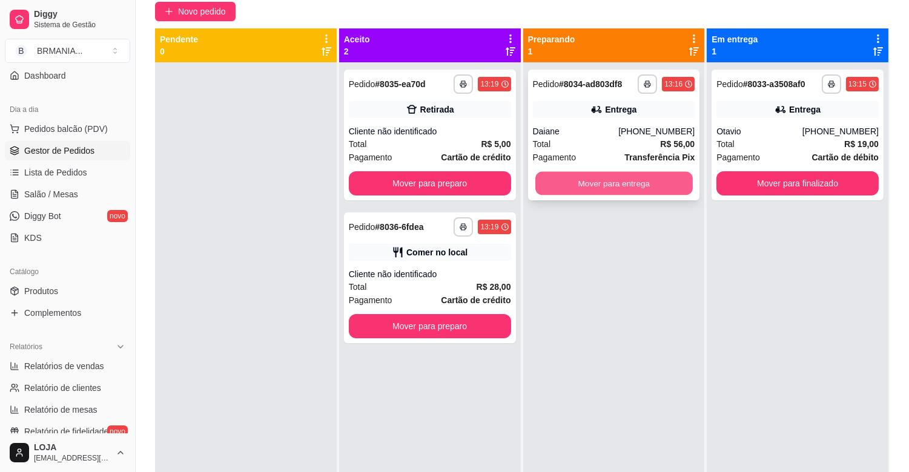
click at [629, 191] on button "Mover para entrega" at bounding box center [613, 184] width 157 height 24
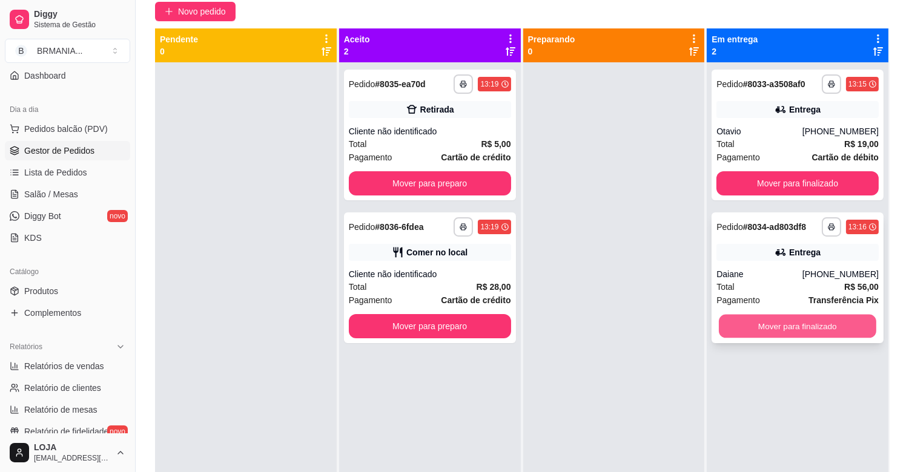
click at [841, 327] on button "Mover para finalizado" at bounding box center [797, 327] width 157 height 24
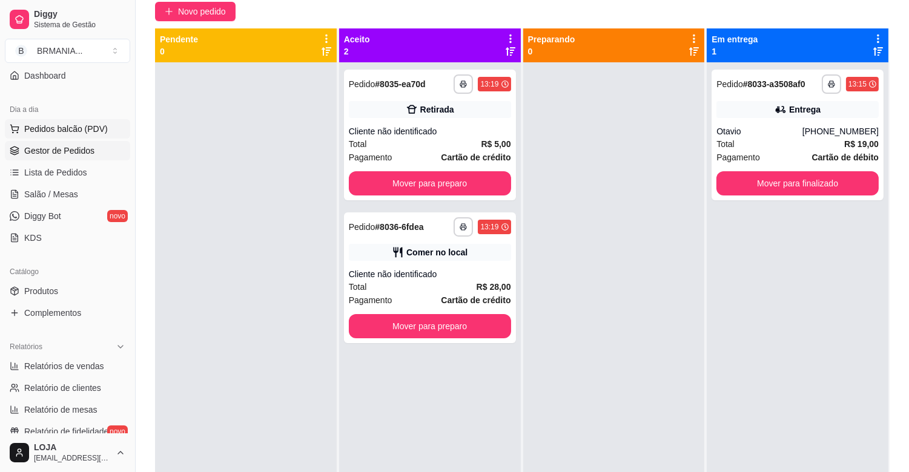
click at [87, 130] on span "Pedidos balcão (PDV)" at bounding box center [66, 129] width 84 height 12
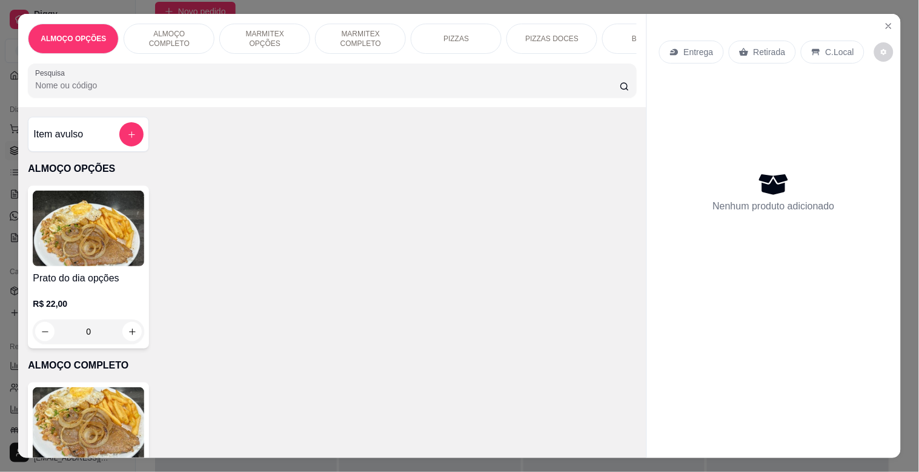
click at [172, 33] on p "ALMOÇO COMPLETO" at bounding box center [169, 38] width 70 height 19
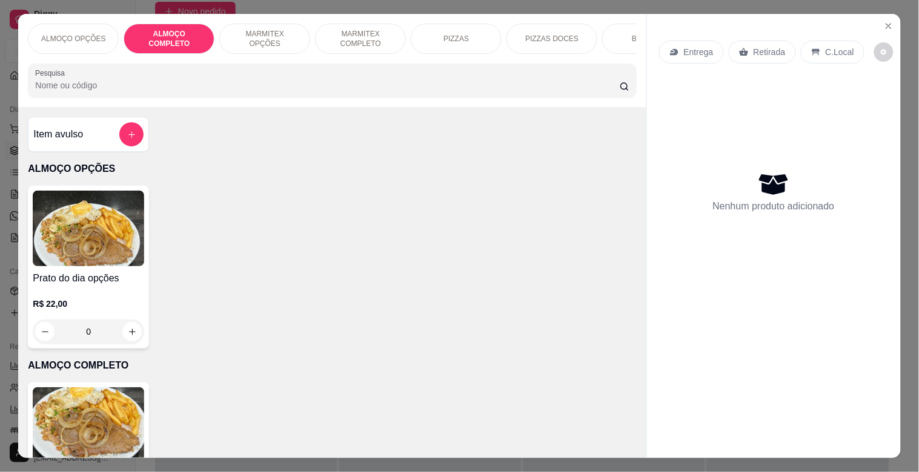
scroll to position [29, 0]
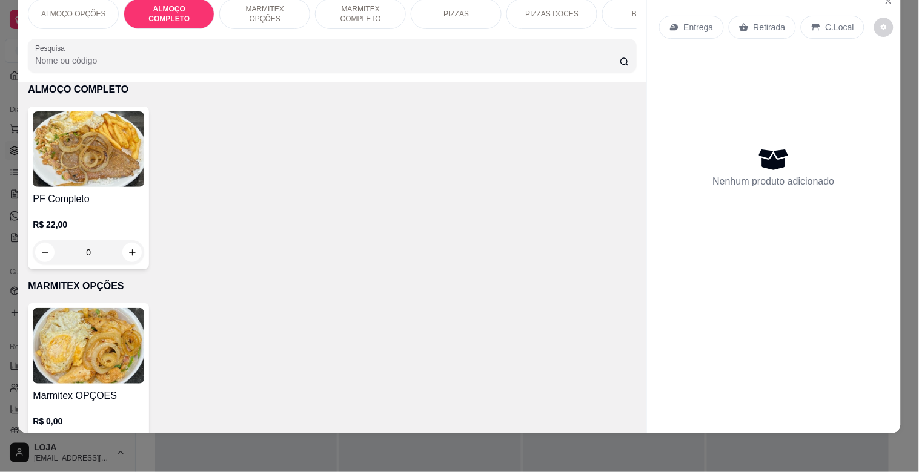
click at [56, 140] on img at bounding box center [88, 149] width 111 height 76
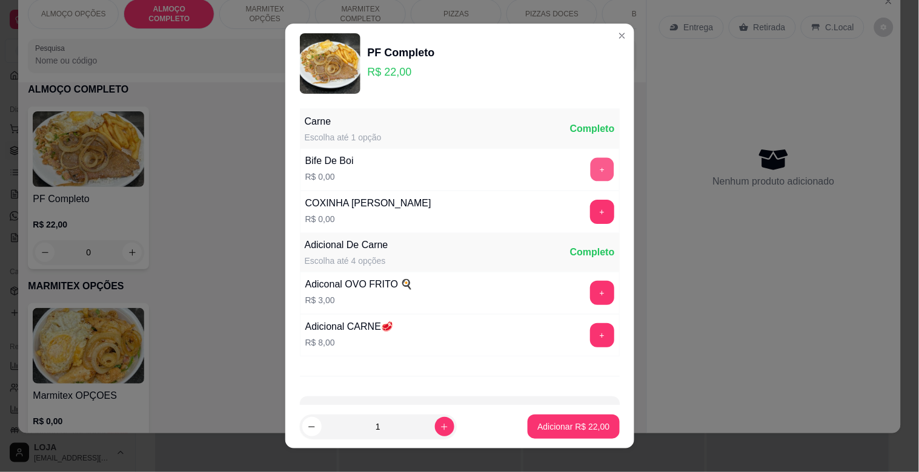
click at [590, 167] on button "+" at bounding box center [602, 170] width 24 height 24
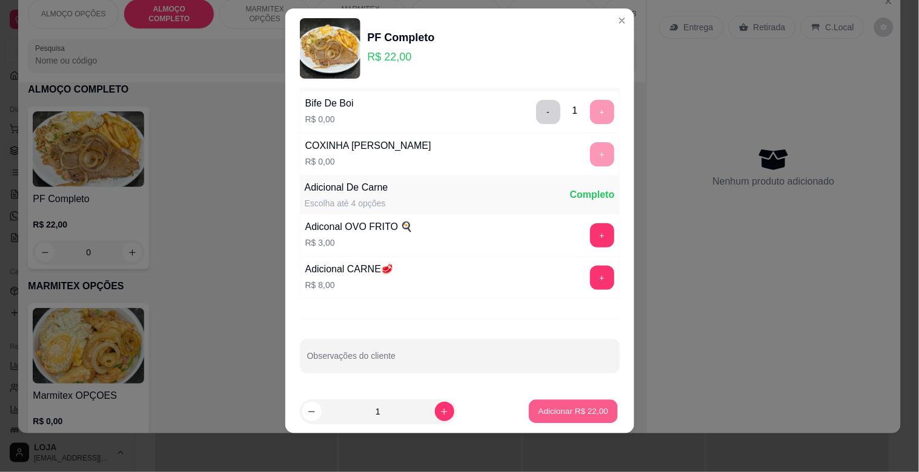
click at [570, 408] on p "Adicionar R$ 22,00" at bounding box center [573, 412] width 70 height 12
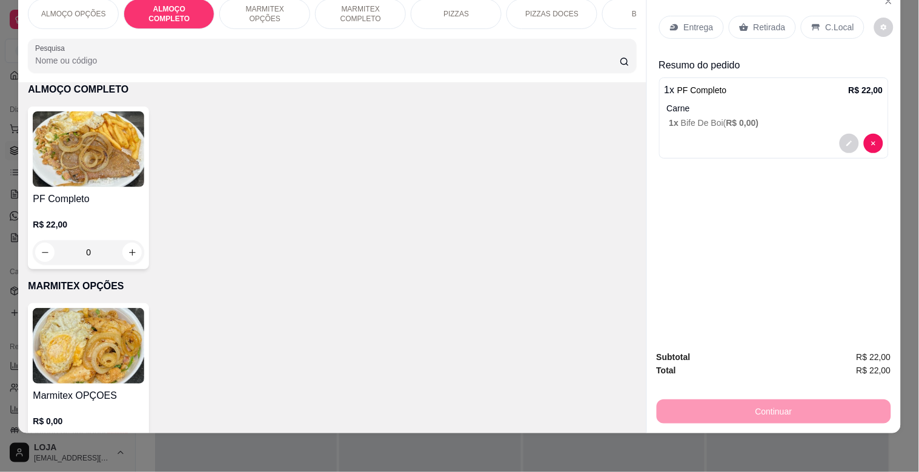
click at [622, 13] on div "BEBIDAS" at bounding box center [647, 14] width 91 height 30
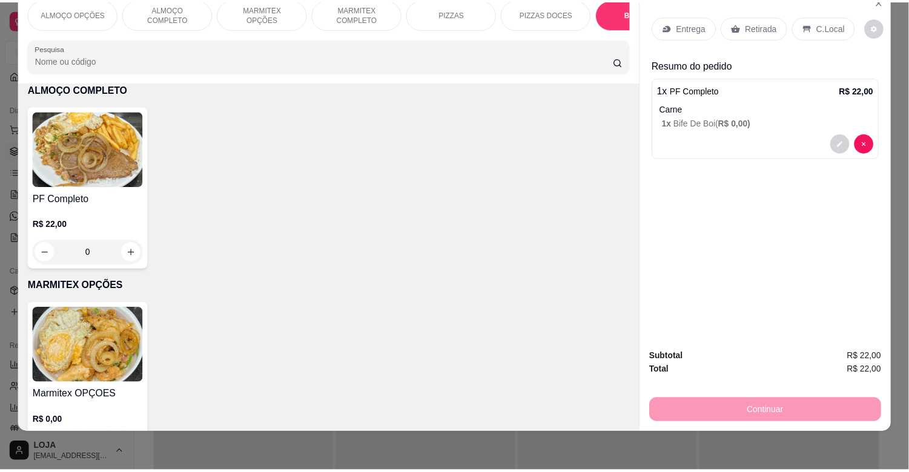
scroll to position [1220, 0]
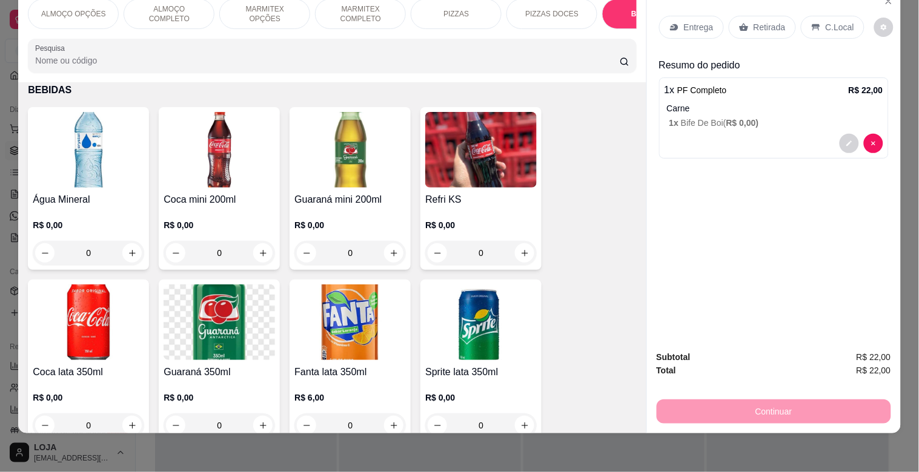
click at [113, 329] on img at bounding box center [88, 323] width 111 height 76
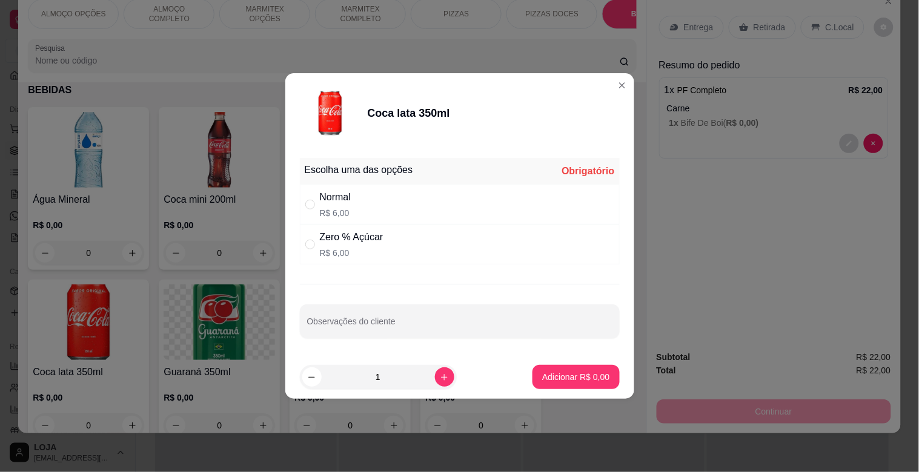
click at [367, 197] on div "Normal R$ 6,00" at bounding box center [460, 205] width 320 height 40
radio input "true"
click at [574, 383] on button "Adicionar R$ 6,00" at bounding box center [576, 378] width 84 height 24
type input "1"
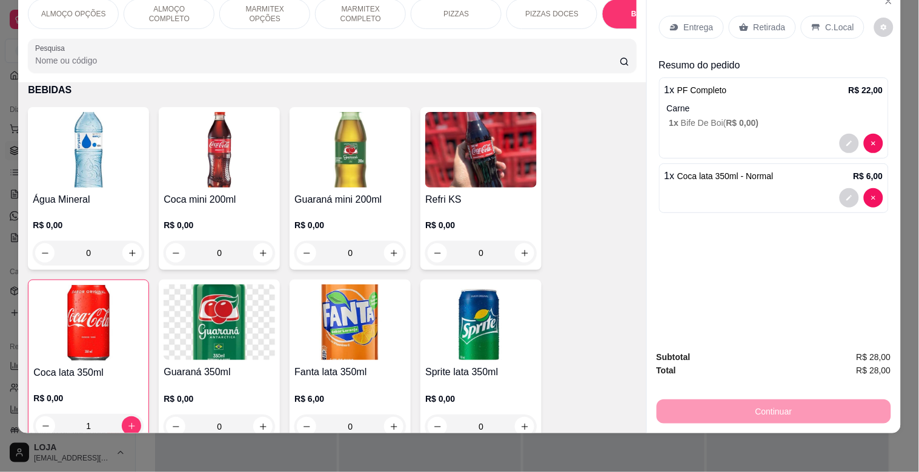
click at [802, 16] on div "C.Local" at bounding box center [833, 27] width 64 height 23
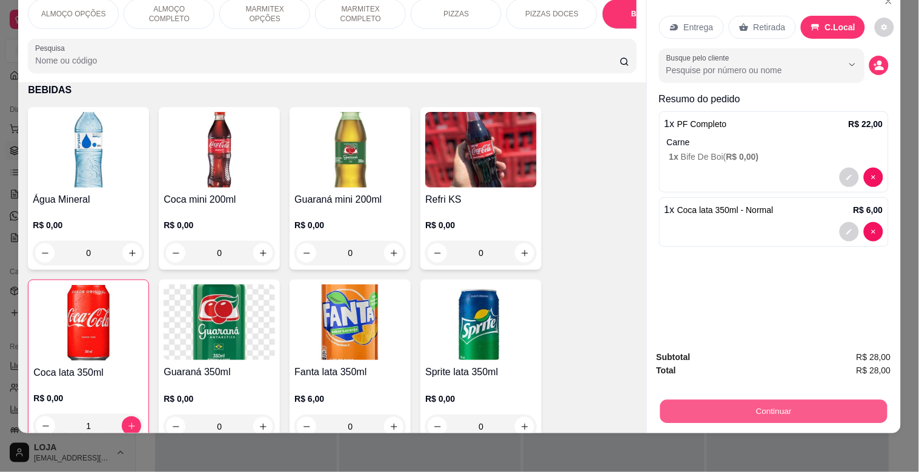
click at [840, 406] on button "Continuar" at bounding box center [772, 412] width 227 height 24
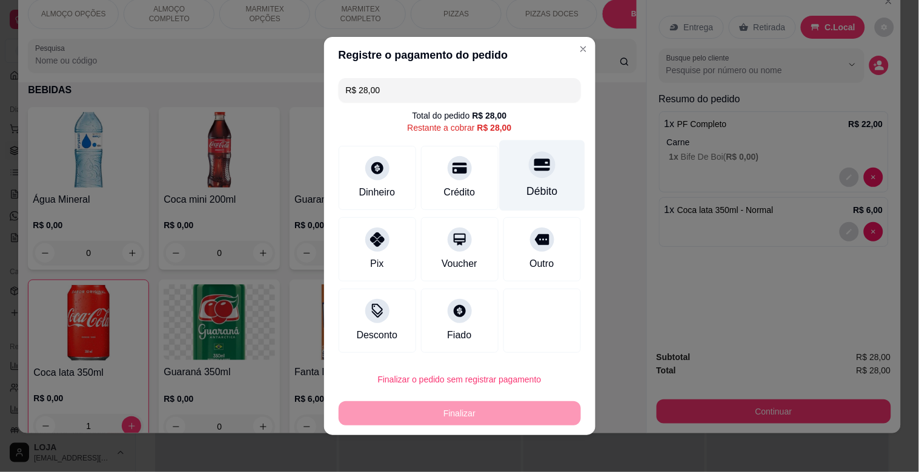
click at [533, 192] on div "Débito" at bounding box center [541, 191] width 31 height 16
type input "R$ 0,00"
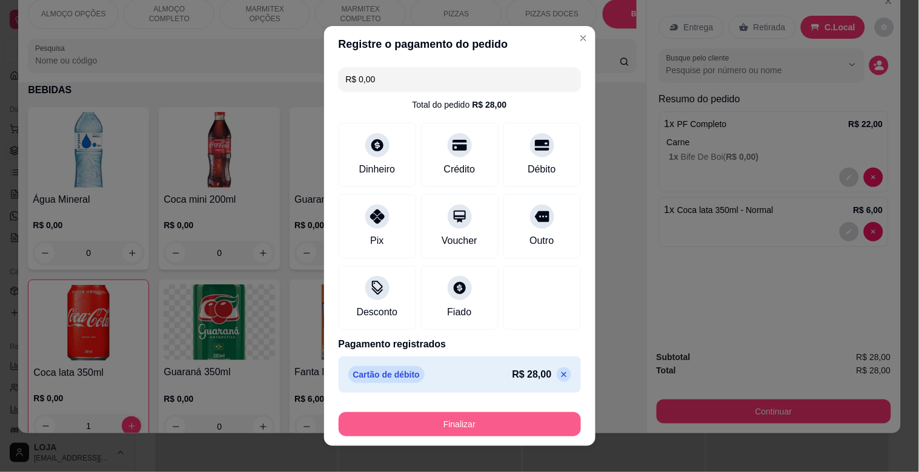
click at [532, 421] on button "Finalizar" at bounding box center [460, 424] width 242 height 24
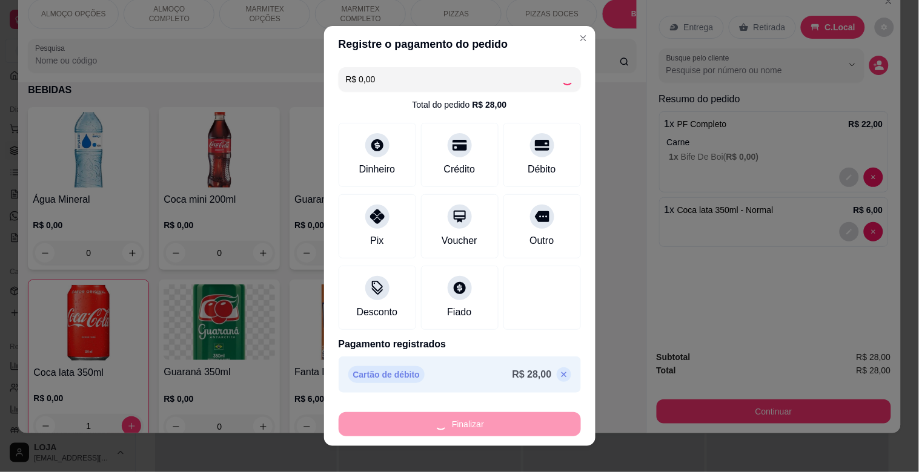
type input "0"
type input "-R$ 28,00"
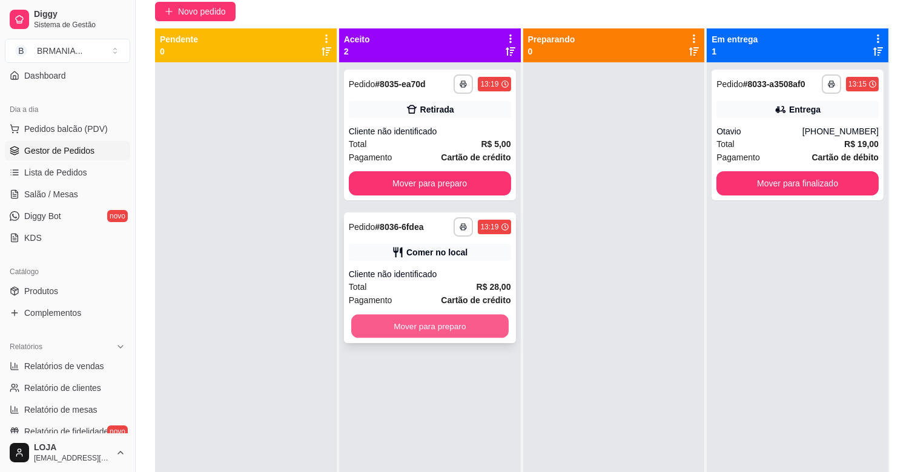
click at [458, 335] on button "Mover para preparo" at bounding box center [429, 327] width 157 height 24
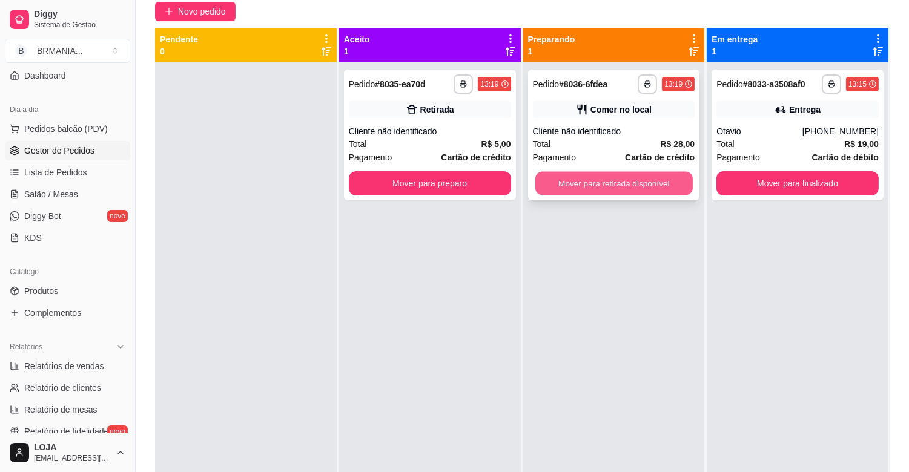
click at [547, 187] on button "Mover para retirada disponível" at bounding box center [613, 184] width 157 height 24
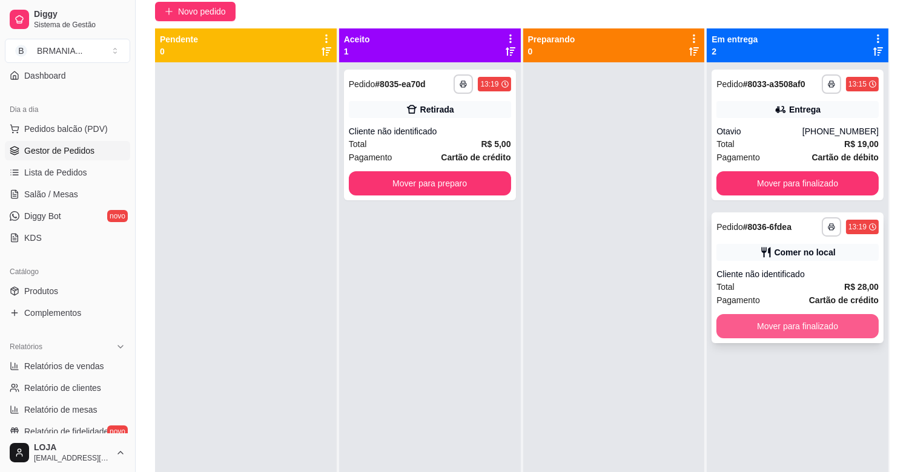
click at [747, 329] on button "Mover para finalizado" at bounding box center [797, 326] width 162 height 24
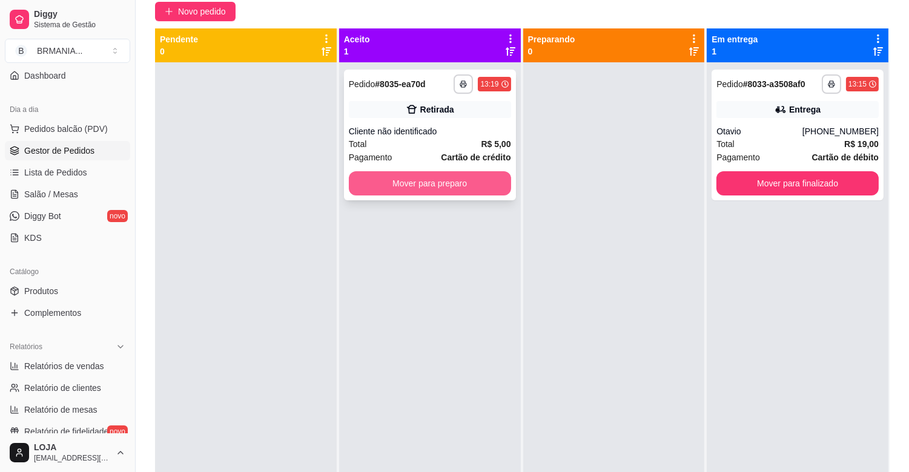
click at [451, 188] on button "Mover para preparo" at bounding box center [430, 183] width 162 height 24
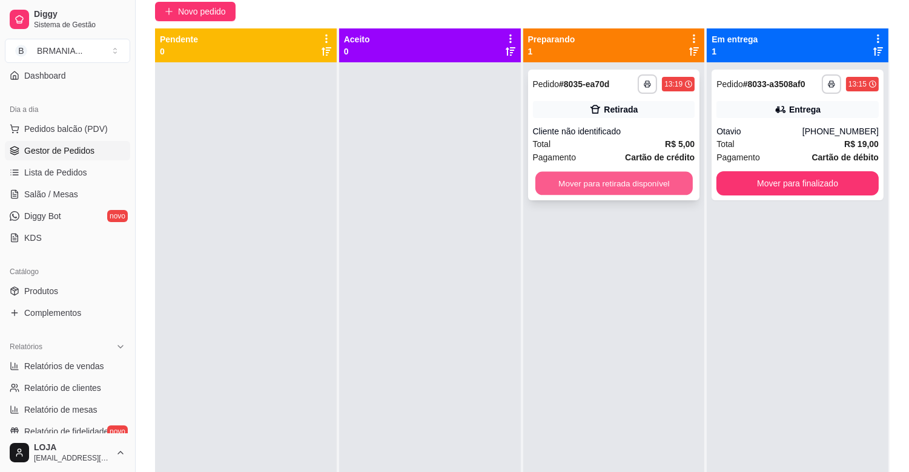
click at [595, 188] on button "Mover para retirada disponível" at bounding box center [613, 184] width 157 height 24
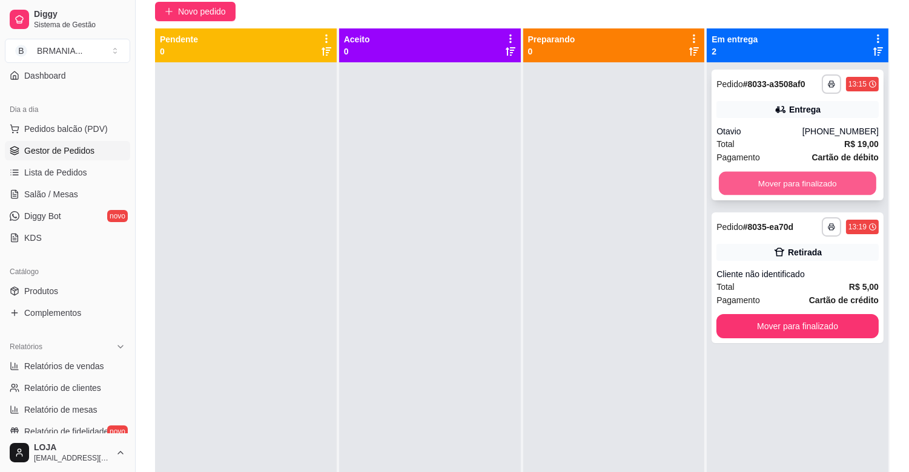
click at [799, 194] on button "Mover para finalizado" at bounding box center [797, 184] width 157 height 24
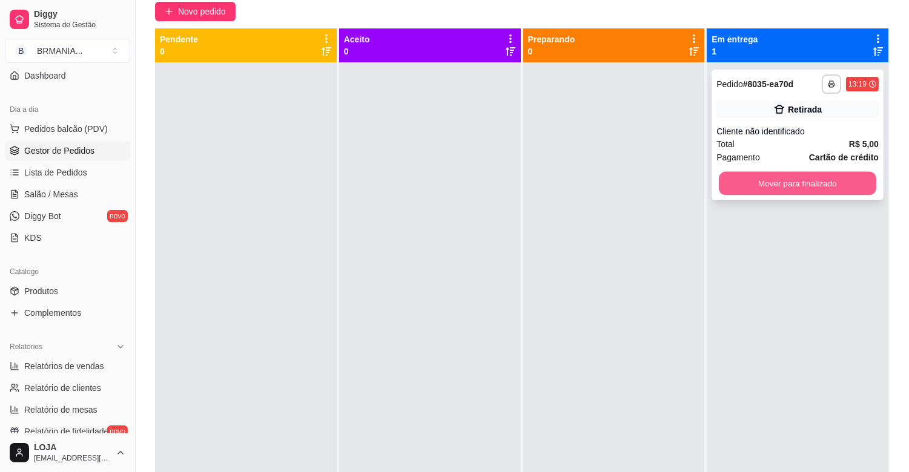
click at [765, 192] on button "Mover para finalizado" at bounding box center [797, 184] width 157 height 24
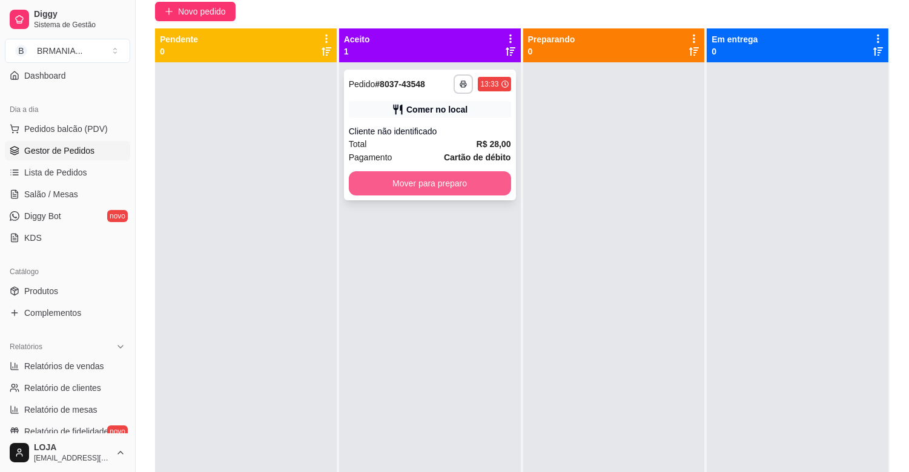
click at [421, 183] on button "Mover para preparo" at bounding box center [430, 183] width 162 height 24
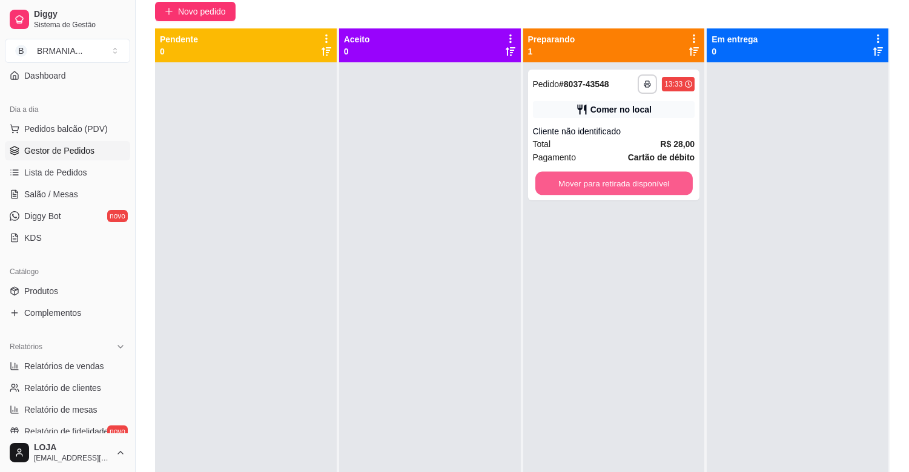
click at [583, 183] on button "Mover para retirada disponível" at bounding box center [613, 184] width 157 height 24
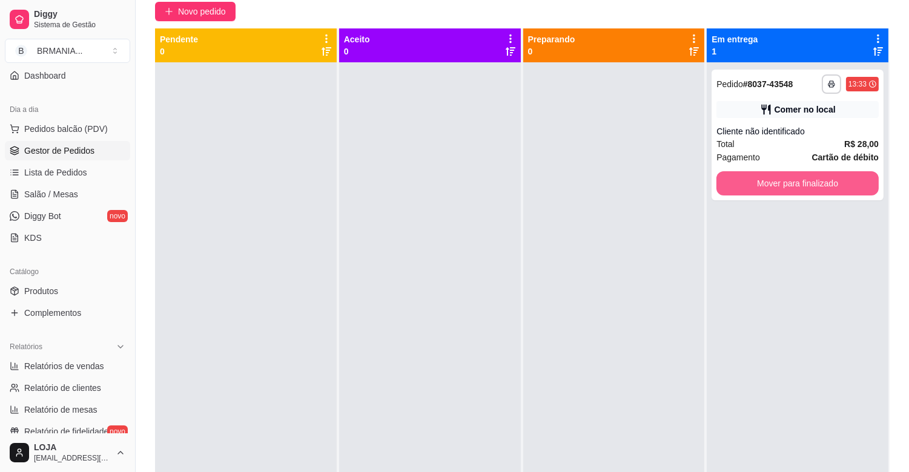
click at [719, 183] on button "Mover para finalizado" at bounding box center [797, 183] width 162 height 24
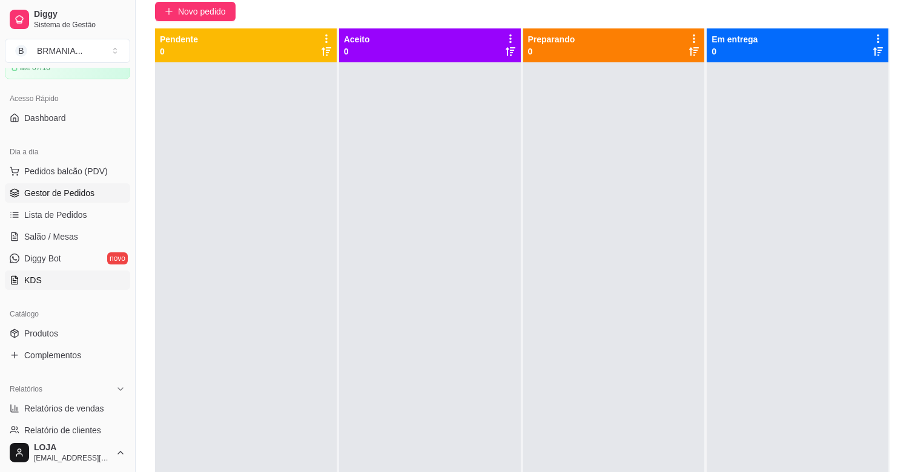
scroll to position [74, 0]
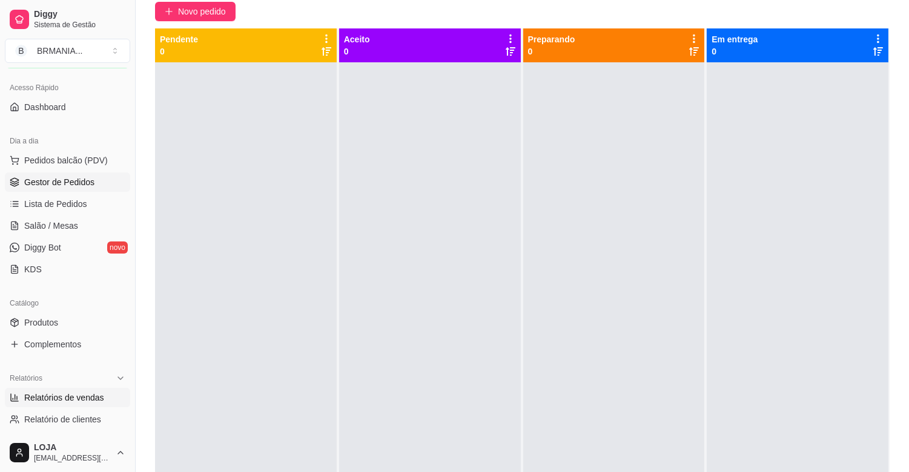
click at [57, 392] on span "Relatórios de vendas" at bounding box center [64, 398] width 80 height 12
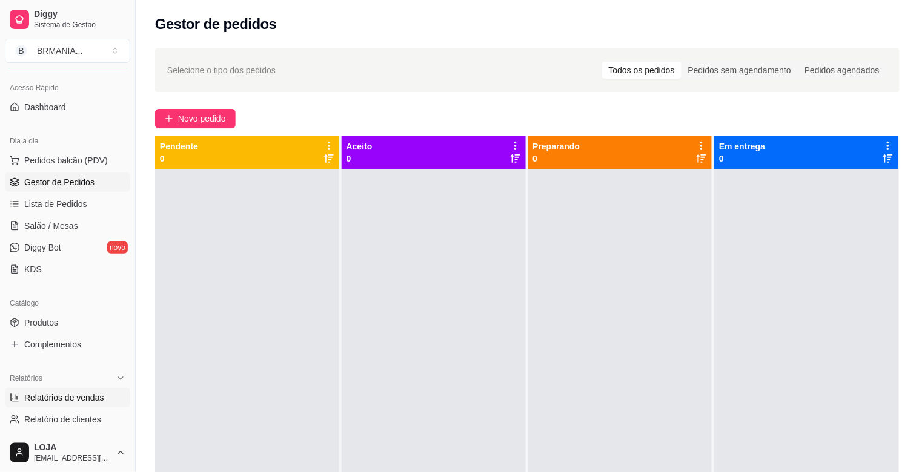
select select "ALL"
select select "0"
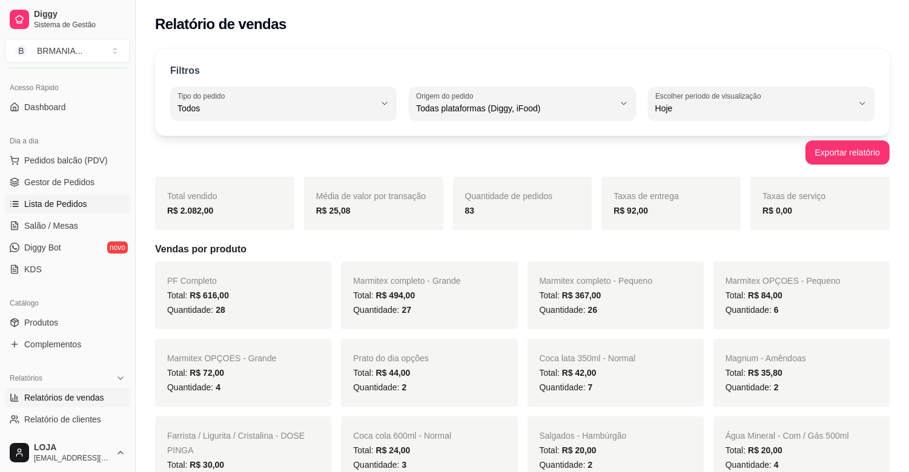
click at [57, 206] on span "Lista de Pedidos" at bounding box center [55, 204] width 63 height 12
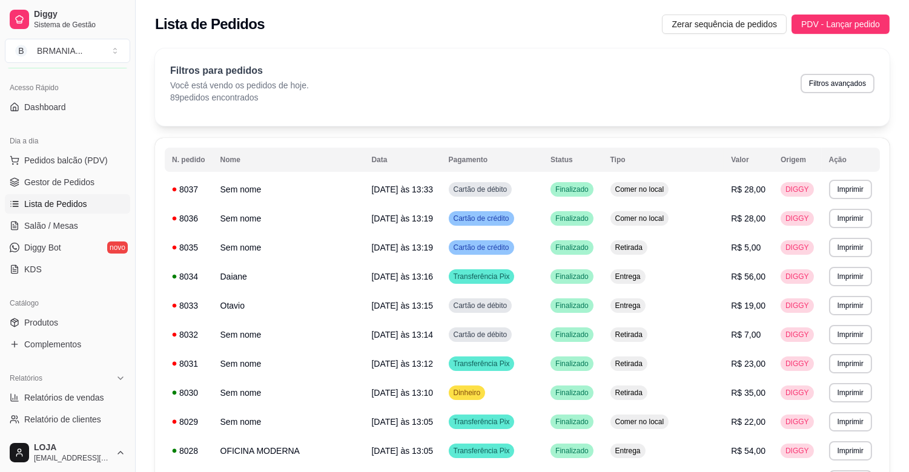
click at [831, 93] on div "Filtros para pedidos Você está vendo os pedidos de hoje. 89 pedidos encontrados…" at bounding box center [522, 84] width 704 height 40
click at [834, 79] on button "Filtros avançados" at bounding box center [837, 83] width 71 height 19
select select "0"
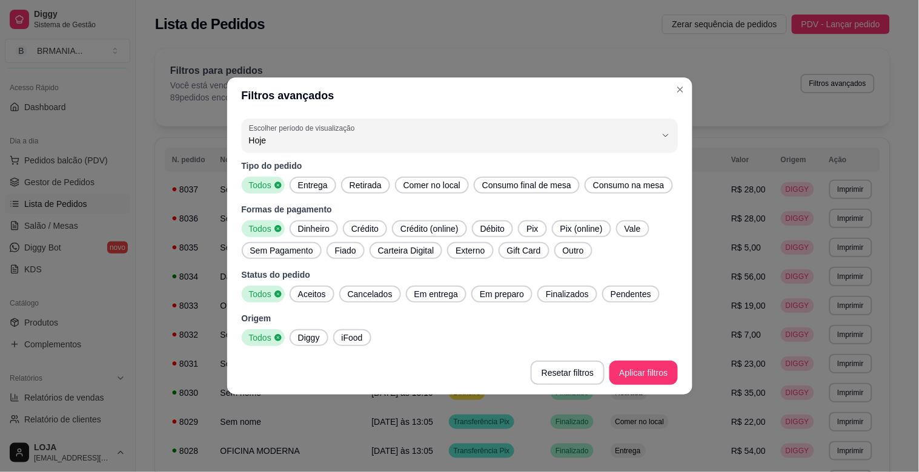
click at [316, 188] on span "Entrega" at bounding box center [312, 185] width 39 height 12
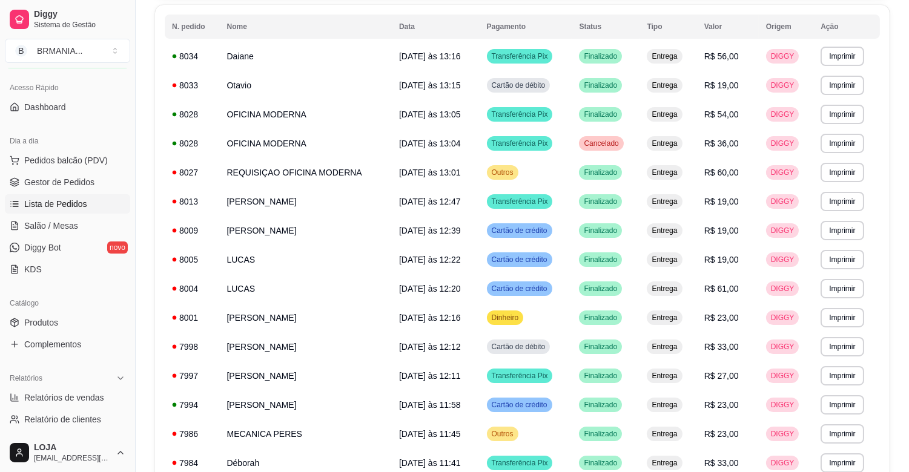
scroll to position [131, 0]
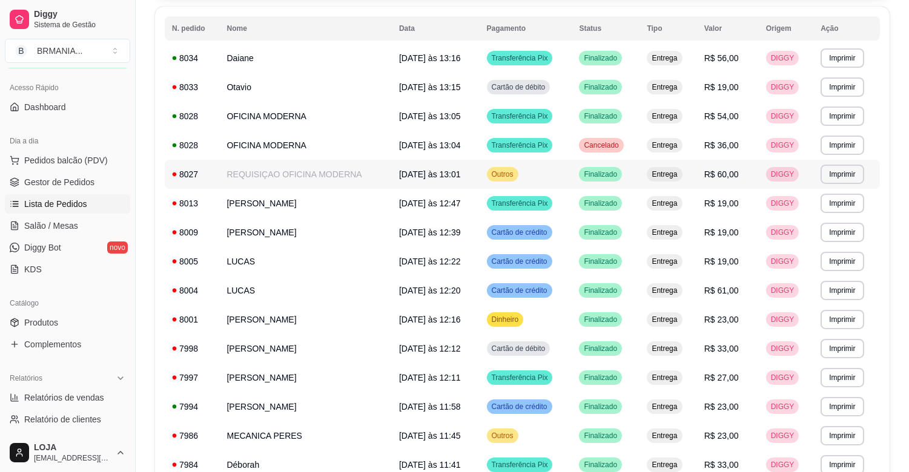
click at [334, 184] on td "REQUISIÇAO OFICINA MODERNA" at bounding box center [306, 174] width 172 height 29
click at [306, 170] on td "REQUISIÇAO OFICINA MODERNA" at bounding box center [306, 174] width 172 height 29
click at [266, 140] on td "OFICINA MODERNA" at bounding box center [306, 145] width 172 height 29
click at [291, 145] on td "OFICINA MODERNA" at bounding box center [306, 145] width 172 height 29
click at [279, 116] on td "OFICINA MODERNA" at bounding box center [306, 116] width 172 height 29
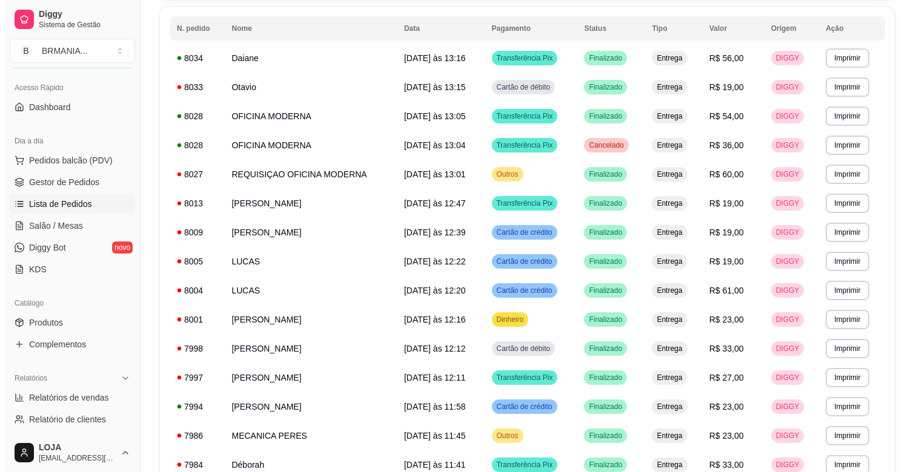
scroll to position [0, 0]
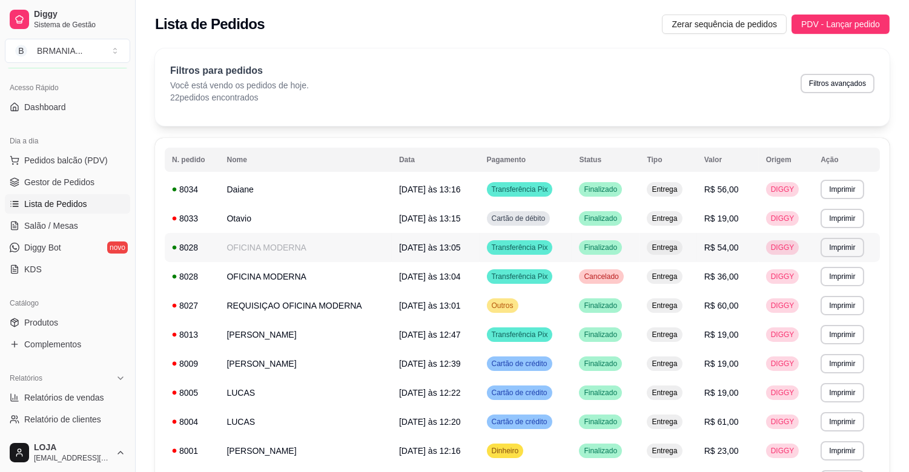
click at [747, 240] on td "R$ 54,00" at bounding box center [728, 247] width 62 height 29
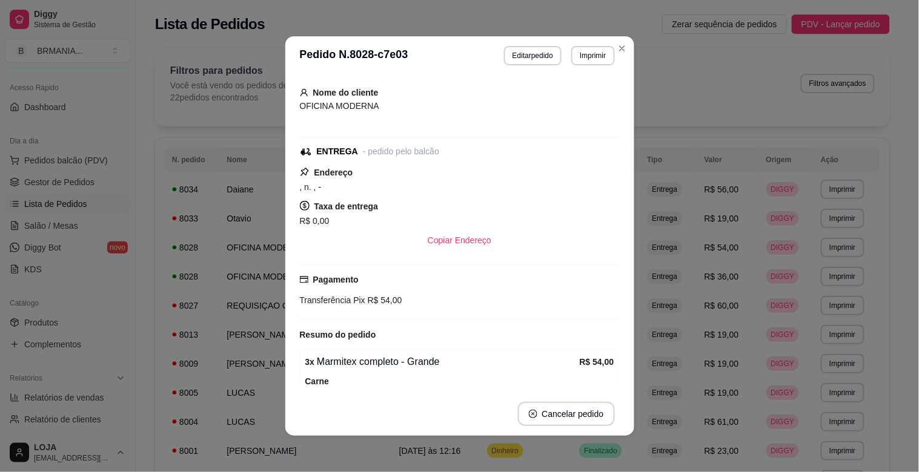
scroll to position [53, 0]
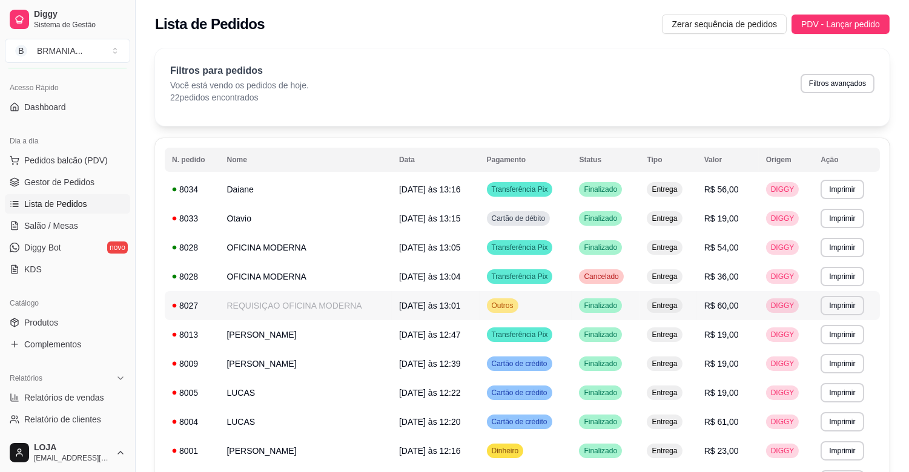
click at [360, 303] on td "REQUISIÇAO OFICINA MODERNA" at bounding box center [306, 305] width 172 height 29
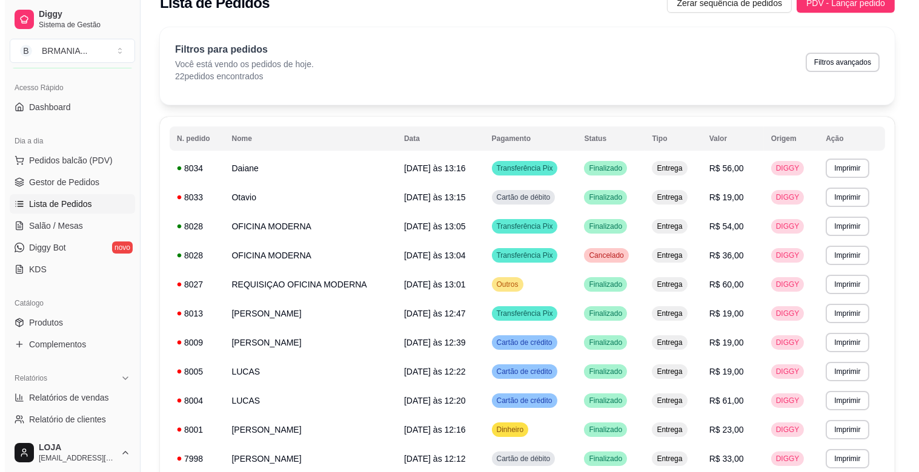
scroll to position [20, 0]
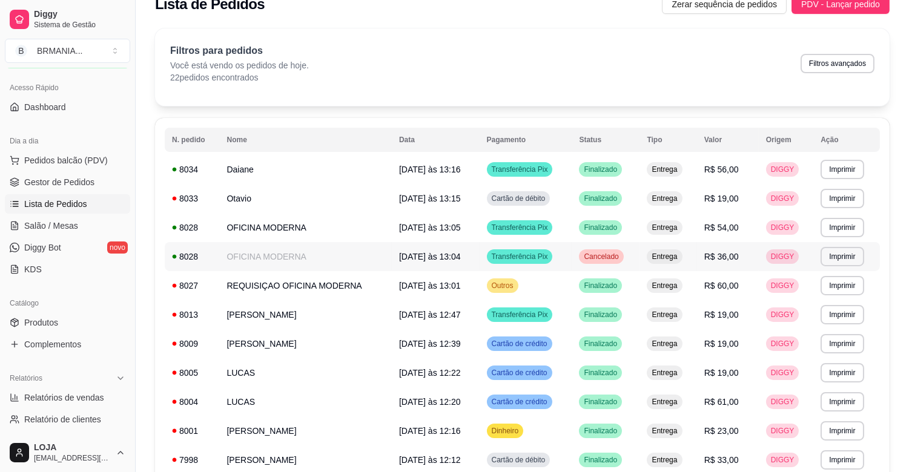
click at [311, 253] on td "OFICINA MODERNA" at bounding box center [306, 256] width 172 height 29
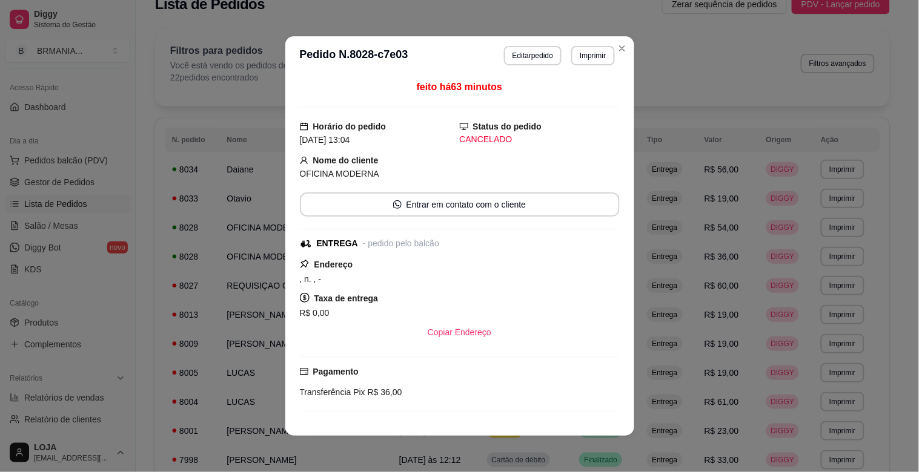
scroll to position [139, 0]
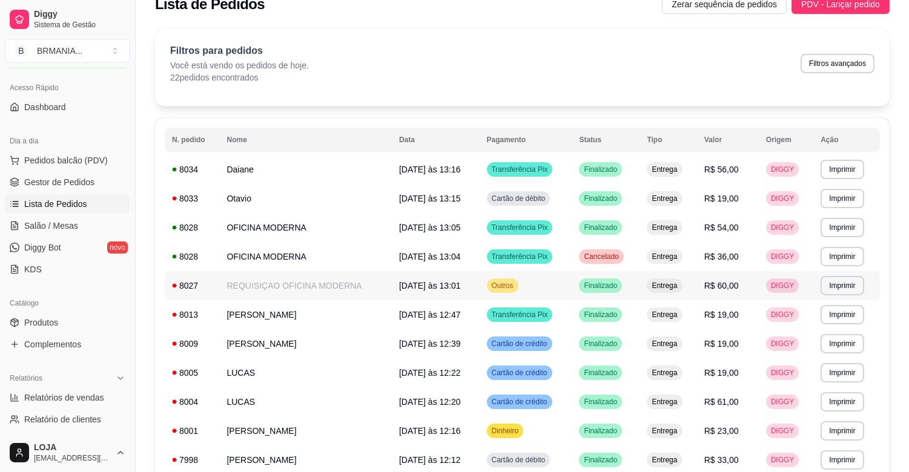
click at [349, 288] on td "REQUISIÇAO OFICINA MODERNA" at bounding box center [306, 285] width 172 height 29
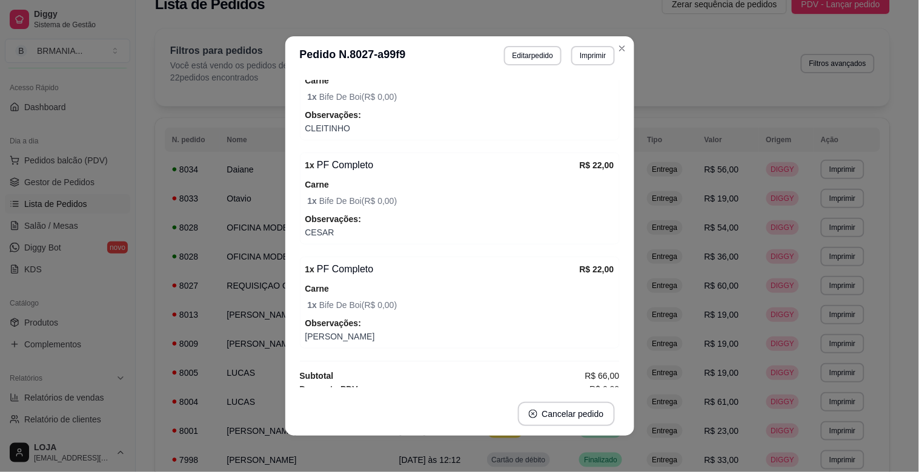
scroll to position [324, 0]
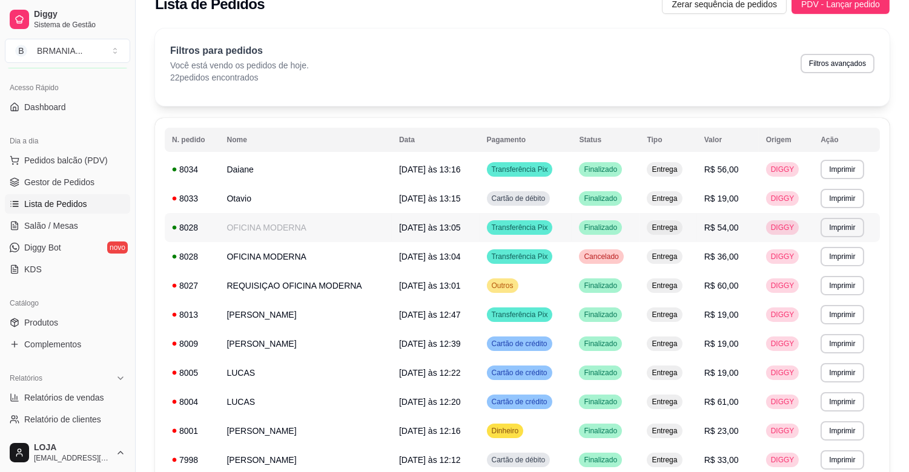
click at [348, 228] on td "OFICINA MODERNA" at bounding box center [306, 227] width 172 height 29
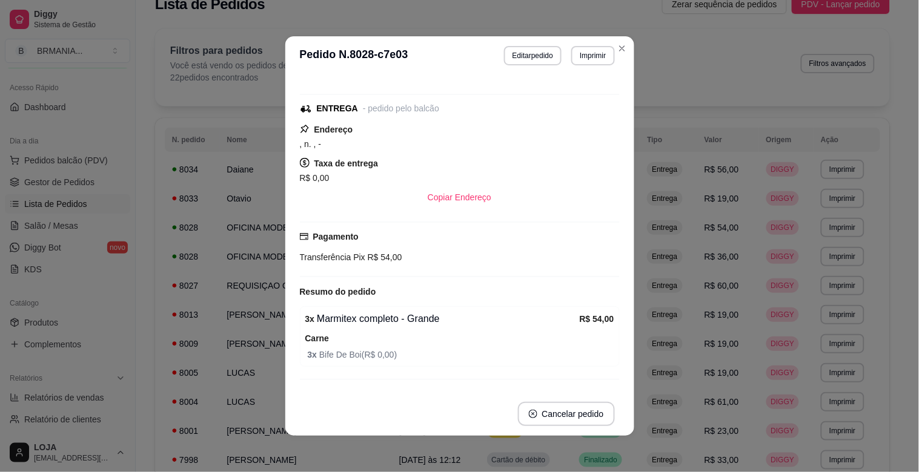
scroll to position [125, 0]
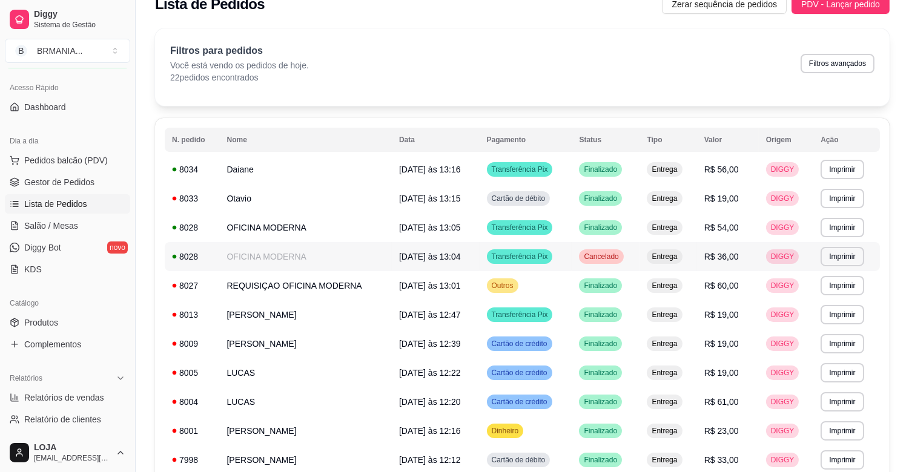
click at [282, 263] on td "OFICINA MODERNA" at bounding box center [306, 256] width 172 height 29
click at [55, 159] on span "Pedidos balcão (PDV)" at bounding box center [66, 160] width 84 height 12
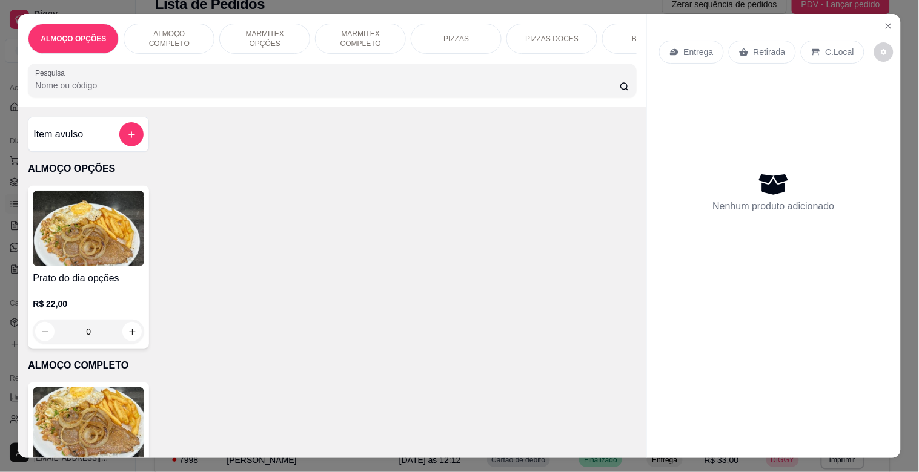
click at [90, 420] on img at bounding box center [88, 426] width 111 height 76
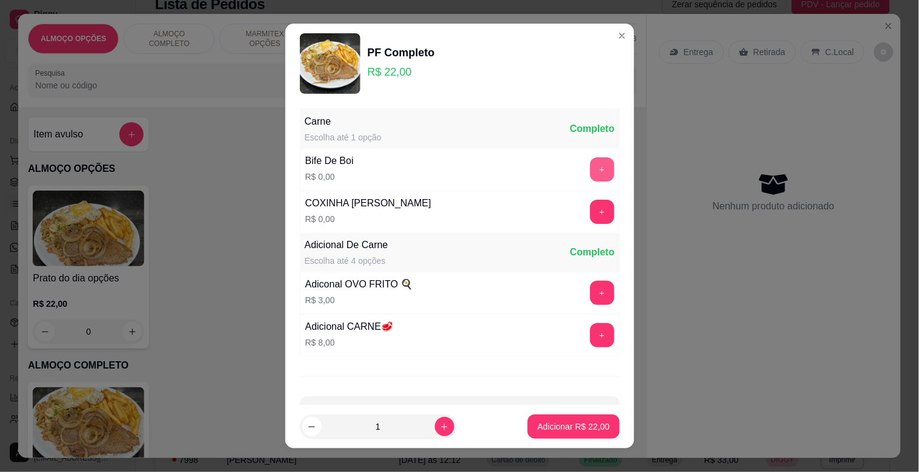
click at [590, 158] on button "+" at bounding box center [602, 169] width 24 height 24
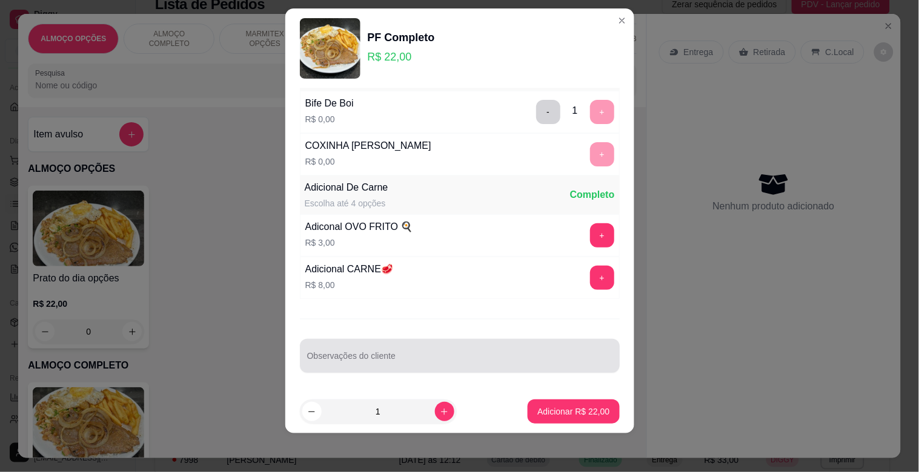
click at [385, 352] on div at bounding box center [459, 356] width 305 height 24
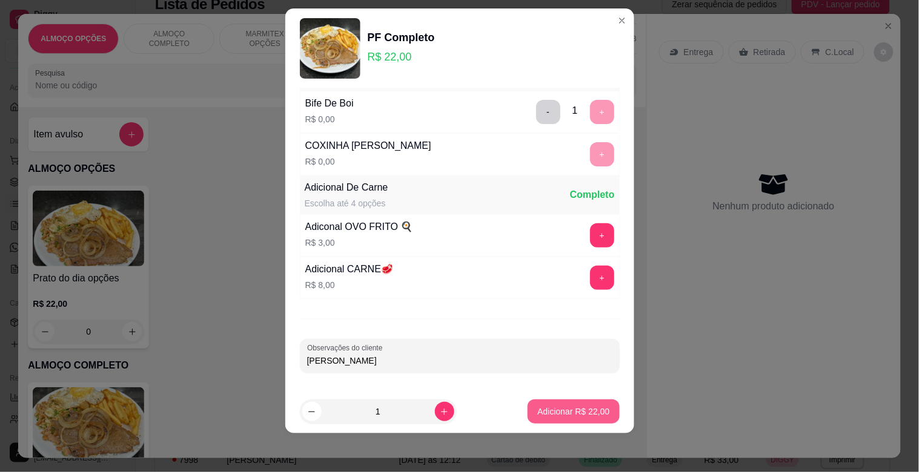
type input "ANDRE"
click at [559, 409] on p "Adicionar R$ 22,00" at bounding box center [573, 412] width 72 height 12
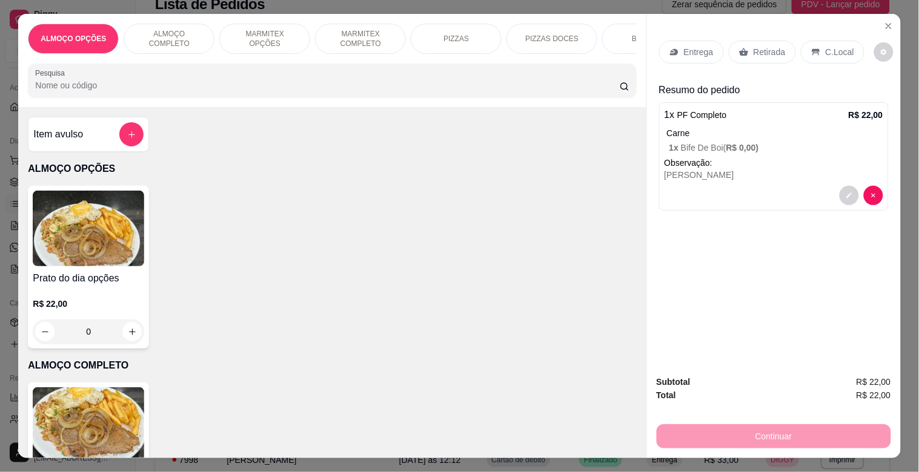
click at [81, 428] on img at bounding box center [88, 426] width 111 height 76
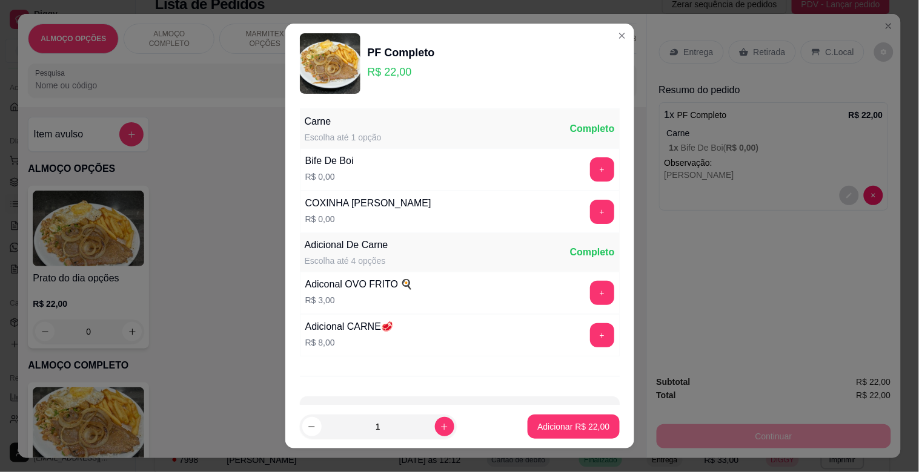
click at [590, 170] on div "+" at bounding box center [602, 169] width 34 height 24
click at [585, 180] on div "+" at bounding box center [602, 169] width 34 height 24
click at [590, 174] on button "+" at bounding box center [602, 169] width 24 height 24
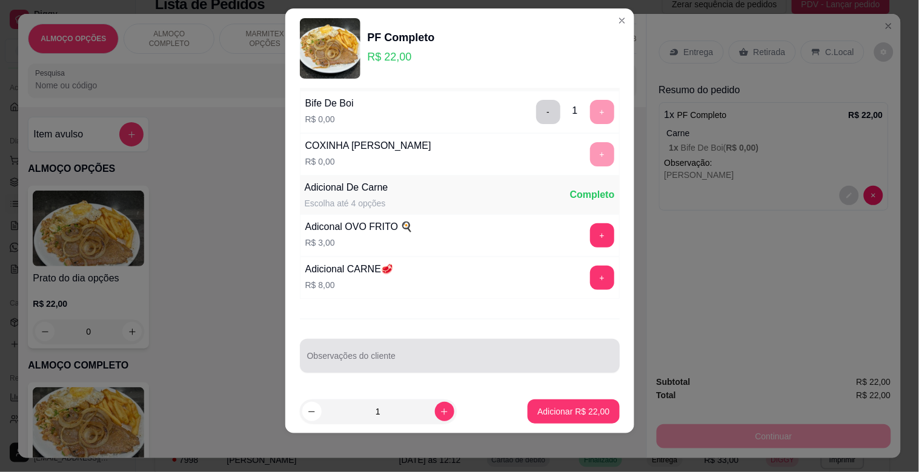
click at [415, 349] on div at bounding box center [459, 356] width 305 height 24
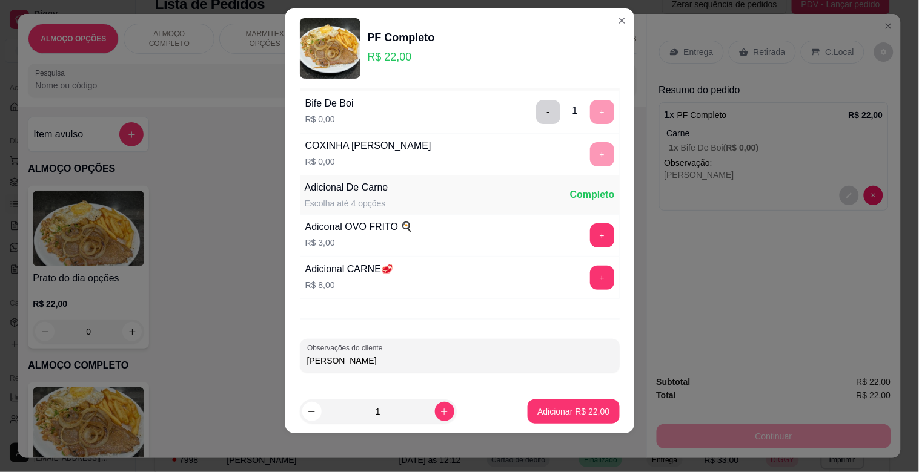
type input "CARLOS"
click at [572, 405] on button "Adicionar R$ 22,00" at bounding box center [572, 412] width 91 height 24
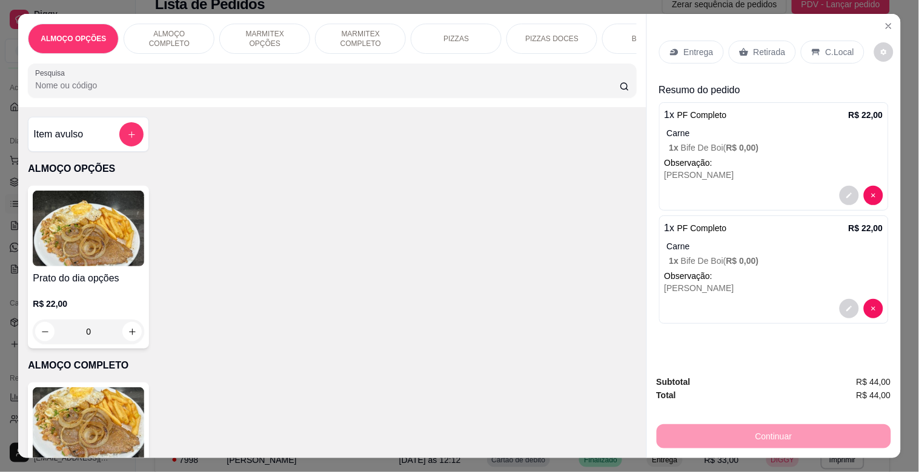
click at [684, 50] on p "Entrega" at bounding box center [699, 52] width 30 height 12
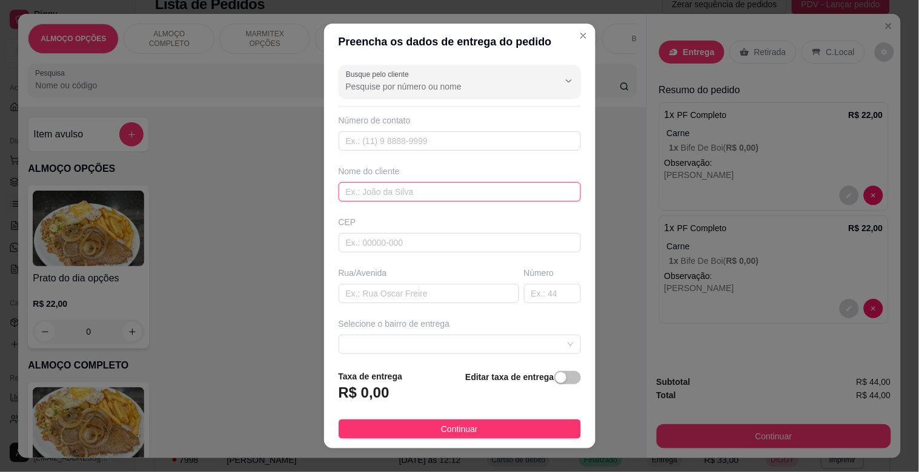
click at [366, 190] on input "text" at bounding box center [460, 191] width 242 height 19
type input "OFICINA MODERNA"
click at [555, 377] on div "button" at bounding box center [560, 377] width 11 height 11
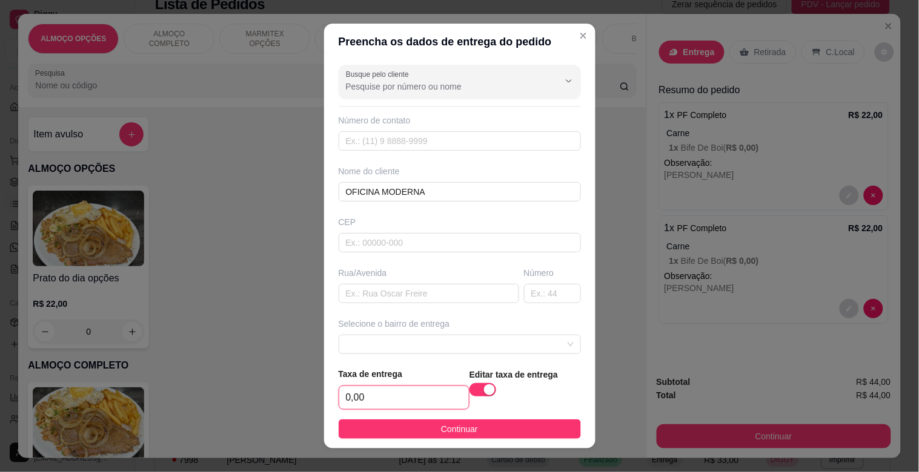
click at [428, 404] on input "0,00" at bounding box center [404, 397] width 130 height 23
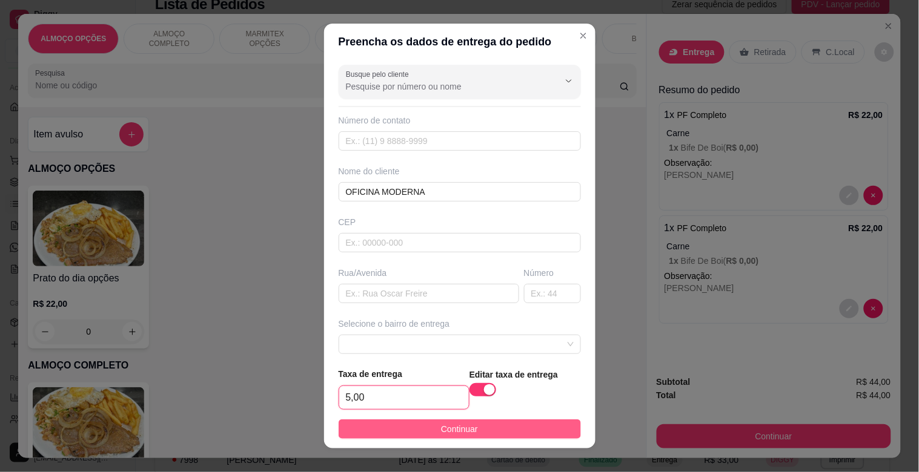
type input "5,00"
click at [419, 423] on button "Continuar" at bounding box center [460, 429] width 242 height 19
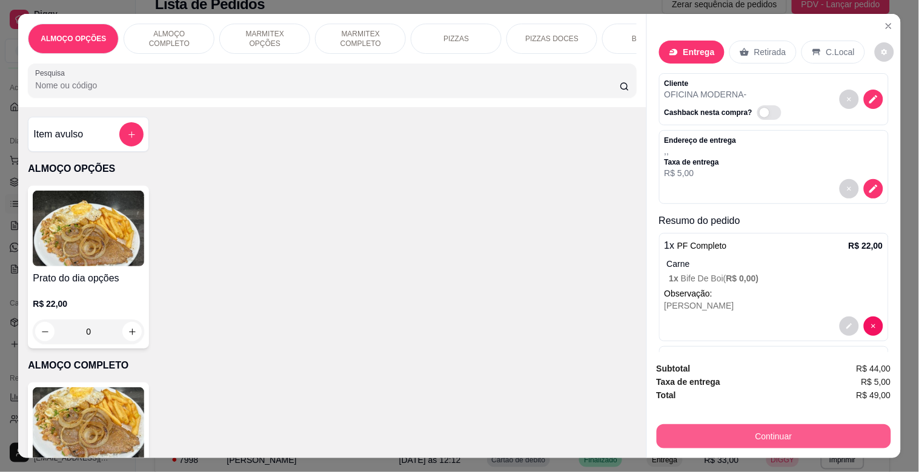
click at [781, 433] on button "Continuar" at bounding box center [773, 437] width 234 height 24
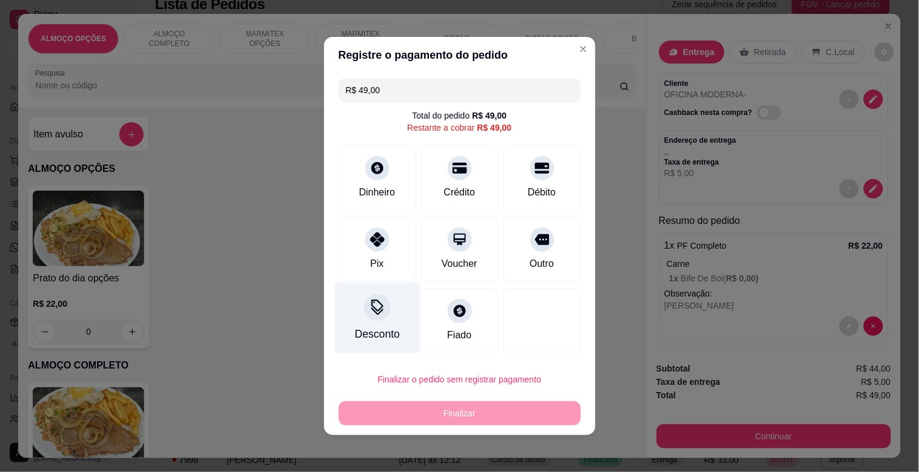
click at [372, 324] on div "Desconto" at bounding box center [376, 318] width 85 height 71
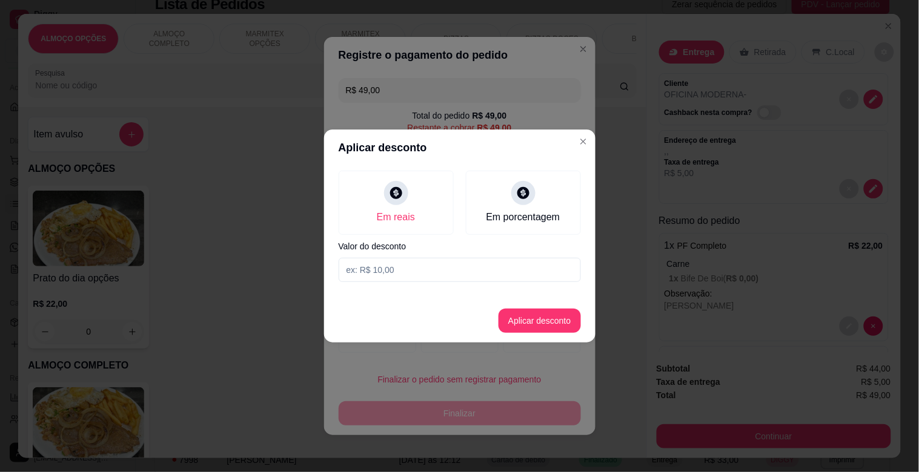
click at [368, 263] on input at bounding box center [460, 270] width 242 height 24
type input "4,00"
click at [527, 311] on button "Aplicar desconto" at bounding box center [539, 321] width 82 height 24
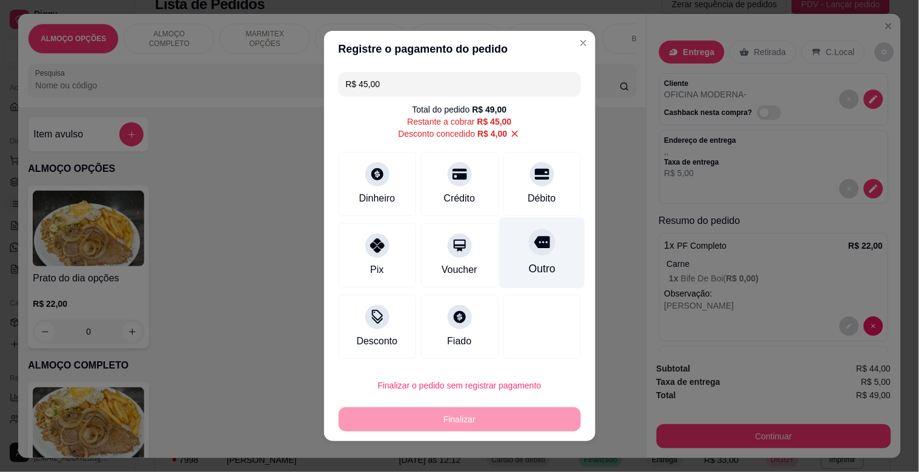
click at [534, 239] on icon at bounding box center [542, 243] width 16 height 12
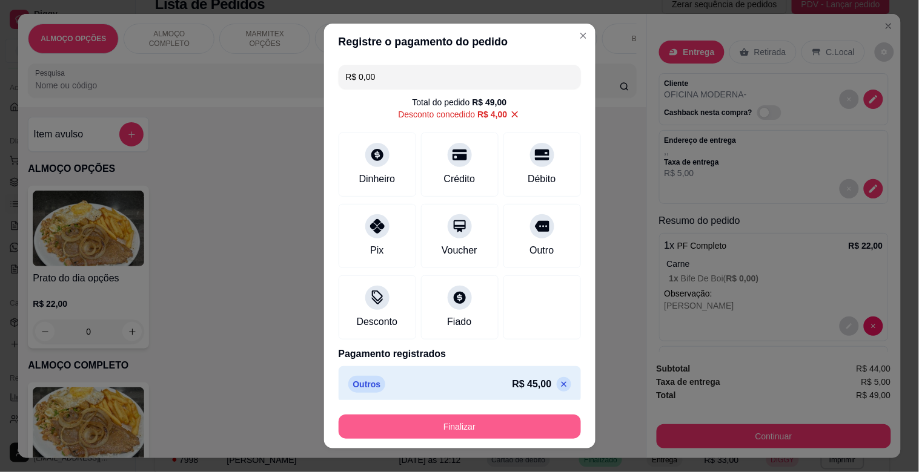
click at [481, 428] on button "Finalizar" at bounding box center [460, 427] width 242 height 24
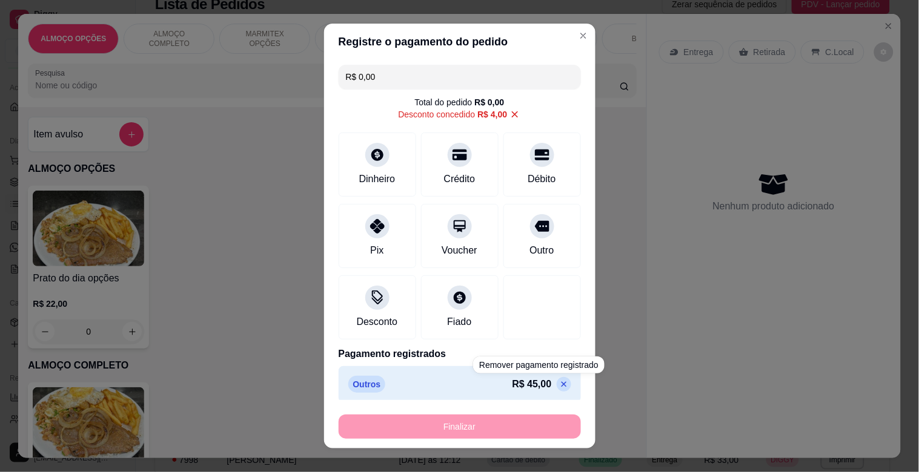
type input "-R$ 49,00"
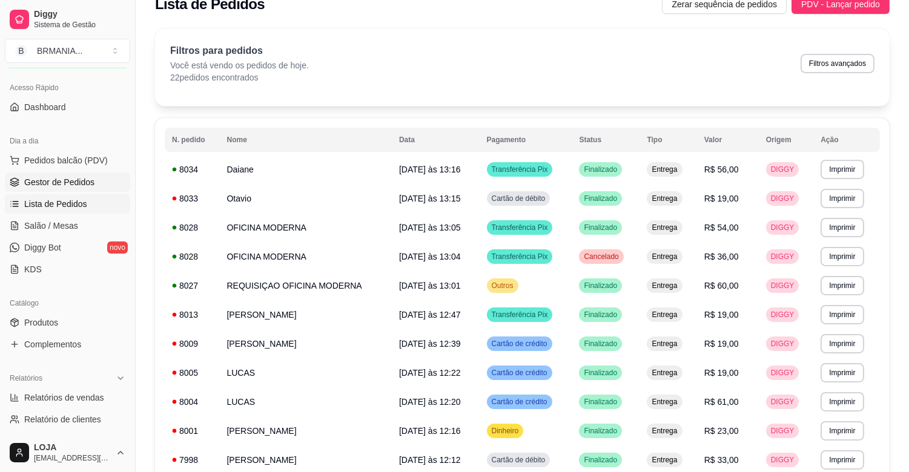
click at [62, 180] on span "Gestor de Pedidos" at bounding box center [59, 182] width 70 height 12
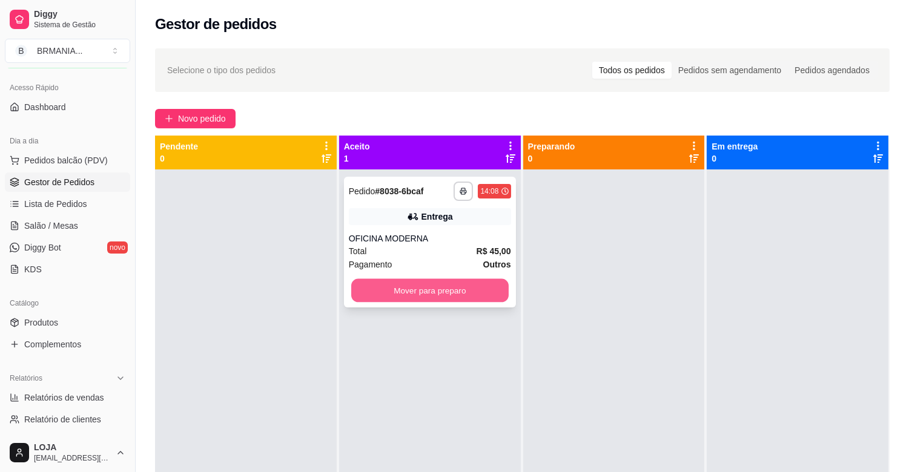
click at [447, 288] on button "Mover para preparo" at bounding box center [429, 291] width 157 height 24
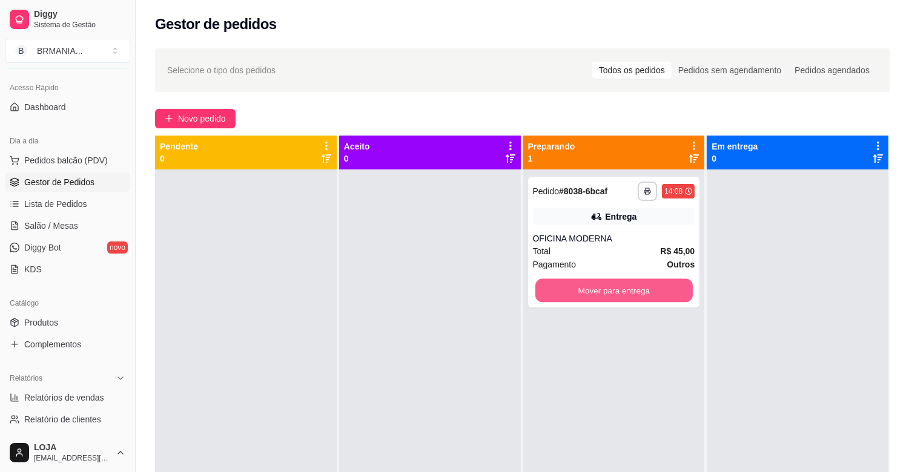
click at [624, 291] on button "Mover para entrega" at bounding box center [613, 291] width 157 height 24
click at [752, 289] on div at bounding box center [798, 406] width 182 height 472
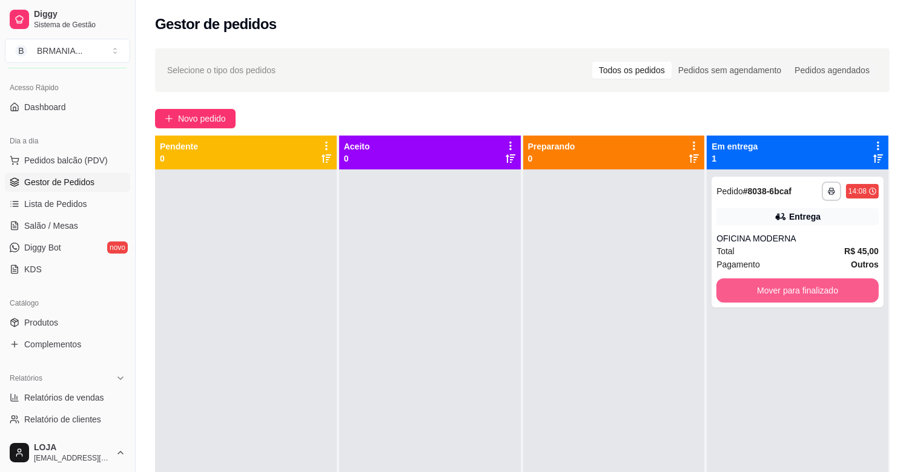
click at [752, 289] on button "Mover para finalizado" at bounding box center [797, 291] width 162 height 24
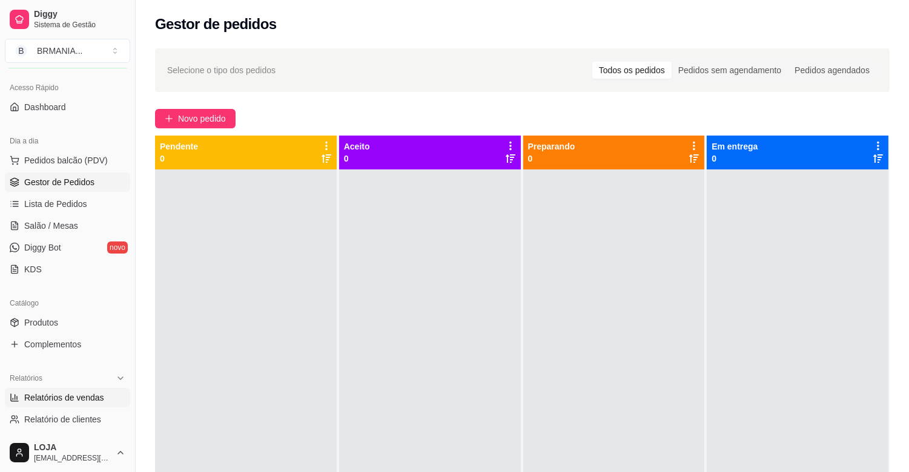
click at [71, 398] on span "Relatórios de vendas" at bounding box center [64, 398] width 80 height 12
select select "ALL"
select select "0"
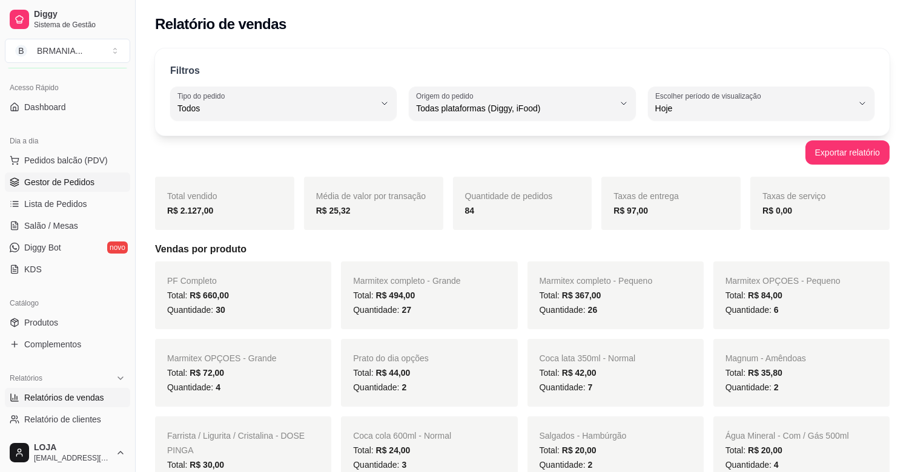
click at [55, 182] on span "Gestor de Pedidos" at bounding box center [59, 182] width 70 height 12
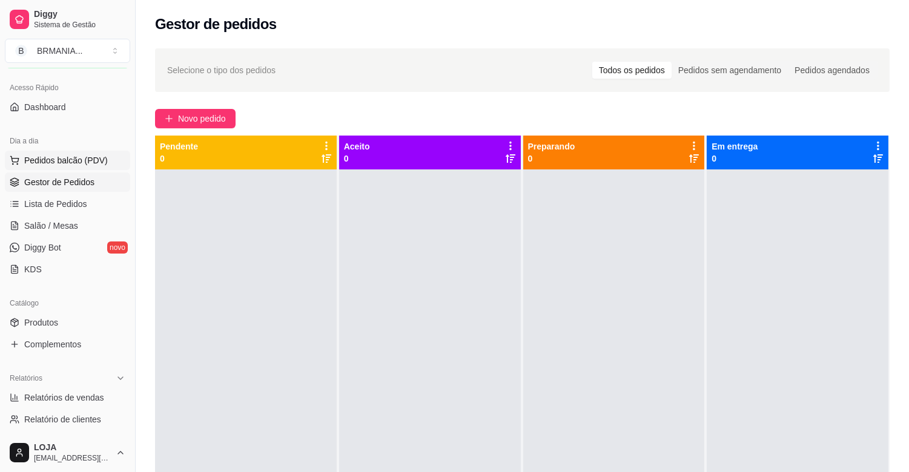
click at [91, 160] on span "Pedidos balcão (PDV)" at bounding box center [66, 160] width 84 height 12
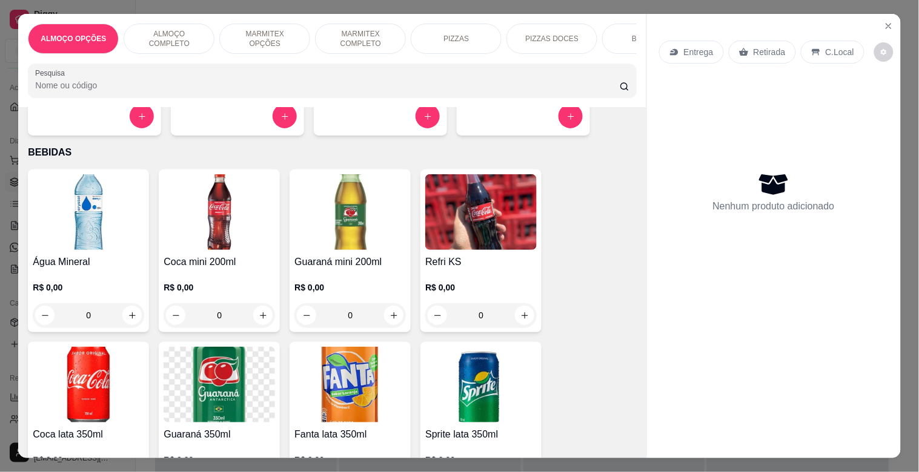
scroll to position [1200, 0]
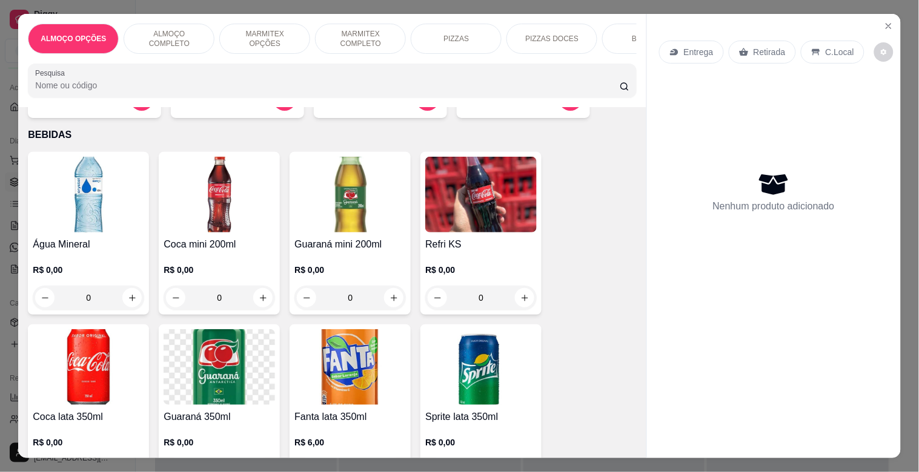
click at [88, 213] on img at bounding box center [88, 195] width 111 height 76
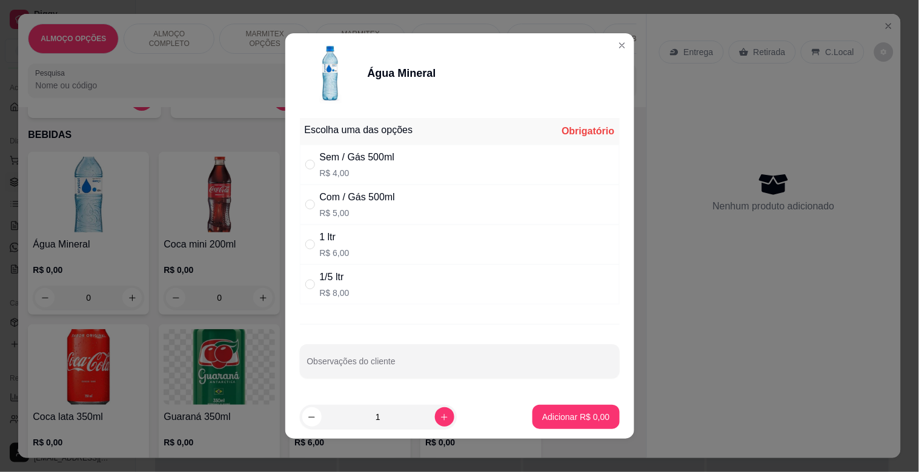
click at [397, 201] on div "Com / Gás 500ml R$ 5,00" at bounding box center [460, 205] width 320 height 40
radio input "true"
click at [557, 414] on p "Adicionar R$ 5,00" at bounding box center [575, 417] width 67 height 12
type input "1"
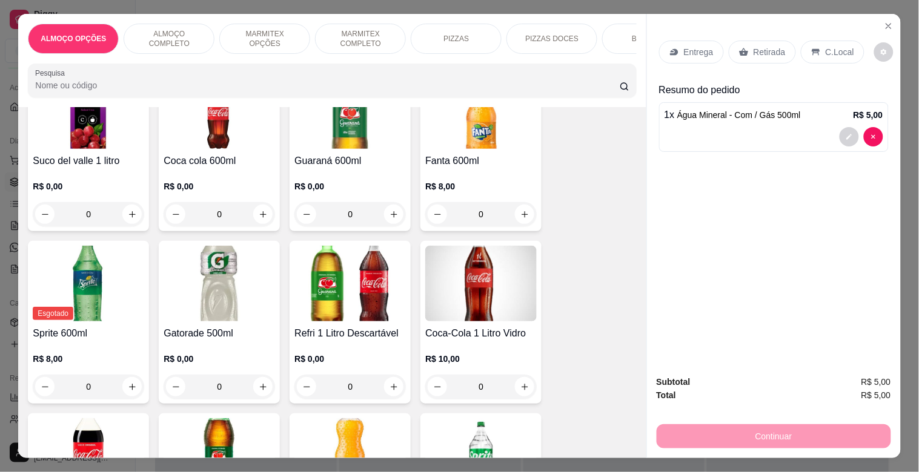
scroll to position [1835, 0]
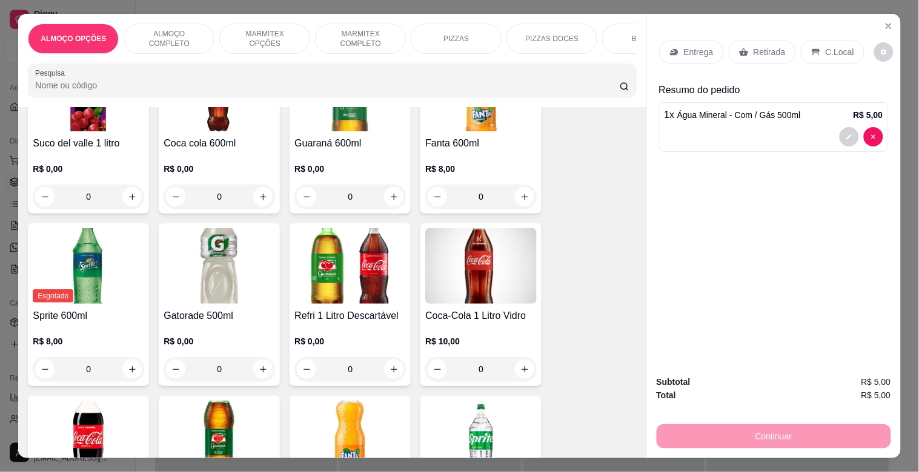
click at [209, 149] on h4 "Coca cola 600ml" at bounding box center [219, 143] width 111 height 15
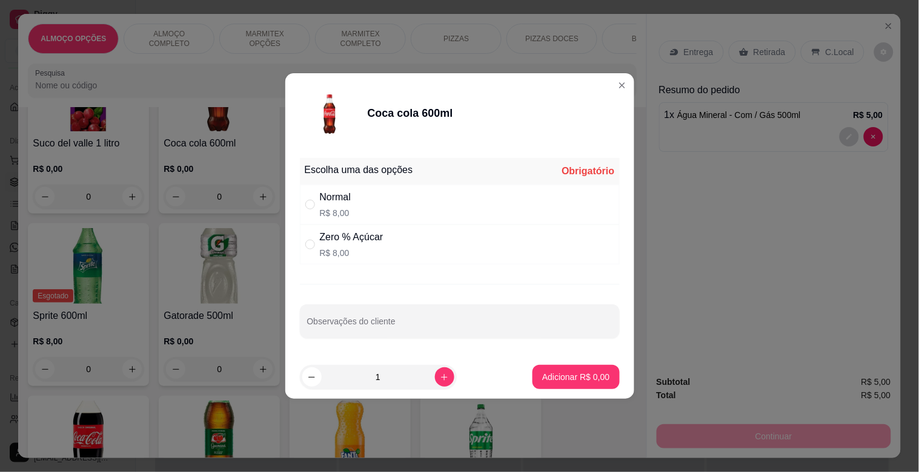
click at [333, 237] on div "Zero % Açúcar" at bounding box center [352, 237] width 64 height 15
radio input "true"
click at [589, 382] on p "Adicionar R$ 8,00" at bounding box center [575, 377] width 67 height 12
type input "1"
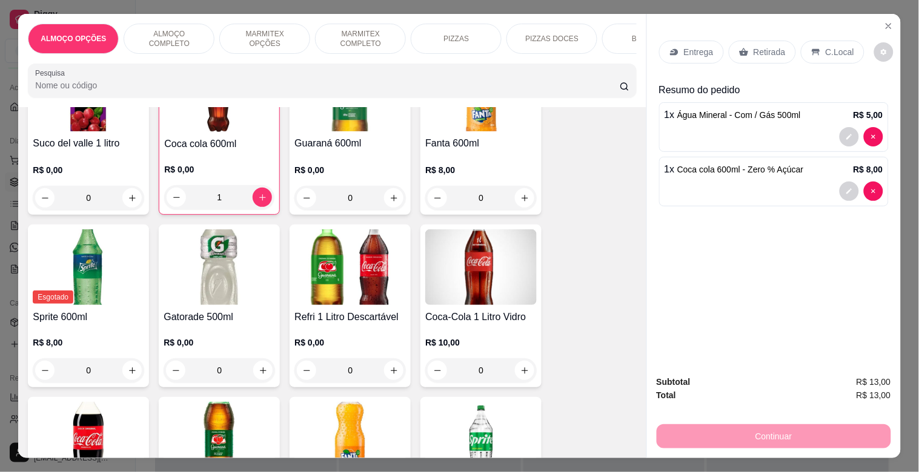
drag, startPoint x: 804, startPoint y: 46, endPoint x: 807, endPoint y: 61, distance: 15.6
click at [811, 47] on icon at bounding box center [816, 52] width 10 height 10
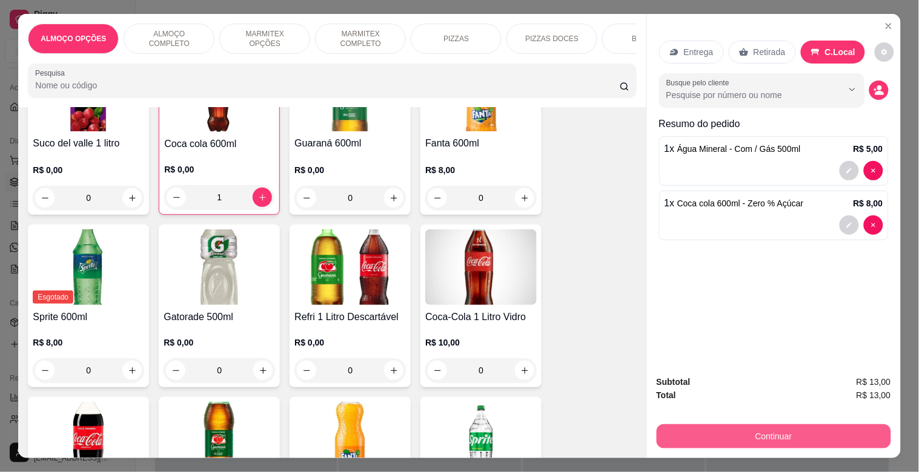
click at [764, 435] on button "Continuar" at bounding box center [773, 437] width 234 height 24
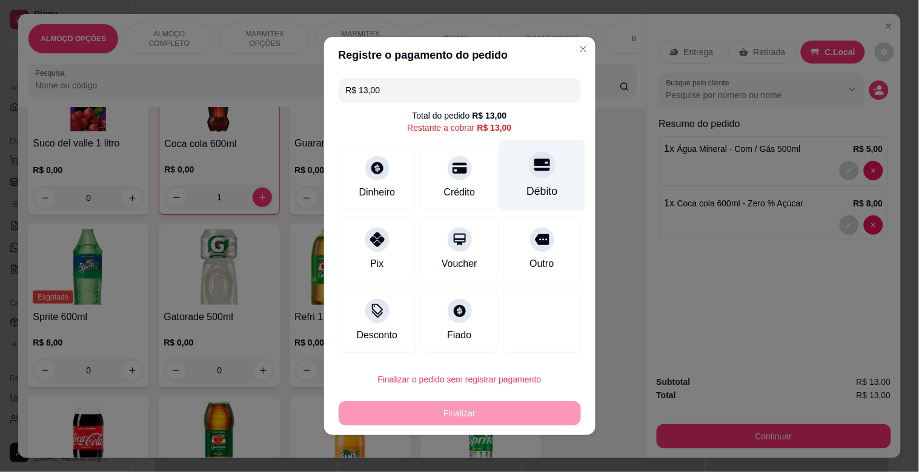
click at [535, 174] on div at bounding box center [542, 164] width 27 height 27
type input "R$ 0,00"
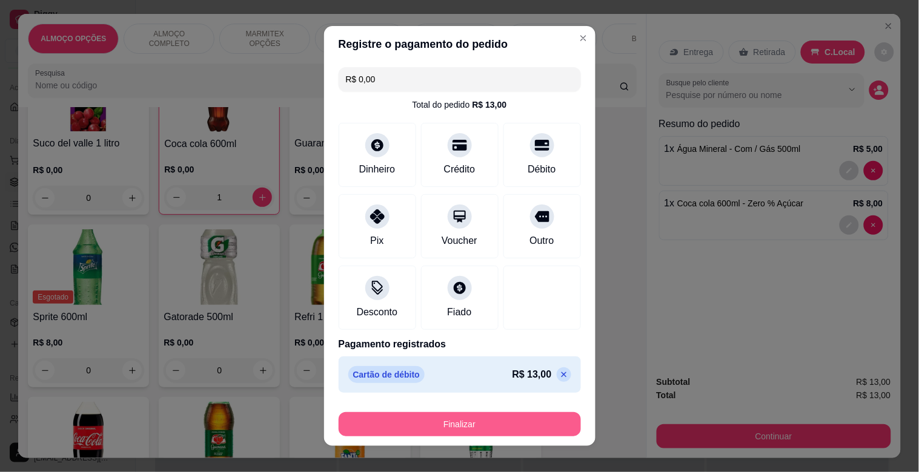
click at [499, 421] on button "Finalizar" at bounding box center [460, 424] width 242 height 24
drag, startPoint x: 499, startPoint y: 421, endPoint x: 492, endPoint y: 418, distance: 7.9
click at [498, 421] on div "Finalizar" at bounding box center [460, 424] width 242 height 24
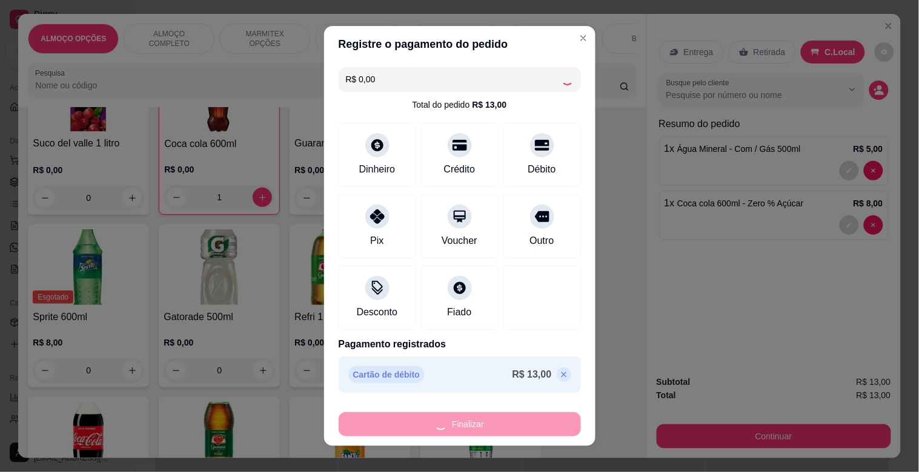
type input "0"
type input "-R$ 13,00"
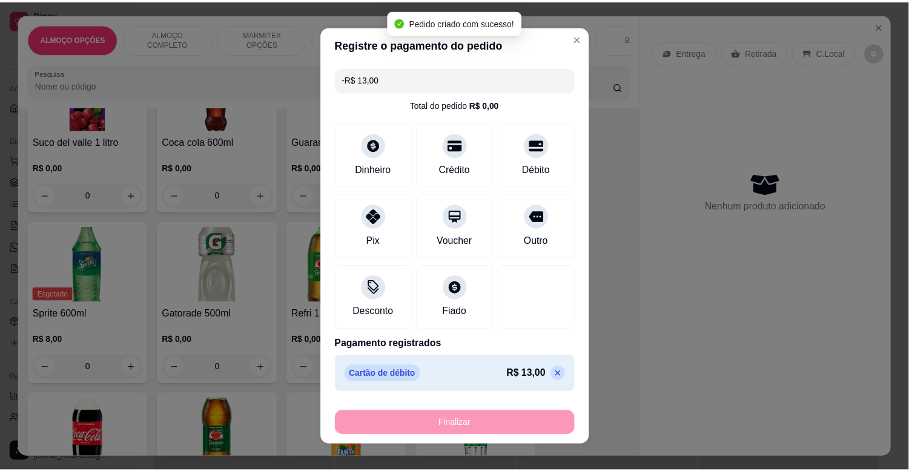
scroll to position [1833, 0]
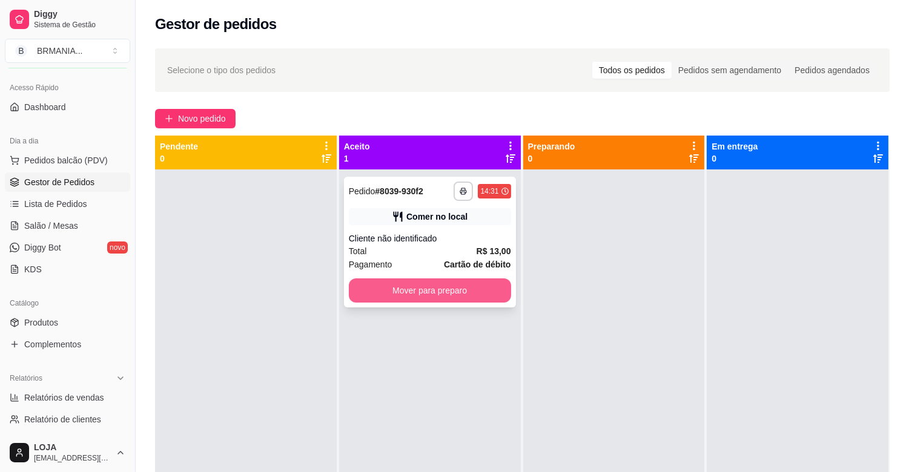
click at [474, 285] on button "Mover para preparo" at bounding box center [430, 291] width 162 height 24
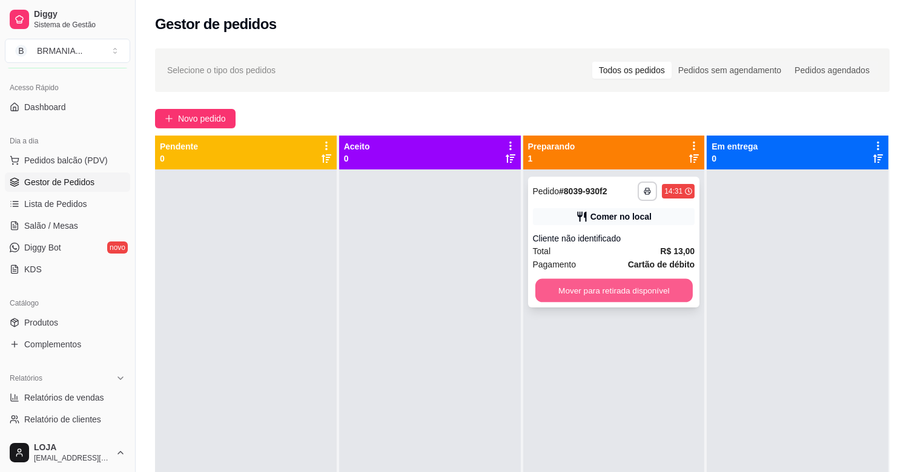
click at [607, 282] on button "Mover para retirada disponível" at bounding box center [613, 291] width 157 height 24
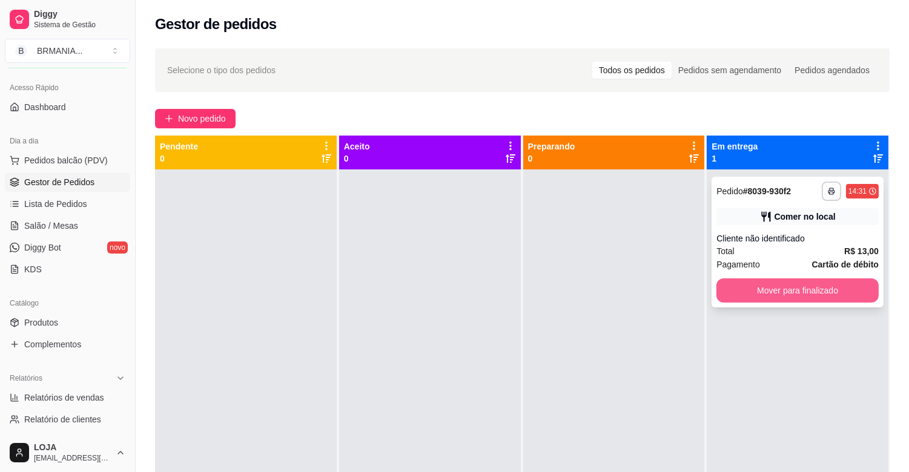
click at [800, 289] on button "Mover para finalizado" at bounding box center [797, 291] width 162 height 24
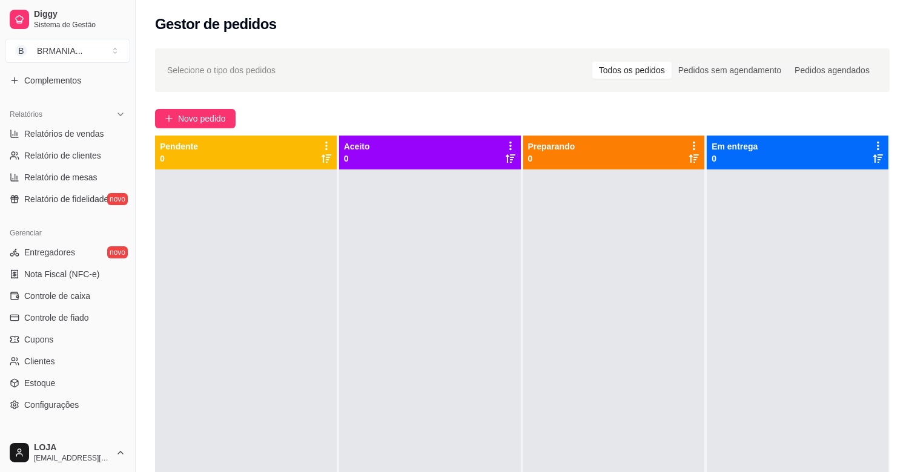
scroll to position [361, 0]
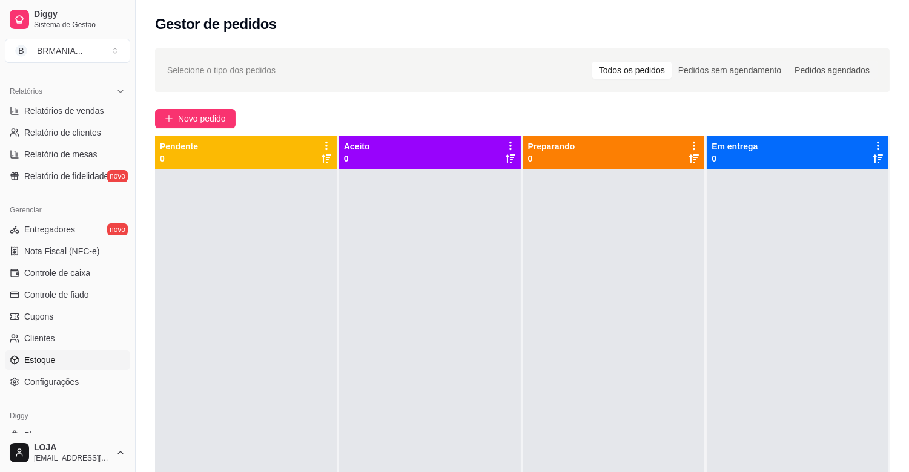
click at [30, 358] on span "Estoque" at bounding box center [39, 360] width 31 height 12
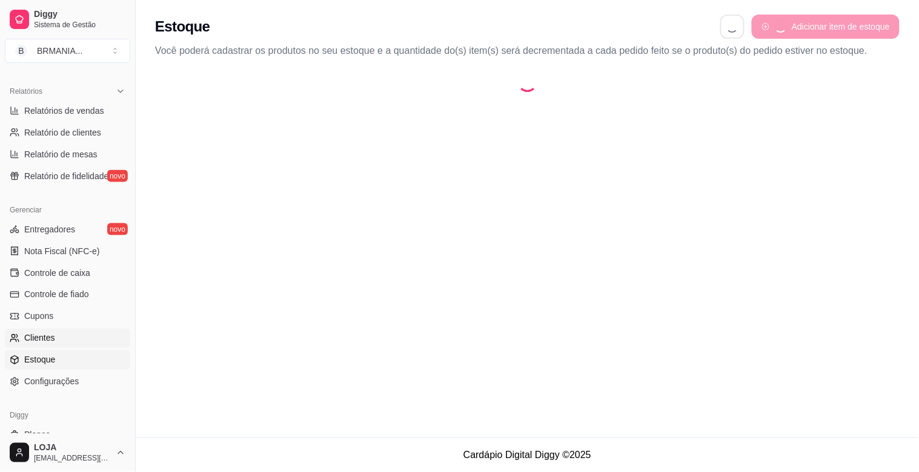
select select "QUANTITY_ORDER"
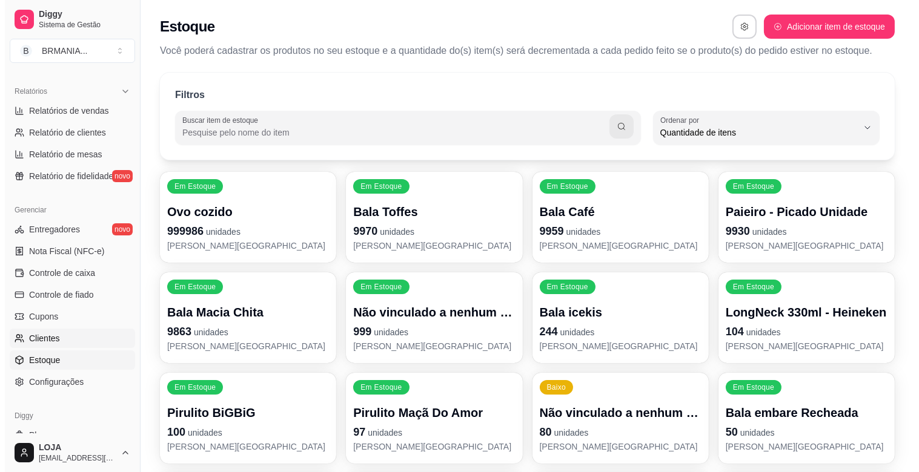
scroll to position [11, 0]
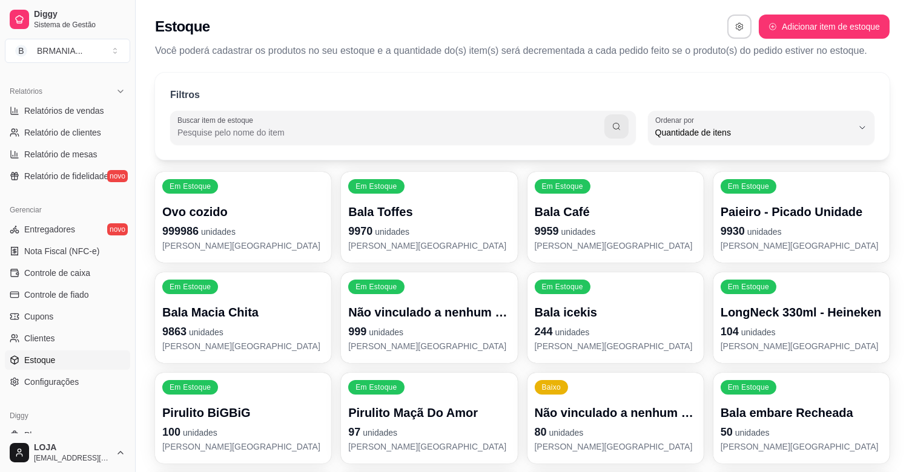
click at [286, 131] on input "Buscar item de estoque" at bounding box center [390, 133] width 427 height 12
type input "GATOR"
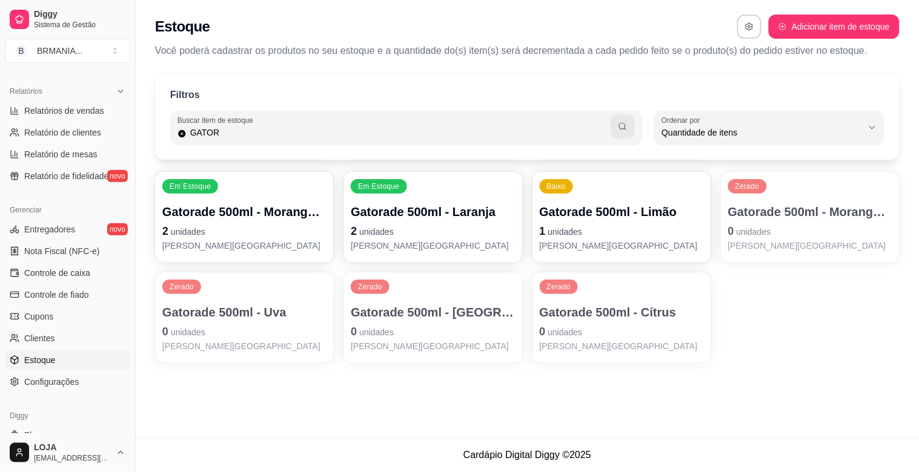
click at [595, 240] on p "em estoque" at bounding box center [622, 246] width 164 height 12
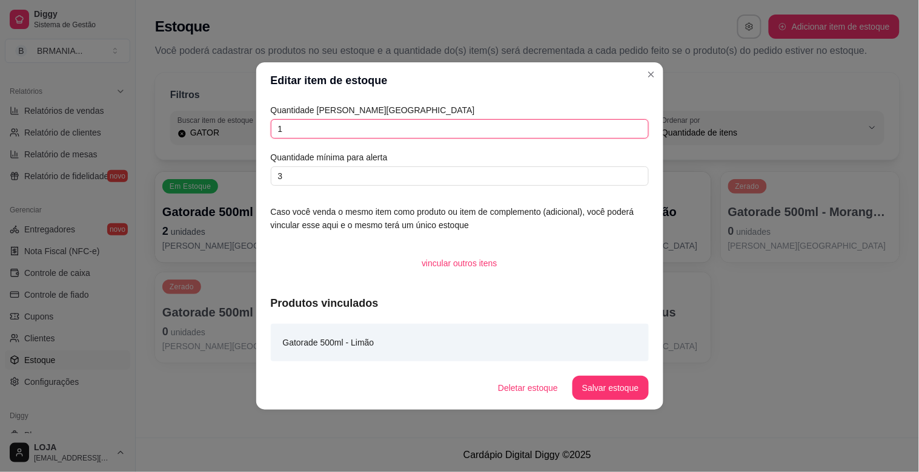
click at [295, 120] on input "1" at bounding box center [460, 128] width 378 height 19
type input "7"
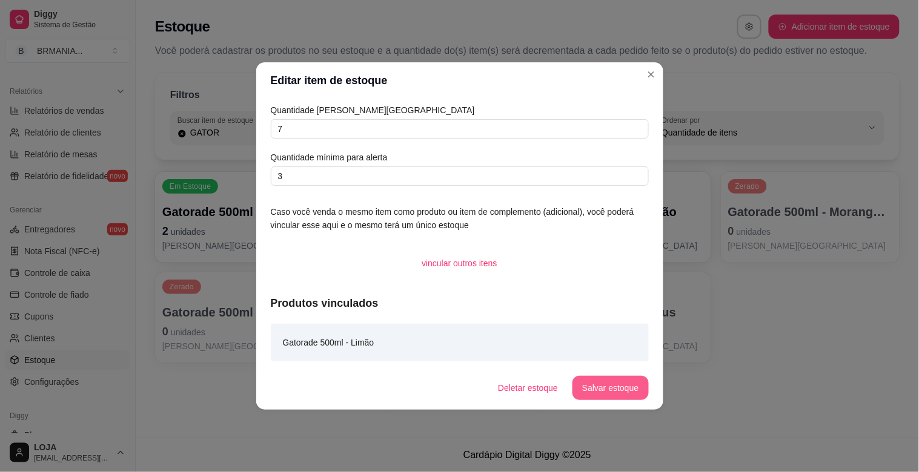
click at [604, 389] on button "Salvar estoque" at bounding box center [610, 388] width 76 height 24
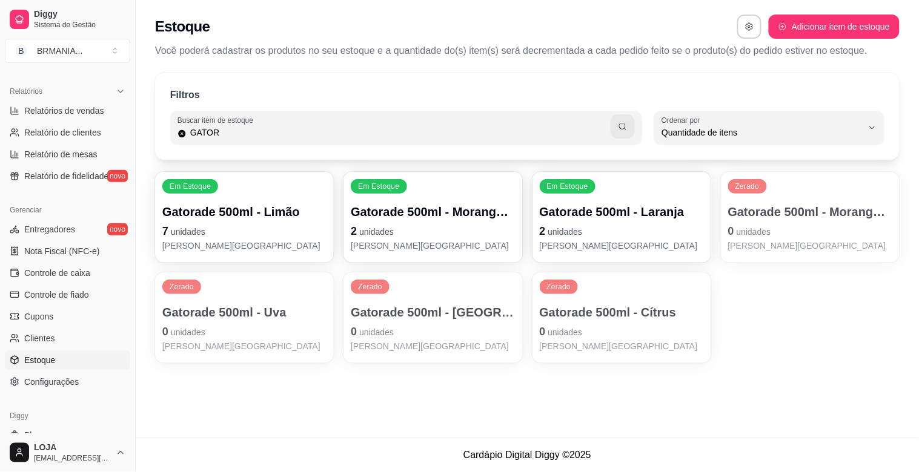
click at [277, 320] on p "Gatorade 500ml - Uva" at bounding box center [244, 312] width 164 height 17
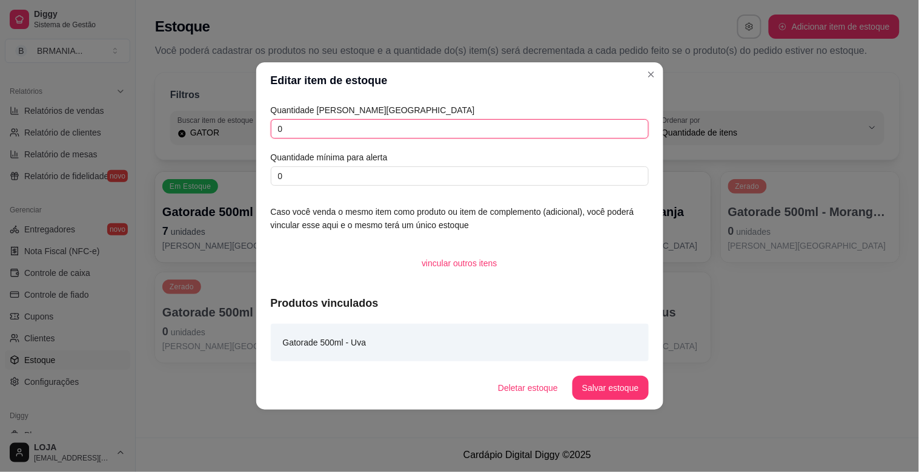
drag, startPoint x: 328, startPoint y: 128, endPoint x: 322, endPoint y: 130, distance: 6.8
click at [326, 128] on input "0" at bounding box center [460, 128] width 378 height 19
type input "6"
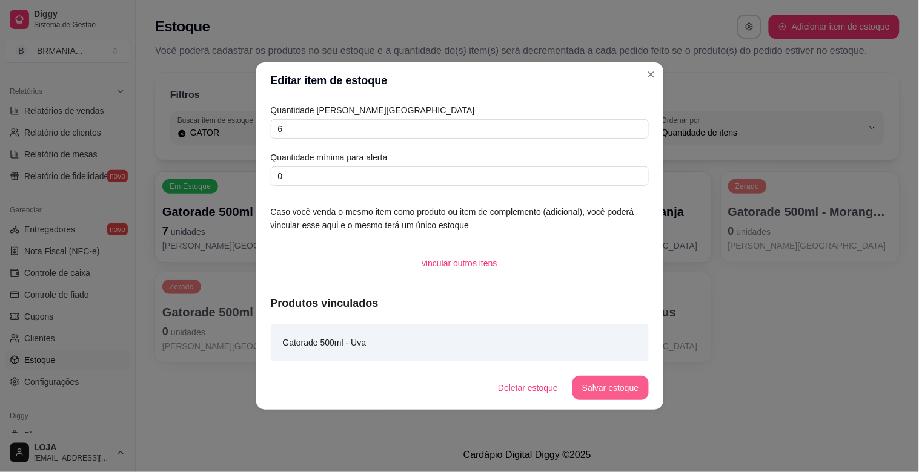
click at [606, 386] on button "Salvar estoque" at bounding box center [610, 388] width 76 height 24
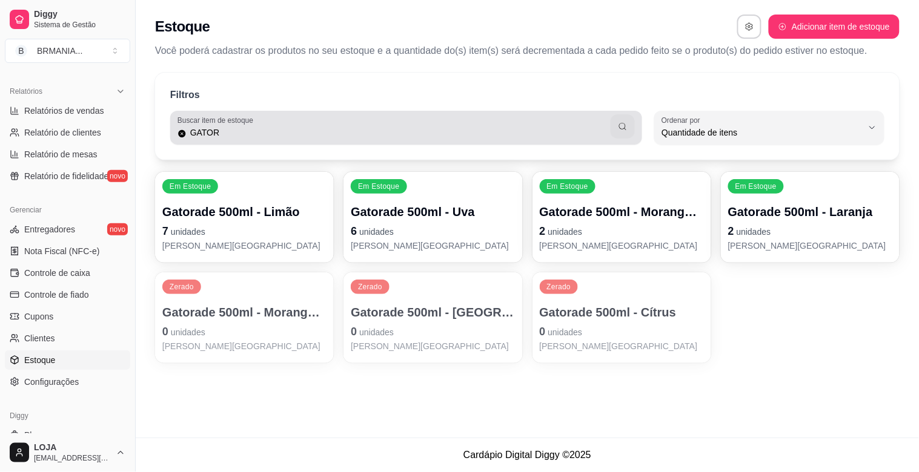
click at [427, 137] on input "GATOR" at bounding box center [399, 133] width 425 height 12
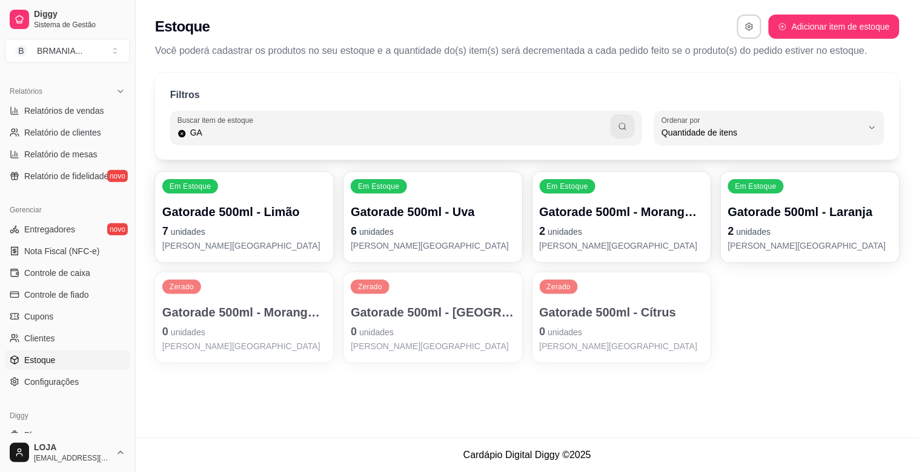
type input "G"
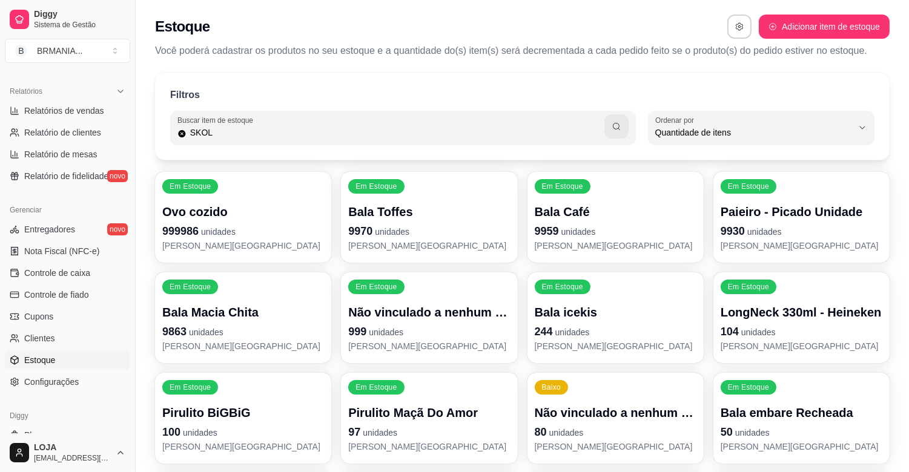
type input "SKOL"
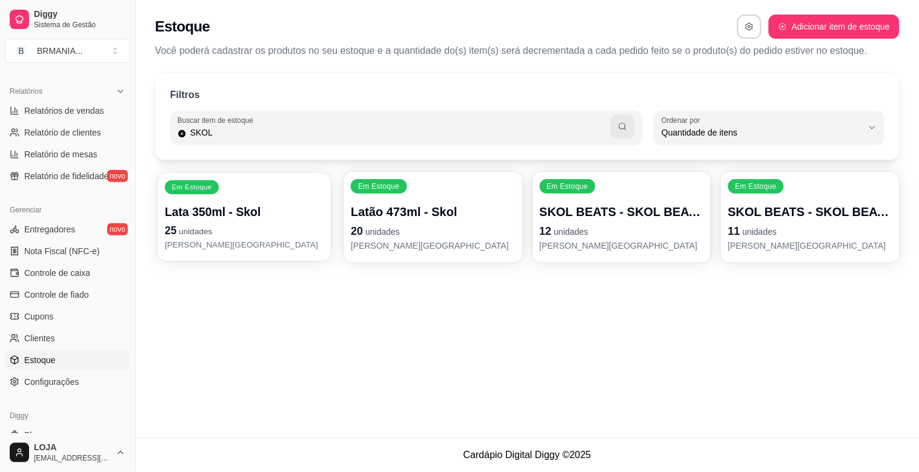
click at [197, 233] on span "unidades" at bounding box center [195, 232] width 33 height 10
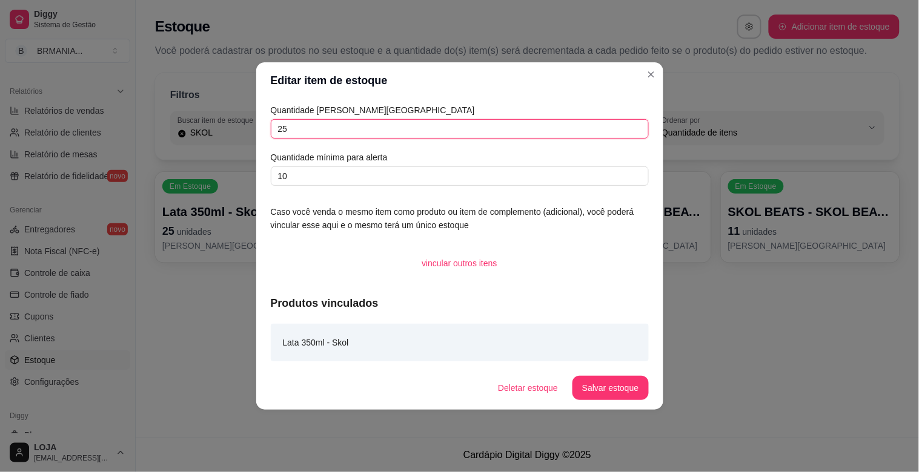
click at [315, 127] on input "25" at bounding box center [460, 128] width 378 height 19
type input "2"
type input "37"
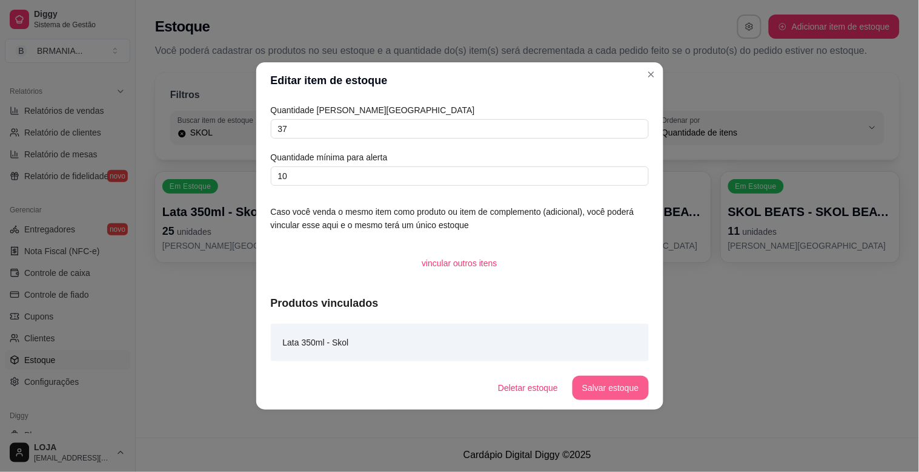
click at [600, 389] on button "Salvar estoque" at bounding box center [610, 388] width 76 height 24
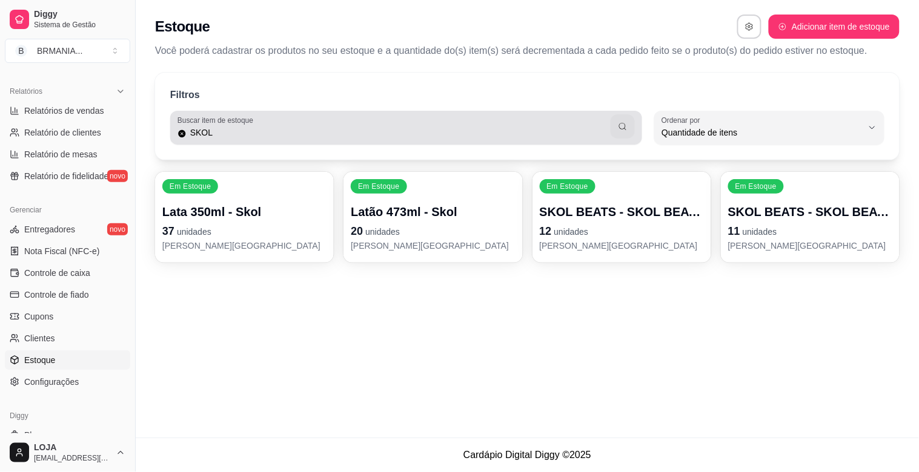
click at [434, 132] on input "SKOL" at bounding box center [399, 133] width 425 height 12
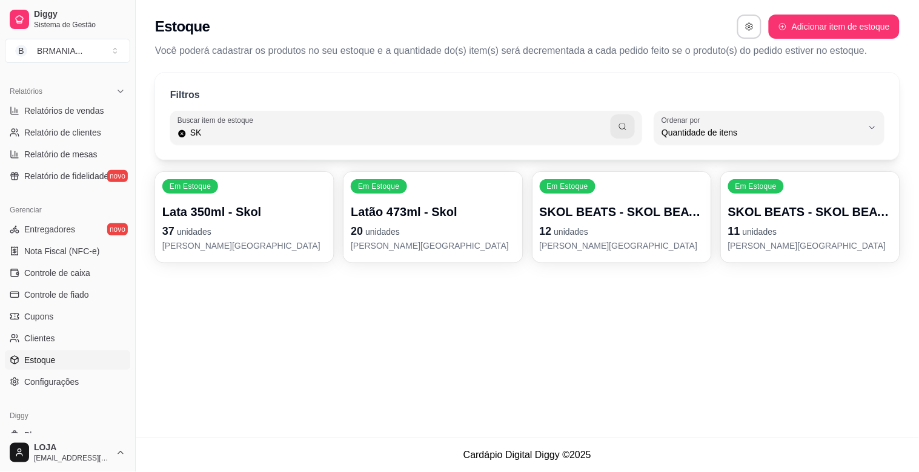
type input "S"
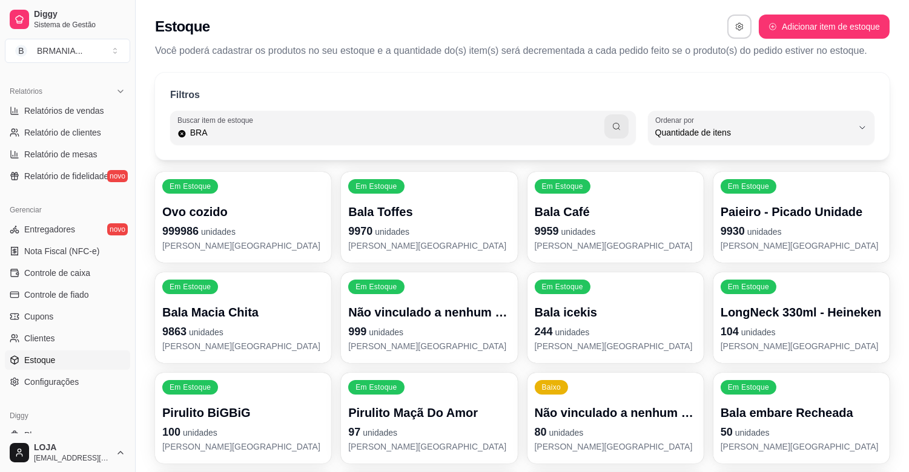
type input "BRA"
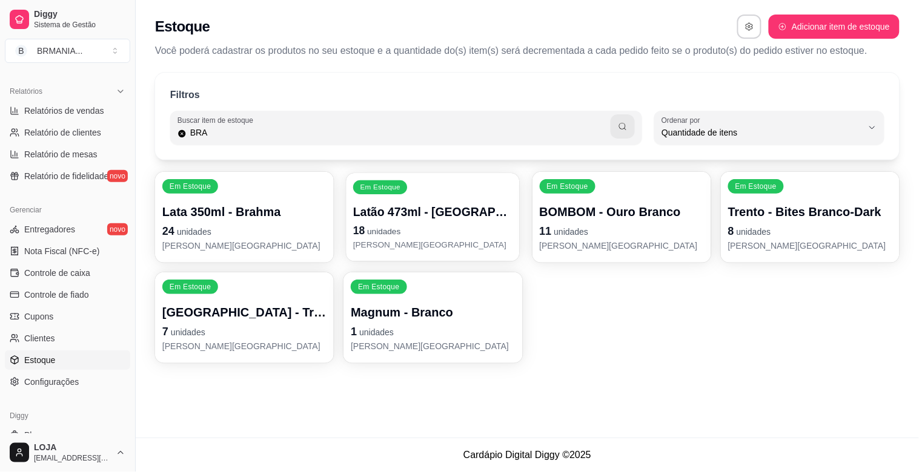
click at [438, 231] on p "18 unidades" at bounding box center [432, 231] width 159 height 16
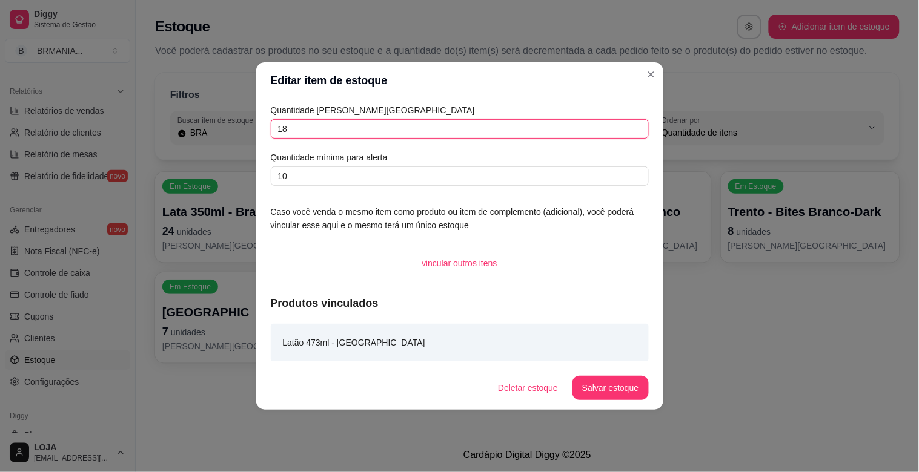
click at [341, 130] on input "18" at bounding box center [460, 128] width 378 height 19
click at [338, 128] on input "18" at bounding box center [460, 128] width 378 height 19
type input "1"
type input "30"
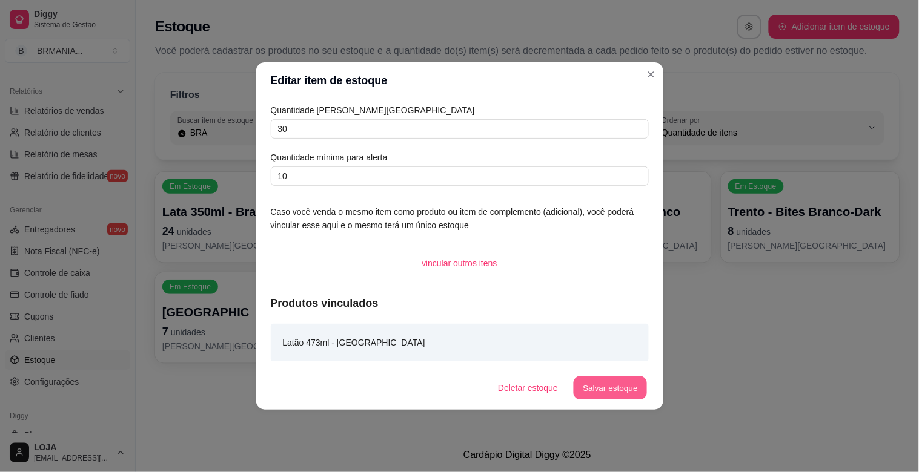
click at [604, 389] on button "Salvar estoque" at bounding box center [610, 389] width 74 height 24
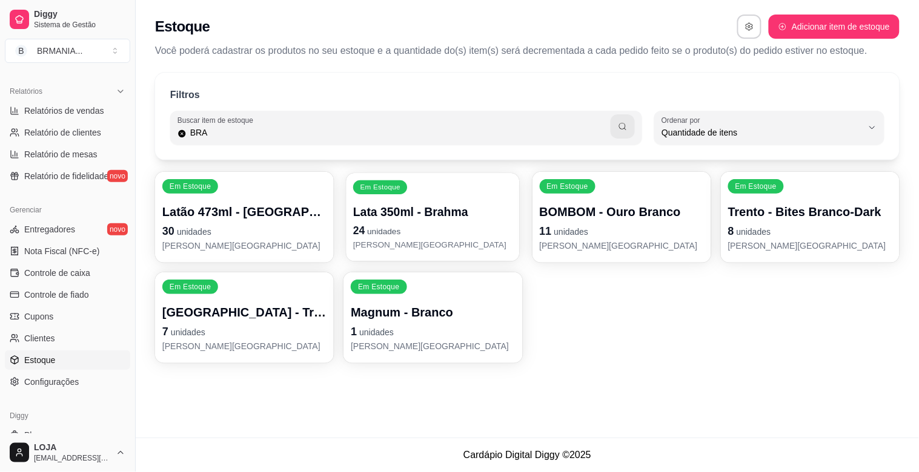
click at [389, 232] on span "unidades" at bounding box center [384, 232] width 33 height 10
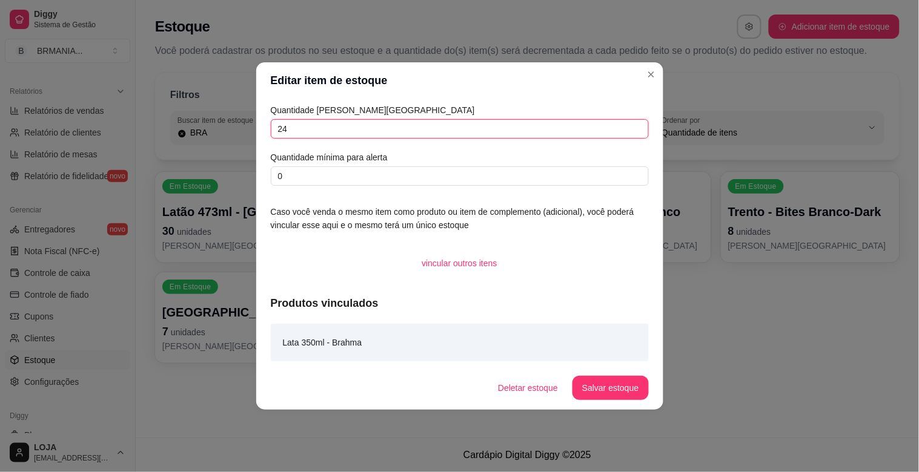
click at [343, 131] on input "24" at bounding box center [460, 128] width 378 height 19
type input "2"
type input "36"
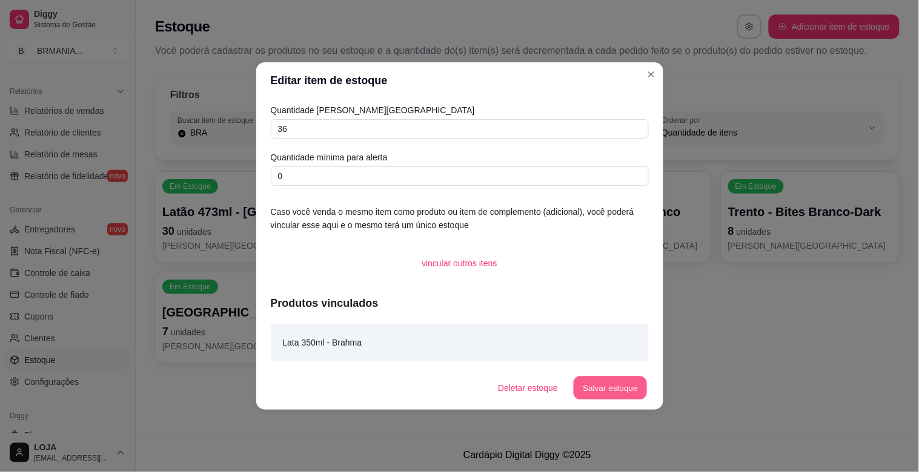
click at [601, 389] on button "Salvar estoque" at bounding box center [610, 389] width 74 height 24
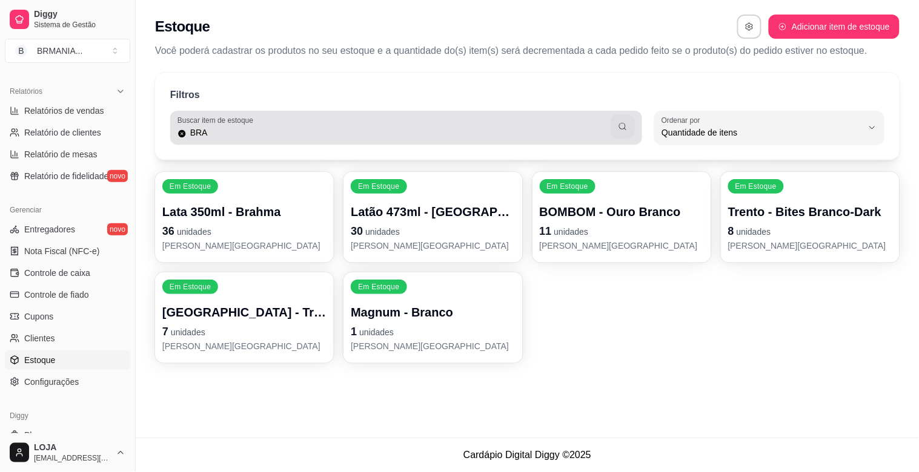
click at [483, 138] on input "BRA" at bounding box center [399, 133] width 425 height 12
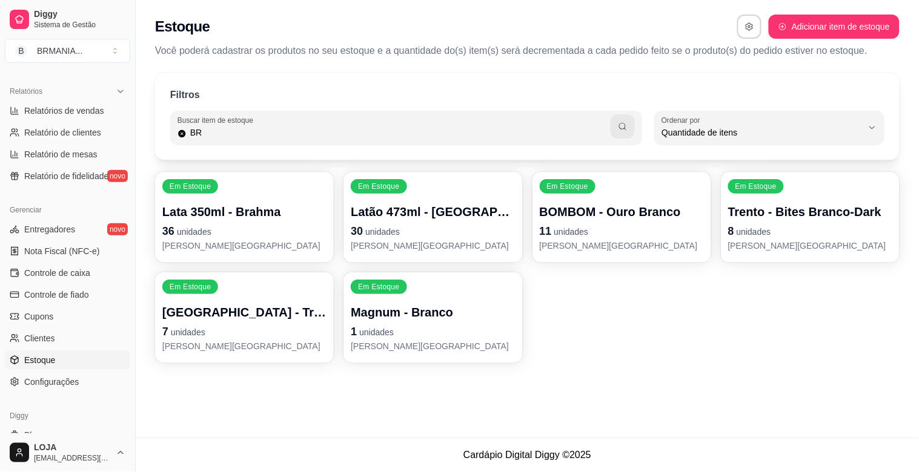
type input "B"
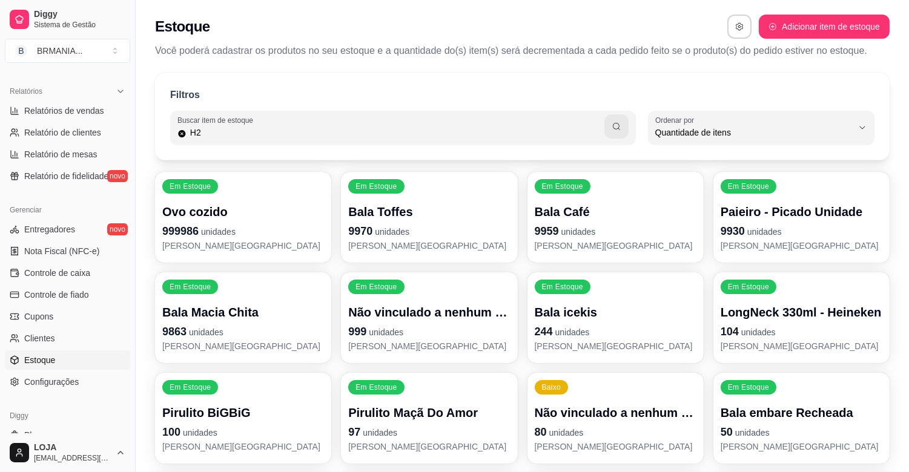
type input "H2"
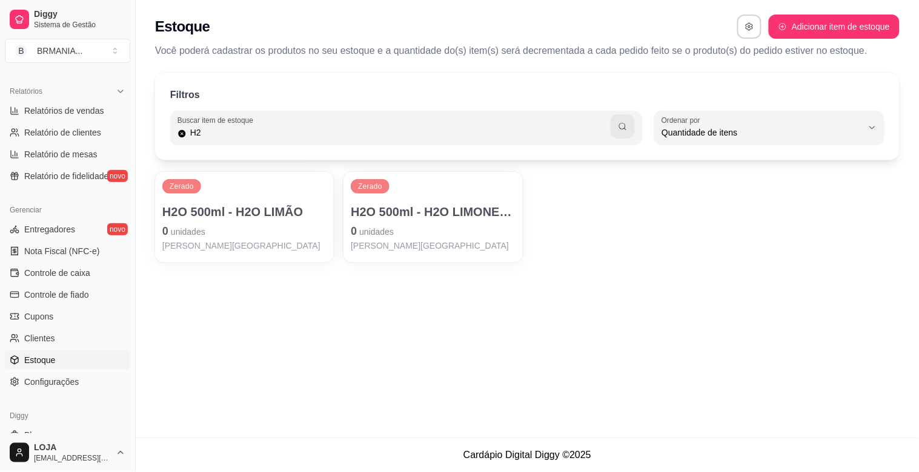
click at [394, 228] on p "0 unidades" at bounding box center [433, 231] width 164 height 17
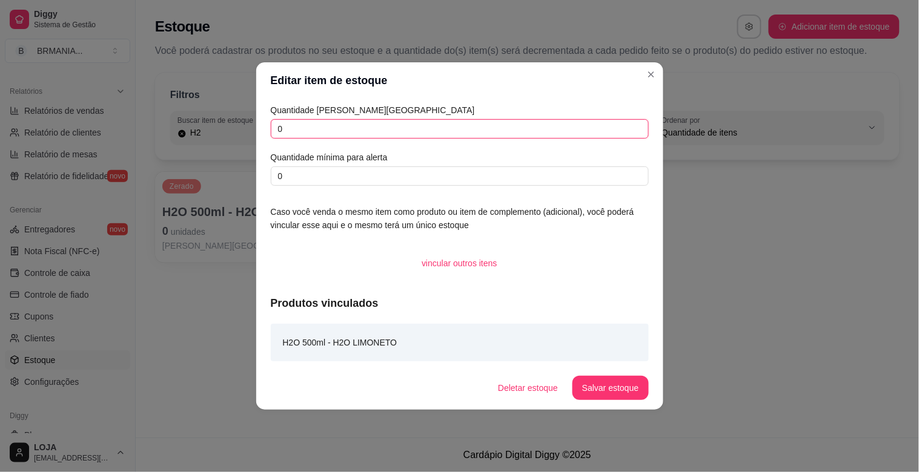
click at [301, 134] on input "0" at bounding box center [460, 128] width 378 height 19
type input "12"
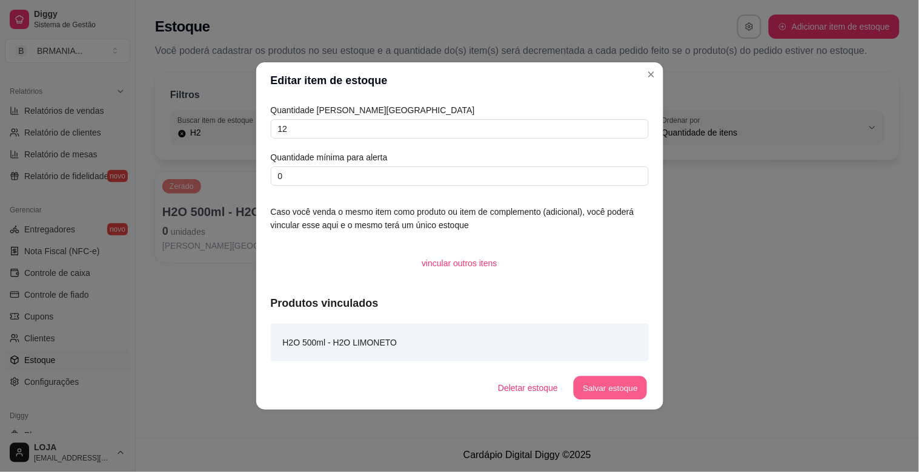
click at [619, 382] on button "Salvar estoque" at bounding box center [610, 389] width 74 height 24
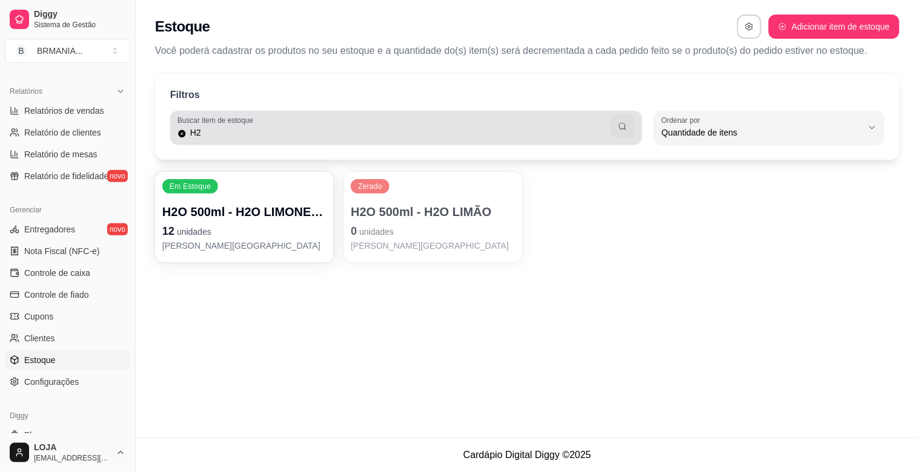
click at [376, 136] on input "H2" at bounding box center [399, 133] width 425 height 12
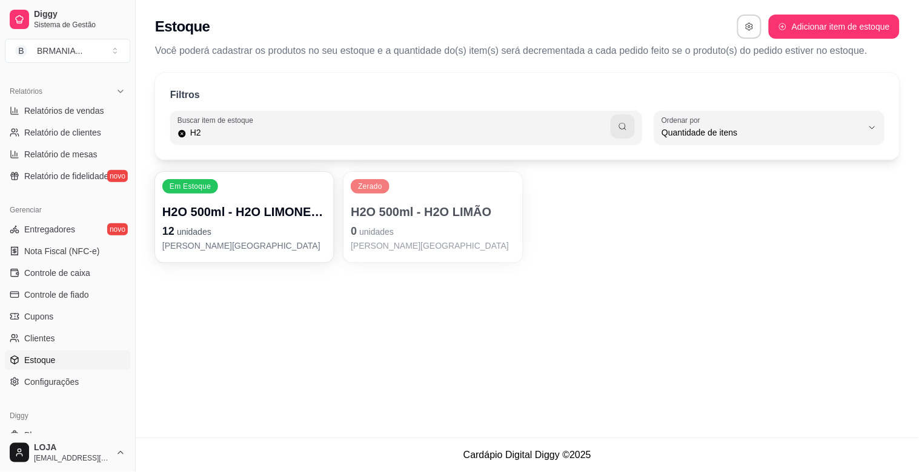
type input "H"
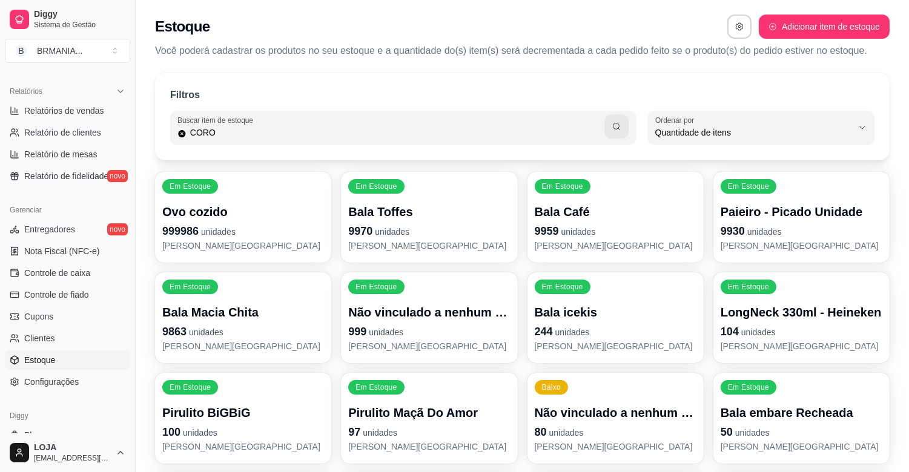
type input "CORO"
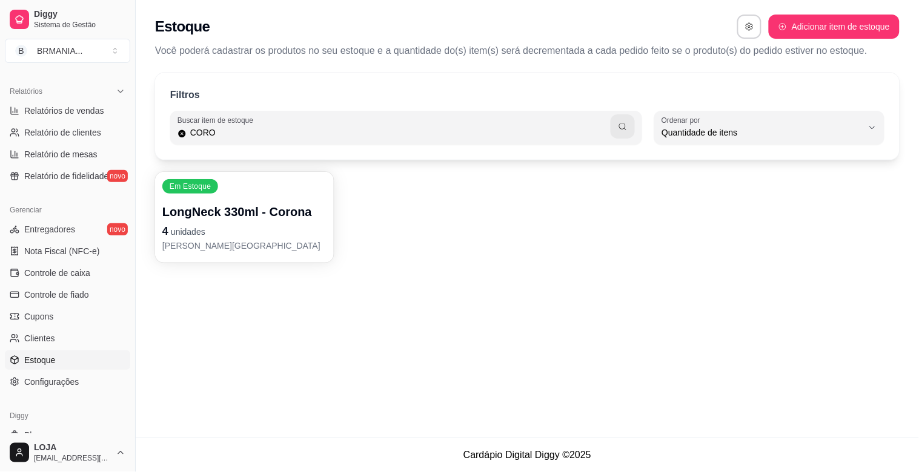
click at [222, 240] on p "em estoque" at bounding box center [244, 246] width 164 height 12
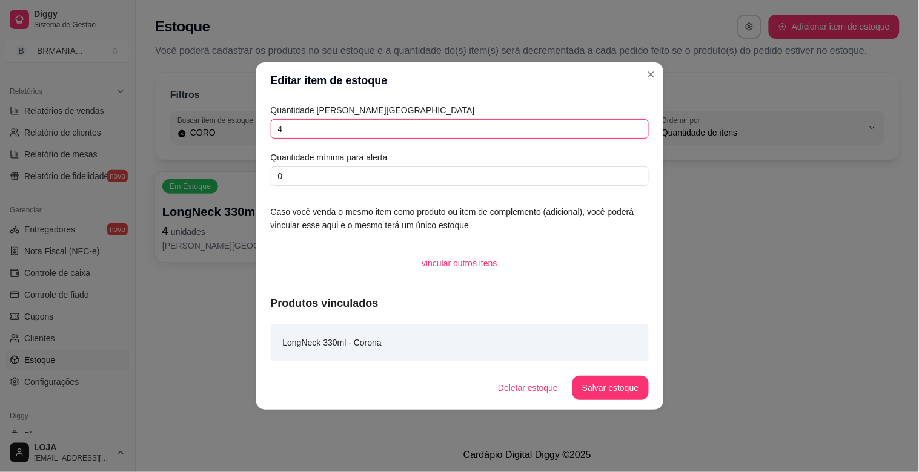
click at [325, 130] on input "4" at bounding box center [460, 128] width 378 height 19
type input "40"
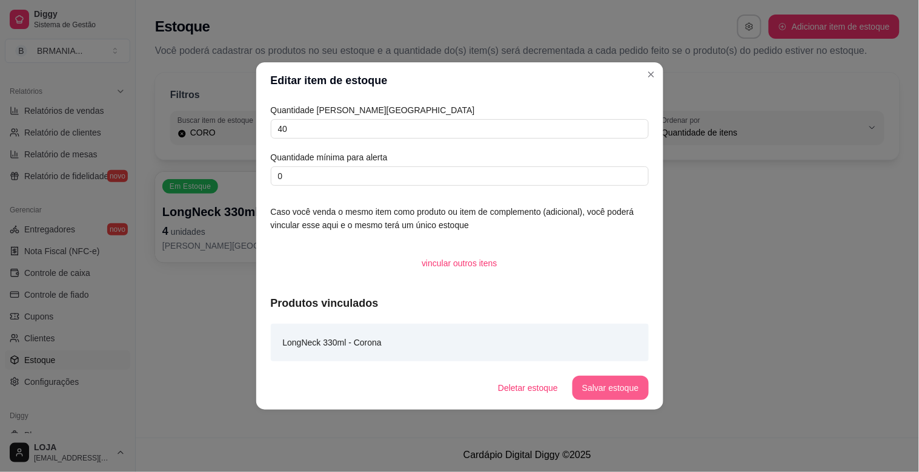
click at [613, 395] on button "Salvar estoque" at bounding box center [610, 388] width 76 height 24
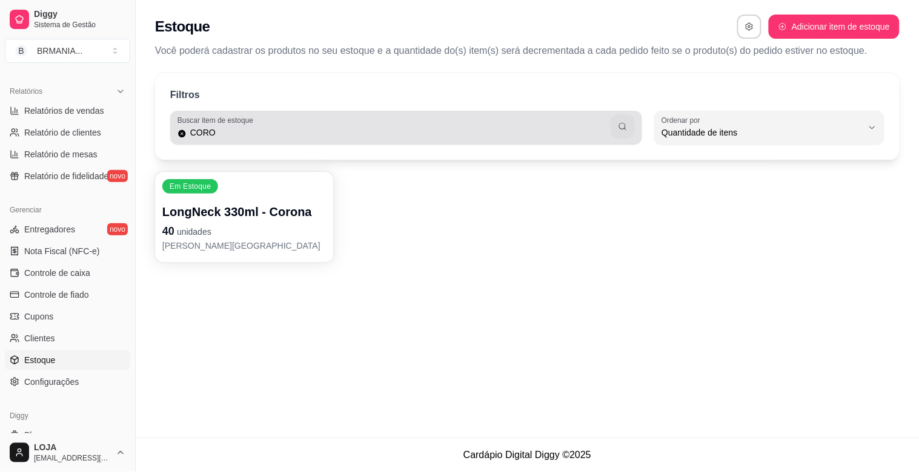
click at [318, 140] on div "Buscar item de estoque CORO" at bounding box center [406, 128] width 472 height 34
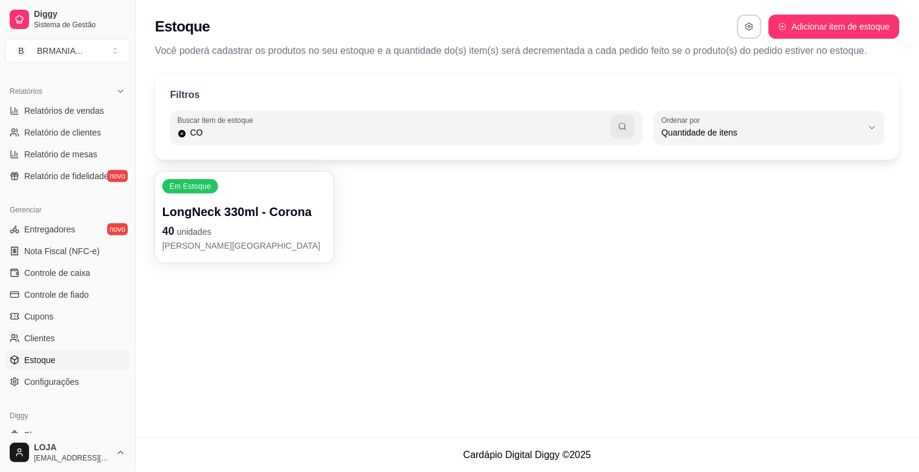
type input "C"
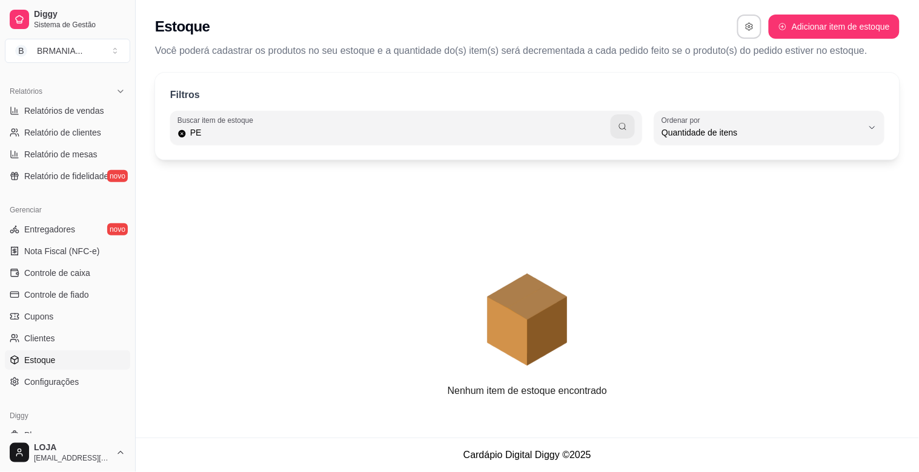
type input "P"
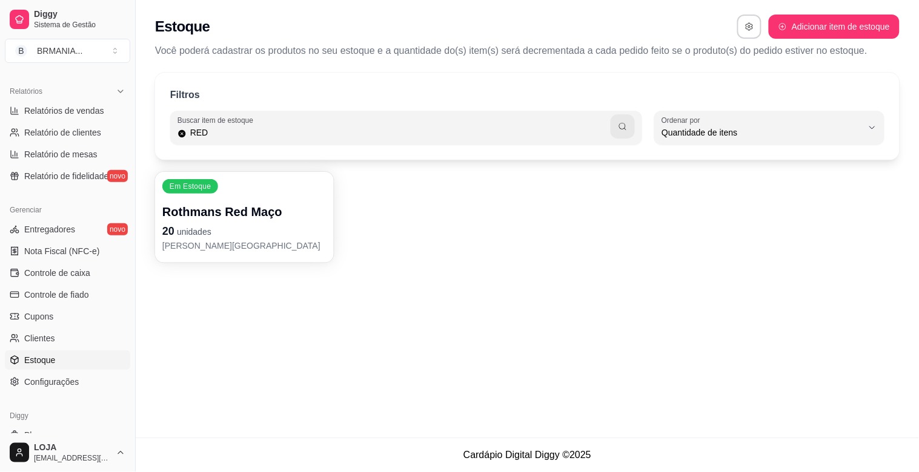
click at [279, 127] on input "RED" at bounding box center [399, 133] width 425 height 12
type input "R"
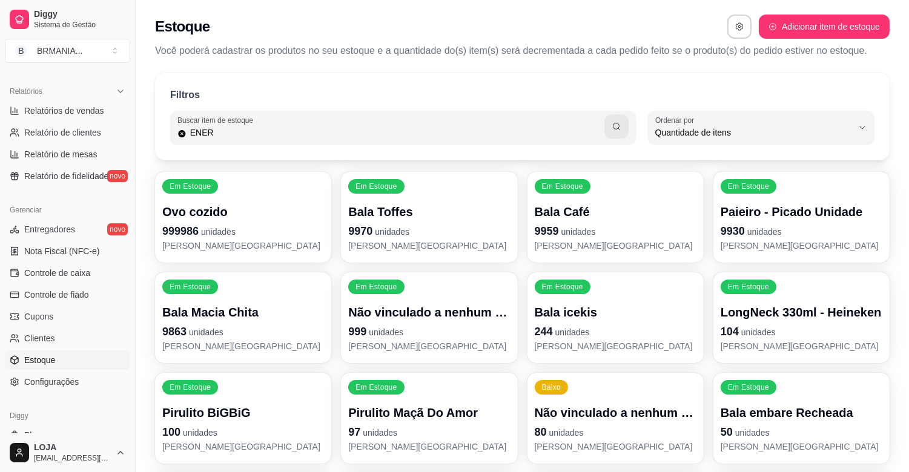
type input "ENER"
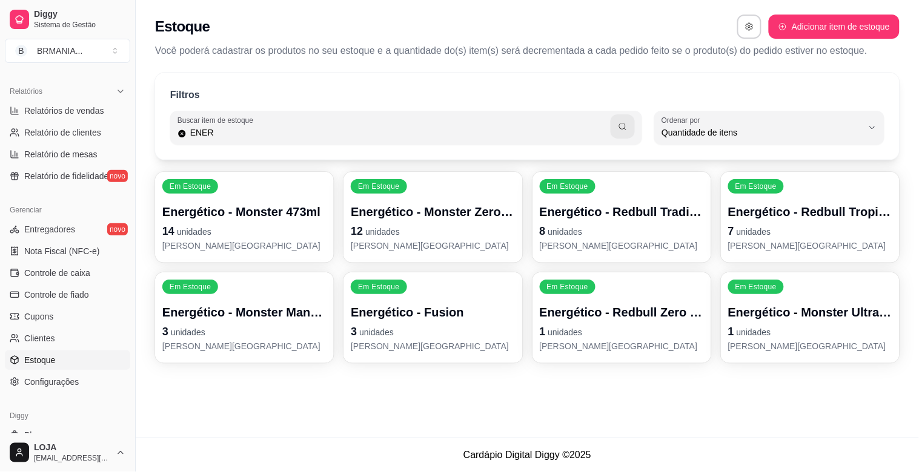
click at [634, 239] on div "Energético - Redbull Tradicional 250ml 8 unidades em estoque" at bounding box center [622, 227] width 164 height 48
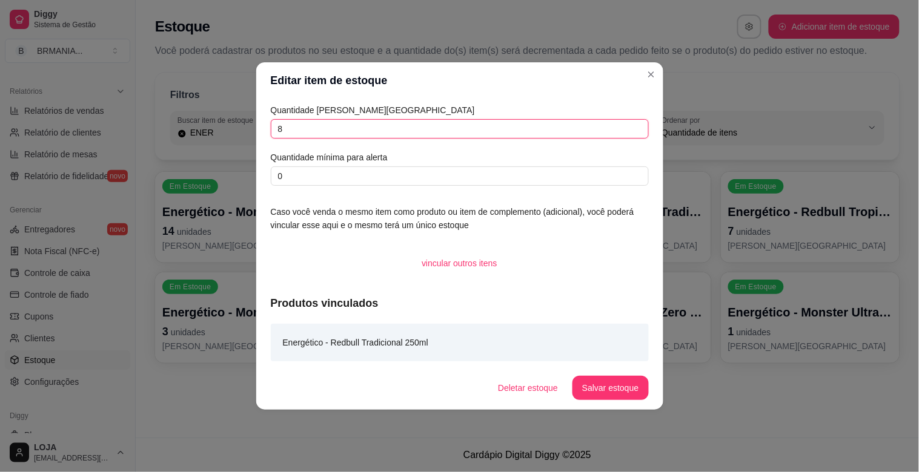
click at [285, 131] on input "8" at bounding box center [460, 128] width 378 height 19
type input "26"
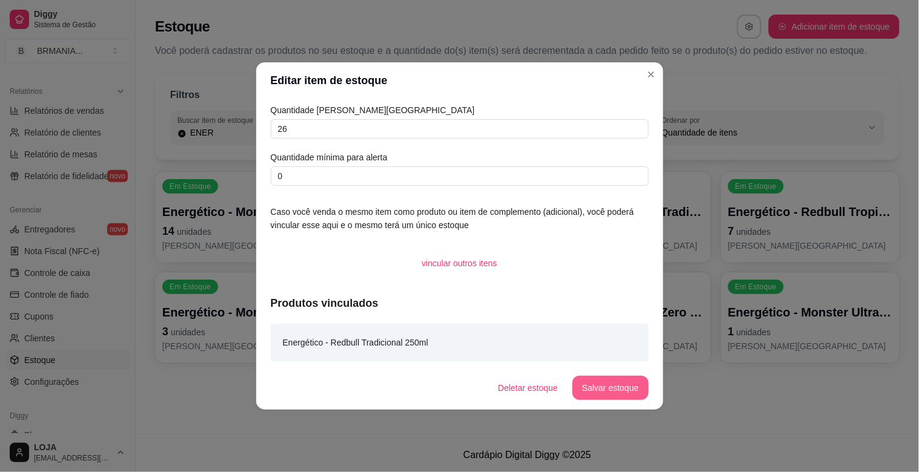
click at [625, 388] on button "Salvar estoque" at bounding box center [610, 388] width 76 height 24
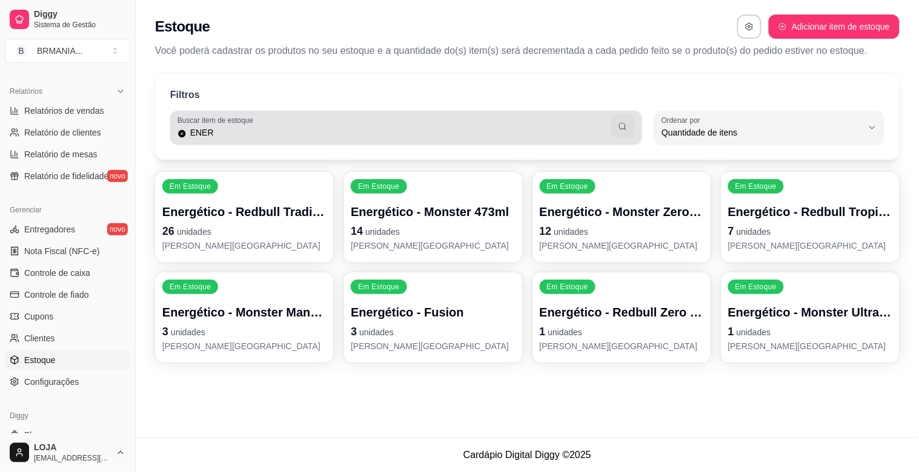
click at [483, 130] on input "ENER" at bounding box center [399, 133] width 425 height 12
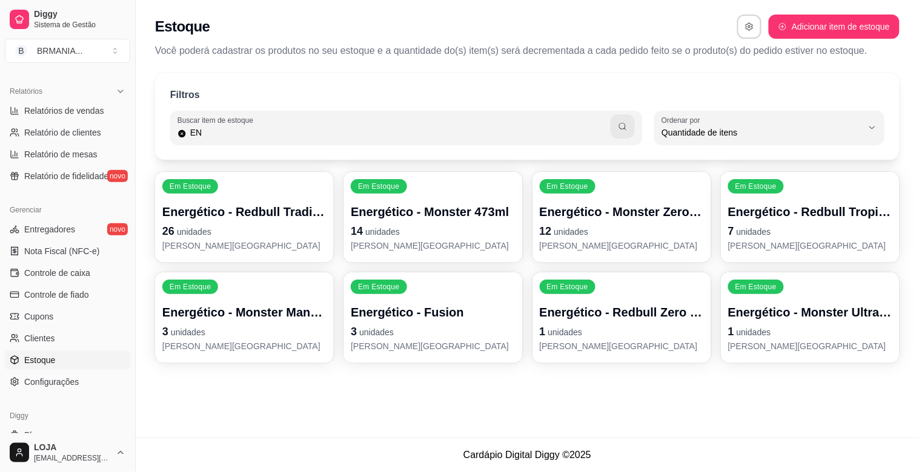
type input "E"
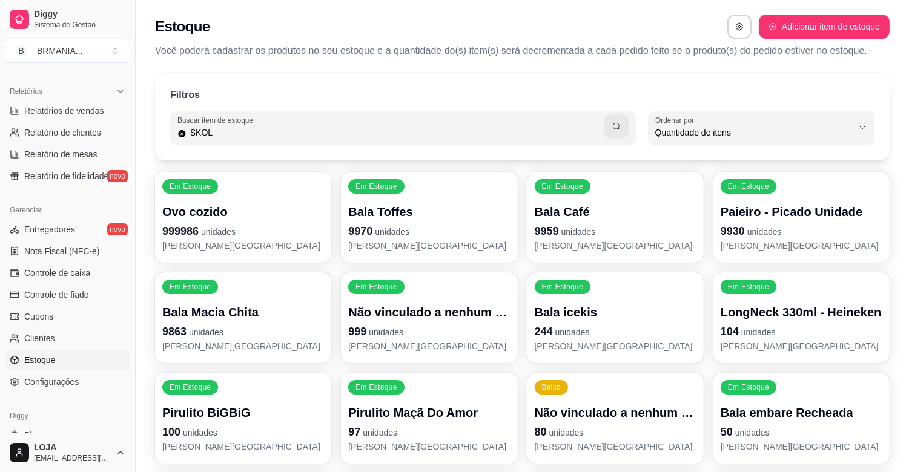
type input "SKOL"
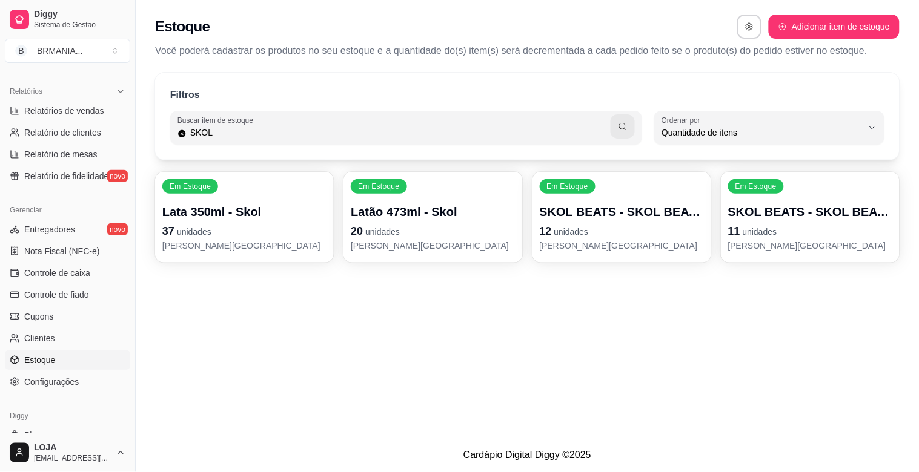
click at [401, 237] on p "20 unidades" at bounding box center [433, 231] width 164 height 17
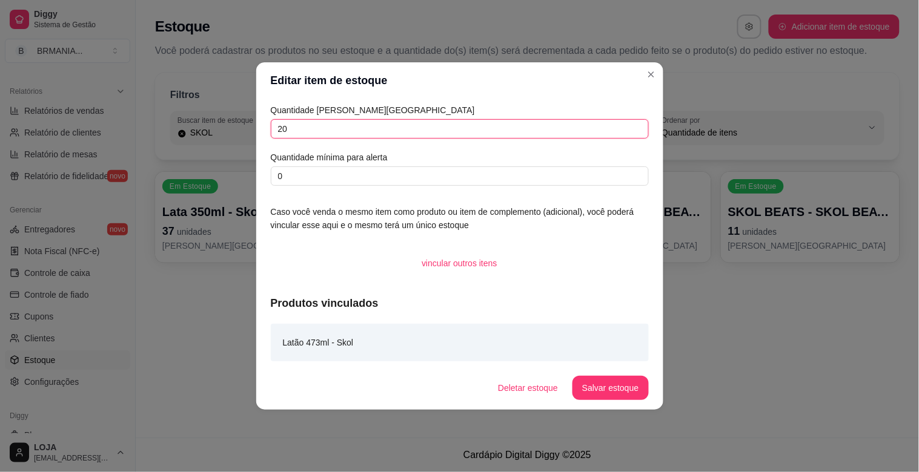
click at [319, 131] on input "20" at bounding box center [460, 128] width 378 height 19
type input "2"
type input "32"
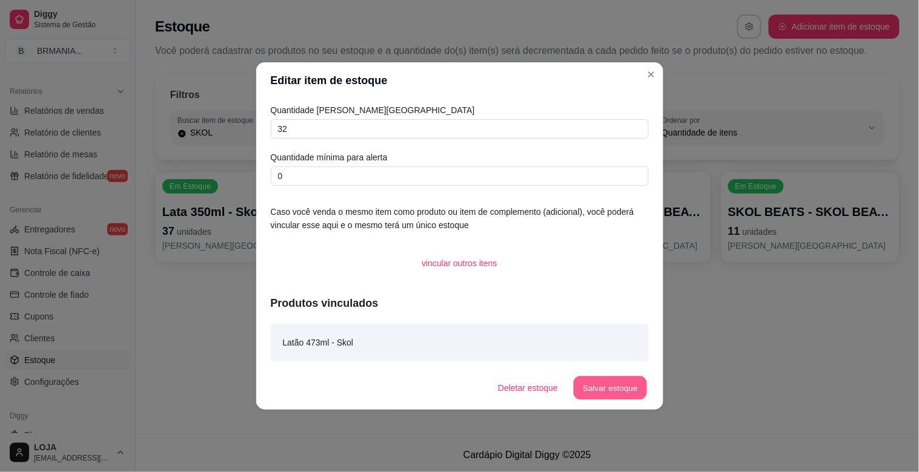
click at [607, 390] on button "Salvar estoque" at bounding box center [610, 389] width 74 height 24
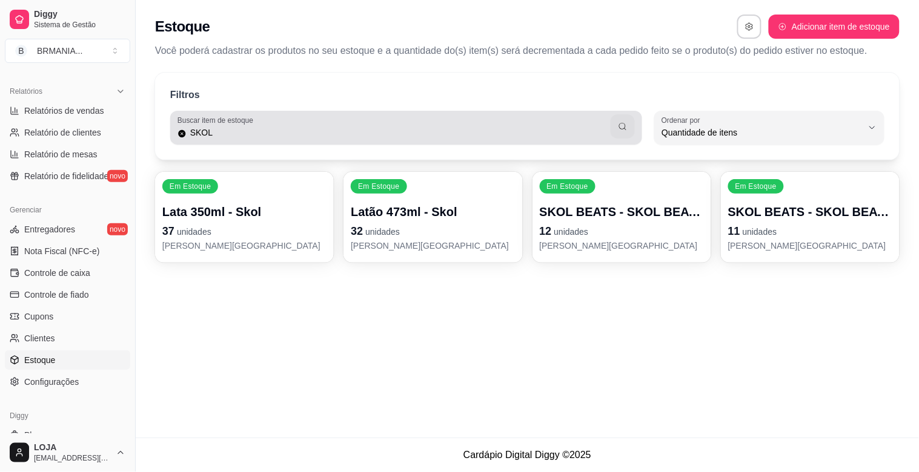
click at [487, 124] on div "SKOL" at bounding box center [405, 128] width 457 height 24
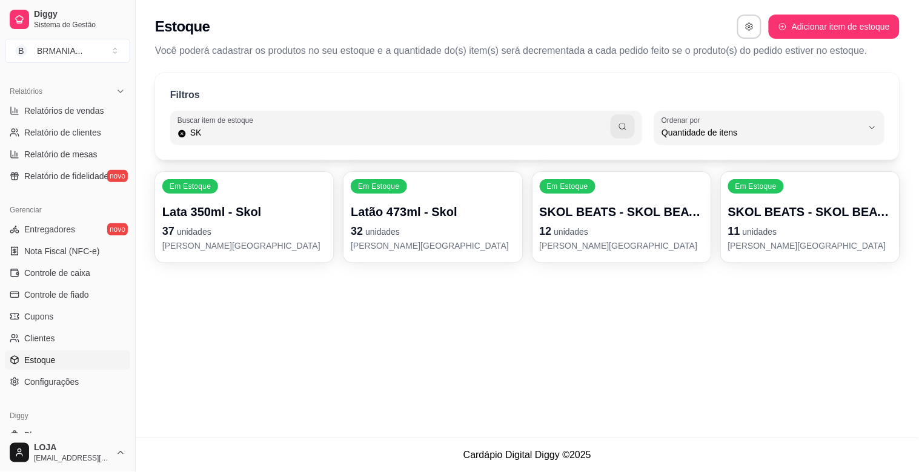
type input "S"
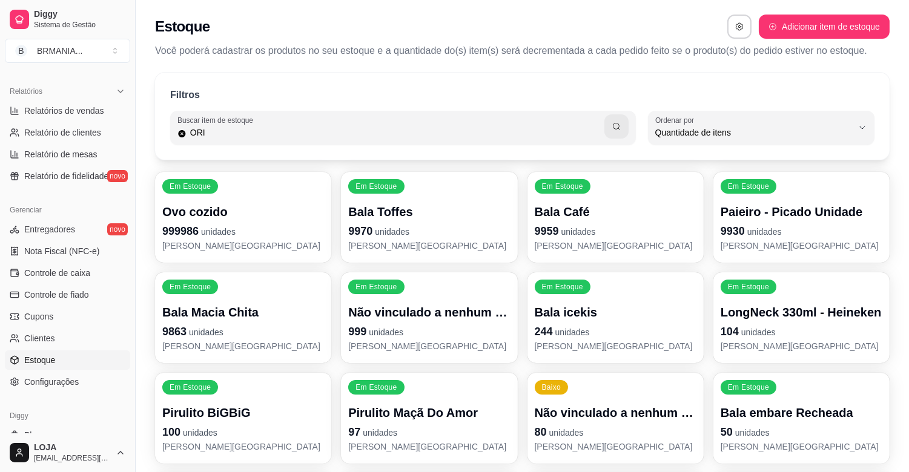
type input "ORI"
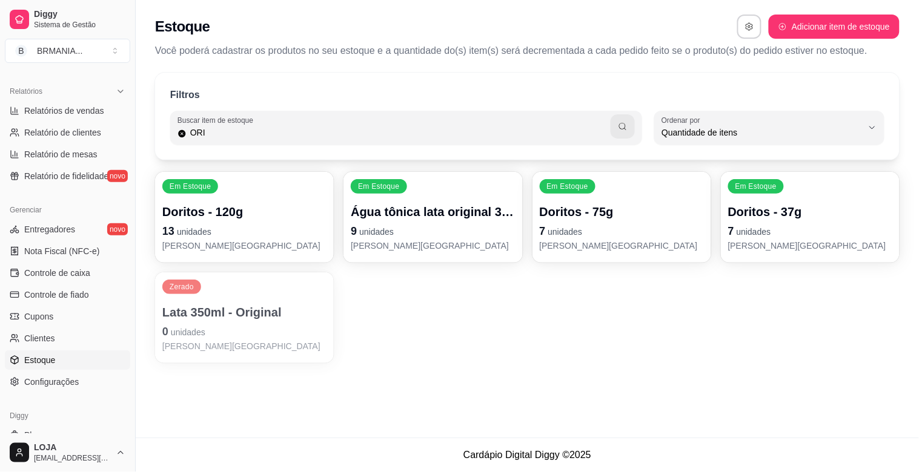
click at [246, 337] on p "0 unidades" at bounding box center [244, 331] width 164 height 17
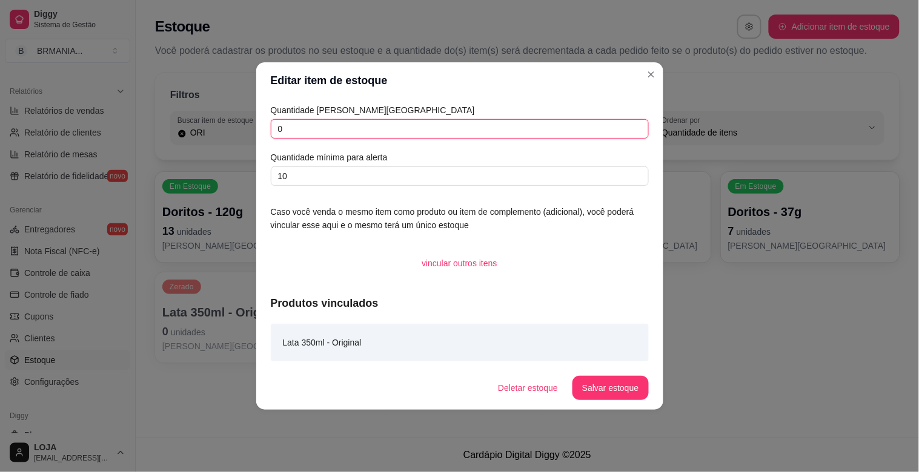
click at [340, 130] on input "0" at bounding box center [460, 128] width 378 height 19
type input "24"
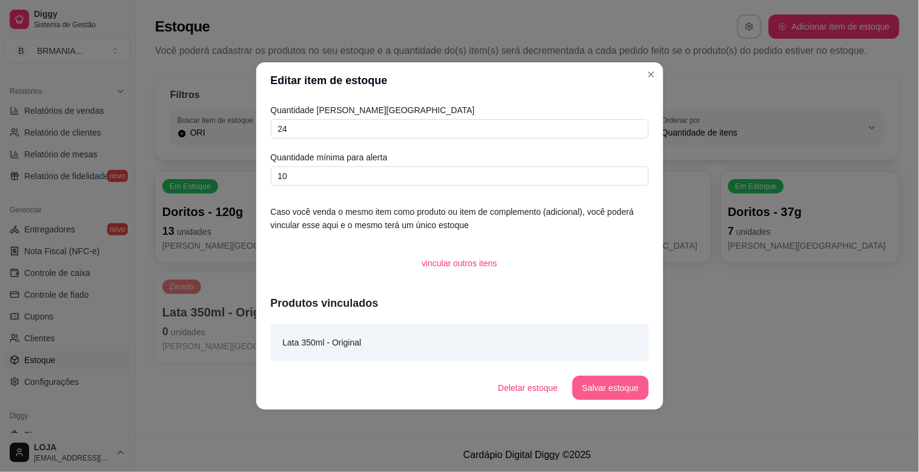
click at [628, 385] on button "Salvar estoque" at bounding box center [610, 388] width 76 height 24
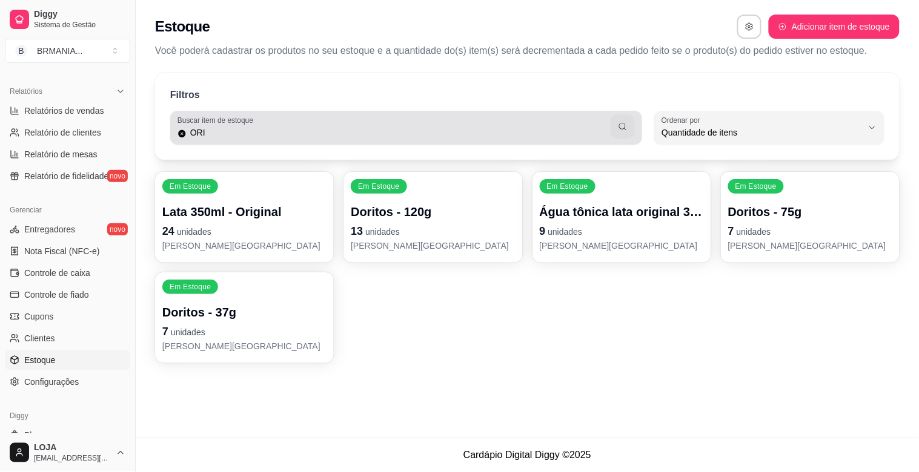
click at [414, 128] on input "ORI" at bounding box center [399, 133] width 425 height 12
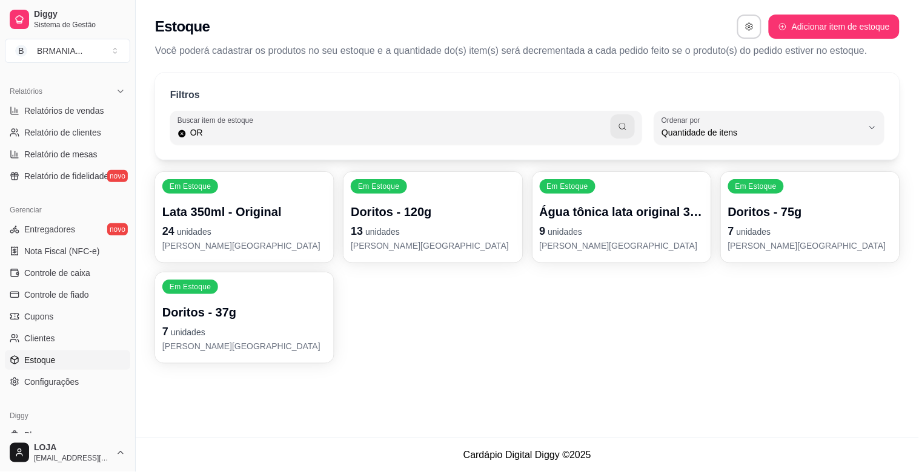
type input "O"
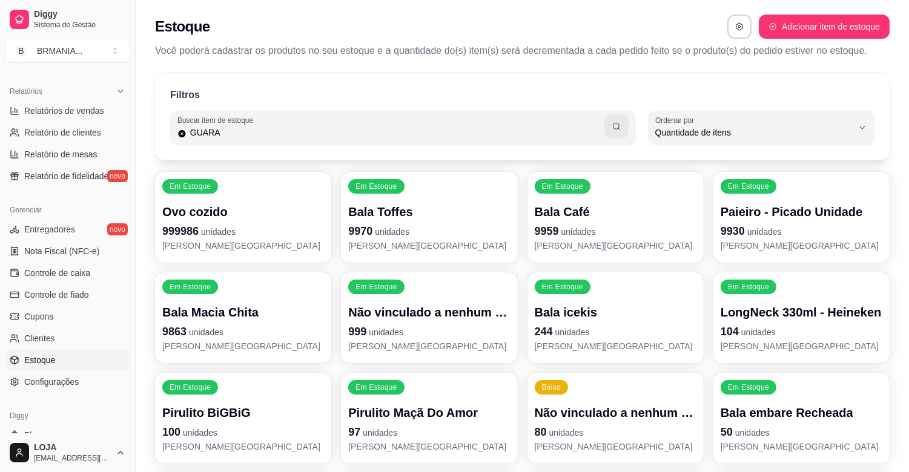
type input "GUARA"
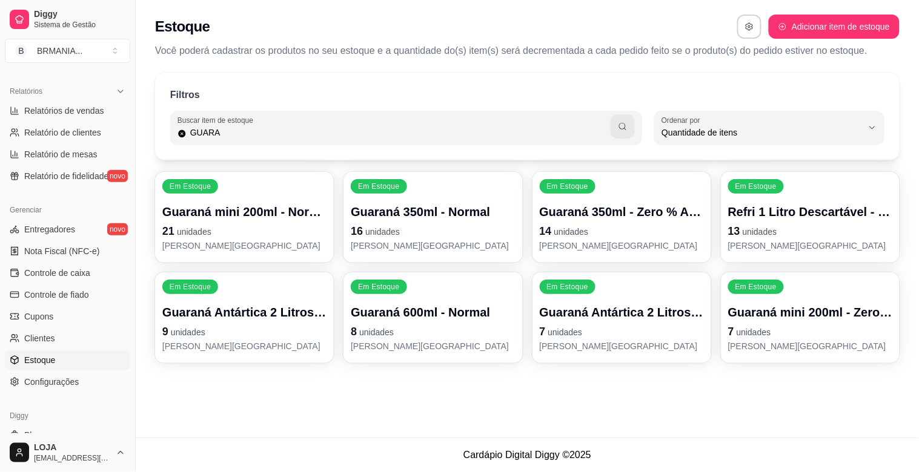
click at [622, 226] on p "14 unidades" at bounding box center [622, 231] width 164 height 17
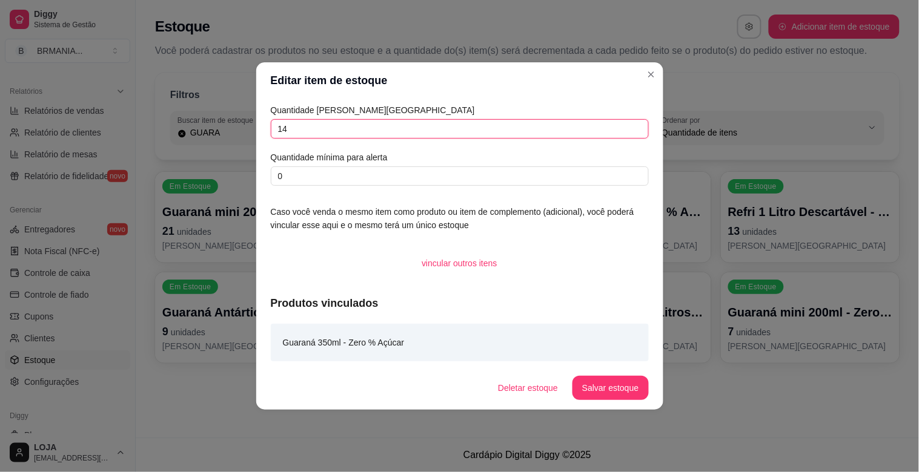
click at [371, 128] on input "14" at bounding box center [460, 128] width 378 height 19
type input "1"
type input "26"
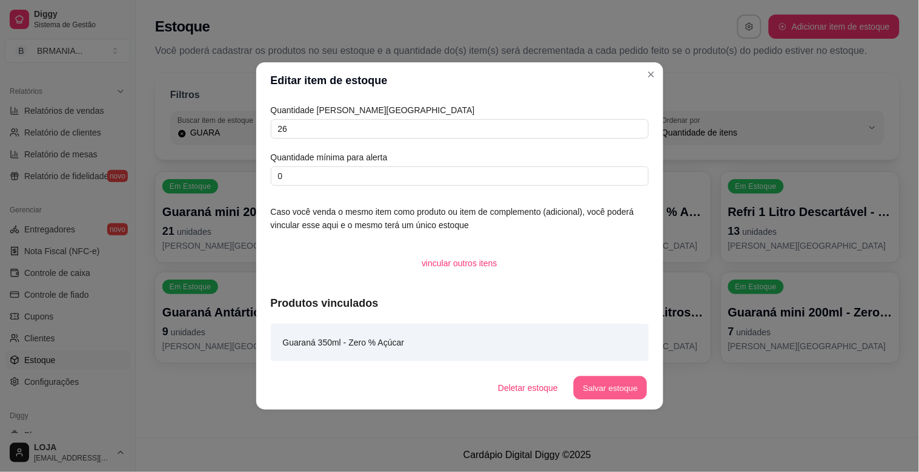
click at [632, 389] on button "Salvar estoque" at bounding box center [610, 389] width 74 height 24
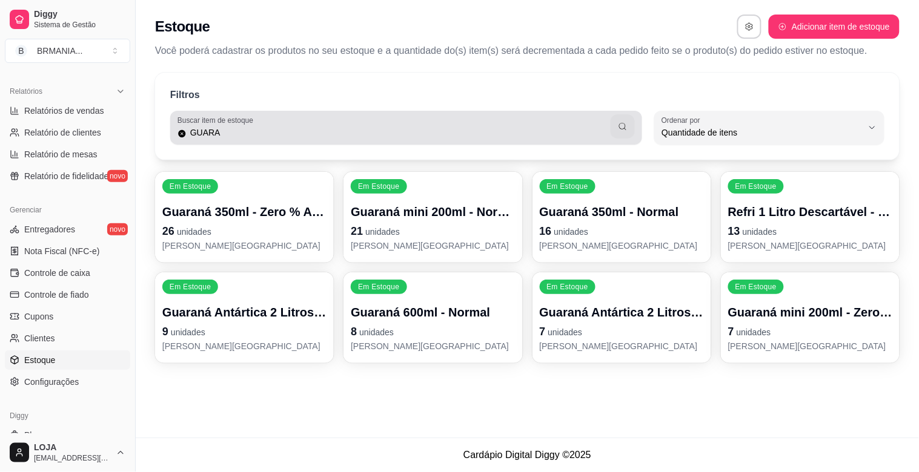
click at [438, 136] on input "GUARA" at bounding box center [399, 133] width 425 height 12
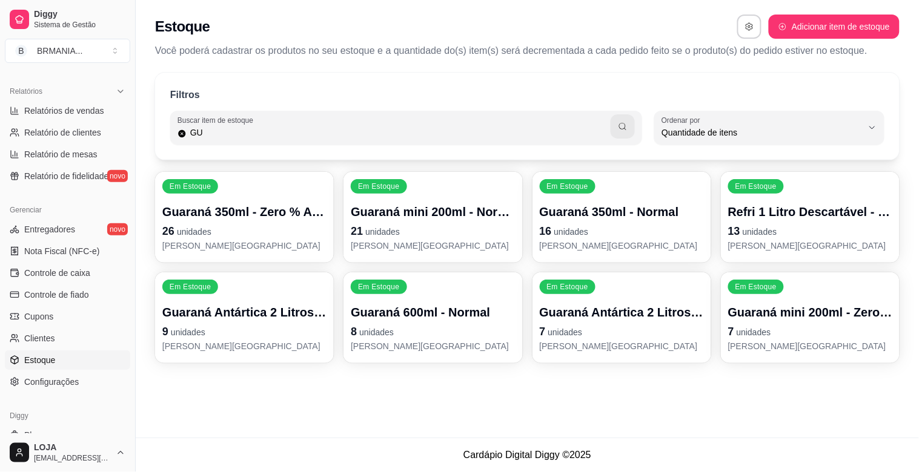
type input "G"
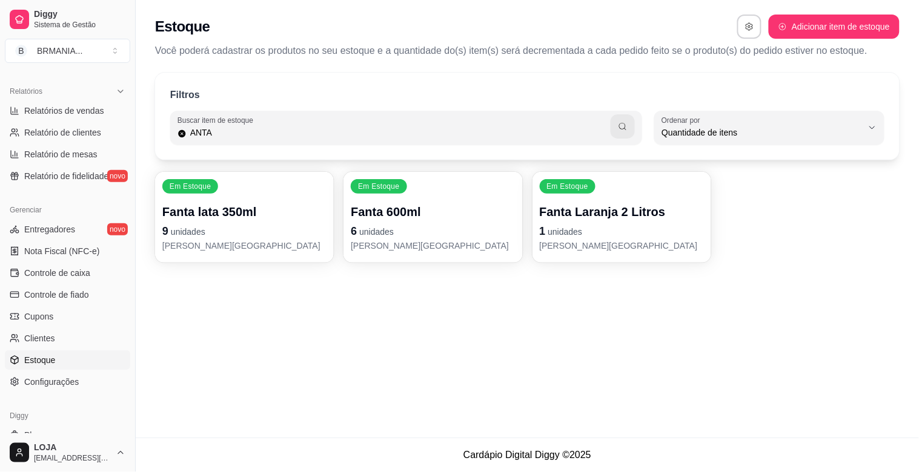
click at [332, 137] on input "ANTA" at bounding box center [399, 133] width 425 height 12
type input "A"
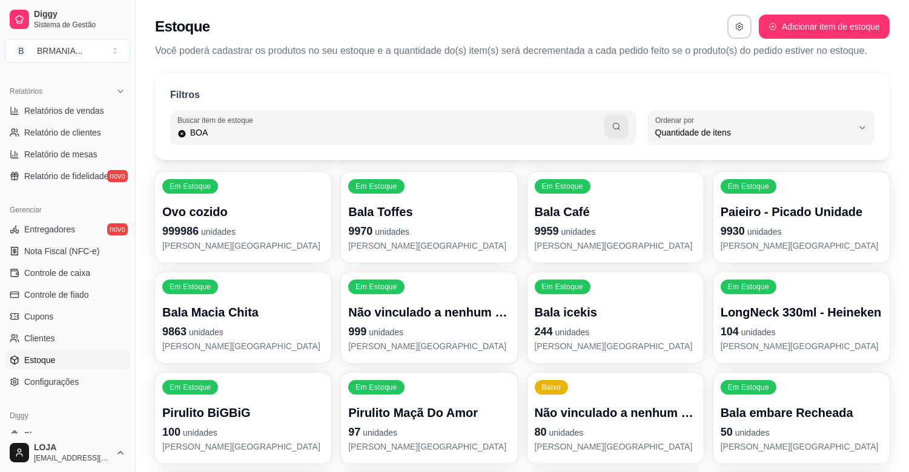
type input "BOA"
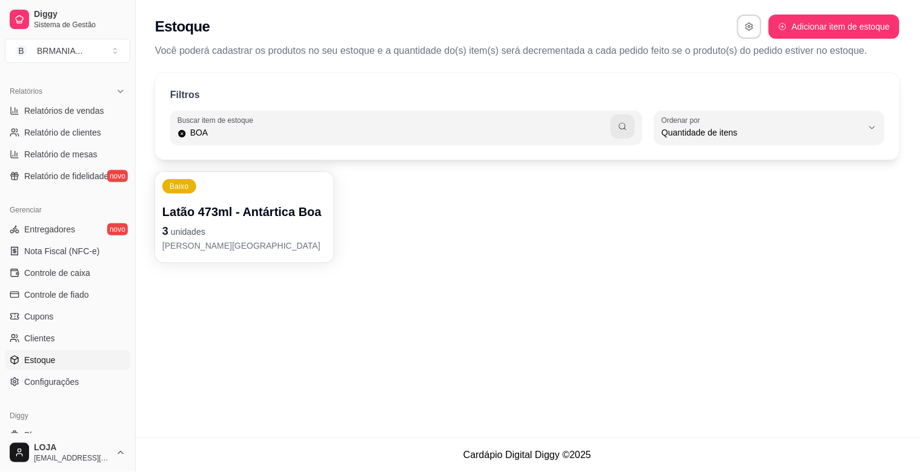
click at [245, 214] on p "Latão 473ml - Antártica Boa" at bounding box center [244, 211] width 164 height 17
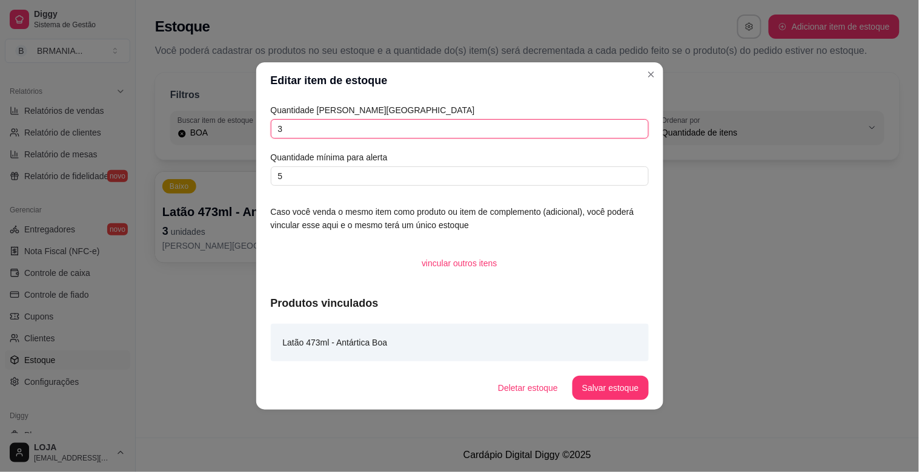
click at [312, 131] on input "3" at bounding box center [460, 128] width 378 height 19
type input "27"
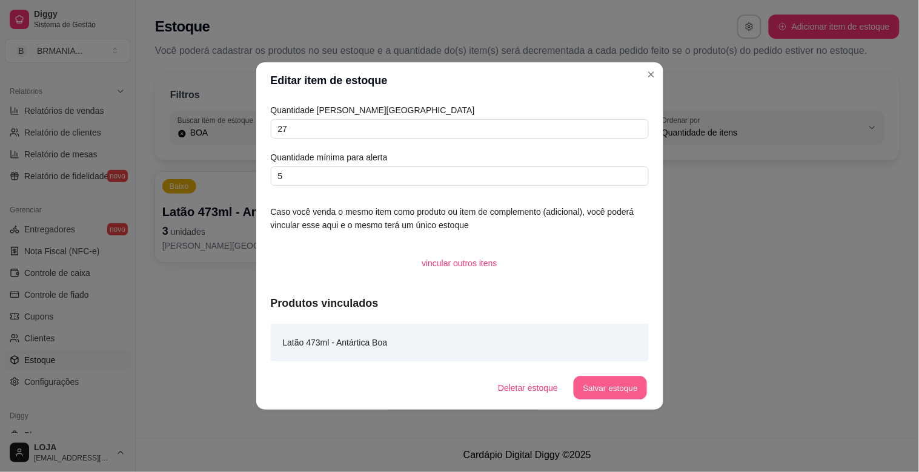
click at [606, 378] on button "Salvar estoque" at bounding box center [610, 389] width 74 height 24
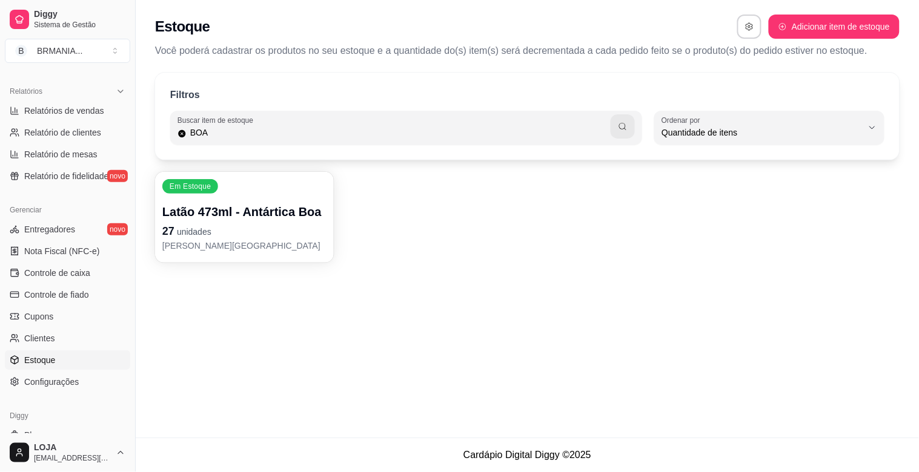
drag, startPoint x: 130, startPoint y: 300, endPoint x: 170, endPoint y: 101, distance: 203.1
click at [170, 101] on div "Diggy Sistema de Gestão B BRMANIA ... Loja aberta Plano Essencial + Mesas até 0…" at bounding box center [459, 236] width 919 height 472
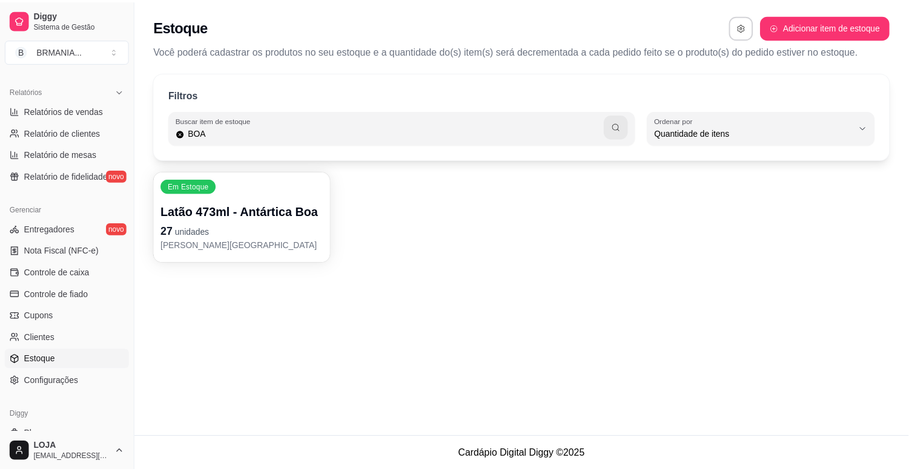
scroll to position [0, 0]
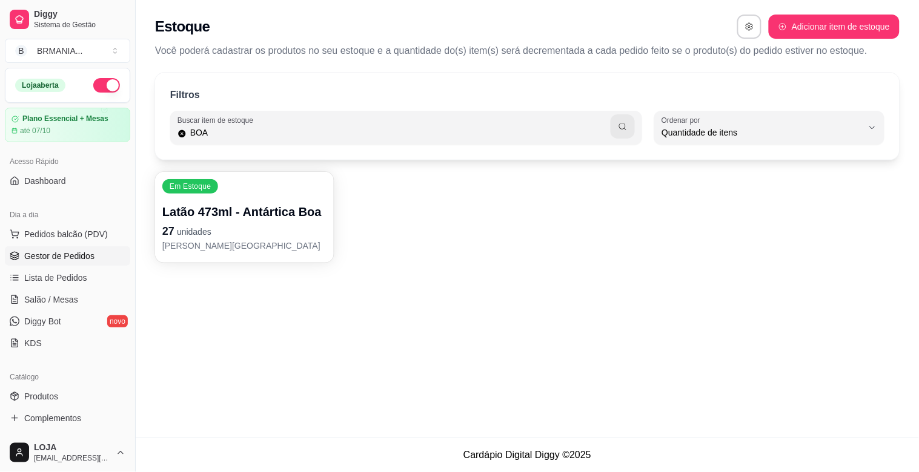
click at [81, 259] on span "Gestor de Pedidos" at bounding box center [59, 256] width 70 height 12
